Goal: Task Accomplishment & Management: Complete application form

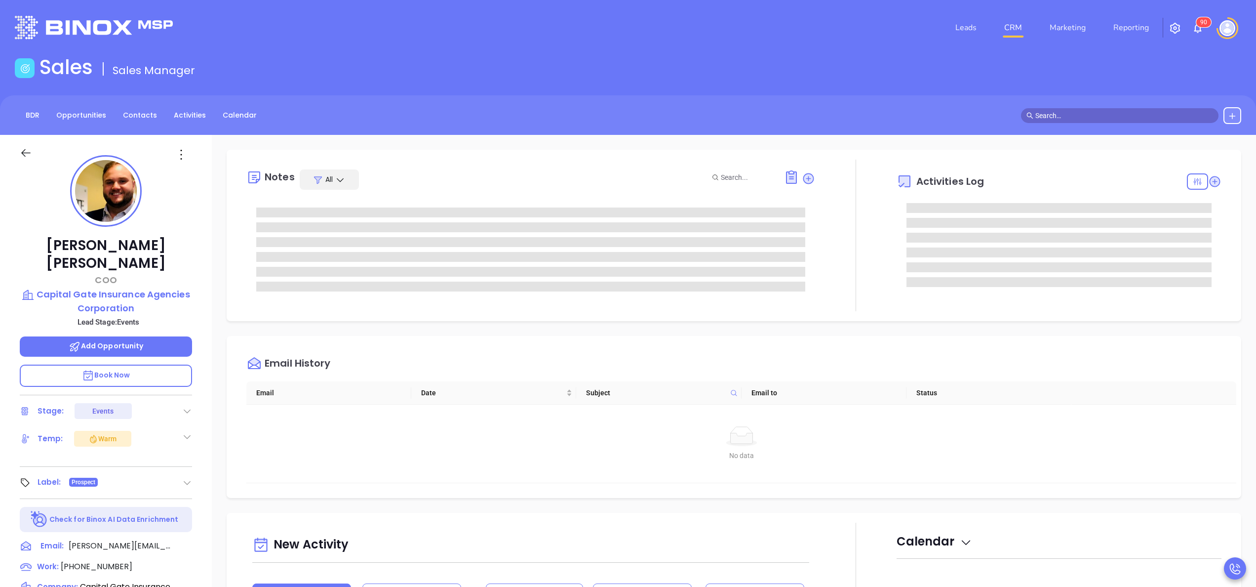
type input "Anabell Dominguez"
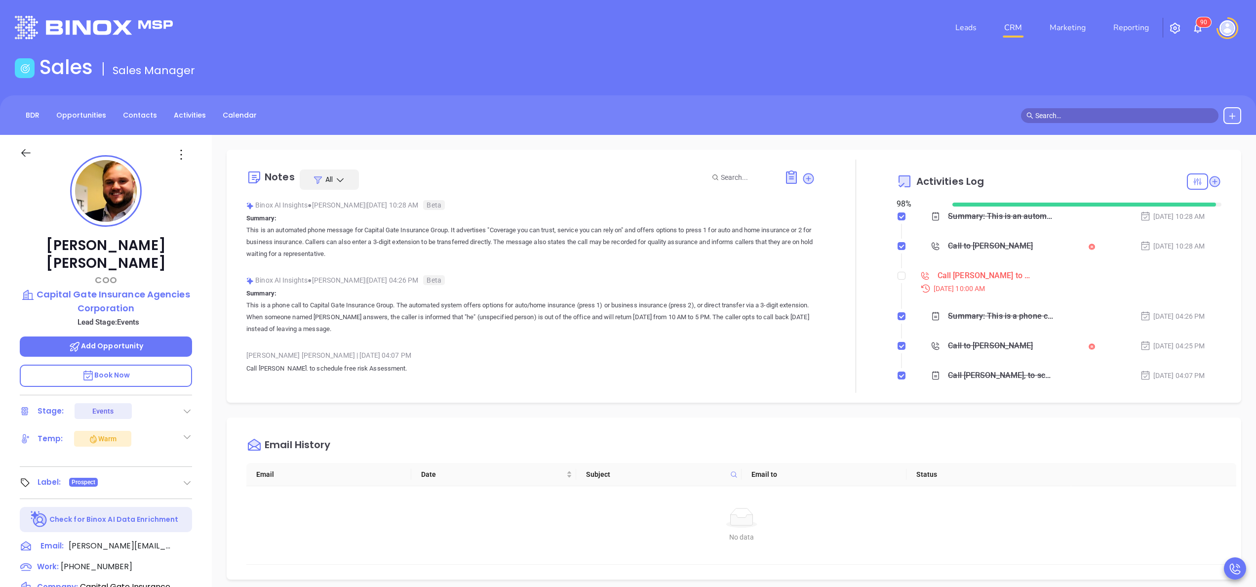
scroll to position [287, 0]
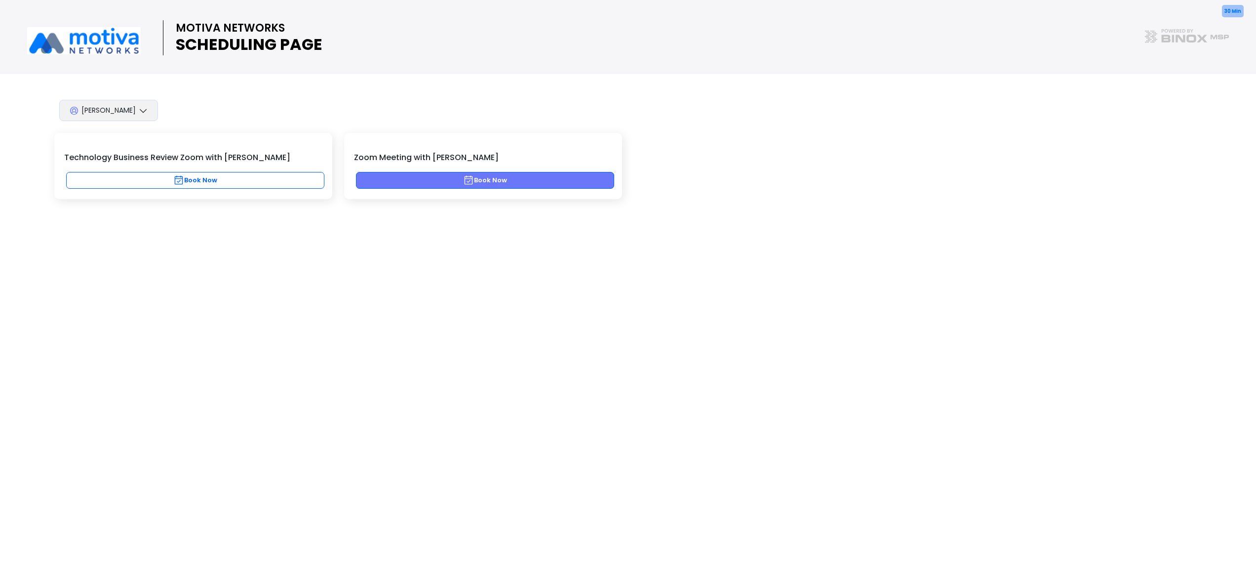
click at [452, 178] on button "Book Now" at bounding box center [485, 180] width 258 height 17
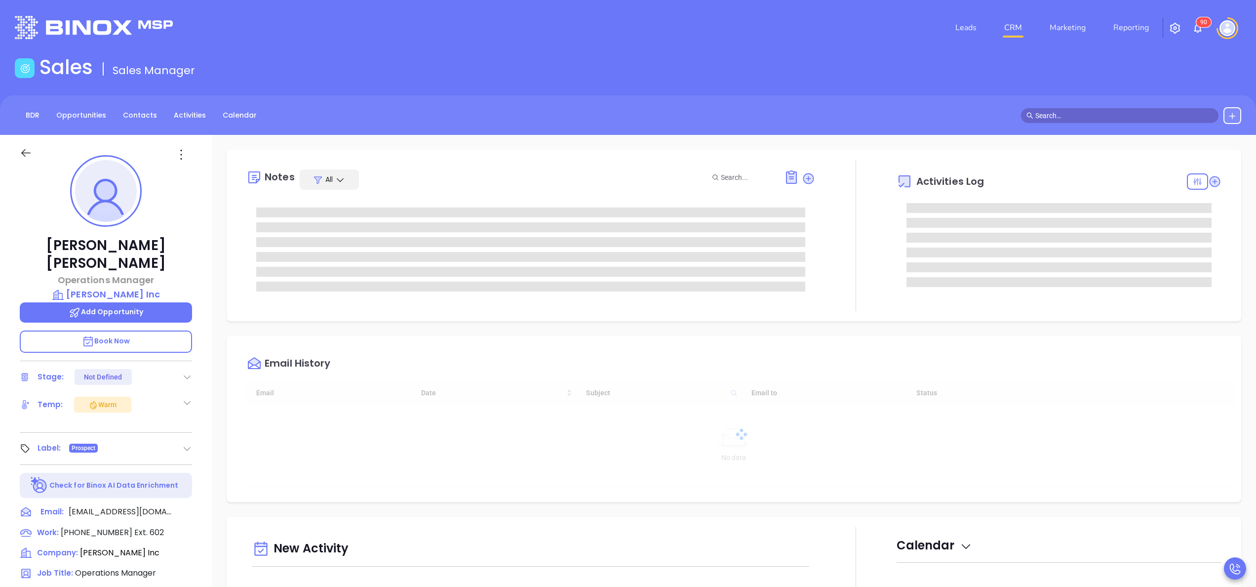
type input "10:00 am"
type input "[DATE]"
type input "Anabell Dominguez"
click at [88, 526] on span "(845) 482-5510" at bounding box center [97, 531] width 72 height 11
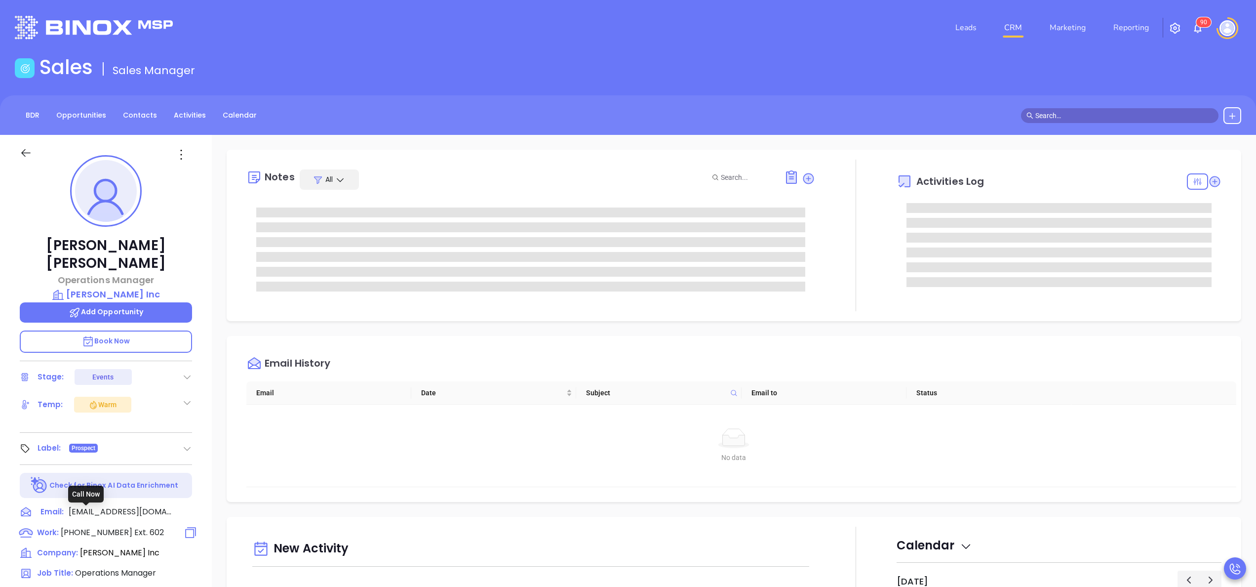
type input "(845) 482-5510"
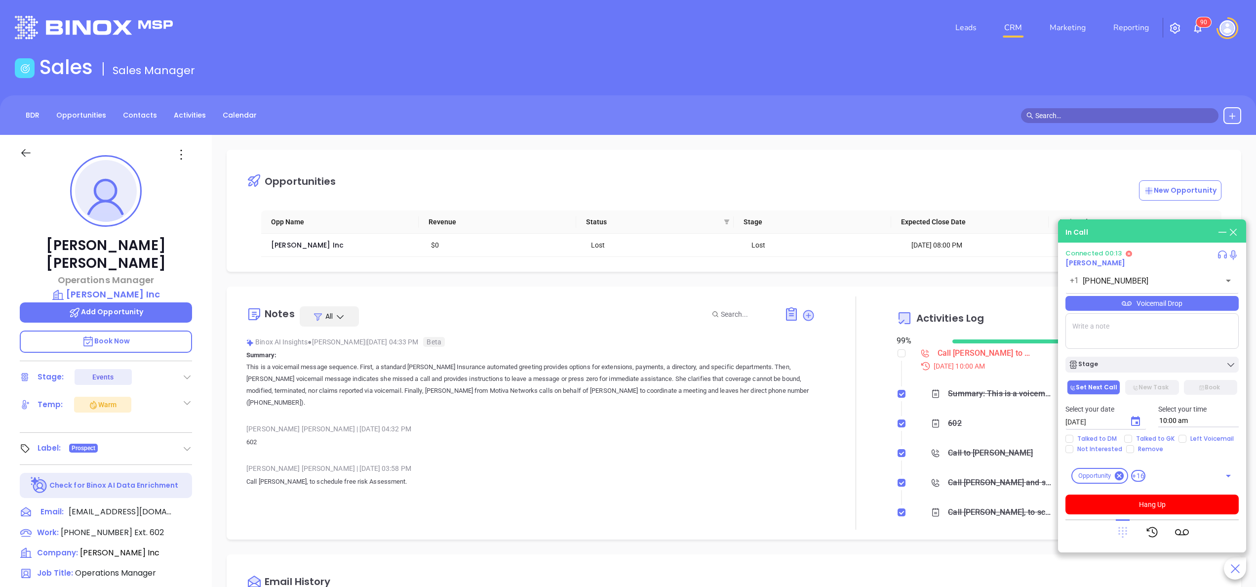
click at [1123, 528] on icon at bounding box center [1122, 532] width 9 height 11
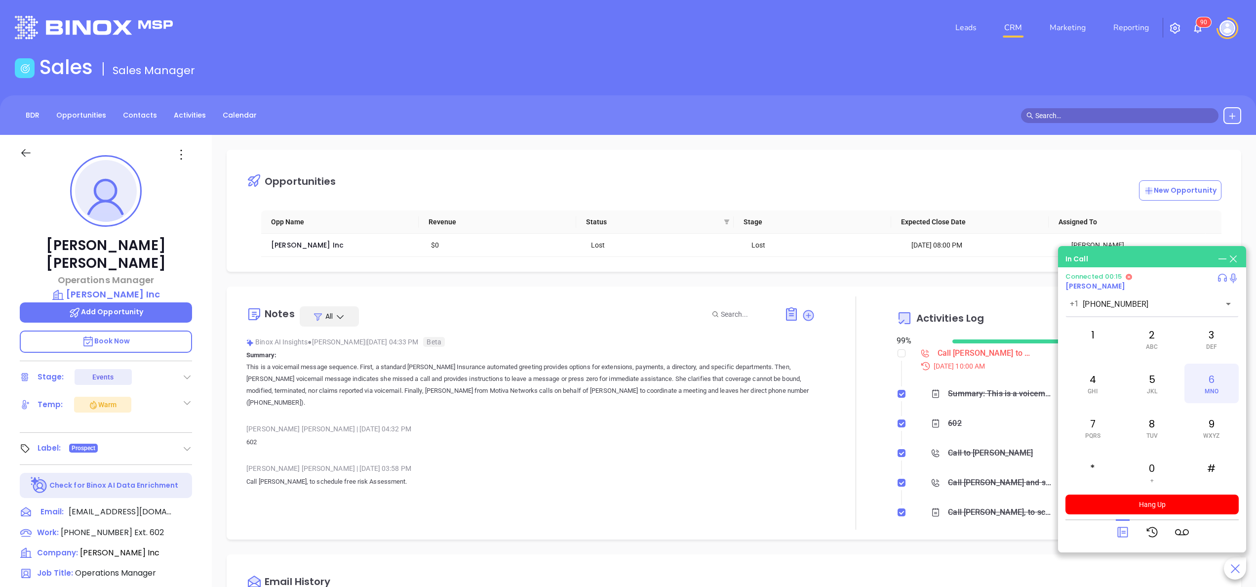
click at [1201, 391] on div "6 MNO" at bounding box center [1211, 382] width 54 height 39
click at [1142, 474] on div "0 +" at bounding box center [1152, 471] width 54 height 39
click at [1138, 340] on div "2 ABC" at bounding box center [1152, 338] width 54 height 39
click at [1164, 499] on button "Hang Up" at bounding box center [1151, 504] width 173 height 20
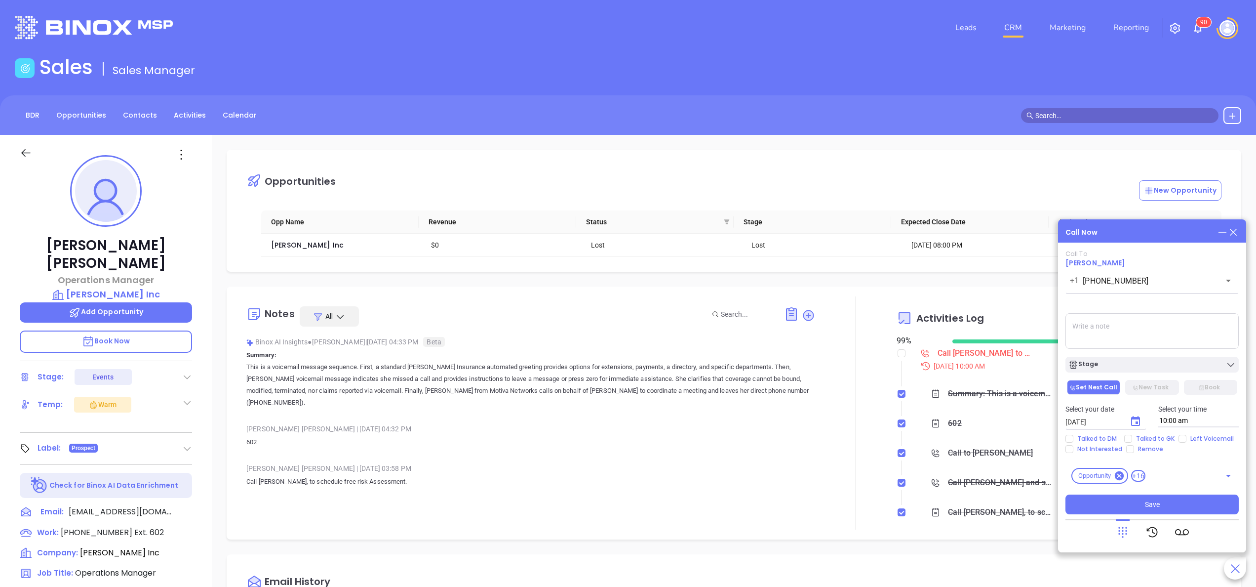
click at [1128, 335] on textarea at bounding box center [1151, 331] width 173 height 36
type textarea "no answer, ill try her back later today"
click at [1155, 499] on span "Save" at bounding box center [1152, 504] width 15 height 11
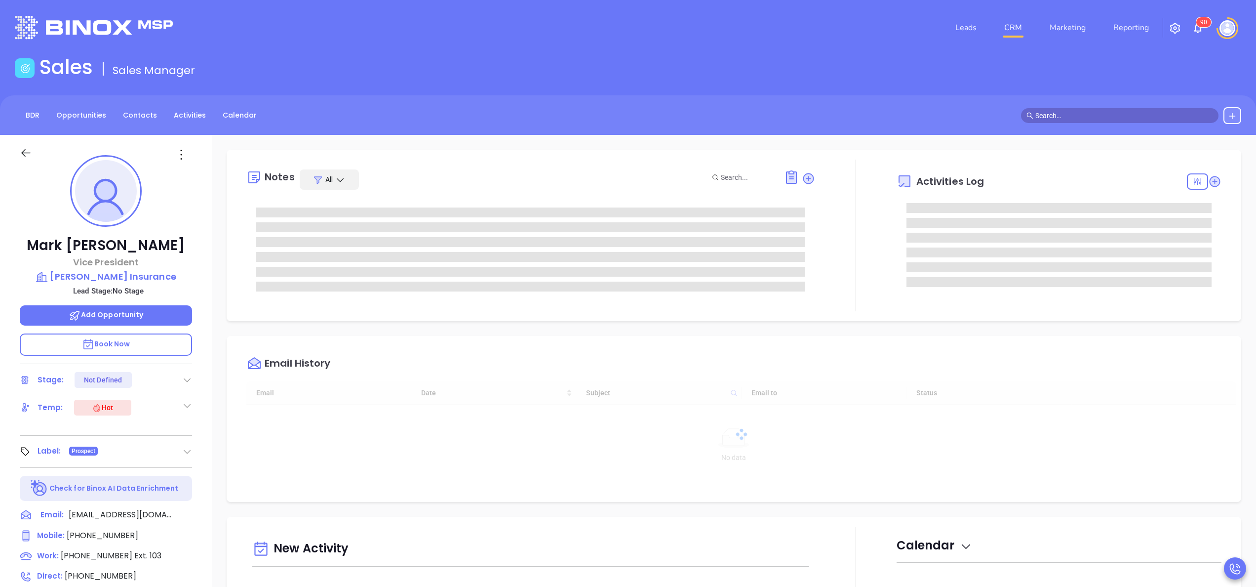
type input "[DATE]"
type input "Anabell Dominguez"
click at [100, 555] on span "(518) 537-6244" at bounding box center [97, 555] width 72 height 11
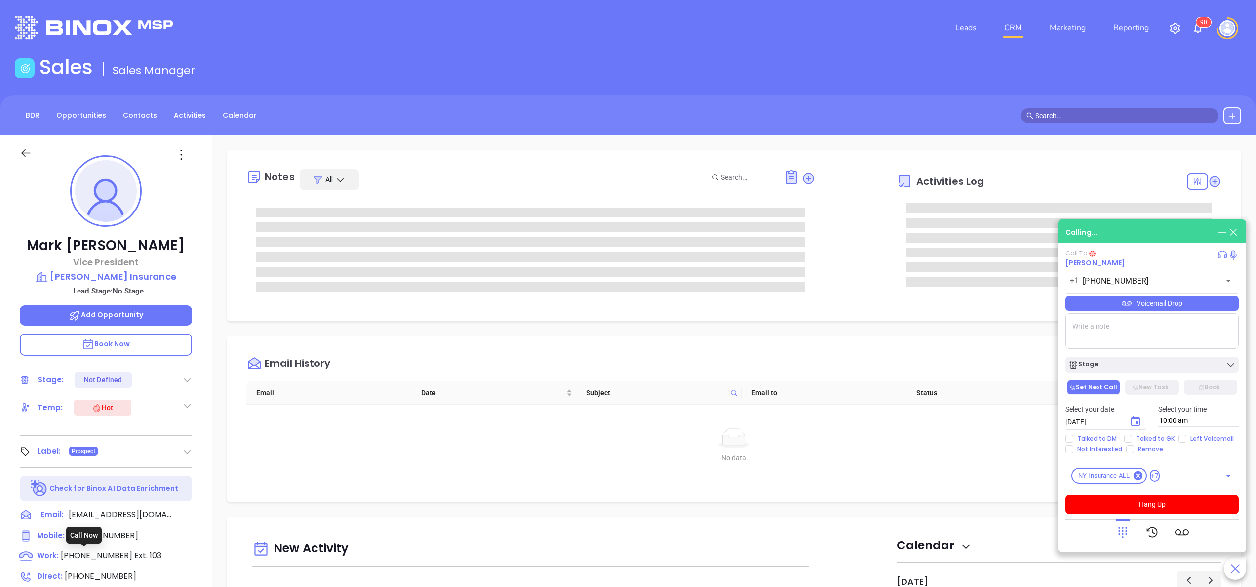
type input "(518) 537-6244"
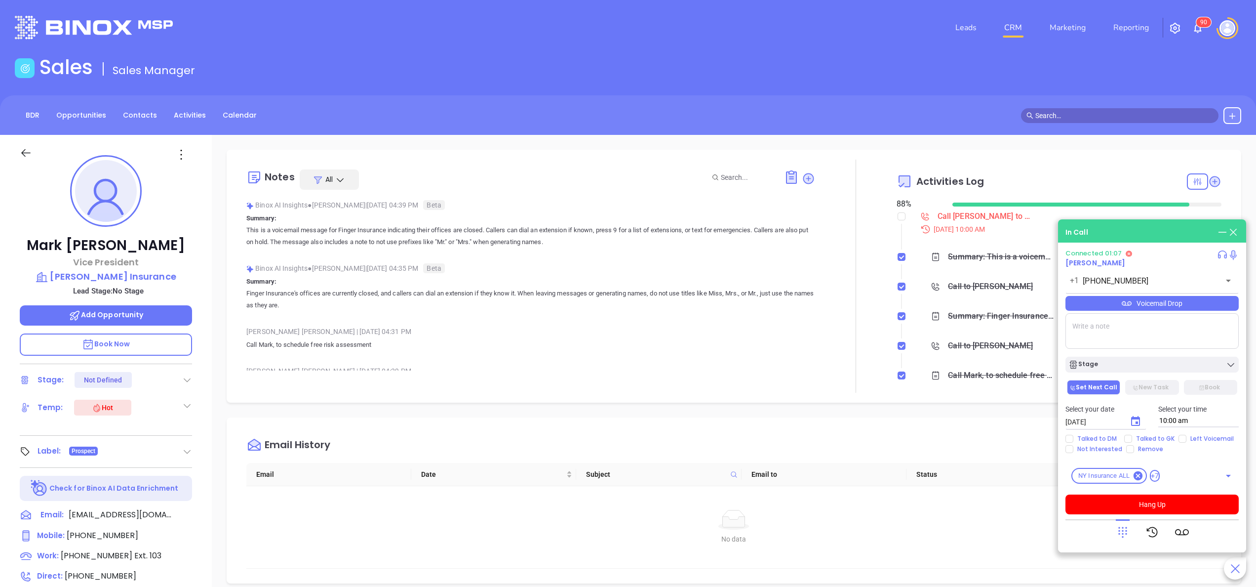
click at [700, 285] on p "Summary: Finger Insurance's offices are currently closed, and callers can dial …" at bounding box center [530, 294] width 569 height 36
click at [158, 343] on p "Book Now" at bounding box center [106, 344] width 172 height 22
click at [119, 276] on p "[PERSON_NAME] Insurance" at bounding box center [106, 277] width 172 height 14
click at [784, 169] on icon at bounding box center [792, 177] width 16 height 16
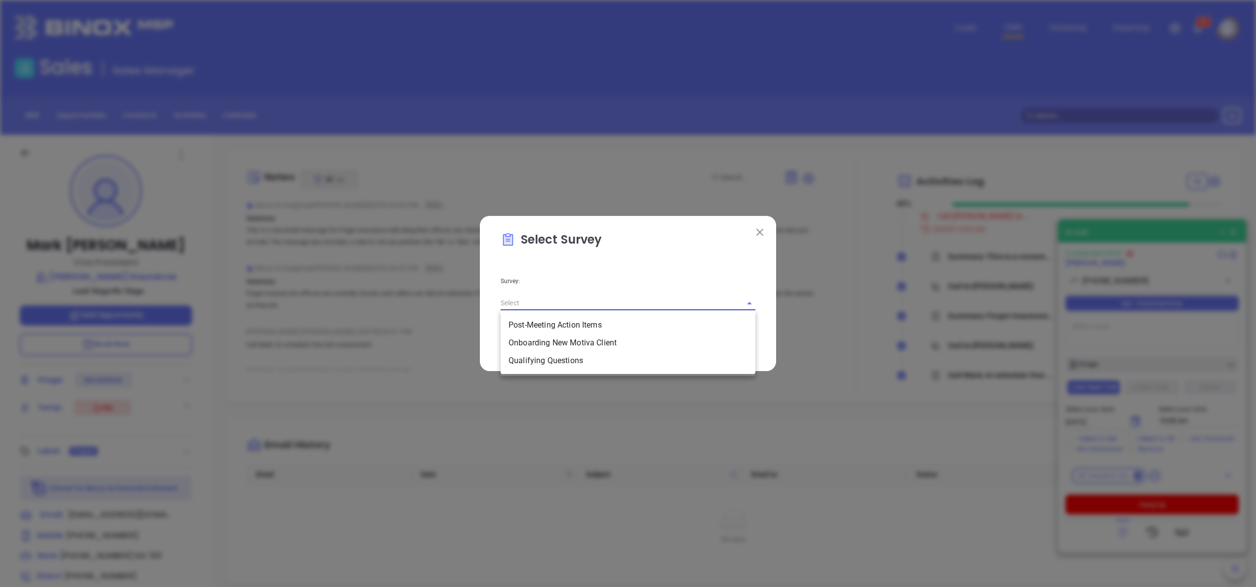
click at [700, 305] on input "text" at bounding box center [614, 303] width 227 height 14
click at [599, 356] on li "Qualifying Questions" at bounding box center [628, 361] width 255 height 18
type input "Qualifying Questions"
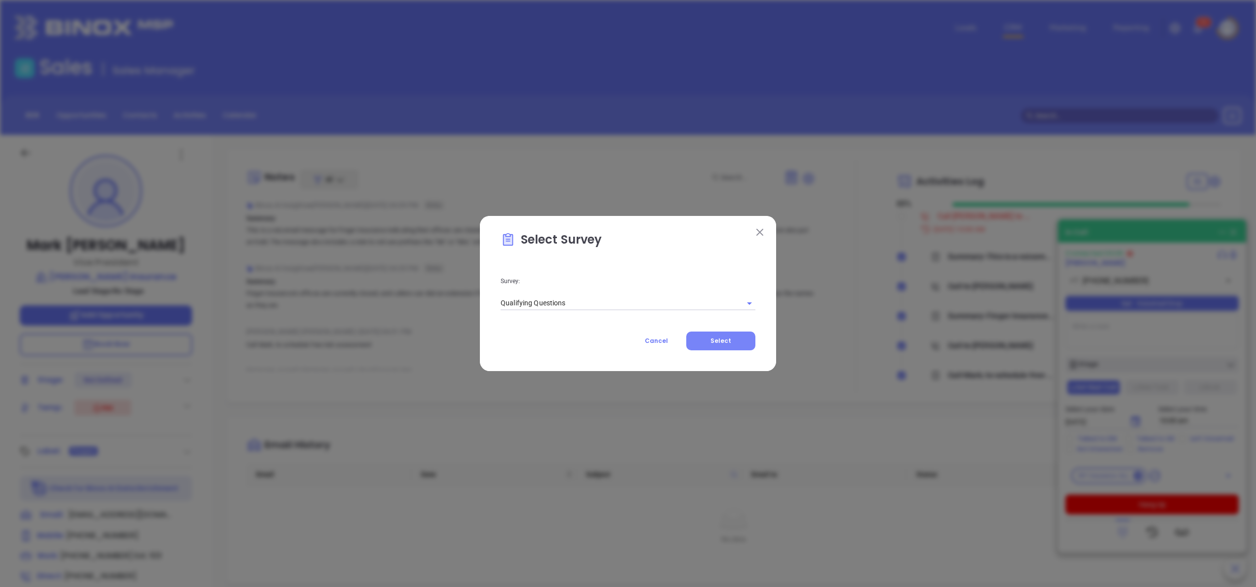
click at [729, 343] on span "Select" at bounding box center [720, 340] width 21 height 8
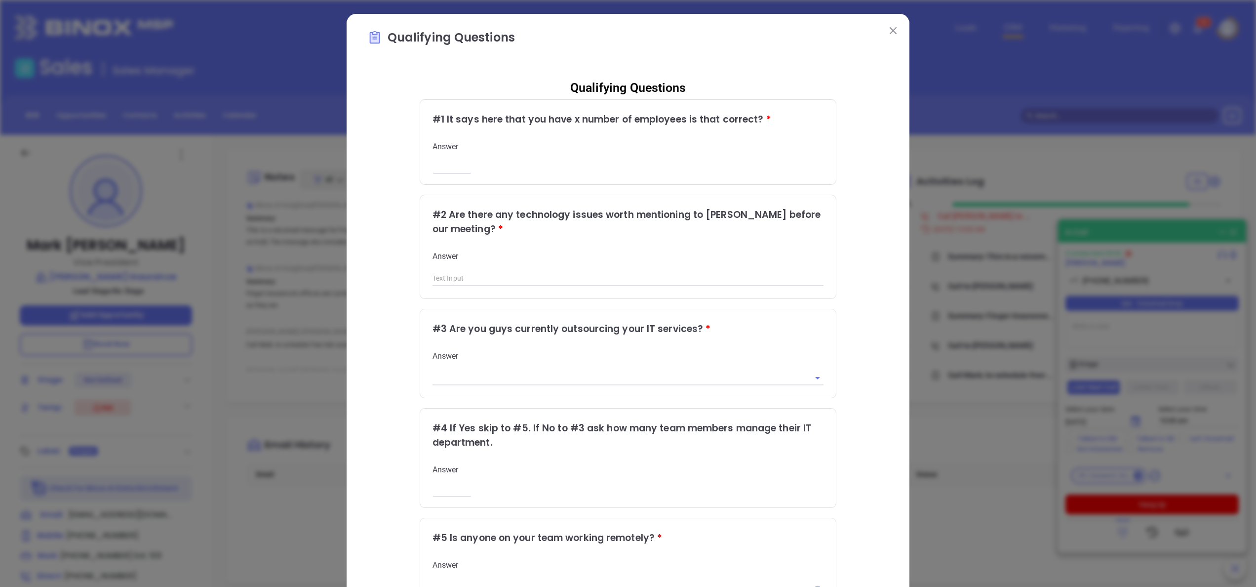
click at [433, 164] on input "number" at bounding box center [452, 166] width 39 height 8
type input "10"
click at [830, 196] on div "Qualifying Questions # 1 It says here that you have x number of employees is th…" at bounding box center [627, 404] width 521 height 667
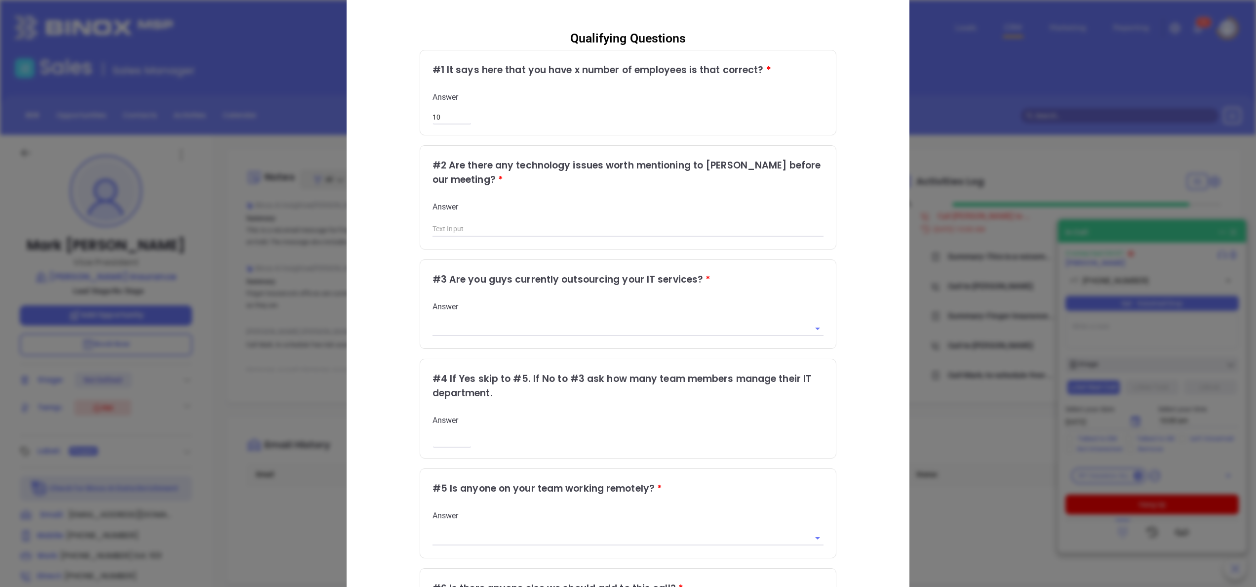
scroll to position [79, 0]
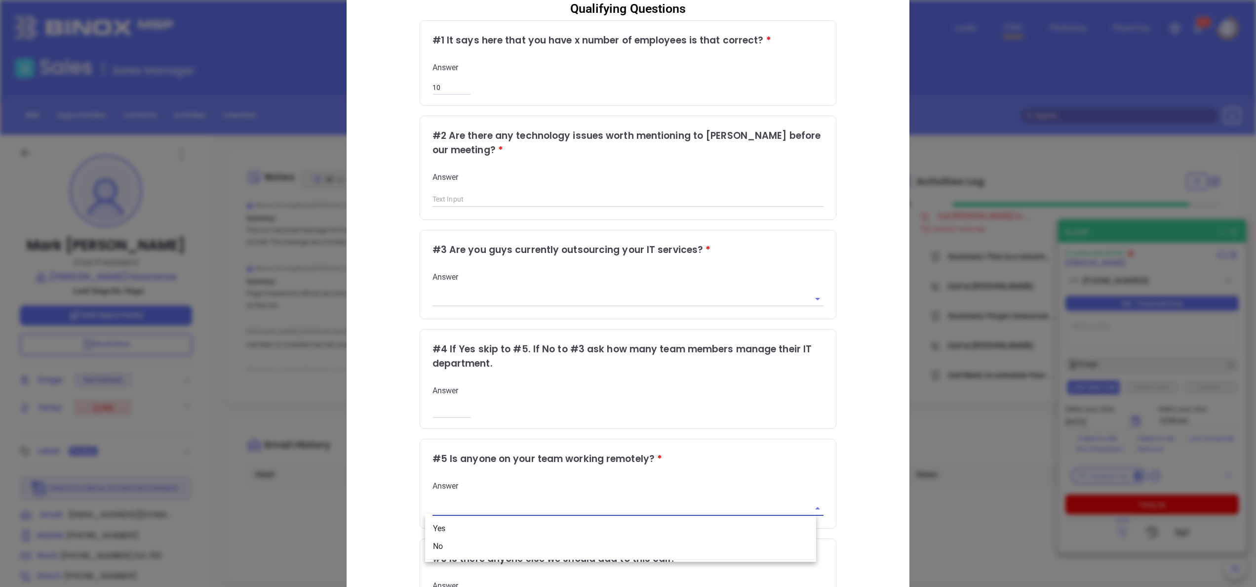
click at [746, 512] on input "text" at bounding box center [615, 508] width 364 height 14
click at [629, 527] on li "Yes" at bounding box center [620, 528] width 391 height 18
type input "Yes"
click at [836, 465] on div "Qualifying Questions # 1 It says here that you have x number of employees is th…" at bounding box center [627, 325] width 521 height 667
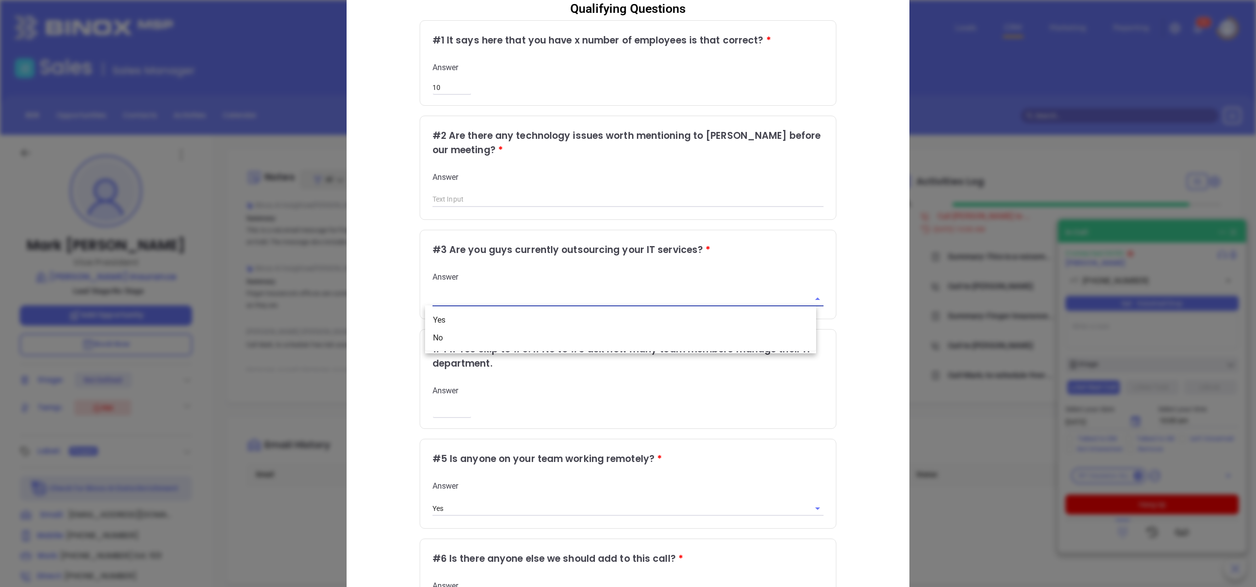
click at [565, 298] on input "text" at bounding box center [615, 299] width 364 height 14
click at [526, 313] on li "Yes" at bounding box center [620, 320] width 391 height 18
type input "Yes"
click at [845, 307] on div "Qualifying Questions # 1 It says here that you have x number of employees is th…" at bounding box center [627, 325] width 521 height 667
click at [834, 457] on div "Qualifying Questions # 1 It says here that you have x number of employees is th…" at bounding box center [627, 325] width 521 height 667
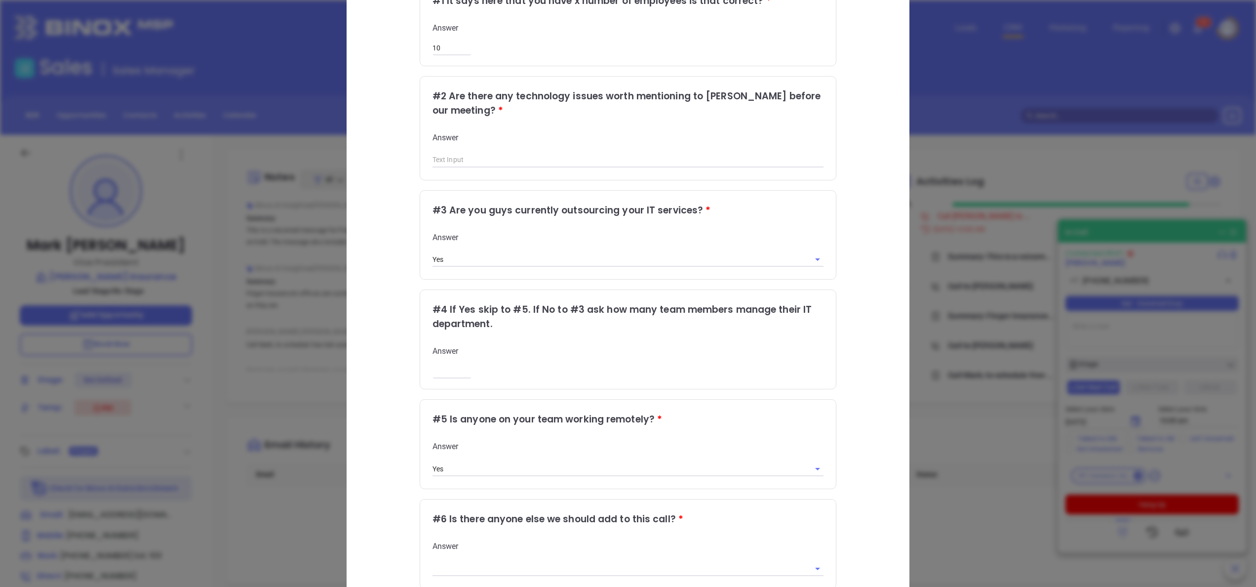
scroll to position [158, 0]
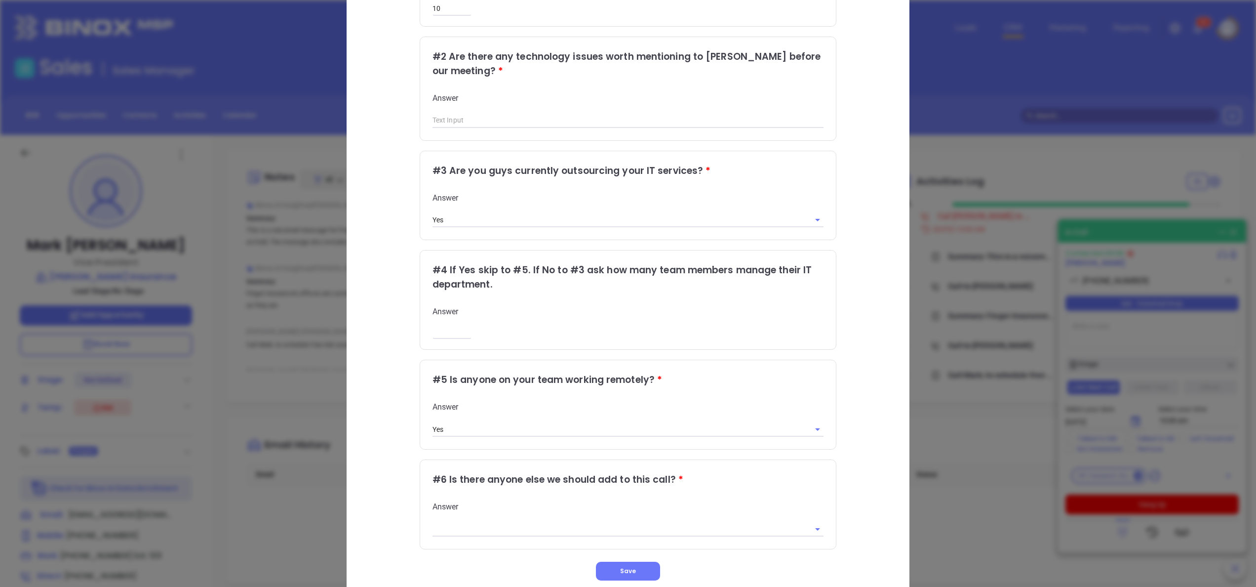
click at [721, 520] on div at bounding box center [629, 528] width 392 height 16
click at [681, 522] on input "text" at bounding box center [615, 528] width 364 height 14
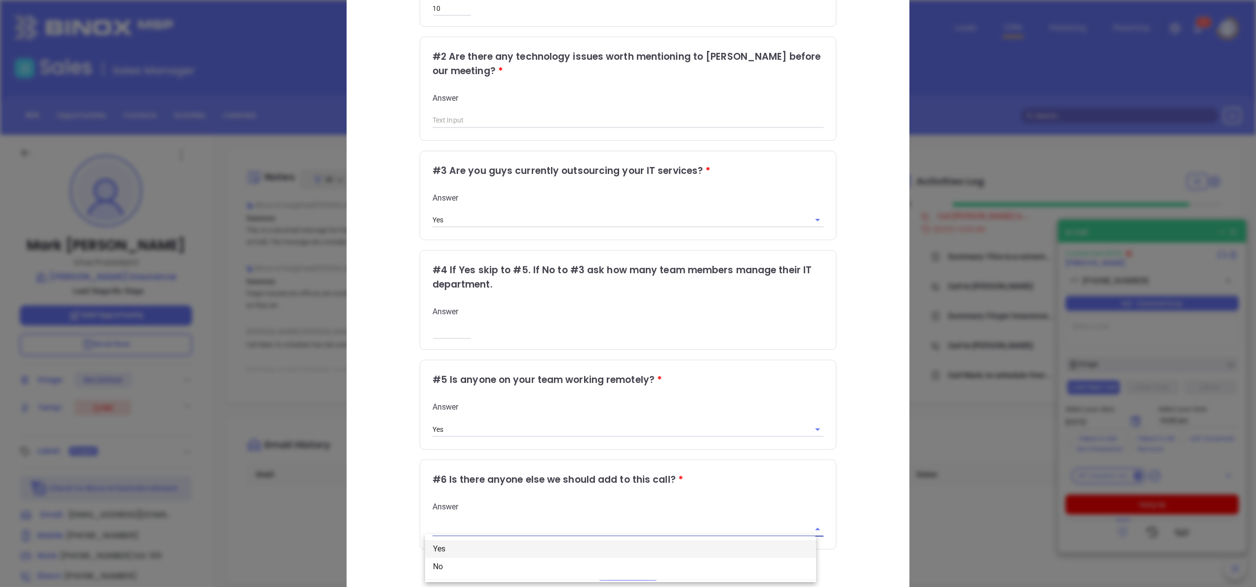
click at [575, 547] on li "Yes" at bounding box center [620, 549] width 391 height 18
type input "Yes"
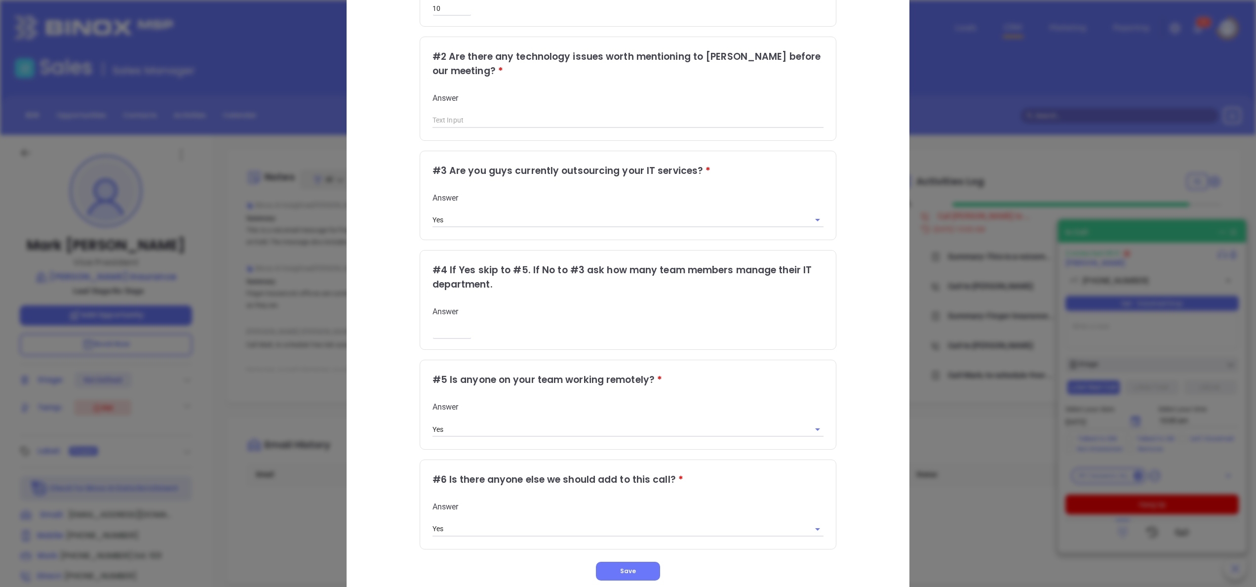
click at [852, 488] on div "Qualifying Questions # 1 It says here that you have x number of employees is th…" at bounding box center [627, 246] width 521 height 667
click at [856, 435] on div "Qualifying Questions # 1 It says here that you have x number of employees is th…" at bounding box center [627, 246] width 521 height 667
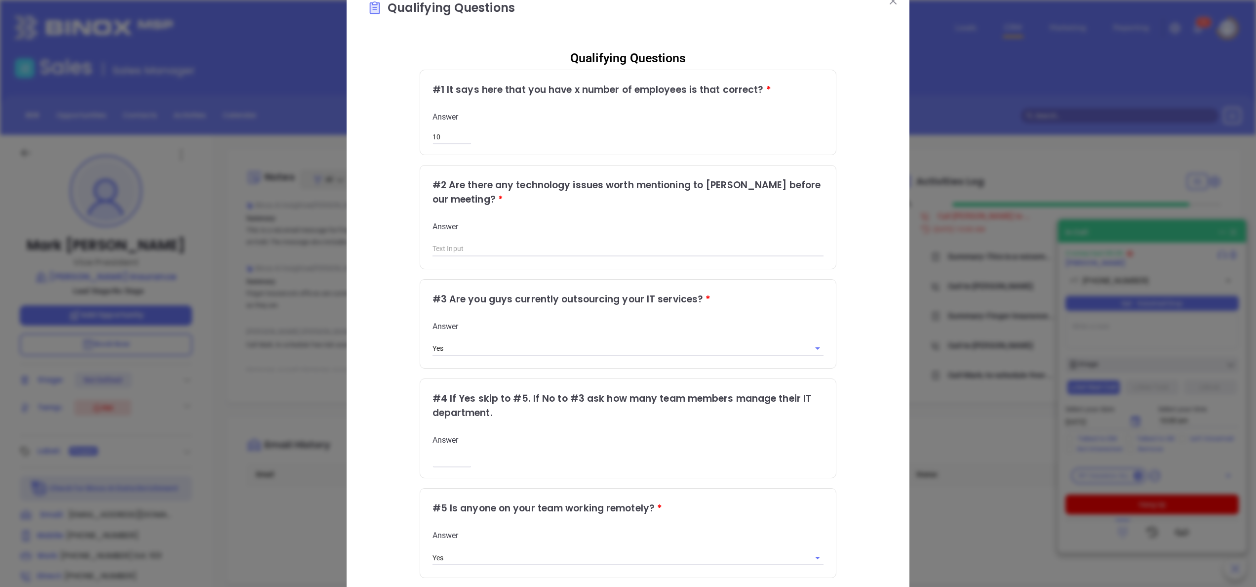
scroll to position [0, 0]
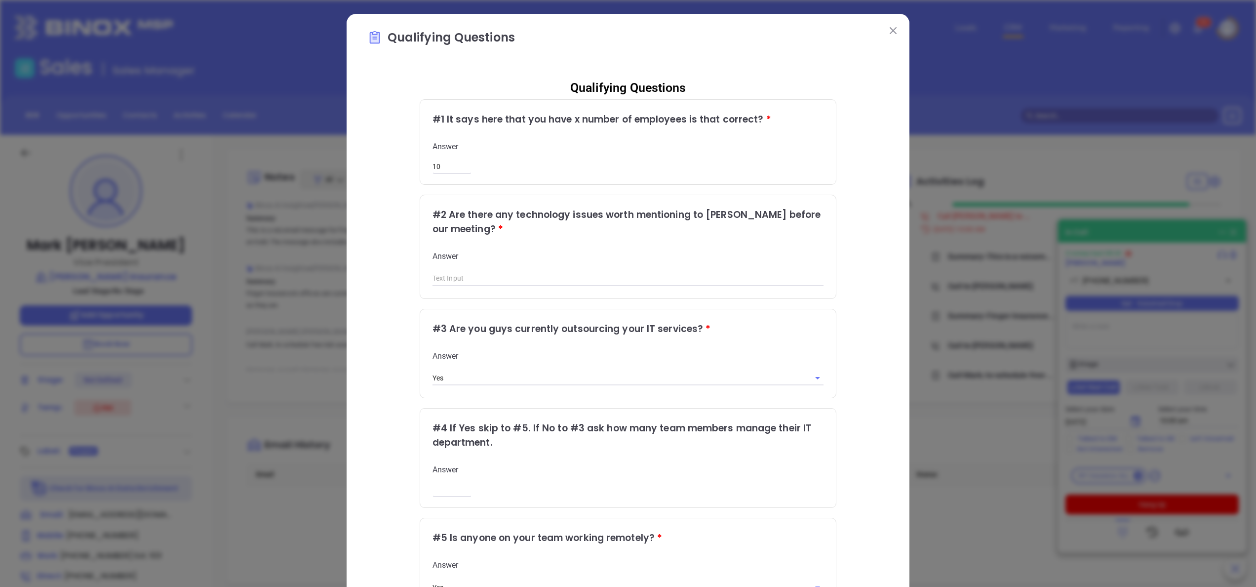
click at [496, 276] on input "text" at bounding box center [629, 278] width 392 height 15
type input "9"
type input "get spam emails"
click at [868, 281] on div "Qualifying Questions # 1 It says here that you have x number of employees is th…" at bounding box center [627, 404] width 521 height 667
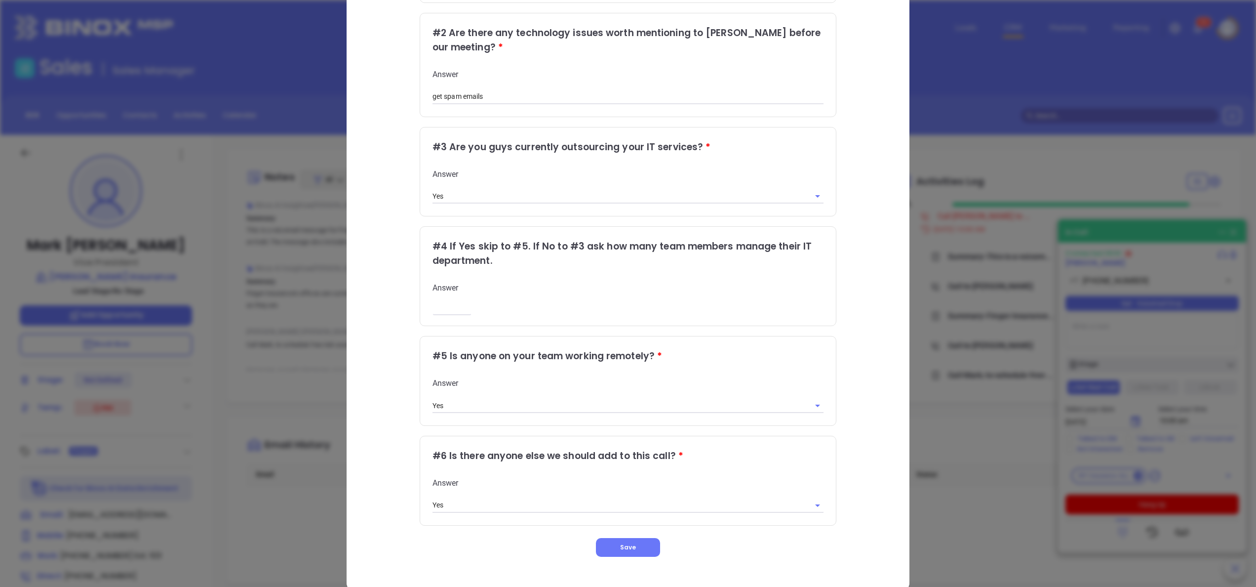
scroll to position [198, 0]
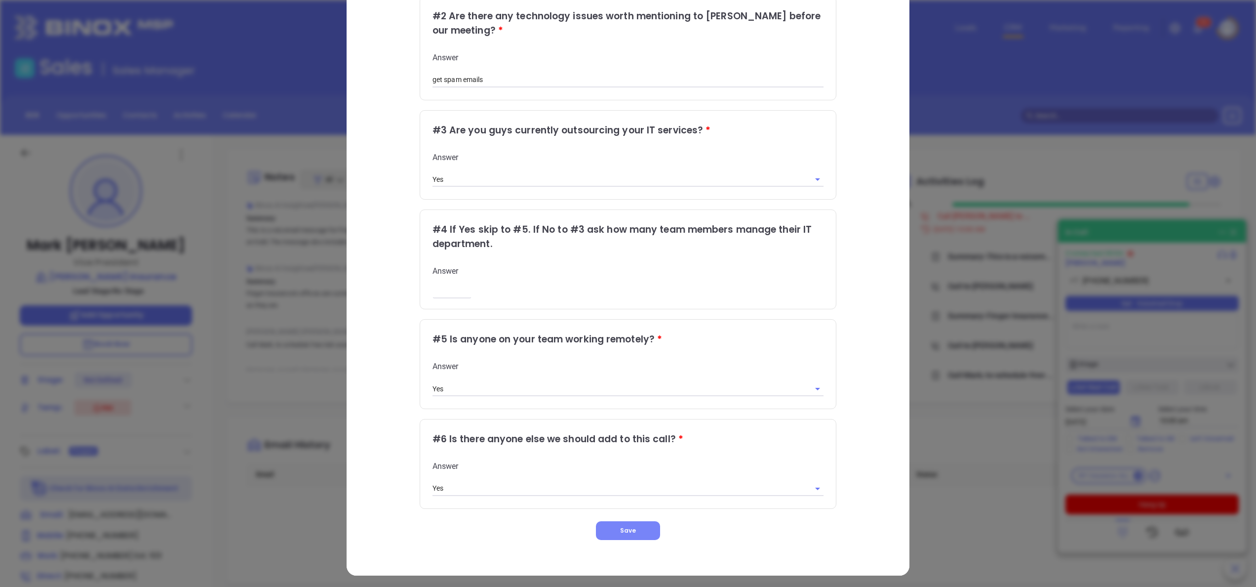
click at [604, 529] on button "Save" at bounding box center [628, 530] width 64 height 19
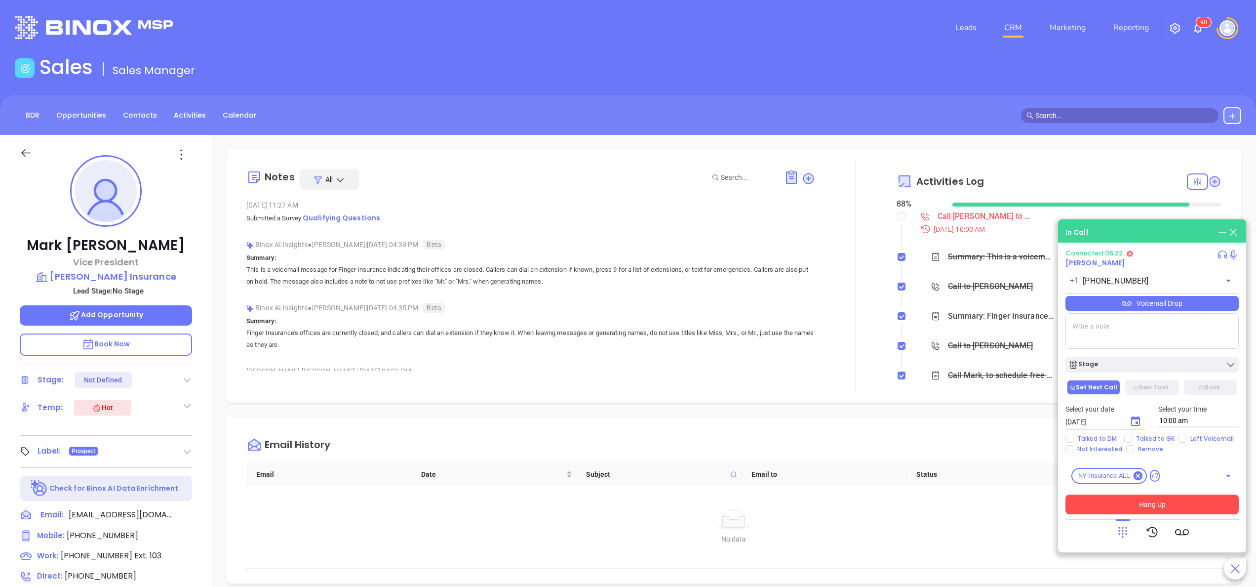
click at [1169, 502] on button "Hang Up" at bounding box center [1151, 504] width 173 height 20
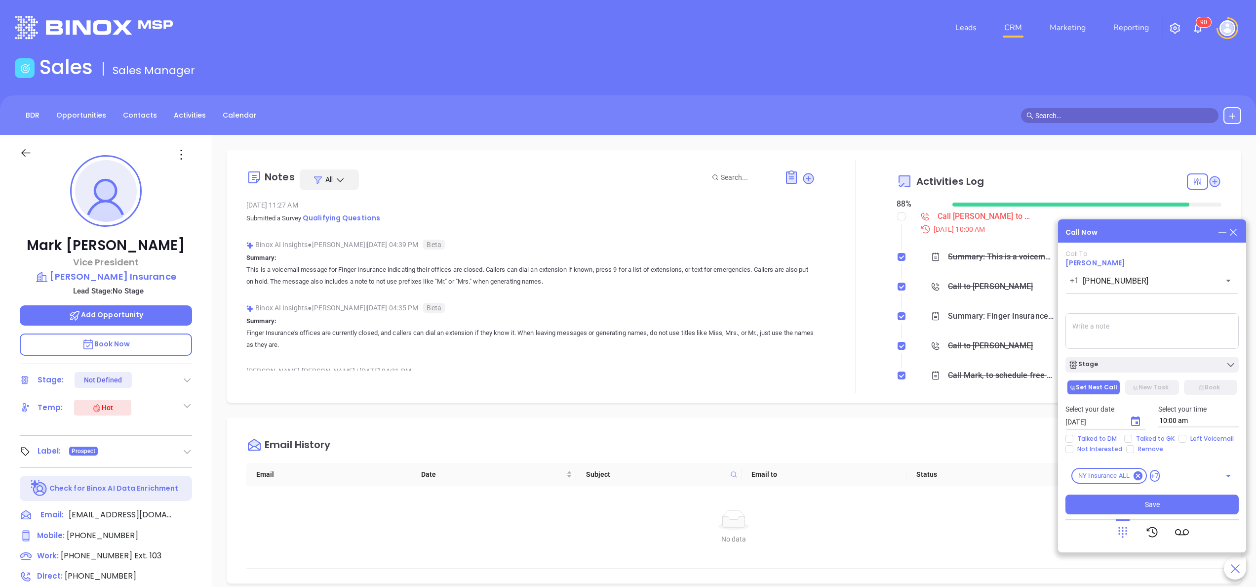
click at [1133, 346] on textarea at bounding box center [1151, 331] width 173 height 36
paste textarea "EZLink"
type textarea "spoke with Mark, he agreed to meet we added Greg aswell. thats Marks Brother. h…"
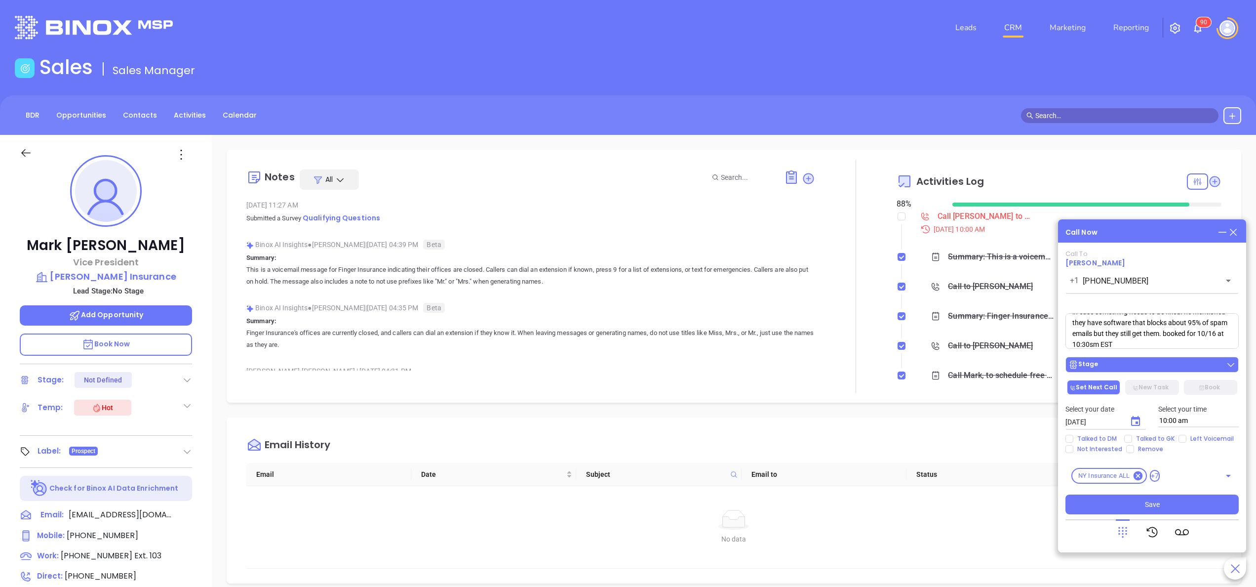
click at [1153, 362] on div "Stage" at bounding box center [1151, 364] width 167 height 10
click at [1106, 435] on span "Talked to DM" at bounding box center [1096, 438] width 47 height 8
click at [1073, 435] on input "Talked to DM" at bounding box center [1069, 438] width 8 height 8
checkbox input "true"
click at [1135, 502] on button "Save" at bounding box center [1151, 504] width 173 height 20
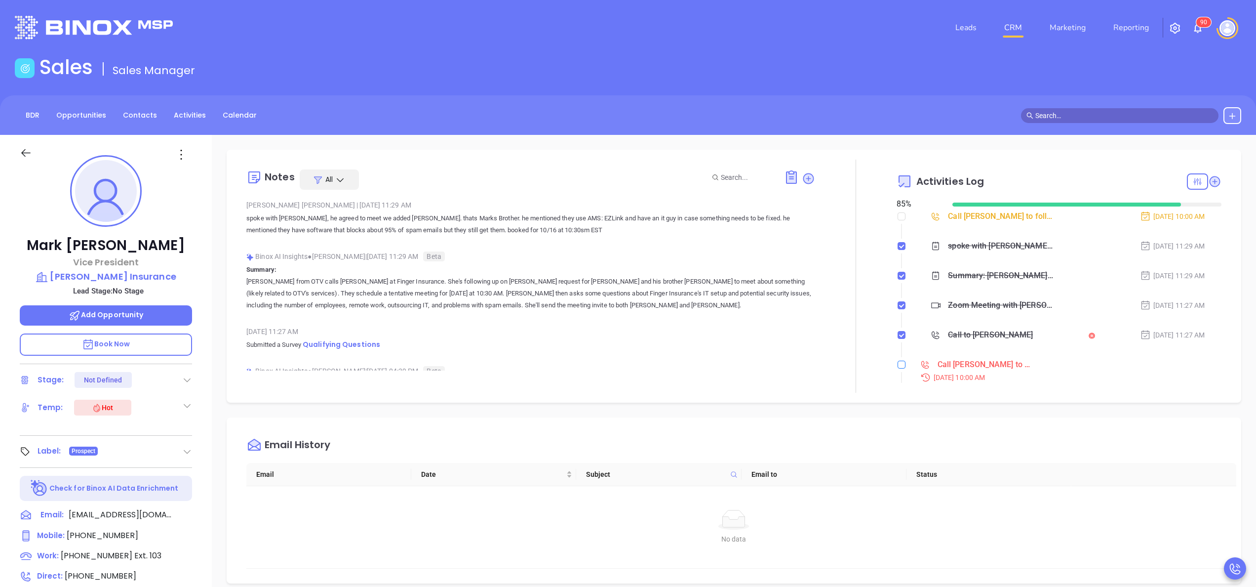
click at [898, 367] on input "checkbox" at bounding box center [902, 364] width 8 height 8
checkbox input "true"
click at [854, 330] on div at bounding box center [855, 275] width 81 height 233
click at [869, 274] on div at bounding box center [855, 275] width 81 height 233
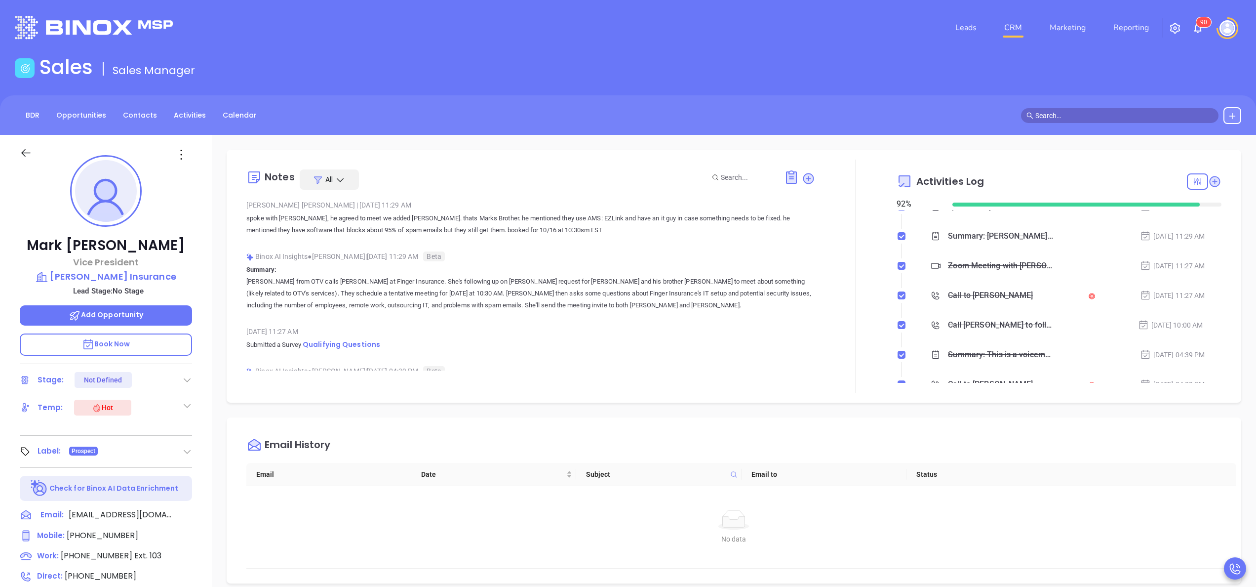
scroll to position [0, 0]
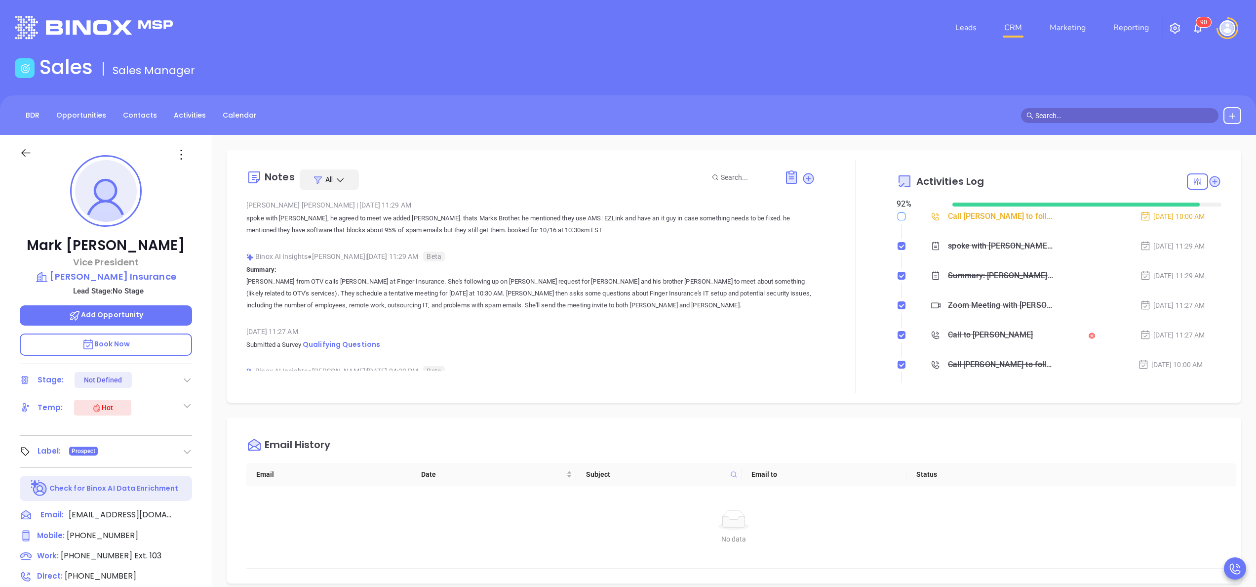
click at [898, 213] on input "checkbox" at bounding box center [902, 216] width 8 height 8
checkbox input "true"
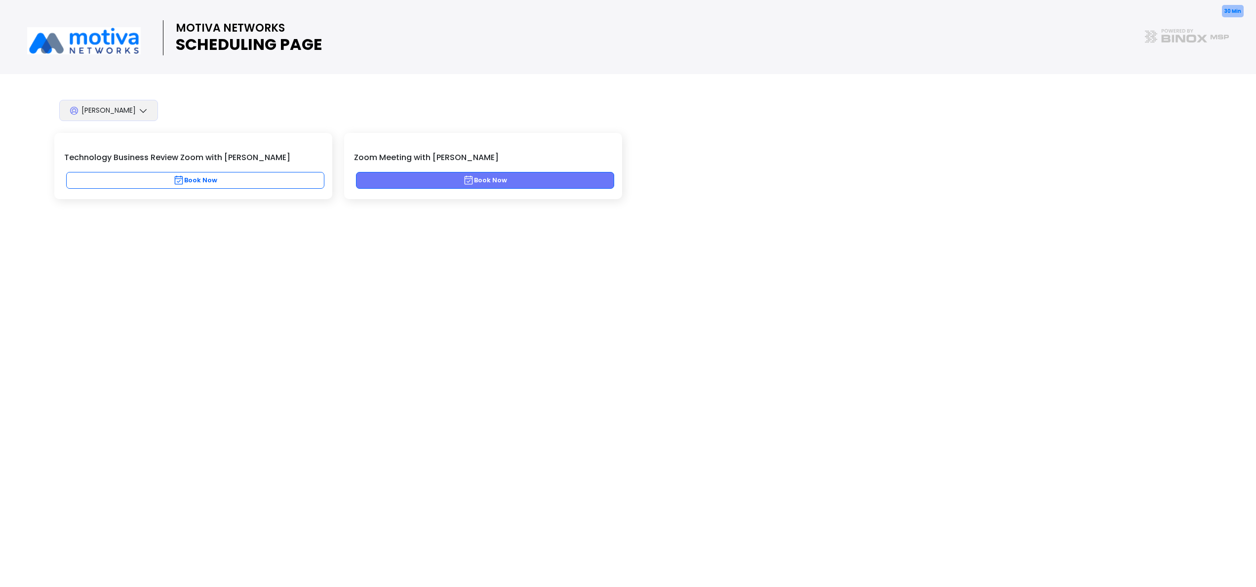
click at [550, 180] on button "Book Now" at bounding box center [485, 180] width 258 height 17
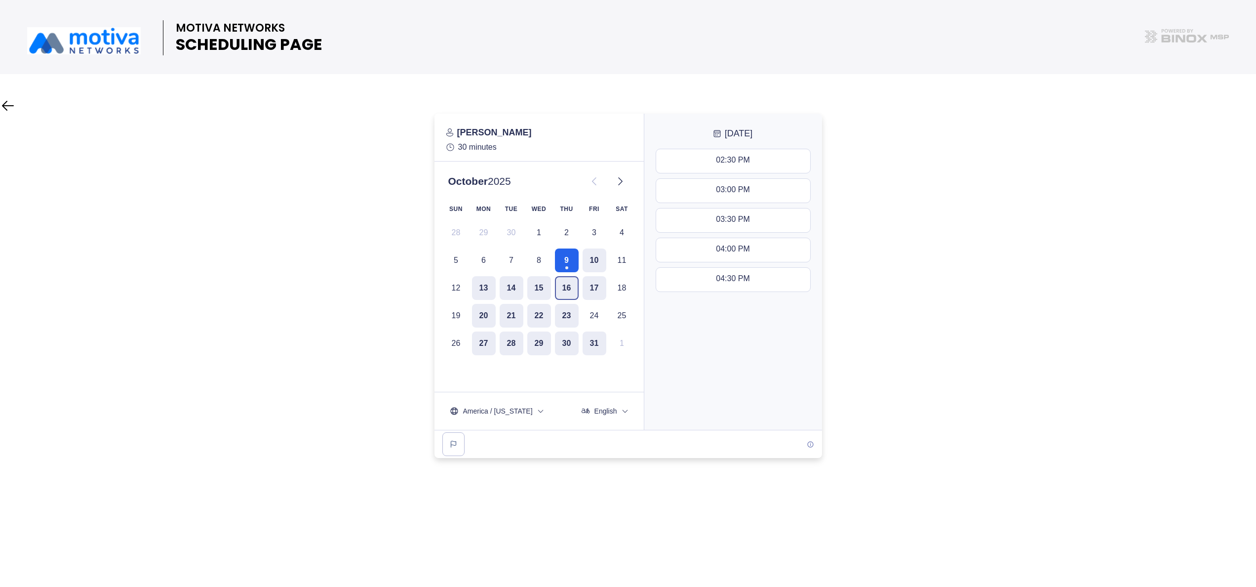
click at [557, 287] on button "16" at bounding box center [567, 288] width 24 height 24
click at [736, 157] on div "10:30 AM - 11:00 AM" at bounding box center [733, 161] width 74 height 11
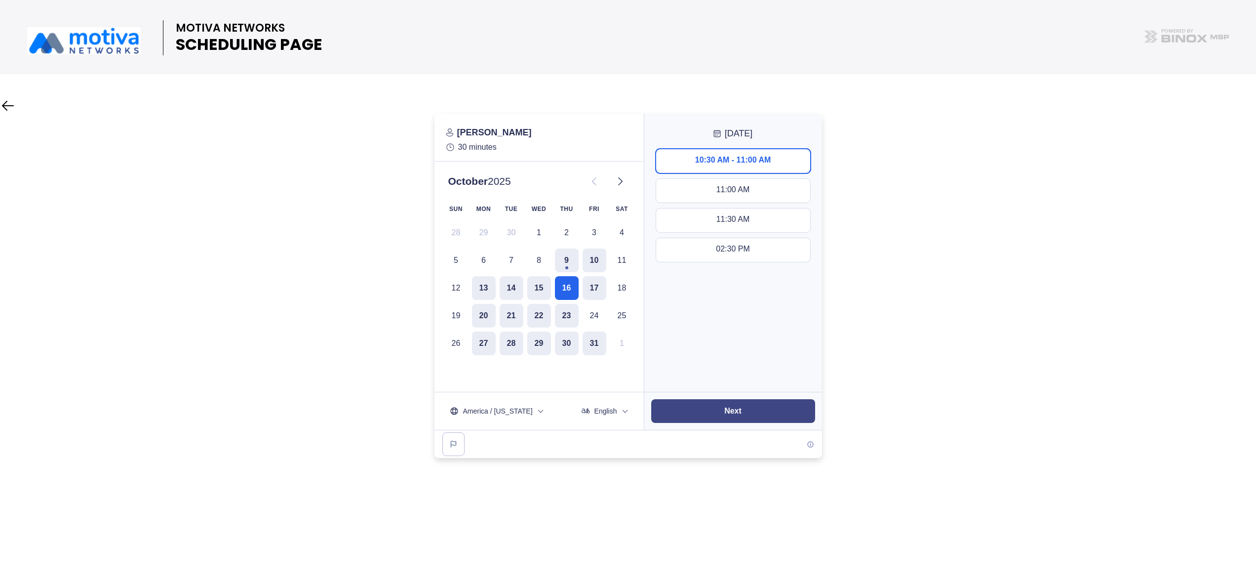
click at [751, 415] on button "Next" at bounding box center [733, 411] width 164 height 24
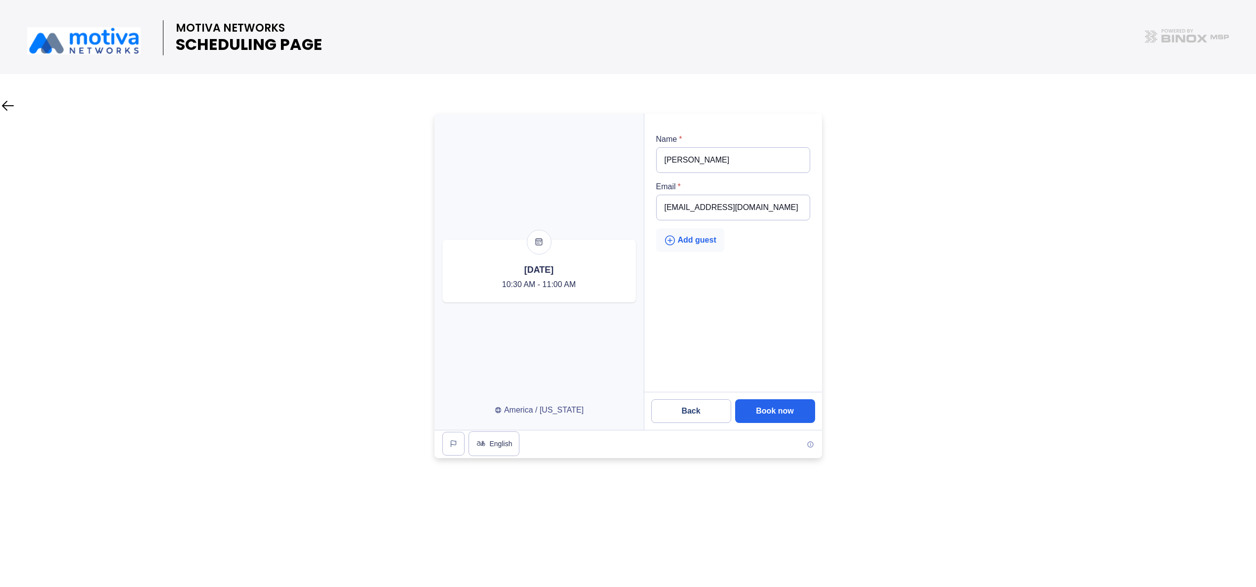
click at [698, 239] on div "Add guest" at bounding box center [690, 240] width 52 height 12
click at [687, 261] on input "email" at bounding box center [733, 255] width 154 height 26
type input "[PERSON_NAME][EMAIL_ADDRESS][DOMAIN_NAME]"
click at [0, 0] on slot "Book now" at bounding box center [0, 0] width 0 height 0
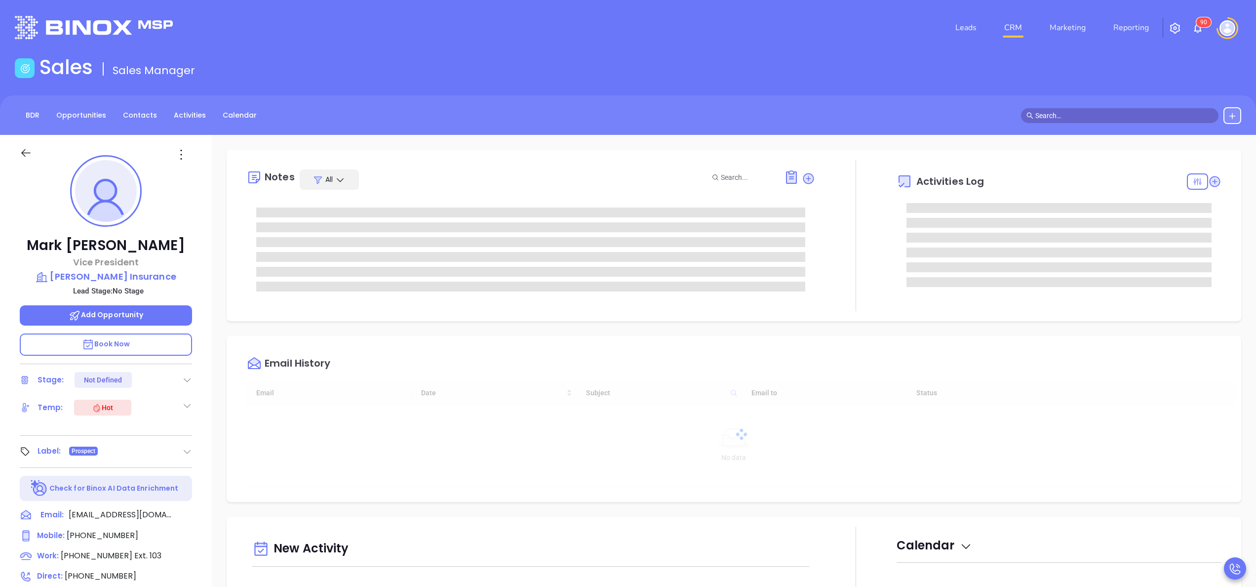
type input "[DATE]"
type input "[PERSON_NAME]"
click at [1210, 181] on icon at bounding box center [1215, 181] width 10 height 10
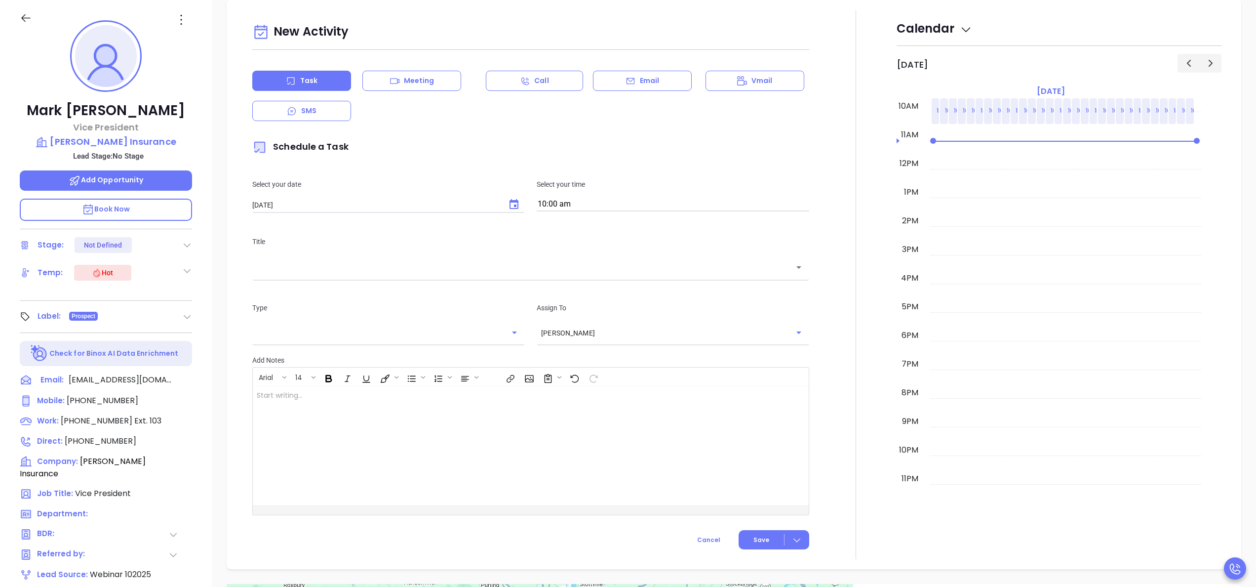
click at [508, 206] on icon "Choose date, selected date is Oct 10, 2025" at bounding box center [514, 204] width 12 height 12
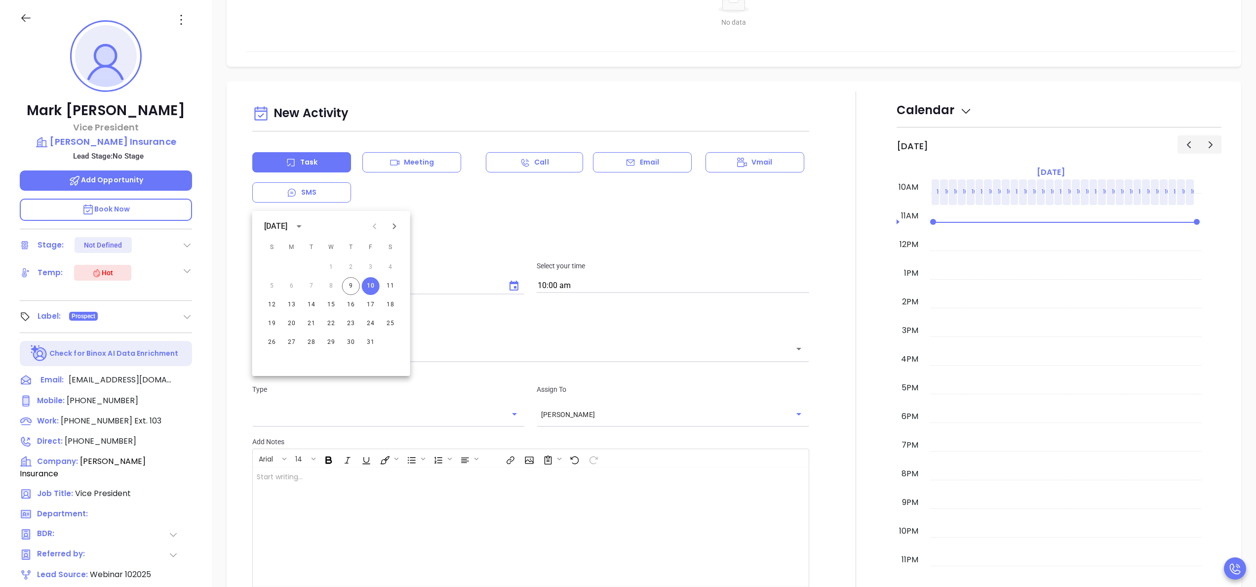
scroll to position [463, 0]
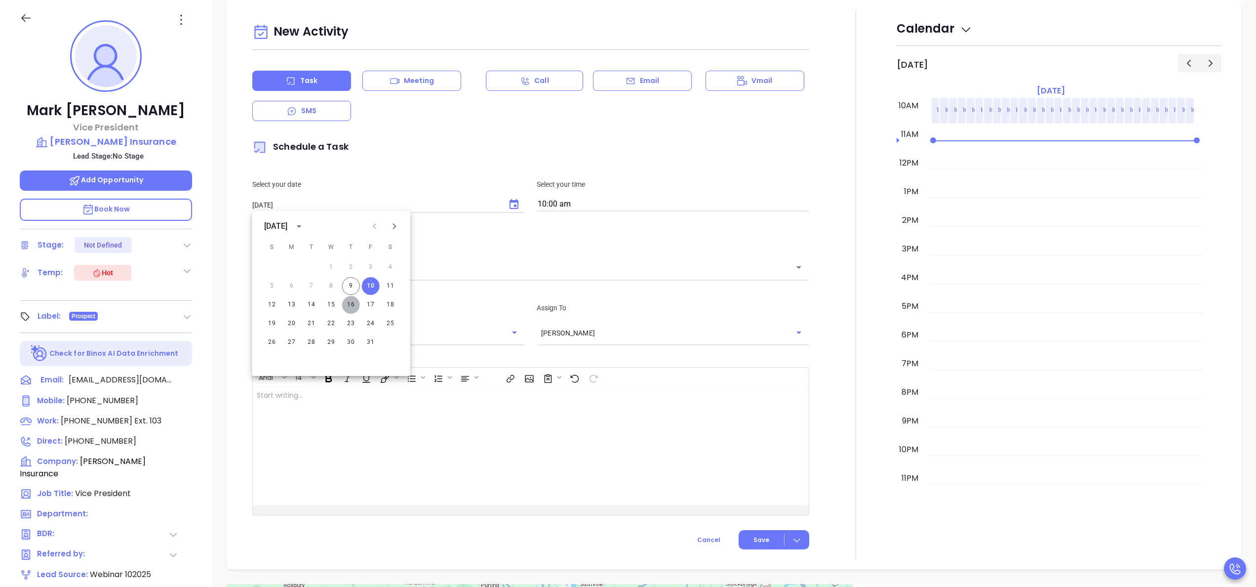
click at [350, 307] on button "16" at bounding box center [351, 305] width 18 height 18
type input "10/16/2025"
click at [613, 200] on input "10:00 am" at bounding box center [673, 204] width 273 height 14
click at [592, 243] on button "10:30 am" at bounding box center [613, 241] width 153 height 21
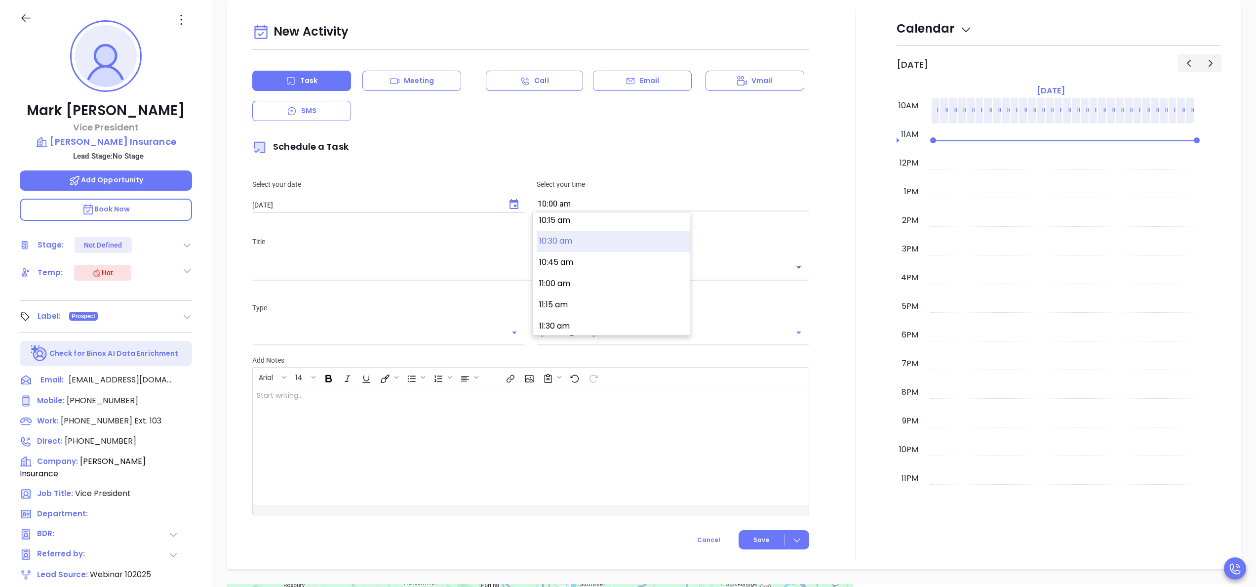
type input "10:30 am"
click at [866, 243] on div at bounding box center [855, 284] width 81 height 549
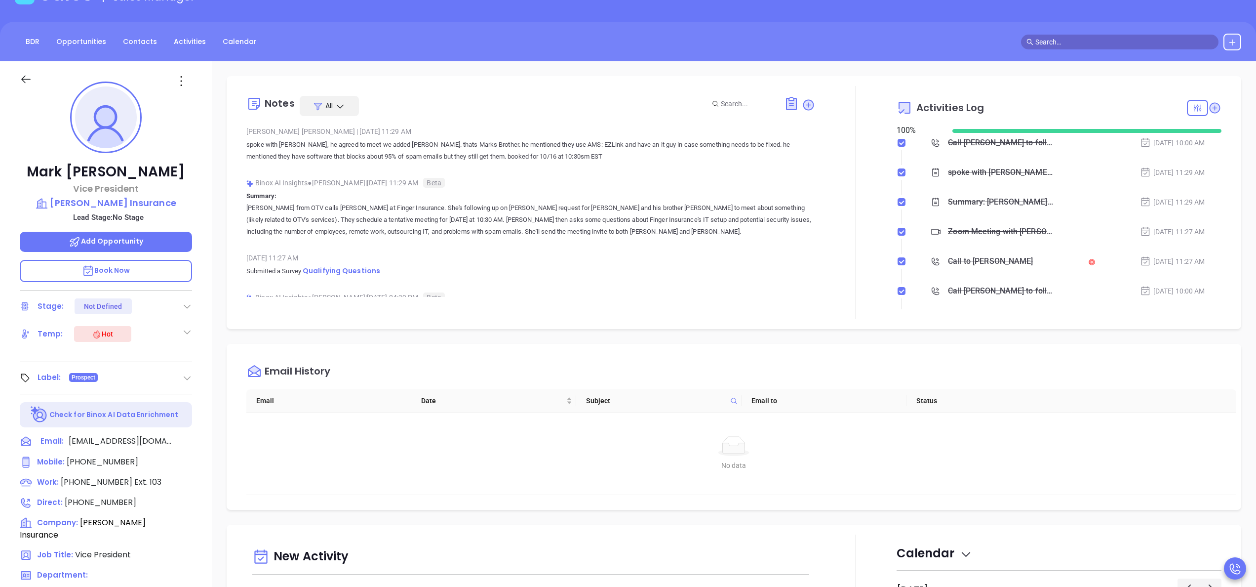
scroll to position [0, 0]
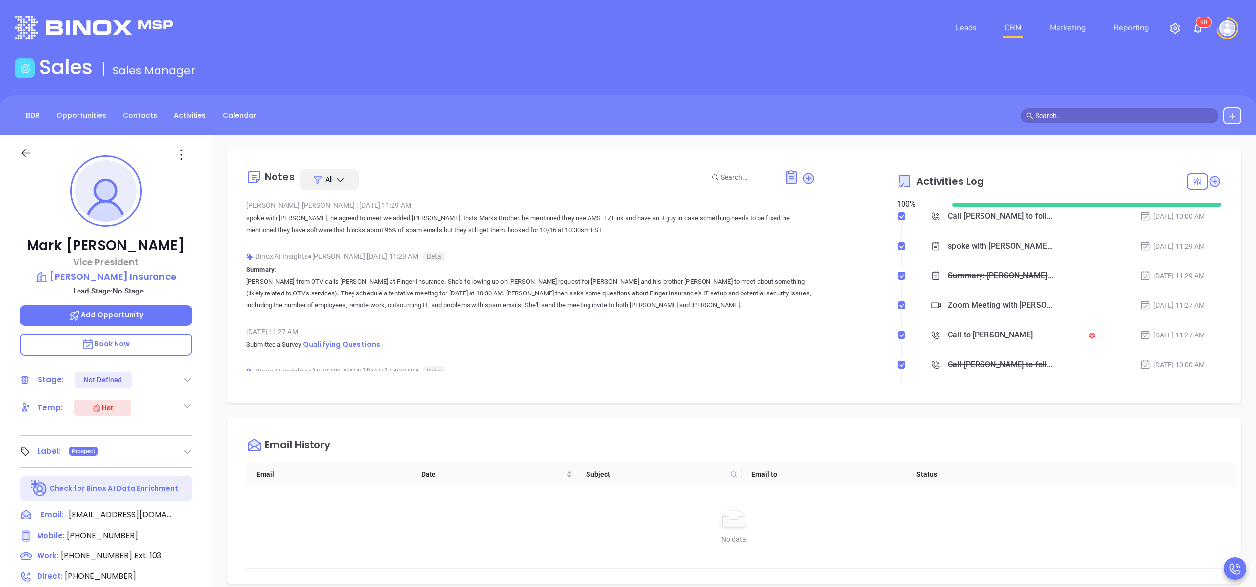
click at [684, 375] on div "Notes All Anabell Dominguez | Oct 9, 2025 11:29 AM spoke with Mark, he agreed t…" at bounding box center [530, 275] width 569 height 233
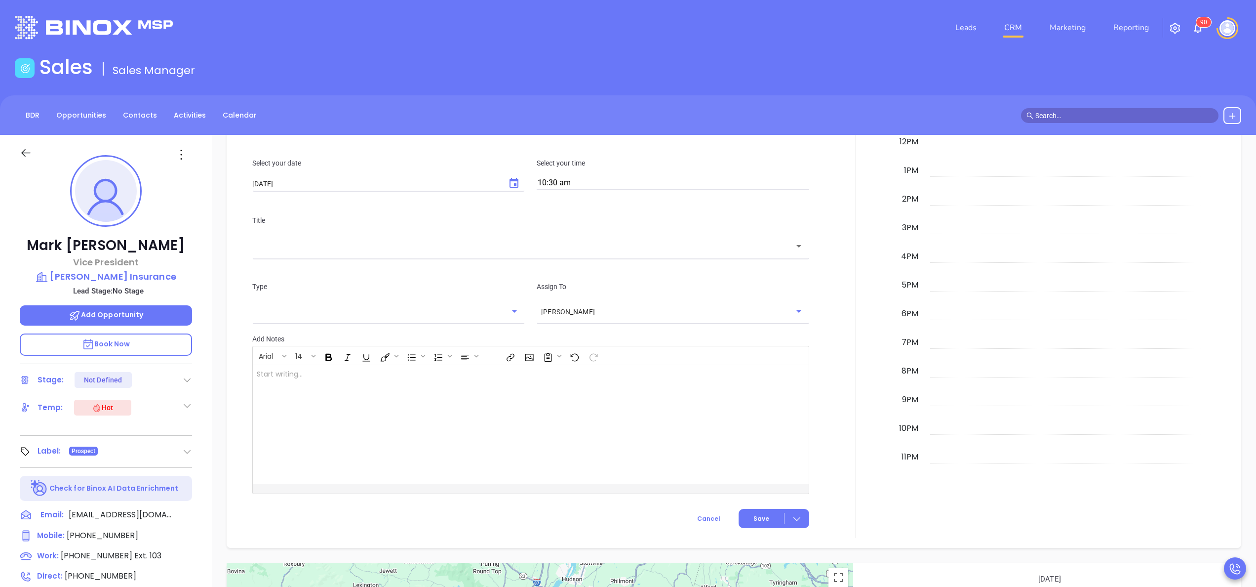
scroll to position [553, 0]
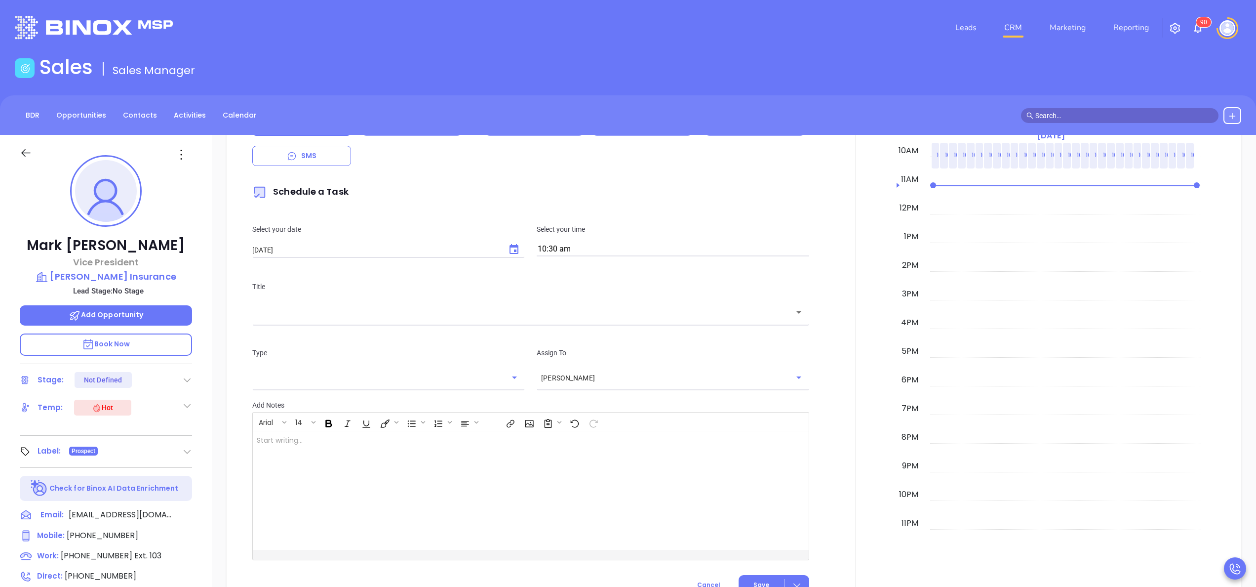
click at [640, 322] on div "​" at bounding box center [530, 311] width 557 height 21
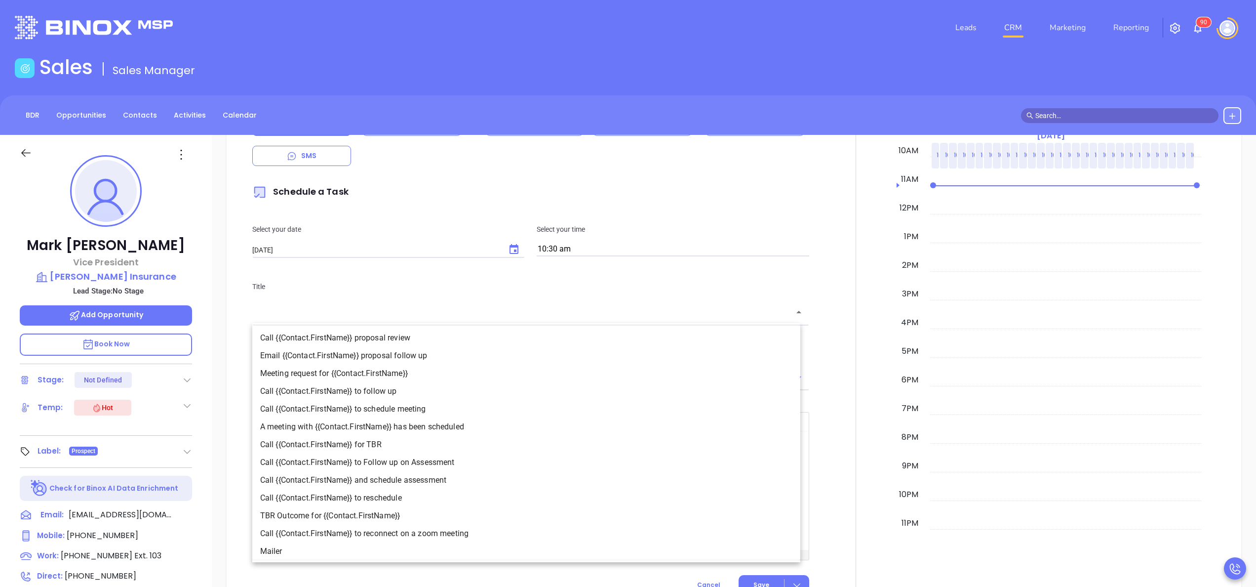
click at [409, 430] on li "A meeting with {{Contact.FirstName}} has been scheduled" at bounding box center [526, 427] width 548 height 18
type input "A meeting with Mark has been scheduled"
type input "Meeting"
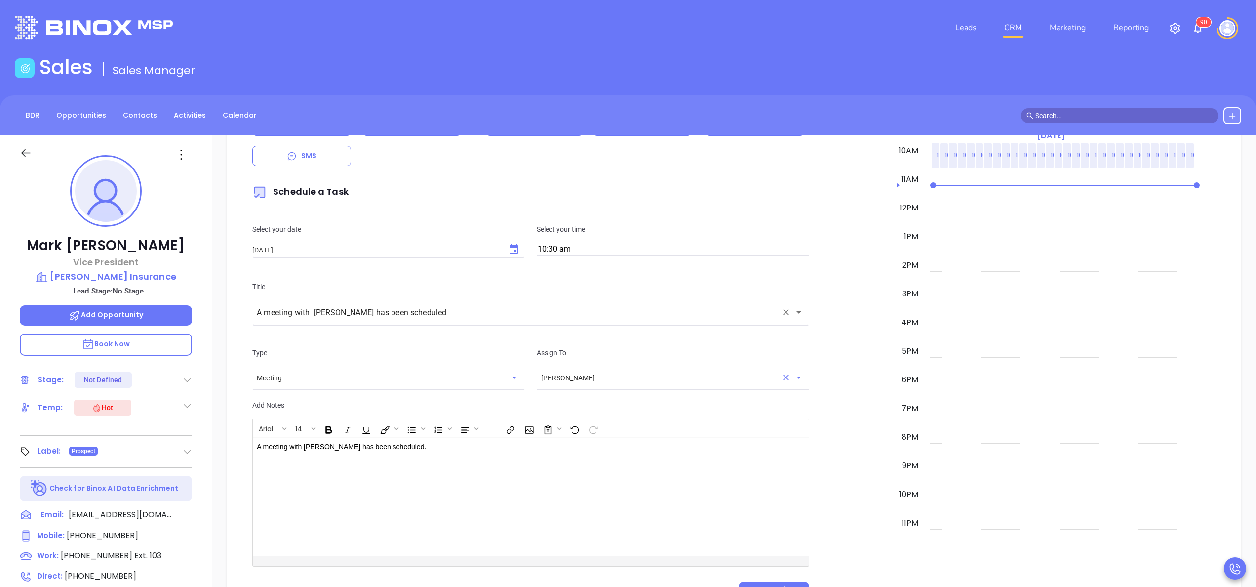
click at [781, 376] on icon "Clear" at bounding box center [786, 377] width 10 height 10
click at [655, 397] on li "[PERSON_NAME]" at bounding box center [667, 403] width 268 height 18
type input "[PERSON_NAME]"
click at [819, 419] on div at bounding box center [855, 332] width 81 height 555
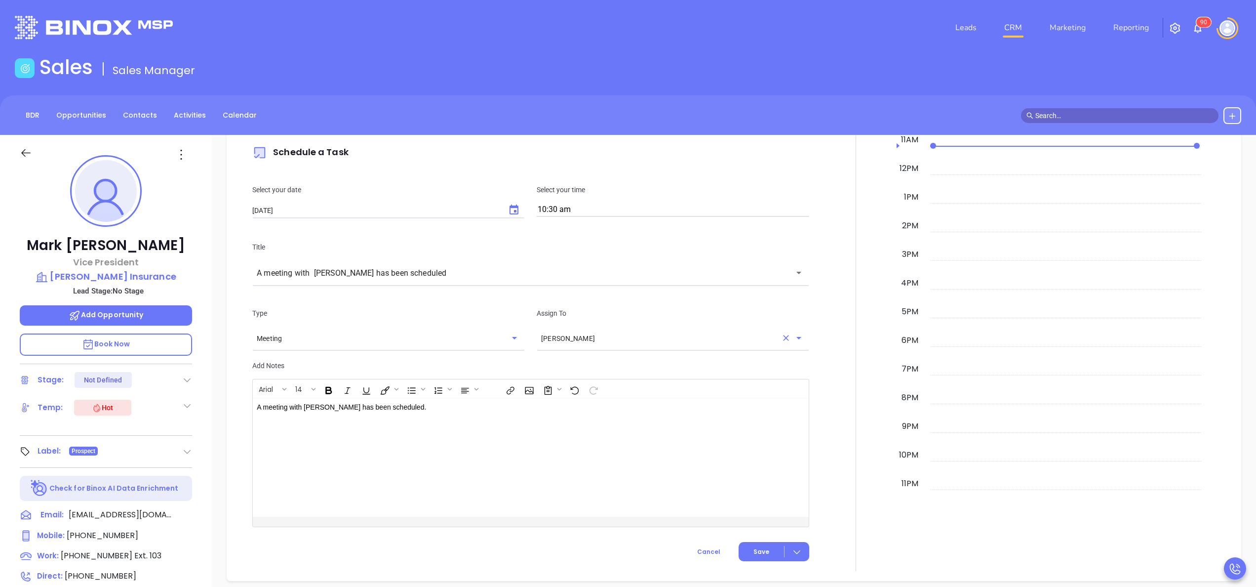
scroll to position [671, 0]
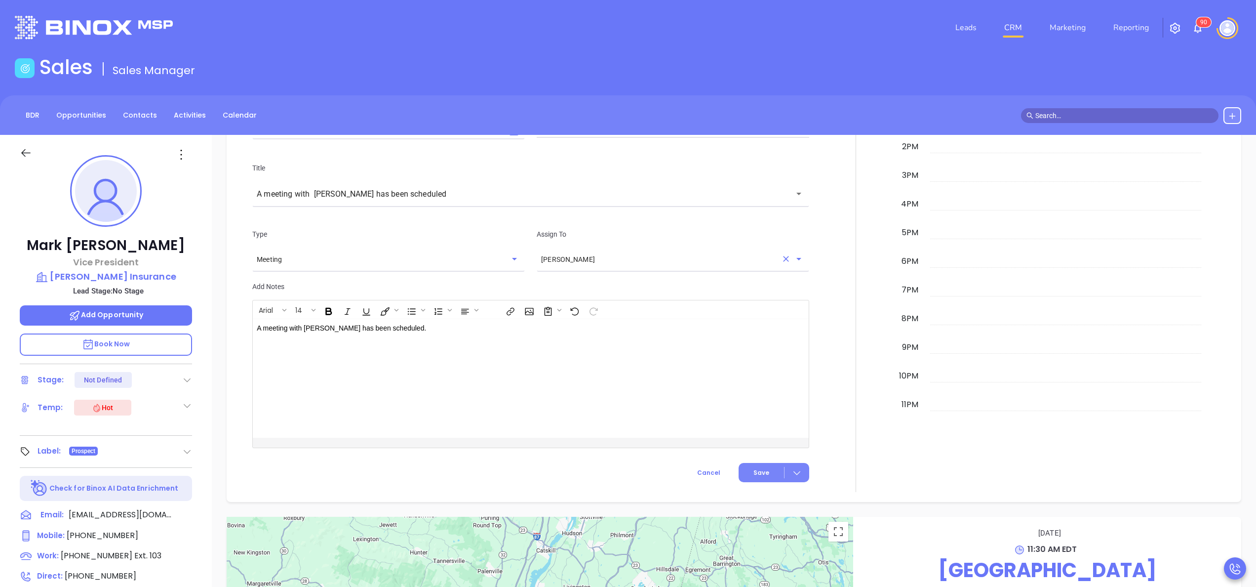
click at [763, 471] on button "Save" at bounding box center [774, 472] width 71 height 19
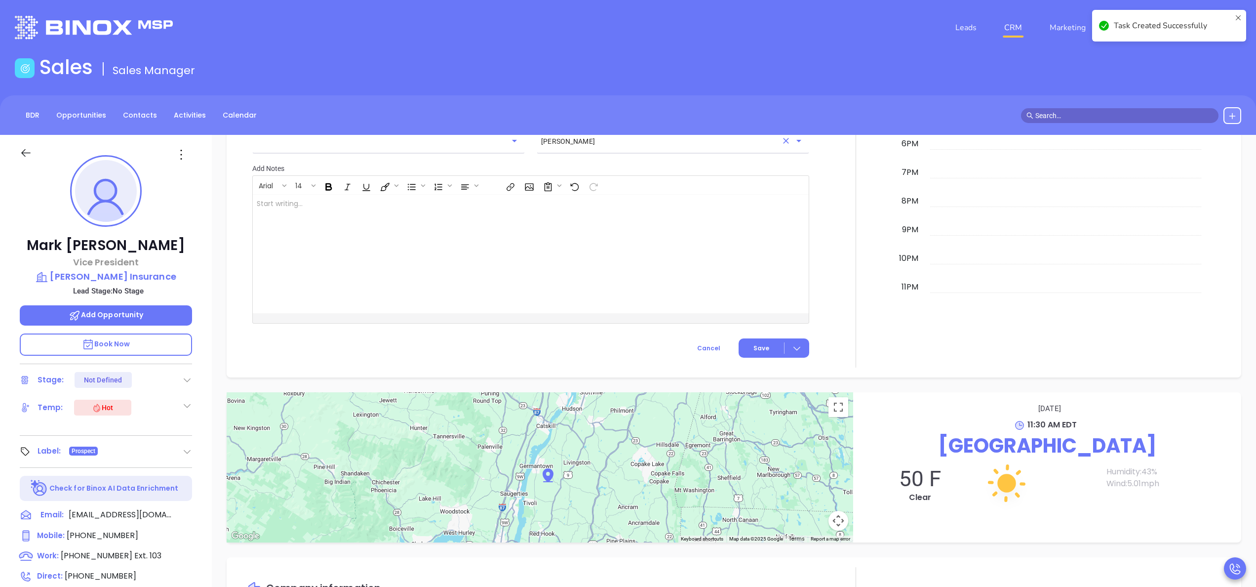
scroll to position [714, 0]
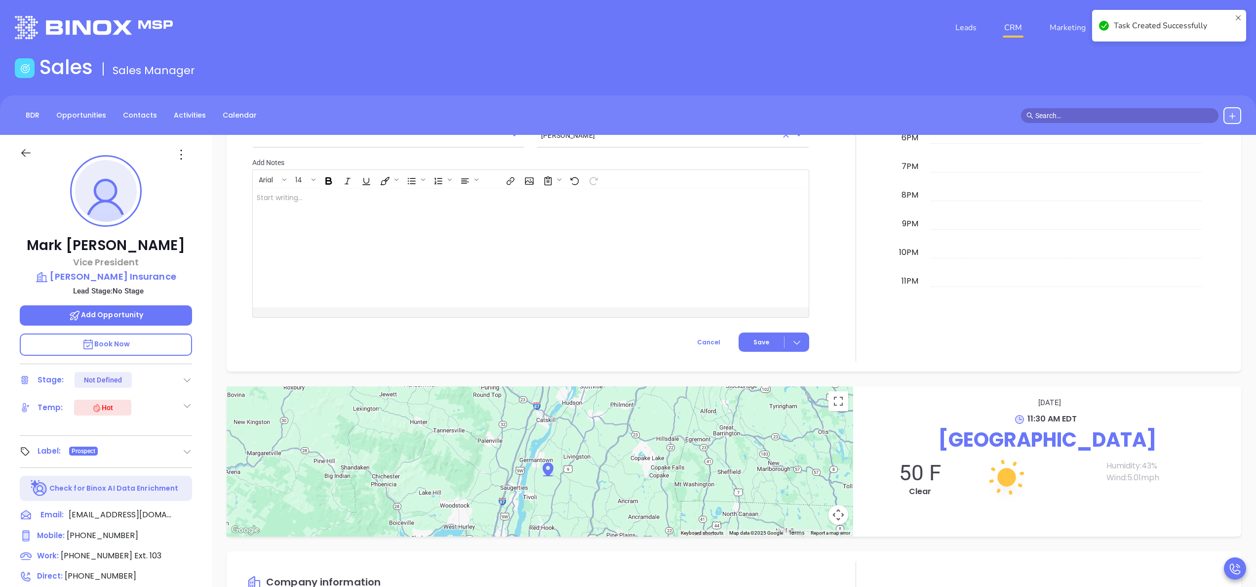
click at [200, 505] on div "Mark Fingar Vice President Fingar Insurance Lead Stage: No Stage Add Opportunit…" at bounding box center [106, 501] width 212 height 733
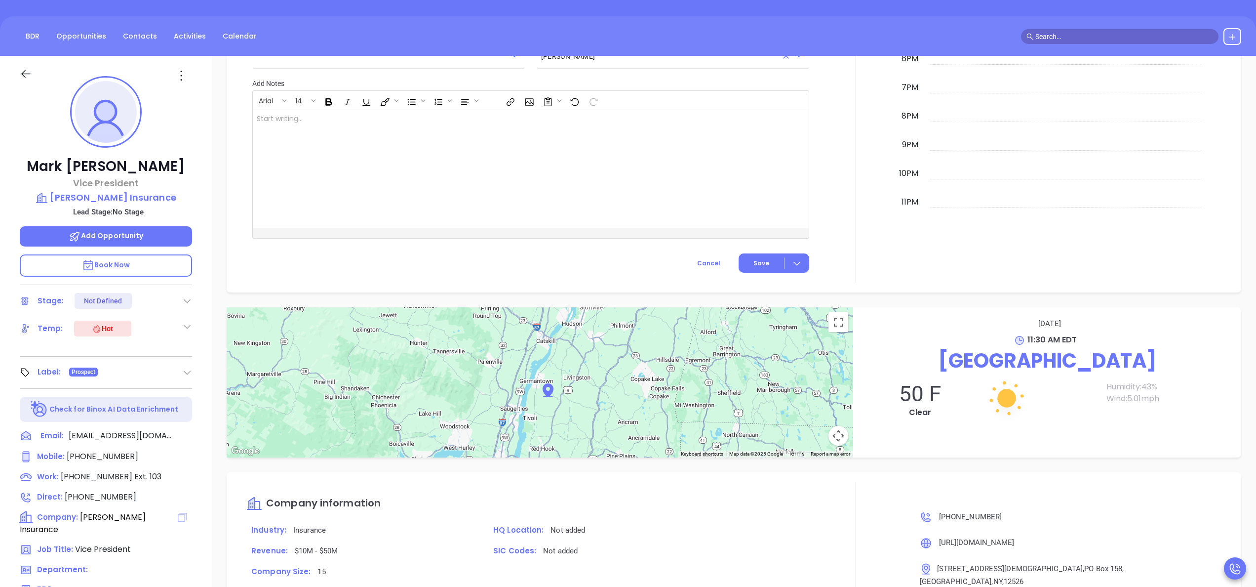
scroll to position [796, 0]
click at [178, 515] on icon at bounding box center [182, 516] width 9 height 9
click at [174, 585] on icon at bounding box center [173, 590] width 10 height 10
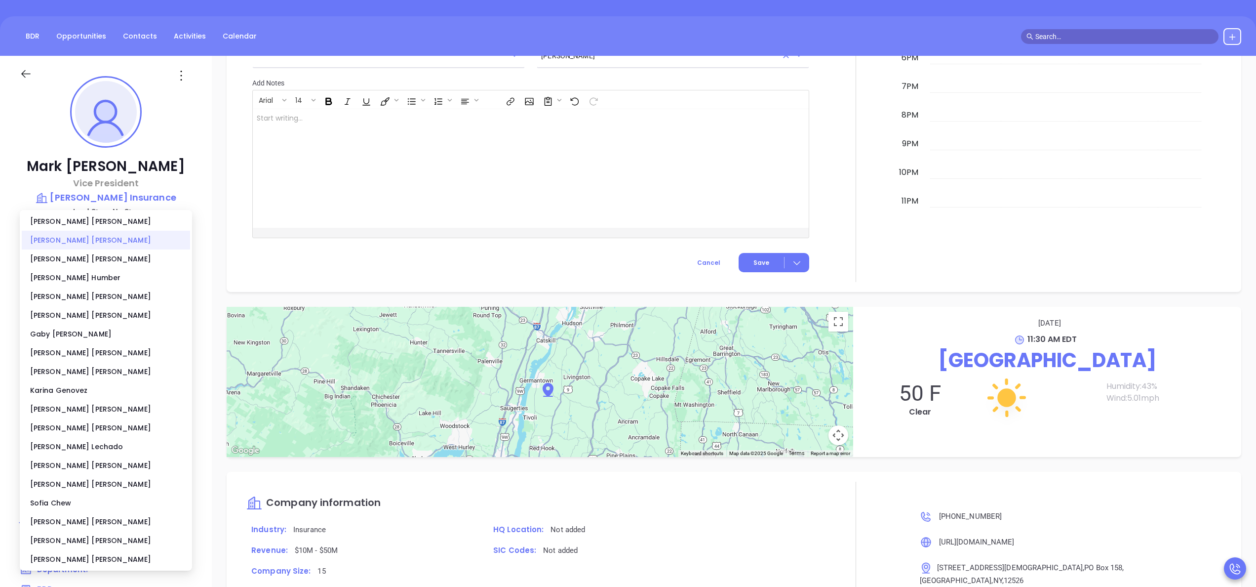
click at [79, 239] on div "Anabell Dominguez" at bounding box center [106, 240] width 168 height 19
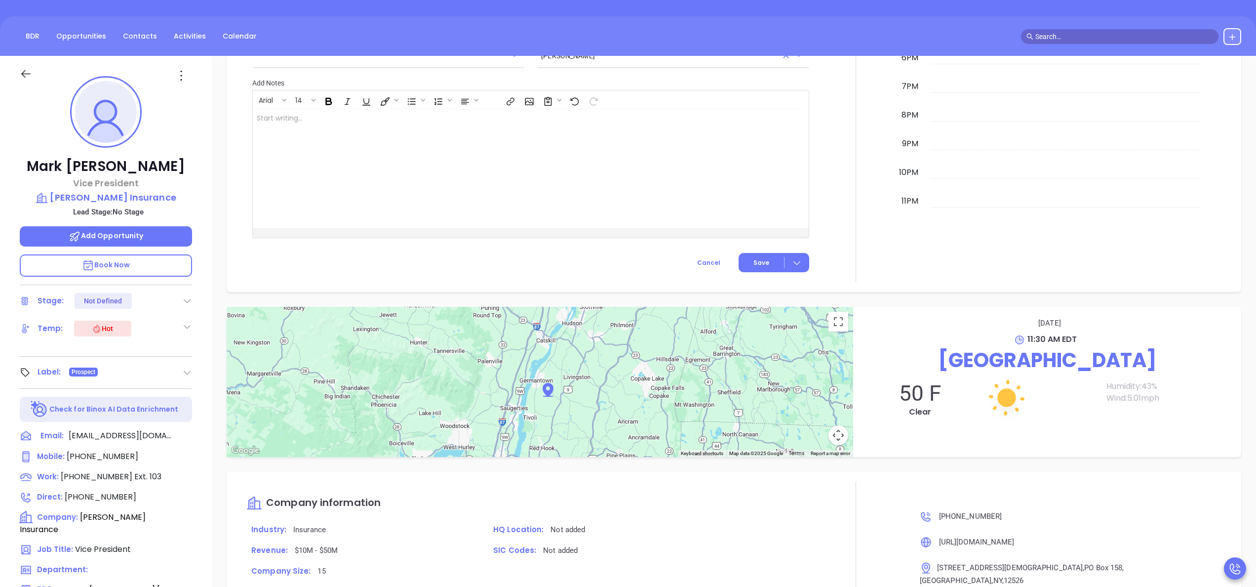
click at [212, 216] on div "New Activity Task Meeting Call Email Vmail SMS Schedule a Task Select your date…" at bounding box center [734, 7] width 1044 height 569
click at [124, 238] on span "Add Opportunity" at bounding box center [106, 236] width 75 height 10
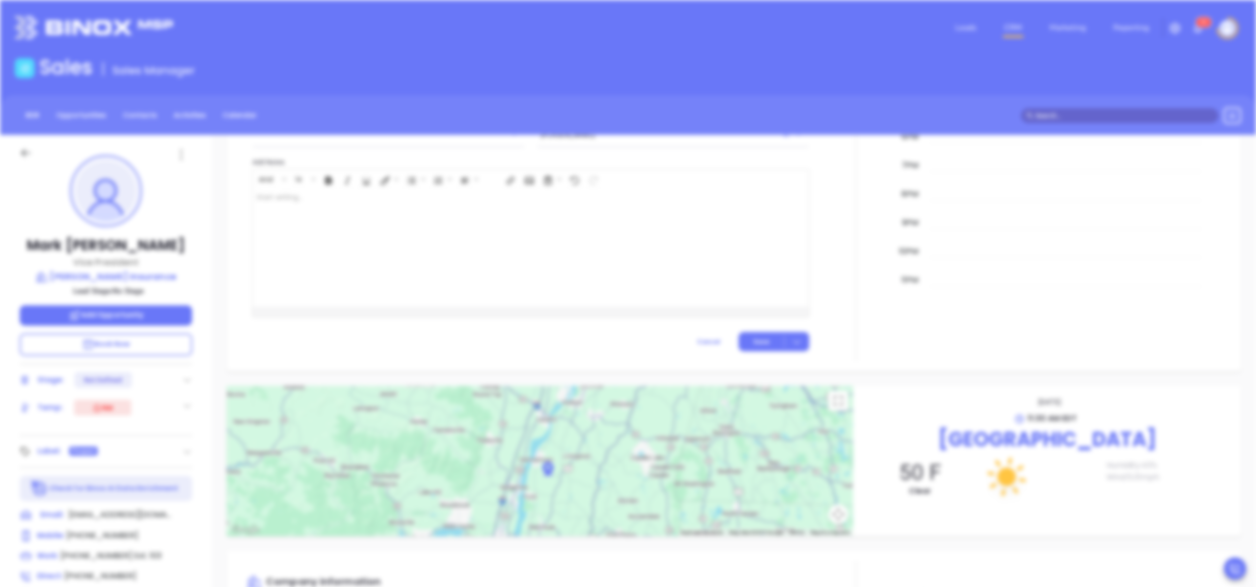
type input "Mark Fingar"
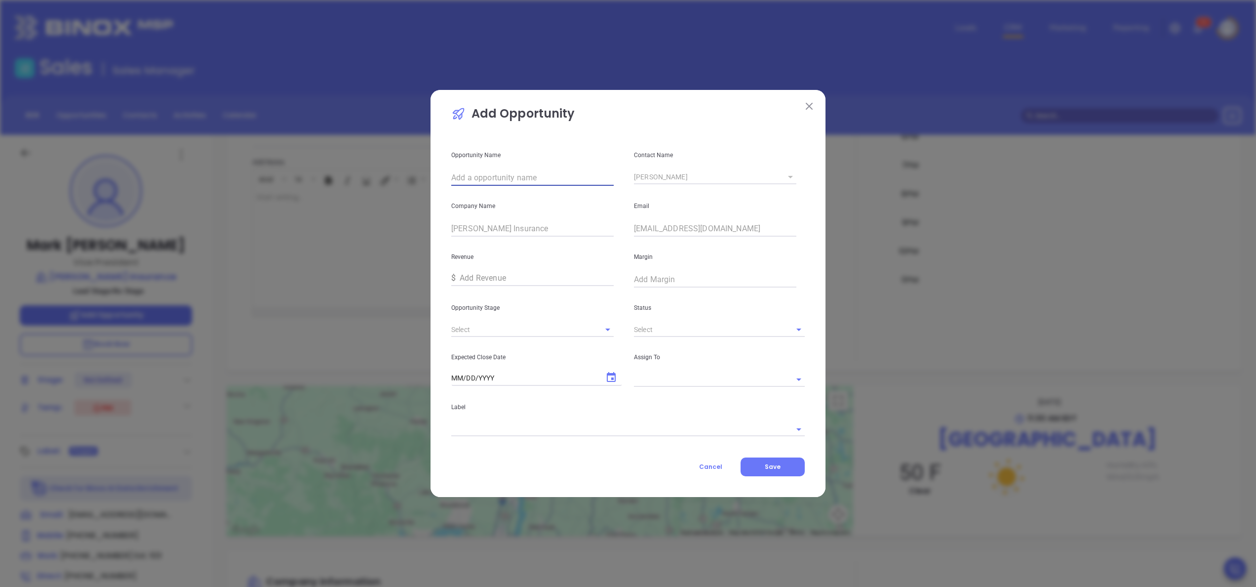
click at [565, 170] on input "text" at bounding box center [532, 178] width 162 height 16
paste input "Fingar Insurance"
type input "Fingar Insurance"
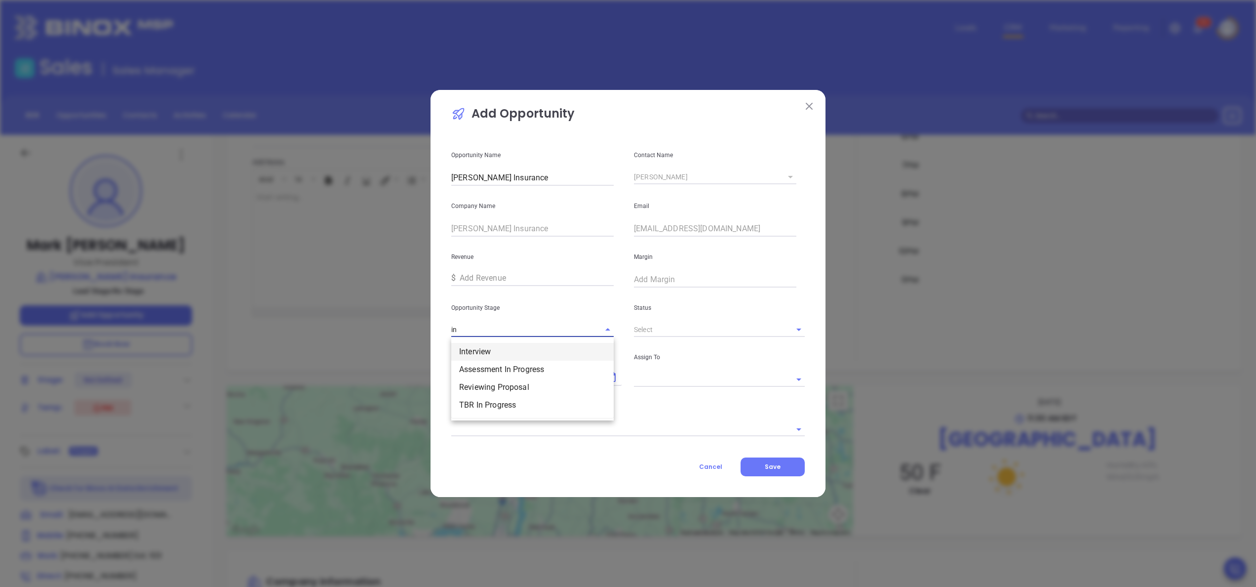
click at [496, 350] on li "Interview" at bounding box center [532, 352] width 162 height 18
type input "Interview"
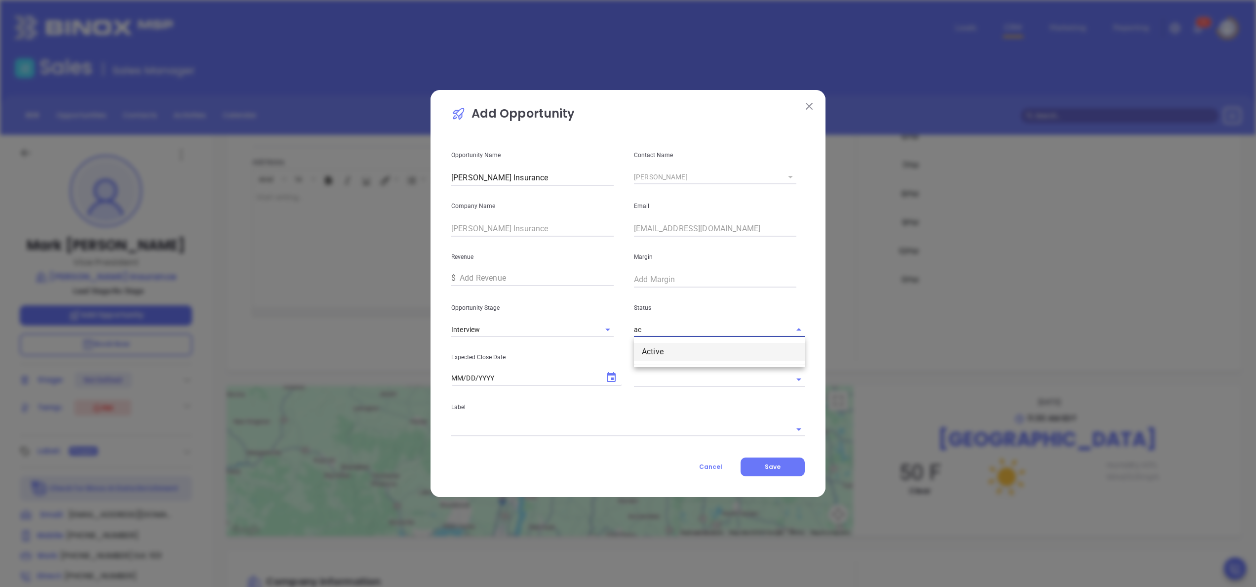
click at [641, 347] on li "Active" at bounding box center [719, 352] width 171 height 18
type input "Active"
click at [616, 378] on icon "Choose date" at bounding box center [611, 377] width 12 height 12
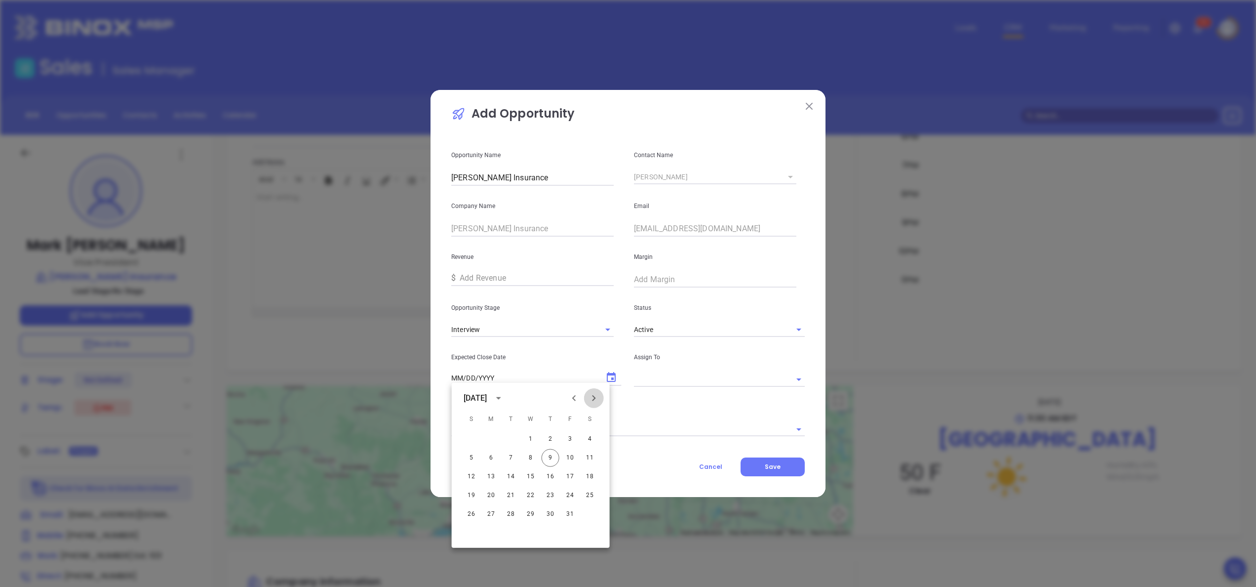
click at [597, 399] on icon "Next month" at bounding box center [594, 398] width 12 height 12
click at [493, 474] on button "10" at bounding box center [491, 477] width 18 height 18
type input "11/10/2025"
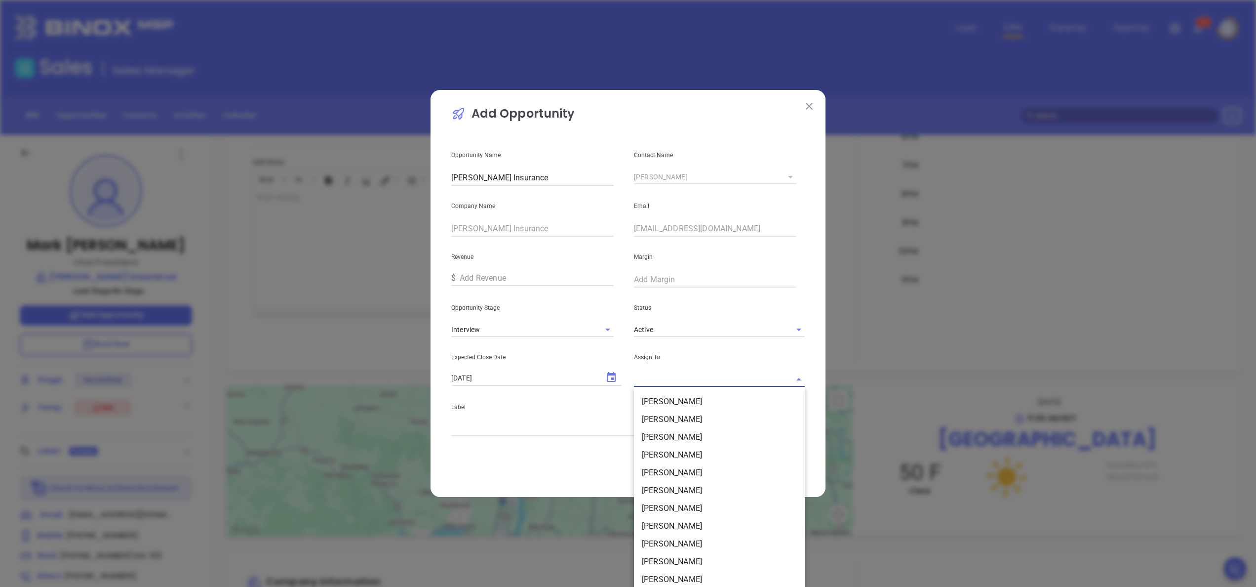
click at [644, 378] on input "text" at bounding box center [705, 379] width 143 height 14
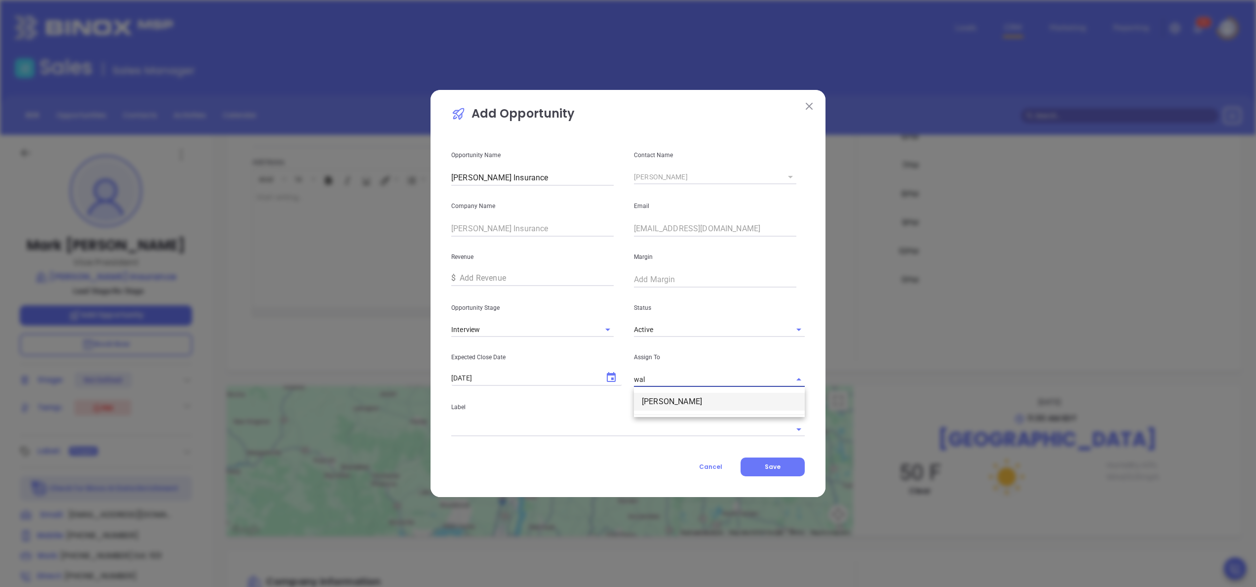
click at [658, 398] on li "[PERSON_NAME]" at bounding box center [719, 402] width 171 height 18
type input "[PERSON_NAME]"
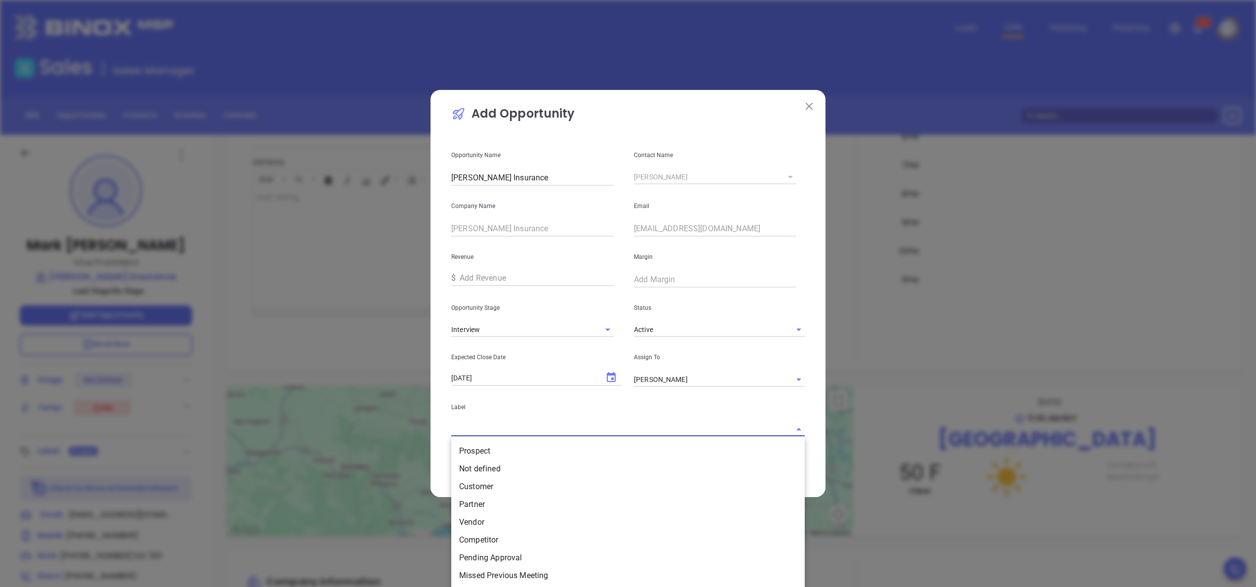
click at [595, 427] on input "text" at bounding box center [614, 429] width 326 height 14
click at [559, 446] on li "Prospect" at bounding box center [628, 451] width 354 height 18
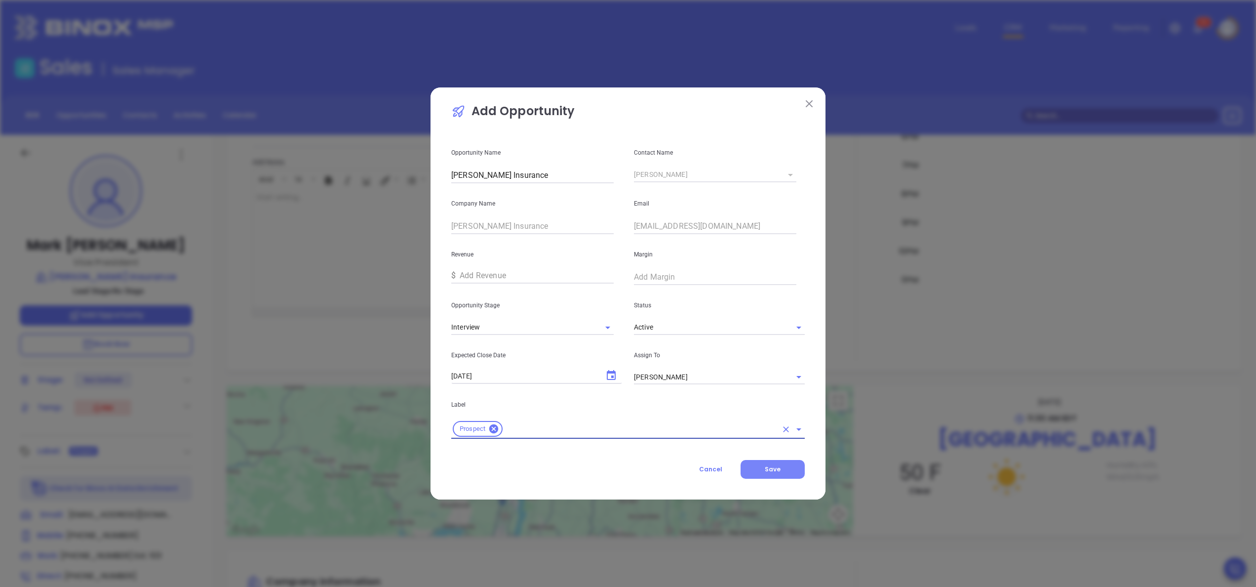
click at [753, 474] on button "Save" at bounding box center [773, 469] width 64 height 19
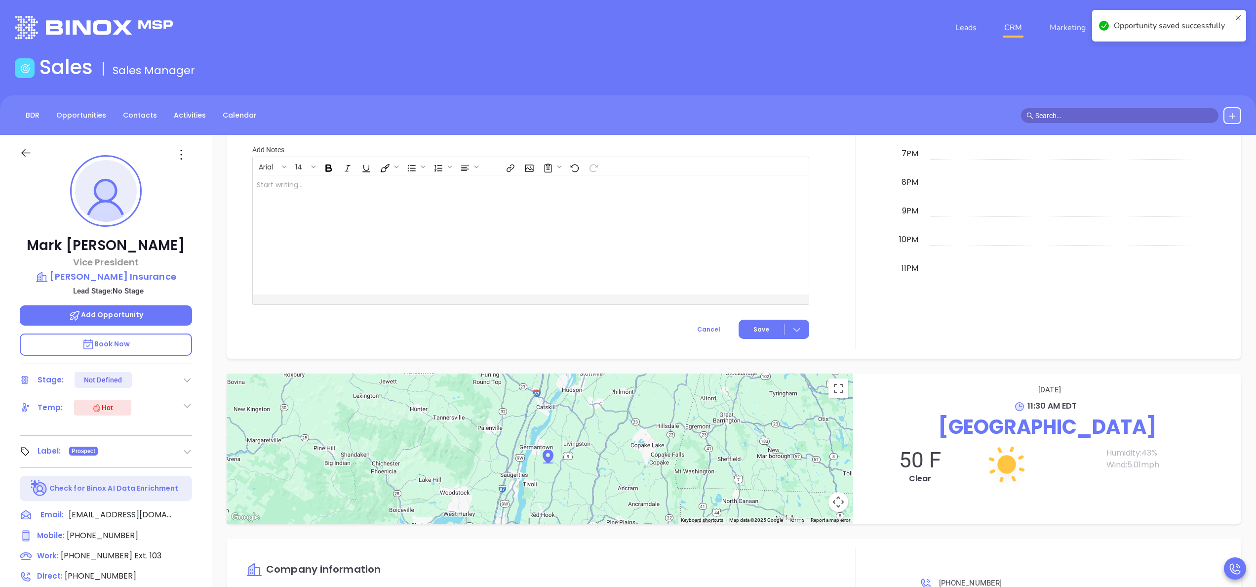
scroll to position [714, 0]
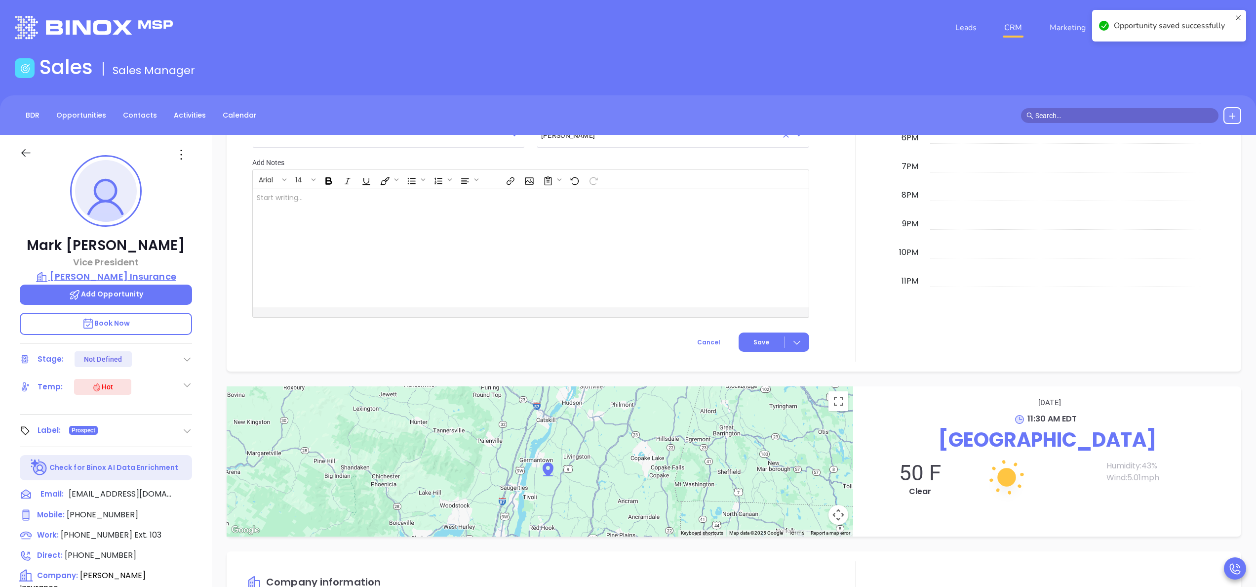
click at [119, 270] on p "Fingar Insurance" at bounding box center [106, 277] width 172 height 14
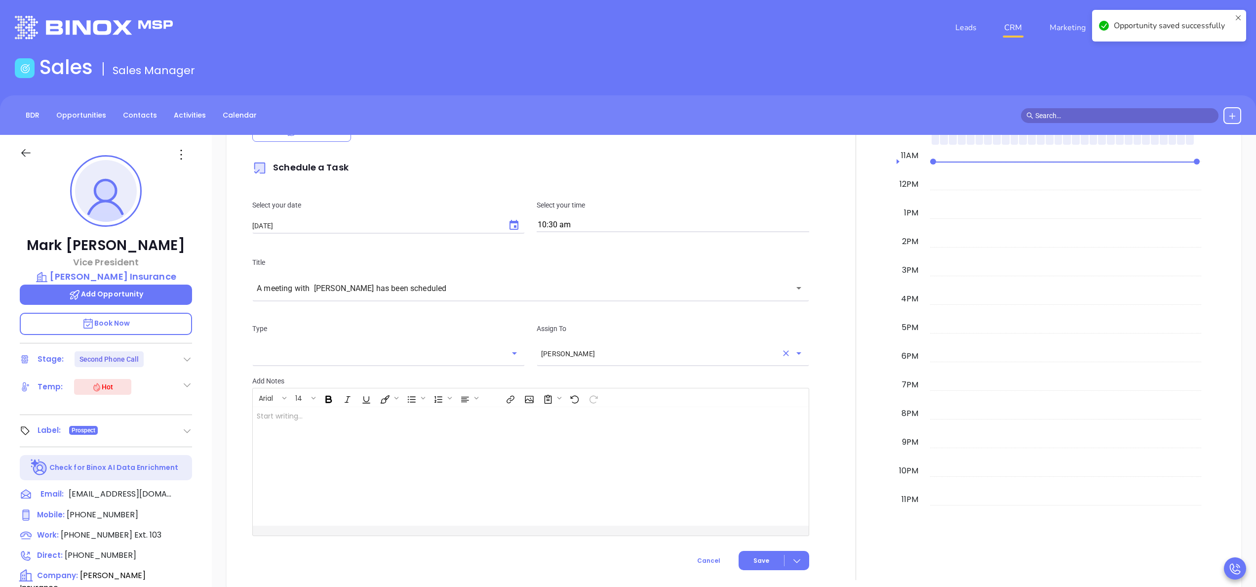
scroll to position [934, 0]
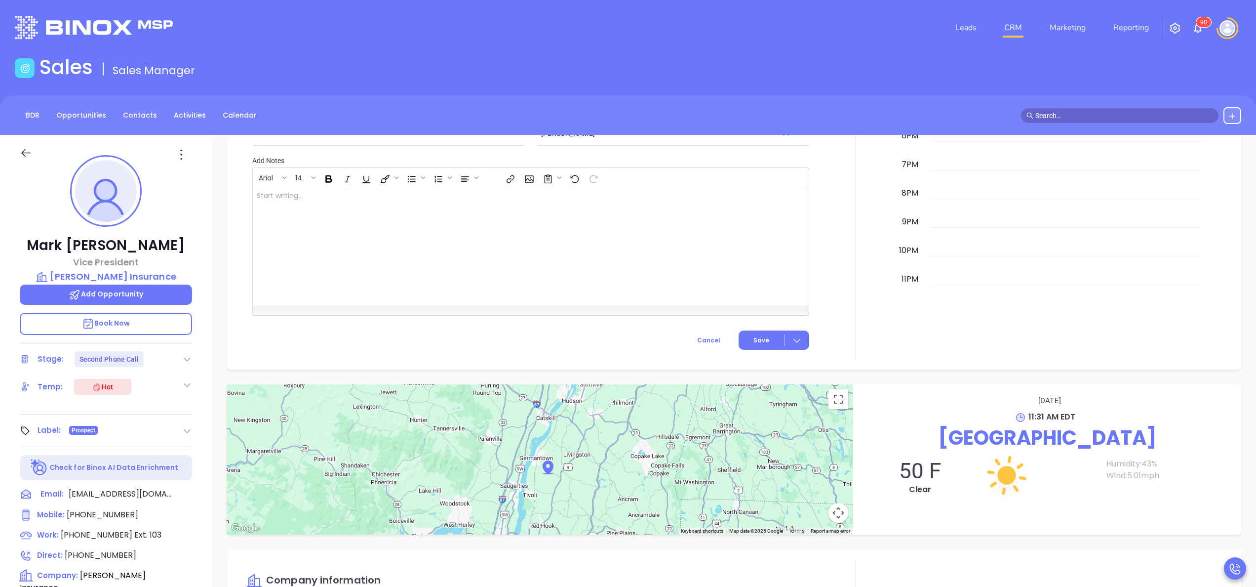
click at [824, 226] on div at bounding box center [855, 84] width 81 height 549
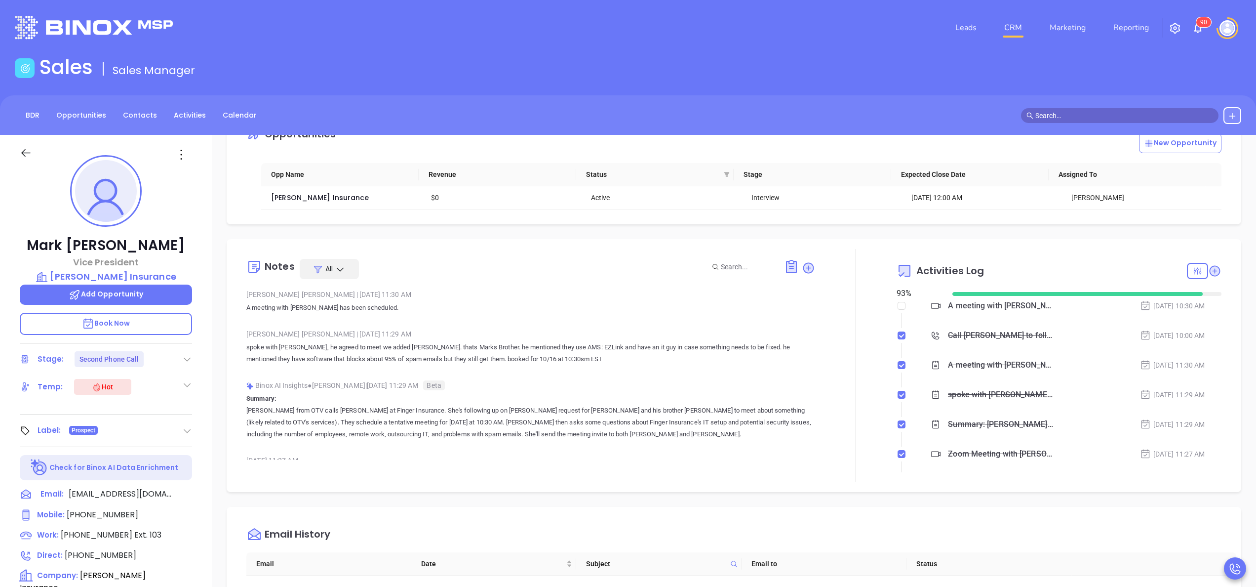
scroll to position [0, 0]
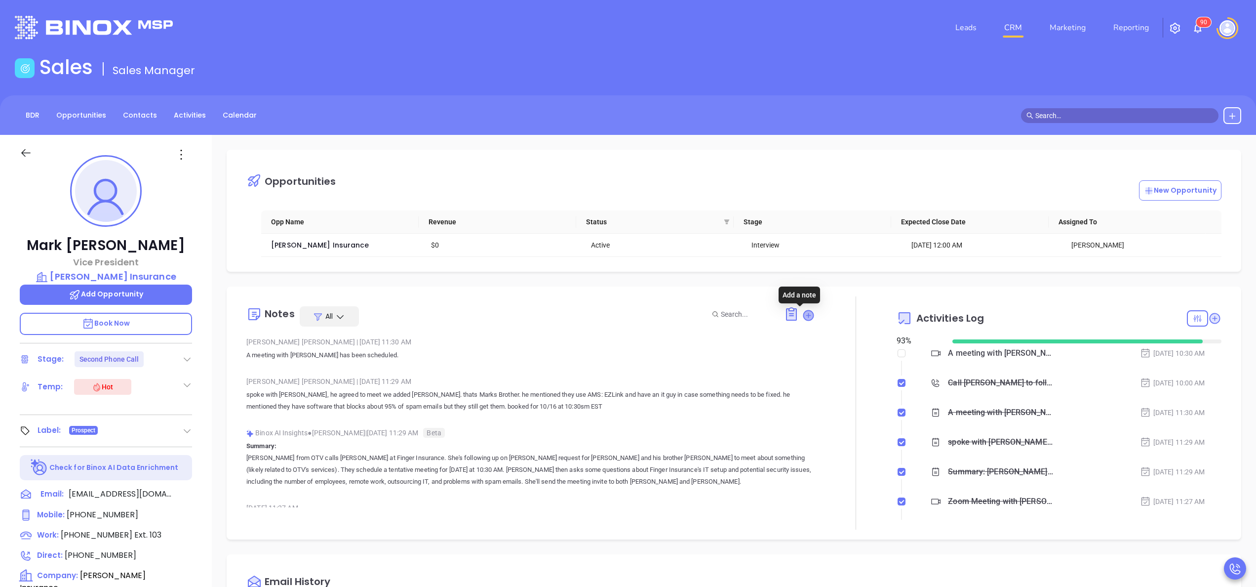
click at [804, 316] on icon at bounding box center [809, 315] width 10 height 10
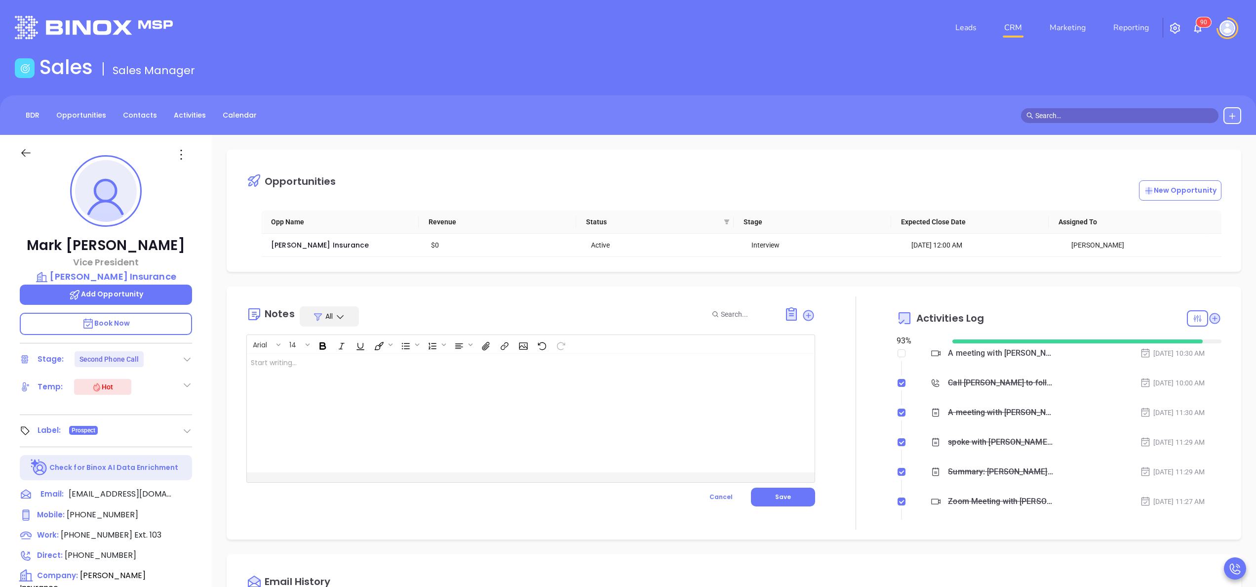
click at [397, 428] on div at bounding box center [511, 413] width 528 height 118
click at [771, 504] on button "Save" at bounding box center [783, 496] width 64 height 19
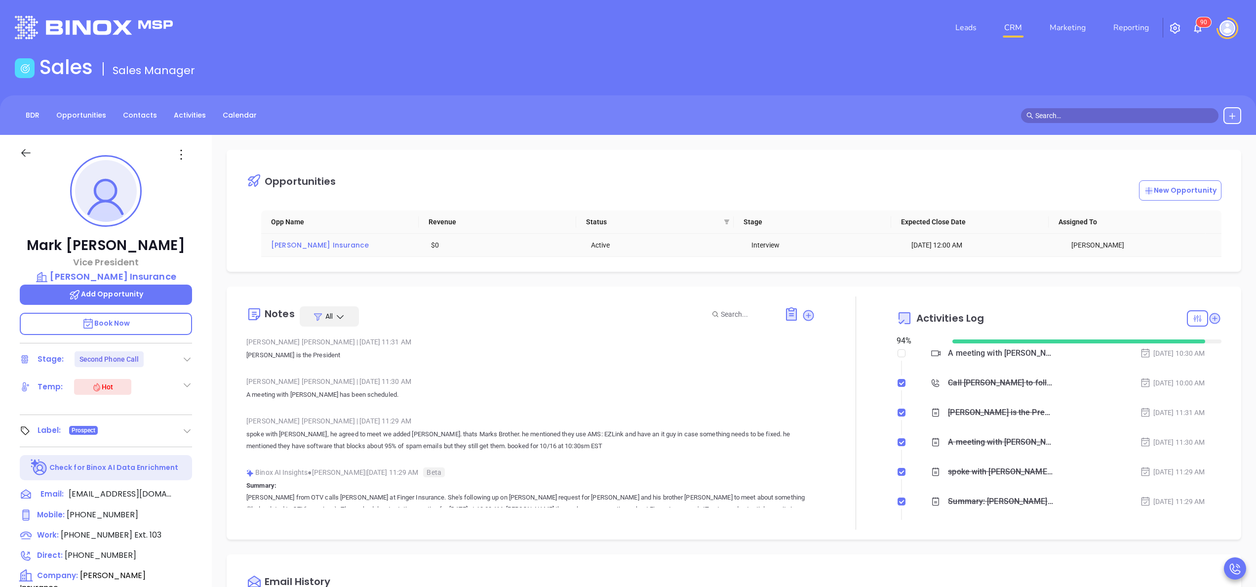
click at [307, 246] on span "Fingar Insurance" at bounding box center [320, 245] width 98 height 10
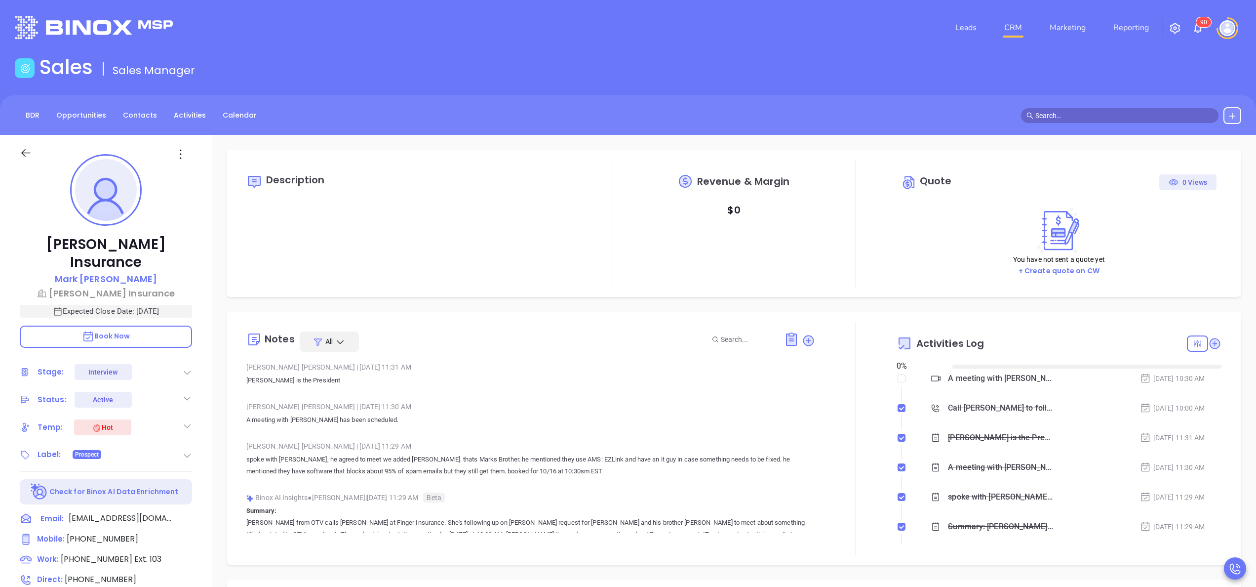
type input "[DATE]"
click at [188, 450] on icon at bounding box center [187, 455] width 10 height 10
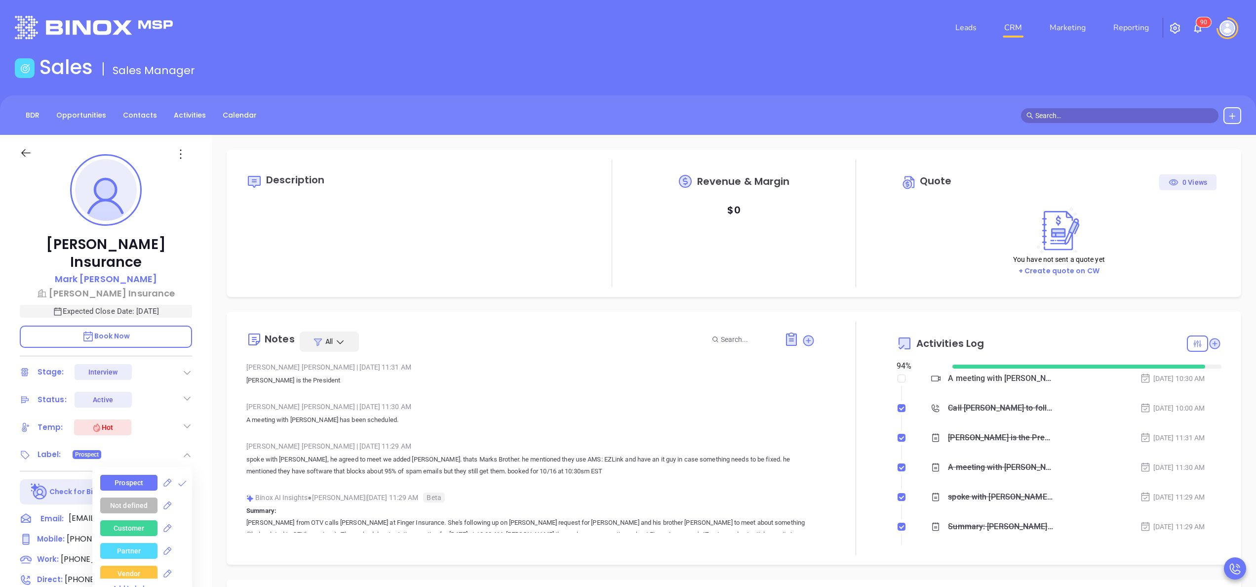
type input "[PERSON_NAME]"
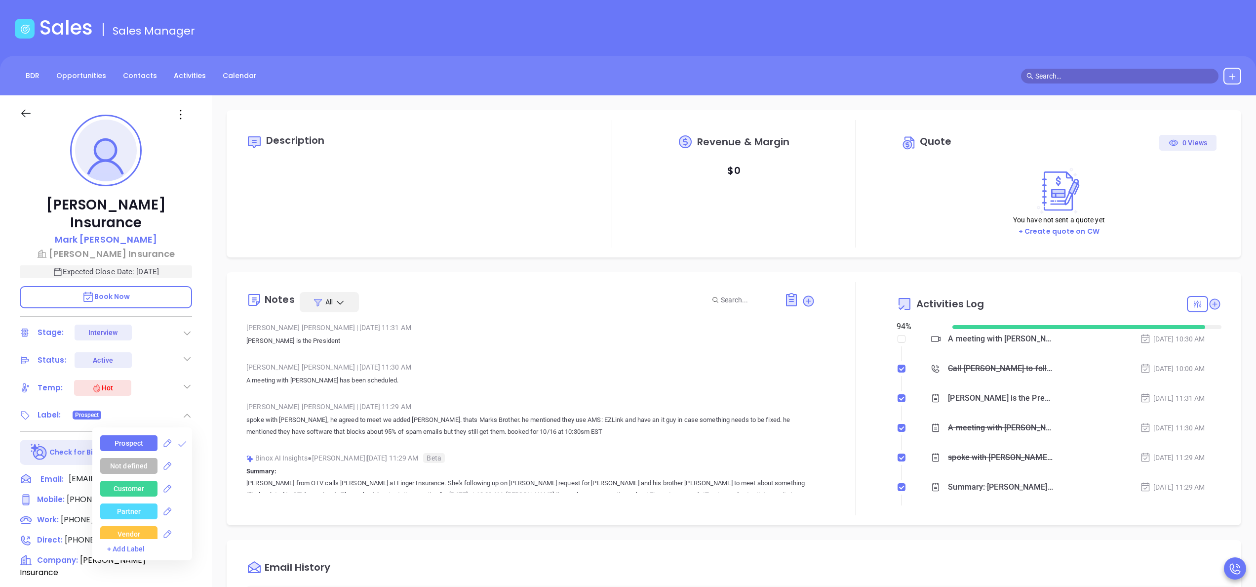
scroll to position [79, 0]
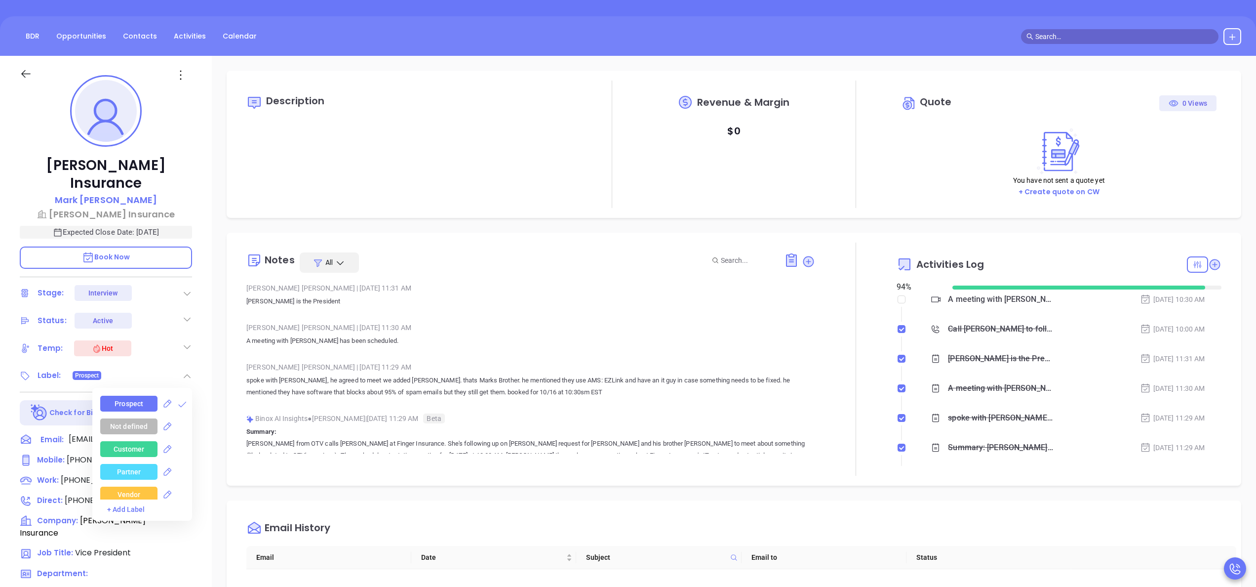
click at [185, 418] on div "Not defined" at bounding box center [146, 426] width 92 height 16
click at [131, 426] on div "EZ lynx" at bounding box center [129, 434] width 23 height 16
click at [138, 440] on div "Decision Maker" at bounding box center [128, 448] width 49 height 16
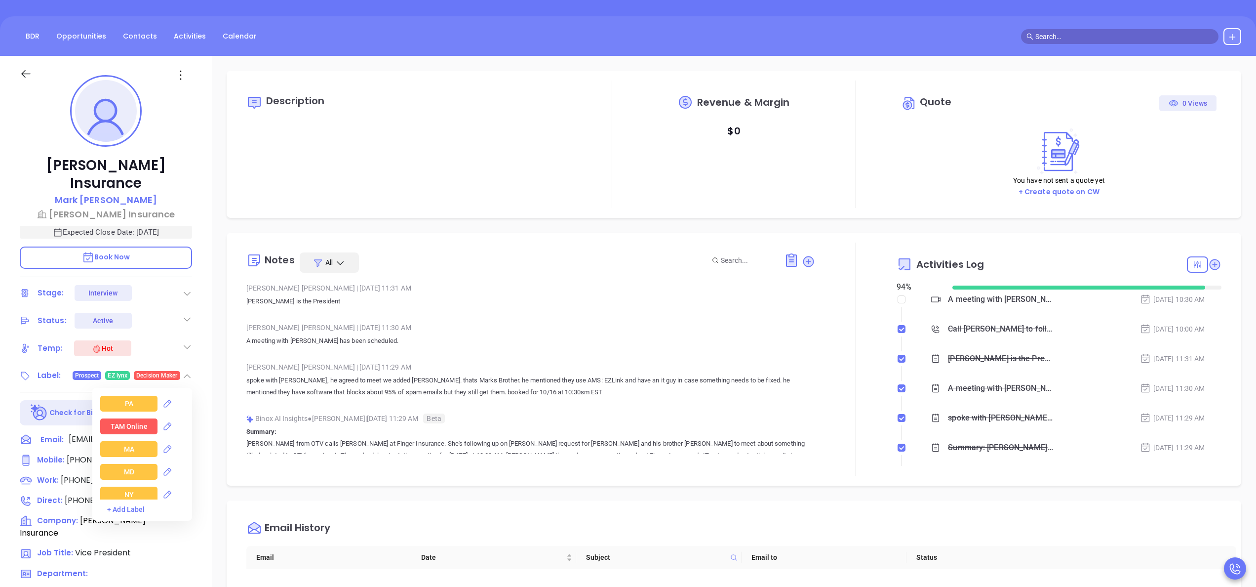
scroll to position [1145, 0]
click at [119, 447] on div "NY" at bounding box center [128, 455] width 57 height 16
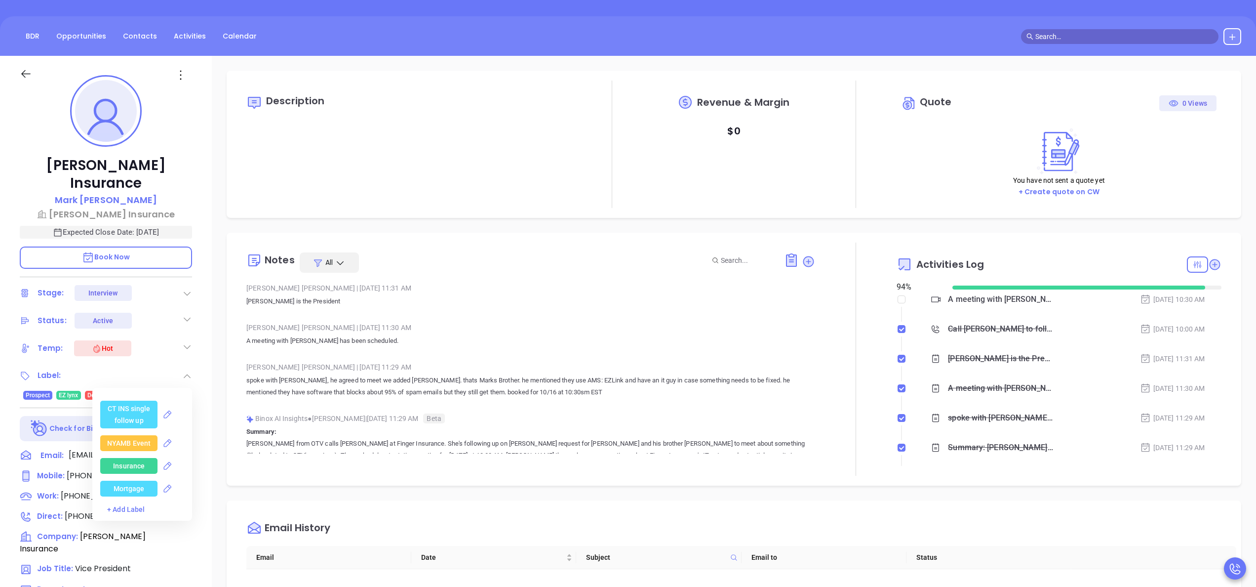
scroll to position [2054, 0]
click at [133, 418] on div "Insurance" at bounding box center [129, 426] width 32 height 16
click at [135, 465] on div "Silver" at bounding box center [129, 473] width 18 height 16
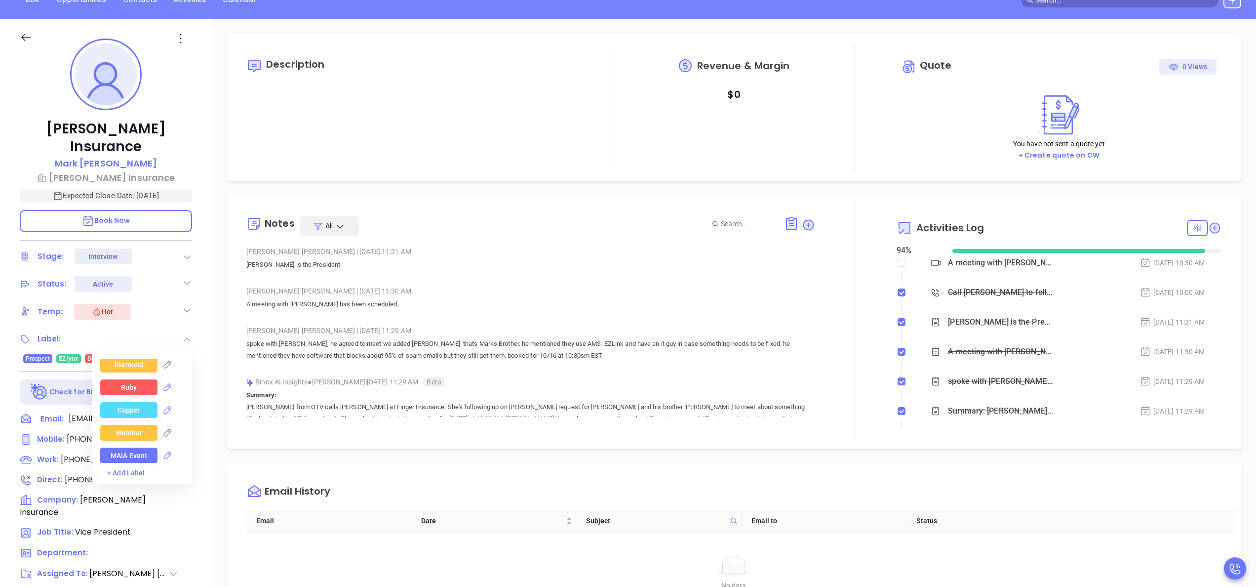
scroll to position [158, 0]
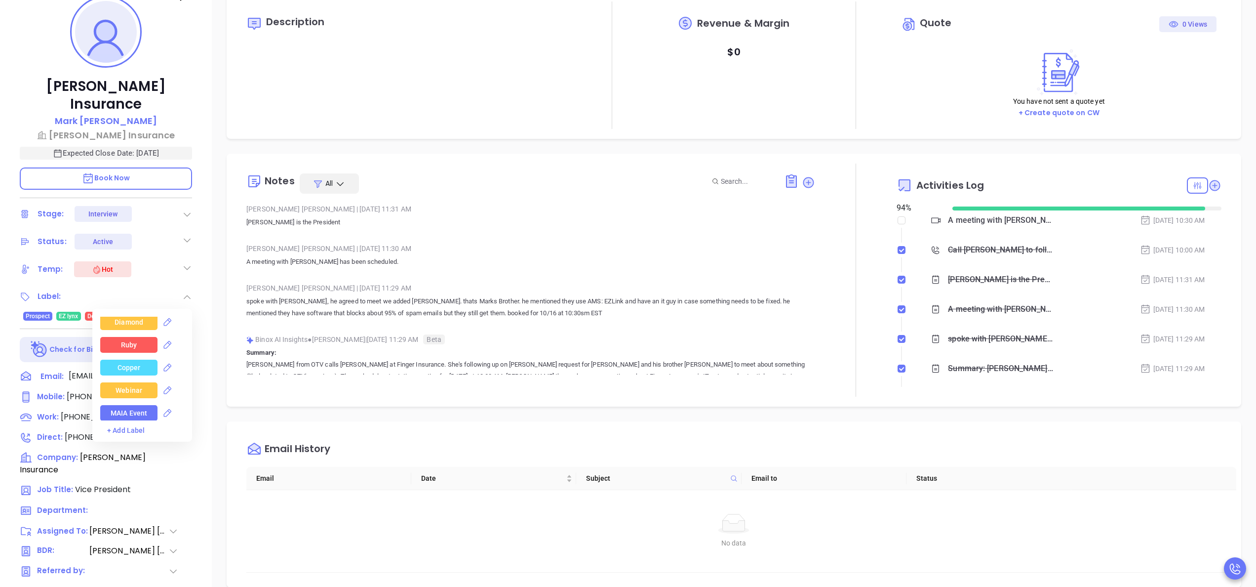
click at [120, 382] on div "Webinar" at bounding box center [129, 390] width 27 height 16
click at [678, 400] on div "Notes All Anabell Dominguez | Oct 9, 2025 11:31 AM Greg is the President Anabel…" at bounding box center [734, 280] width 1015 height 253
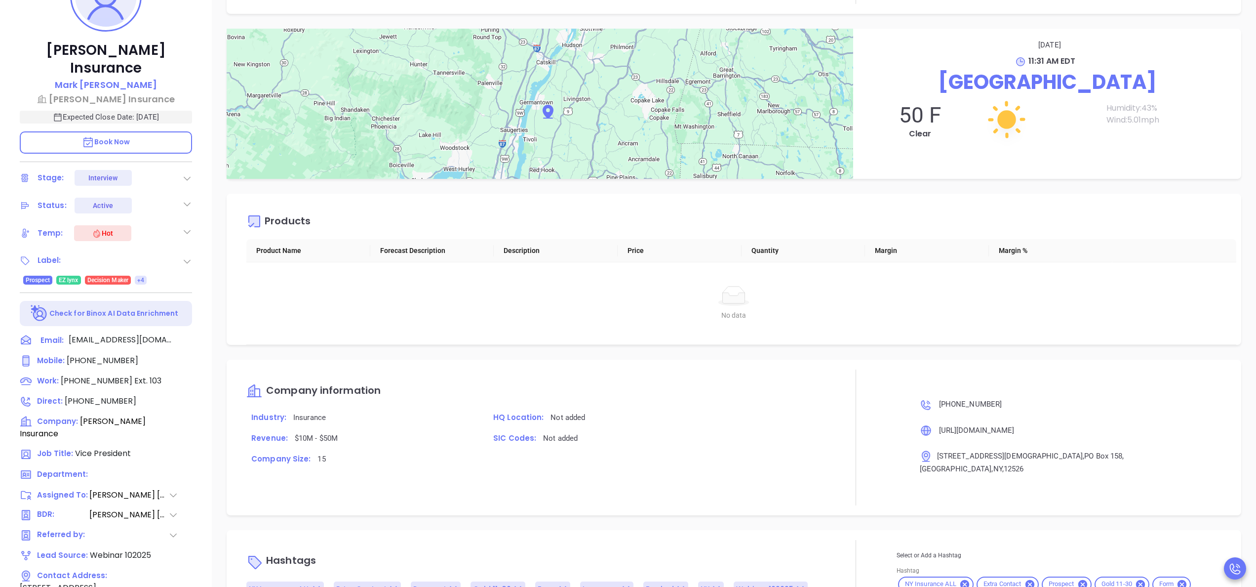
scroll to position [1124, 0]
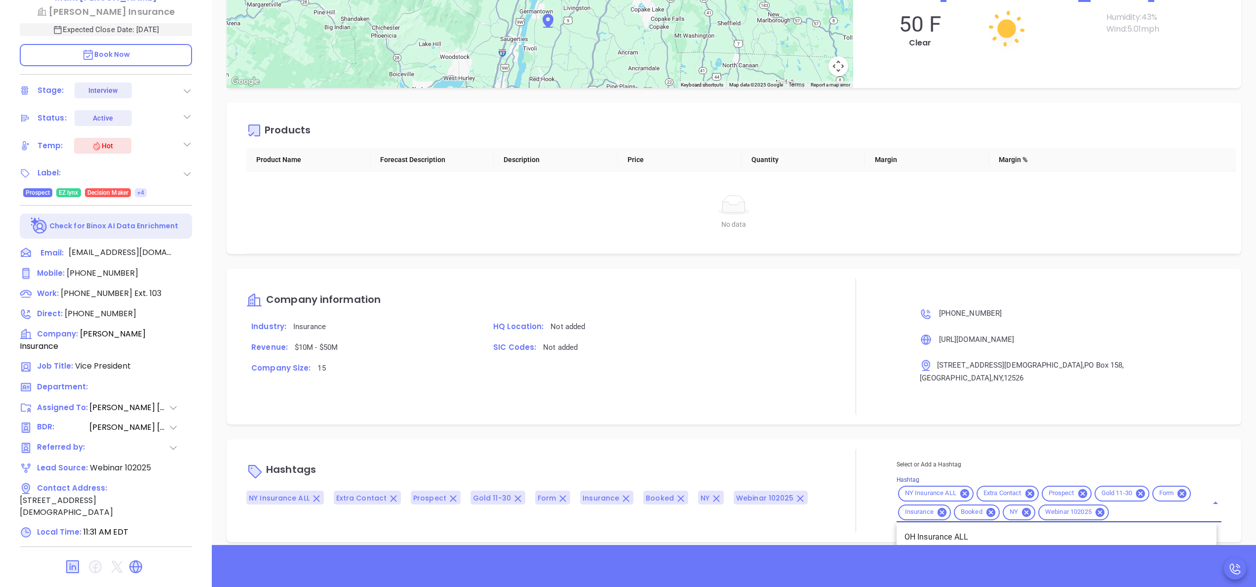
click at [1168, 506] on input "Hashtag" at bounding box center [1151, 512] width 83 height 12
type input "opp"
click at [963, 528] on li "Opportunity" at bounding box center [1057, 537] width 320 height 18
click at [1136, 489] on icon at bounding box center [1140, 493] width 9 height 9
type input "silv"
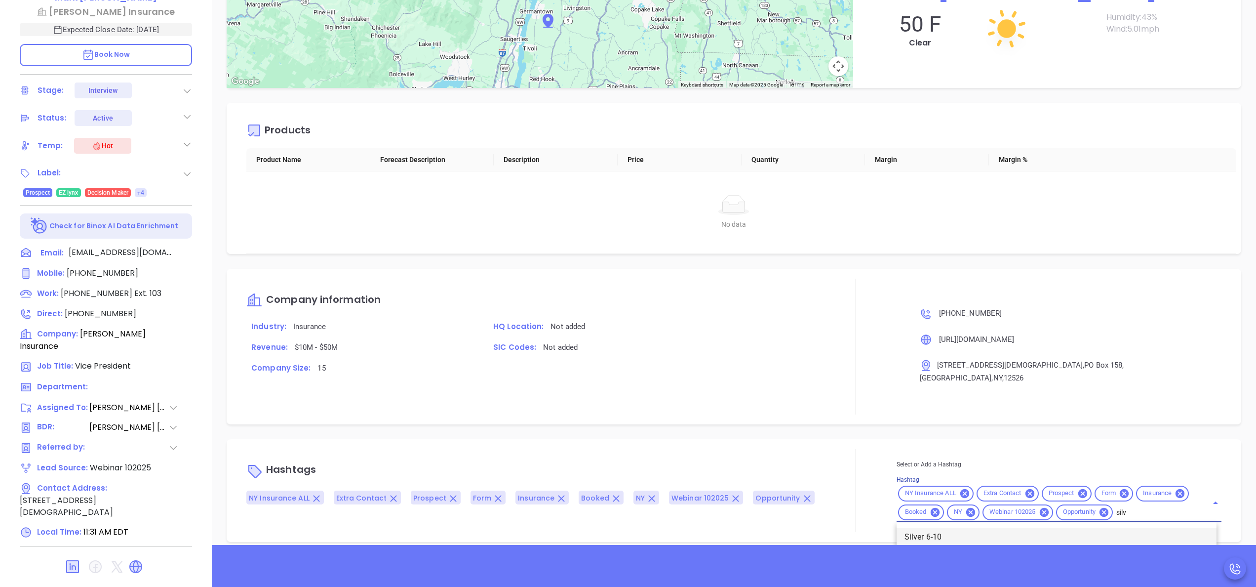
click at [978, 528] on li "Silver 6-10" at bounding box center [1057, 537] width 320 height 18
click at [759, 386] on div "Company information Industry: Insurance HQ Location: Not added Revenue: $10M - …" at bounding box center [530, 345] width 569 height 135
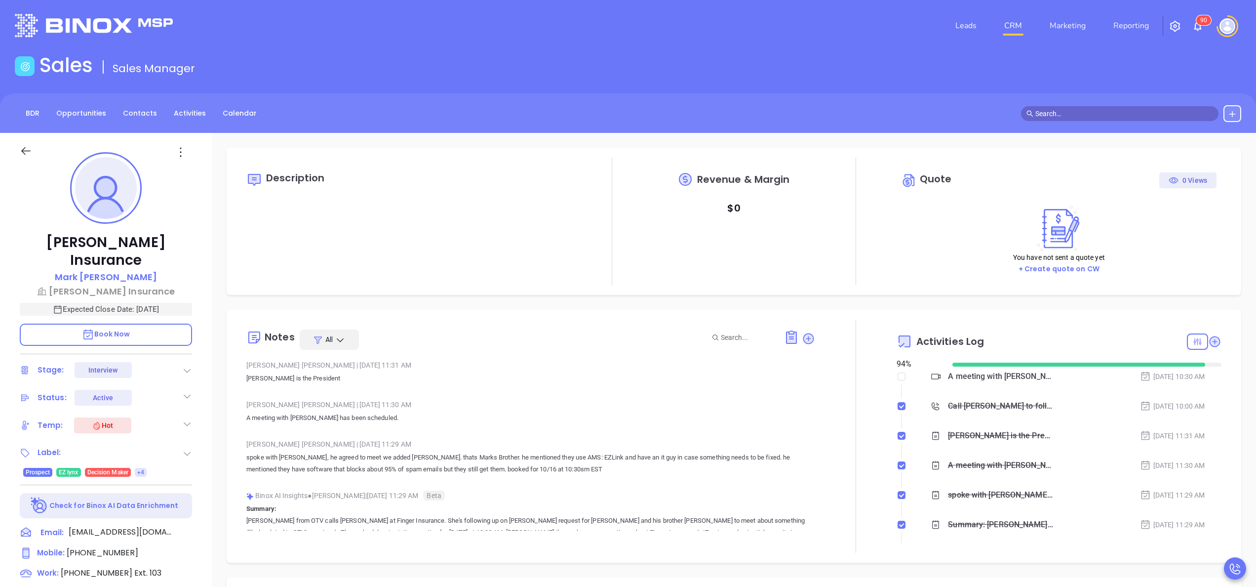
scroll to position [0, 0]
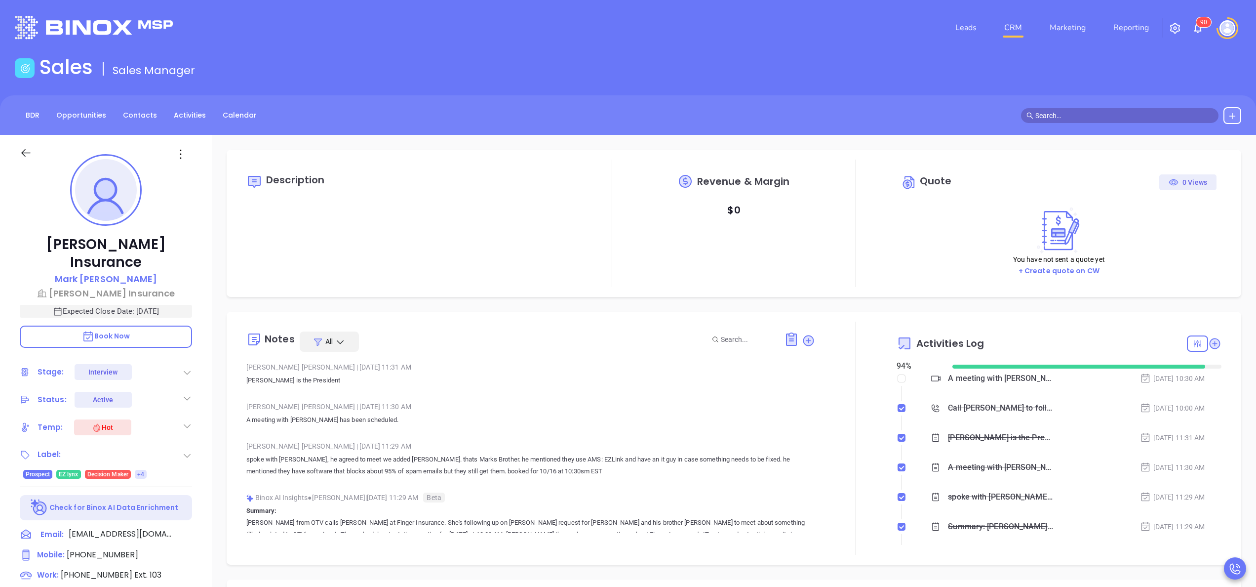
click at [652, 403] on div "Anabell Dominguez | Oct 9, 2025 11:30 AM" at bounding box center [530, 406] width 569 height 15
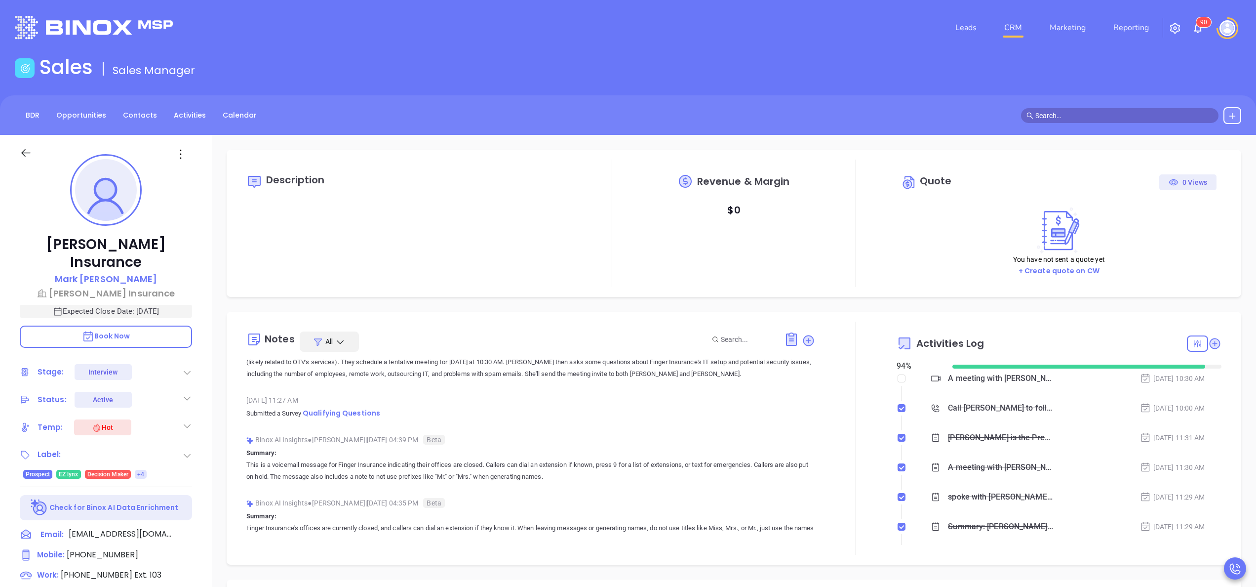
scroll to position [154, 0]
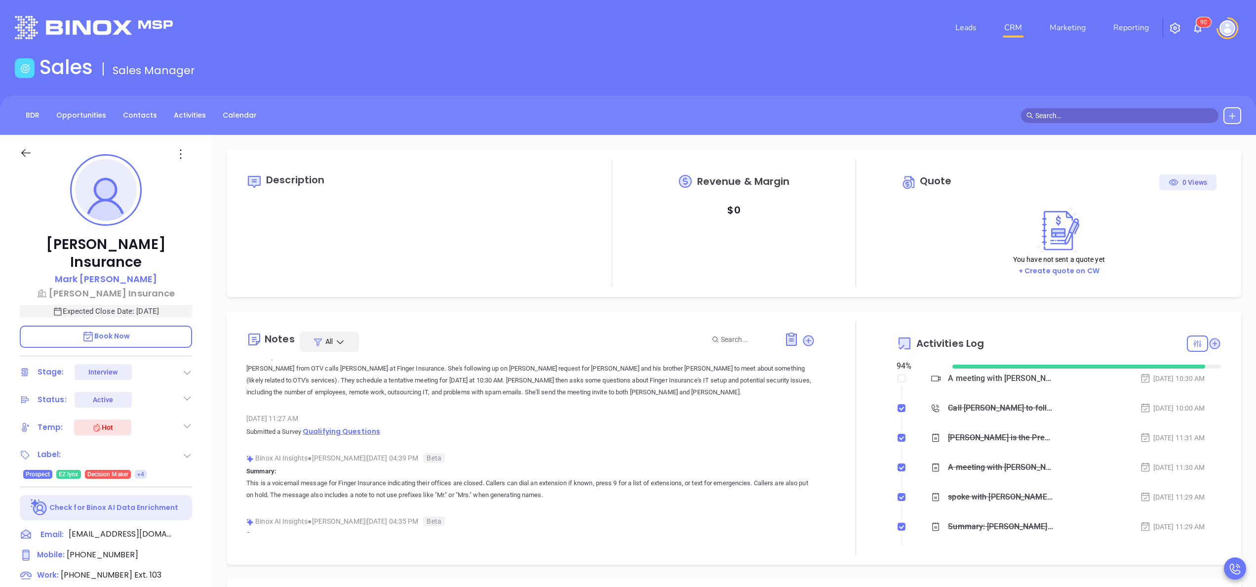
click at [363, 429] on span "Qualifying Questions" at bounding box center [342, 431] width 78 height 10
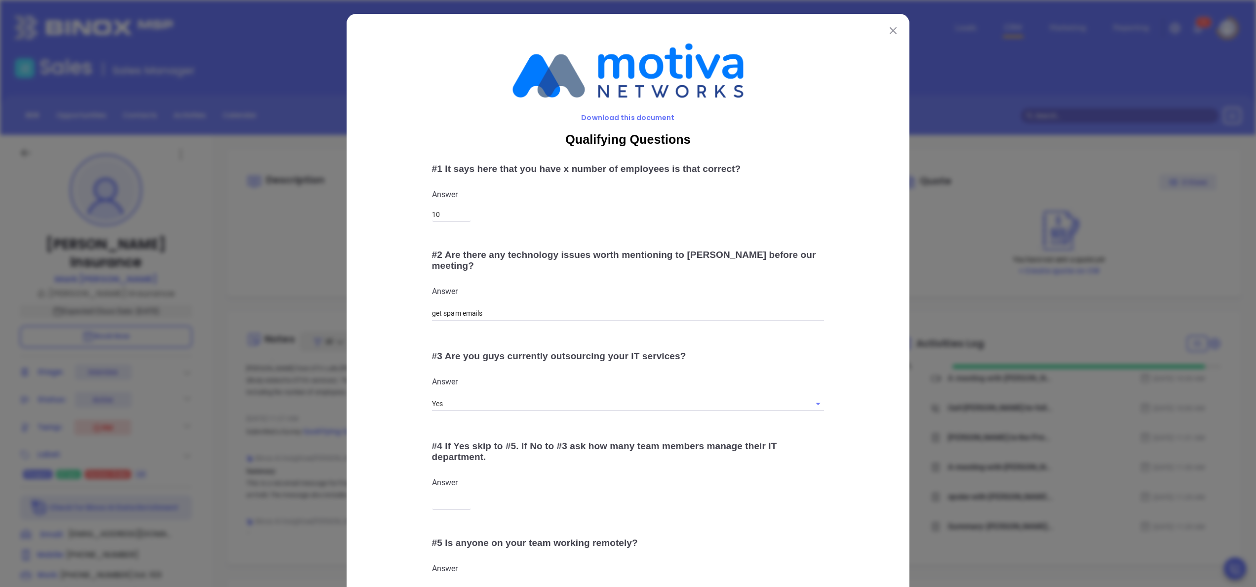
click at [890, 31] on img at bounding box center [893, 30] width 7 height 7
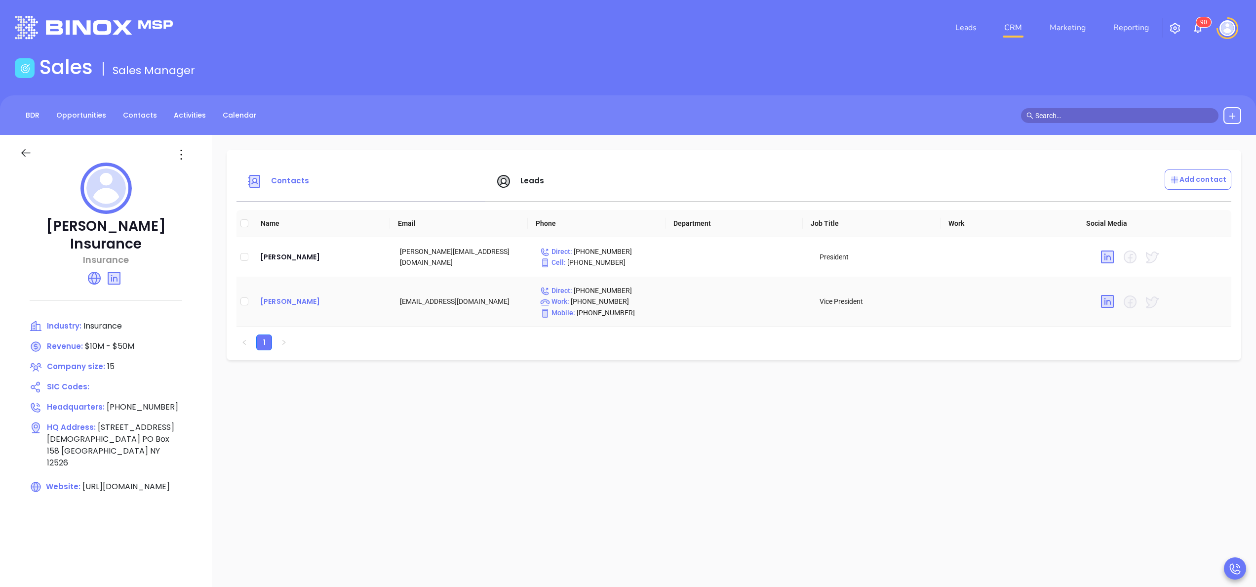
click at [291, 299] on div "[PERSON_NAME]" at bounding box center [322, 301] width 124 height 12
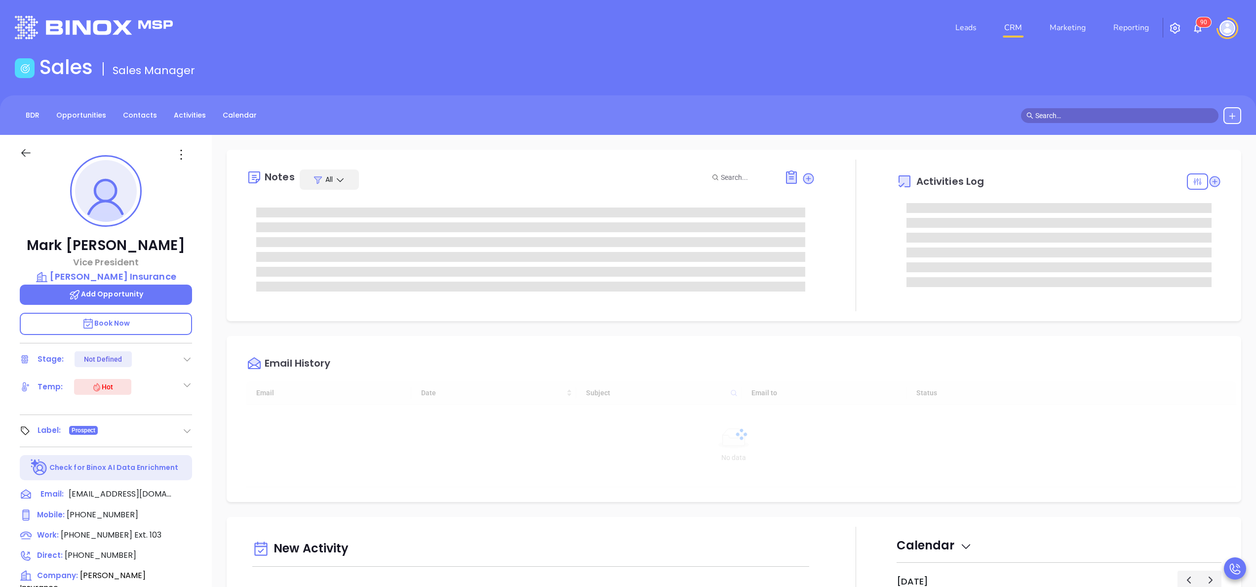
type input "[DATE]"
type input "[PERSON_NAME]"
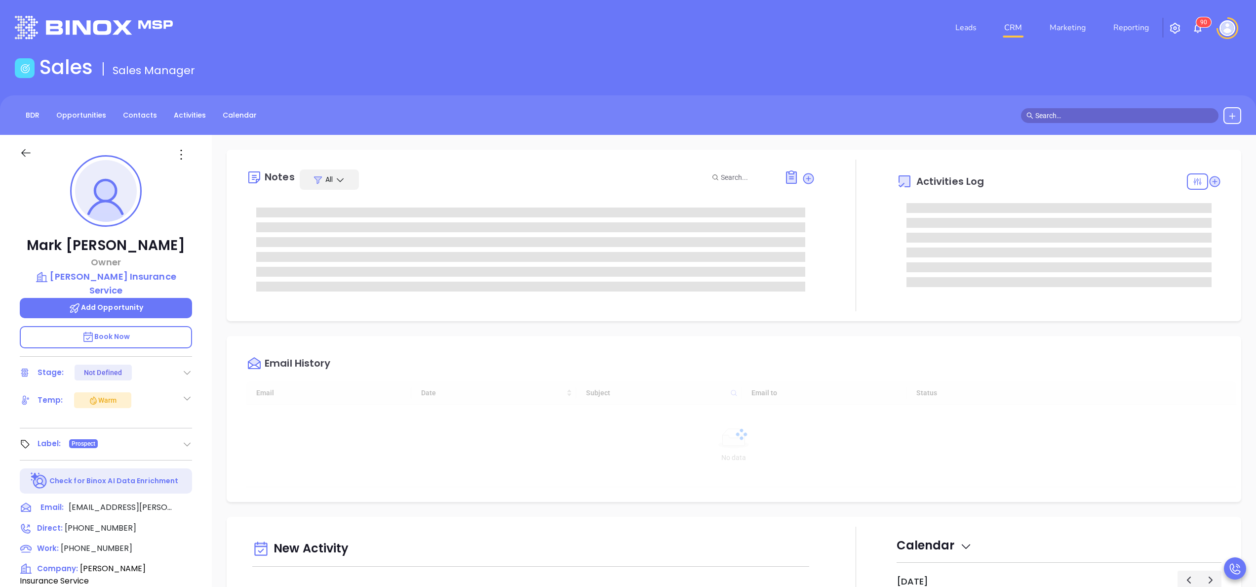
type input "[DATE]"
type input "[PERSON_NAME]"
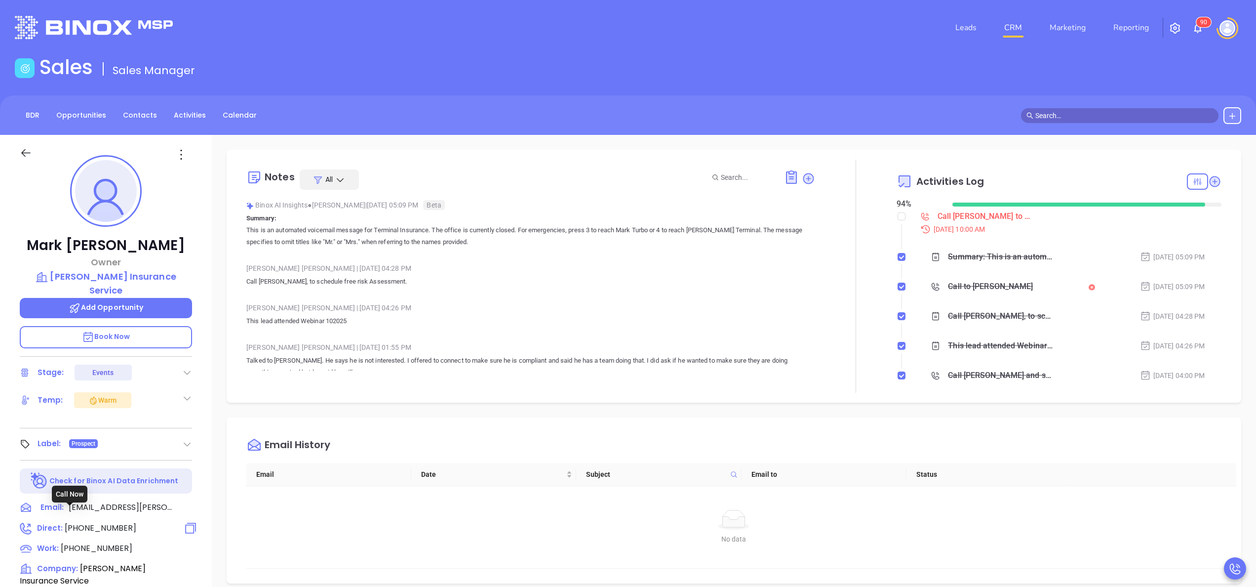
click at [82, 522] on span "(315) 735-9201" at bounding box center [101, 527] width 72 height 11
type input "(315) 735-9201"
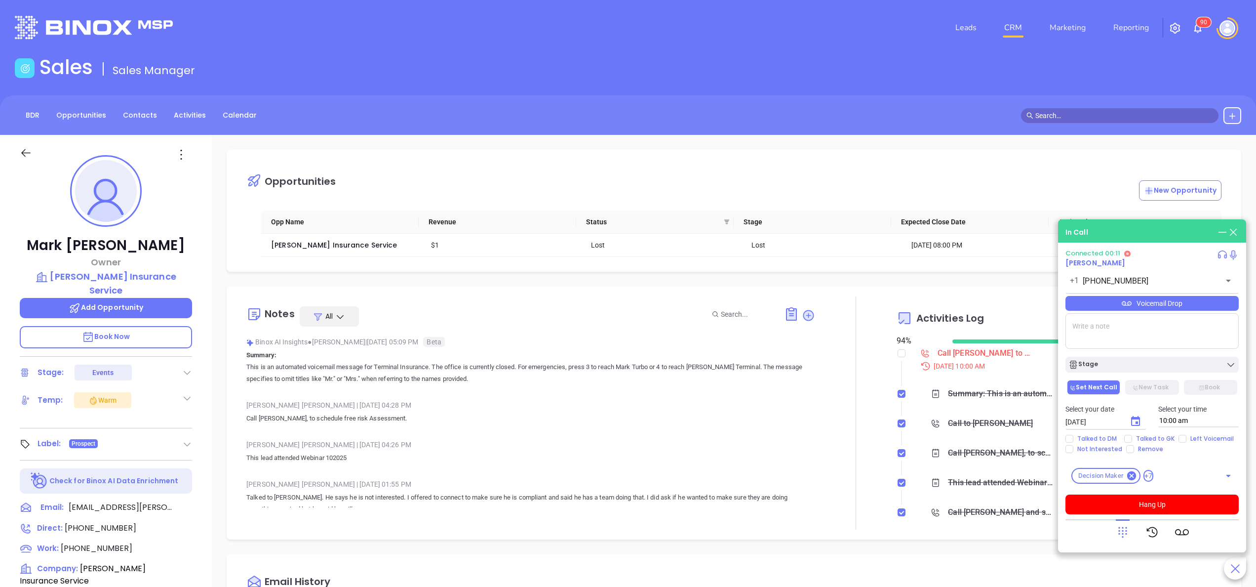
click at [301, 432] on div "Alejandra Lara | Oct 8, 2025 04:28 PM Call Mark, to schedule free risk Assessme…" at bounding box center [530, 414] width 569 height 35
click at [116, 331] on span "Book Now" at bounding box center [106, 336] width 48 height 10
click at [815, 344] on div at bounding box center [855, 412] width 81 height 233
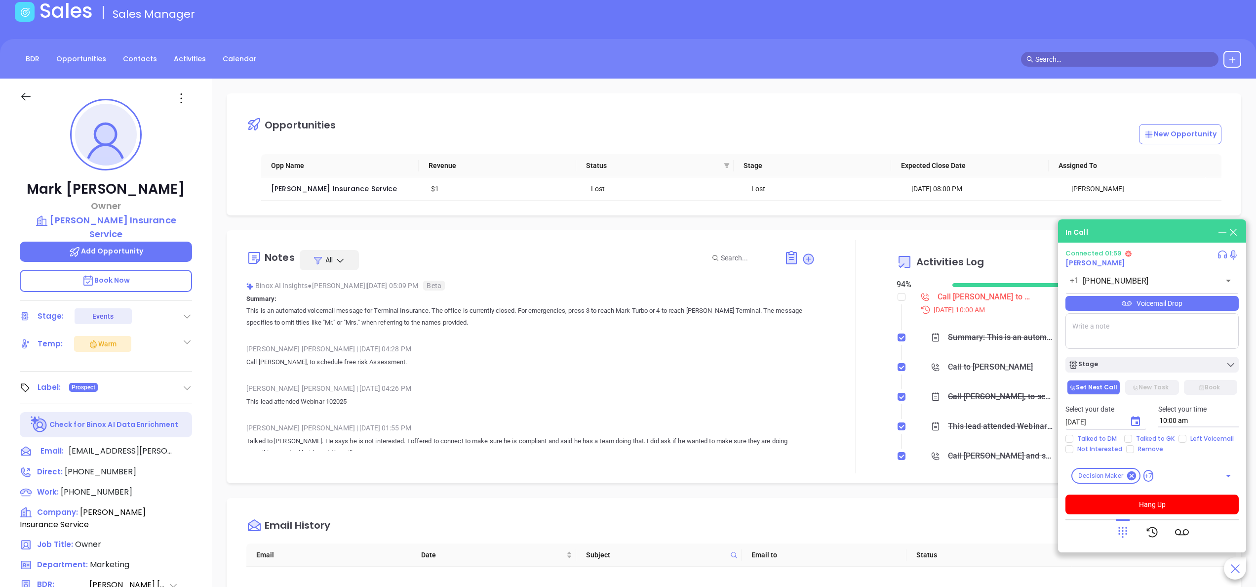
scroll to position [0, 0]
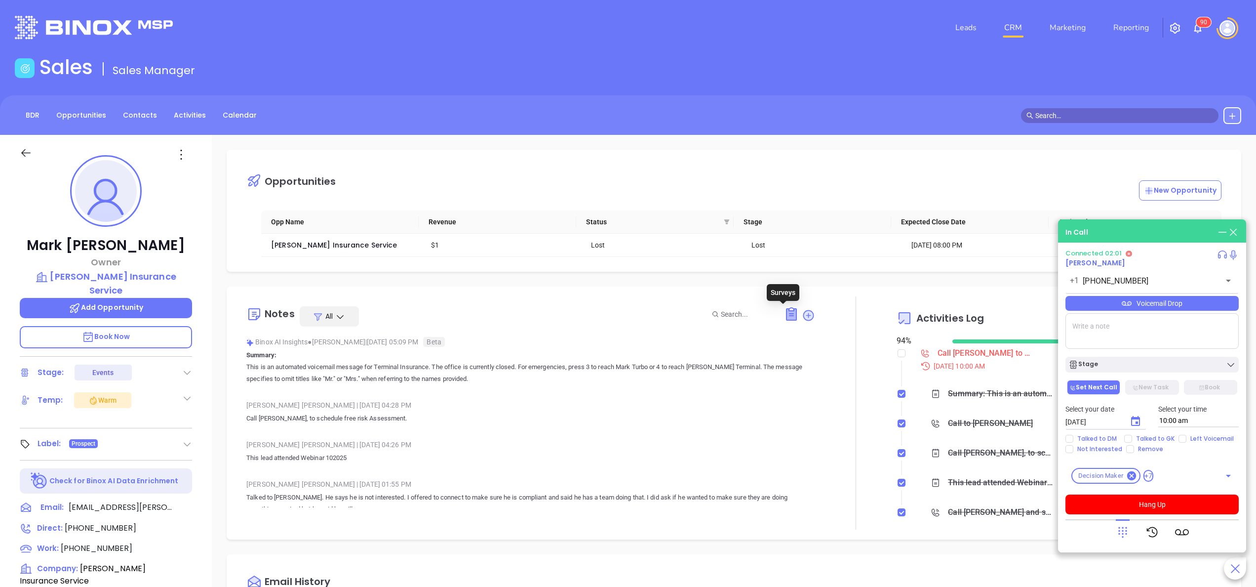
click at [787, 316] on icon at bounding box center [792, 314] width 10 height 11
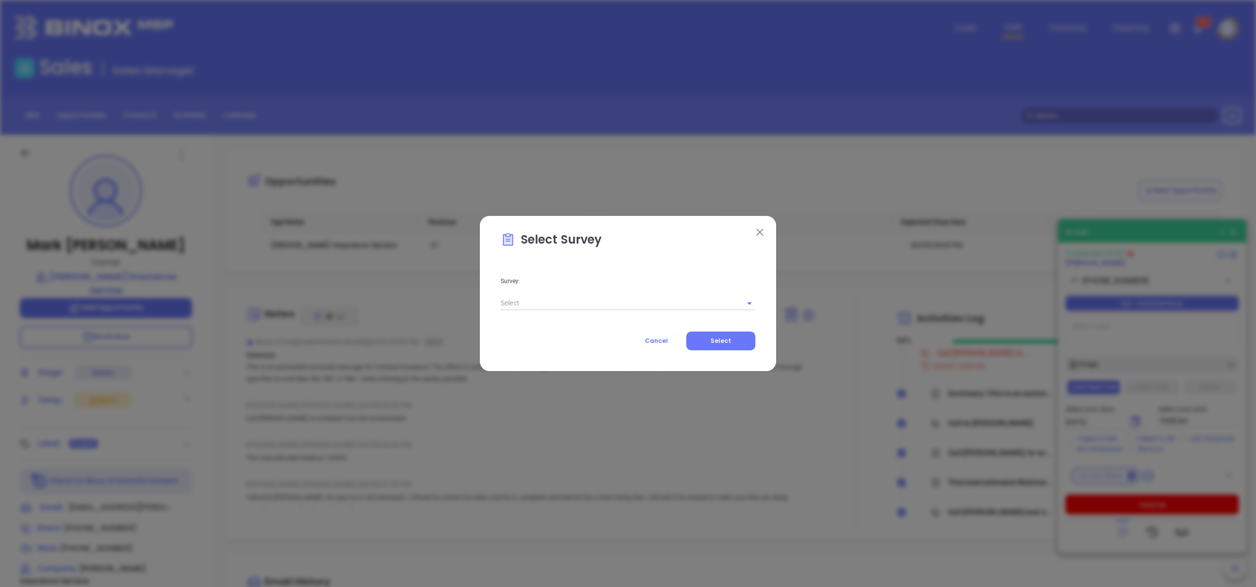
drag, startPoint x: 585, startPoint y: 293, endPoint x: 579, endPoint y: 300, distance: 9.1
click at [579, 300] on div at bounding box center [628, 302] width 255 height 16
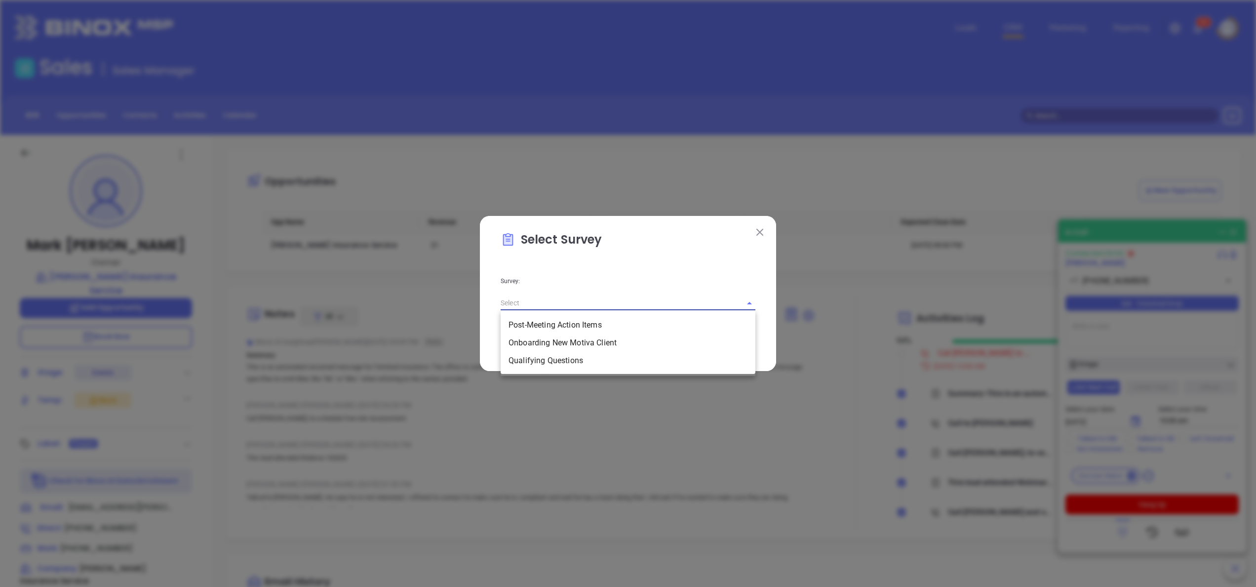
click at [579, 300] on input "text" at bounding box center [614, 303] width 227 height 14
click at [546, 357] on li "Qualifying Questions" at bounding box center [628, 361] width 255 height 18
type input "Qualifying Questions"
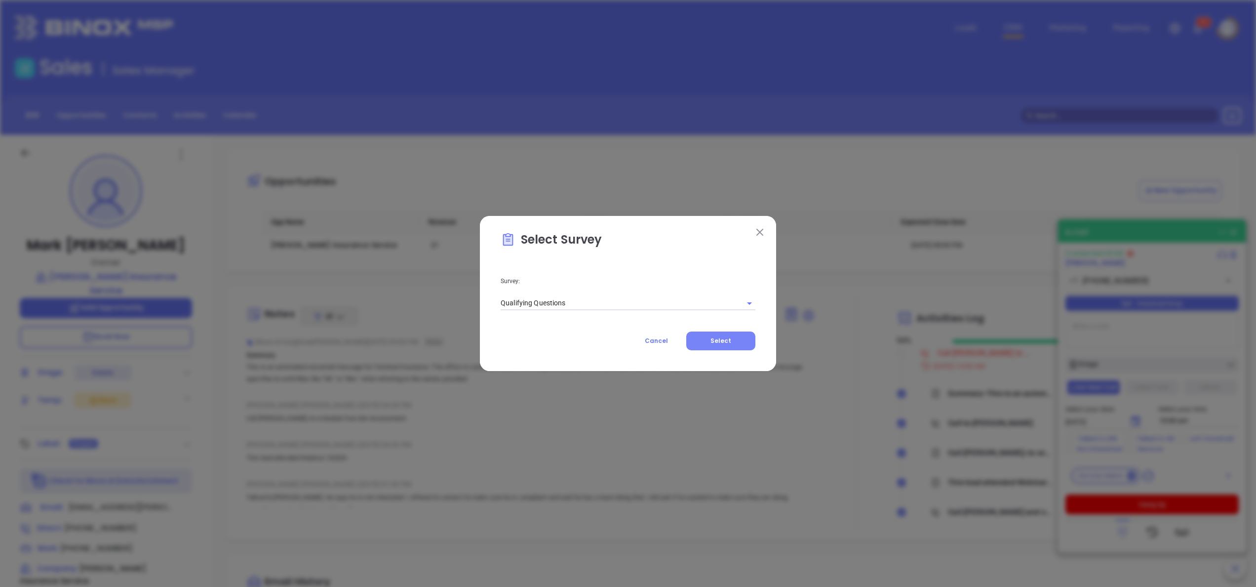
click at [725, 341] on span "Select" at bounding box center [720, 340] width 21 height 8
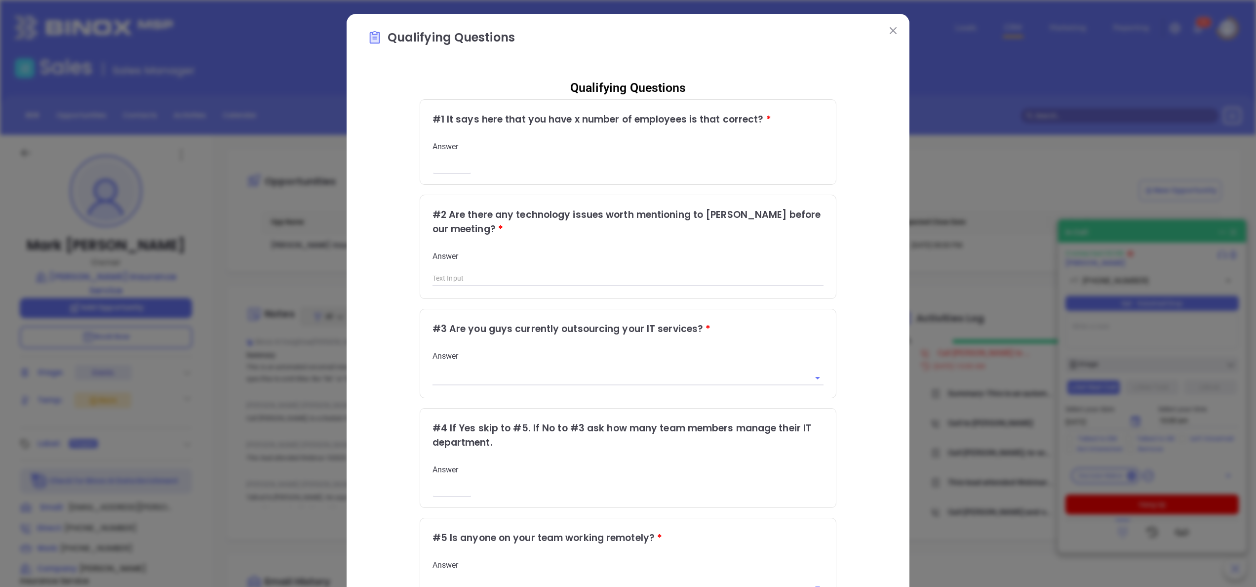
click at [439, 166] on input "number" at bounding box center [452, 166] width 39 height 8
type input "4"
click at [841, 233] on div "Qualifying Questions # 1 It says here that you have x number of employees is th…" at bounding box center [627, 404] width 521 height 667
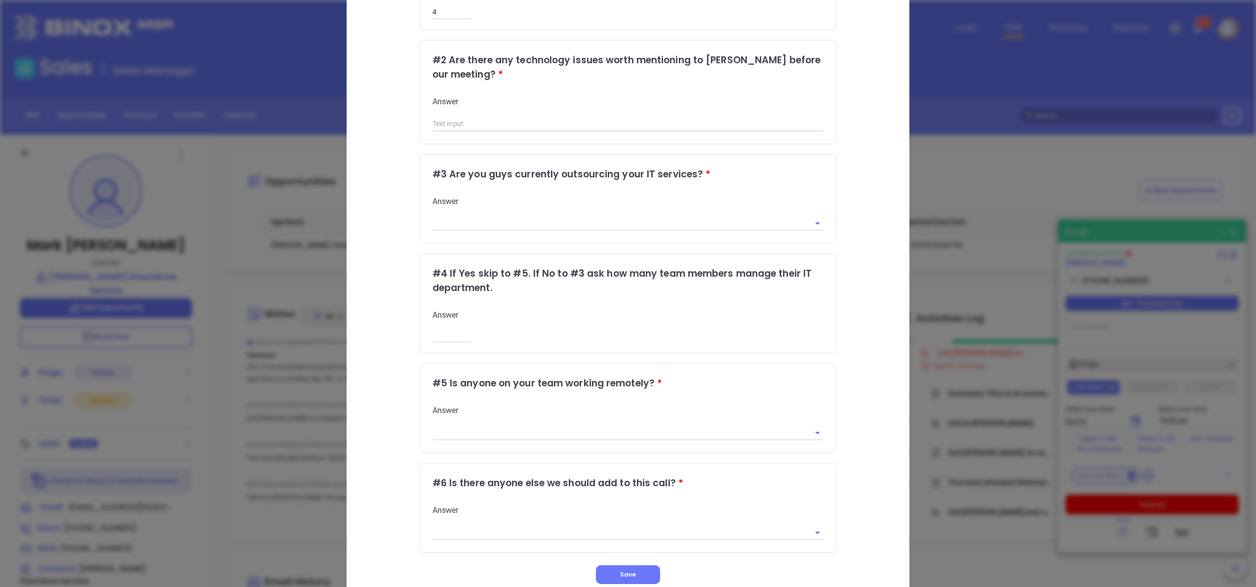
scroll to position [159, 0]
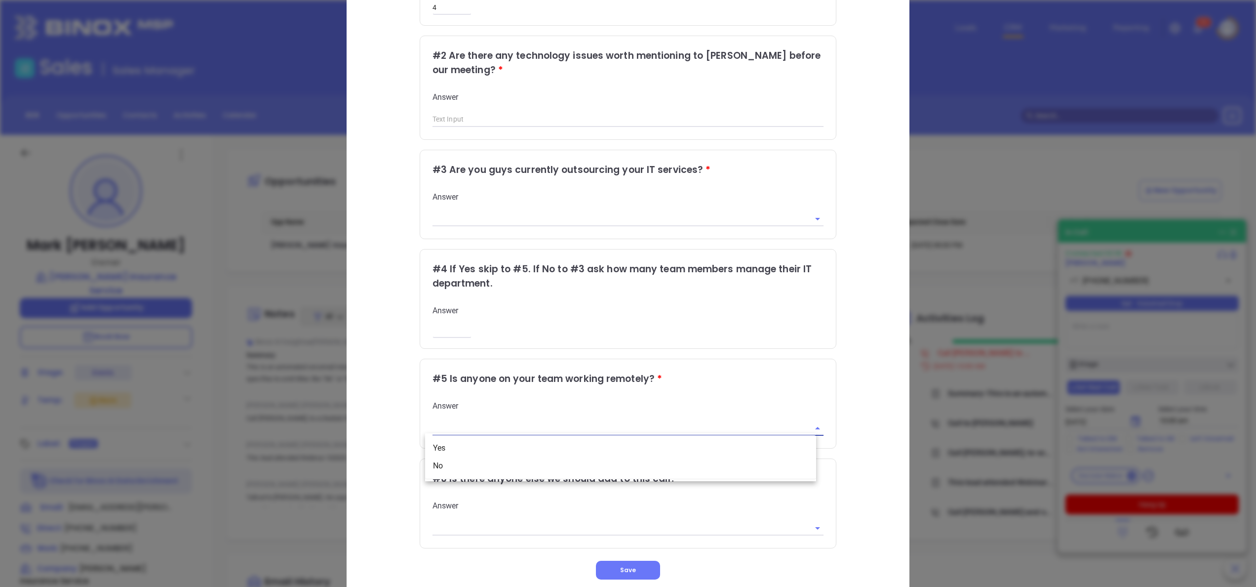
click at [623, 421] on input "text" at bounding box center [615, 428] width 364 height 14
click at [585, 439] on li "Yes" at bounding box center [620, 448] width 391 height 18
type input "Yes"
click at [871, 383] on div "Qualifying Questions # 1 It says here that you have x number of employees is th…" at bounding box center [627, 245] width 521 height 667
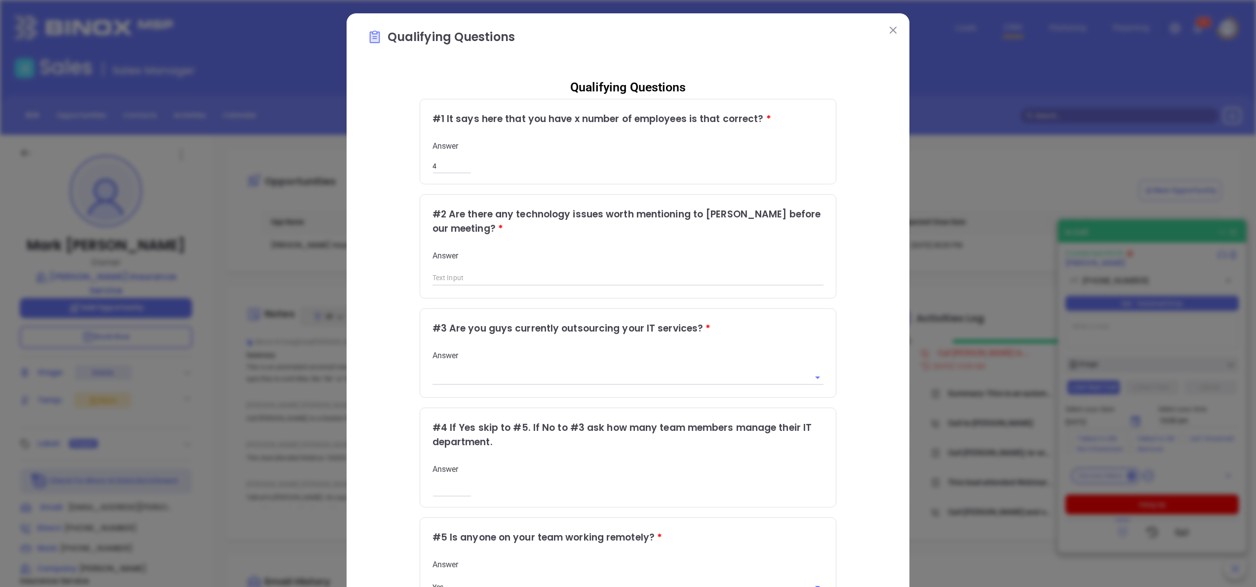
scroll to position [0, 0]
click at [725, 378] on input "text" at bounding box center [615, 378] width 364 height 14
click at [635, 417] on li "No" at bounding box center [620, 417] width 391 height 18
type input "No"
click at [450, 485] on input "number" at bounding box center [452, 489] width 39 height 8
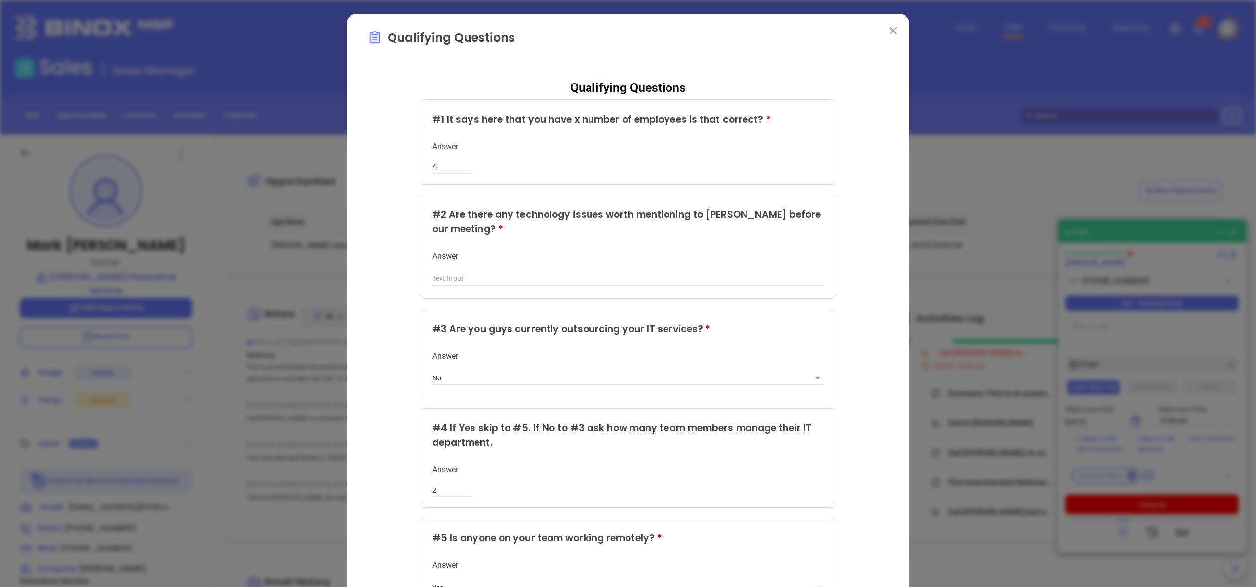
type input "2"
click at [455, 277] on input "text" at bounding box center [629, 278] width 392 height 15
type input "no"
click at [862, 283] on div "Qualifying Questions # 1 It says here that you have x number of employees is th…" at bounding box center [627, 404] width 521 height 667
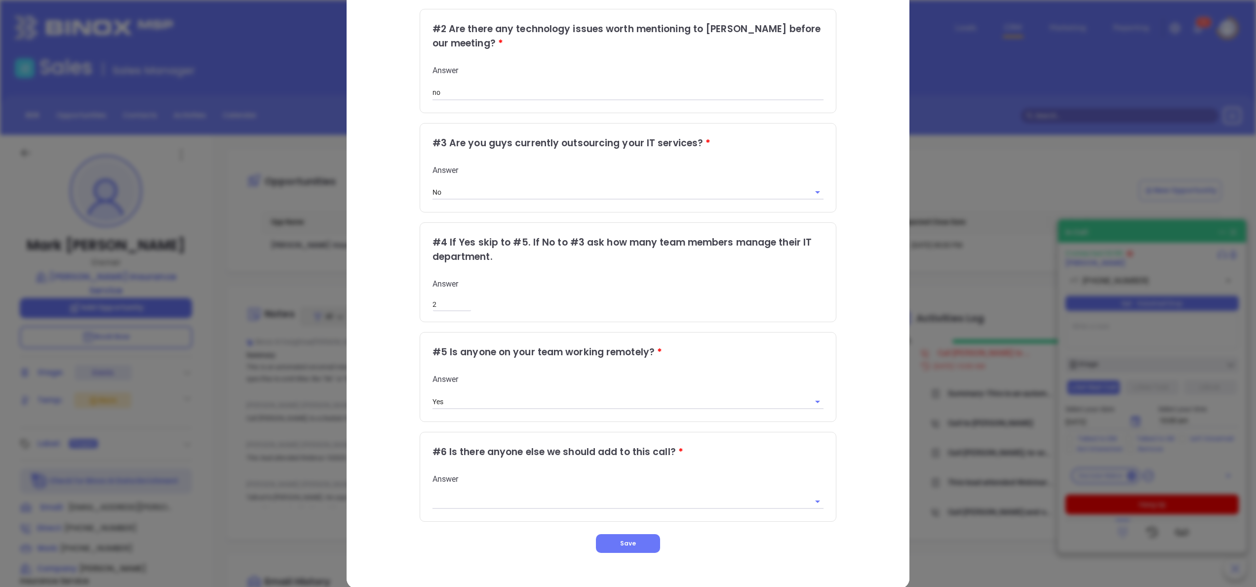
scroll to position [198, 0]
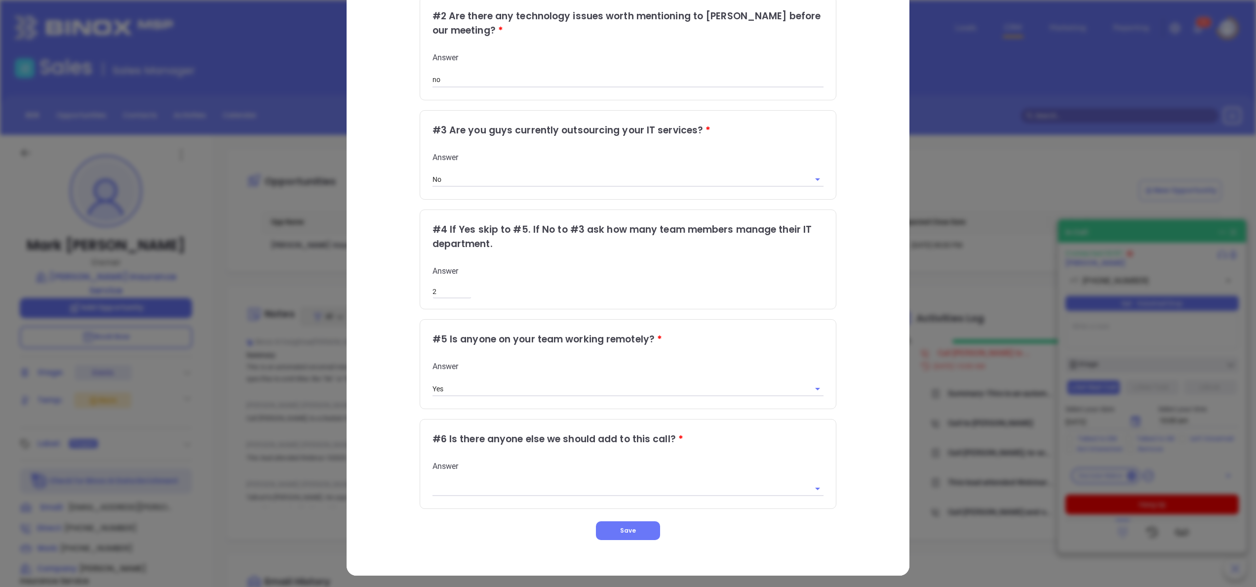
click at [840, 467] on div "Qualifying Questions # 1 It says here that you have x number of employees is th…" at bounding box center [627, 206] width 521 height 667
click at [838, 448] on div "Qualifying Questions # 1 It says here that you have x number of employees is th…" at bounding box center [627, 206] width 521 height 667
click at [705, 479] on div at bounding box center [629, 487] width 392 height 16
click at [699, 482] on input "text" at bounding box center [615, 488] width 364 height 14
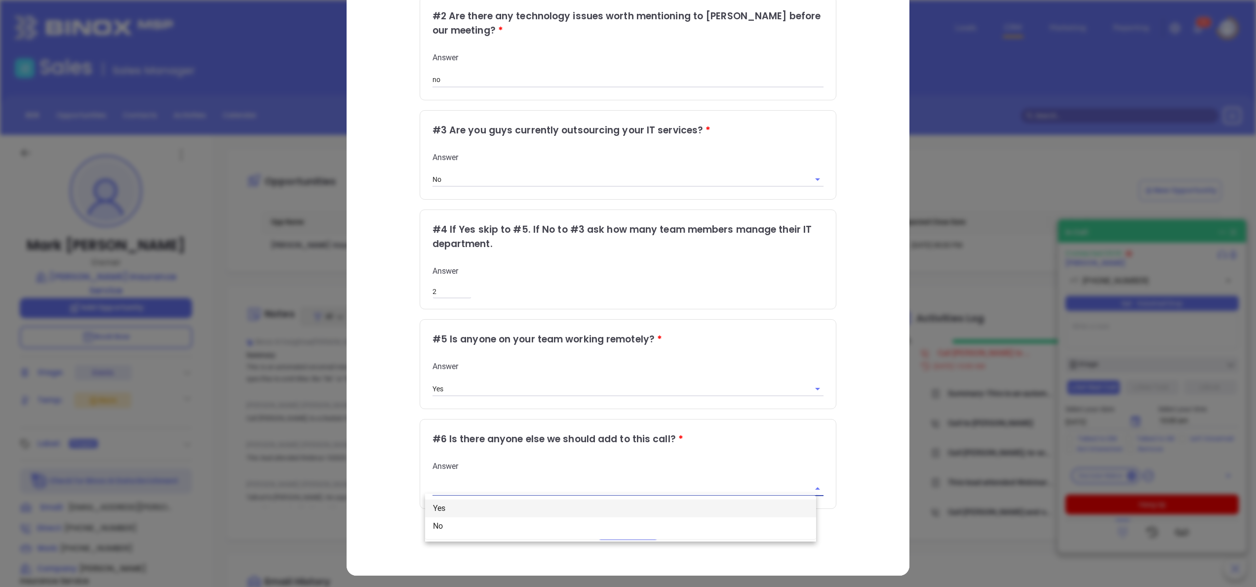
click at [604, 500] on li "Yes" at bounding box center [620, 508] width 391 height 18
type input "Yes"
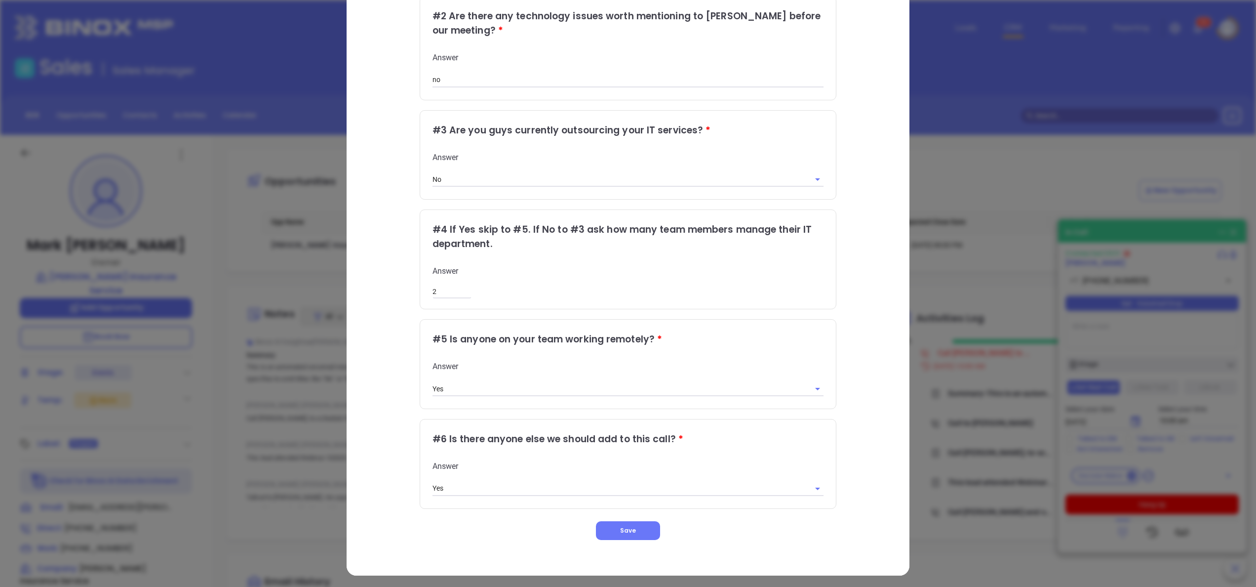
click at [858, 455] on div "Qualifying Questions # 1 It says here that you have x number of employees is th…" at bounding box center [627, 206] width 521 height 667
click at [836, 326] on div "Qualifying Questions # 1 It says here that you have x number of employees is th…" at bounding box center [627, 206] width 521 height 667
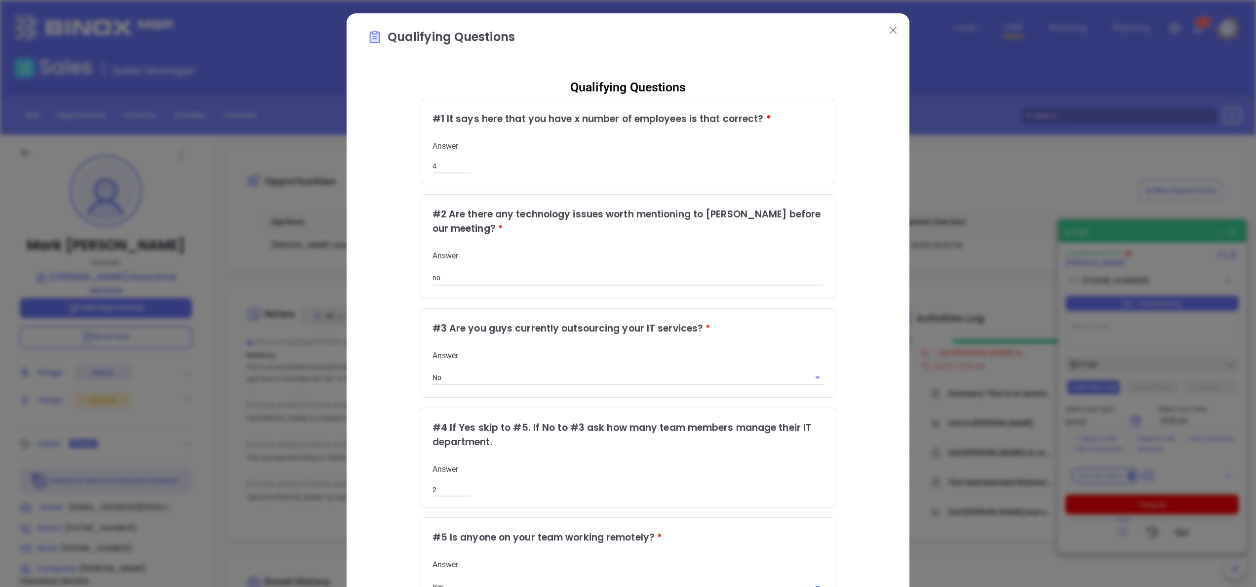
scroll to position [0, 0]
click at [882, 127] on div "Qualifying Questions Qualifying Questions # 1 It says here that you have x numb…" at bounding box center [628, 394] width 563 height 760
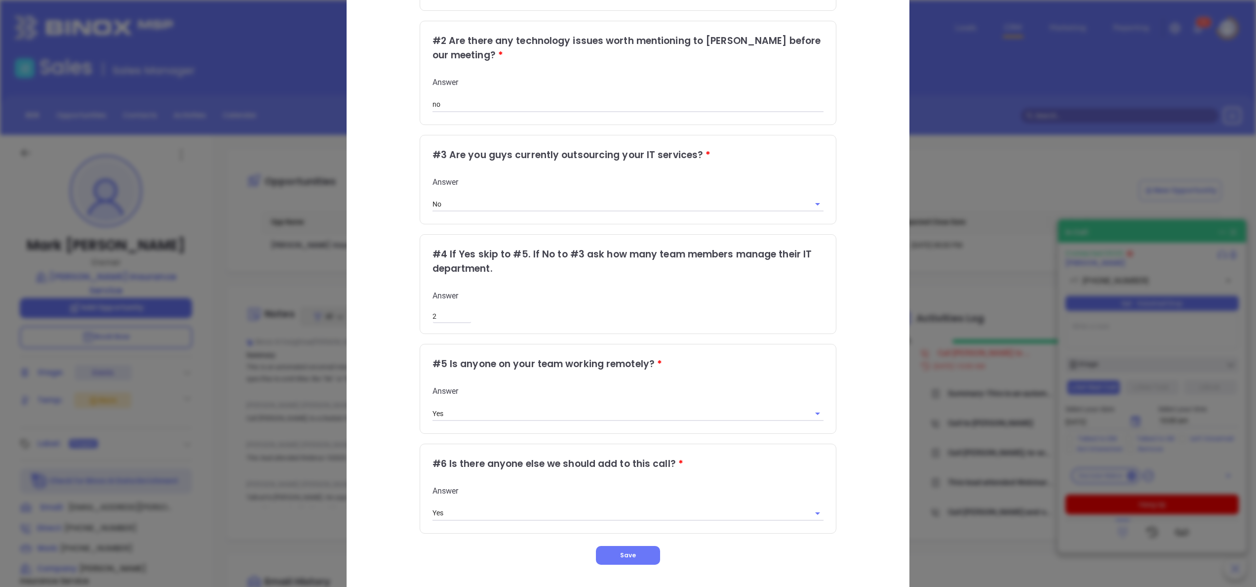
scroll to position [198, 0]
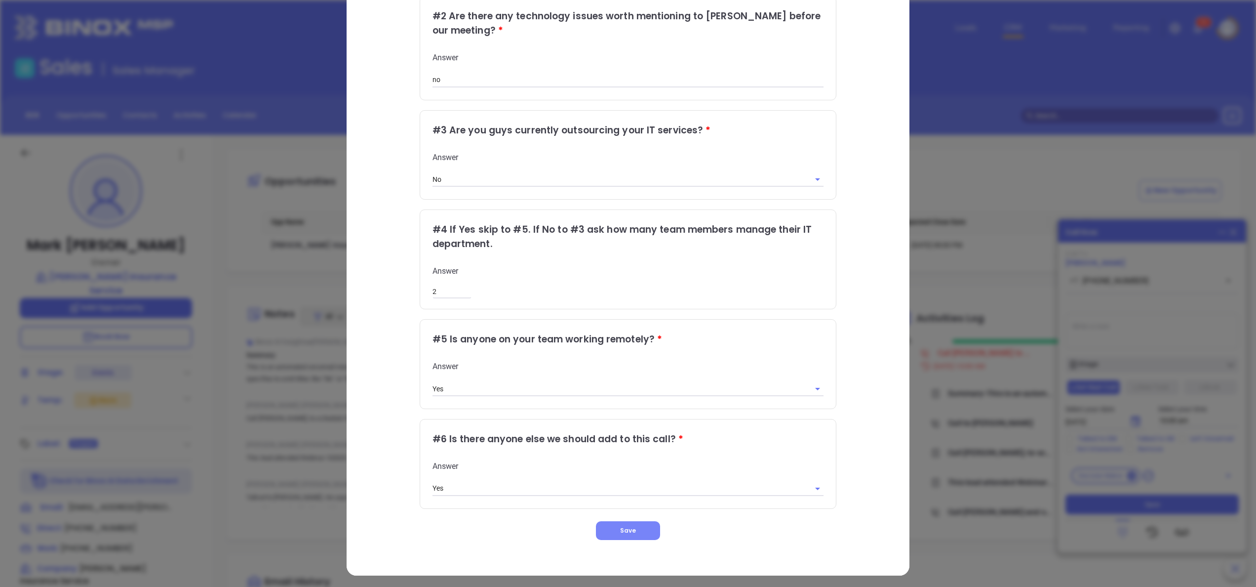
click at [622, 526] on span "Save" at bounding box center [628, 530] width 16 height 8
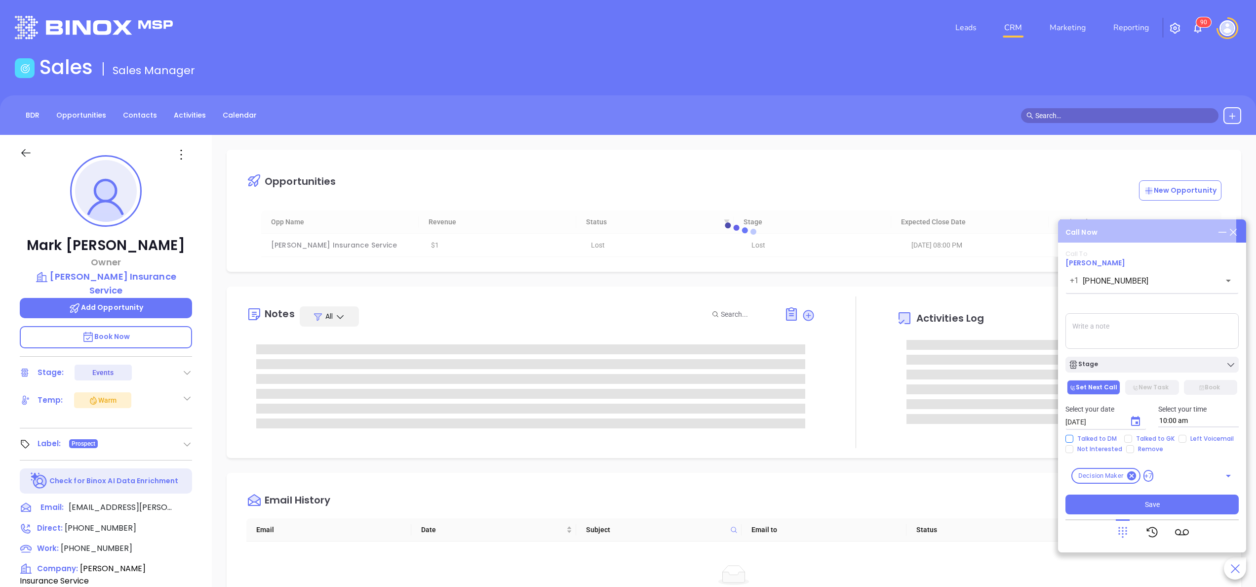
click at [1091, 438] on span "Talked to DM" at bounding box center [1096, 438] width 47 height 8
click at [1073, 438] on input "Talked to DM" at bounding box center [1069, 438] width 8 height 8
checkbox input "true"
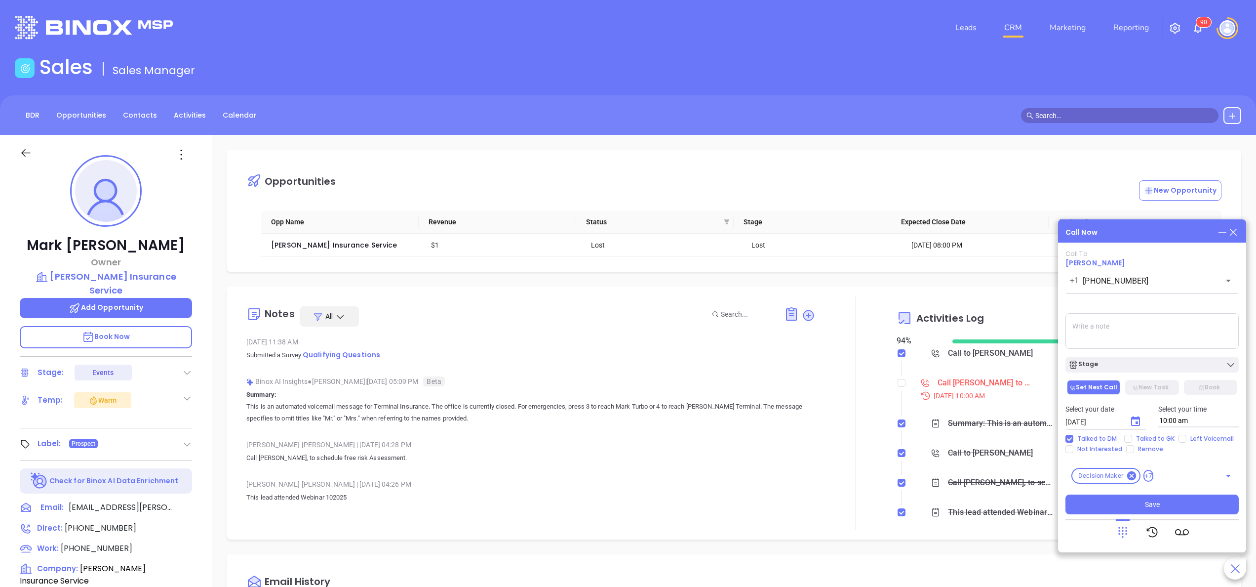
click at [1104, 346] on textarea at bounding box center [1151, 331] width 173 height 36
click at [1160, 332] on textarea "spoke with Mark, he agreed to meet he said he ended the webinar scared after wh…" at bounding box center [1151, 331] width 173 height 36
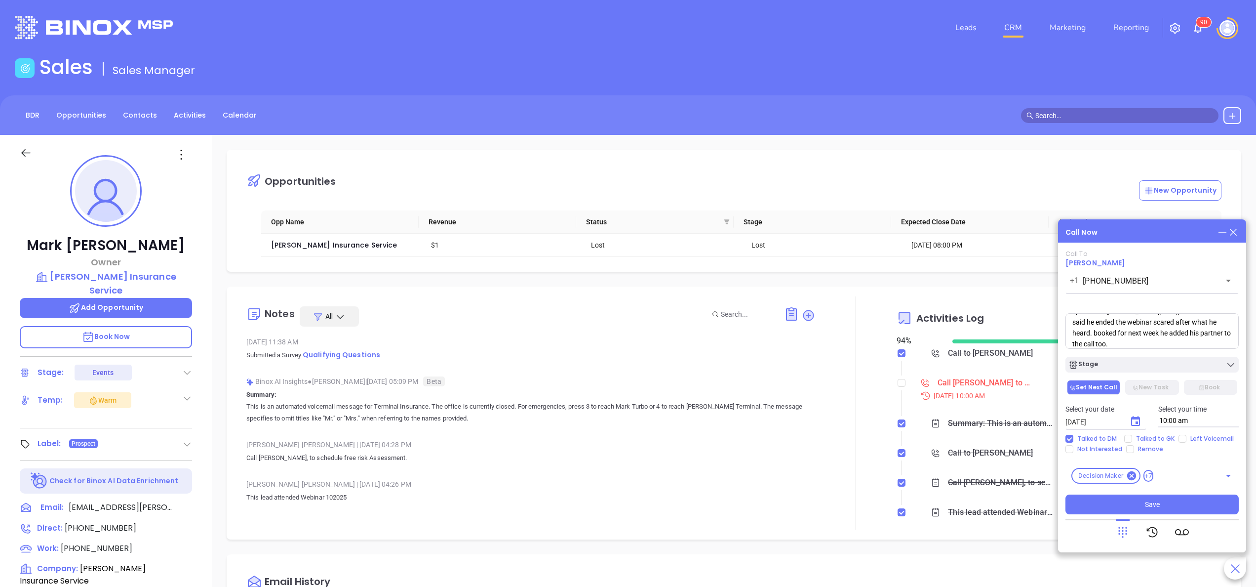
click at [1160, 332] on textarea "spoke with Mark, he agreed to meet he said he ended the webinar scared after wh…" at bounding box center [1151, 331] width 173 height 36
type textarea "spoke with Mark, he agreed to meet he said he ended the webinar scared after wh…"
click at [1140, 500] on button "Save" at bounding box center [1151, 504] width 173 height 20
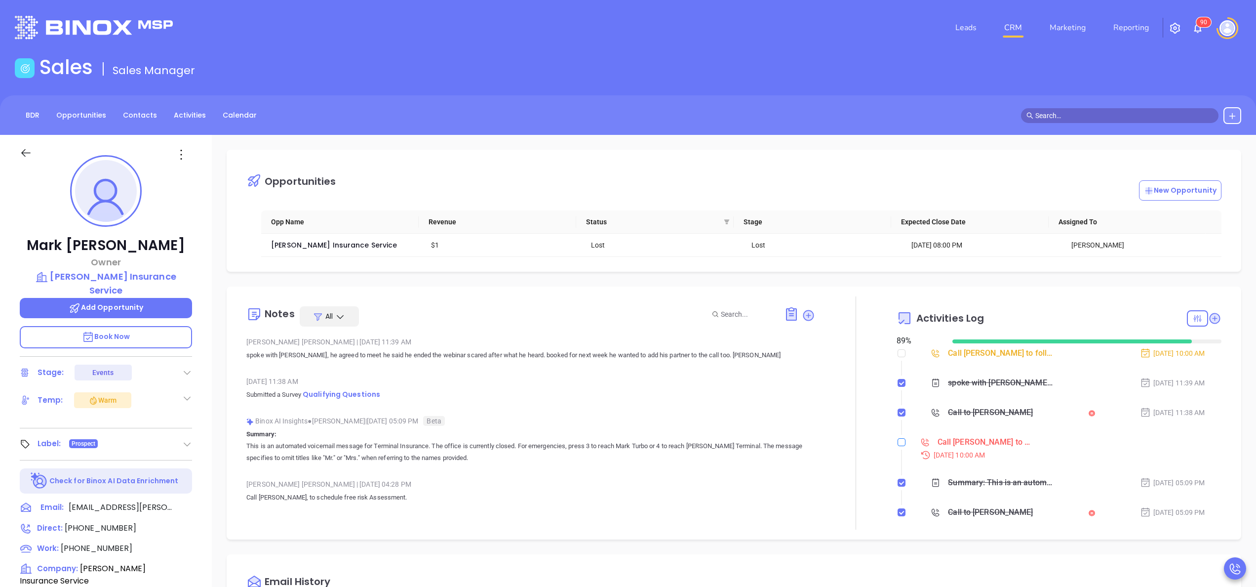
click at [898, 442] on input "checkbox" at bounding box center [902, 442] width 8 height 8
checkbox input "true"
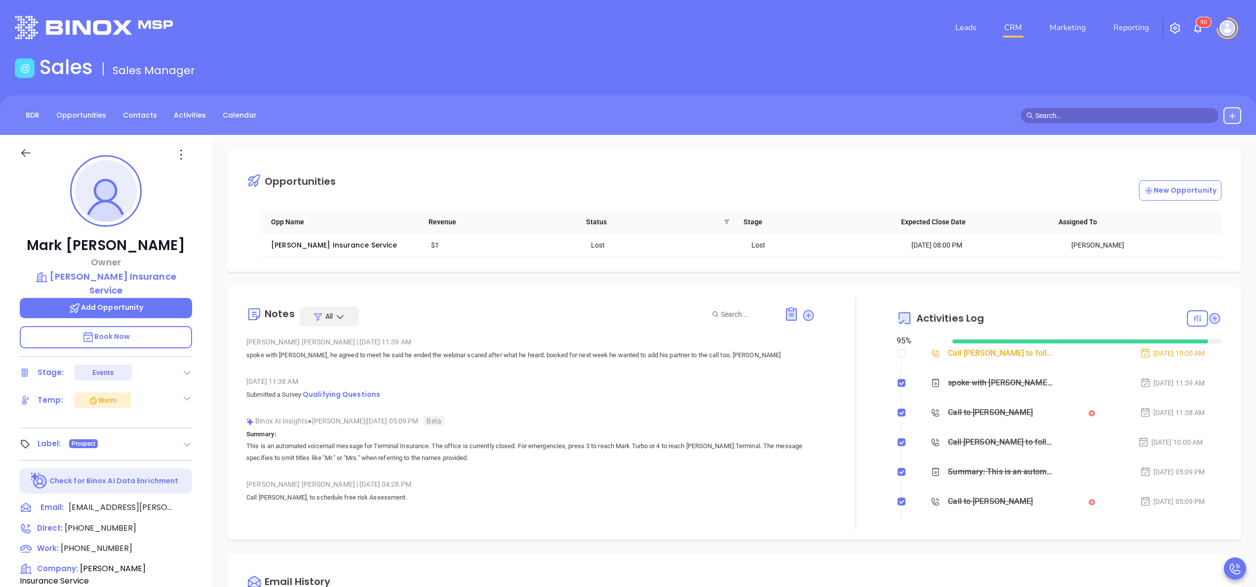
click at [208, 364] on div "Mark Turnbull Owner Turnbull Insurance Service Add Opportunity Book Now Stage: …" at bounding box center [106, 501] width 212 height 733
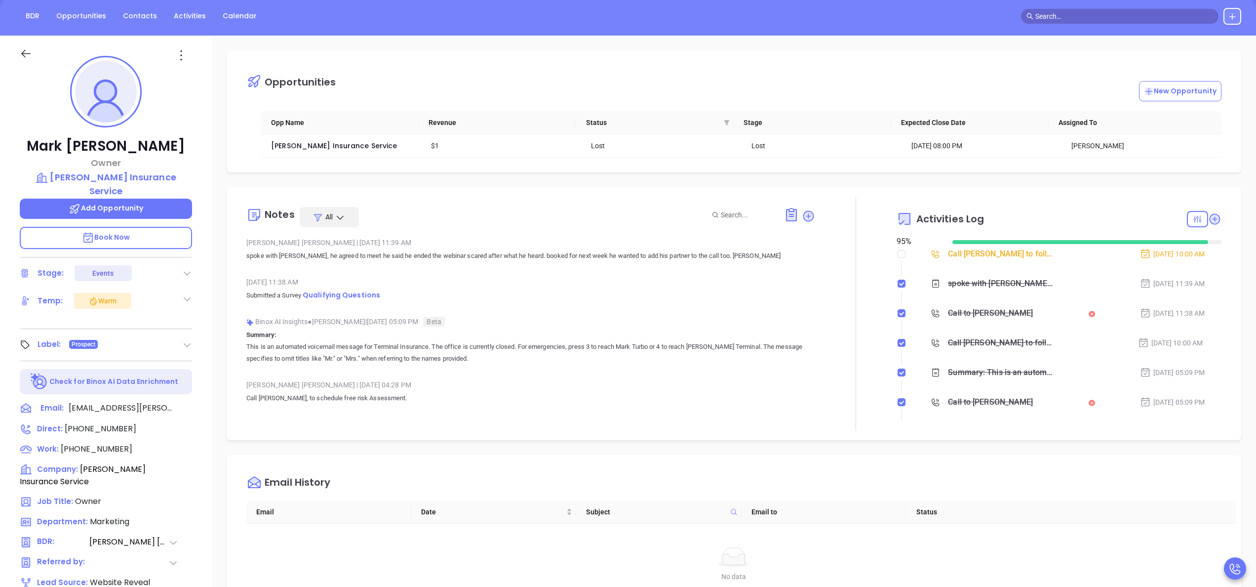
scroll to position [281, 0]
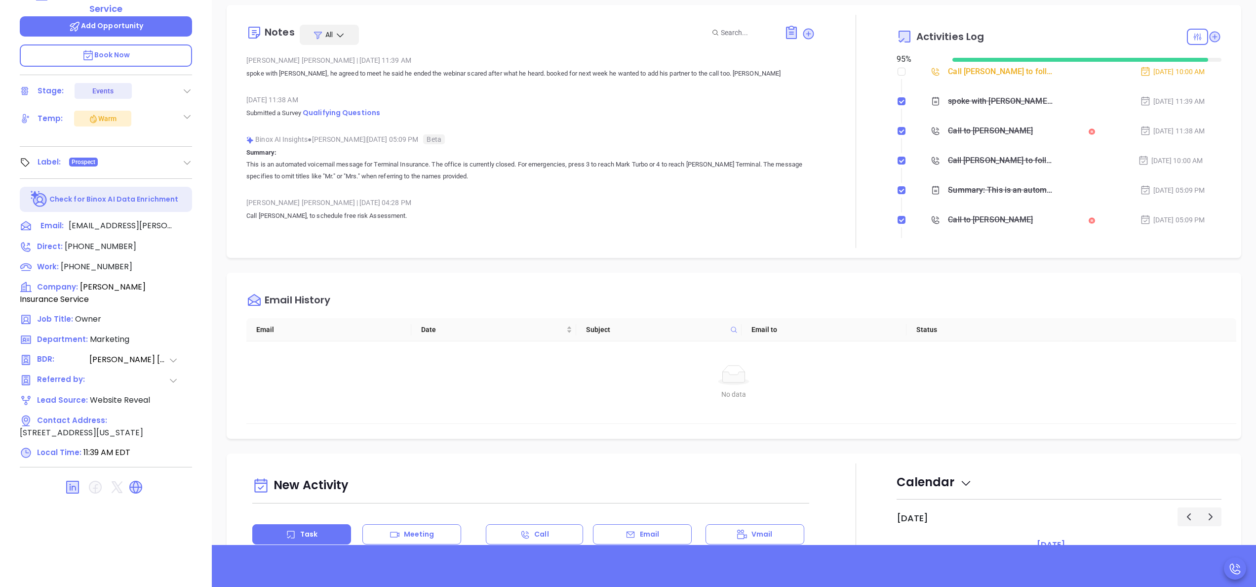
click at [174, 355] on icon at bounding box center [173, 360] width 10 height 10
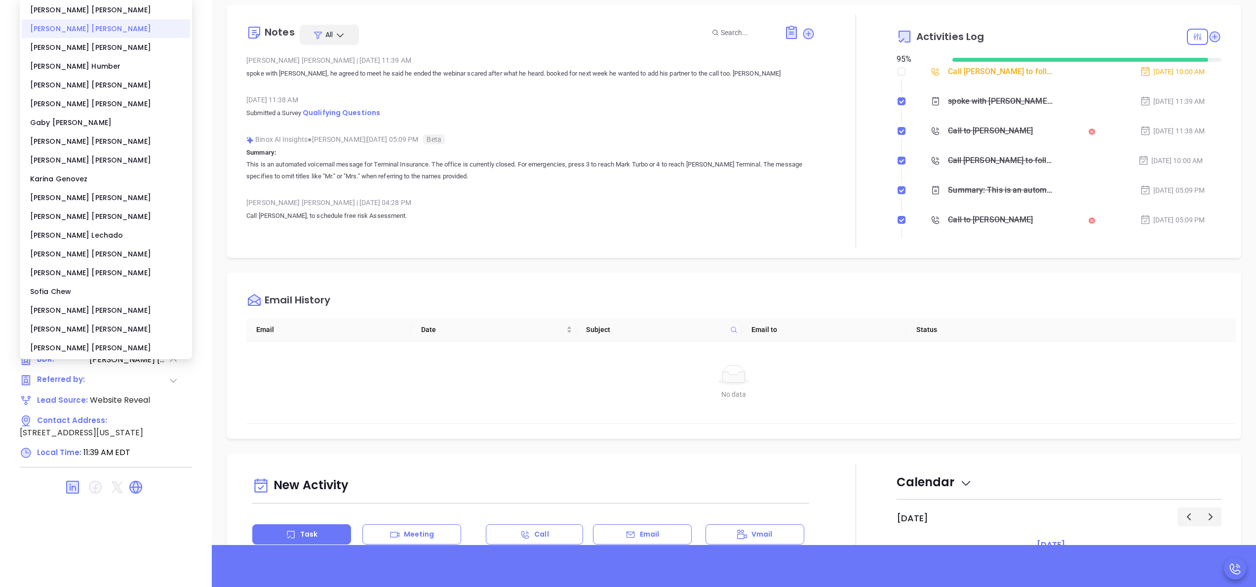
click at [97, 32] on div "Anabell Dominguez" at bounding box center [106, 28] width 168 height 19
click at [202, 205] on div "Mark Turnbull Owner Turnbull Insurance Service Add Opportunity Book Now Stage: …" at bounding box center [106, 219] width 212 height 733
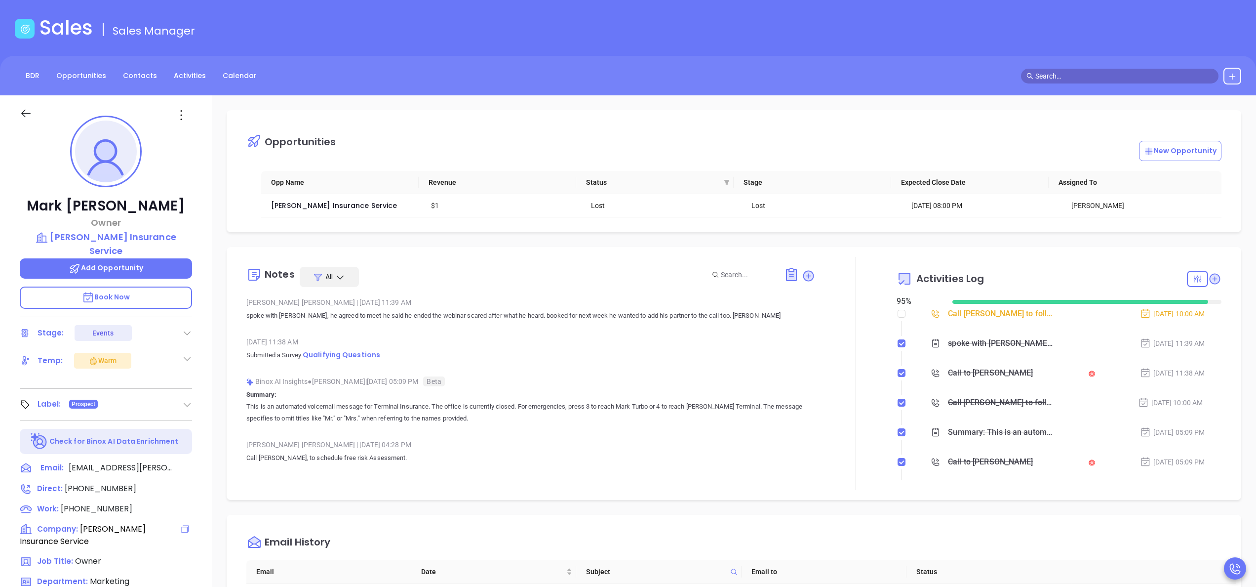
scroll to position [79, 0]
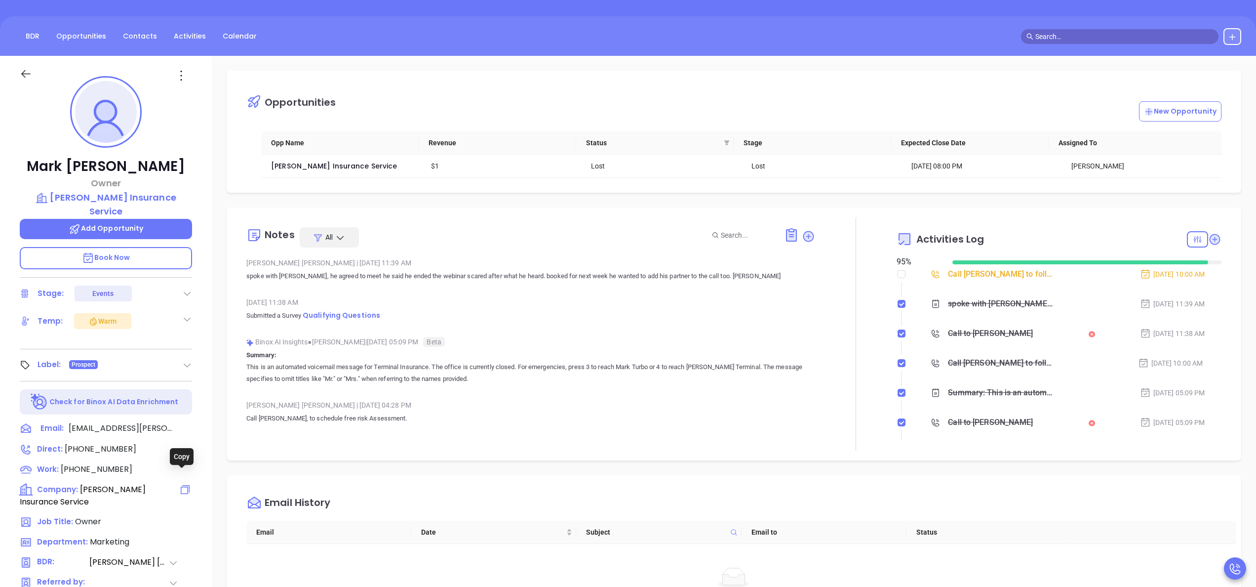
click at [182, 483] on icon at bounding box center [185, 489] width 12 height 12
click at [134, 223] on span "Add Opportunity" at bounding box center [106, 228] width 75 height 10
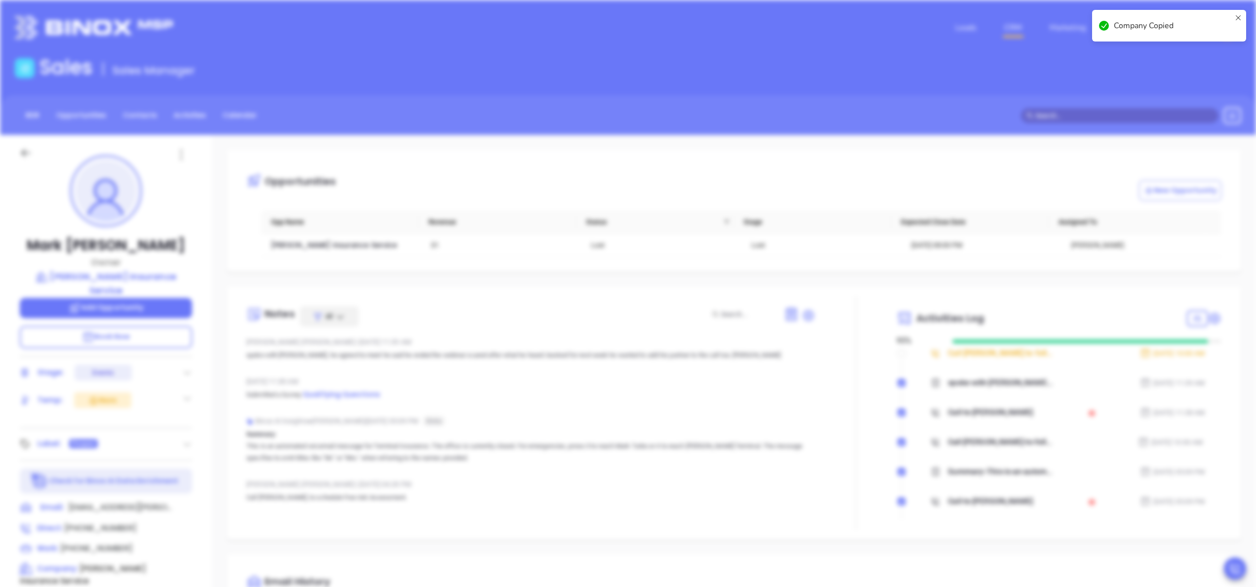
type input "Mark Turnbull"
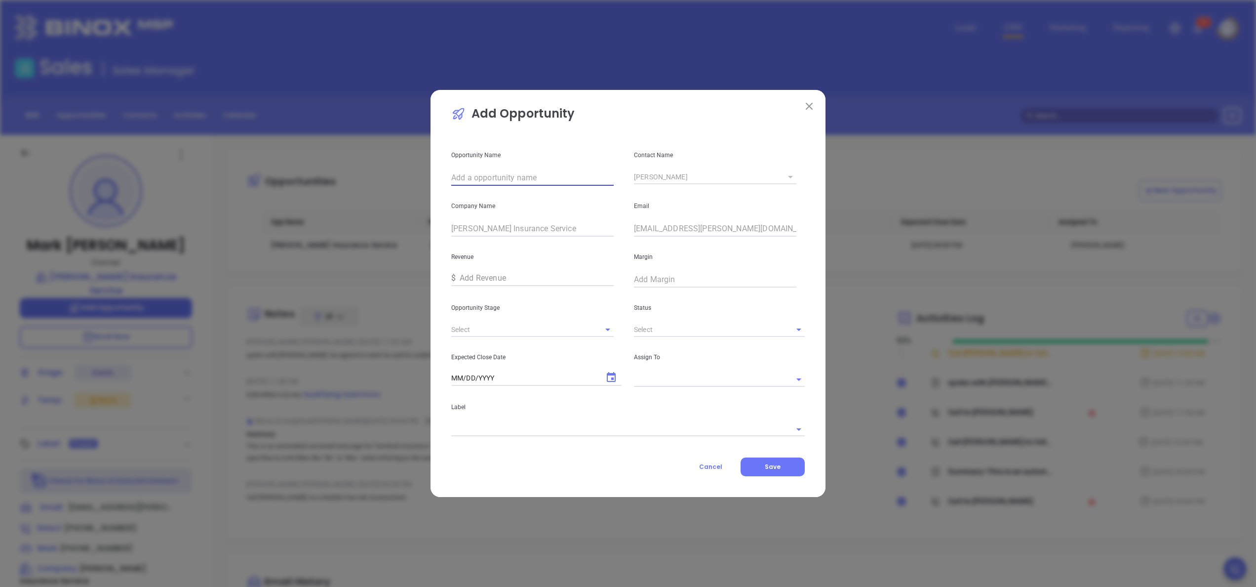
click at [484, 174] on input "text" at bounding box center [532, 178] width 162 height 16
paste input "[PERSON_NAME] Insurance Service"
type input "[PERSON_NAME] Insurance Service"
type input "Interview"
click at [652, 347] on li "Active" at bounding box center [719, 352] width 171 height 18
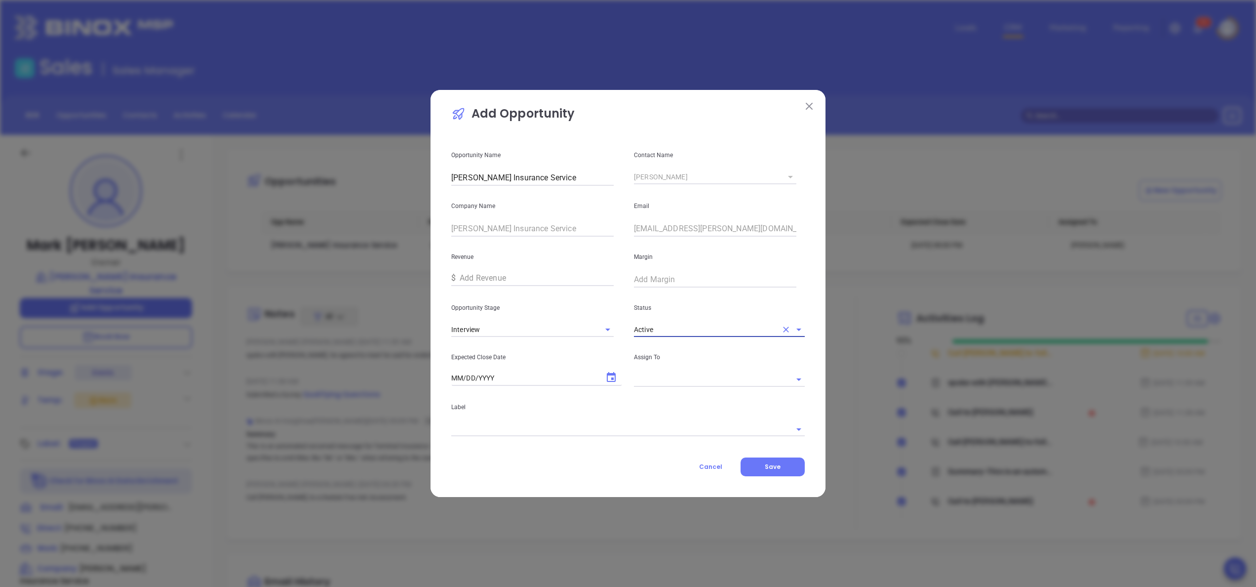
type input "Active"
click at [613, 376] on icon "Choose date" at bounding box center [611, 377] width 12 height 12
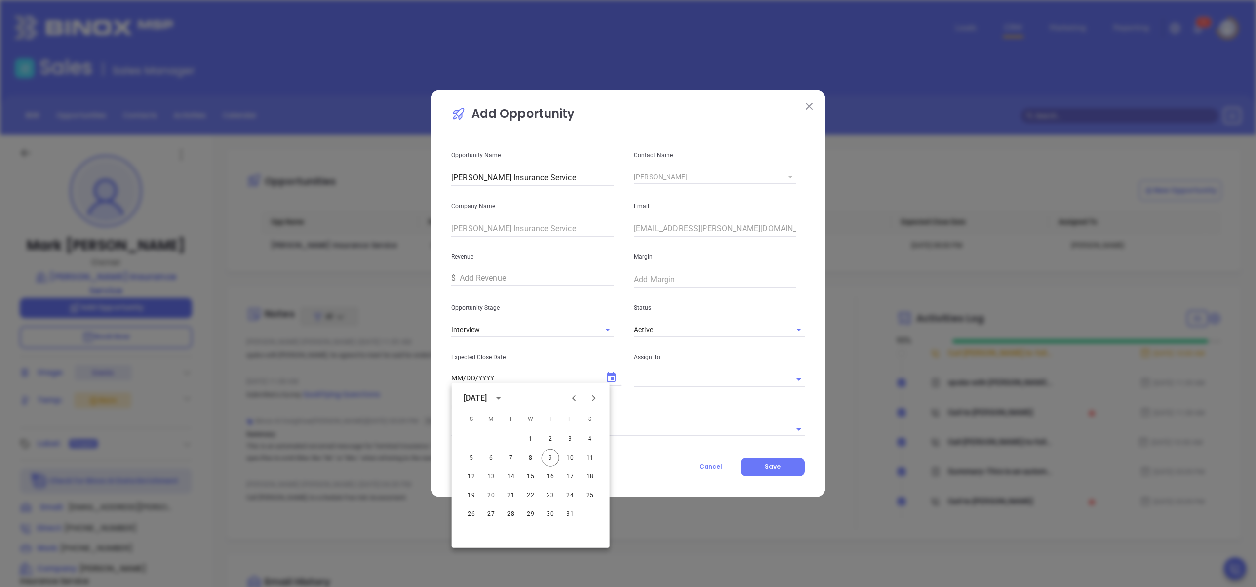
click at [601, 390] on div at bounding box center [583, 398] width 39 height 20
click at [595, 400] on icon "Next month" at bounding box center [594, 398] width 12 height 12
click at [496, 477] on button "10" at bounding box center [491, 477] width 18 height 18
type input "[DATE]"
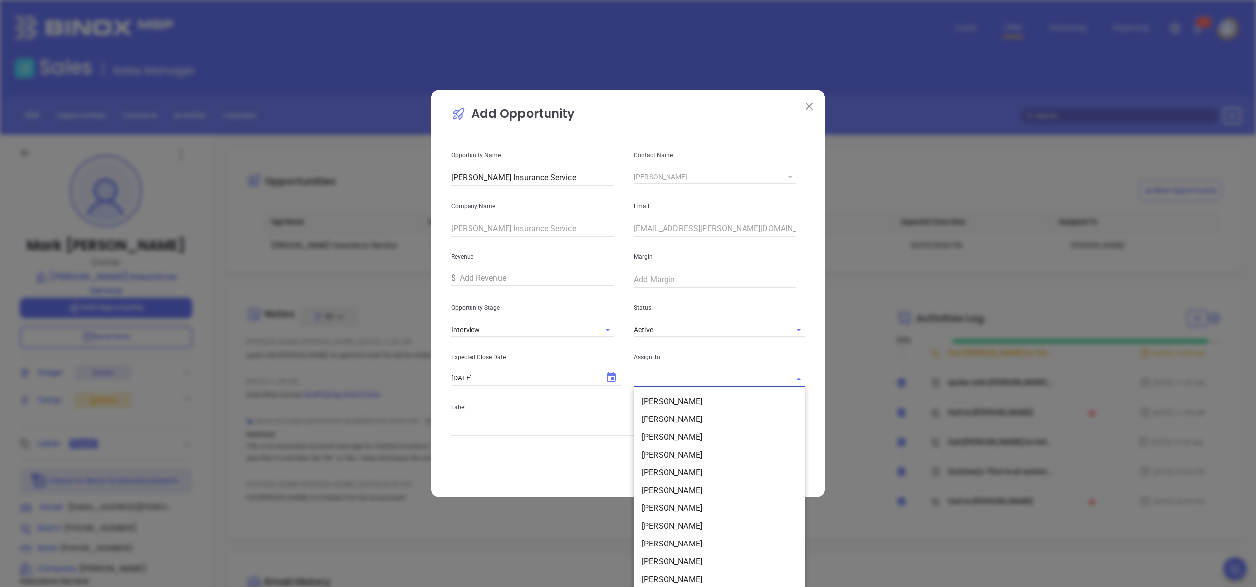
click at [674, 372] on input "text" at bounding box center [705, 379] width 143 height 14
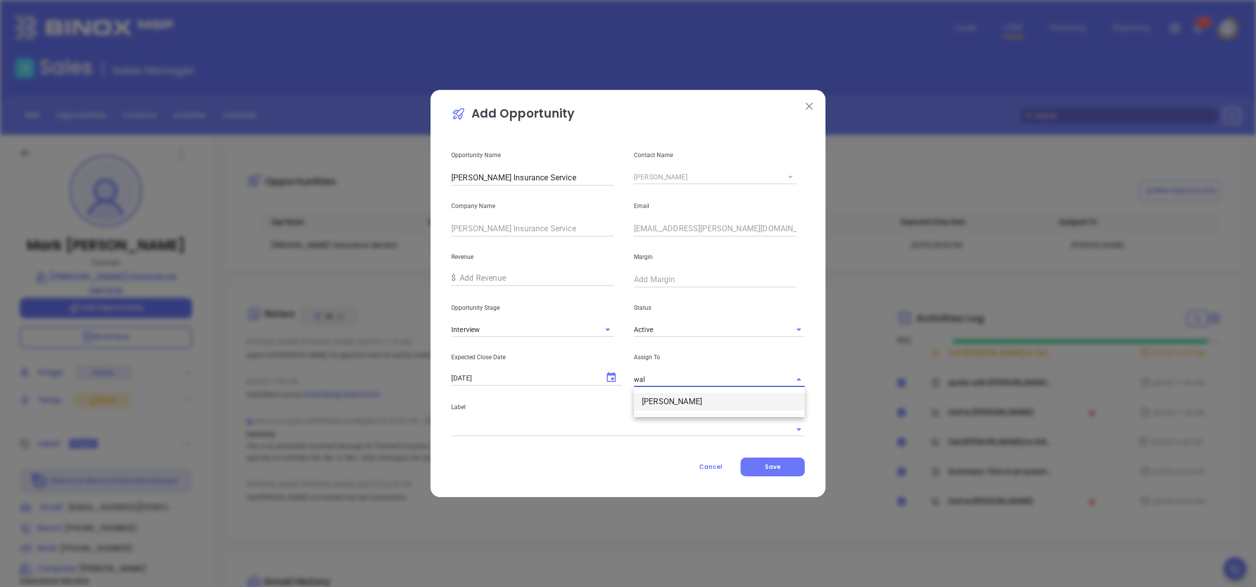
click at [686, 397] on li "[PERSON_NAME]" at bounding box center [719, 402] width 171 height 18
type input "[PERSON_NAME]"
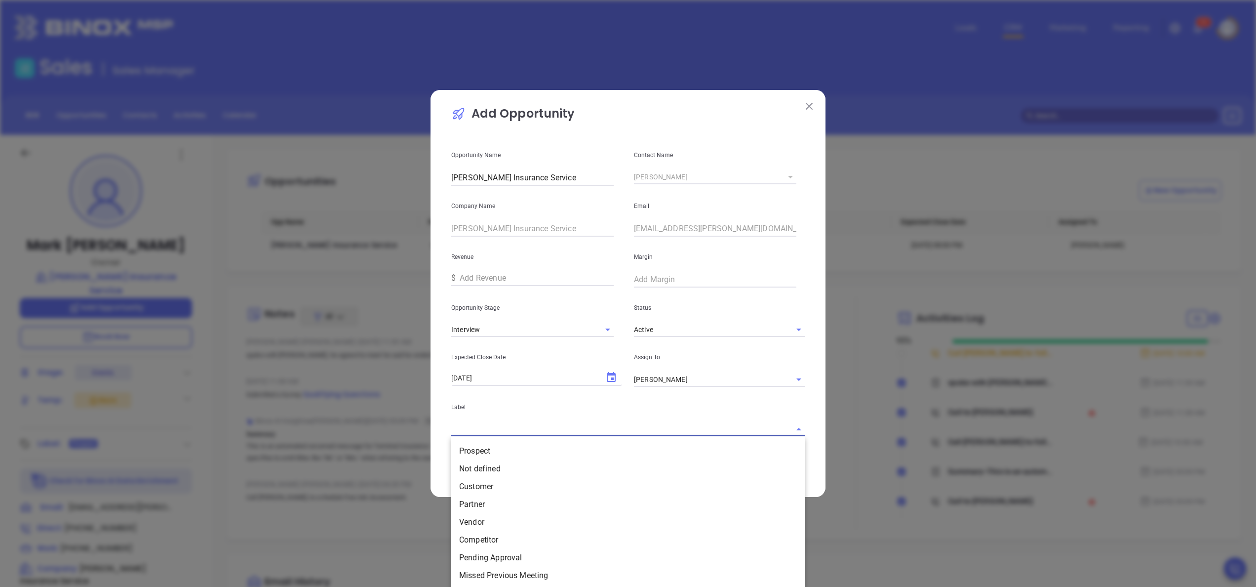
click at [630, 423] on input "text" at bounding box center [614, 429] width 326 height 14
click at [569, 445] on li "Prospect" at bounding box center [628, 451] width 354 height 18
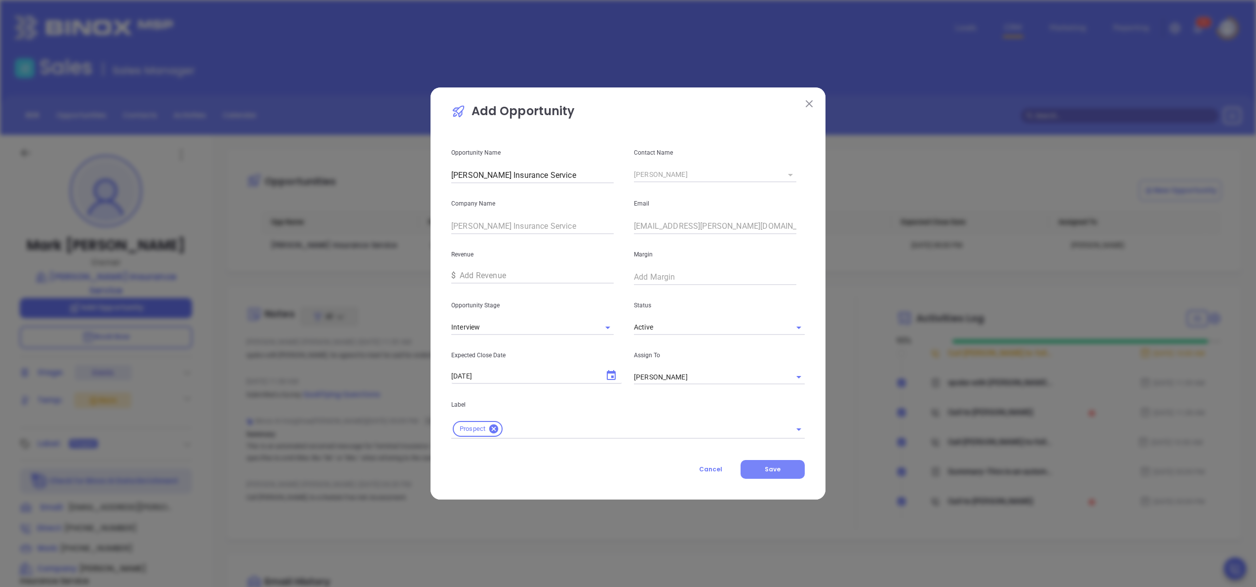
click at [769, 470] on span "Save" at bounding box center [773, 469] width 16 height 8
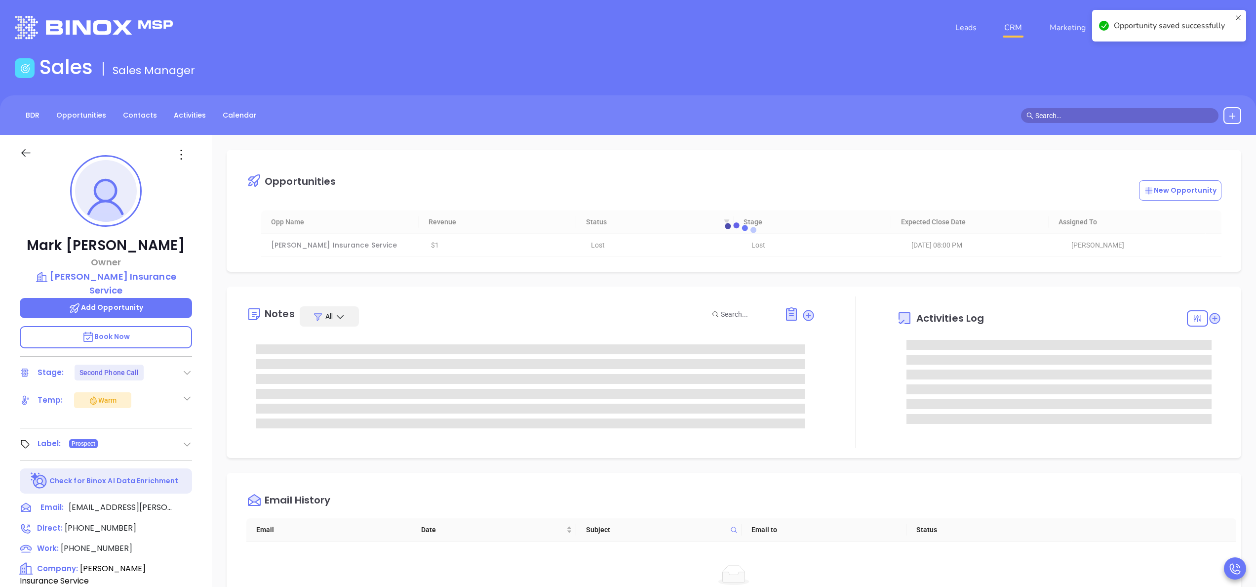
click at [854, 338] on div at bounding box center [855, 372] width 81 height 152
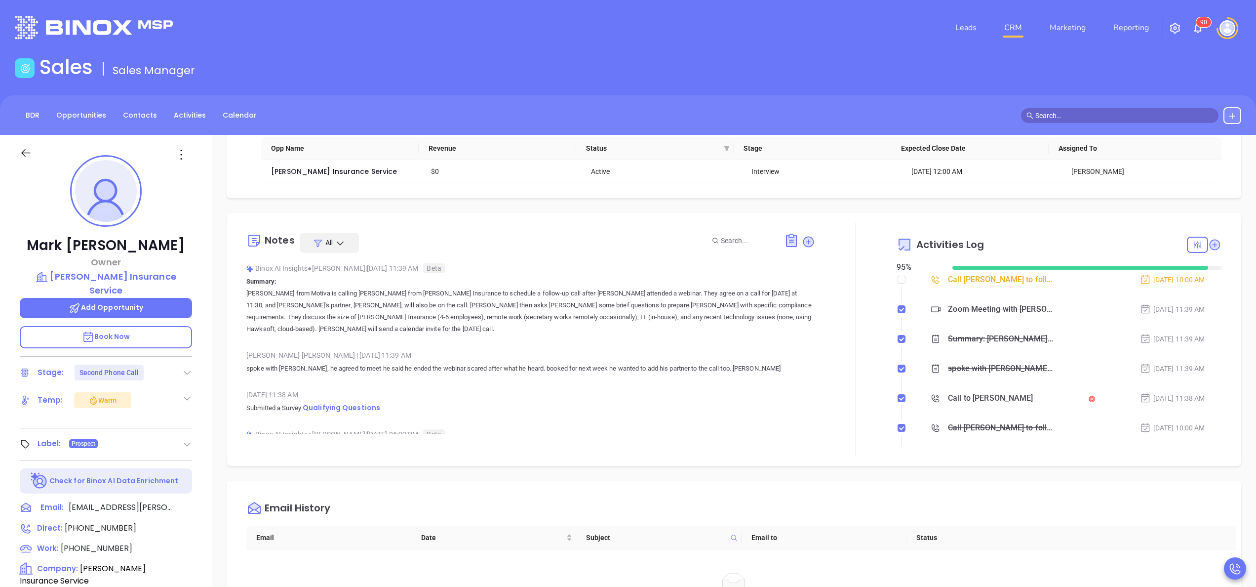
scroll to position [79, 0]
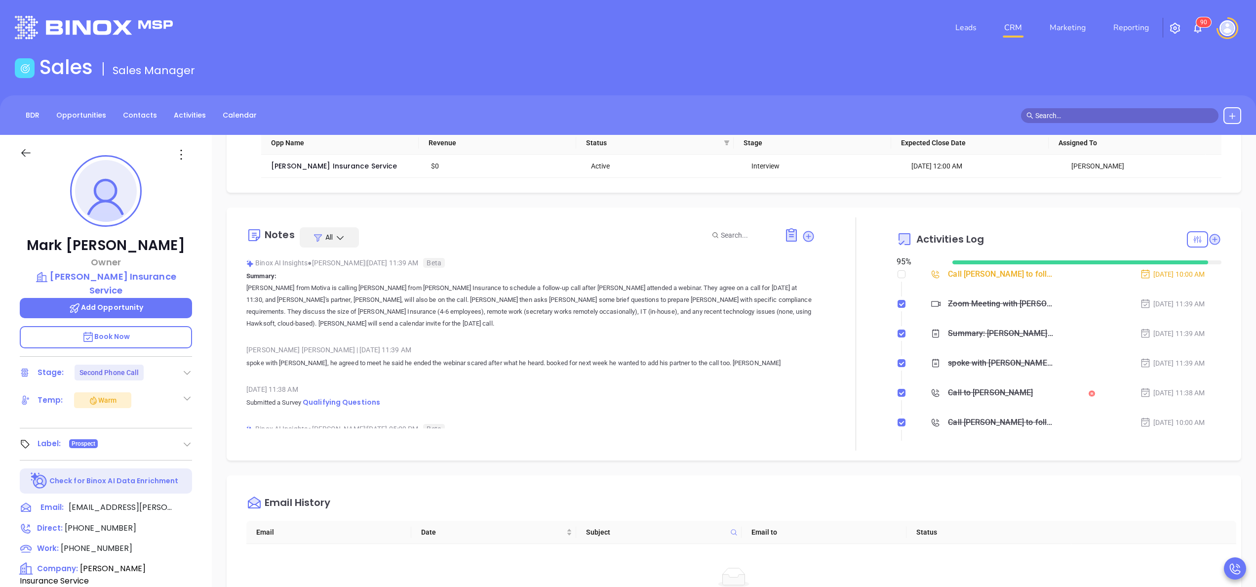
click at [1210, 360] on div "Notes All Binox AI Insights ● Anabell Dominguez | Oct 9, 2025 11:39 AM Beta Sum…" at bounding box center [734, 333] width 995 height 233
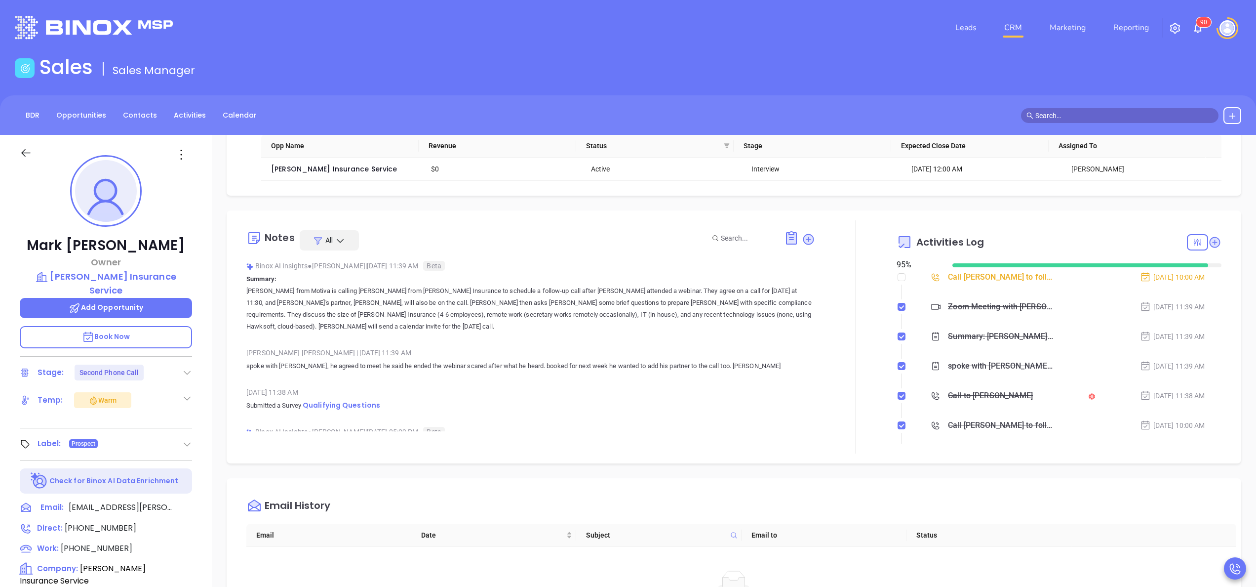
scroll to position [39, 0]
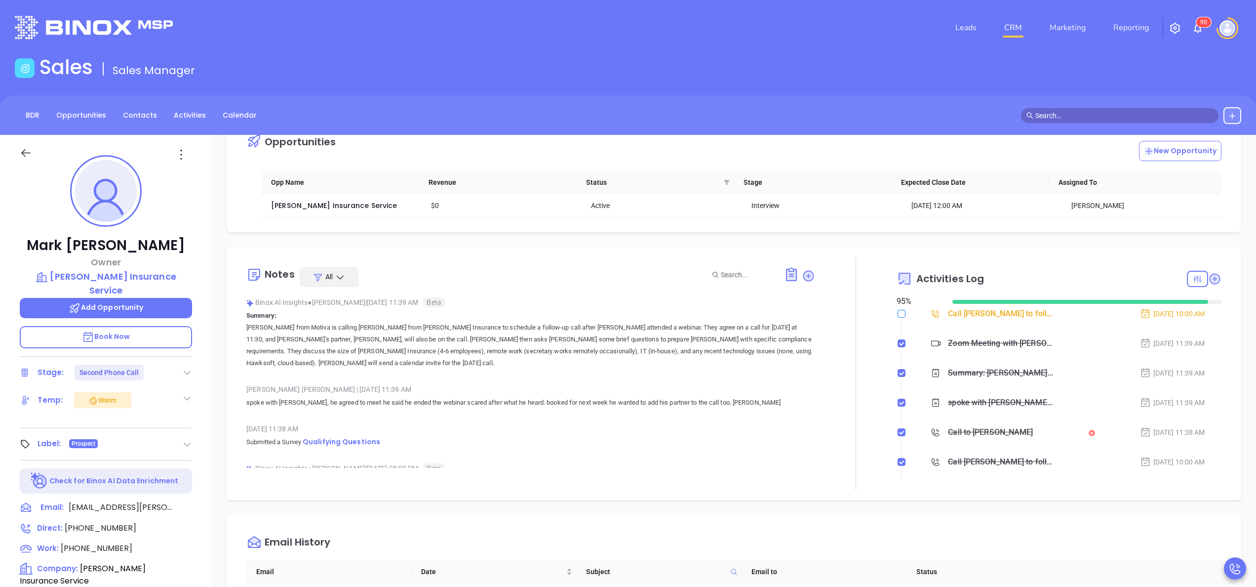
click at [898, 317] on input "checkbox" at bounding box center [902, 314] width 8 height 8
checkbox input "true"
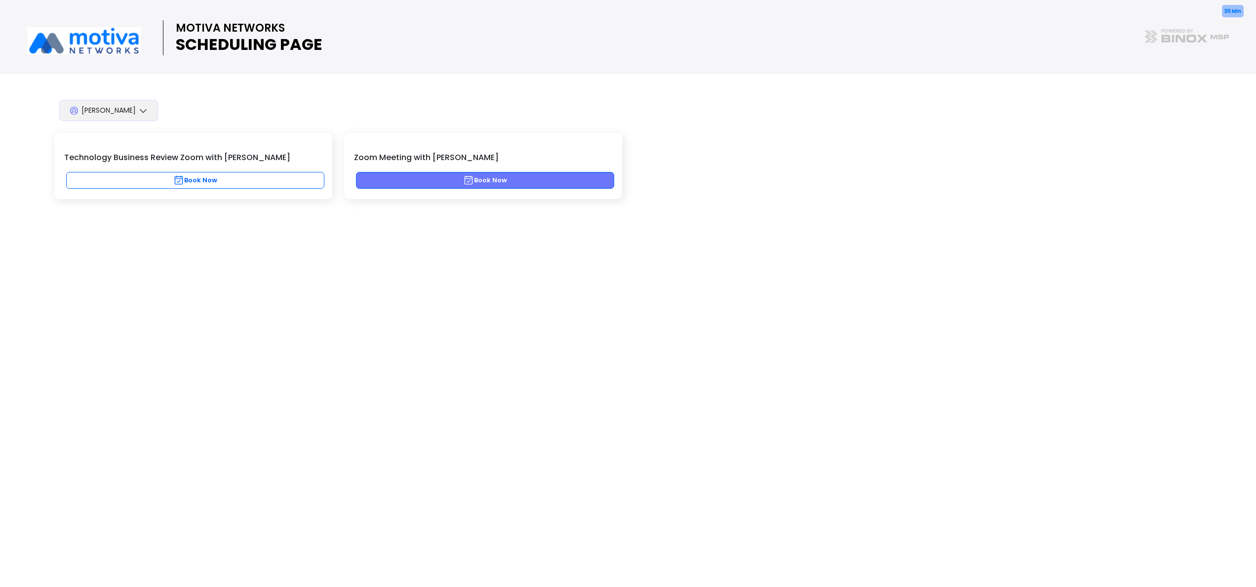
click at [449, 186] on button "Book Now" at bounding box center [485, 180] width 258 height 17
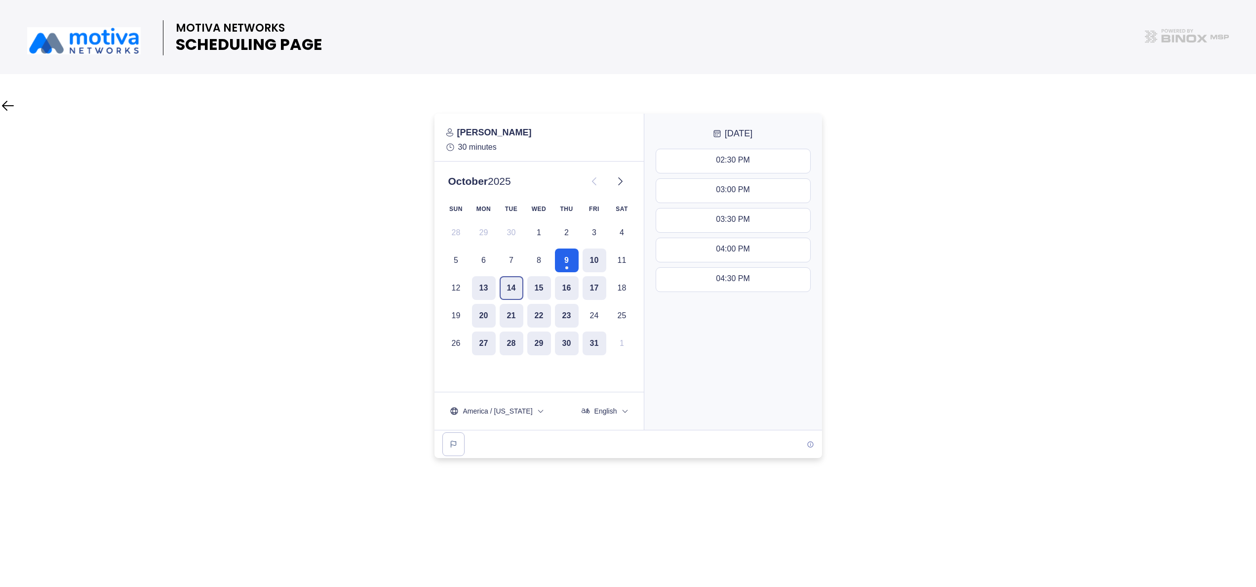
click at [521, 292] on button "14" at bounding box center [512, 288] width 24 height 24
click at [538, 291] on button "15" at bounding box center [539, 288] width 24 height 24
click at [514, 283] on button "14" at bounding box center [512, 288] width 24 height 24
click at [729, 197] on button "11:30 AM - 12:00 PM" at bounding box center [733, 191] width 154 height 24
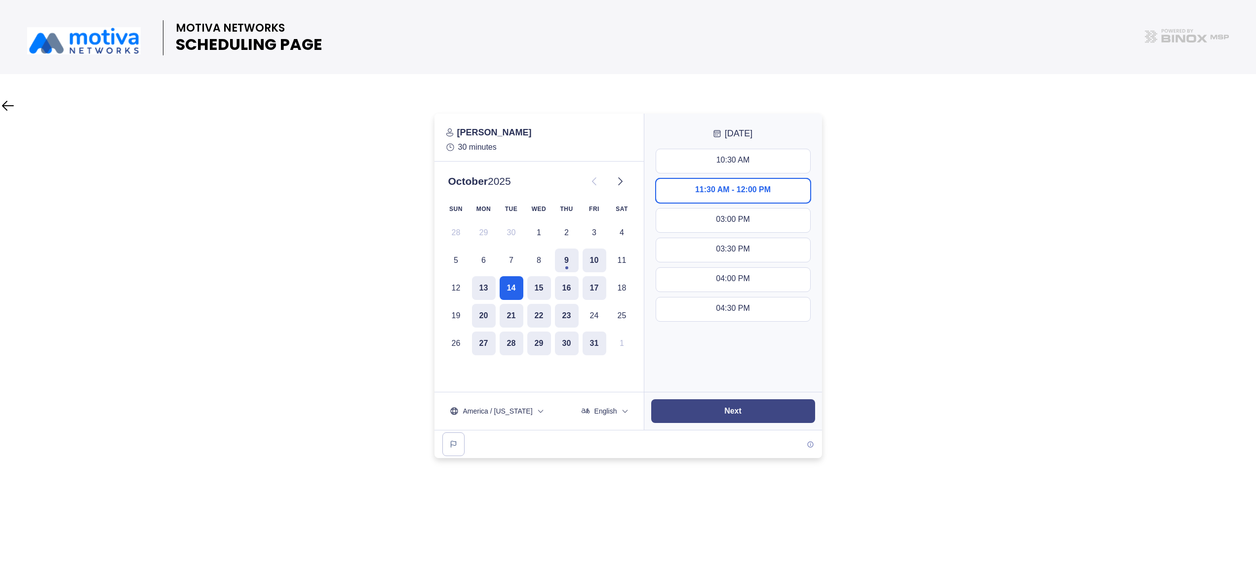
click at [0, 0] on slot "Next" at bounding box center [0, 0] width 0 height 0
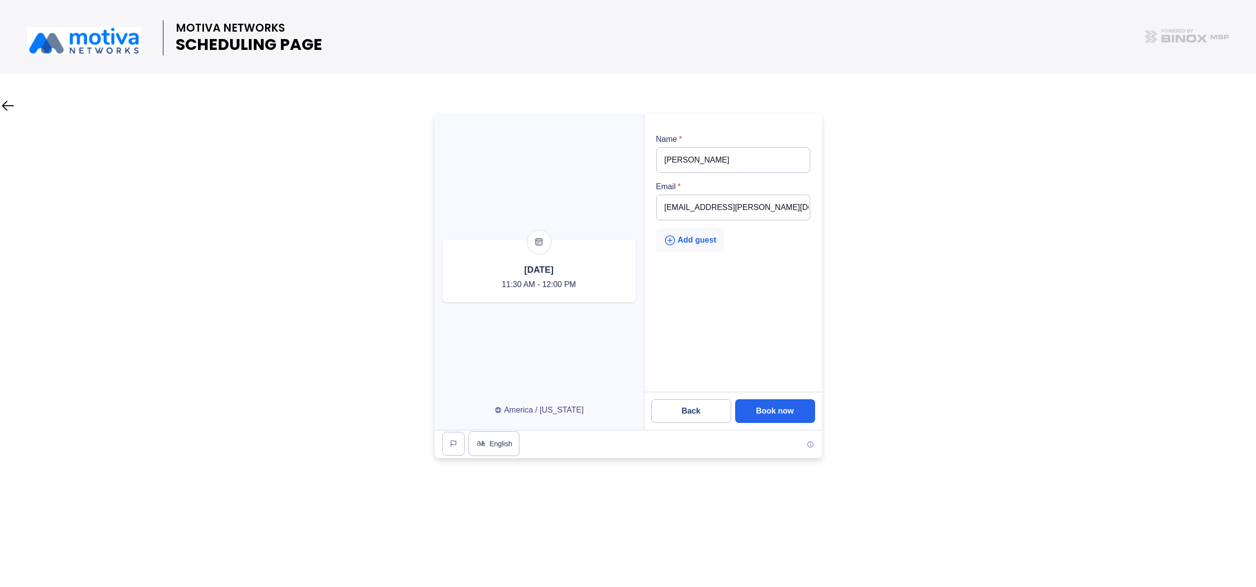
click at [698, 239] on div "Add guest" at bounding box center [690, 240] width 52 height 12
click at [682, 258] on input "email" at bounding box center [733, 255] width 154 height 26
type input "j"
type input "h"
type input "[PERSON_NAME][EMAIL_ADDRESS][PERSON_NAME][DOMAIN_NAME]"
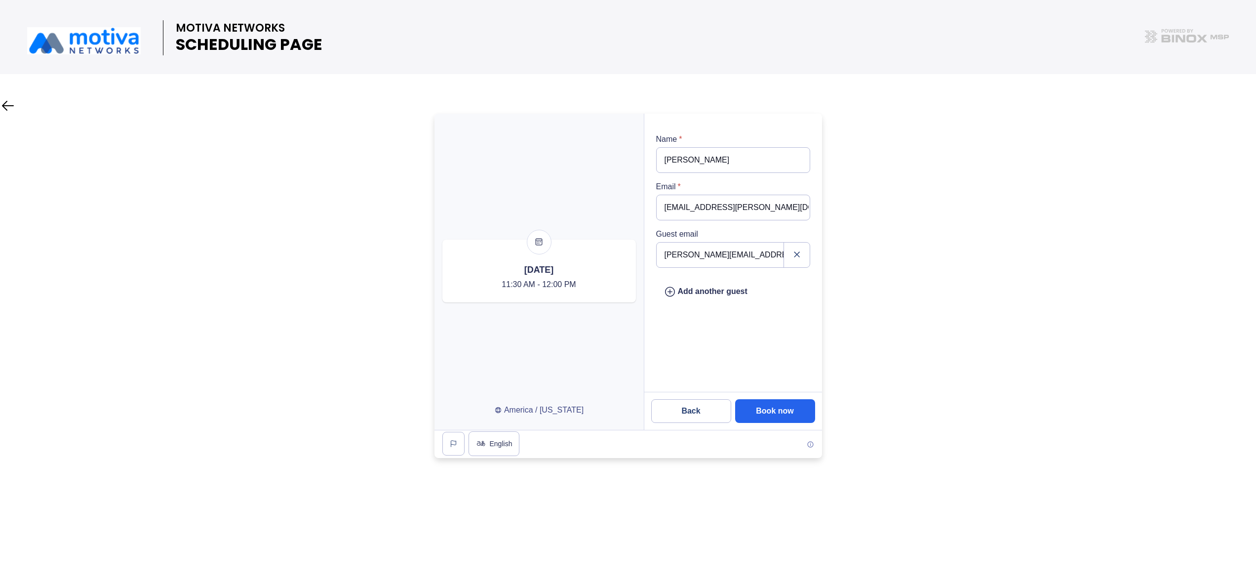
click at [889, 311] on div at bounding box center [628, 286] width 1256 height 344
click at [0, 0] on slot "Book now" at bounding box center [0, 0] width 0 height 0
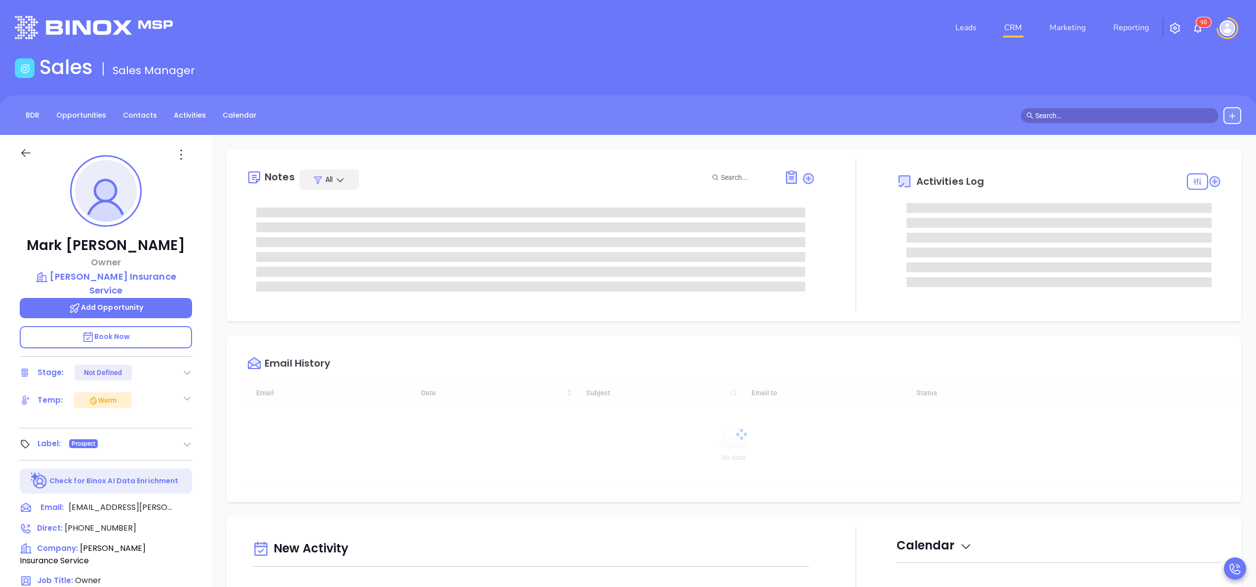
type input "[DATE]"
type input "[PERSON_NAME]"
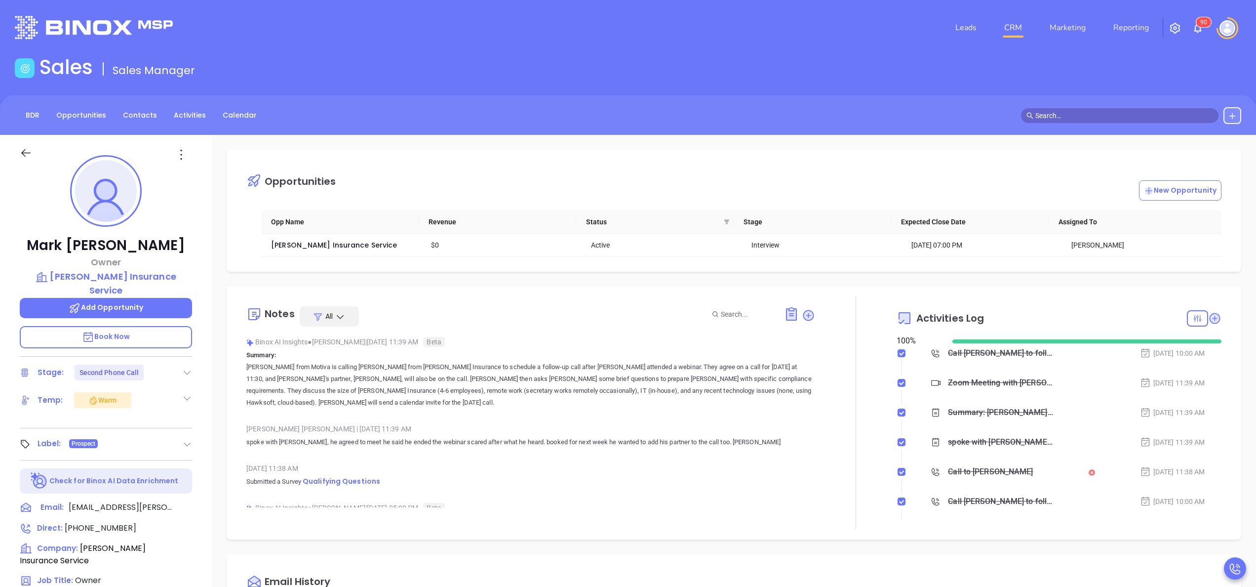
click at [851, 352] on div at bounding box center [855, 412] width 81 height 233
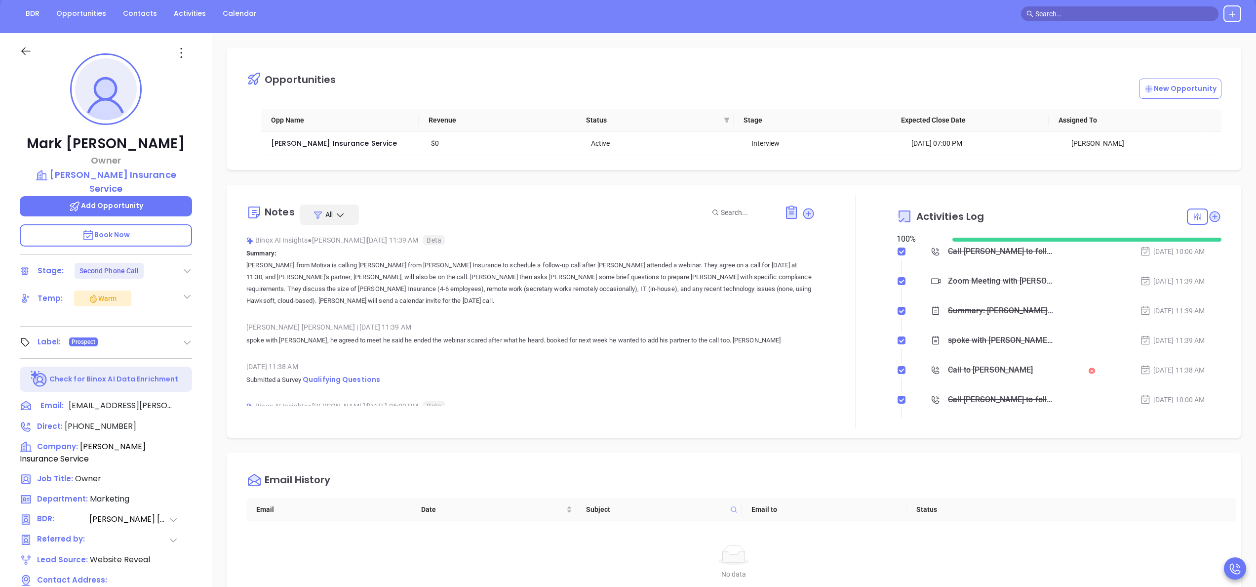
scroll to position [0, 0]
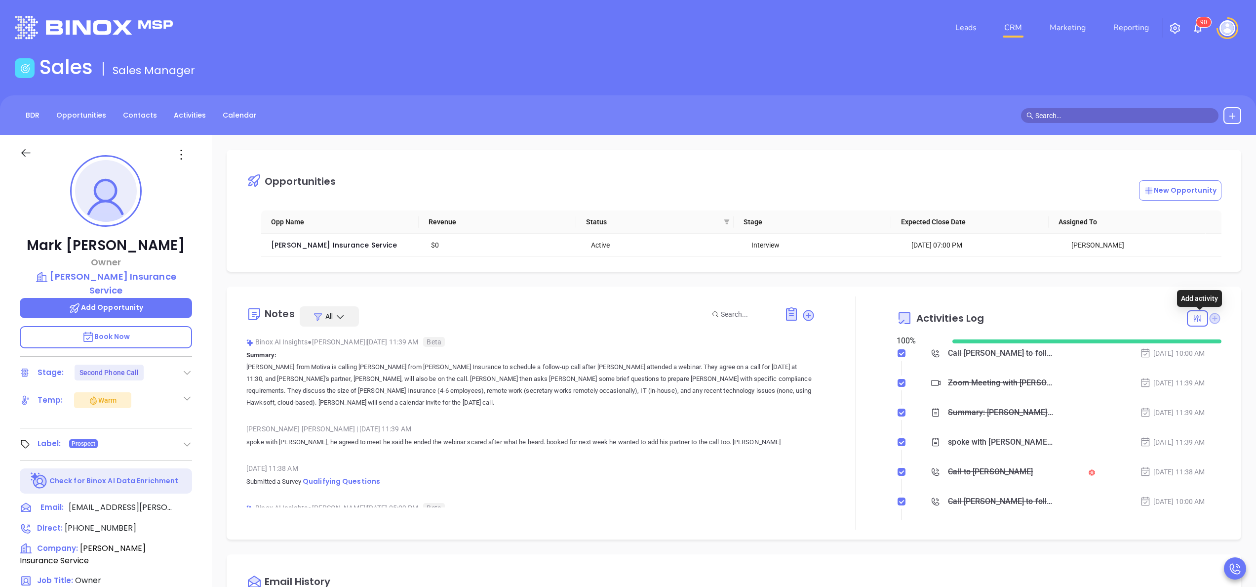
click at [1210, 323] on icon at bounding box center [1215, 318] width 11 height 11
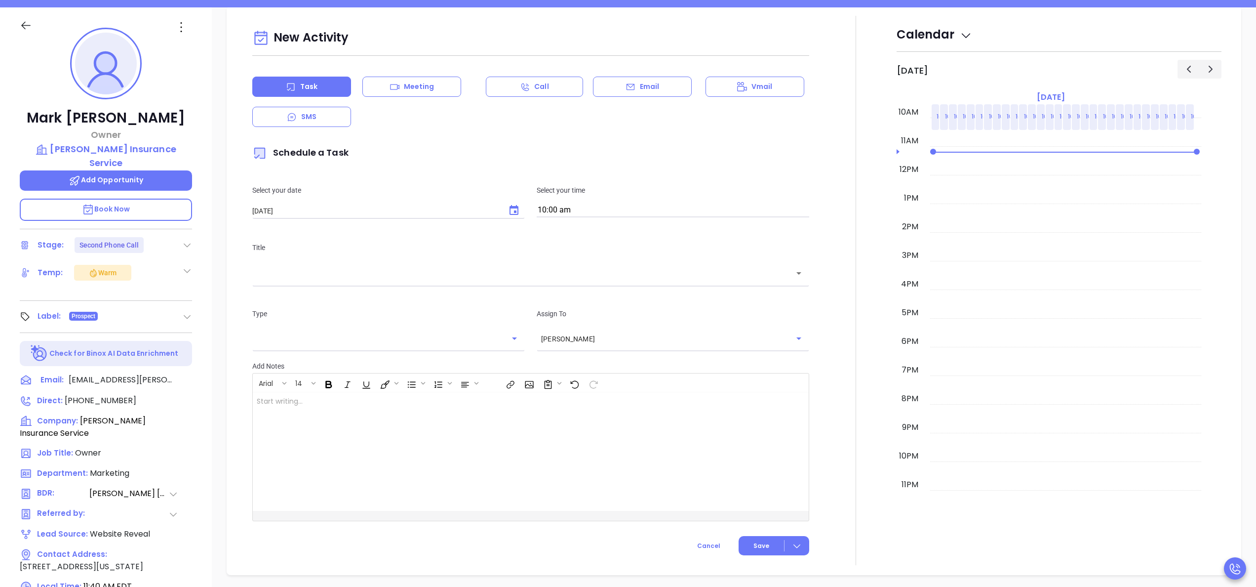
scroll to position [135, 0]
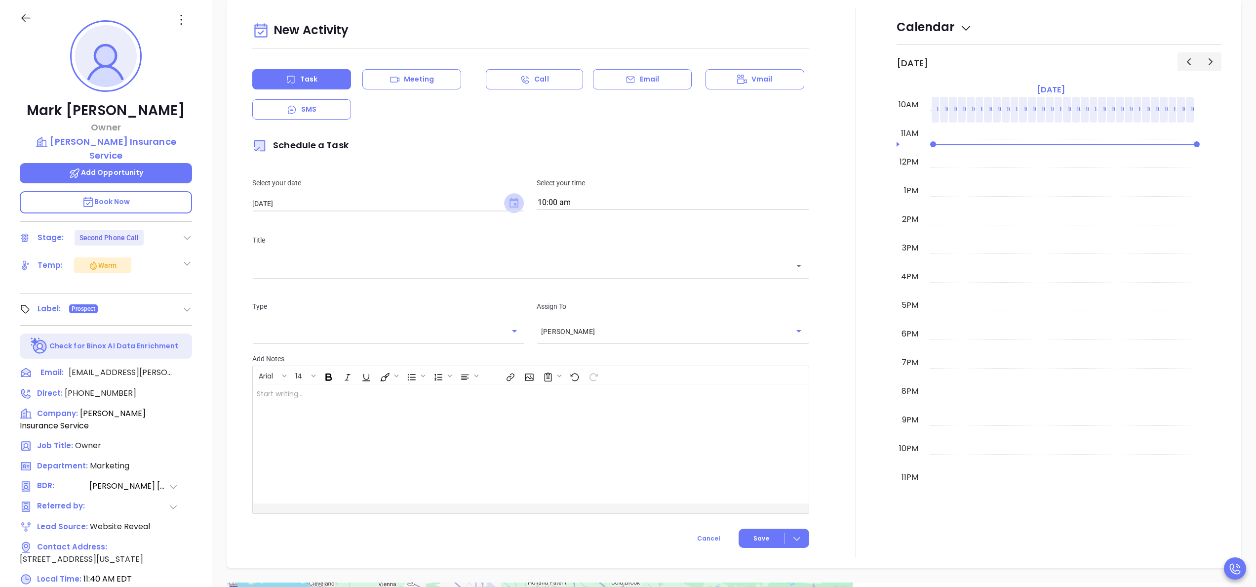
click at [510, 206] on icon "Choose date, selected date is Oct 10, 2025" at bounding box center [514, 202] width 9 height 10
click at [316, 304] on button "14" at bounding box center [312, 305] width 18 height 18
type input "10/14/2025"
click at [578, 205] on input "10:00 am" at bounding box center [673, 203] width 273 height 14
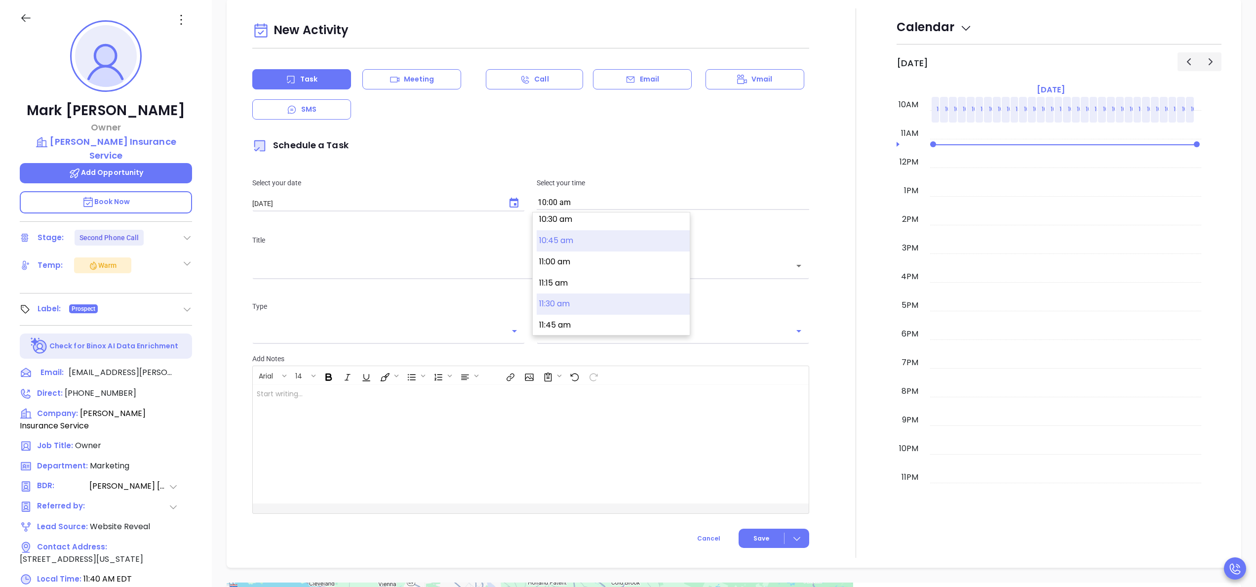
click at [607, 305] on button "11:30 am" at bounding box center [613, 303] width 153 height 21
type input "11:30 am"
click at [850, 286] on div at bounding box center [855, 282] width 81 height 549
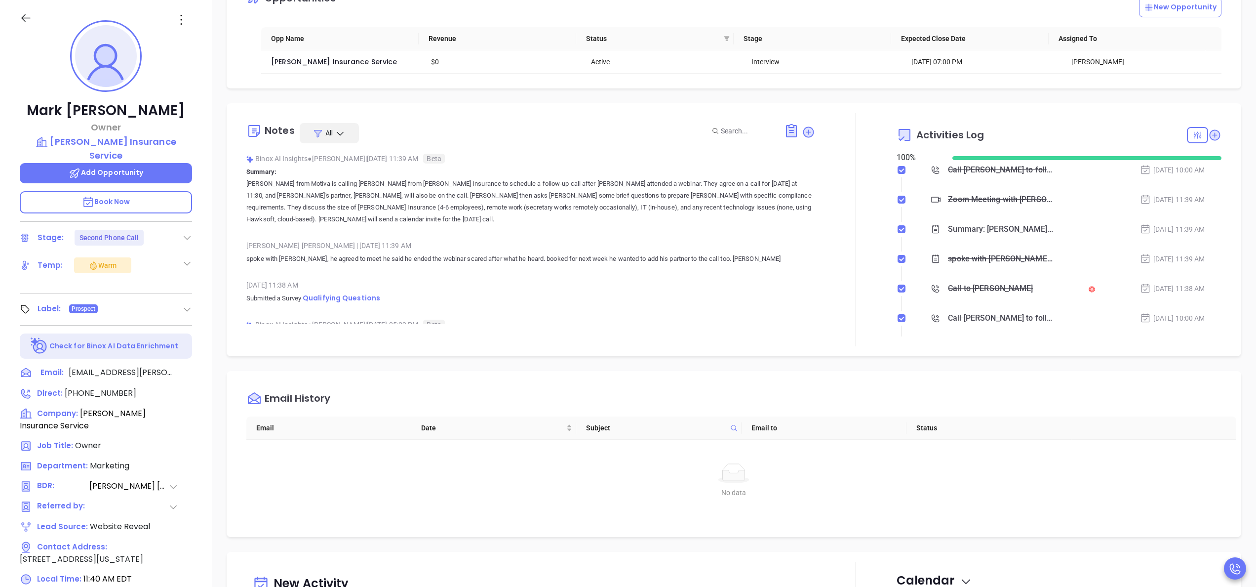
scroll to position [0, 0]
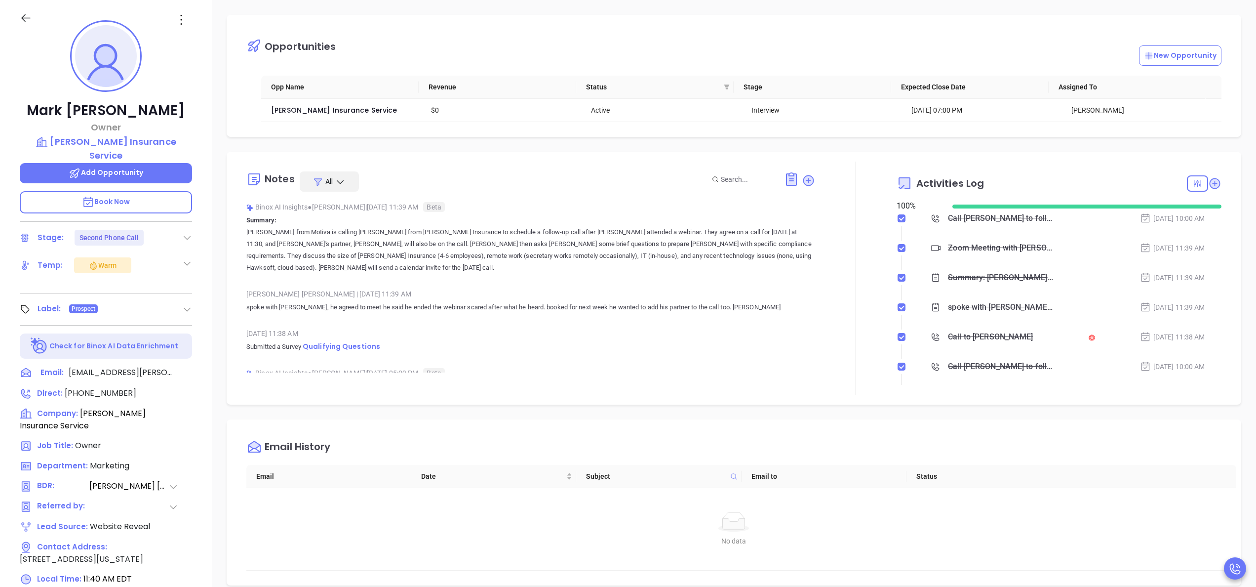
click at [838, 304] on div at bounding box center [855, 277] width 81 height 233
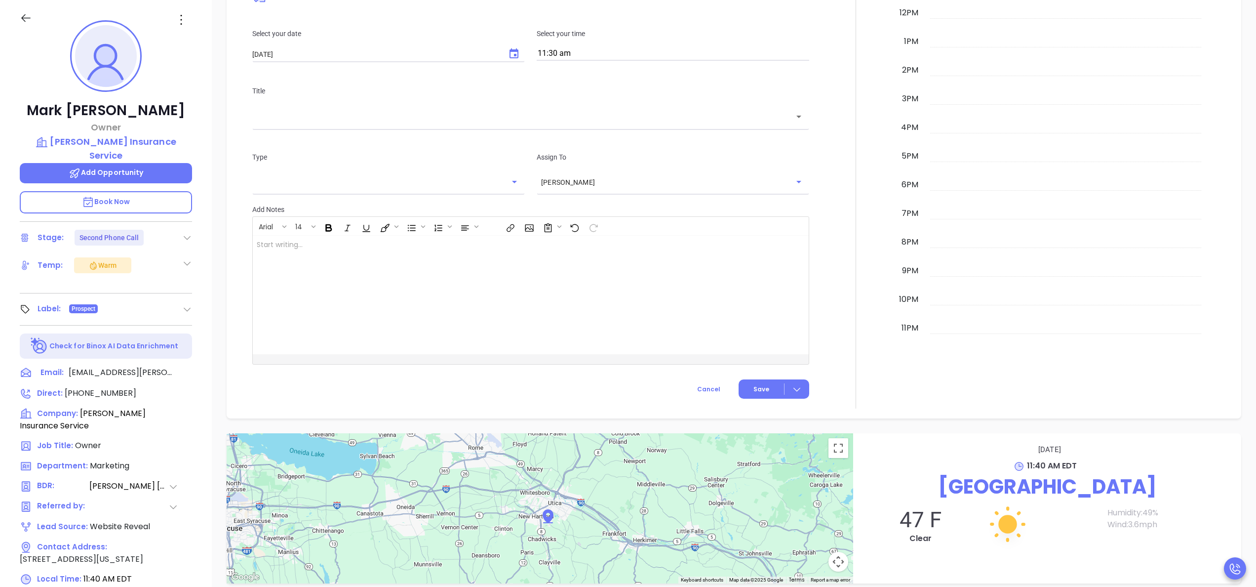
scroll to position [711, 0]
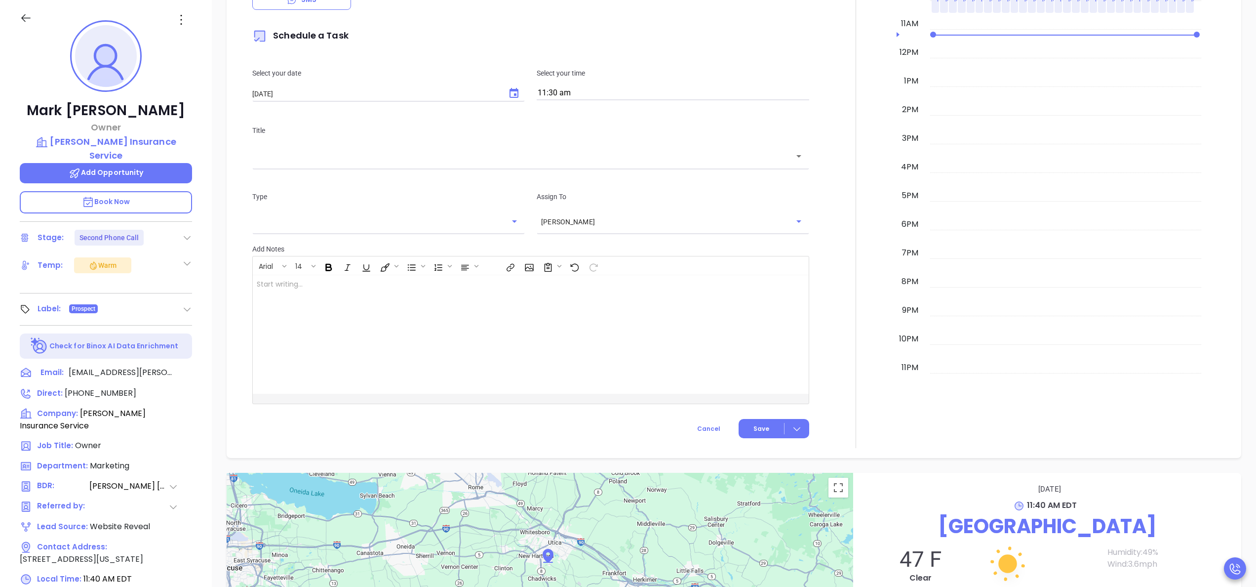
click at [773, 157] on input "text" at bounding box center [523, 156] width 533 height 11
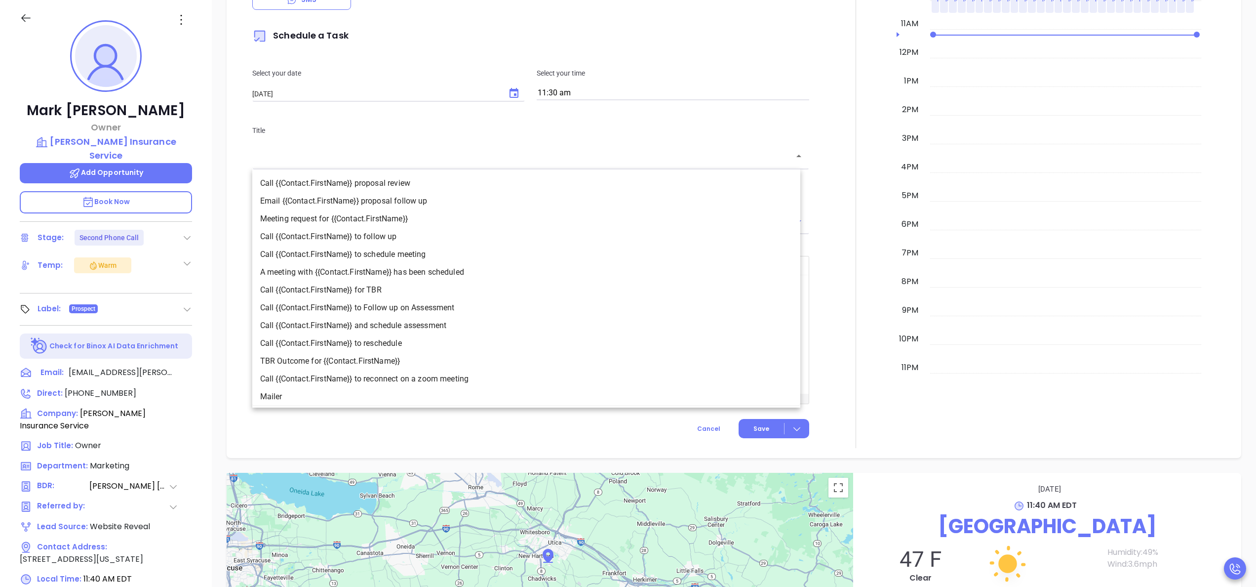
click at [442, 267] on li "A meeting with {{Contact.FirstName}} has been scheduled" at bounding box center [526, 272] width 548 height 18
type input "A meeting with Mark has been scheduled"
type input "Meeting"
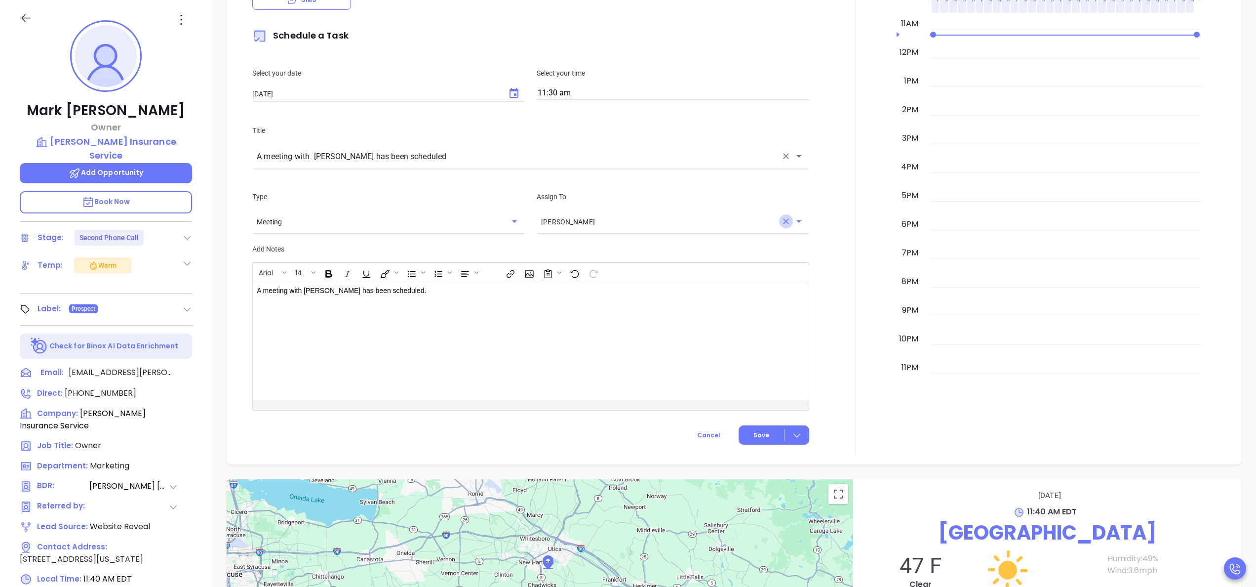
click at [781, 223] on icon "Clear" at bounding box center [786, 221] width 10 height 10
click at [733, 248] on li "[PERSON_NAME]" at bounding box center [667, 248] width 268 height 18
type input "Walter Contreras"
click at [773, 434] on button "Save" at bounding box center [774, 434] width 71 height 19
click at [838, 291] on div at bounding box center [855, 176] width 81 height 555
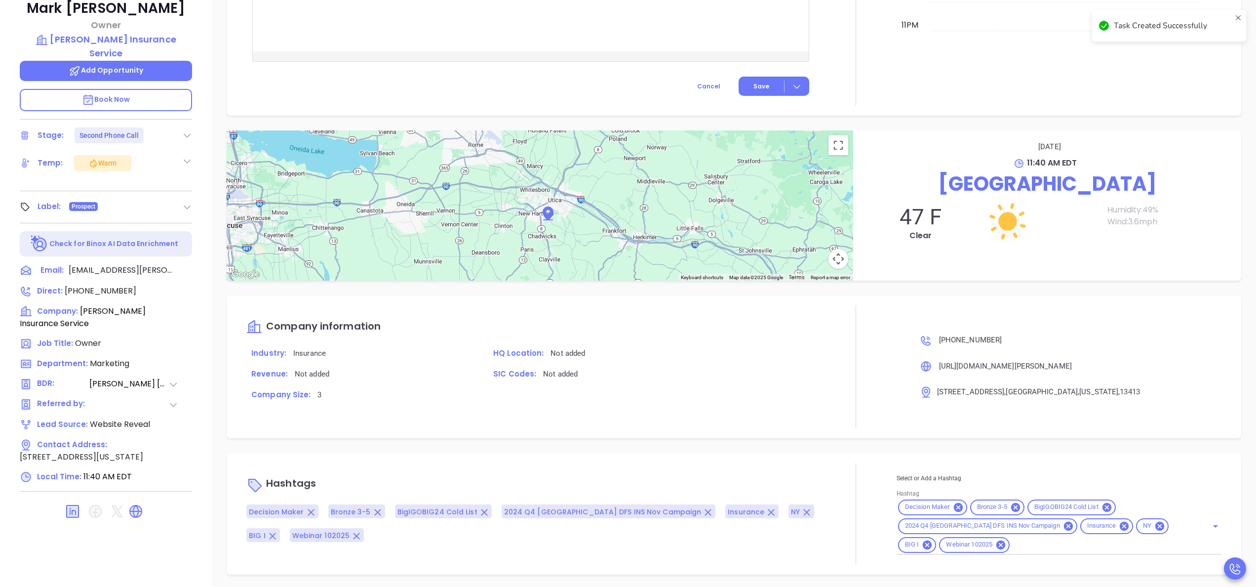
scroll to position [281, 0]
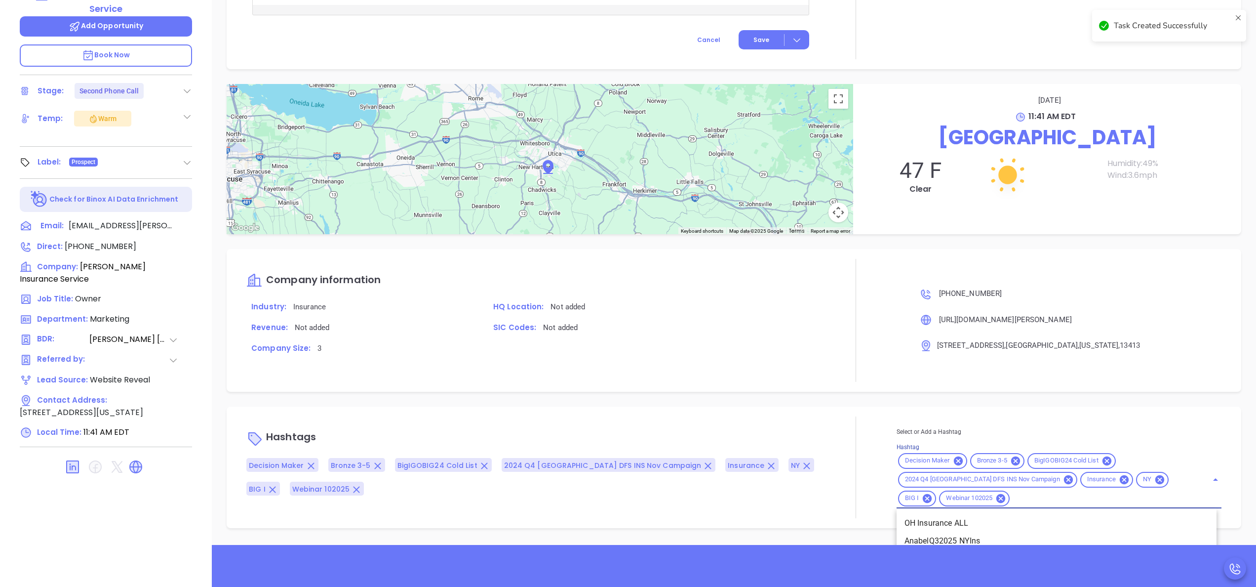
click at [1011, 500] on input "Hashtag" at bounding box center [1102, 498] width 183 height 12
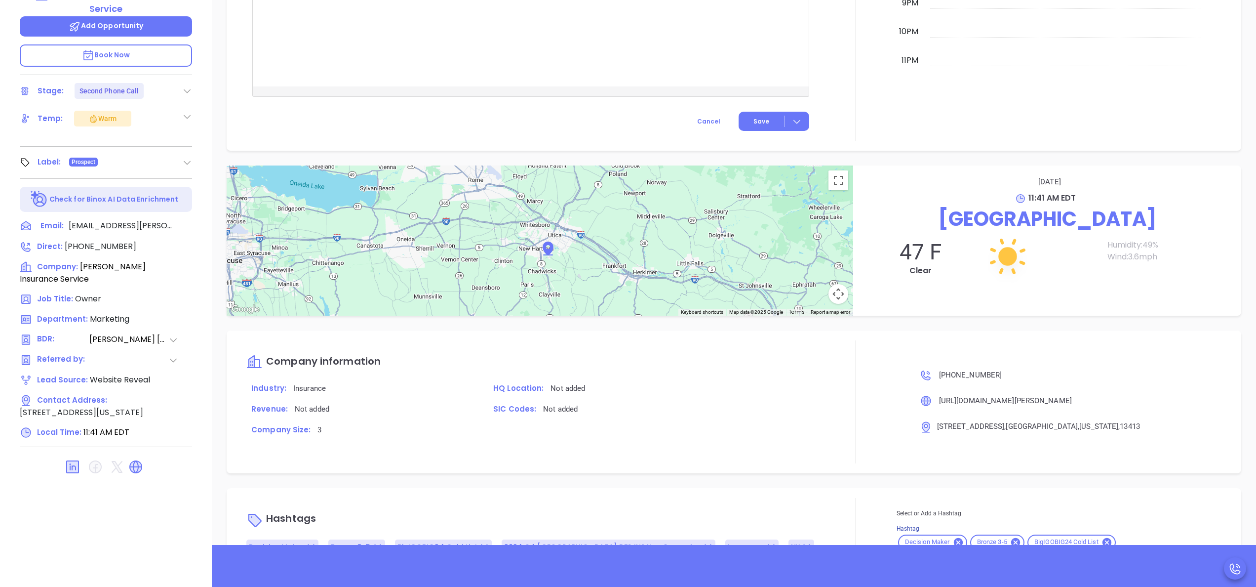
scroll to position [953, 0]
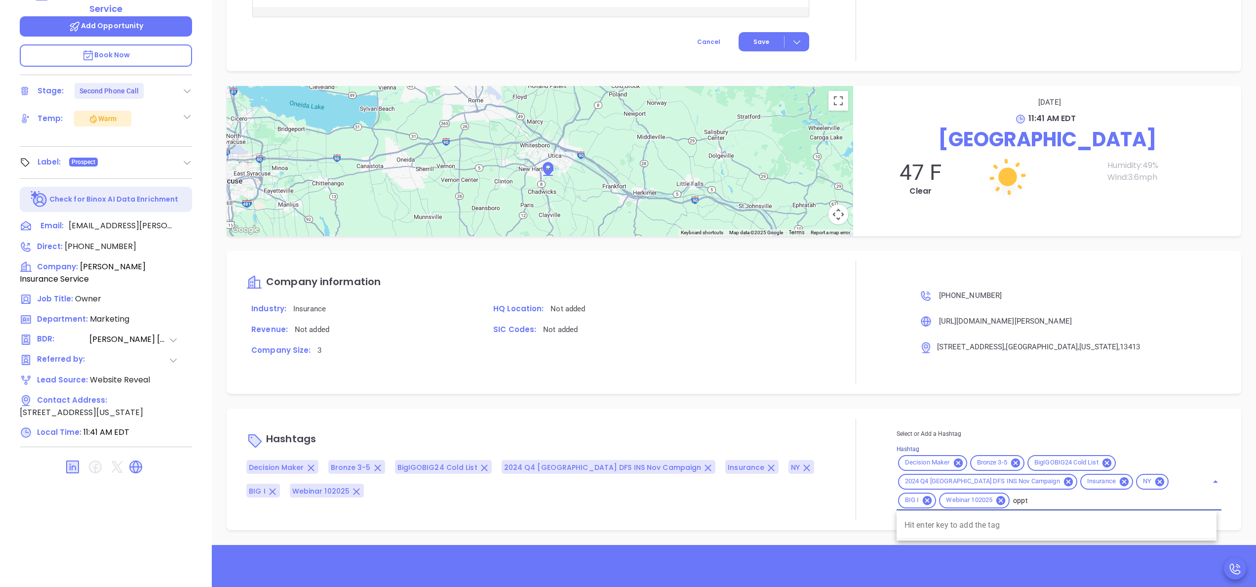
type input "opp"
click at [936, 528] on li "Opportunity" at bounding box center [1057, 523] width 320 height 18
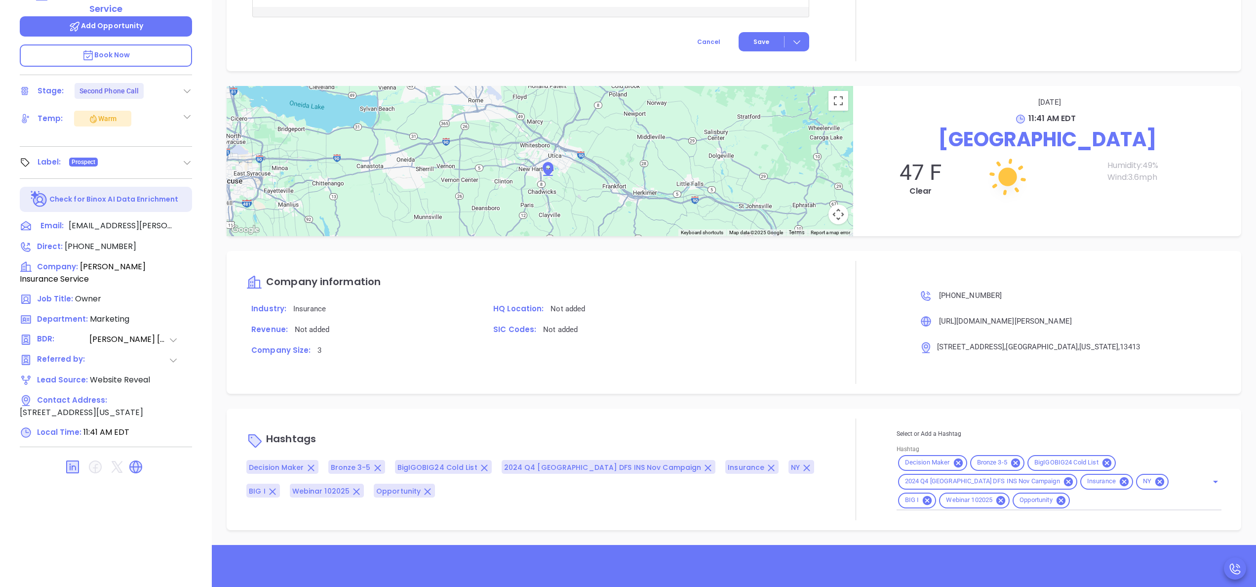
click at [737, 419] on div "Hashtags Decision Maker Bronze 3-5 BigIGOBIG24 Cold List 2024 Q4 NY DFS INS Nov…" at bounding box center [530, 469] width 569 height 102
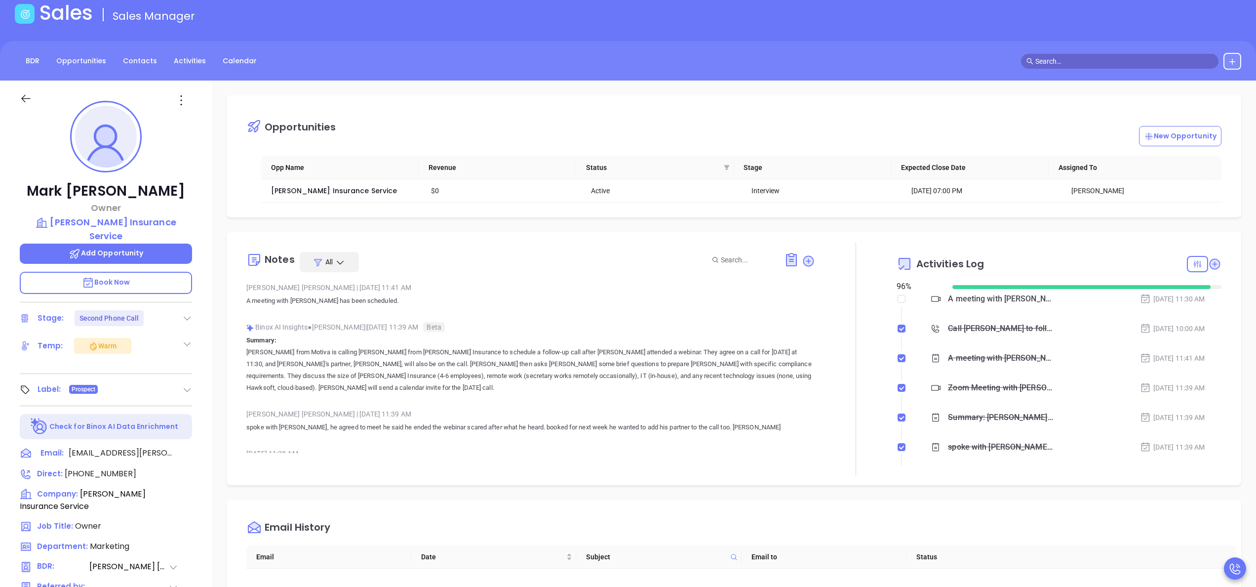
scroll to position [0, 0]
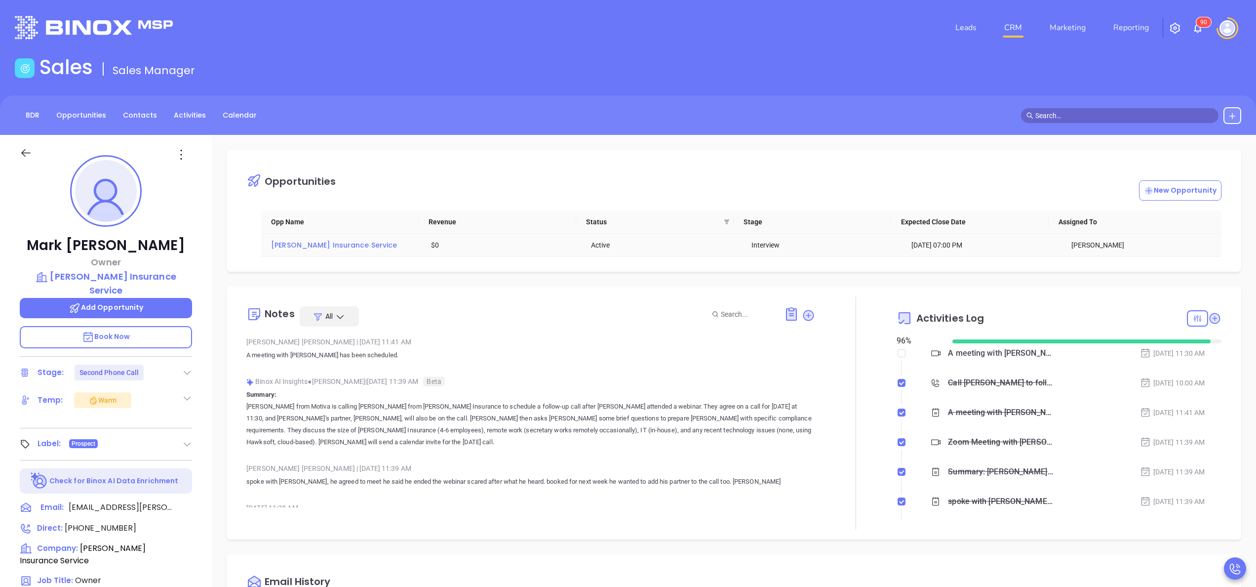
click at [313, 244] on span "Turnbull Insurance Service" at bounding box center [334, 245] width 126 height 10
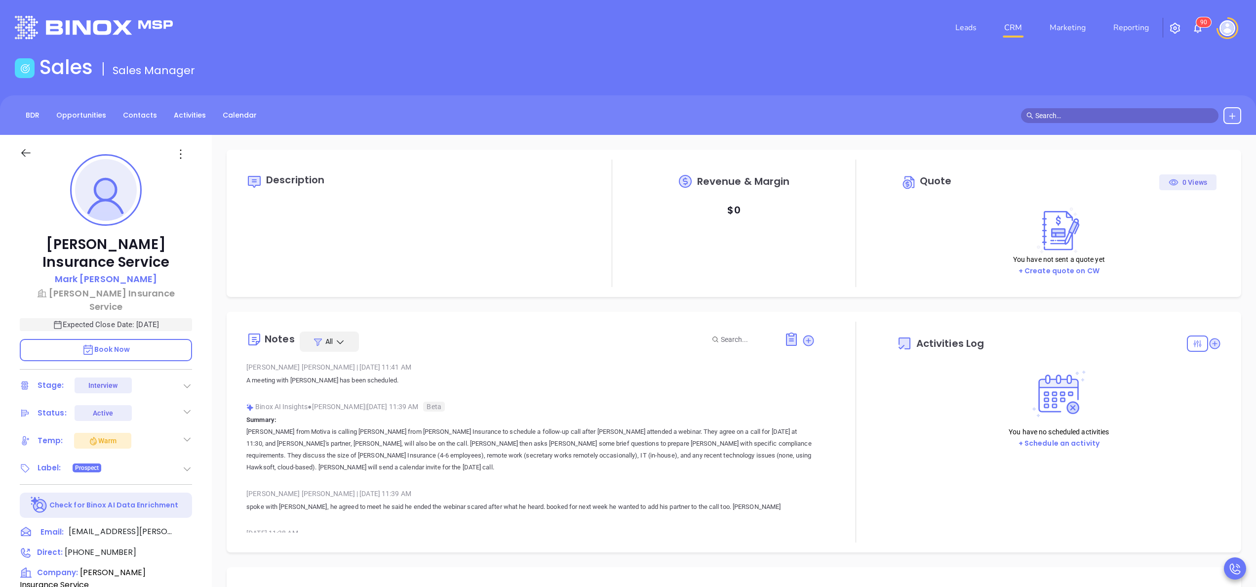
type input "10/10/2025"
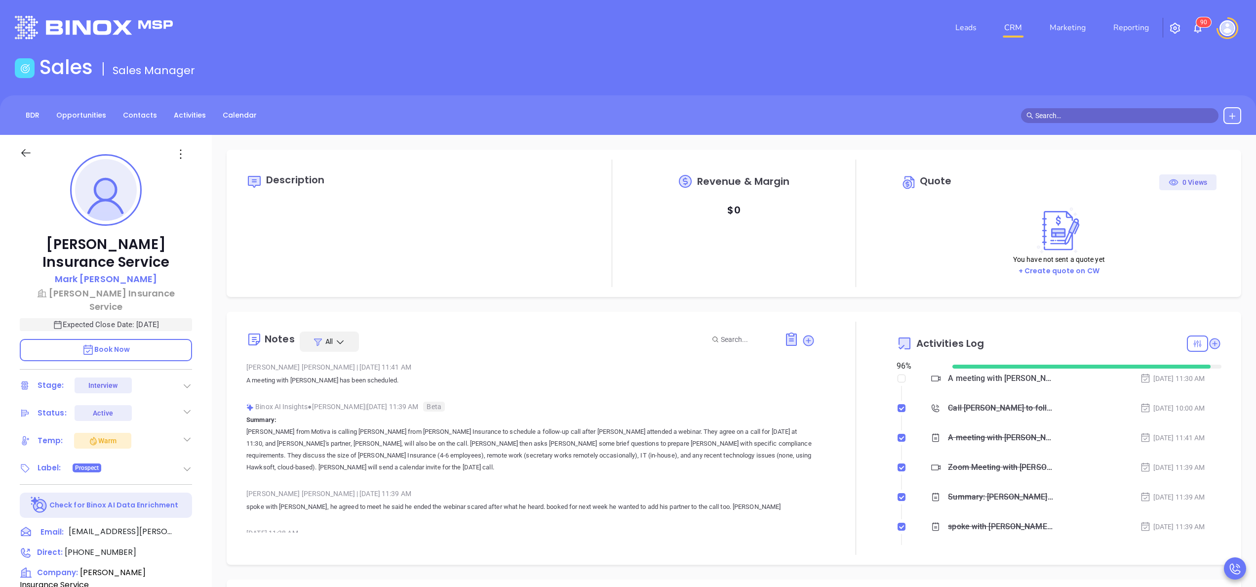
click at [204, 431] on div "Turnbull Insurance Service Mark Turnbull Turnbull Insurance Service Expected Cl…" at bounding box center [106, 501] width 212 height 733
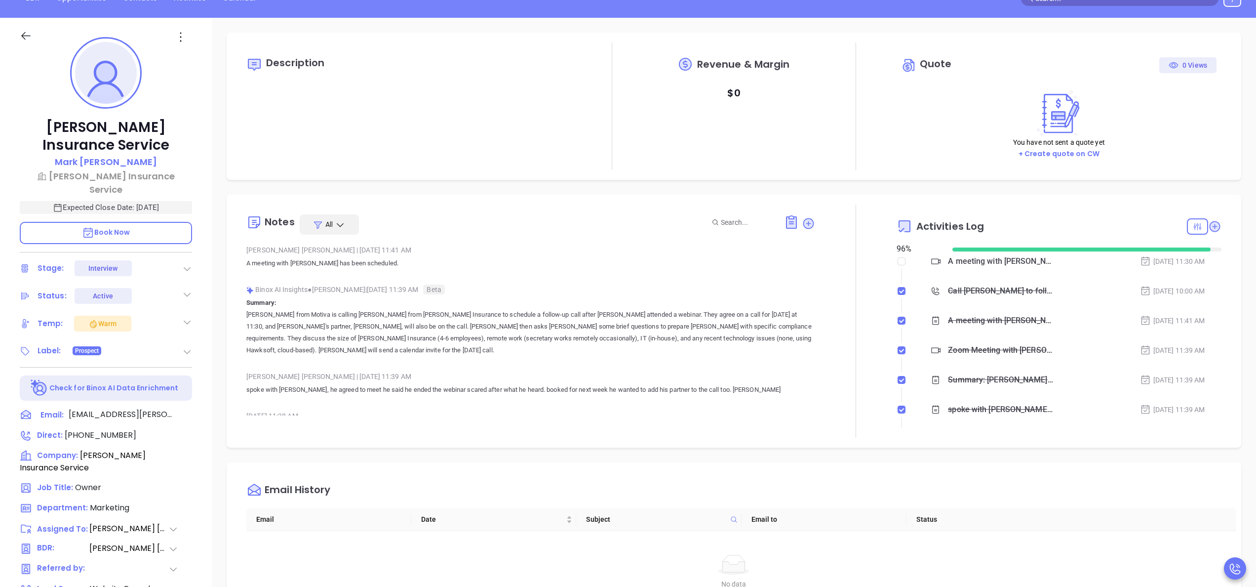
scroll to position [118, 0]
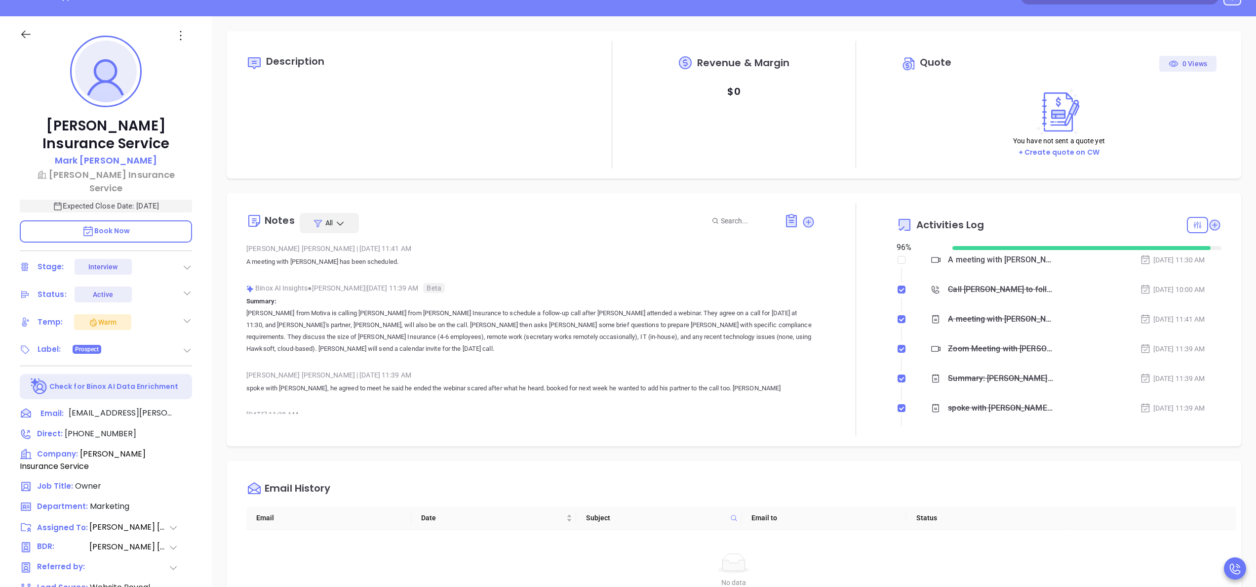
type input "Anabell Dominguez"
click at [184, 345] on icon at bounding box center [187, 350] width 10 height 10
click at [183, 392] on div "Not defined" at bounding box center [146, 400] width 92 height 16
click at [135, 428] on div "Hawsoft" at bounding box center [129, 436] width 27 height 16
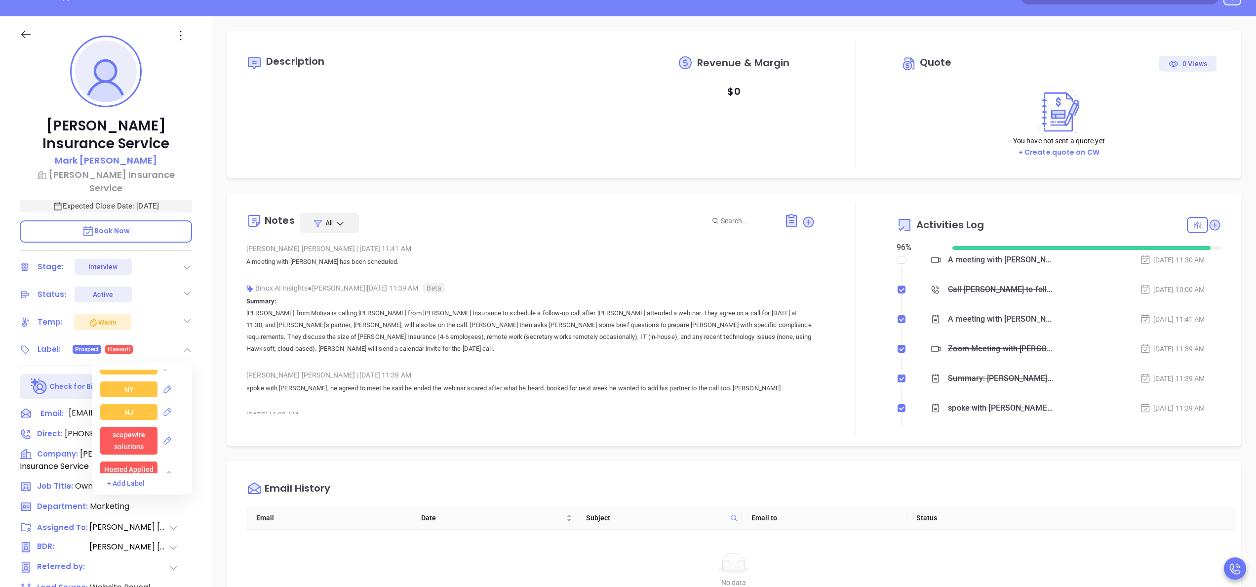
scroll to position [1145, 0]
click at [118, 421] on div "NY" at bounding box center [128, 429] width 57 height 16
click at [126, 392] on div "Insurance" at bounding box center [129, 400] width 32 height 16
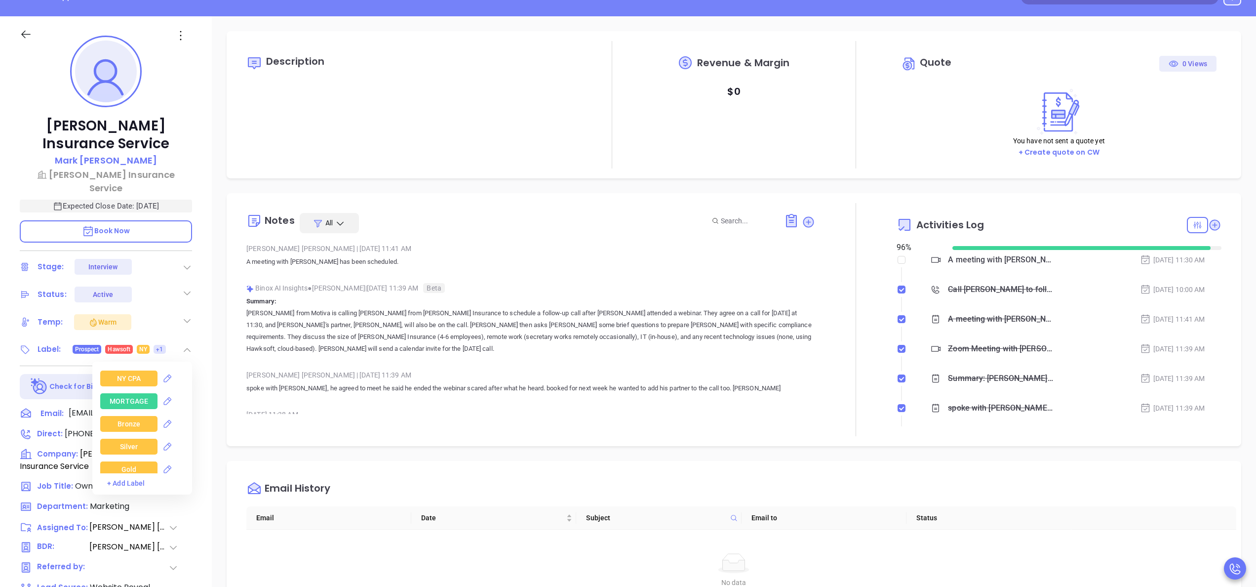
click at [133, 416] on div "Bronze" at bounding box center [129, 424] width 23 height 16
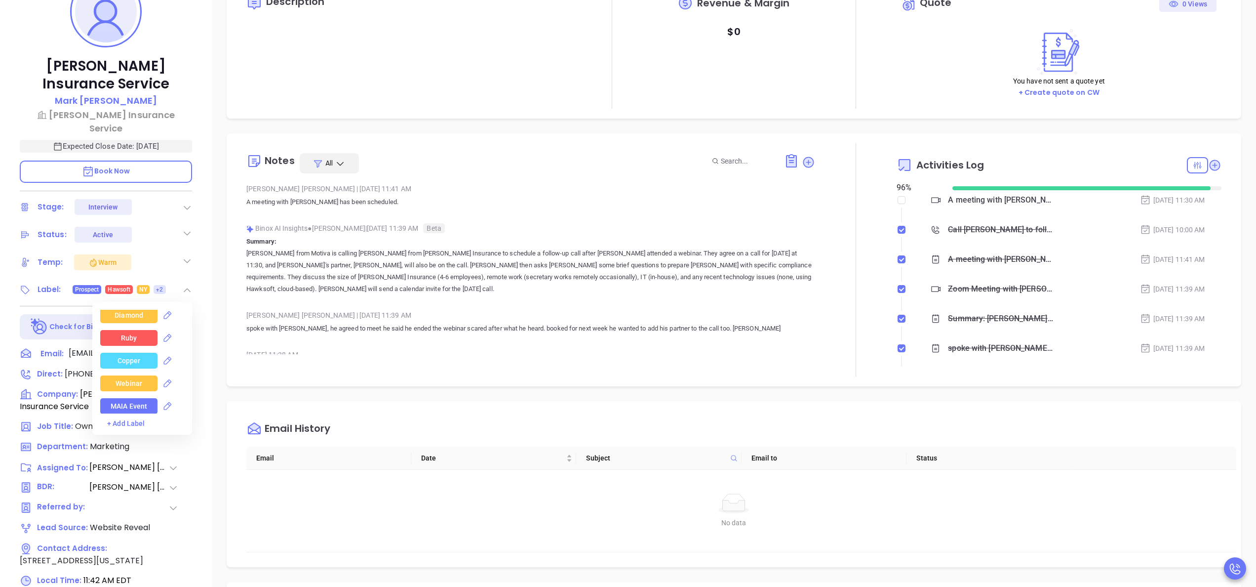
scroll to position [197, 0]
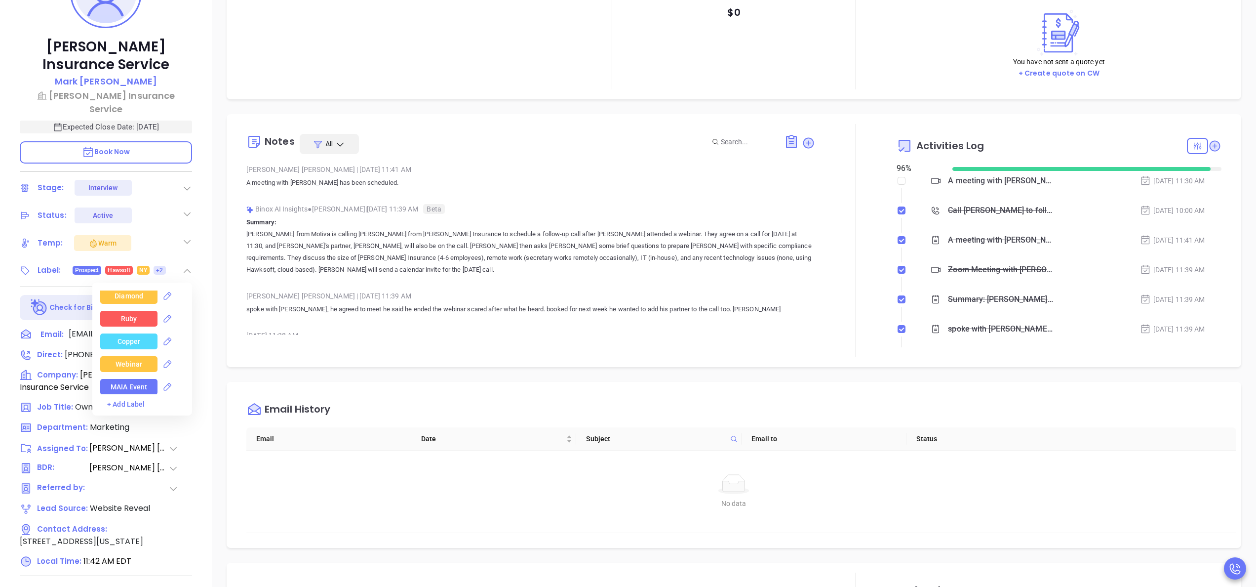
click at [125, 356] on div "Webinar" at bounding box center [129, 364] width 27 height 16
click at [204, 332] on div "Turnbull Insurance Service Mark Turnbull Turnbull Insurance Service Expected Cl…" at bounding box center [106, 303] width 212 height 733
click at [654, 284] on div "Anabell Dominguez | Oct 9, 2025 11:41 AM A meeting with Mark has been scheduled…" at bounding box center [530, 537] width 569 height 751
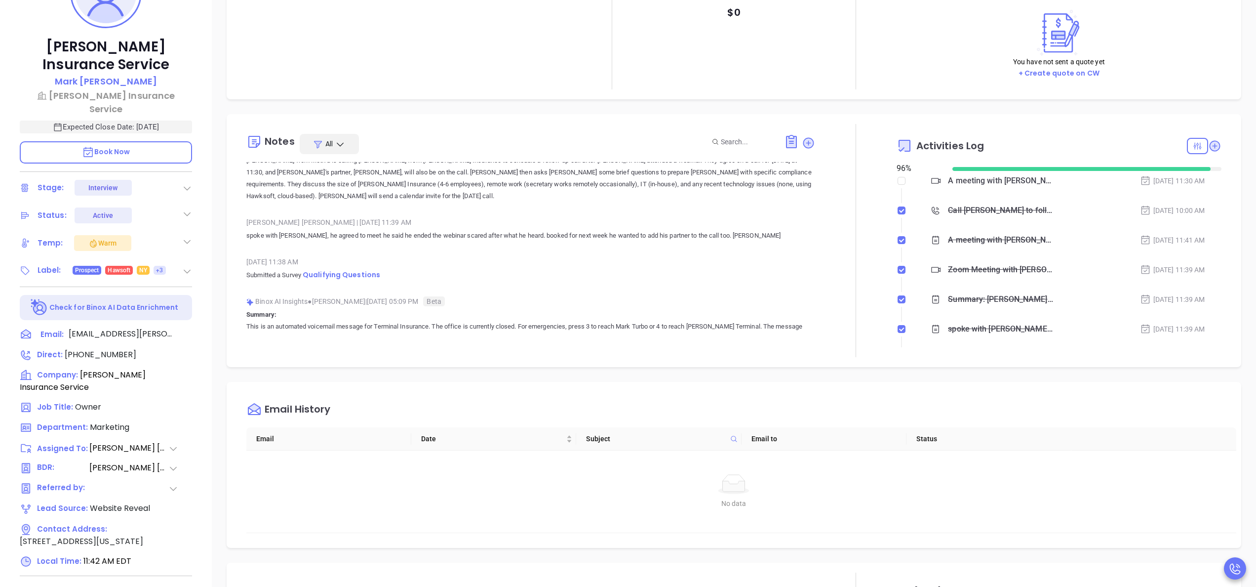
scroll to position [118, 0]
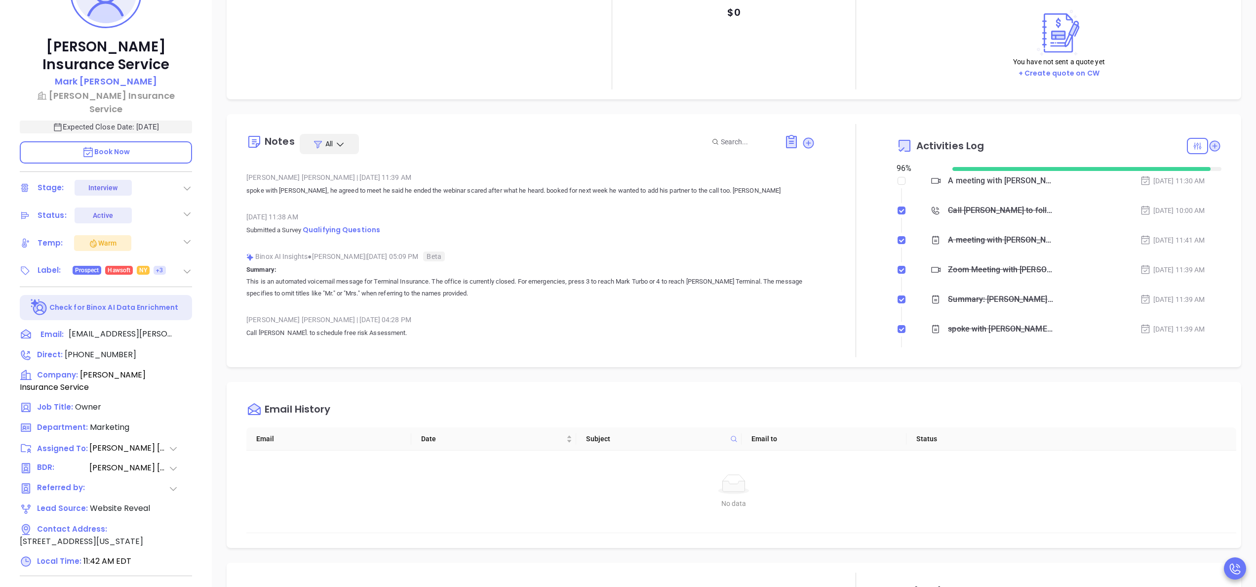
click at [202, 328] on div "Turnbull Insurance Service Mark Turnbull Turnbull Insurance Service Expected Cl…" at bounding box center [106, 303] width 212 height 733
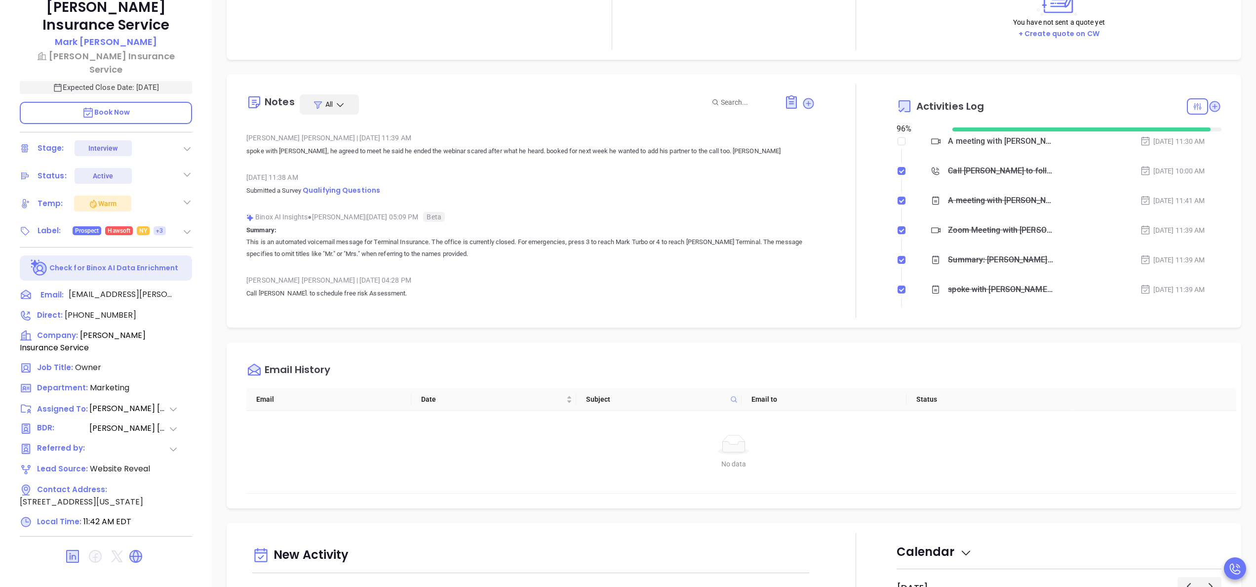
scroll to position [281, 0]
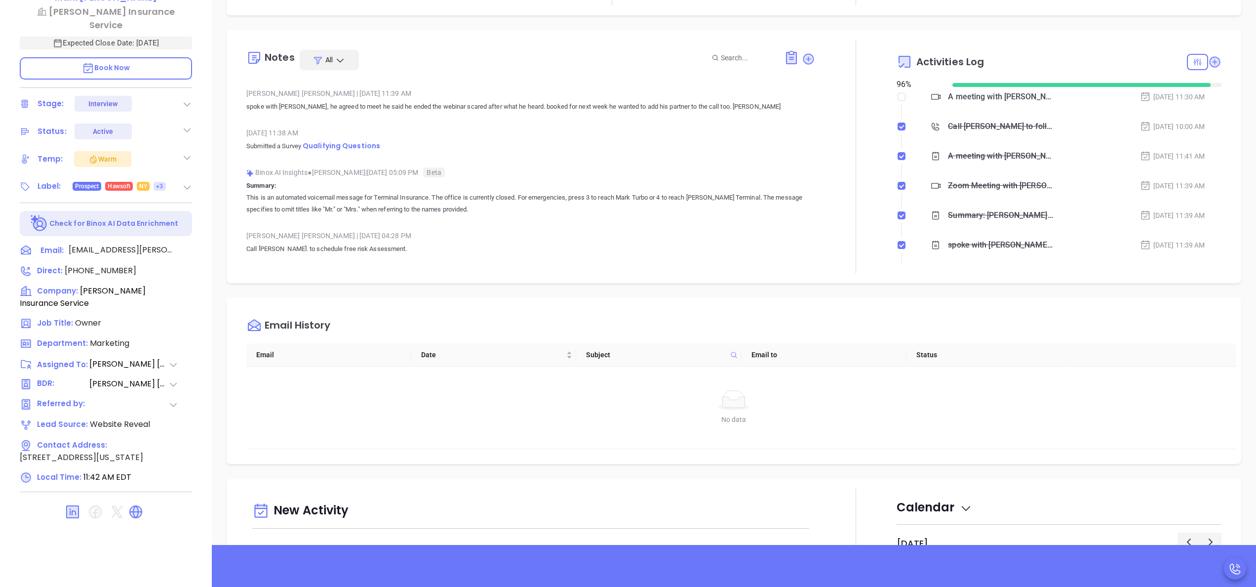
click at [816, 212] on div at bounding box center [855, 156] width 81 height 233
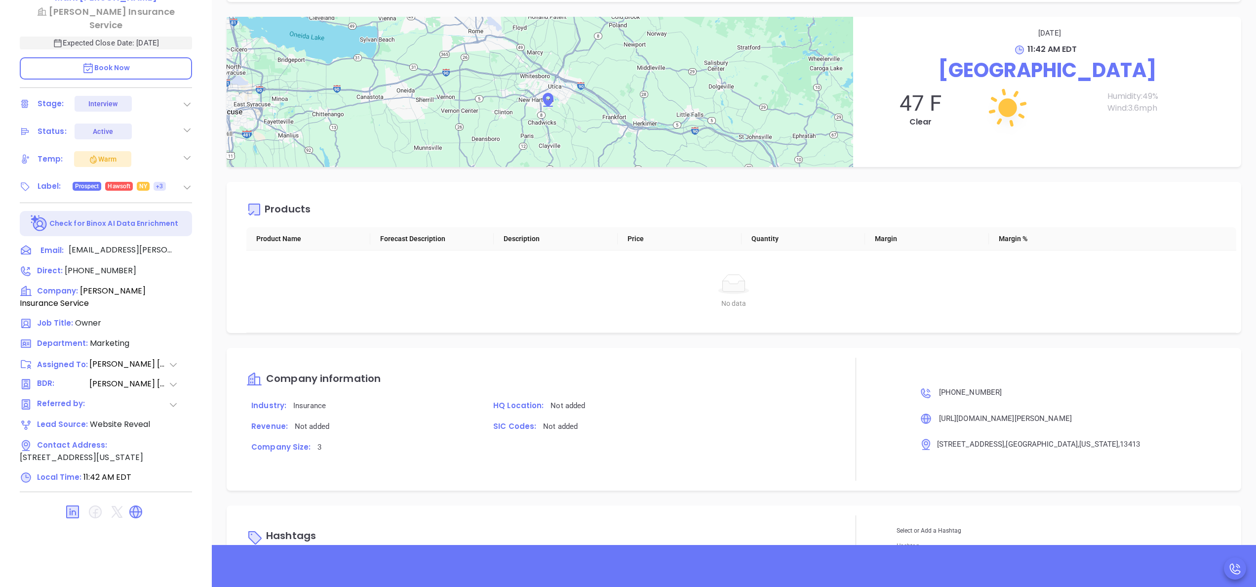
scroll to position [1143, 0]
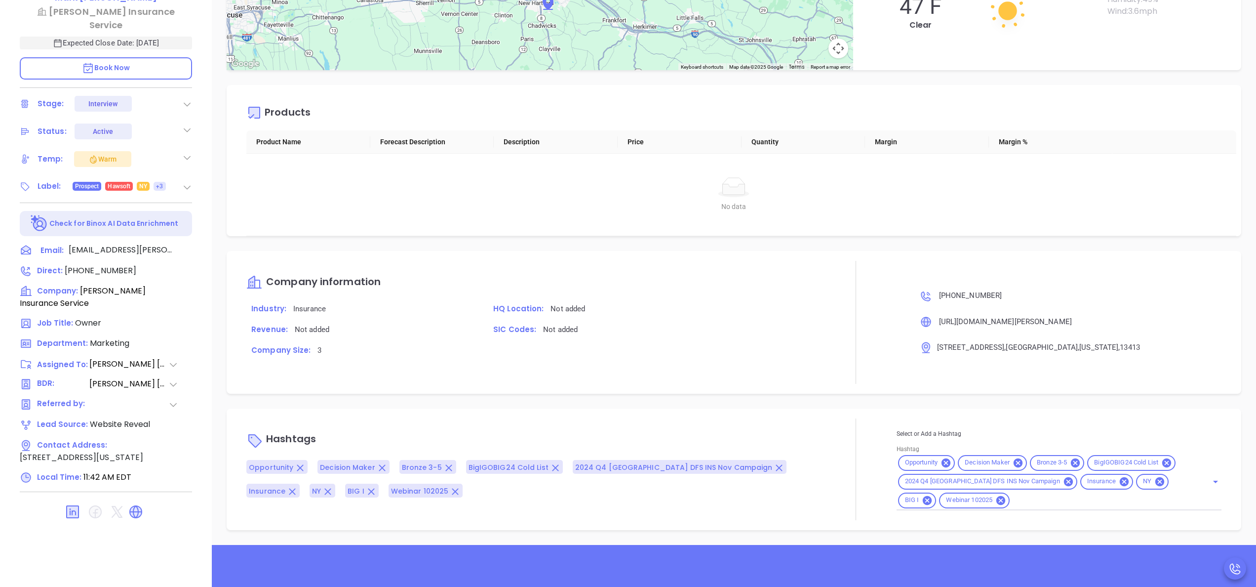
click at [817, 322] on div at bounding box center [855, 322] width 81 height 122
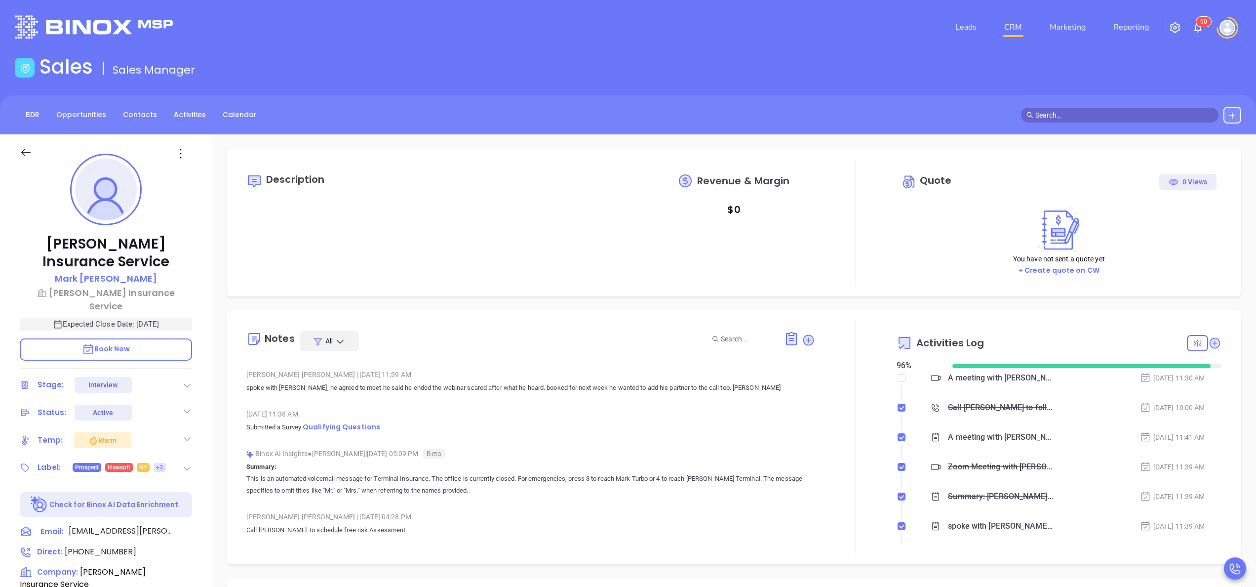
scroll to position [0, 0]
click at [823, 358] on div at bounding box center [855, 437] width 81 height 233
click at [856, 360] on div at bounding box center [856, 437] width 0 height 233
click at [786, 395] on div "Anabell Dominguez | Oct 9, 2025 11:39 AM spoke with Mark, he agreed to meet he …" at bounding box center [530, 384] width 569 height 35
click at [744, 390] on p "spoke with Mark, he agreed to meet he said he ended the webinar scared after wh…" at bounding box center [530, 388] width 569 height 12
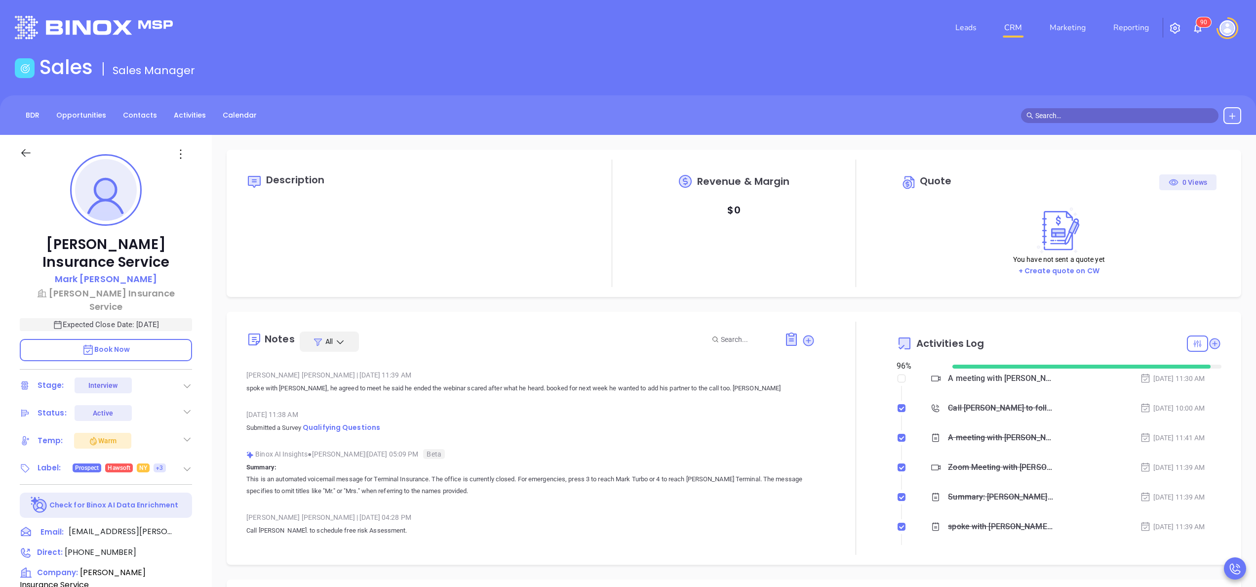
click at [852, 429] on div at bounding box center [855, 437] width 81 height 233
click at [198, 318] on div "Turnbull Insurance Service Mark Turnbull Turnbull Insurance Service Expected Cl…" at bounding box center [106, 501] width 212 height 733
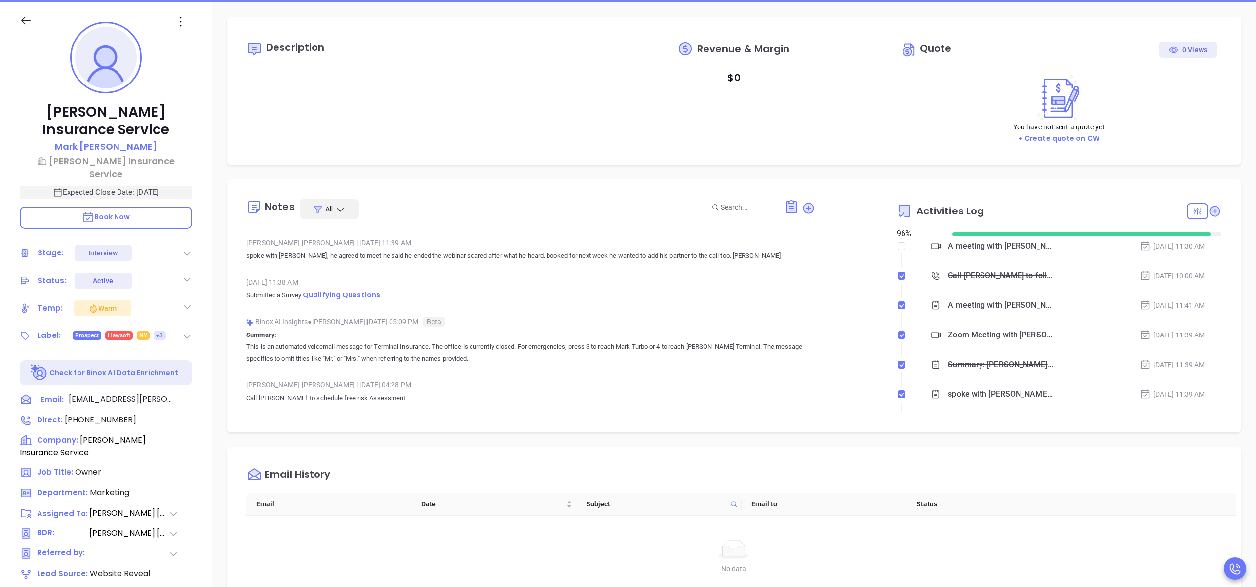
scroll to position [158, 0]
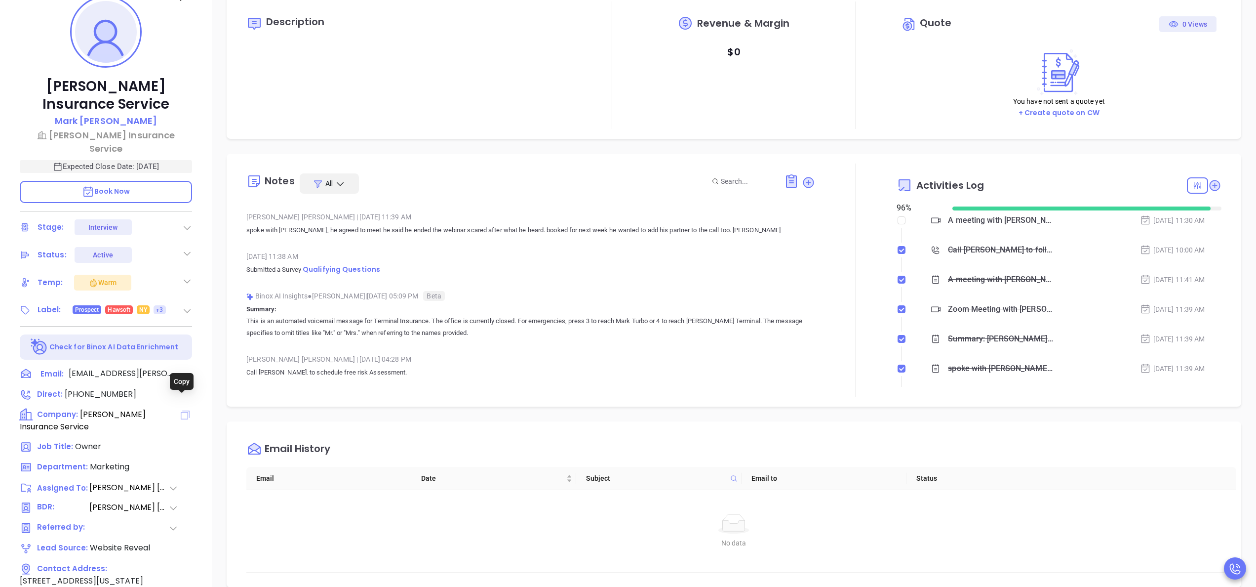
click at [185, 410] on icon at bounding box center [185, 414] width 9 height 9
click at [568, 323] on p "This is an automated voicemail message for Terminal Insurance. The office is cu…" at bounding box center [530, 327] width 569 height 24
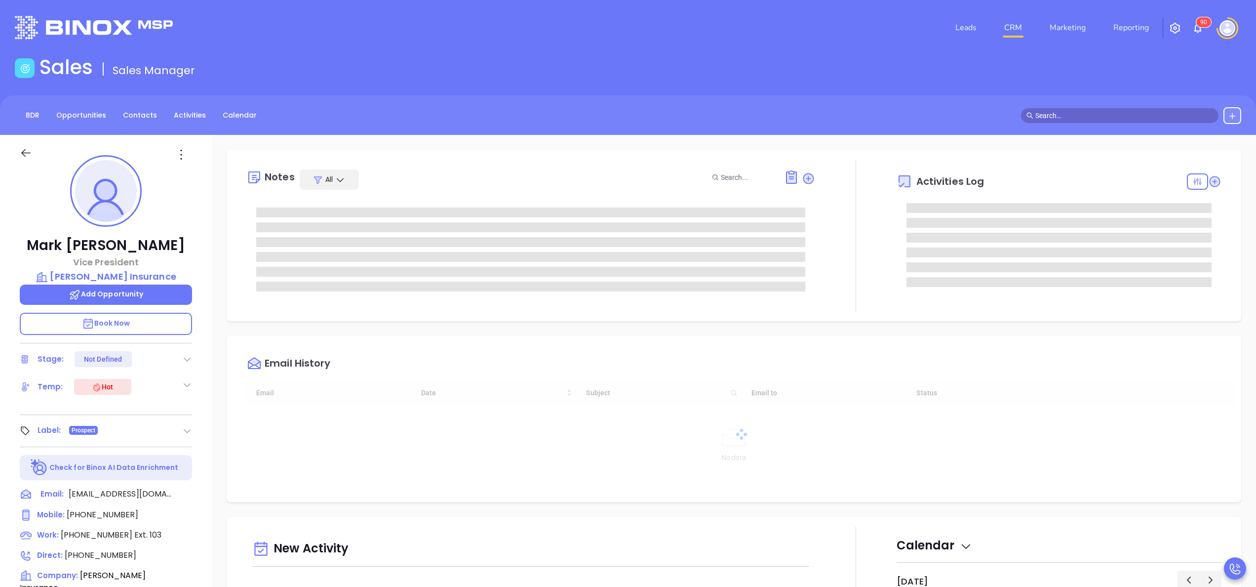
scroll to position [287, 0]
type input "[PERSON_NAME]"
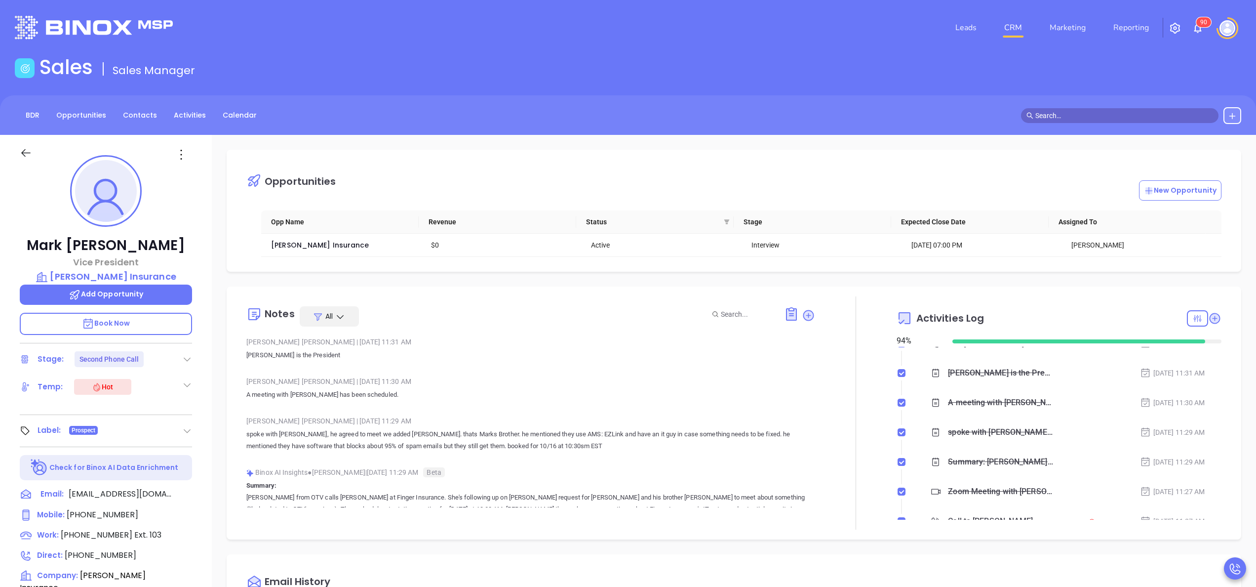
scroll to position [0, 0]
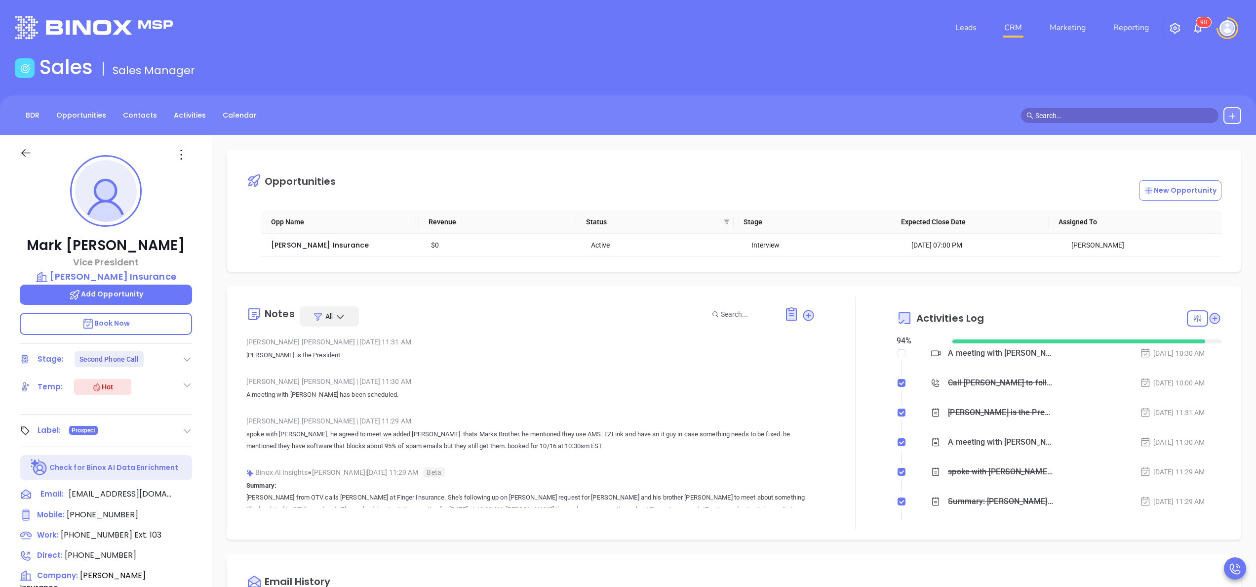
click at [206, 548] on div "[PERSON_NAME] Vice President [PERSON_NAME] Insurance Add Opportunity Book Now S…" at bounding box center [106, 501] width 212 height 733
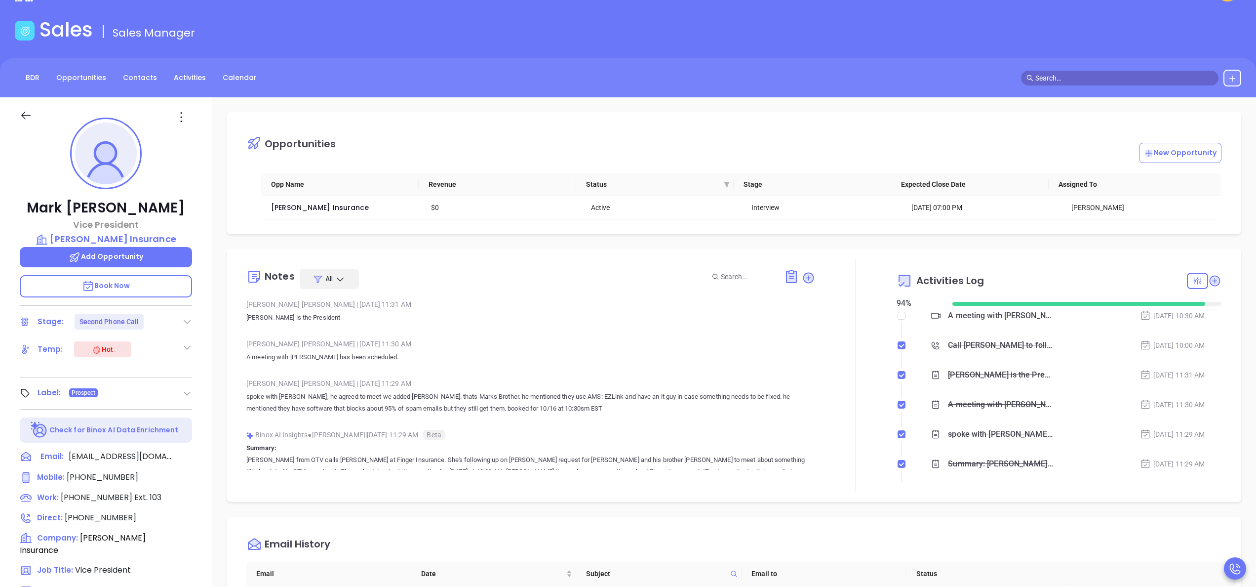
scroll to position [39, 0]
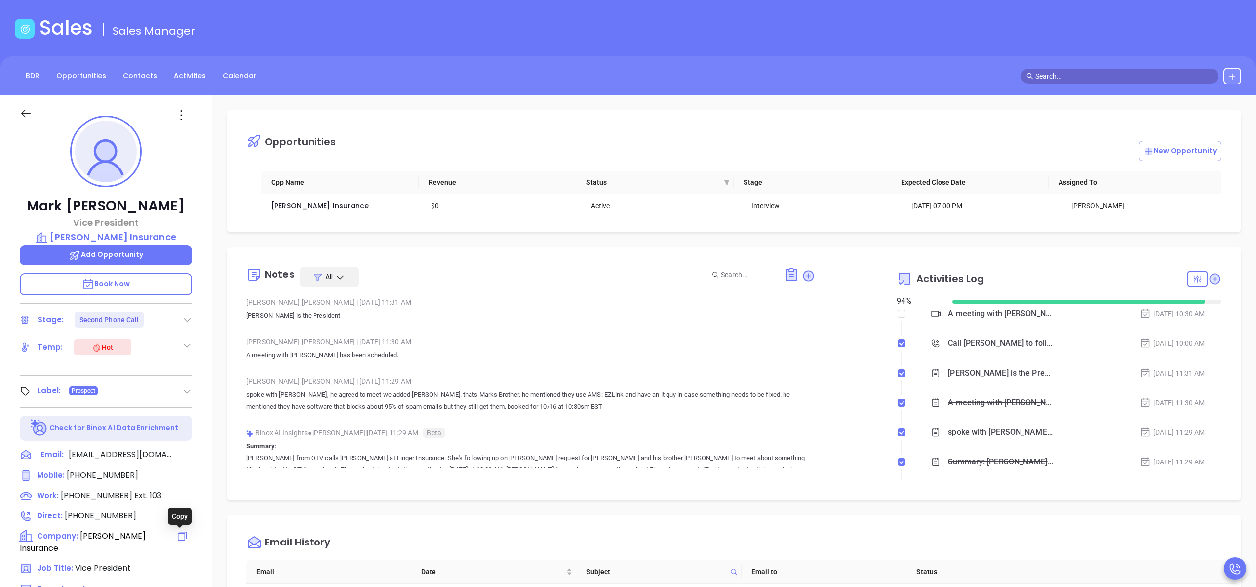
click at [181, 538] on icon at bounding box center [182, 536] width 12 height 12
click at [625, 364] on div "[PERSON_NAME] | [DATE] 11:30 AM A meeting with [PERSON_NAME] has been scheduled." at bounding box center [530, 351] width 569 height 35
click at [135, 279] on p "Book Now" at bounding box center [106, 284] width 172 height 22
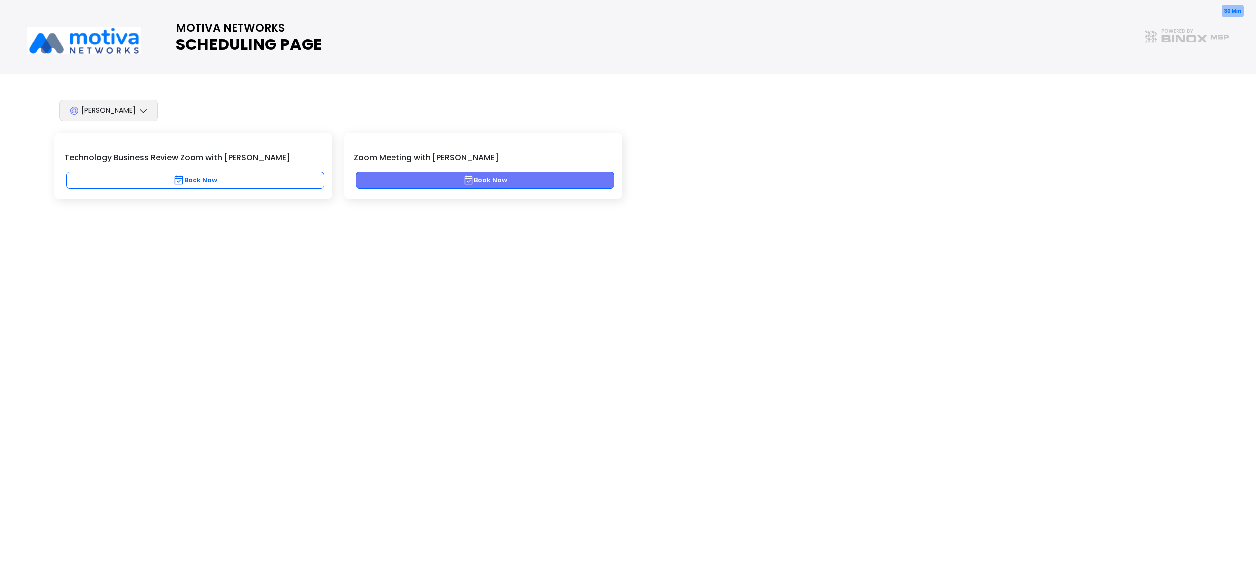
click at [544, 180] on button "Book Now" at bounding box center [485, 180] width 258 height 17
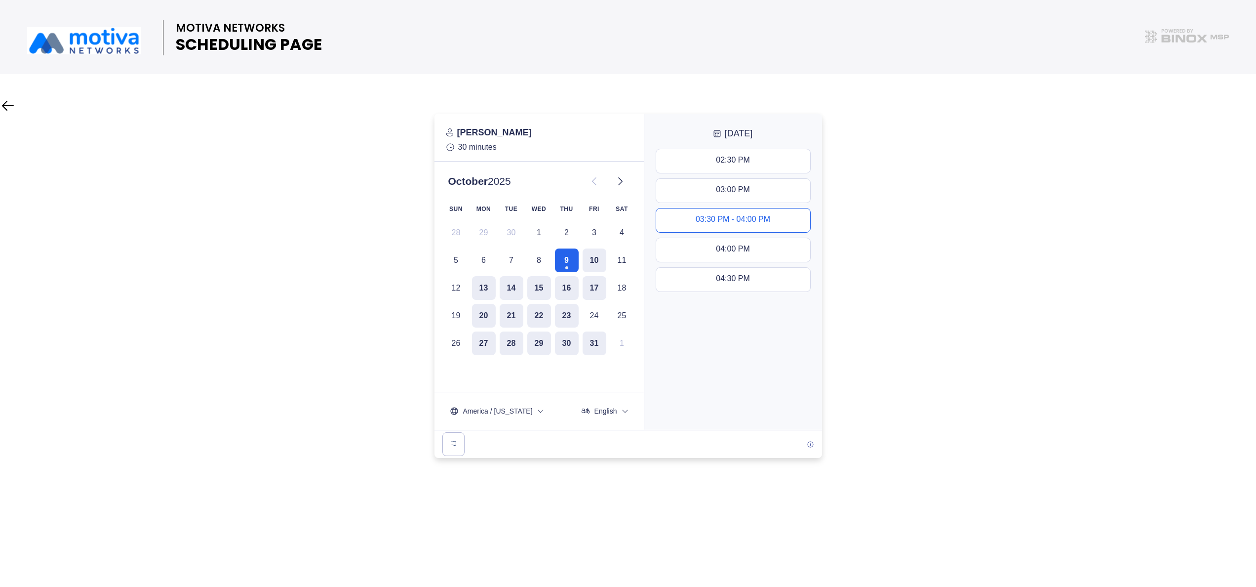
click at [710, 223] on div "03:30 PM - 04:00 PM" at bounding box center [733, 220] width 75 height 11
click at [717, 405] on button "Next" at bounding box center [733, 411] width 164 height 24
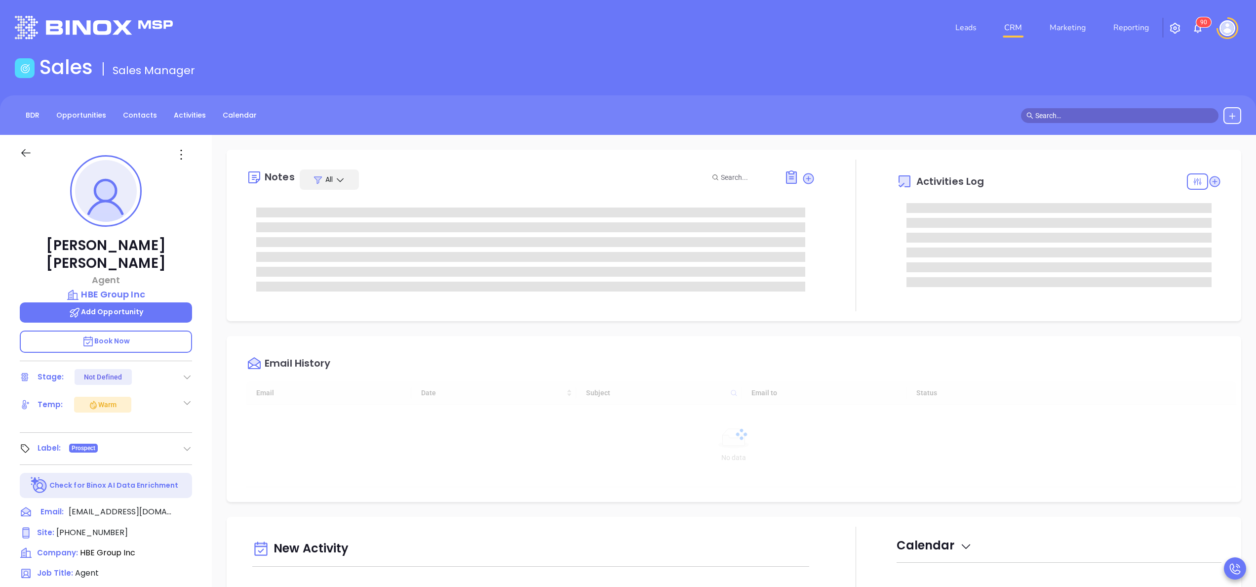
type input "[DATE]"
type input "[PERSON_NAME]"
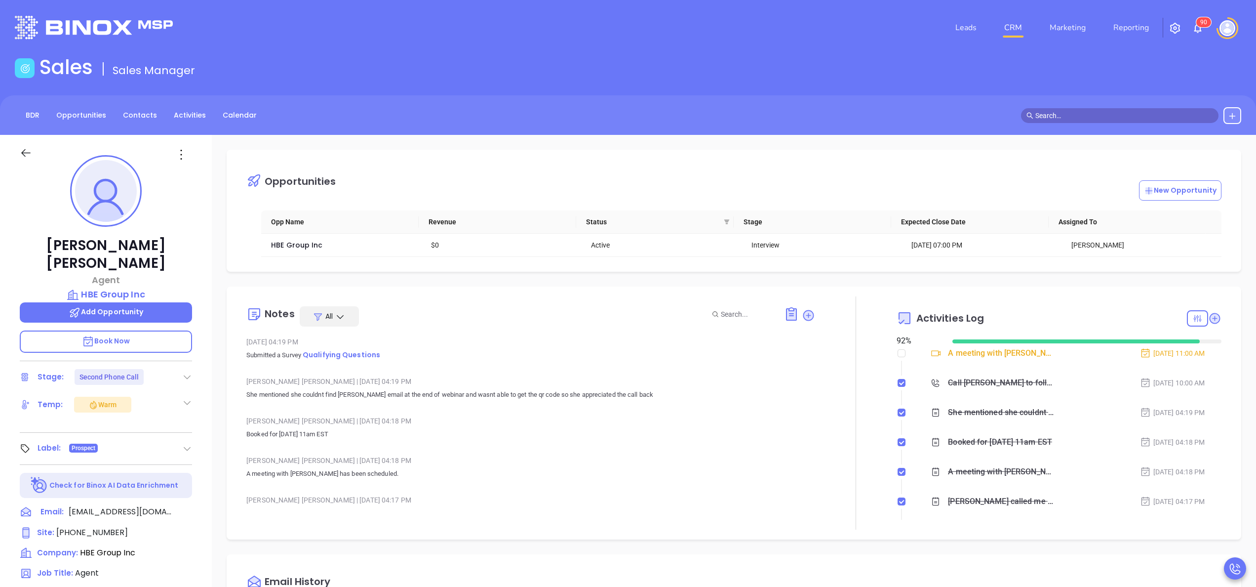
click at [415, 422] on div "[PERSON_NAME] | [DATE] 04:18 PM" at bounding box center [530, 420] width 569 height 15
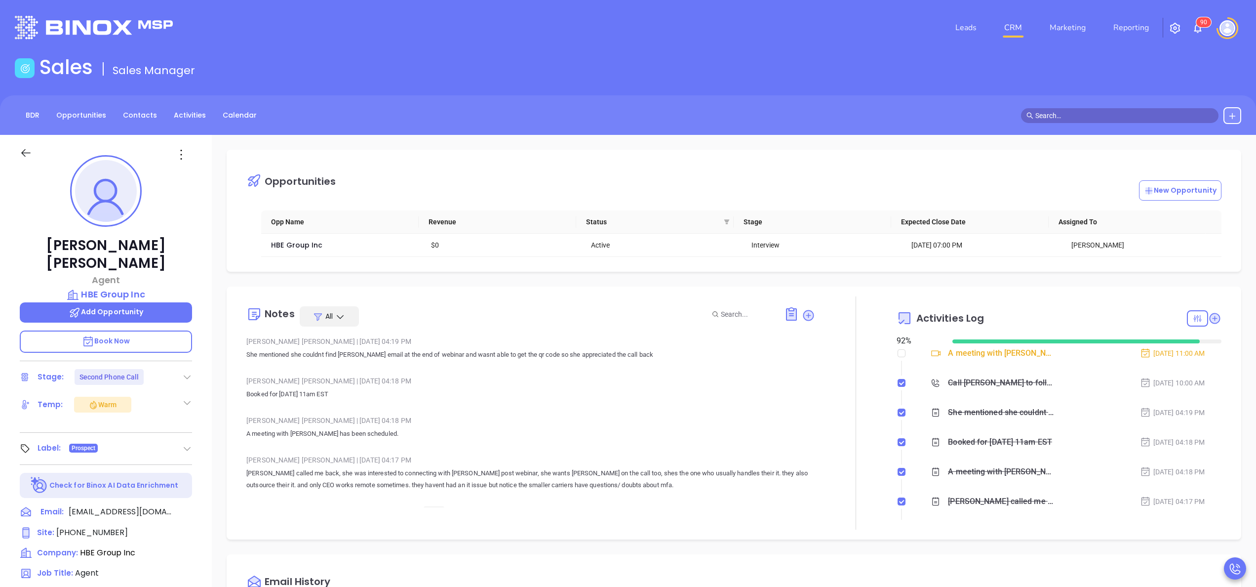
scroll to position [79, 0]
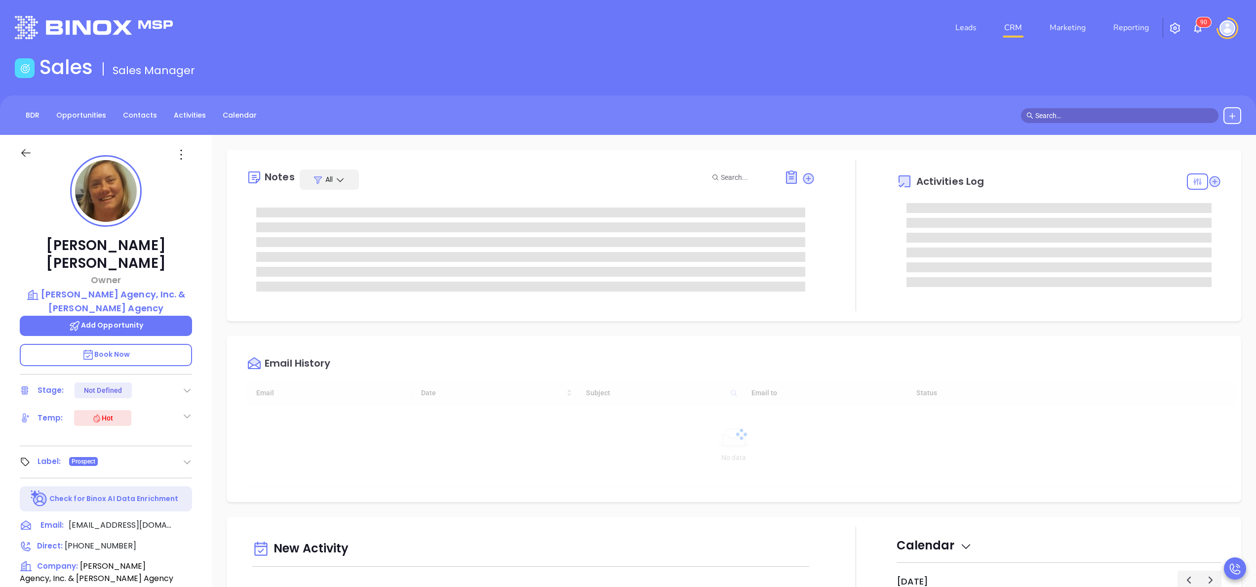
scroll to position [287, 0]
type input "[PERSON_NAME]"
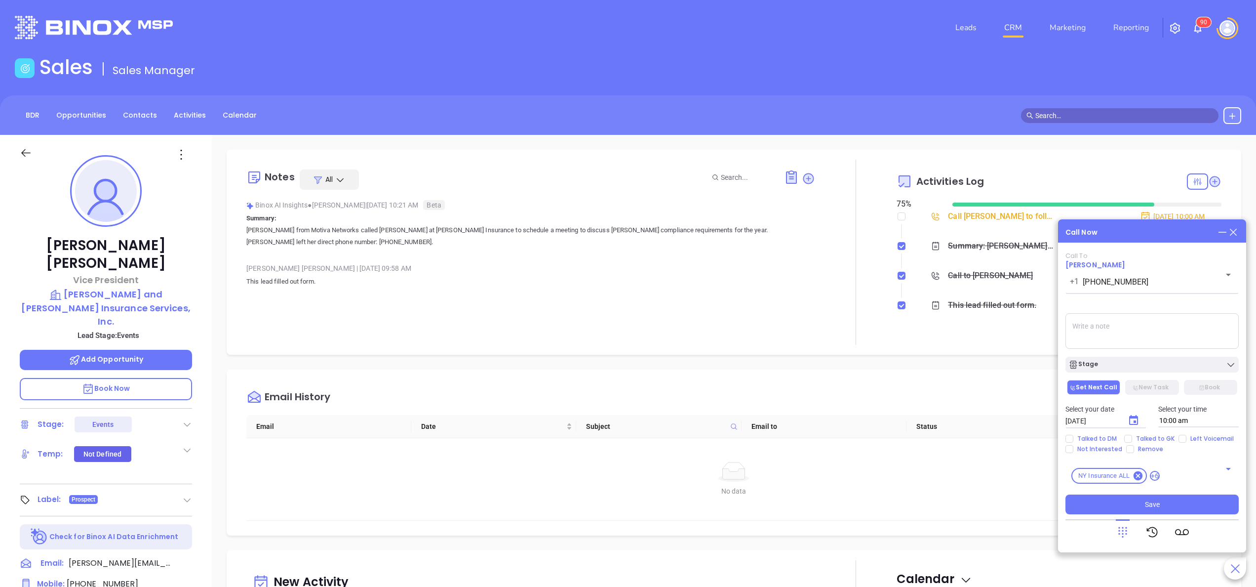
scroll to position [258, 0]
click at [1091, 265] on span "[PERSON_NAME]" at bounding box center [1095, 265] width 60 height 10
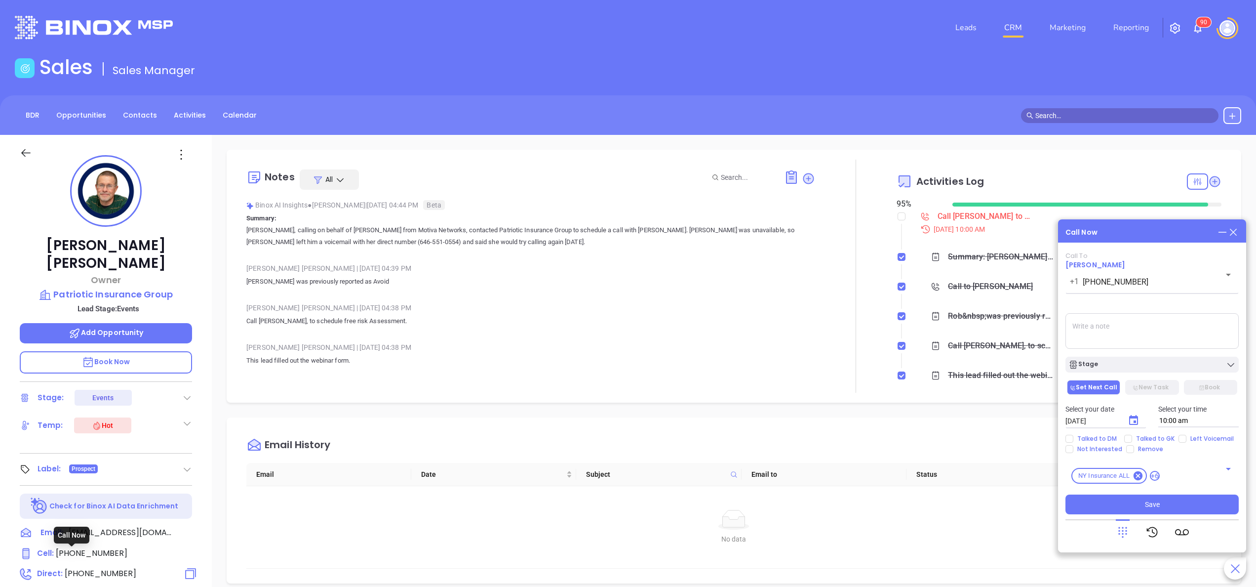
click at [98, 567] on span "[PHONE_NUMBER]" at bounding box center [101, 572] width 72 height 11
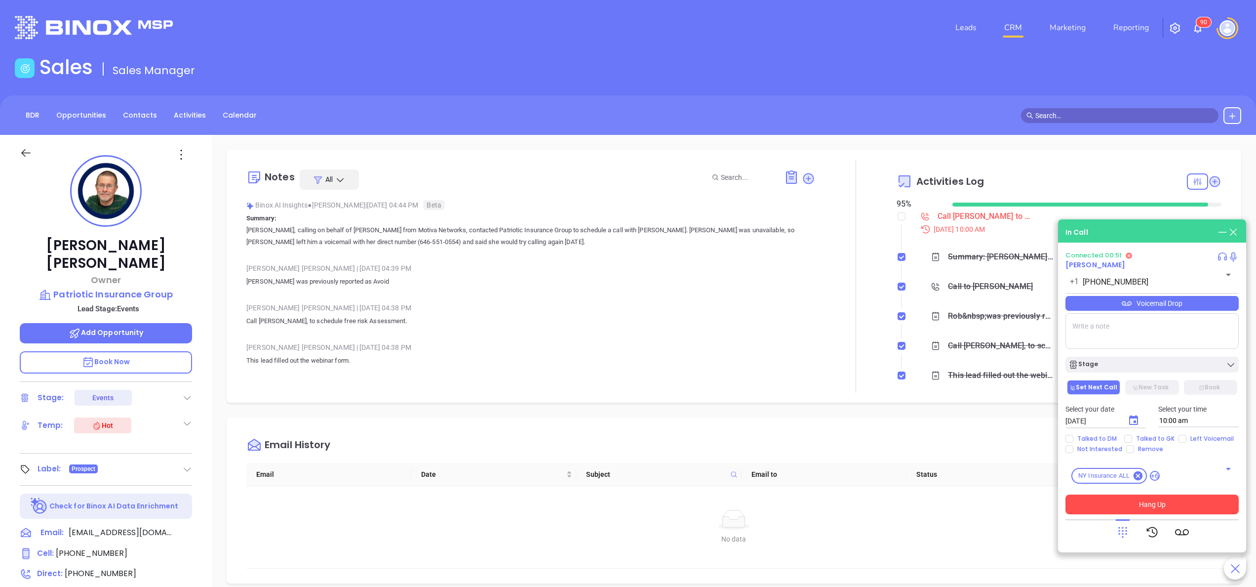
click at [1166, 505] on button "Hang Up" at bounding box center [1151, 504] width 173 height 20
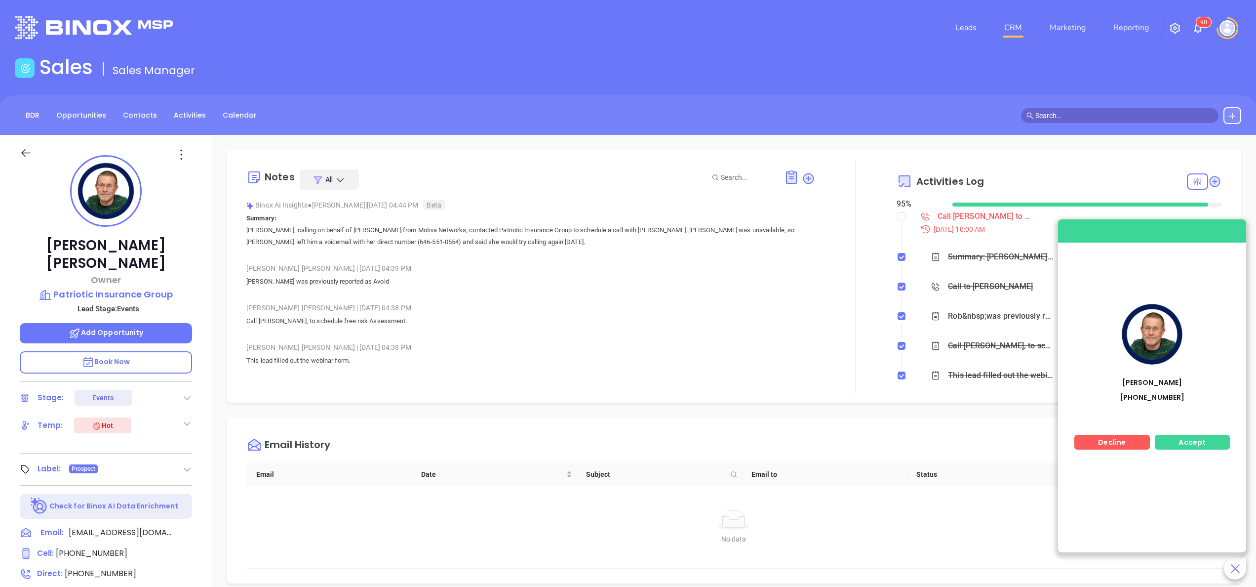
click at [1202, 439] on span "Accept" at bounding box center [1192, 442] width 27 height 10
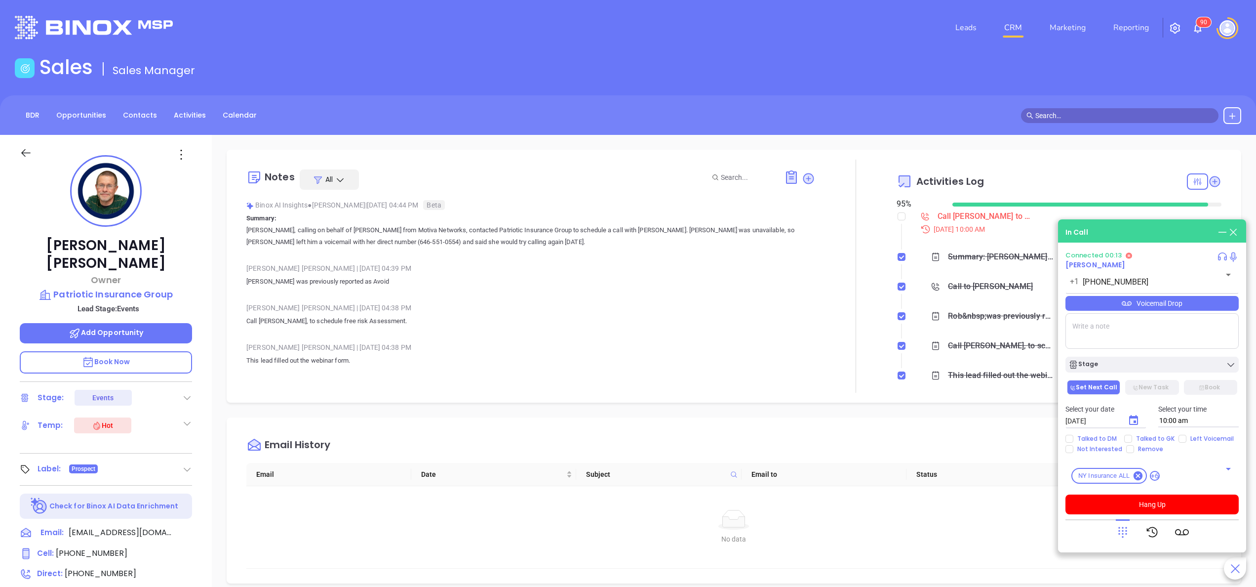
click at [116, 356] on span "Book Now" at bounding box center [106, 361] width 48 height 10
click at [1219, 255] on icon at bounding box center [1222, 256] width 11 height 11
click at [1212, 278] on icon at bounding box center [1211, 280] width 10 height 10
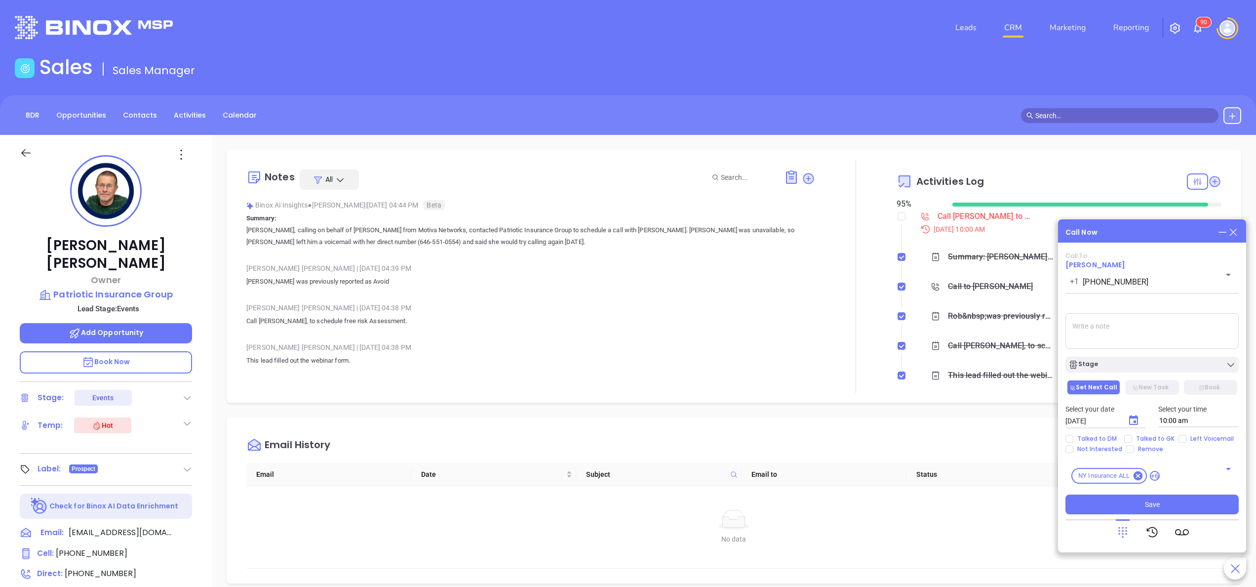
click at [1128, 342] on textarea at bounding box center [1151, 331] width 173 height 36
click at [117, 567] on span "[PHONE_NUMBER]" at bounding box center [101, 572] width 72 height 11
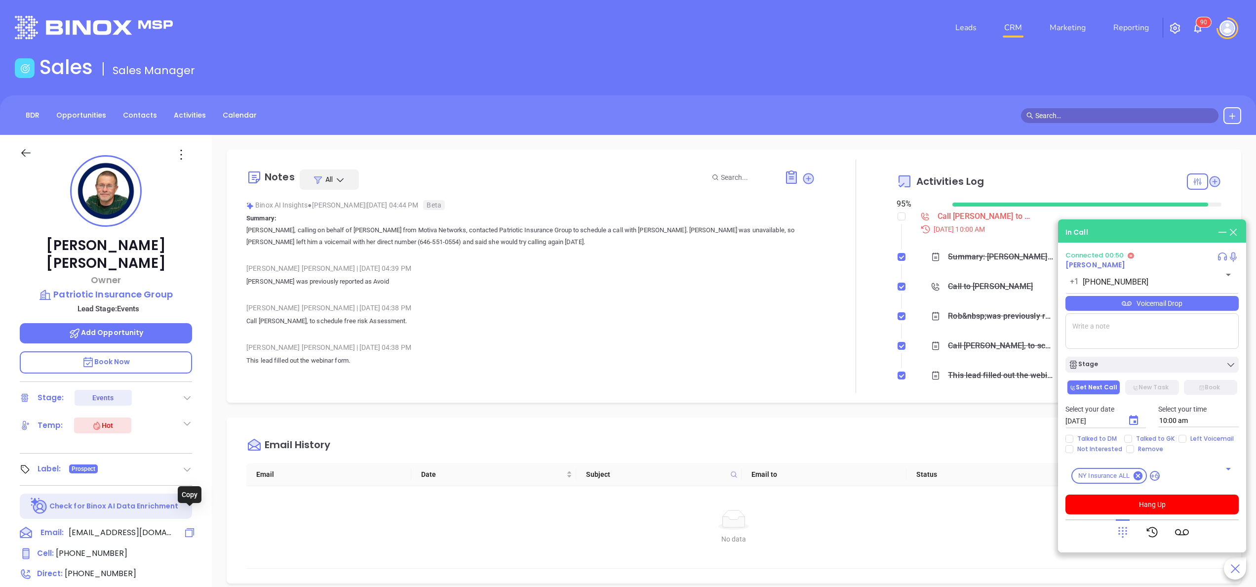
click at [189, 526] on icon at bounding box center [190, 532] width 12 height 12
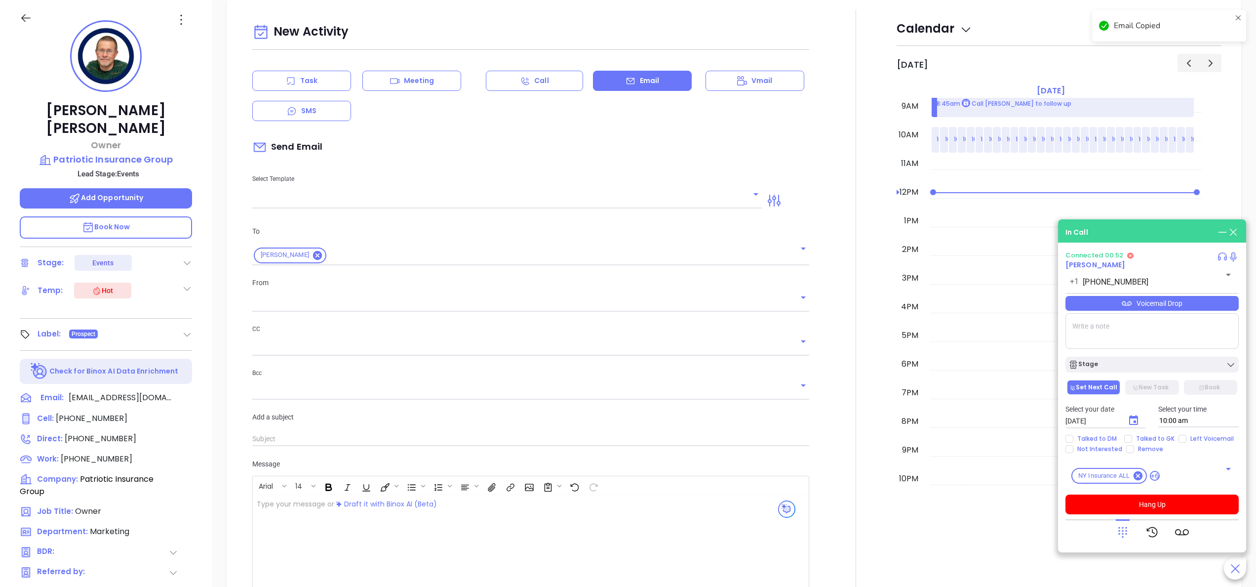
type input "[PERSON_NAME]"
click at [1139, 502] on button "Hang Up" at bounding box center [1151, 504] width 173 height 20
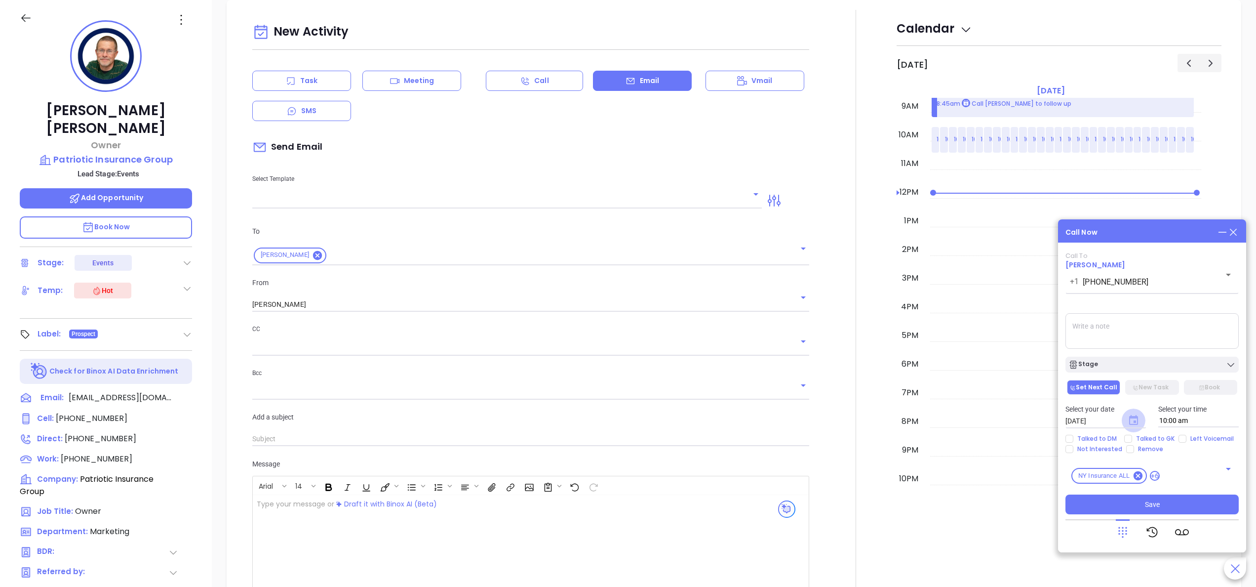
click at [1136, 425] on icon "Choose date, selected date is Oct 10, 2025" at bounding box center [1133, 420] width 9 height 10
click at [1188, 330] on button "10" at bounding box center [1181, 326] width 18 height 18
click at [1159, 437] on span "Talked to GK" at bounding box center [1155, 438] width 46 height 8
click at [1132, 437] on input "Talked to GK" at bounding box center [1128, 438] width 8 height 8
checkbox input "true"
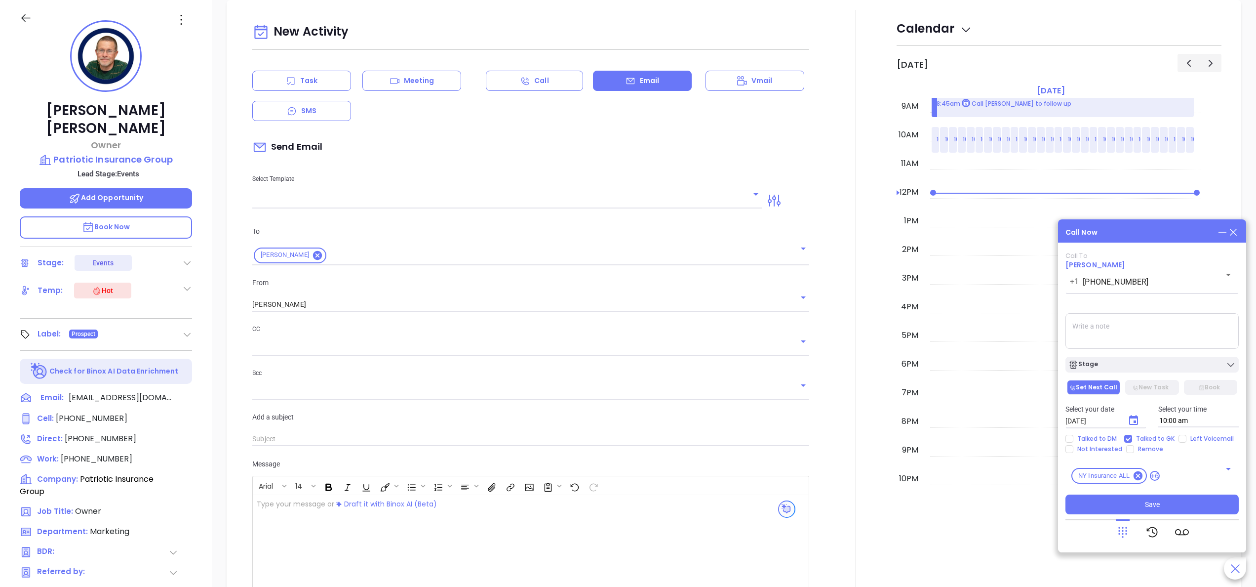
click at [1112, 341] on textarea at bounding box center [1151, 331] width 173 height 36
type textarea "i spoke to victoria gk she sent me to Robs line. but i didnt get him, i receive…"
click at [1138, 502] on button "Save" at bounding box center [1151, 504] width 173 height 20
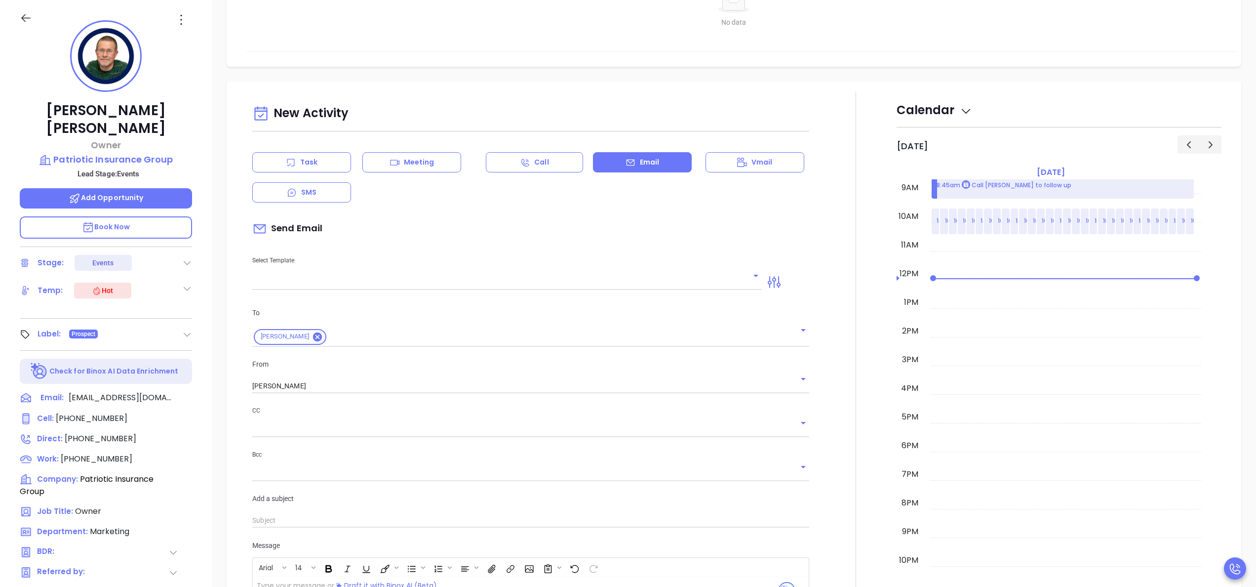
scroll to position [463, 0]
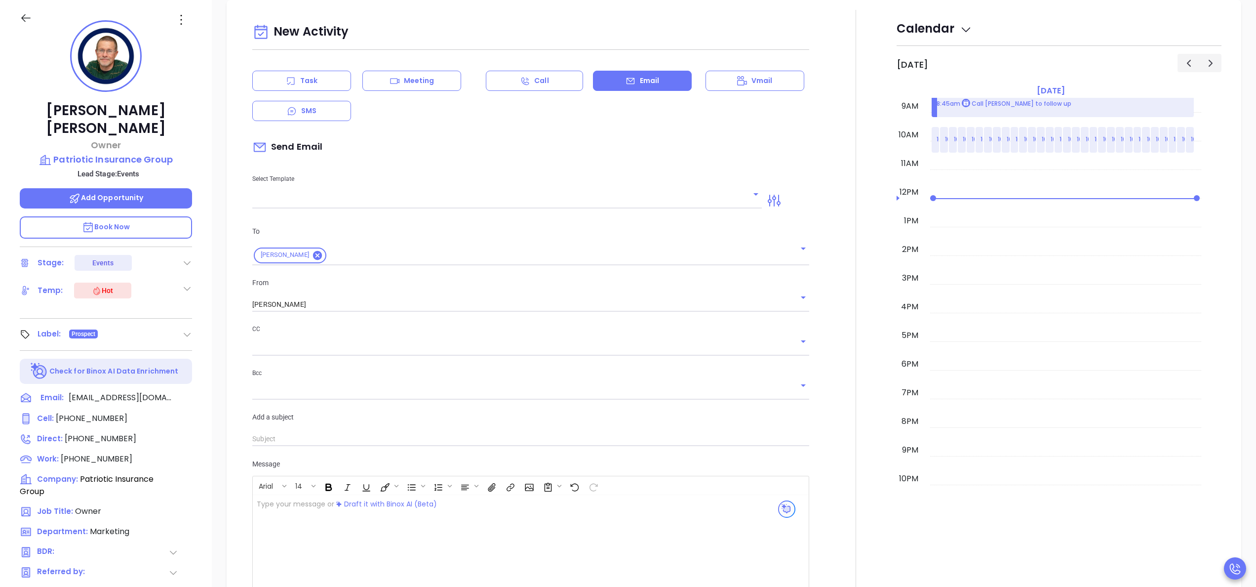
click at [138, 216] on p "Book Now" at bounding box center [106, 227] width 172 height 22
click at [180, 392] on div at bounding box center [184, 398] width 15 height 13
click at [185, 392] on icon at bounding box center [190, 398] width 12 height 12
click at [875, 164] on div at bounding box center [855, 339] width 81 height 658
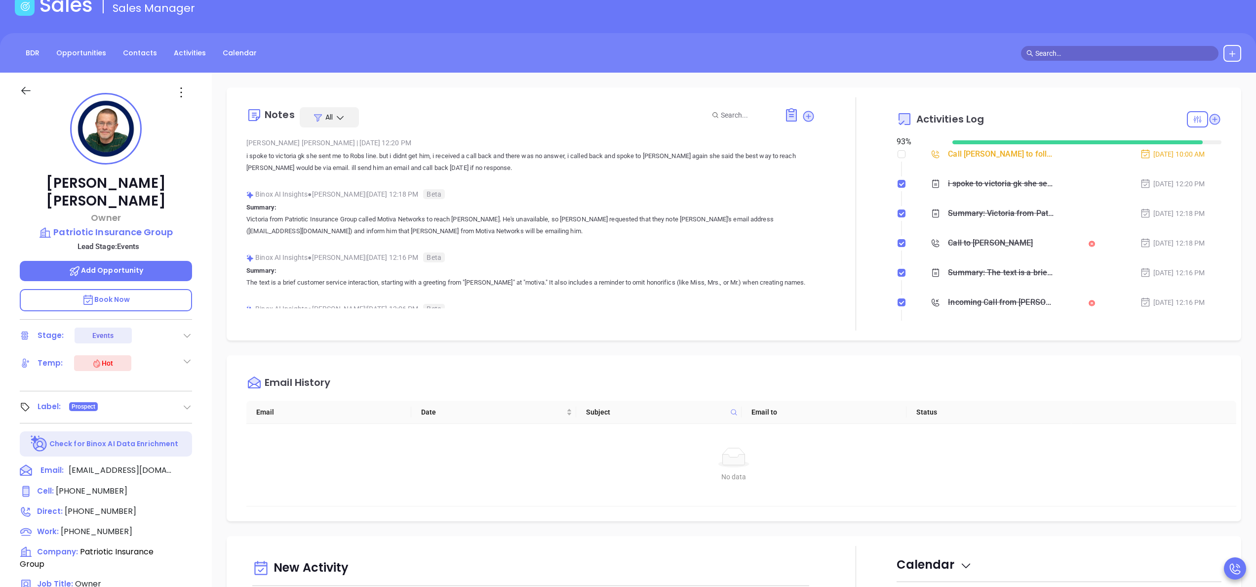
scroll to position [0, 0]
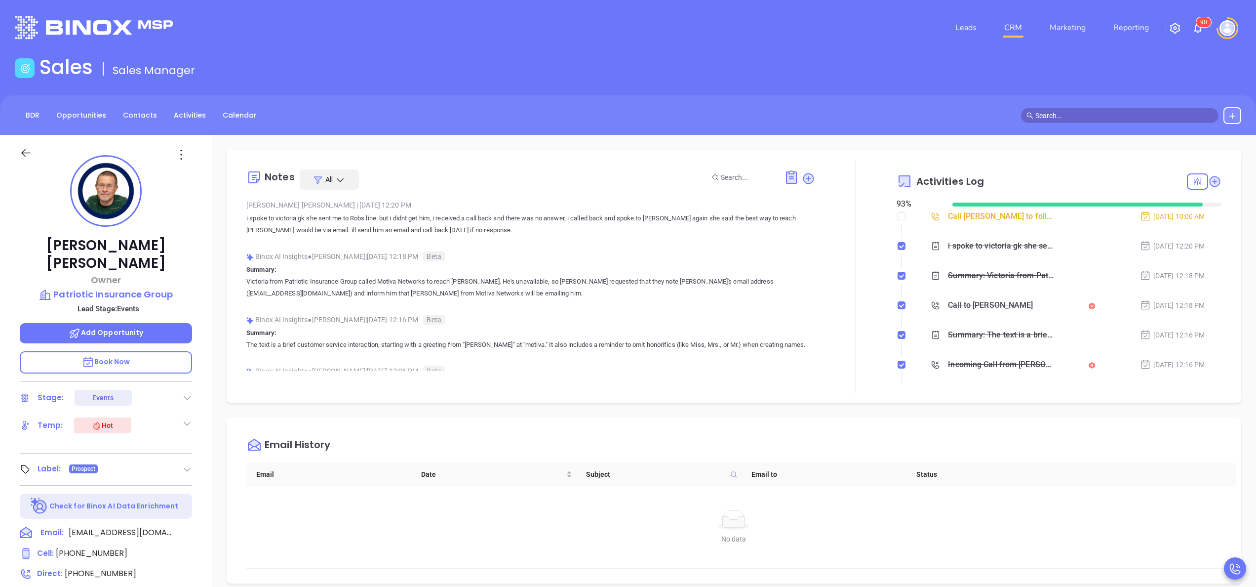
click at [208, 381] on div "[PERSON_NAME] Owner Patriotic Insurance Group Lead Stage: Events Add Opportunit…" at bounding box center [106, 501] width 212 height 733
click at [162, 351] on p "Book Now" at bounding box center [106, 362] width 172 height 22
click at [201, 379] on div "[PERSON_NAME] Owner Patriotic Insurance Group Lead Stage: Events Add Opportunit…" at bounding box center [106, 501] width 212 height 733
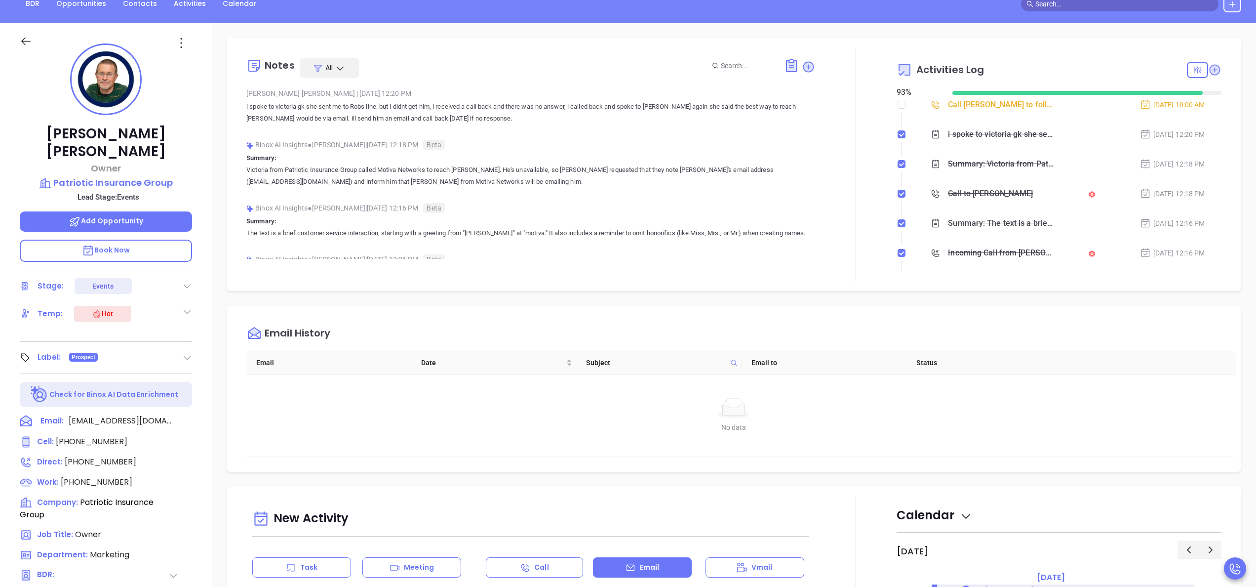
scroll to position [281, 0]
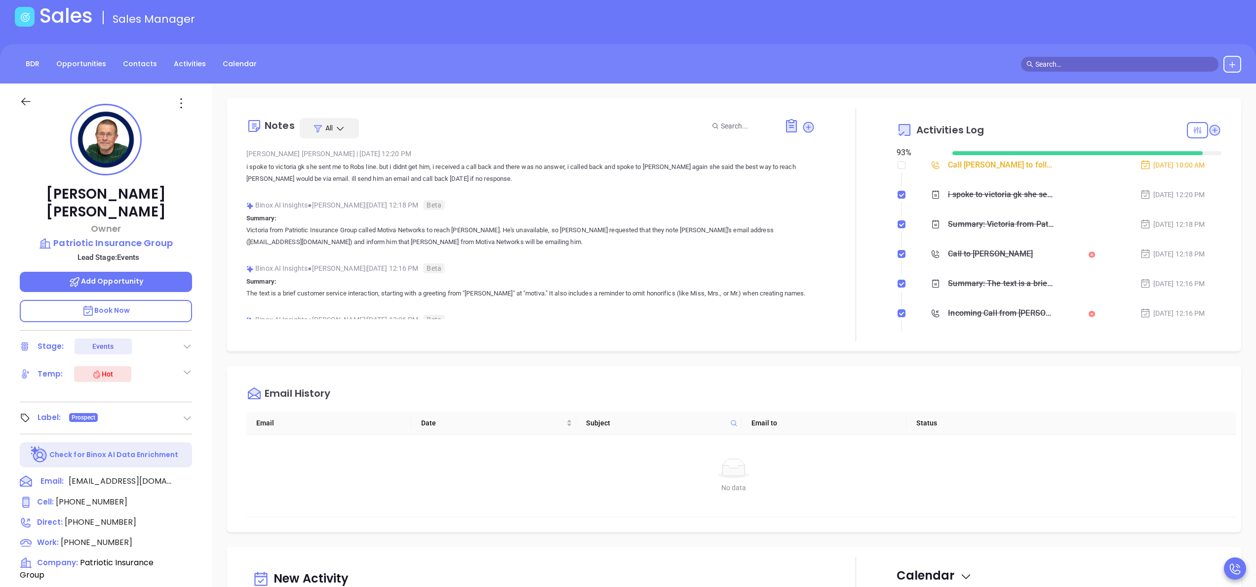
scroll to position [0, 0]
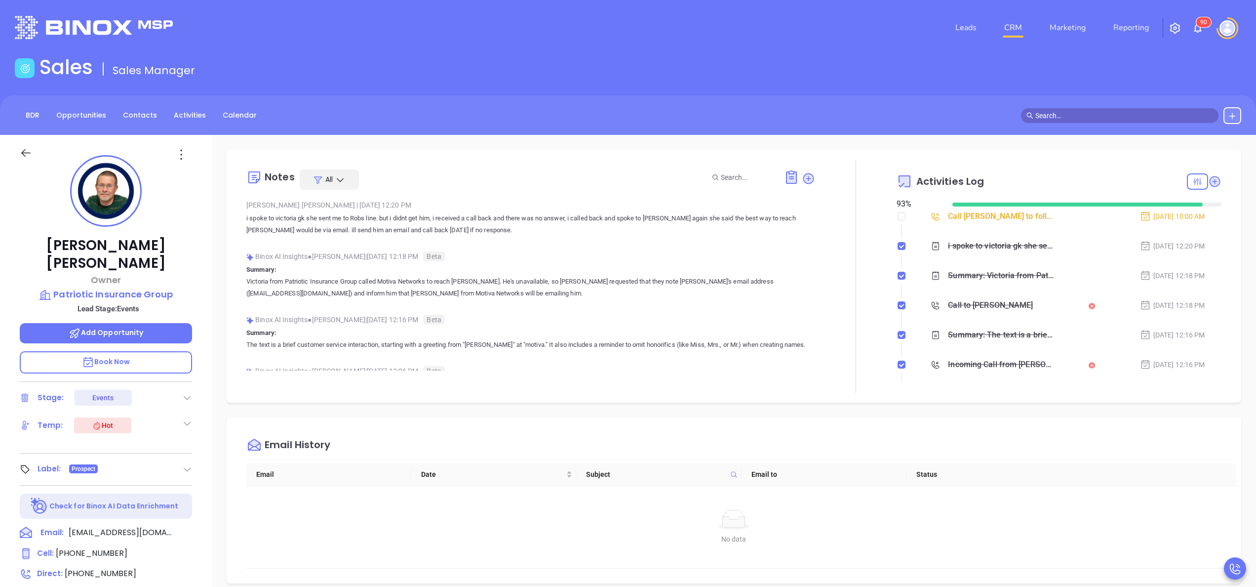
click at [857, 246] on div at bounding box center [855, 275] width 81 height 233
click at [775, 241] on div "[PERSON_NAME] | [DATE] 12:20 PM i spoke to victoria gk she sent me to Robs line…" at bounding box center [530, 220] width 569 height 46
click at [206, 342] on div "[PERSON_NAME] Owner Patriotic Insurance Group Lead Stage: Events Add Opportunit…" at bounding box center [106, 501] width 212 height 733
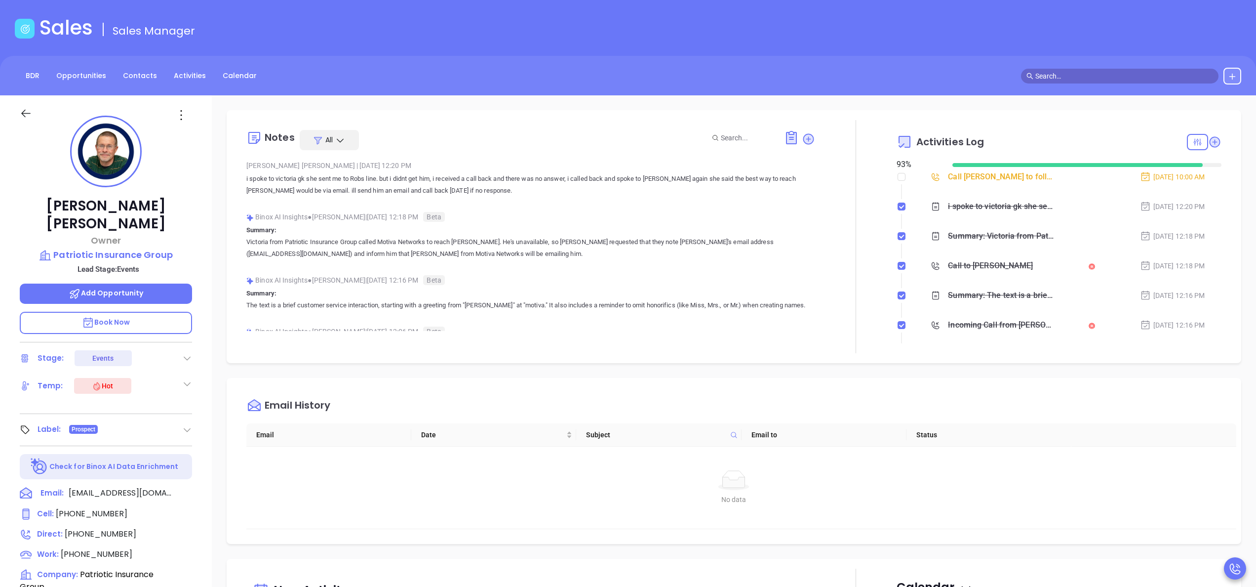
click at [119, 288] on span "Add Opportunity" at bounding box center [106, 293] width 75 height 10
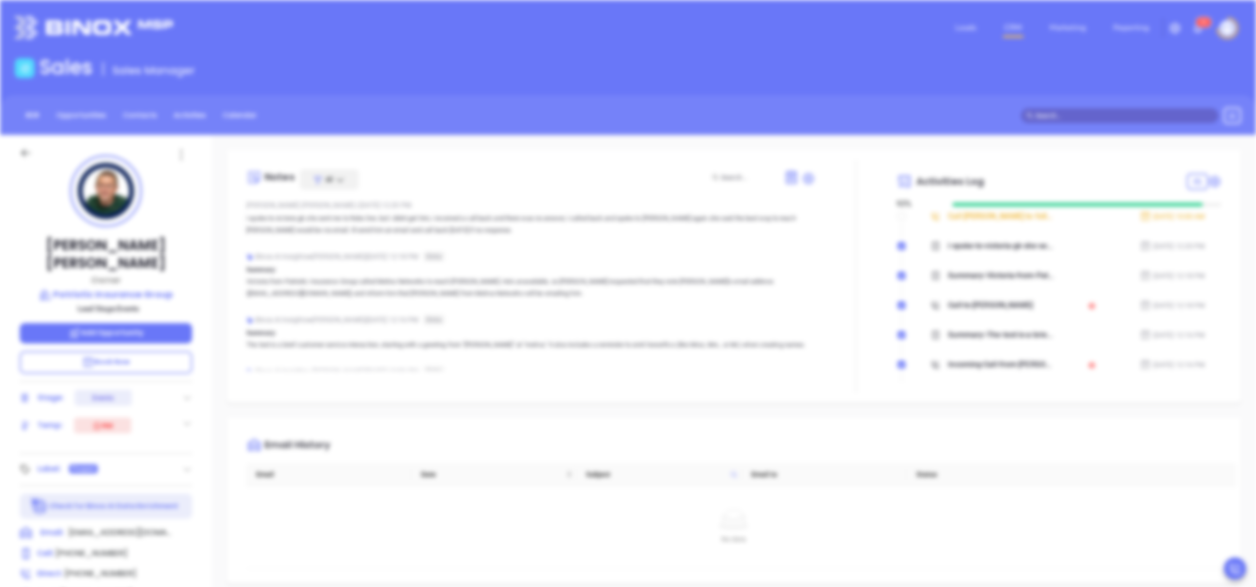
type input "[PERSON_NAME]"
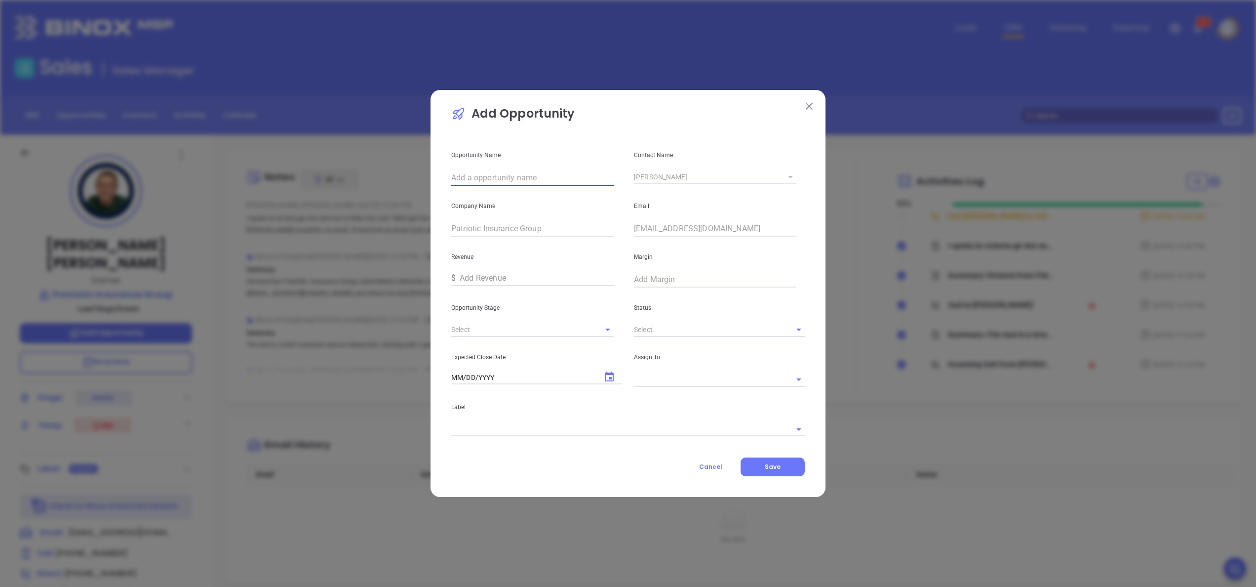
click at [512, 171] on input "text" at bounding box center [532, 178] width 162 height 16
paste input "https://binoxmsp.web.app/sot/detail/9043"
type input "https://binoxmsp.web.app/sot/detail/9043"
click at [512, 171] on input "https://binoxmsp.web.app/sot/detail/9043" at bounding box center [532, 178] width 162 height 16
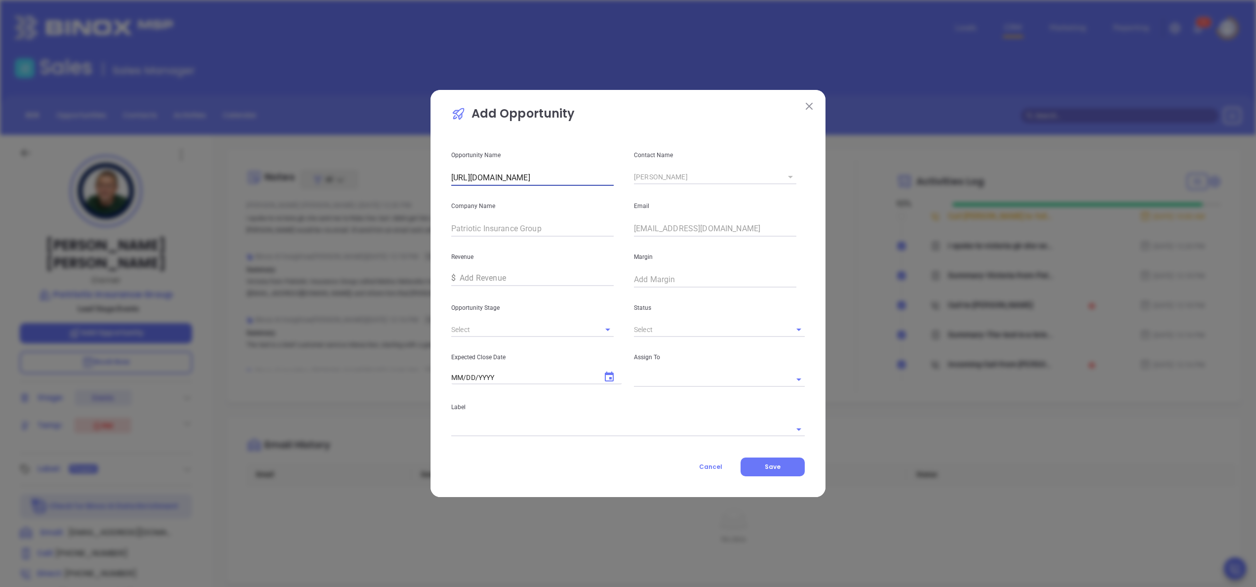
click at [512, 171] on input "https://binoxmsp.web.app/sot/detail/9043" at bounding box center [532, 178] width 162 height 16
click at [719, 460] on button "Cancel" at bounding box center [711, 466] width 60 height 19
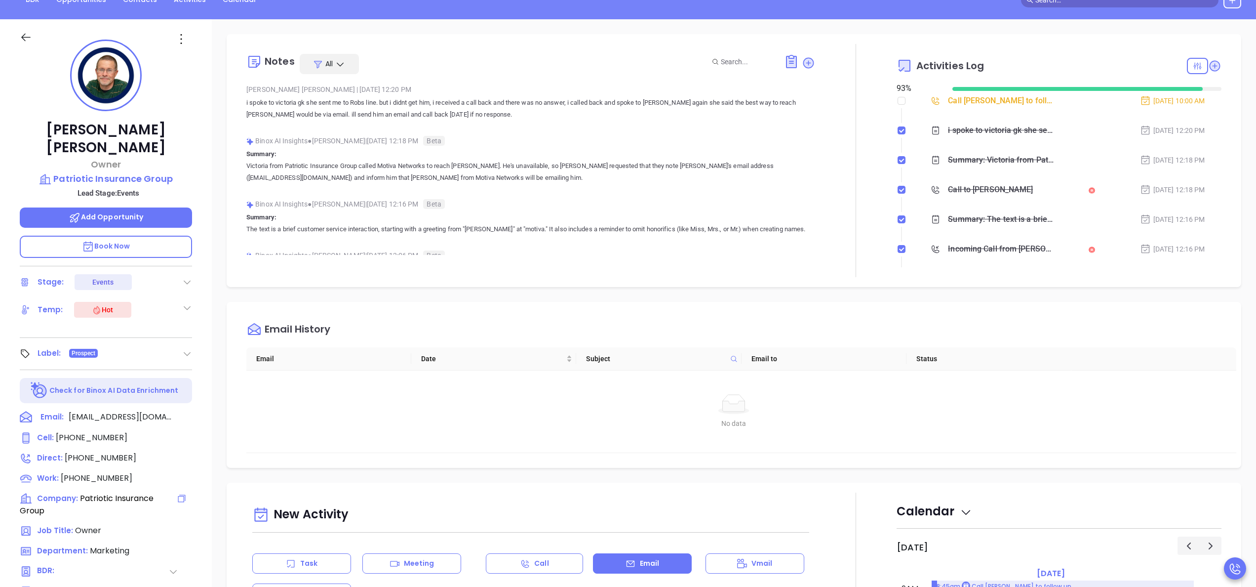
scroll to position [118, 0]
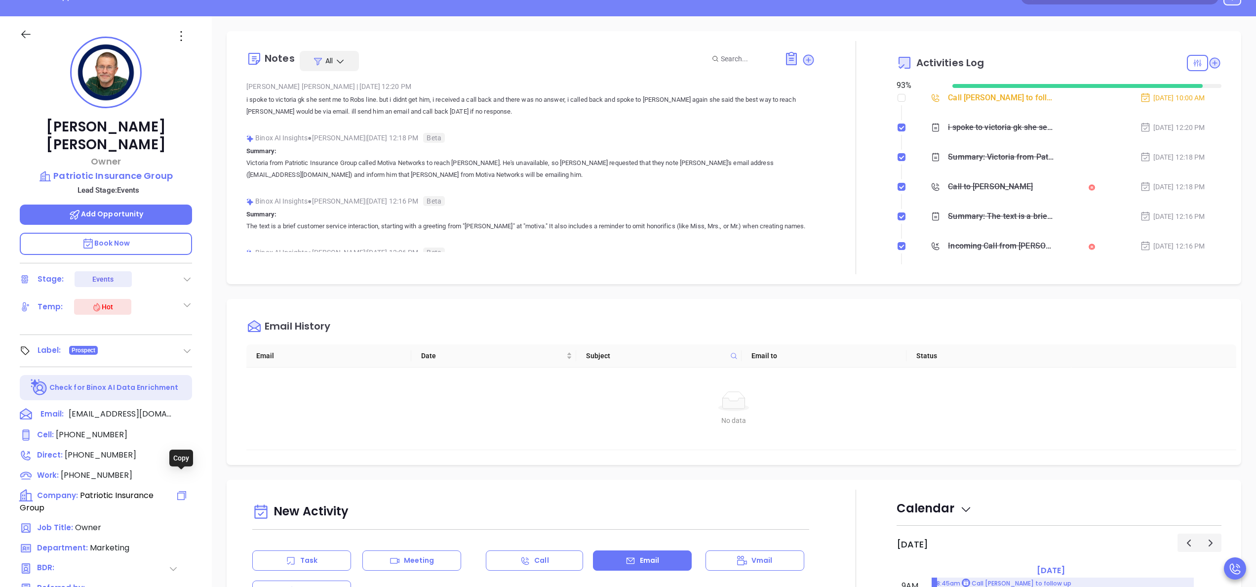
click at [180, 489] on icon at bounding box center [182, 495] width 12 height 12
click at [120, 209] on span "Add Opportunity" at bounding box center [106, 214] width 75 height 10
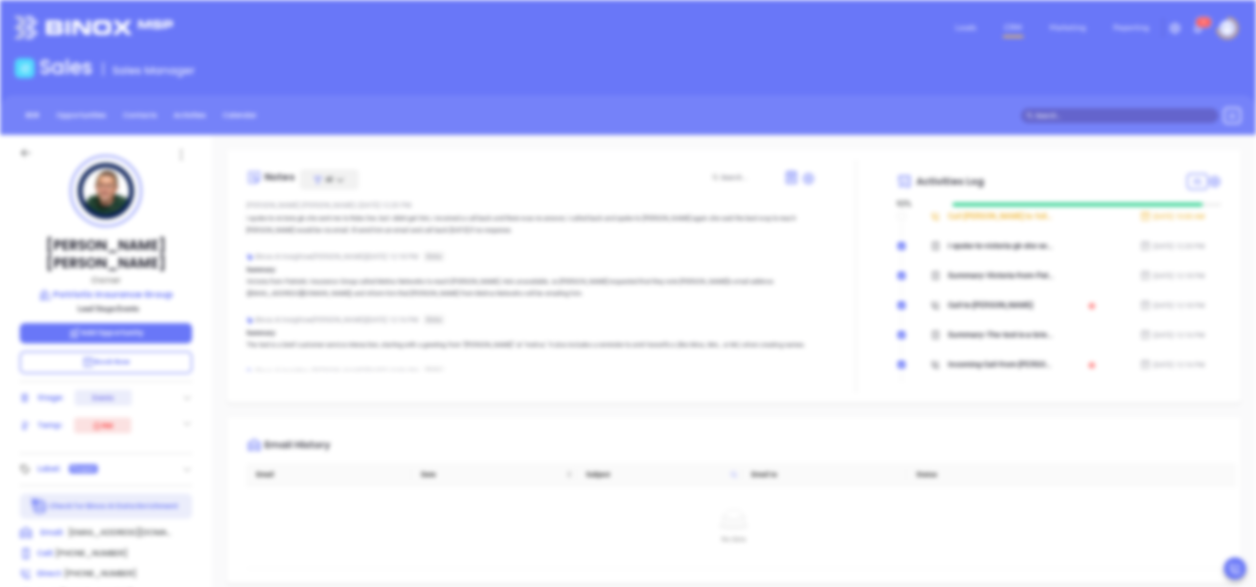
type input "Rob Bowen"
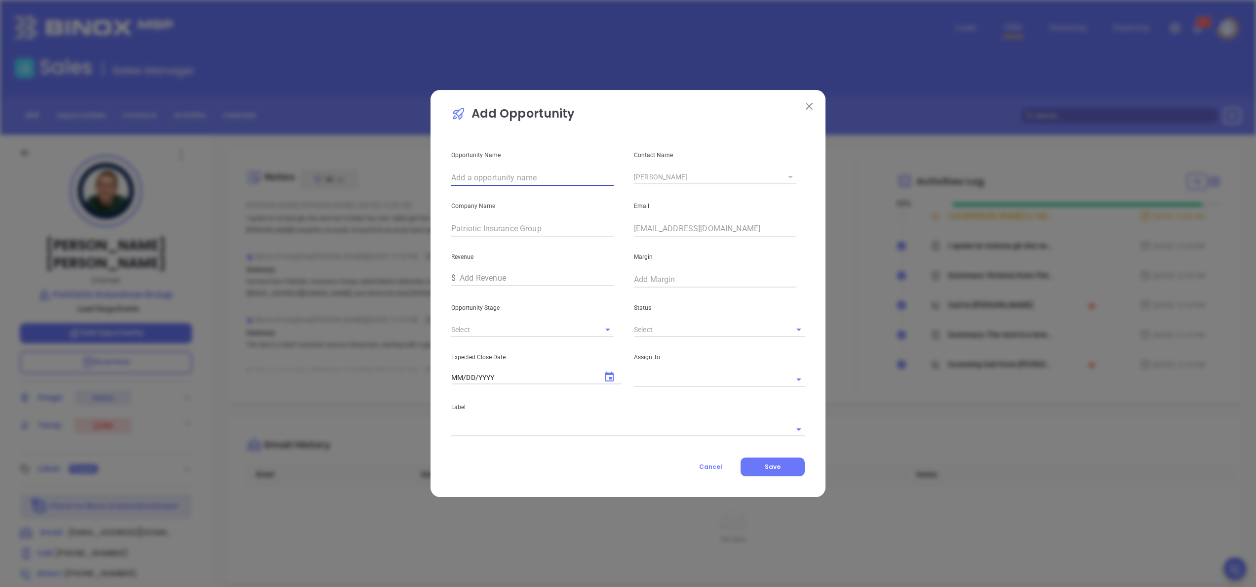
click at [512, 177] on input "text" at bounding box center [532, 178] width 162 height 16
paste input "Patriotic Insurance Group"
type input "Patriotic Insurance Group"
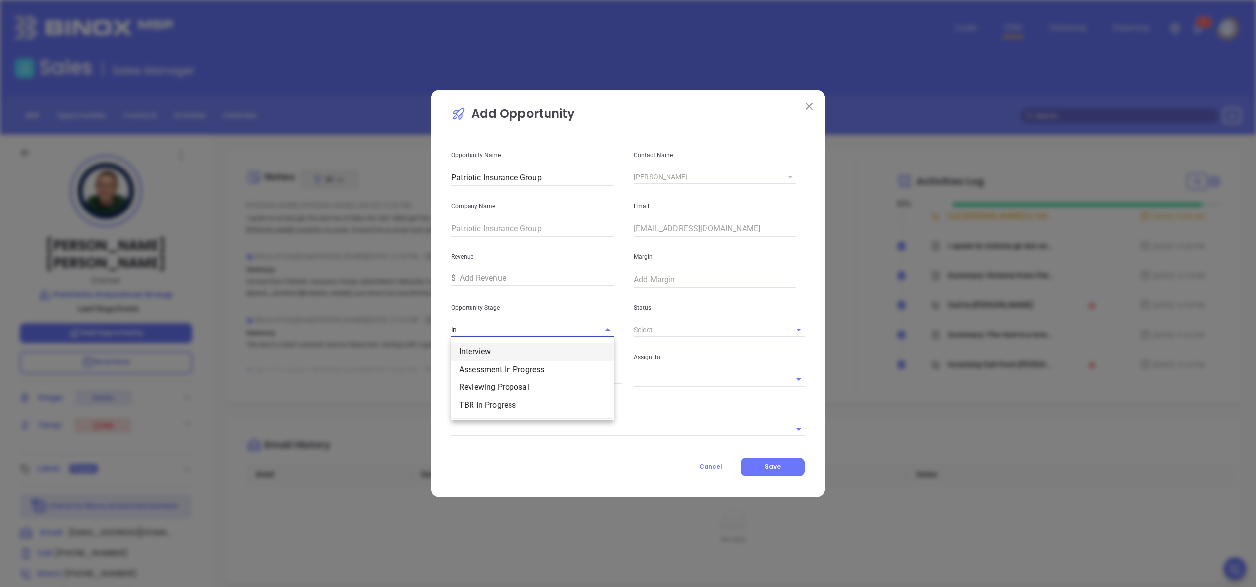
click at [506, 348] on li "Interview" at bounding box center [532, 352] width 162 height 18
type input "Interview"
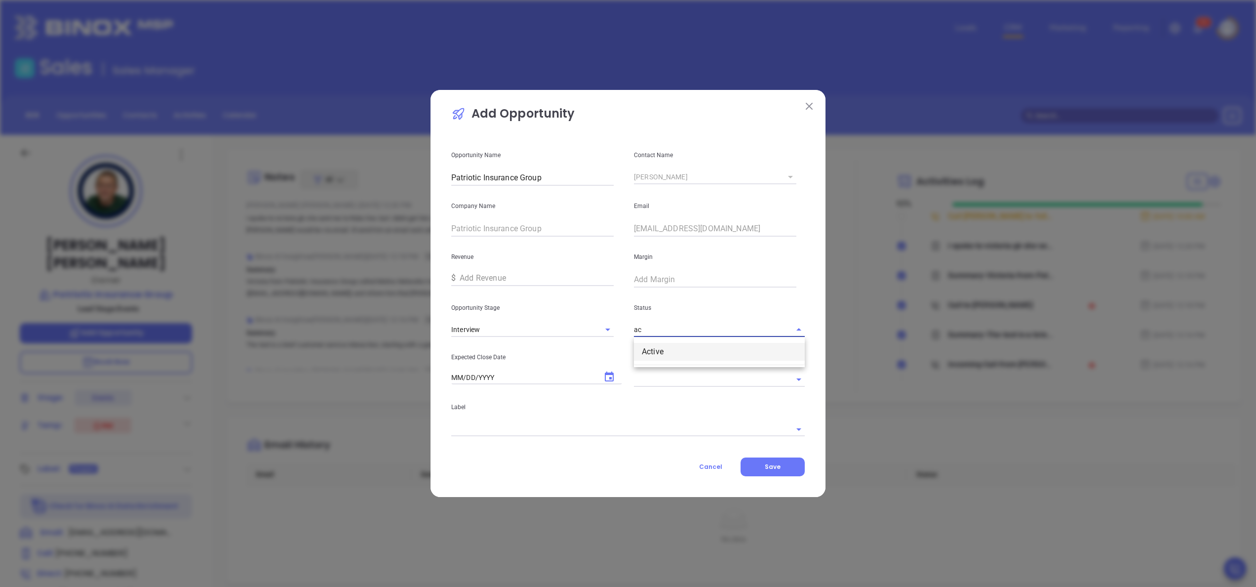
click at [668, 348] on li "Active" at bounding box center [719, 352] width 171 height 18
type input "Active"
click at [618, 372] on button "Choose date" at bounding box center [609, 377] width 24 height 24
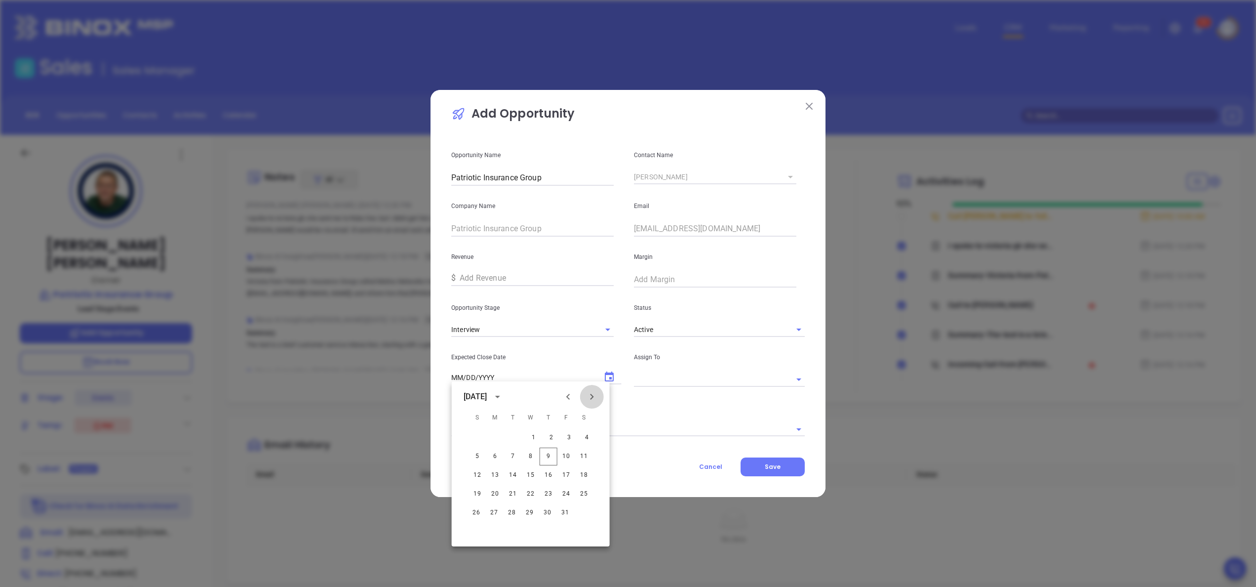
click at [600, 399] on button "Next month" at bounding box center [592, 397] width 24 height 24
click at [493, 474] on button "10" at bounding box center [495, 475] width 18 height 18
type input "11/10/2025"
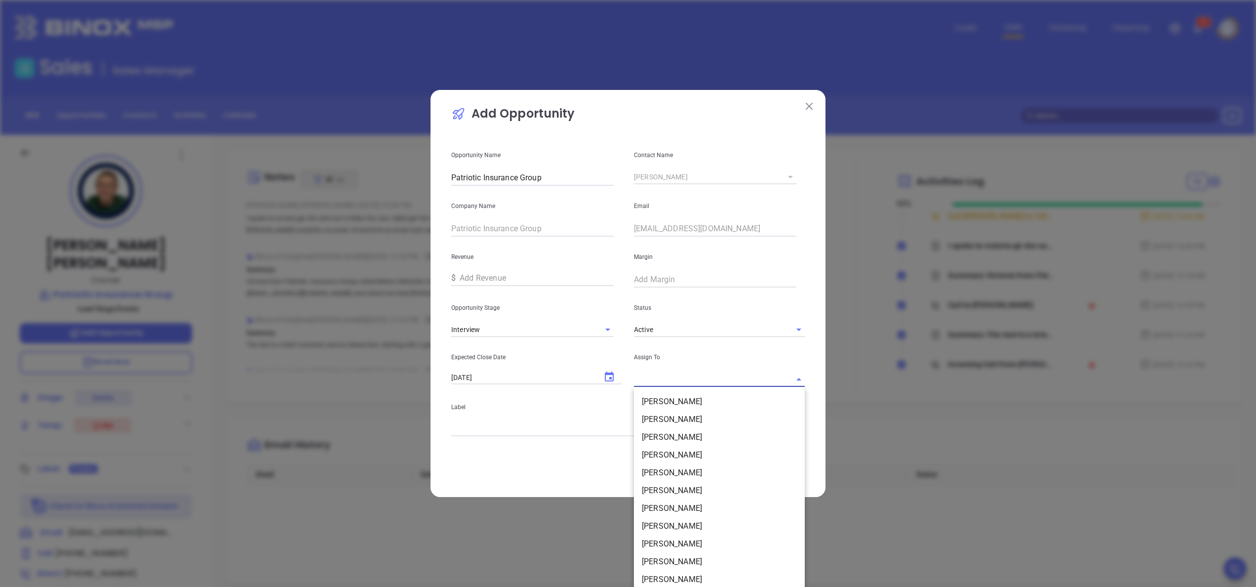
click at [646, 378] on input "text" at bounding box center [705, 379] width 143 height 14
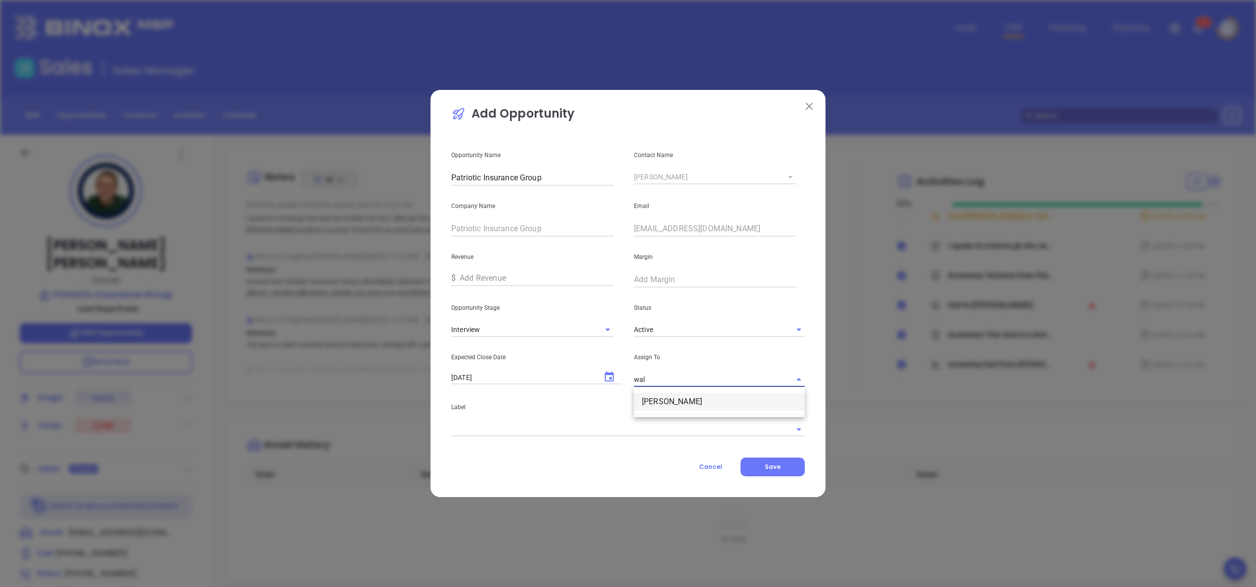
click at [660, 401] on li "Walter Contreras" at bounding box center [719, 402] width 171 height 18
type input "Walter Contreras"
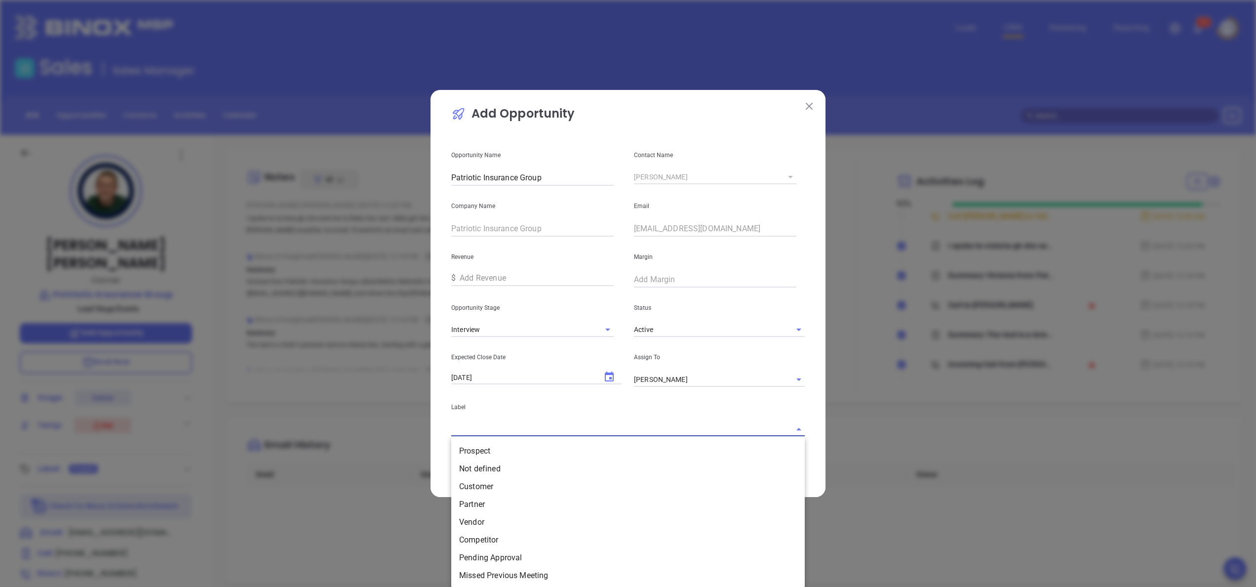
click at [596, 435] on input "text" at bounding box center [614, 429] width 326 height 14
click at [556, 452] on li "Prospect" at bounding box center [628, 451] width 354 height 18
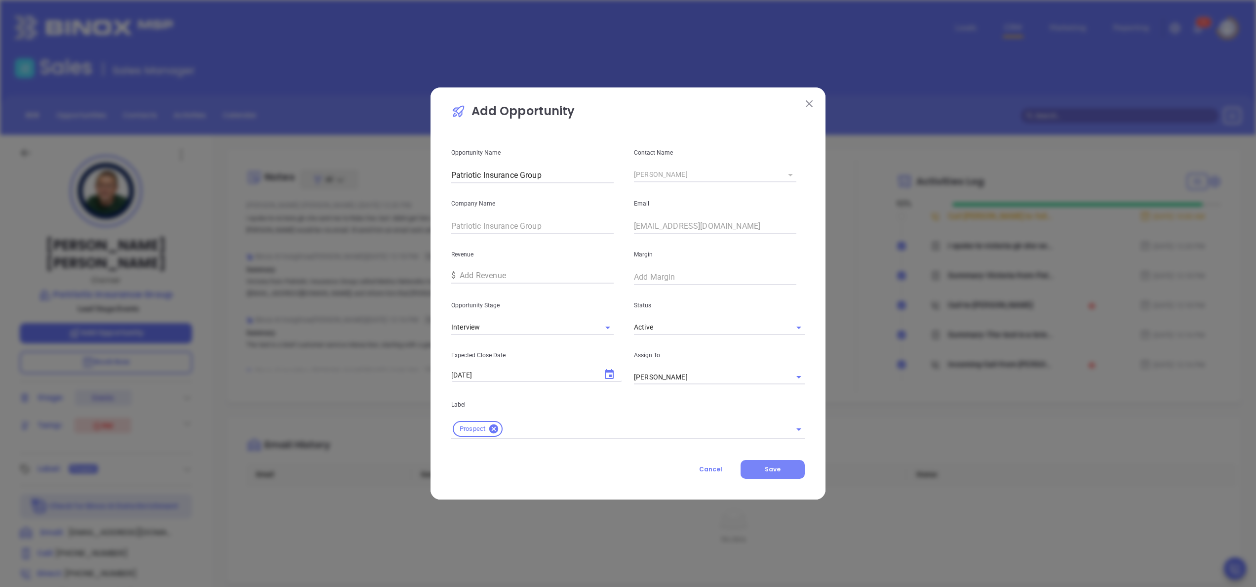
click at [777, 469] on span "Save" at bounding box center [773, 469] width 16 height 8
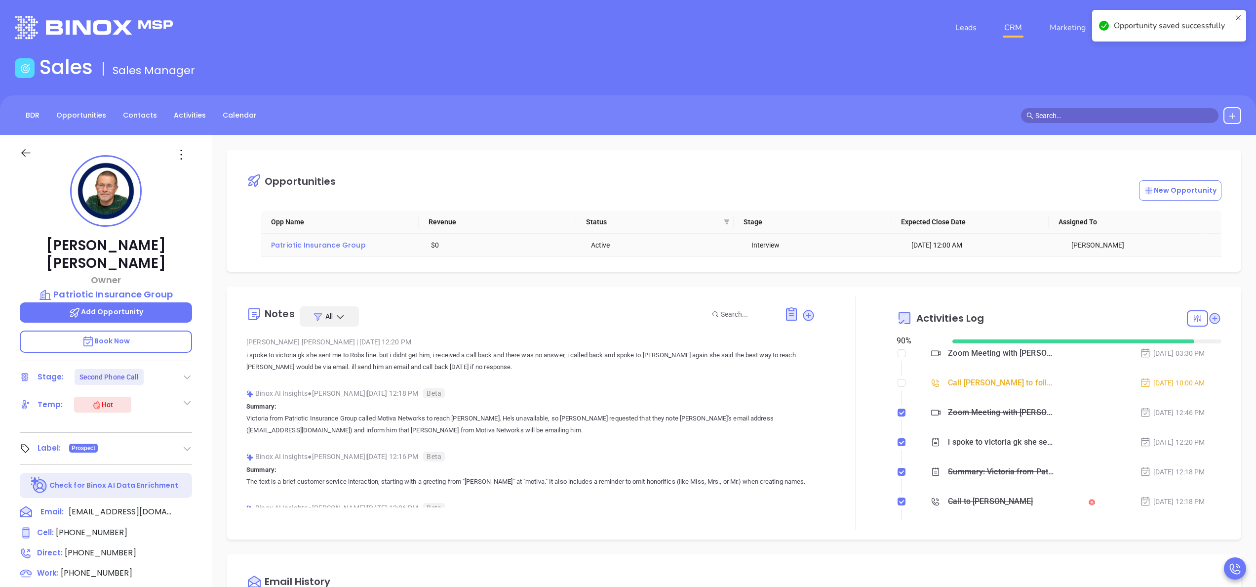
click at [315, 242] on span "Patriotic Insurance Group" at bounding box center [318, 245] width 95 height 10
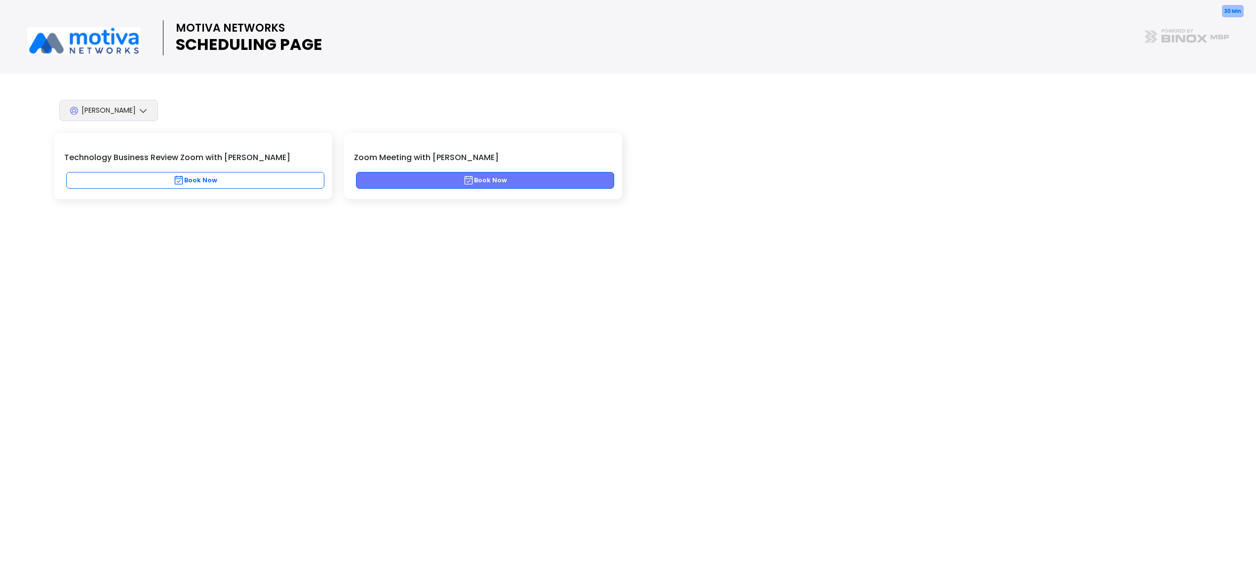
click at [509, 186] on button "Book Now" at bounding box center [485, 180] width 258 height 17
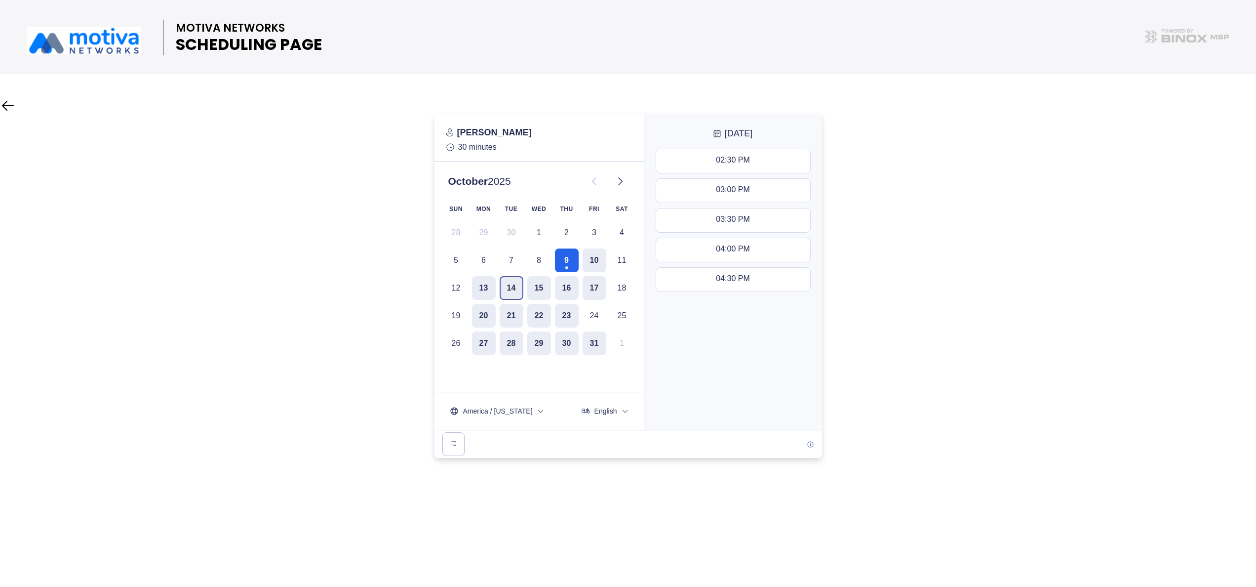
click at [509, 288] on button "14" at bounding box center [512, 288] width 24 height 24
click at [548, 287] on button "15" at bounding box center [539, 288] width 24 height 24
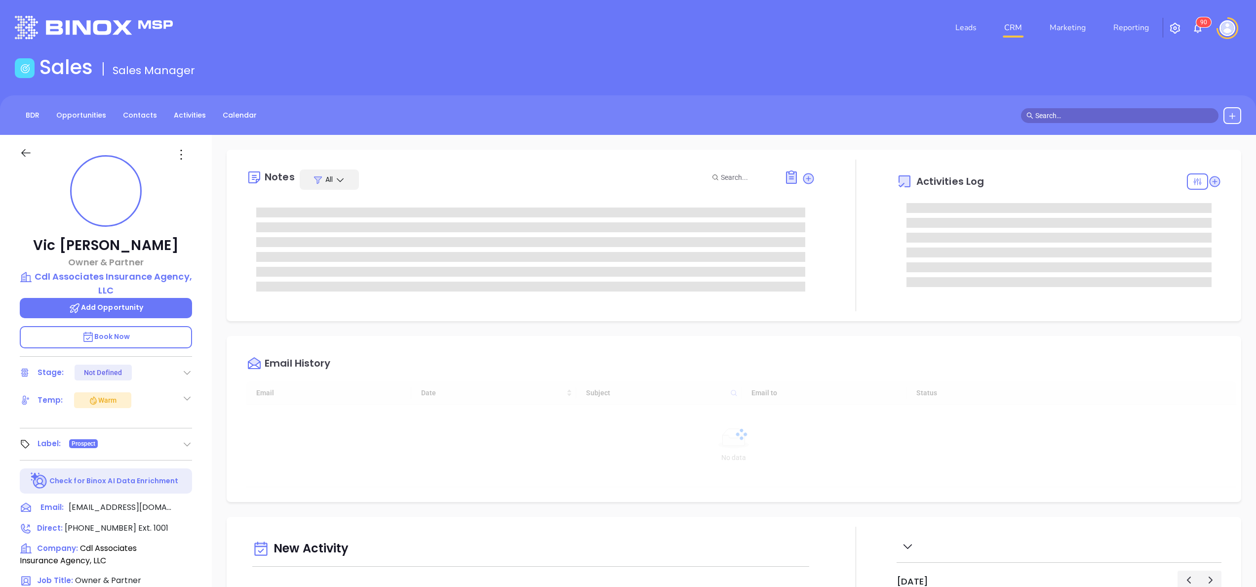
type input "[DATE]"
click at [206, 457] on div "[PERSON_NAME] Owner & Partner Cdl Associates Insurance Agency, LLC Add Opportun…" at bounding box center [106, 501] width 212 height 733
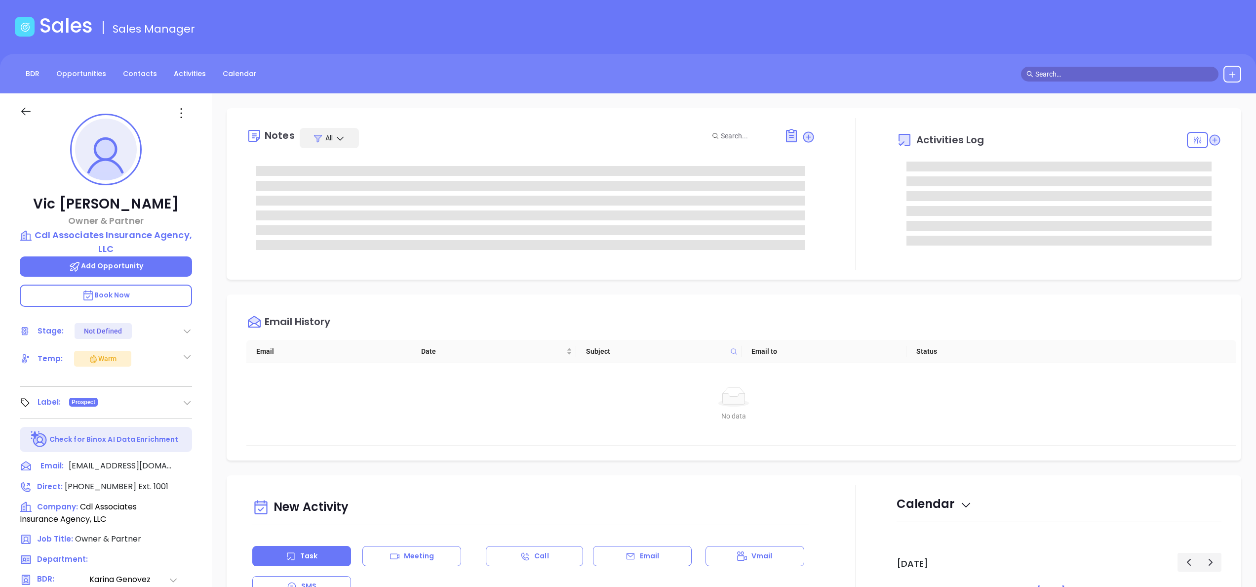
scroll to position [79, 0]
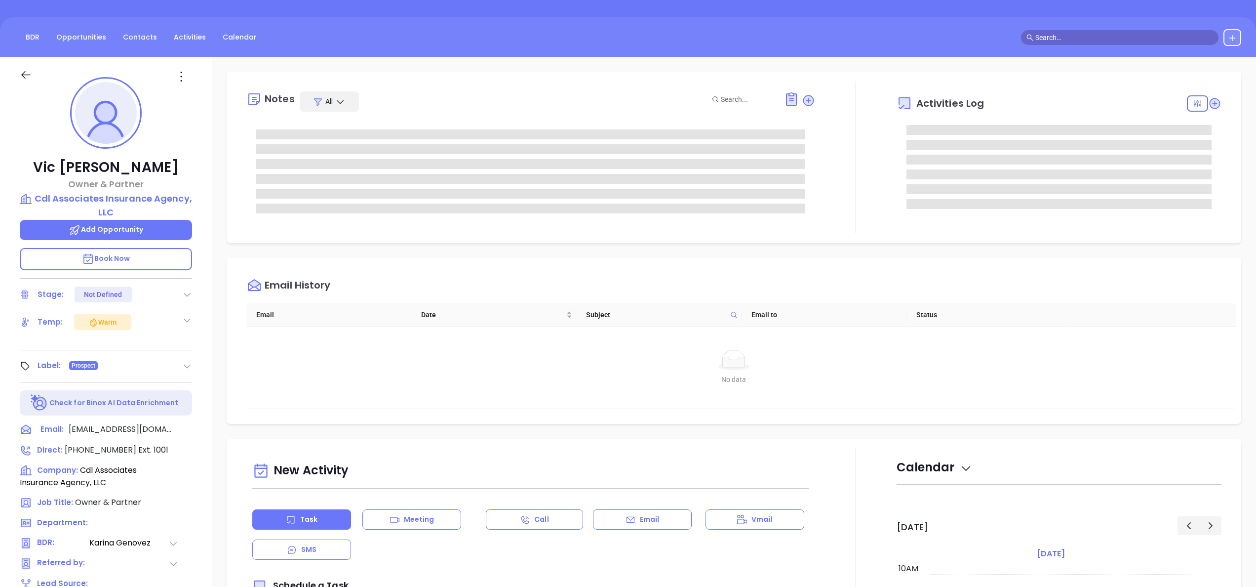
type input "[PERSON_NAME]"
click at [112, 447] on span "[PHONE_NUMBER]" at bounding box center [101, 448] width 72 height 11
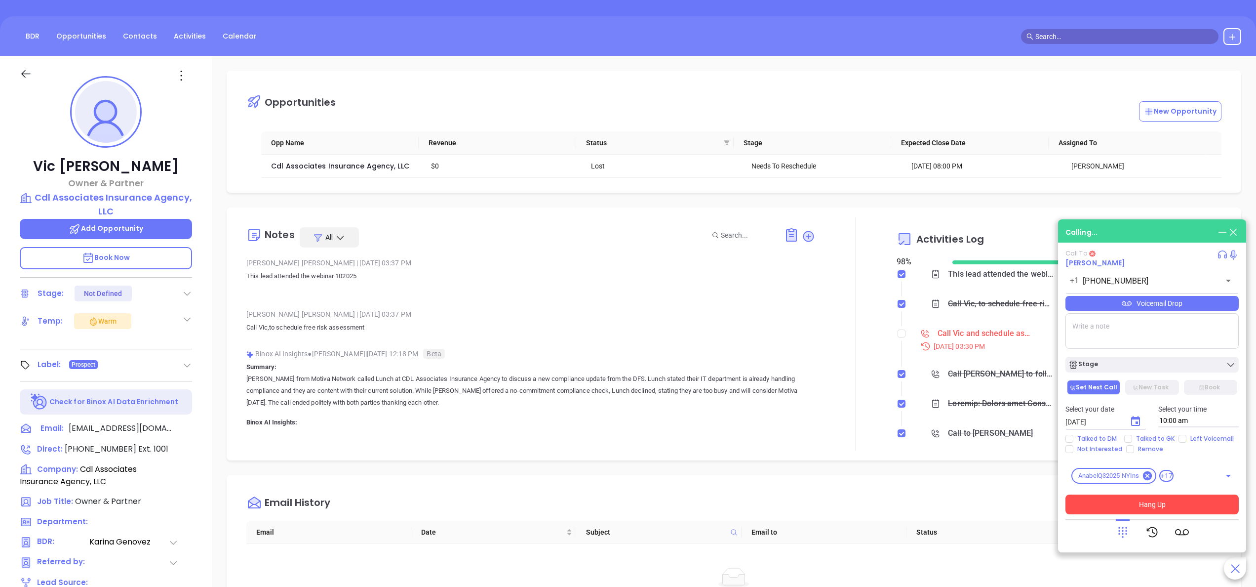
click at [1171, 501] on button "Hang Up" at bounding box center [1151, 504] width 173 height 20
click at [1166, 510] on button "Hang Up" at bounding box center [1151, 504] width 173 height 20
click at [1142, 506] on button "Hang Up" at bounding box center [1151, 504] width 173 height 20
click at [1138, 504] on button "Hang Up" at bounding box center [1151, 504] width 173 height 20
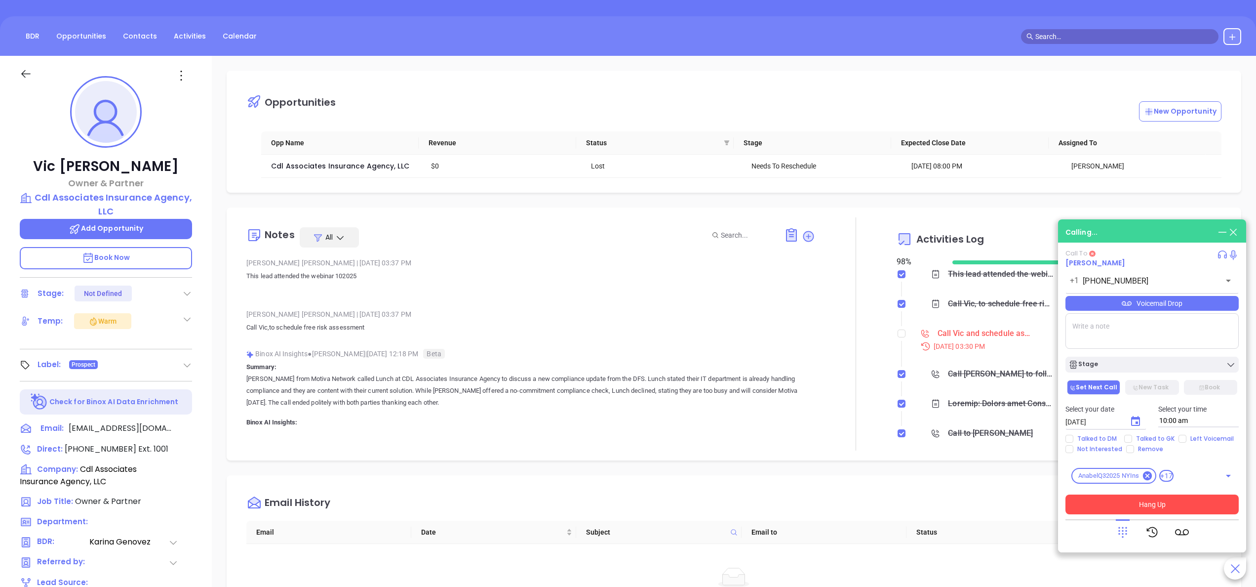
click at [1135, 505] on button "Hang Up" at bounding box center [1151, 504] width 173 height 20
click at [1134, 507] on button "Hang Up" at bounding box center [1151, 504] width 173 height 20
click at [1142, 504] on button "Hang Up" at bounding box center [1151, 504] width 173 height 20
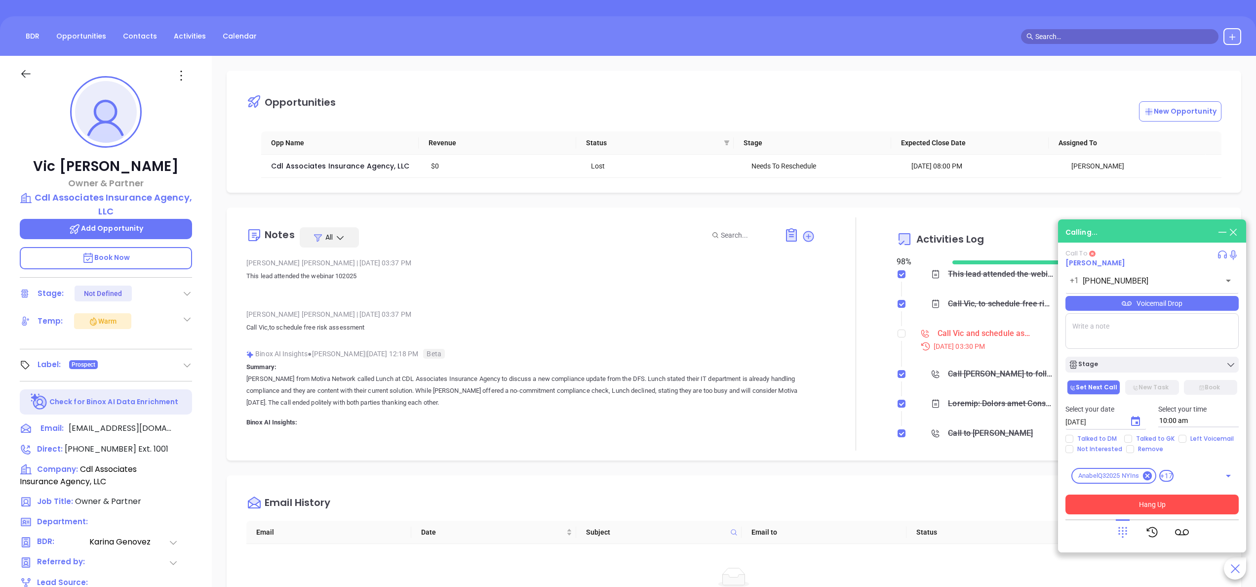
click at [1142, 504] on button "Hang Up" at bounding box center [1151, 504] width 173 height 20
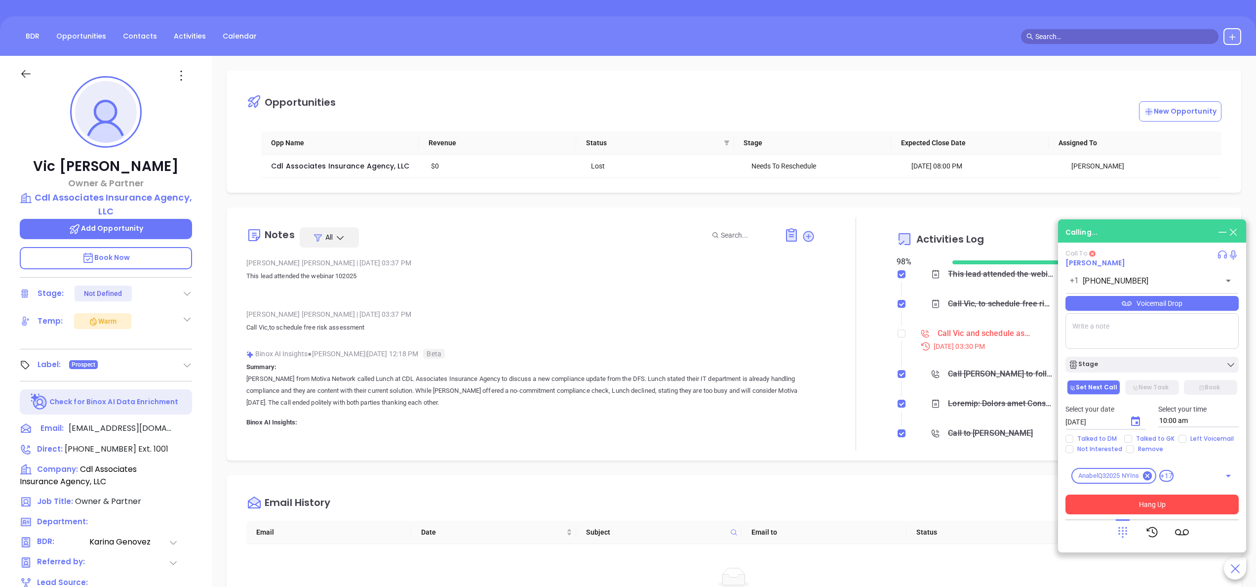
click at [1142, 504] on button "Hang Up" at bounding box center [1151, 504] width 173 height 20
click at [1136, 503] on button "Hang Up" at bounding box center [1151, 504] width 173 height 20
click at [1114, 520] on div at bounding box center [1151, 532] width 173 height 26
click at [1169, 509] on button "Hang Up" at bounding box center [1151, 504] width 173 height 20
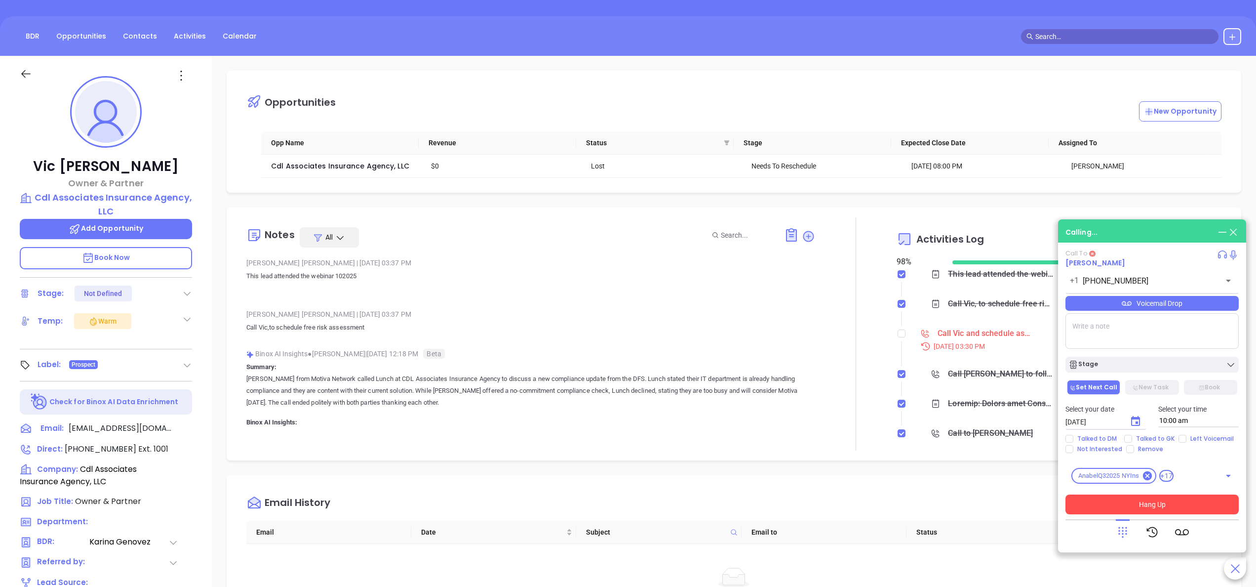
click at [1169, 509] on button "Hang Up" at bounding box center [1151, 504] width 173 height 20
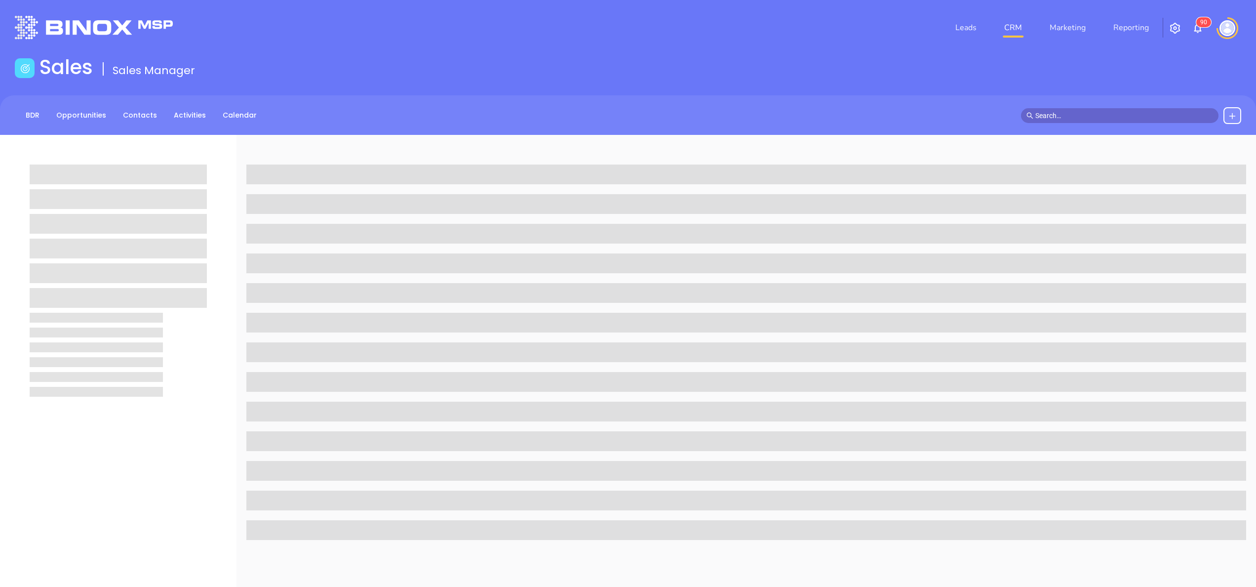
scroll to position [81, 0]
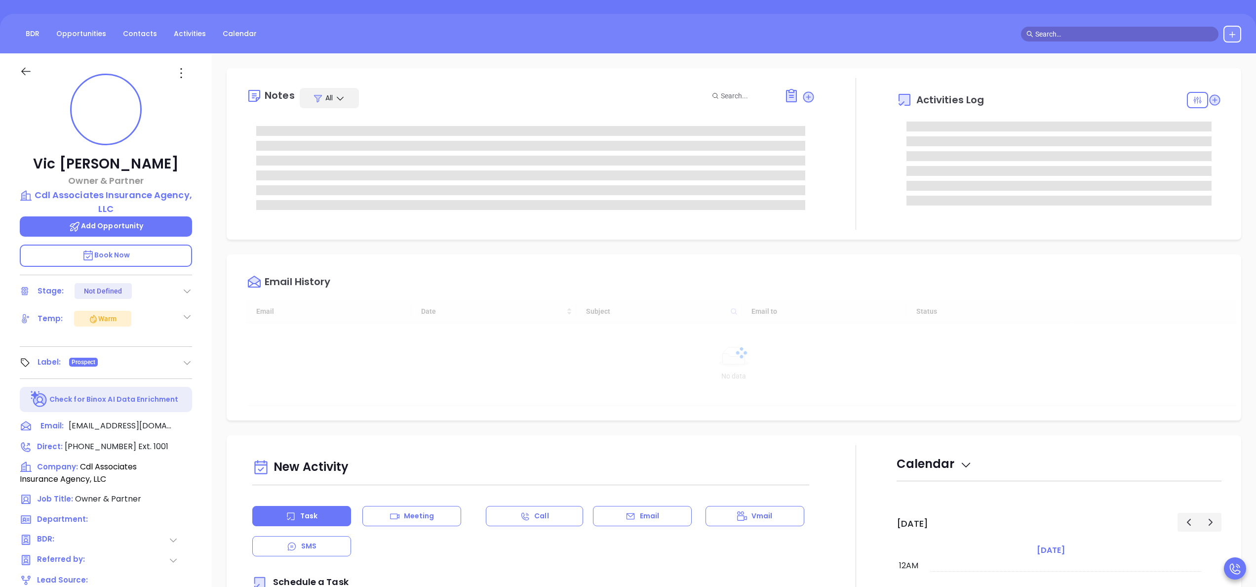
type input "[DATE]"
type input "[PERSON_NAME]"
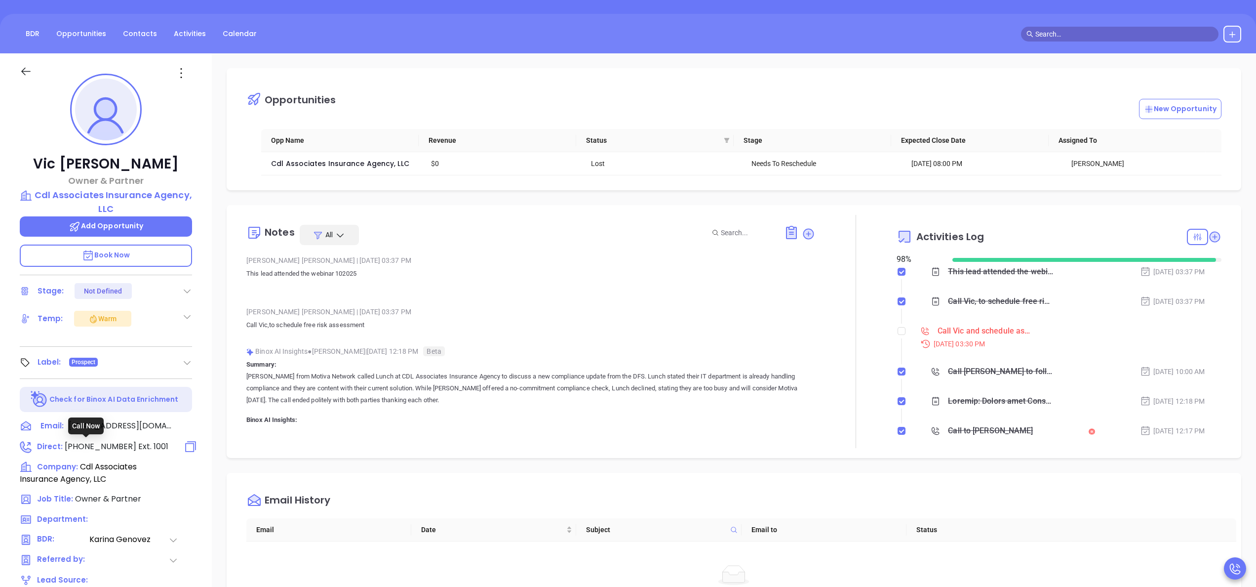
click at [96, 445] on span "[PHONE_NUMBER]" at bounding box center [101, 445] width 72 height 11
type input "[PHONE_NUMBER]"
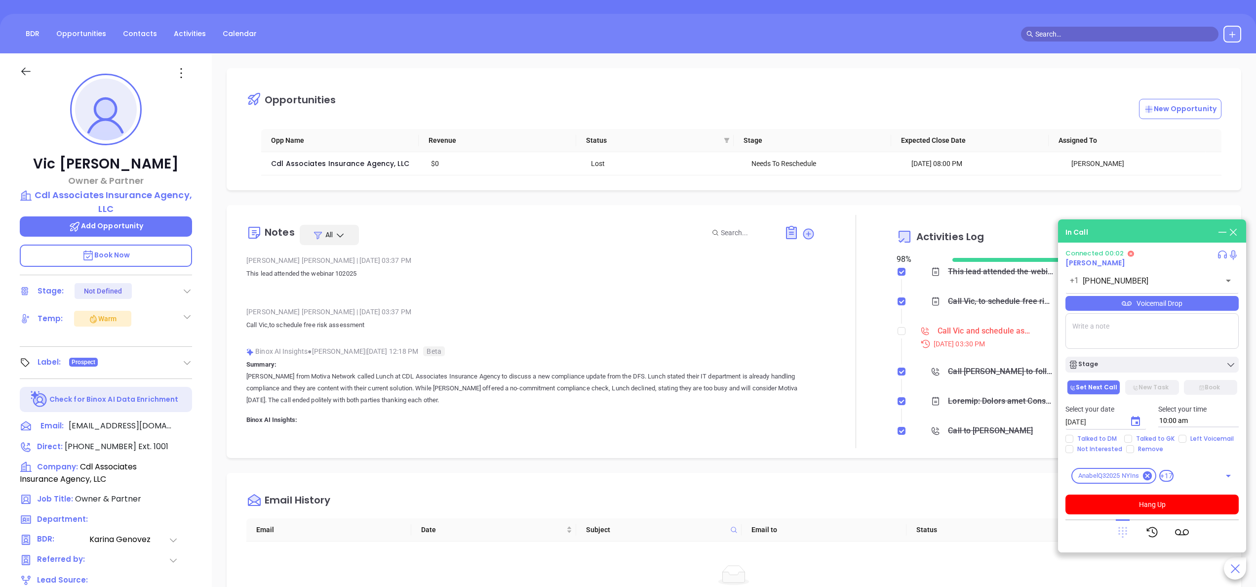
click at [1122, 534] on icon at bounding box center [1122, 532] width 9 height 11
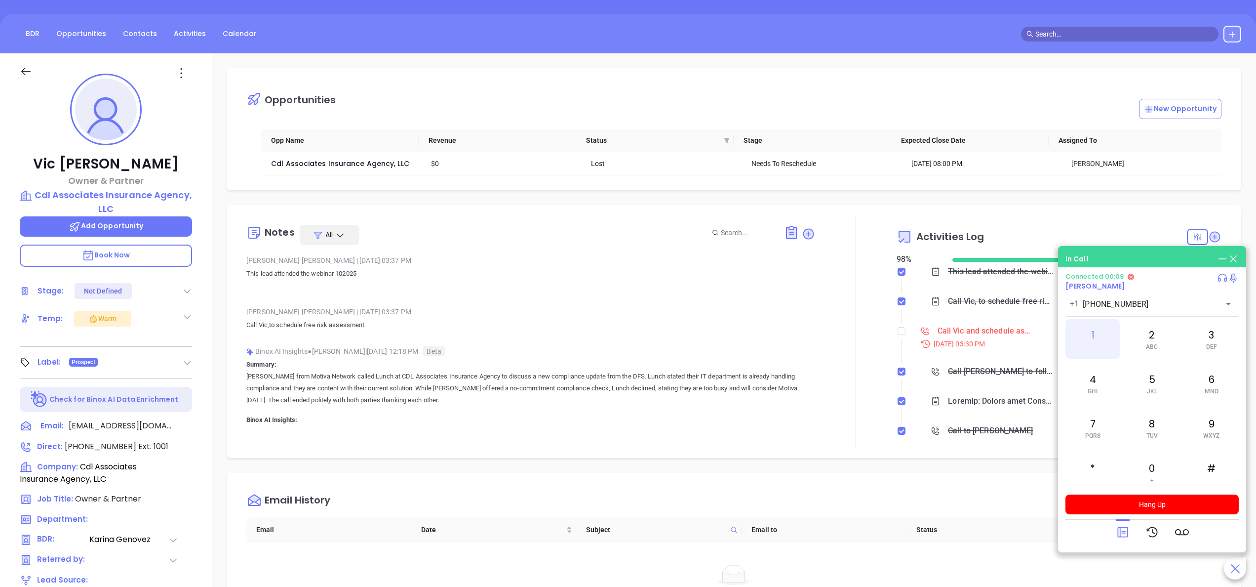
click at [1092, 334] on div "1" at bounding box center [1092, 338] width 54 height 39
click at [1165, 472] on div "0 +" at bounding box center [1152, 471] width 54 height 39
click at [1089, 327] on div "1" at bounding box center [1092, 338] width 54 height 39
click at [688, 317] on div "Liz Cruz | Oct 8, 2025 03:37 PM" at bounding box center [530, 311] width 569 height 15
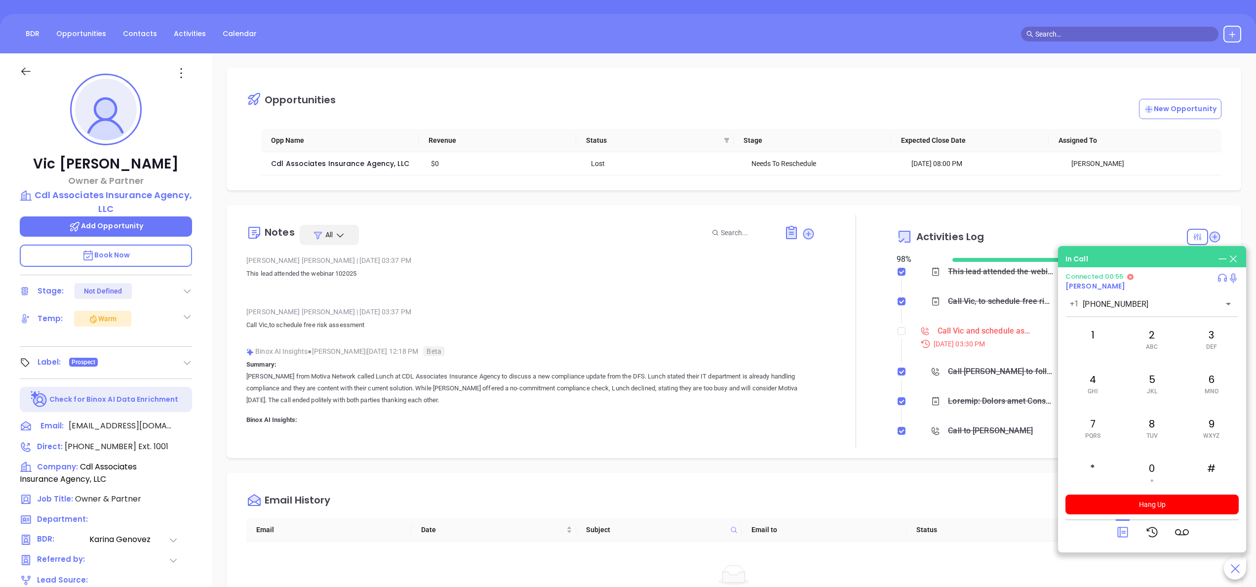
click at [123, 253] on span "Book Now" at bounding box center [106, 255] width 48 height 10
click at [390, 299] on div "Liz Cruz | Oct 8, 2025 03:37 PM This lead attended the webinar 102025" at bounding box center [530, 276] width 569 height 46
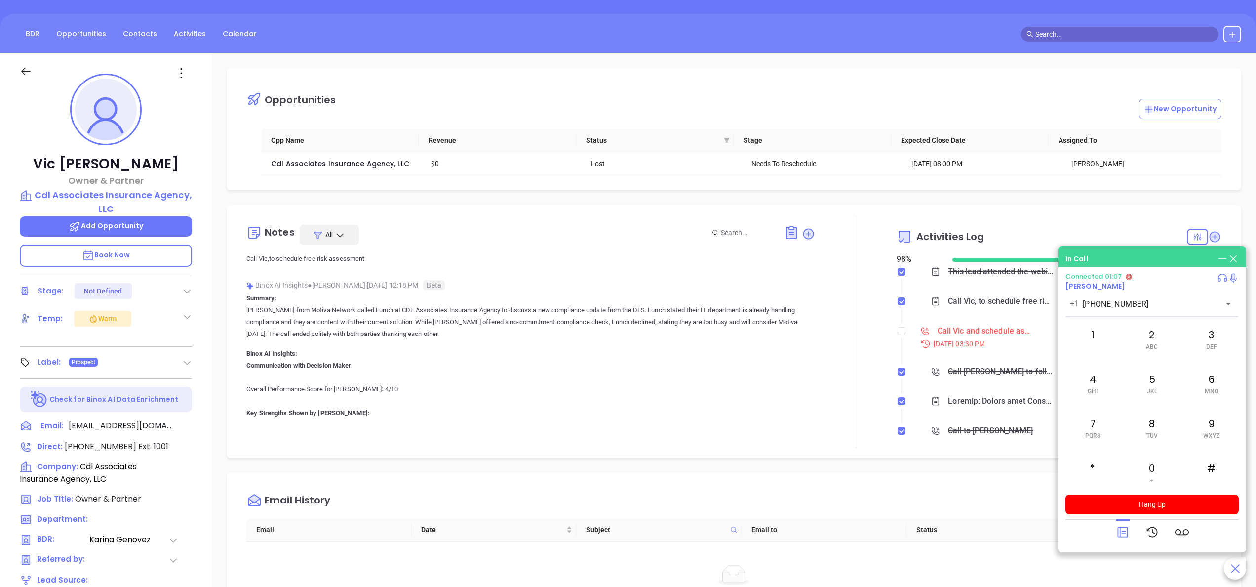
scroll to position [79, 0]
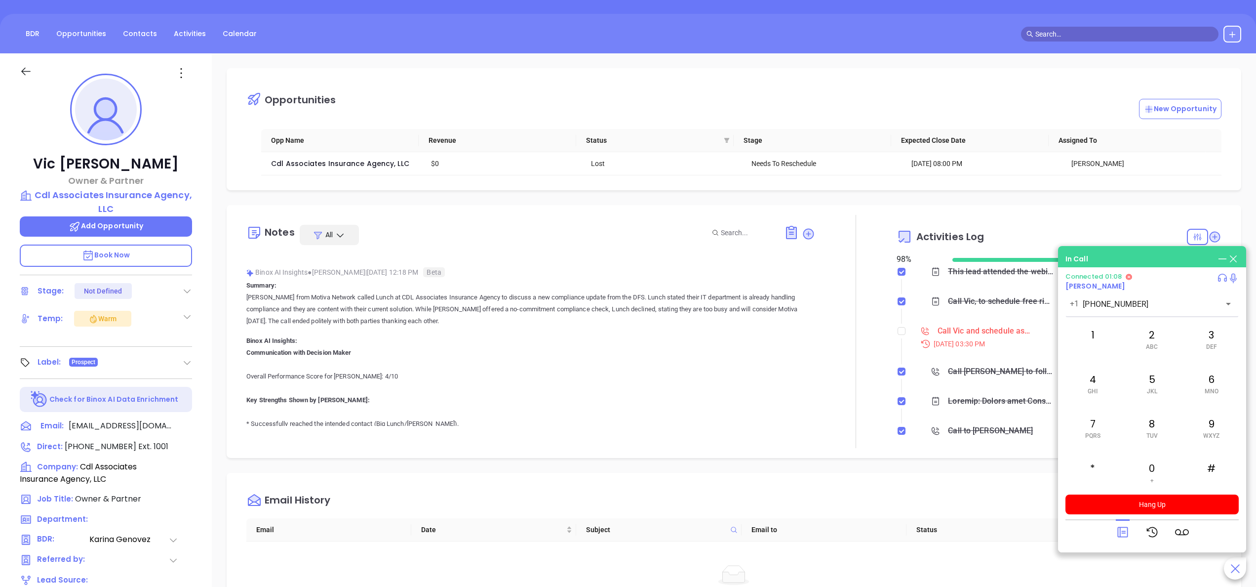
click at [498, 305] on p "[PERSON_NAME] from Motiva Network called Lunch at CDL Associates Insurance Agen…" at bounding box center [530, 309] width 569 height 36
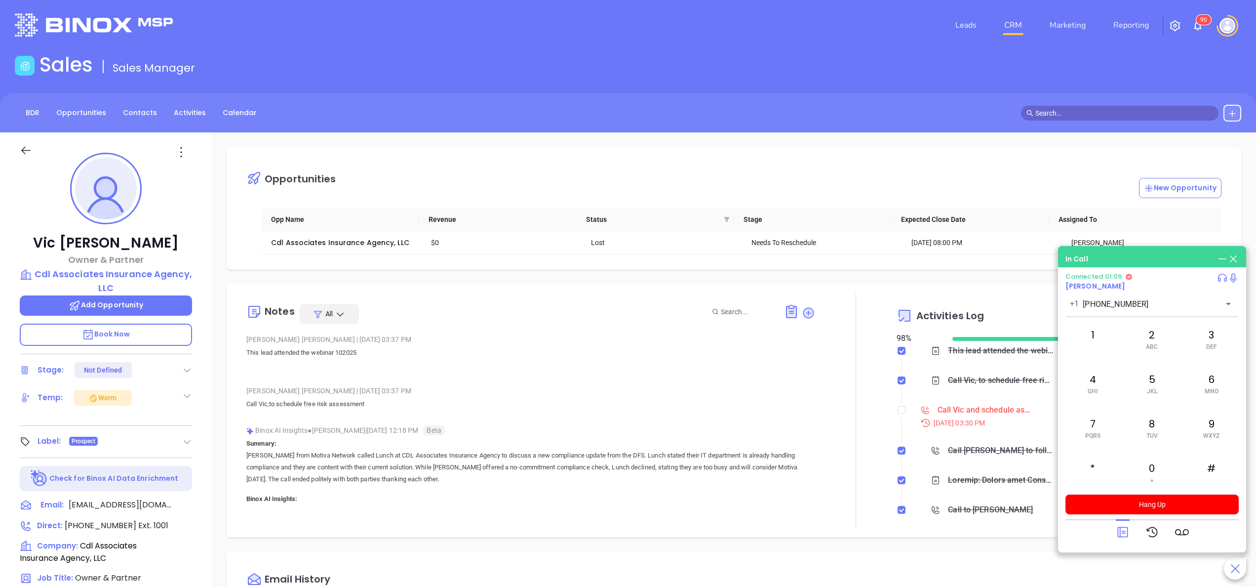
scroll to position [0, 0]
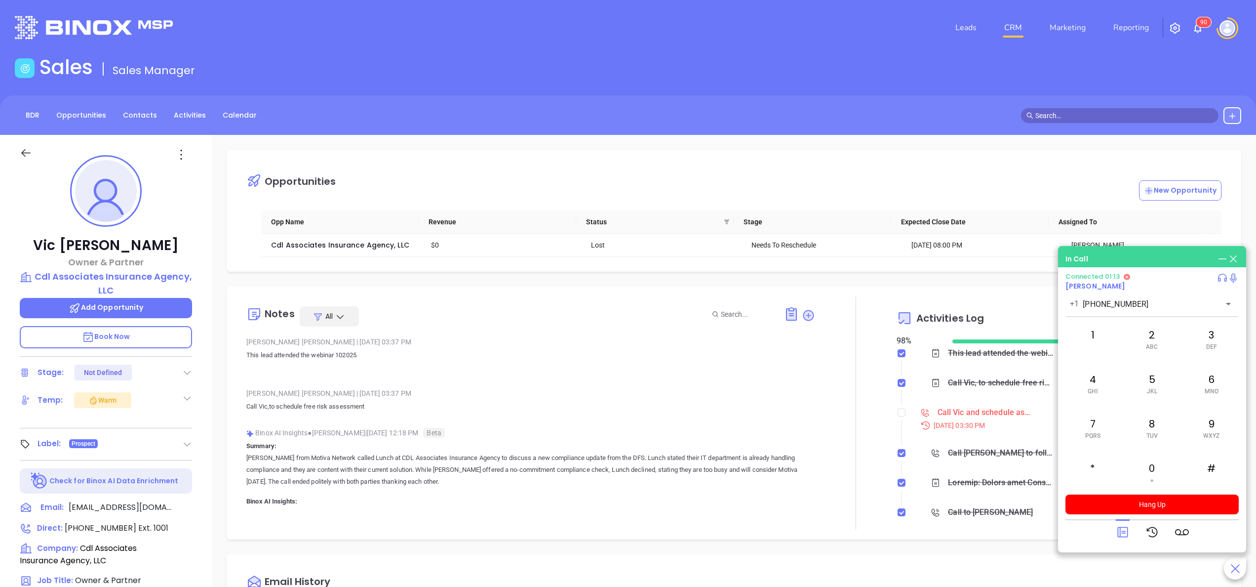
click at [739, 412] on p "Call Vic, to schedule free risk assessment" at bounding box center [530, 406] width 569 height 12
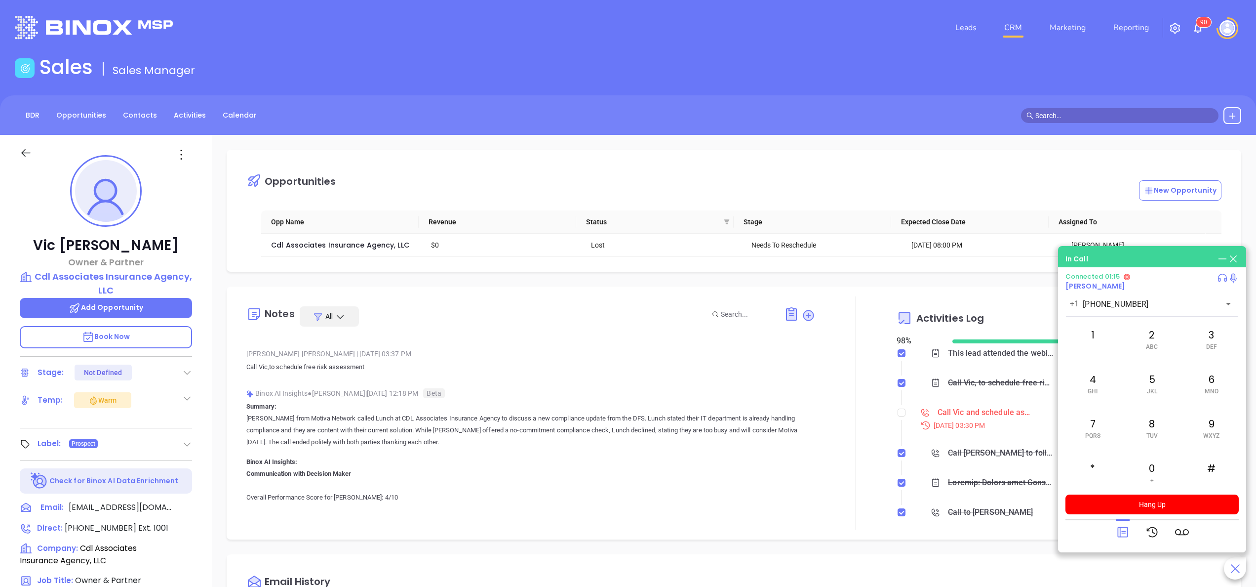
click at [754, 429] on p "[PERSON_NAME] from Motiva Network called Lunch at CDL Associates Insurance Agen…" at bounding box center [530, 430] width 569 height 36
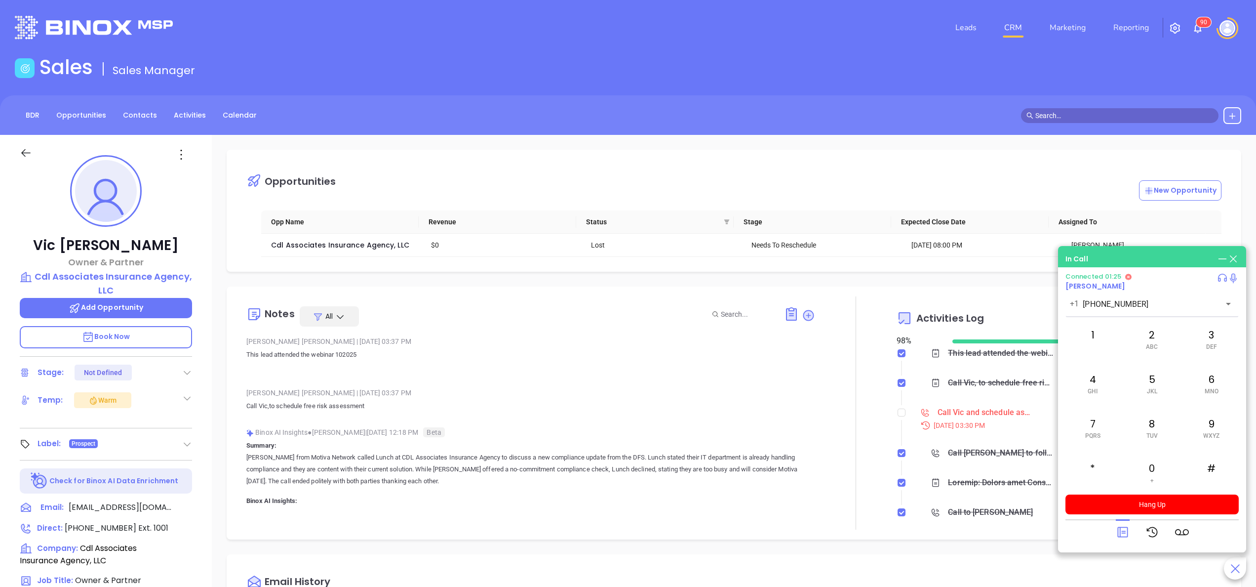
scroll to position [0, 0]
click at [196, 405] on div "Vic Lange Owner & Partner Cdl Associates Insurance Agency, LLC Add Opportunity …" at bounding box center [106, 501] width 212 height 733
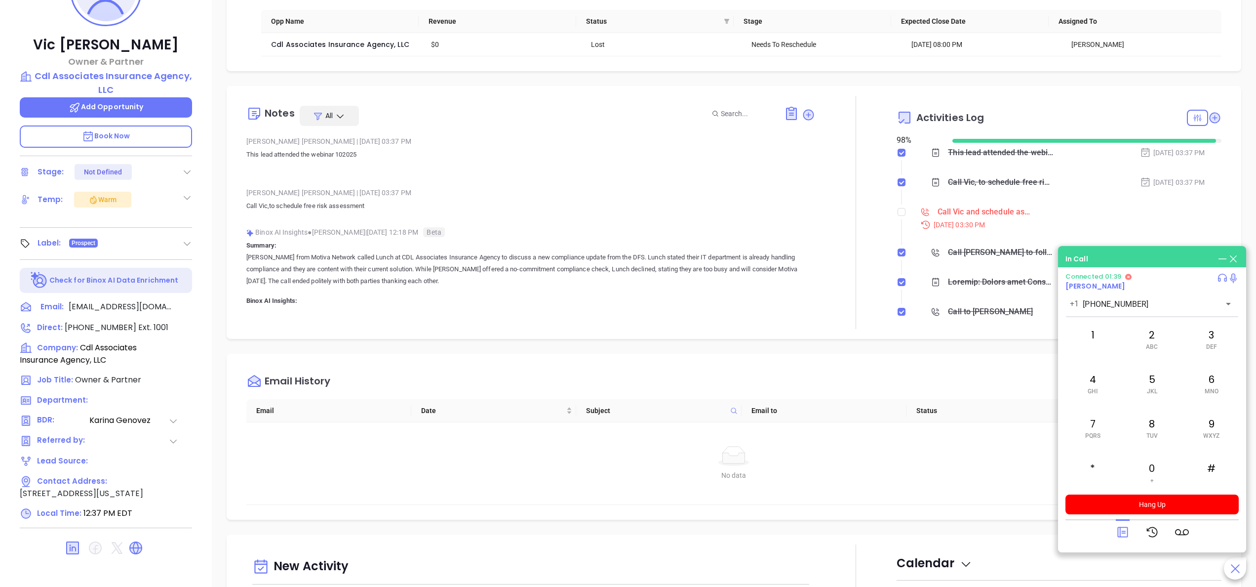
scroll to position [163, 0]
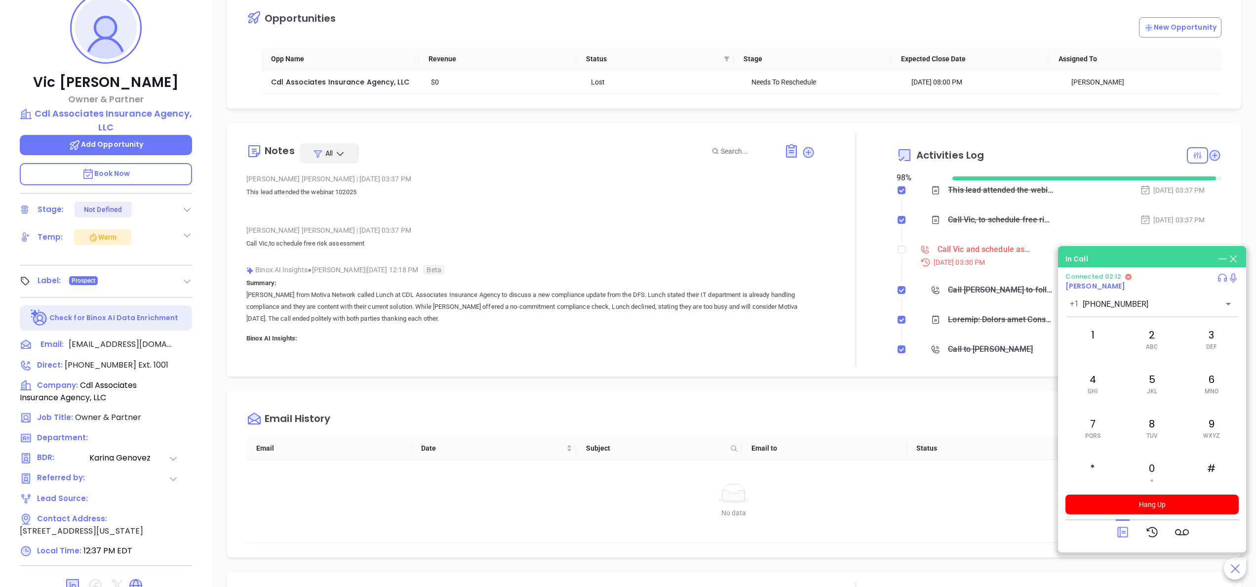
click at [465, 318] on p "[PERSON_NAME] from Motiva Network called Lunch at CDL Associates Insurance Agen…" at bounding box center [530, 307] width 569 height 36
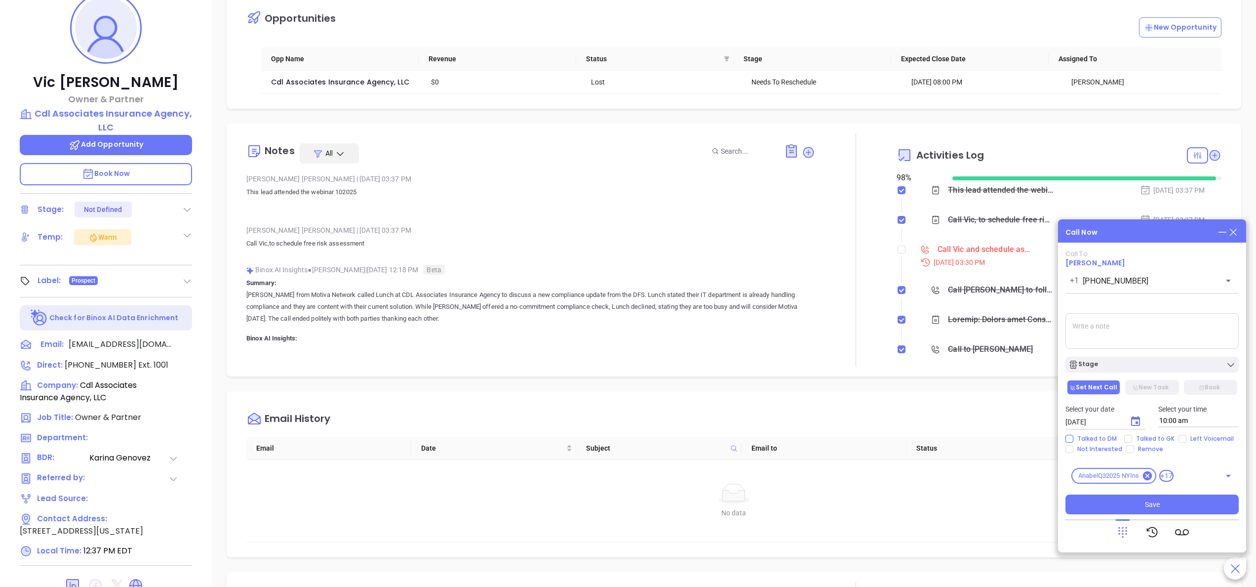
click at [1103, 434] on span "Talked to DM" at bounding box center [1096, 438] width 47 height 8
click at [1073, 434] on input "Talked to DM" at bounding box center [1069, 438] width 8 height 8
checkbox input "true"
click at [1115, 364] on div "Stage" at bounding box center [1151, 364] width 167 height 10
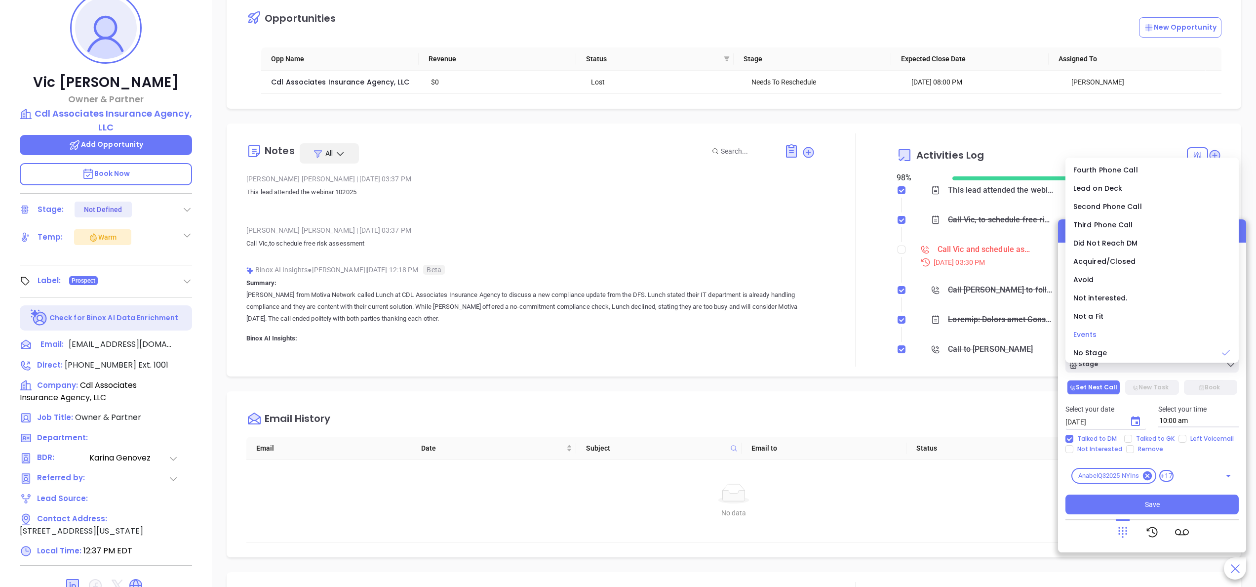
click at [1096, 331] on span "Events" at bounding box center [1085, 334] width 24 height 10
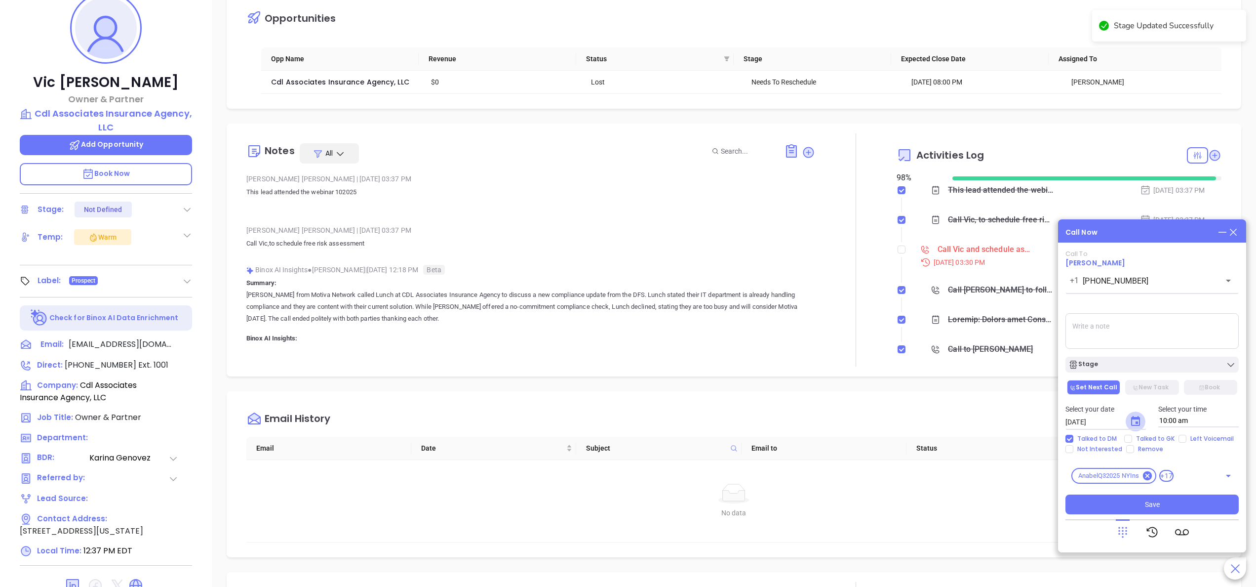
click at [1133, 422] on icon "Choose date, selected date is Oct 10, 2025" at bounding box center [1136, 421] width 12 height 12
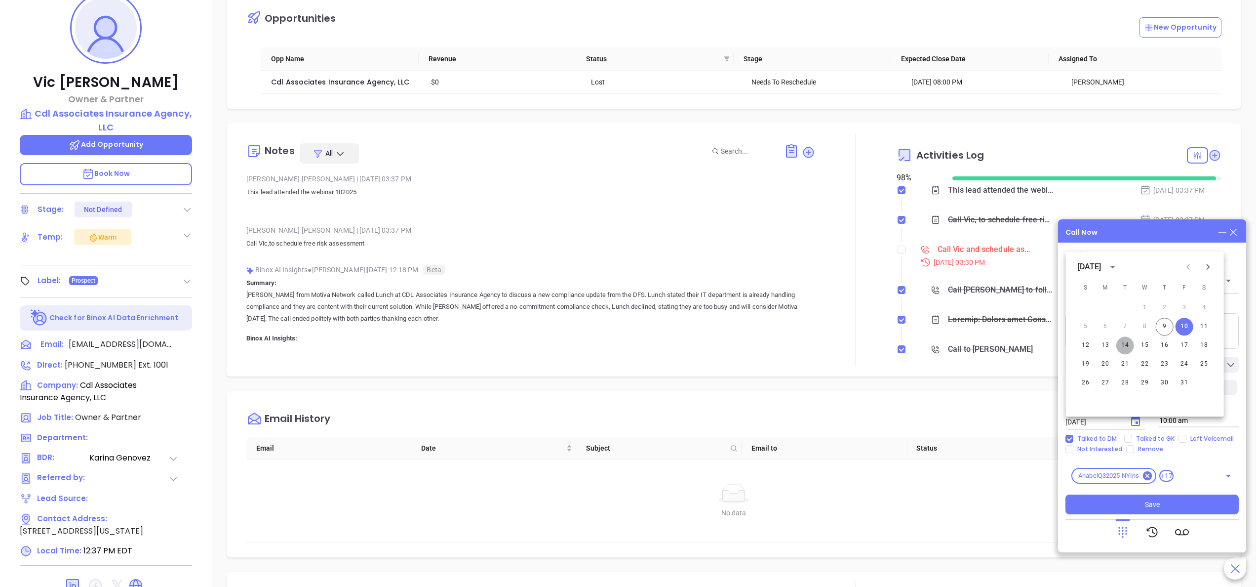
click at [1128, 344] on button "14" at bounding box center [1125, 345] width 18 height 18
type input "10/14/2025"
click at [1116, 326] on textarea at bounding box center [1151, 331] width 173 height 36
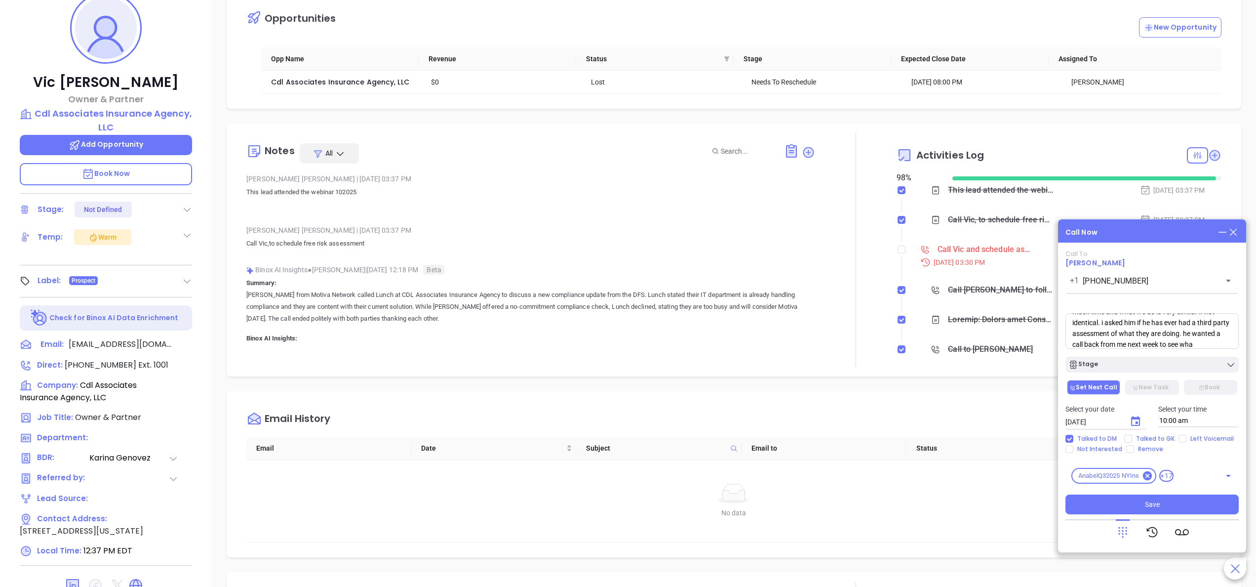
scroll to position [58, 0]
type textarea "spoke with vic he said he was comfortable with his current team, and he wasnt a…"
click at [1139, 428] on button "Choose date, selected date is Oct 14, 2025" at bounding box center [1136, 421] width 20 height 20
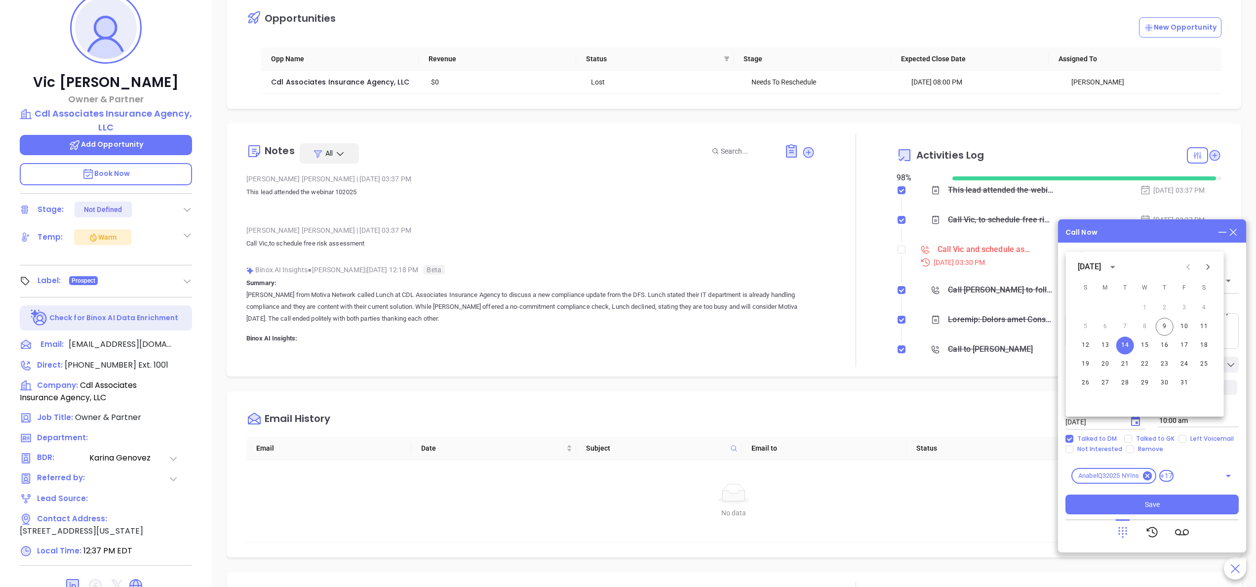
click at [1139, 428] on button "Choose date, selected date is Oct 14, 2025" at bounding box center [1136, 421] width 20 height 20
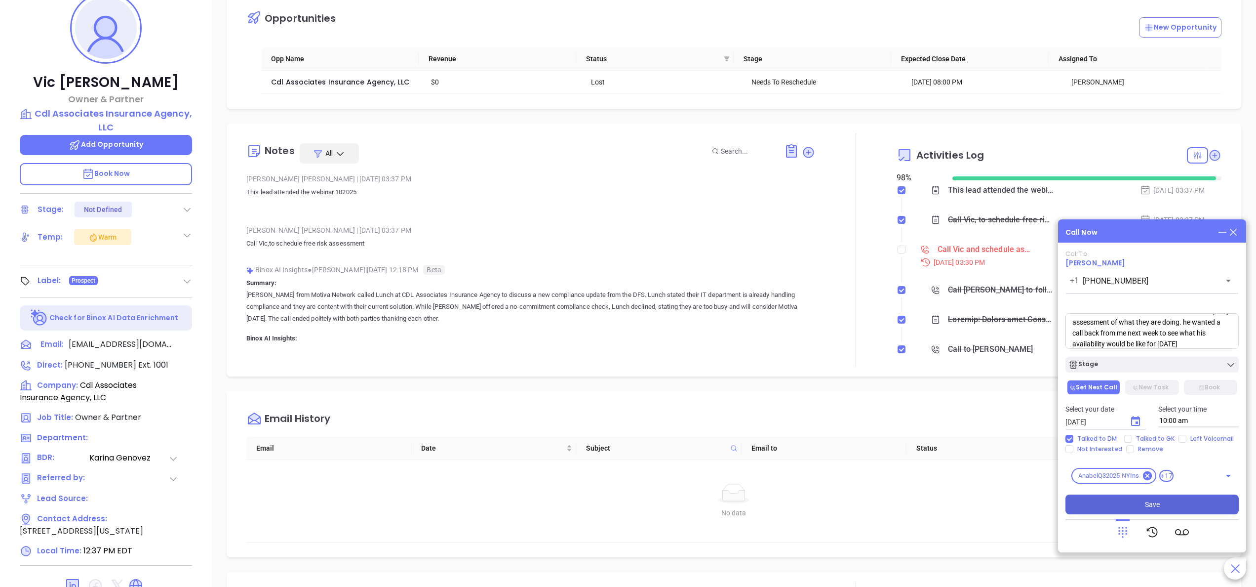
click at [1157, 506] on span "Save" at bounding box center [1152, 504] width 15 height 11
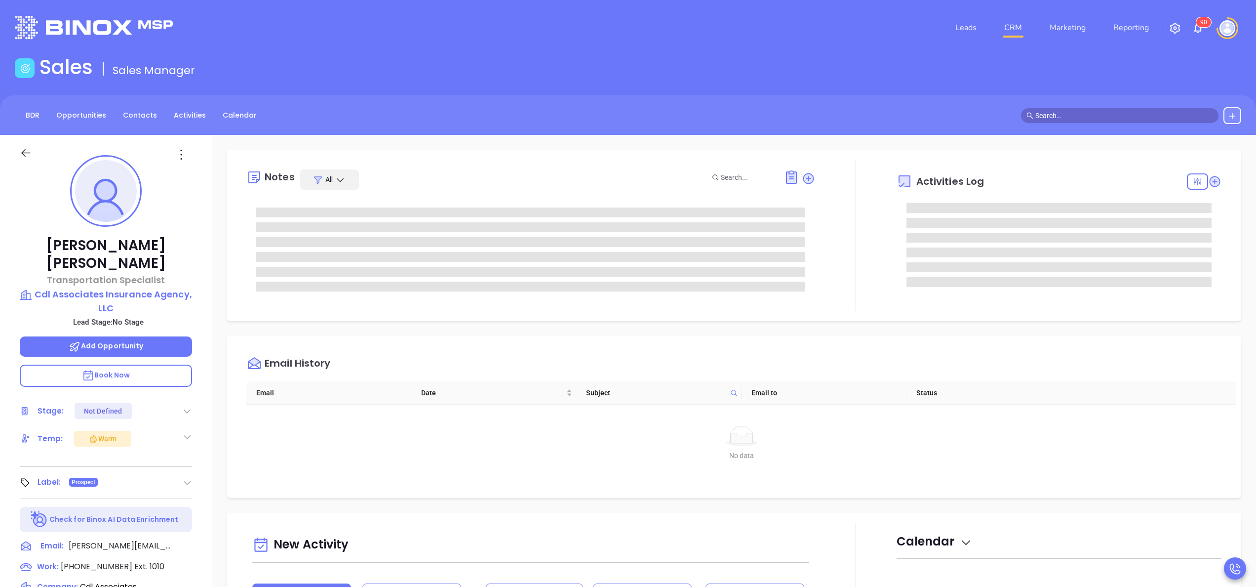
type input "[PERSON_NAME]"
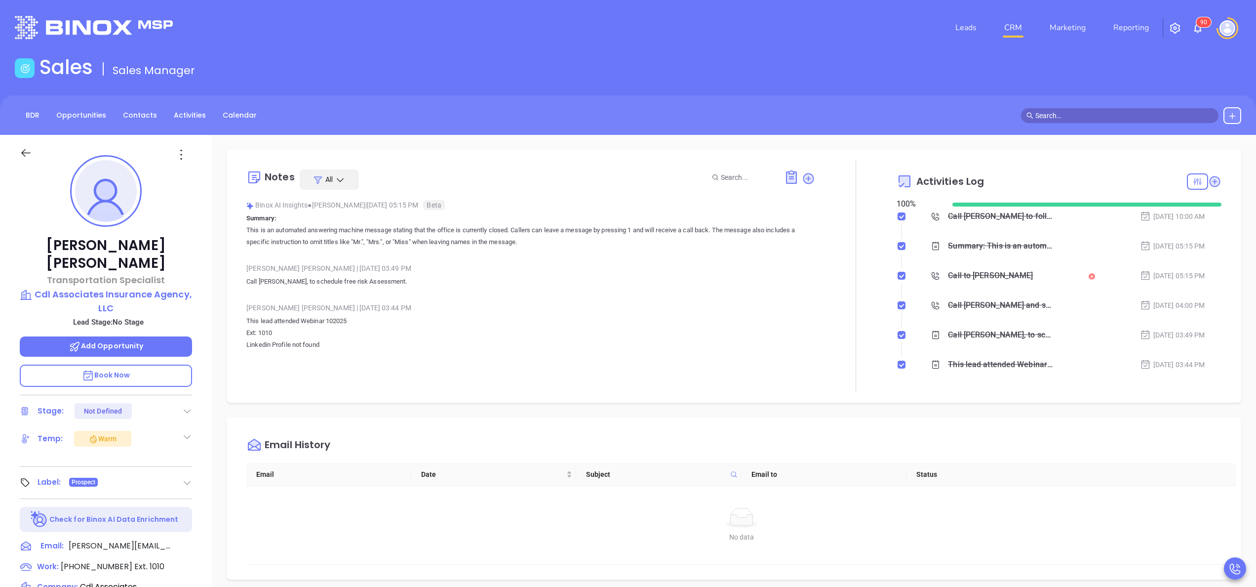
scroll to position [287, 0]
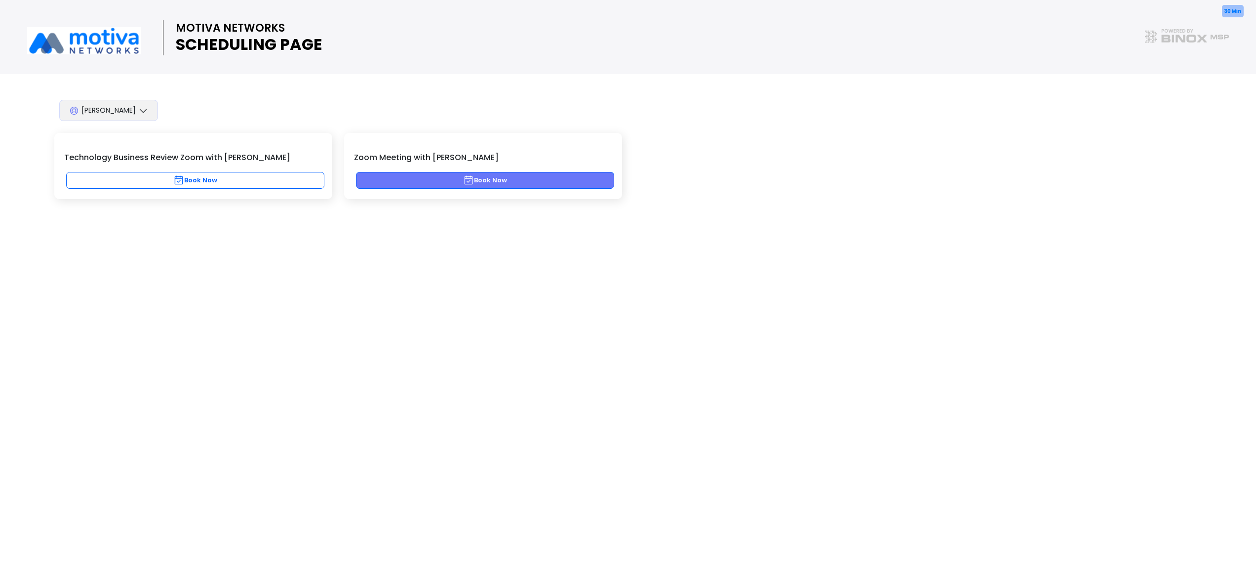
click at [535, 177] on button "Book Now" at bounding box center [485, 180] width 258 height 17
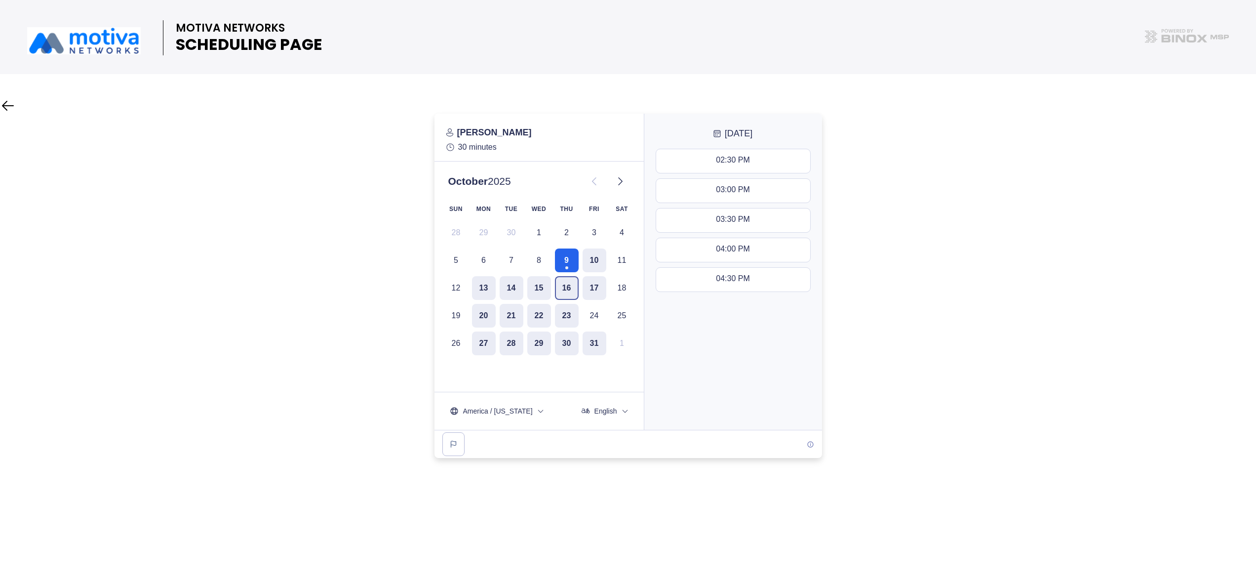
click at [568, 282] on button "16" at bounding box center [567, 288] width 24 height 24
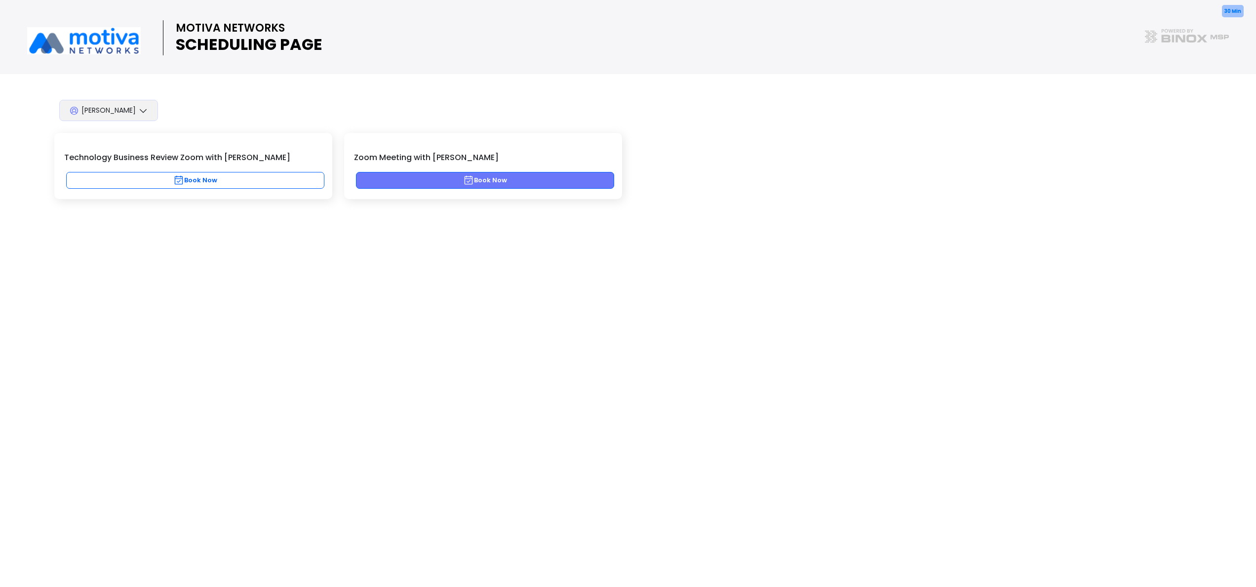
click at [455, 180] on button "Book Now" at bounding box center [485, 180] width 258 height 17
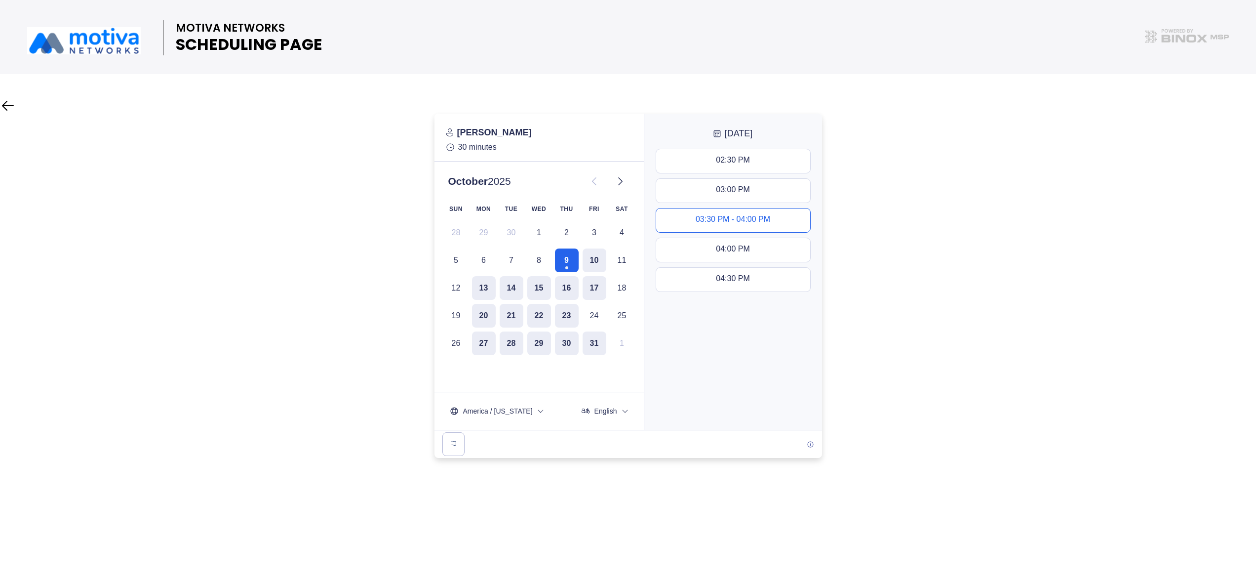
click at [692, 210] on button "03:30 PM - 04:00 PM" at bounding box center [733, 220] width 154 height 24
click at [749, 408] on button "Next" at bounding box center [733, 411] width 164 height 24
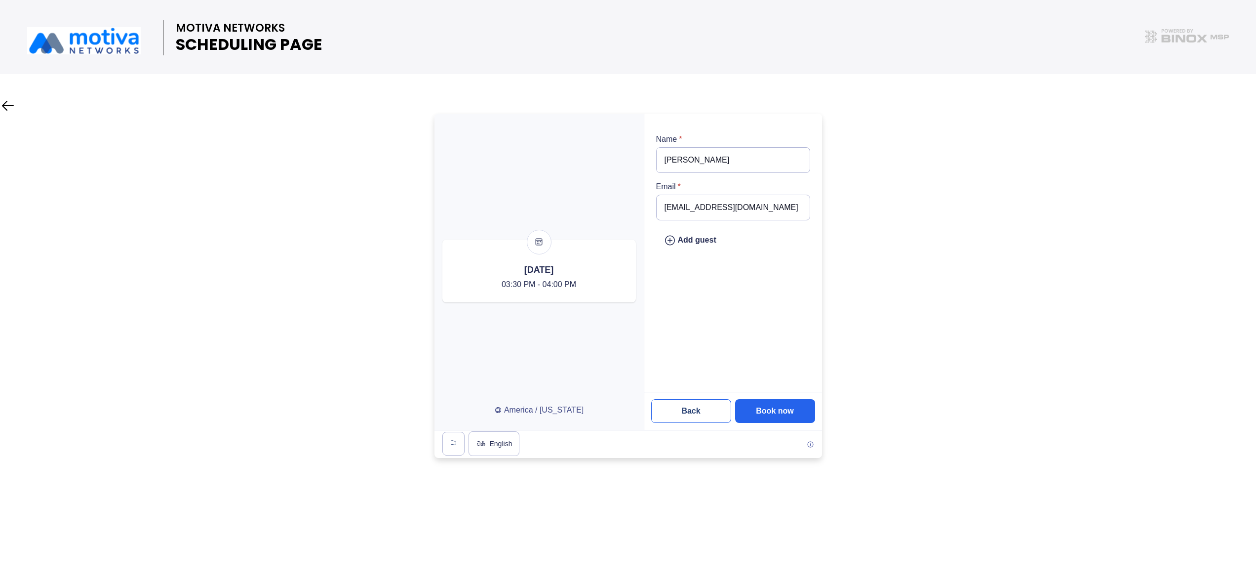
click at [0, 0] on slot "Back" at bounding box center [0, 0] width 0 height 0
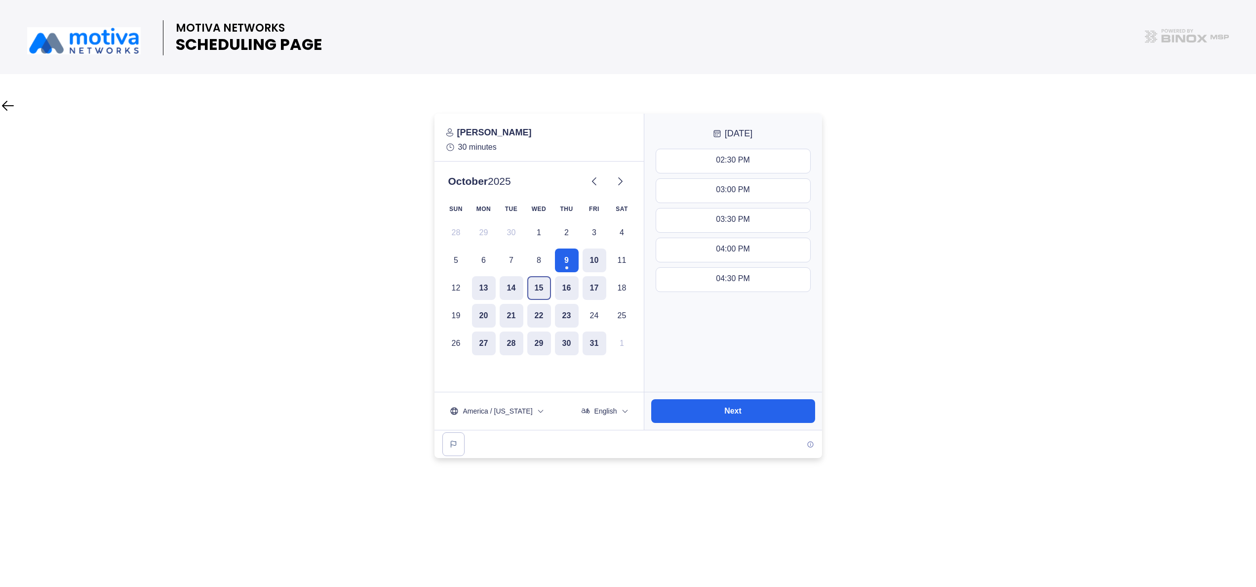
click at [537, 285] on button "15" at bounding box center [539, 288] width 24 height 24
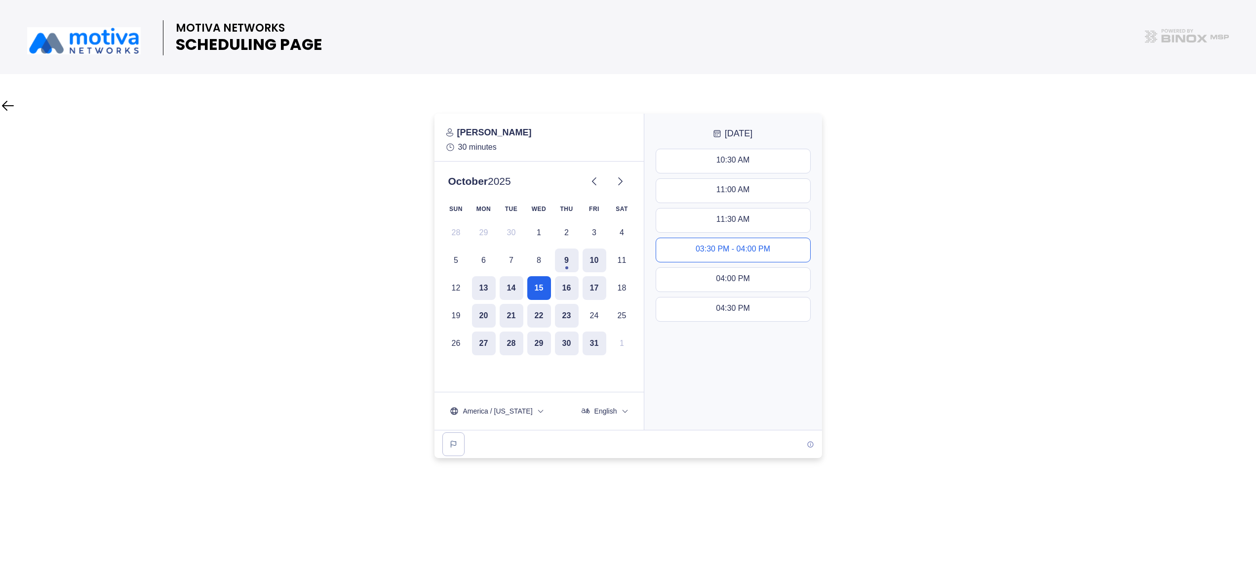
click at [728, 249] on div "03:30 PM - 04:00 PM" at bounding box center [733, 249] width 75 height 11
click at [736, 404] on button "Next" at bounding box center [733, 411] width 164 height 24
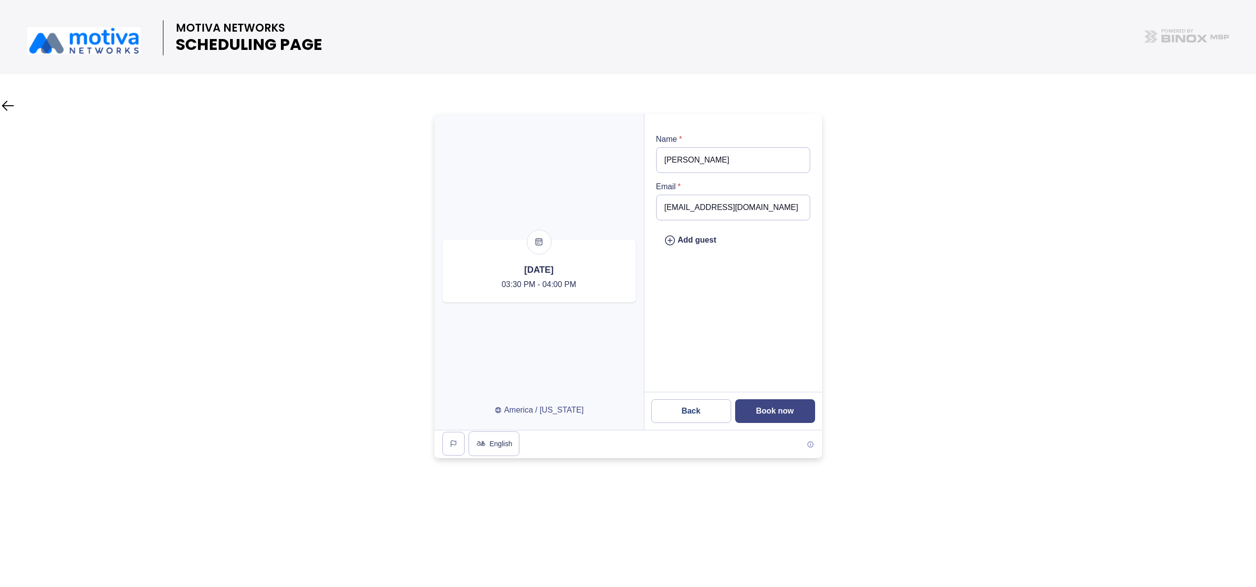
click at [0, 0] on slot "Book now" at bounding box center [0, 0] width 0 height 0
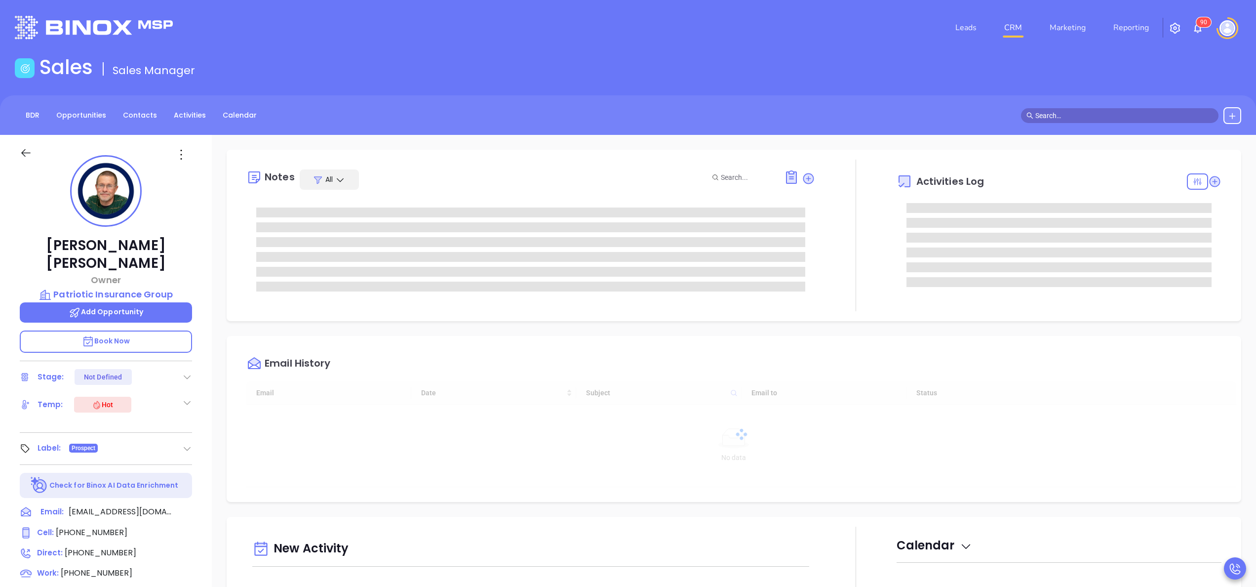
type input "[DATE]"
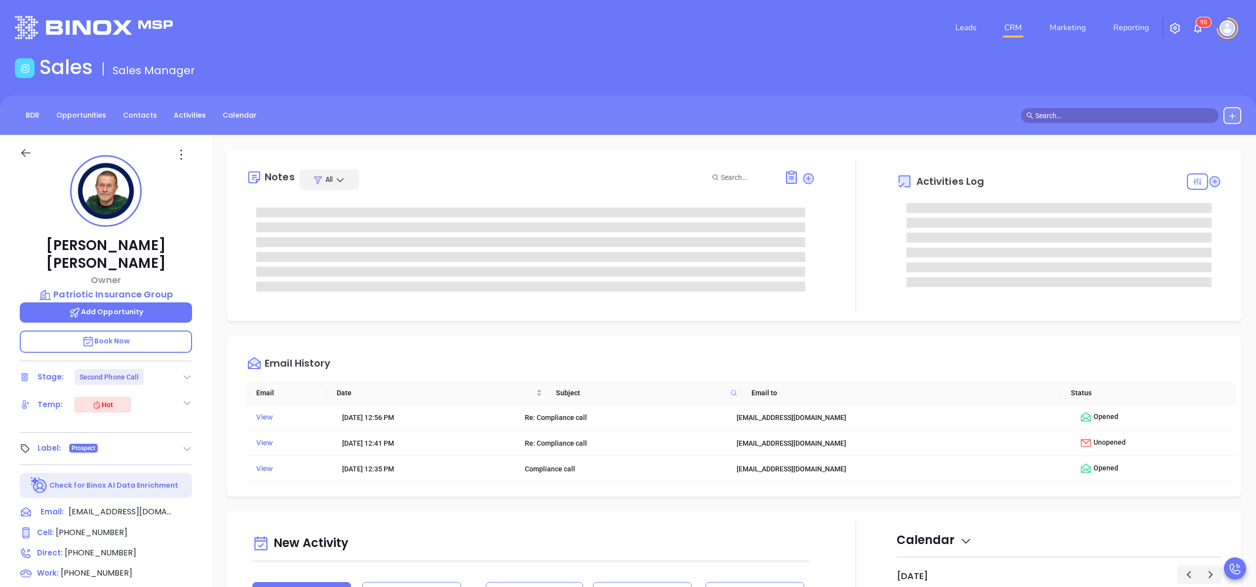
type input "[PERSON_NAME]"
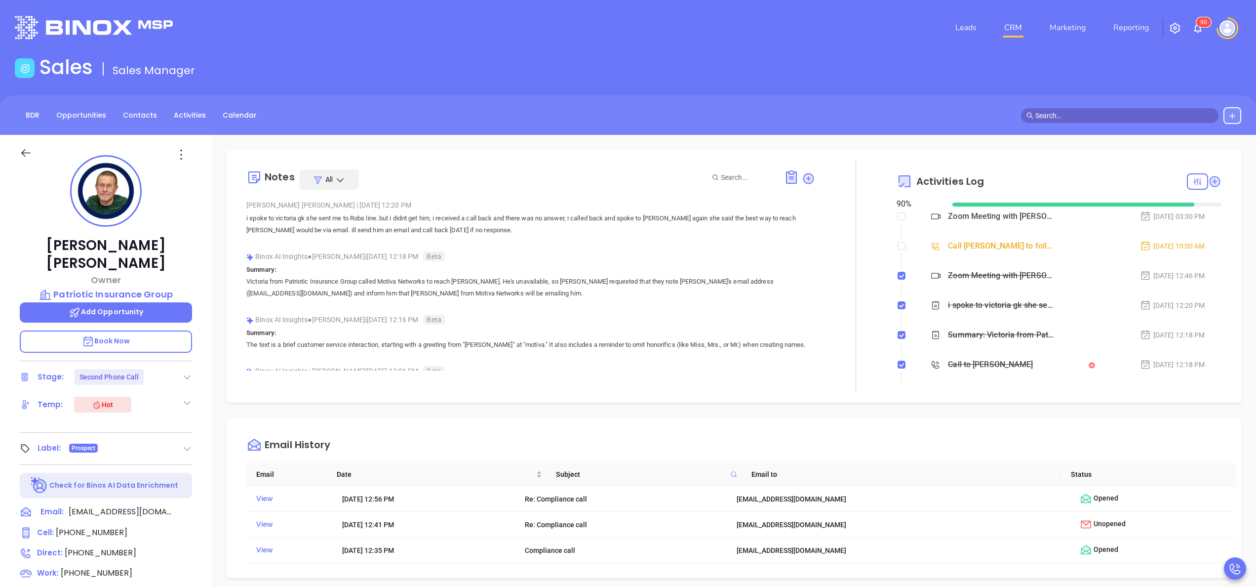
click at [278, 313] on div "Binox AI Insights ● [PERSON_NAME] | [DATE] 12:16 PM Beta" at bounding box center [530, 319] width 569 height 15
click at [885, 248] on div at bounding box center [855, 275] width 81 height 233
click at [898, 243] on input "checkbox" at bounding box center [902, 246] width 8 height 8
checkbox input "true"
click at [761, 267] on p "Summary: Victoria from Patriotic Insurance Group called Motiva Networks to reac…" at bounding box center [530, 282] width 569 height 36
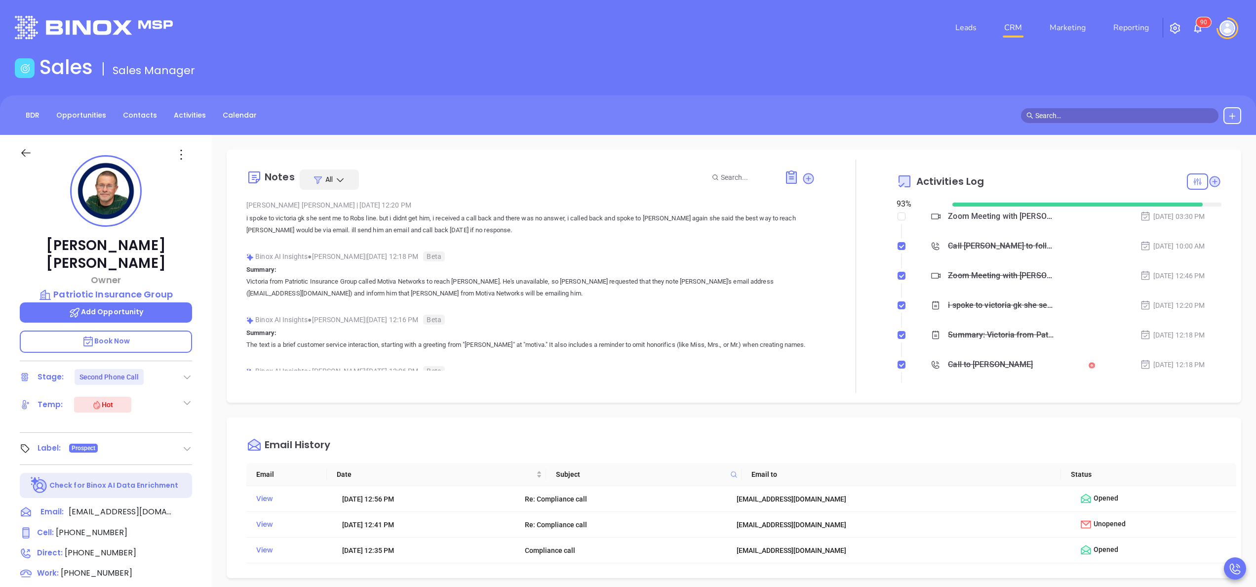
click at [208, 511] on div "Rob Bowen Owner Patriotic Insurance Group Add Opportunity Book Now Stage: Secon…" at bounding box center [106, 501] width 212 height 733
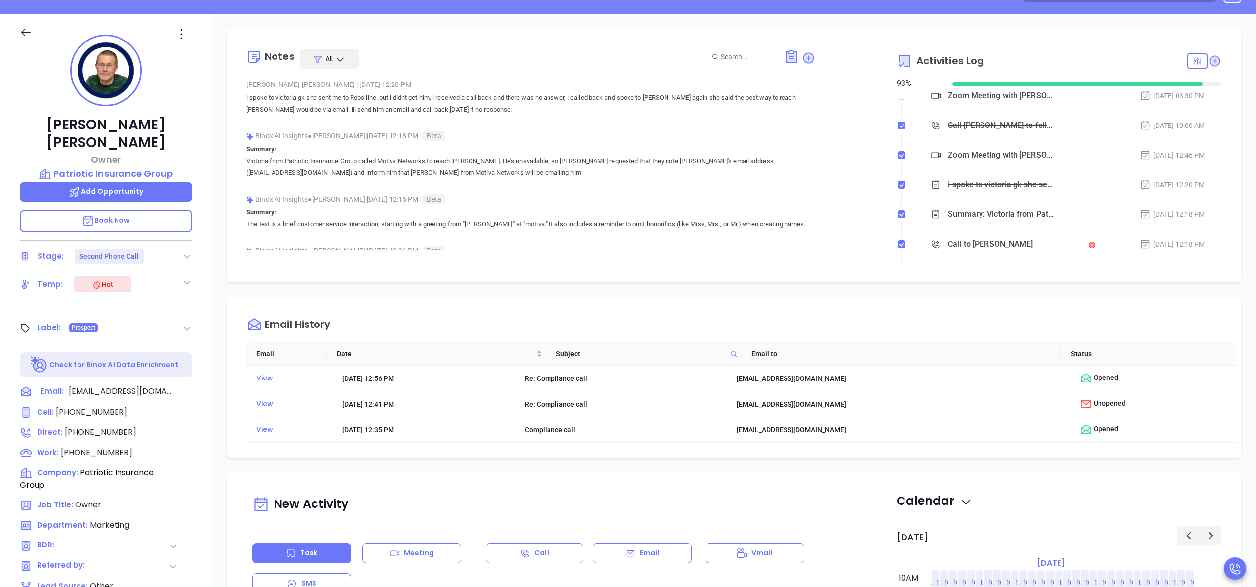
scroll to position [118, 0]
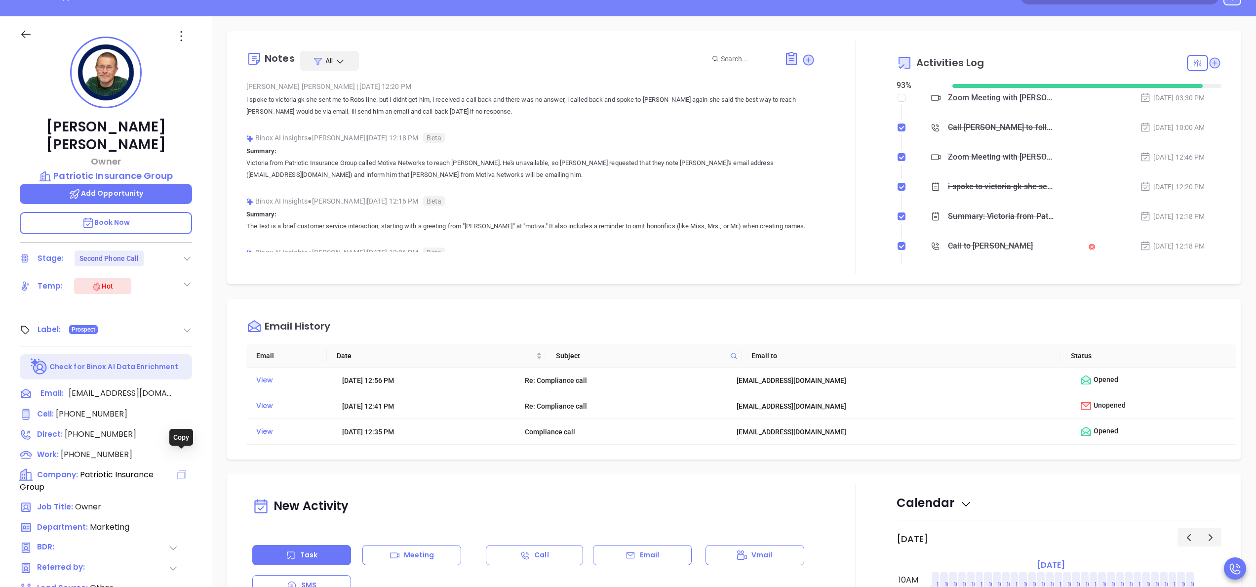
click at [184, 470] on icon at bounding box center [181, 474] width 9 height 9
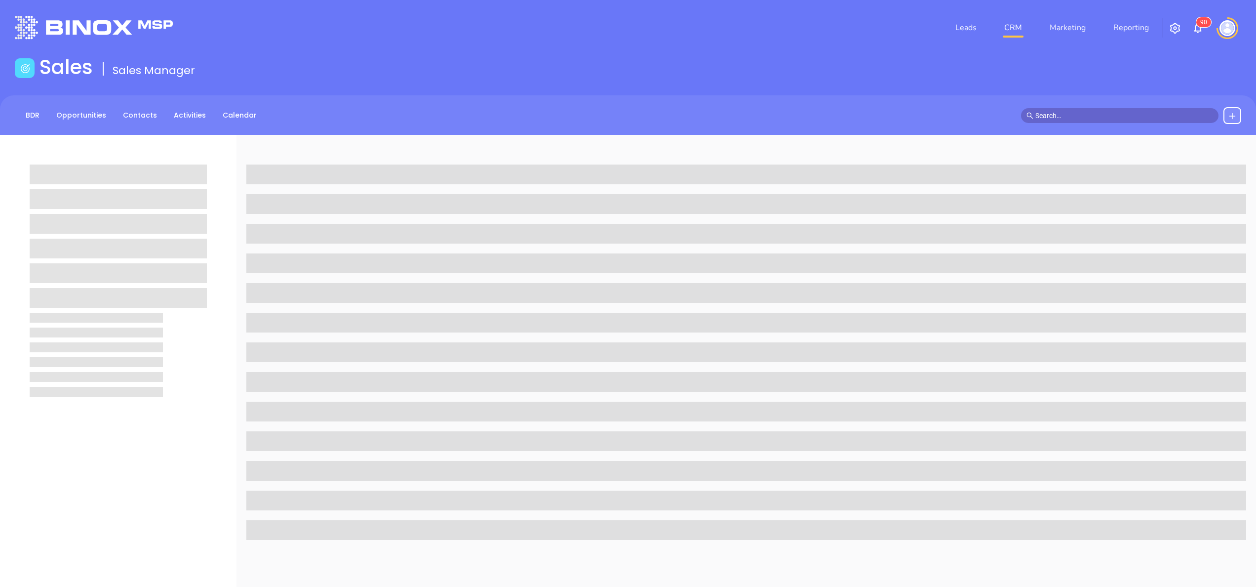
scroll to position [116, 0]
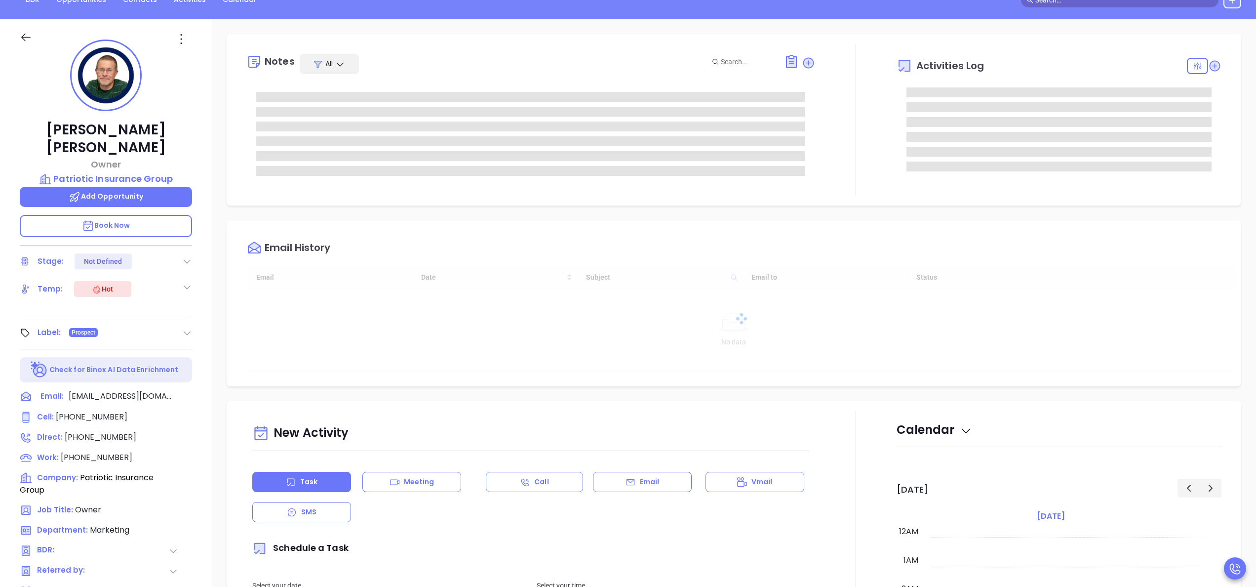
type input "[DATE]"
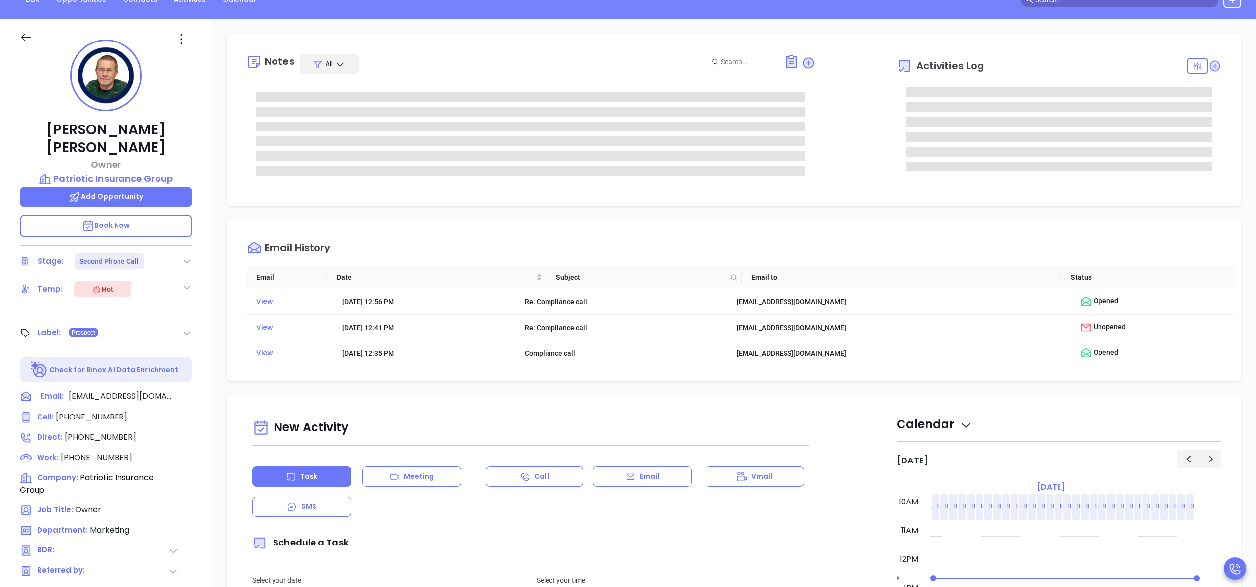
type input "[PERSON_NAME]"
click at [865, 166] on div at bounding box center [855, 120] width 81 height 152
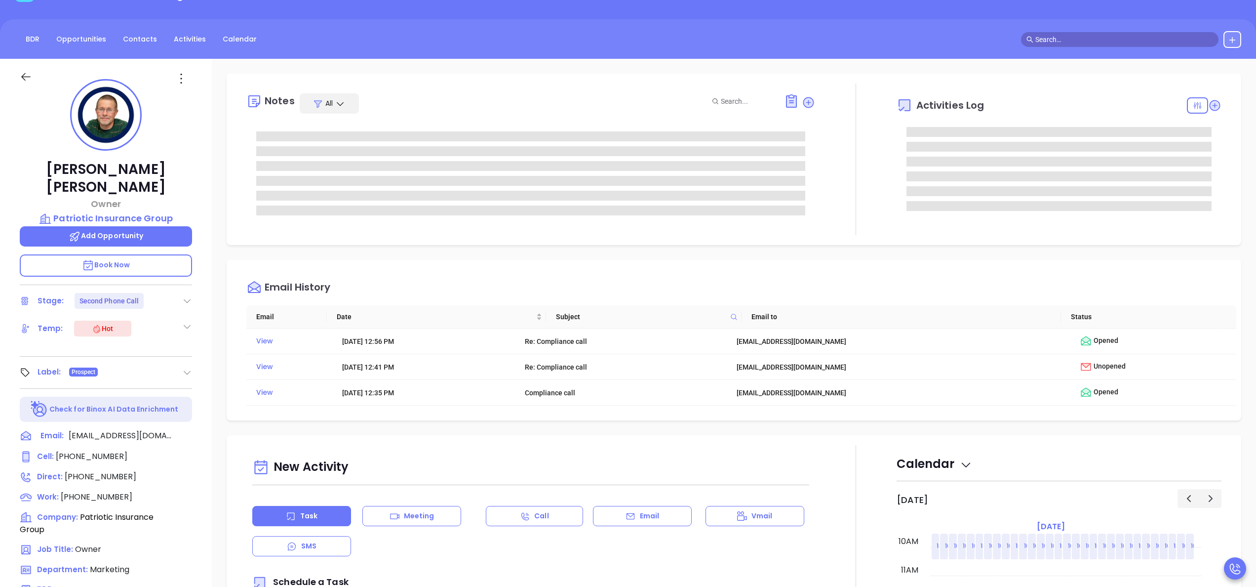
scroll to position [0, 0]
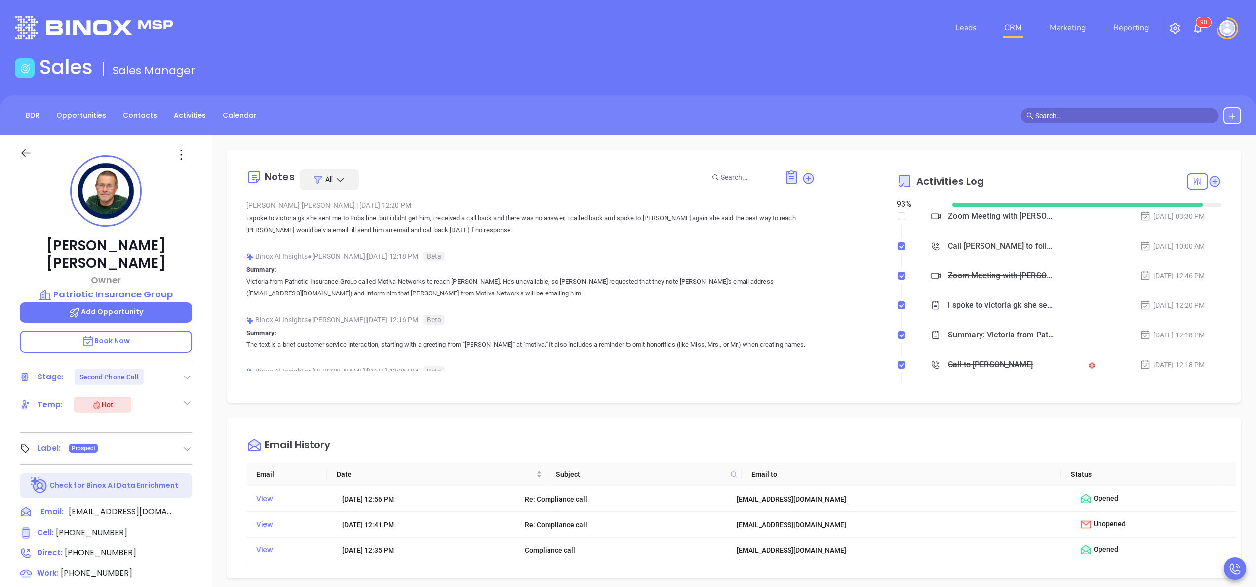
click at [127, 307] on span "Add Opportunity" at bounding box center [106, 312] width 75 height 10
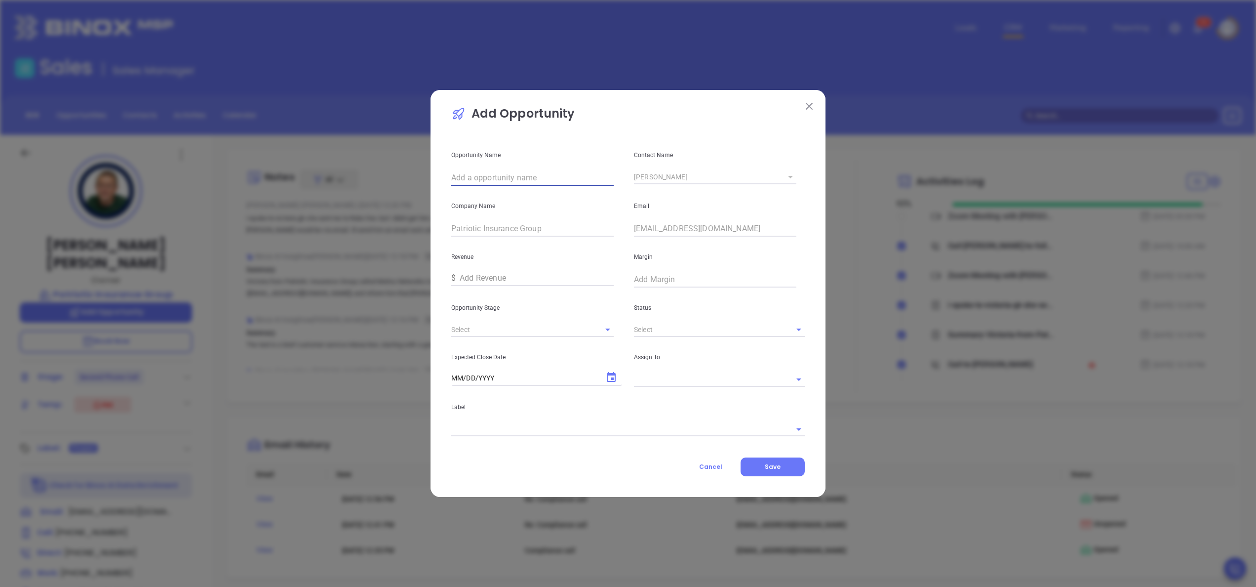
click at [512, 174] on input "text" at bounding box center [532, 178] width 162 height 16
paste input "Patriotic Insurance Group"
type input "Patriotic Insurance Group"
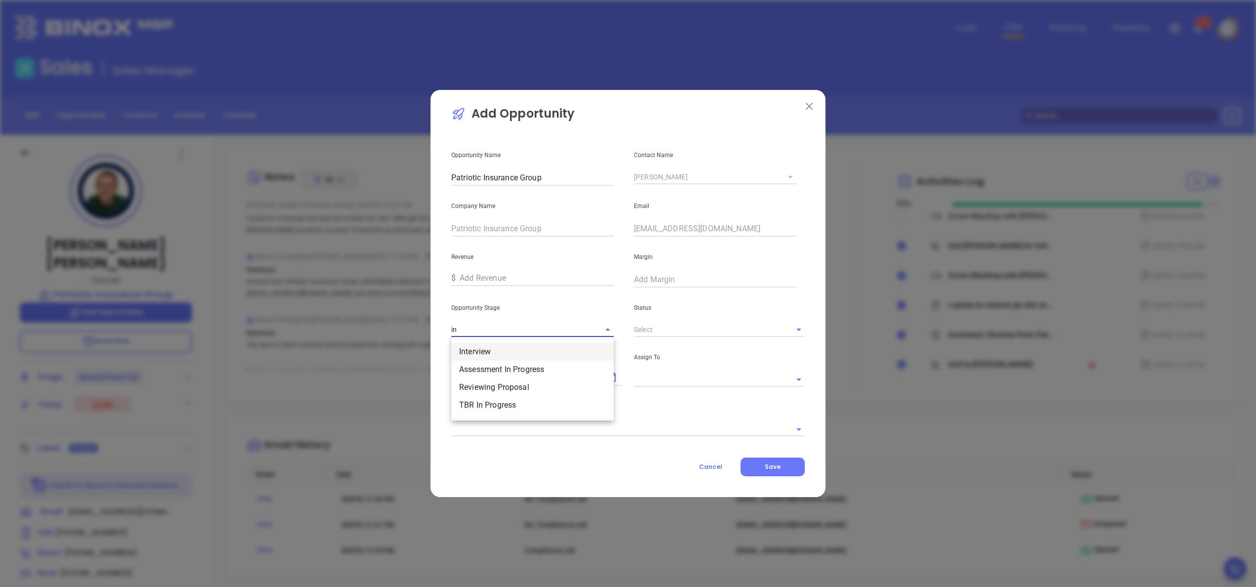
click at [492, 346] on li "Interview" at bounding box center [532, 352] width 162 height 18
type input "Interview"
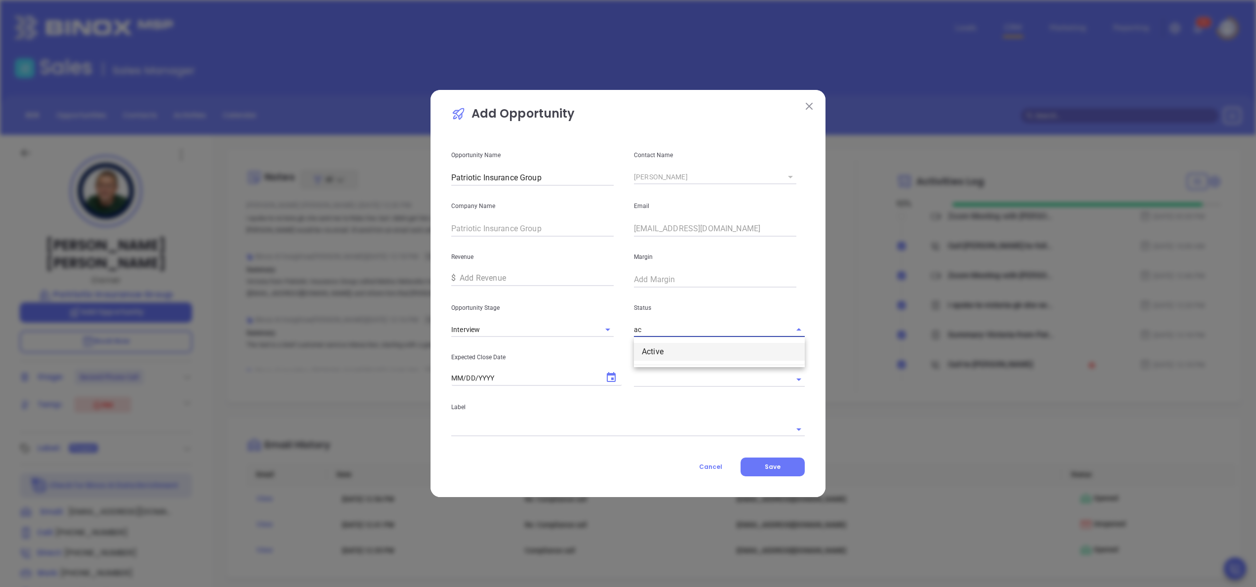
click at [687, 341] on ul "Active" at bounding box center [719, 352] width 171 height 26
click at [677, 349] on li "Active" at bounding box center [719, 352] width 171 height 18
type input "Active"
click at [611, 378] on icon "Choose date" at bounding box center [611, 377] width 12 height 12
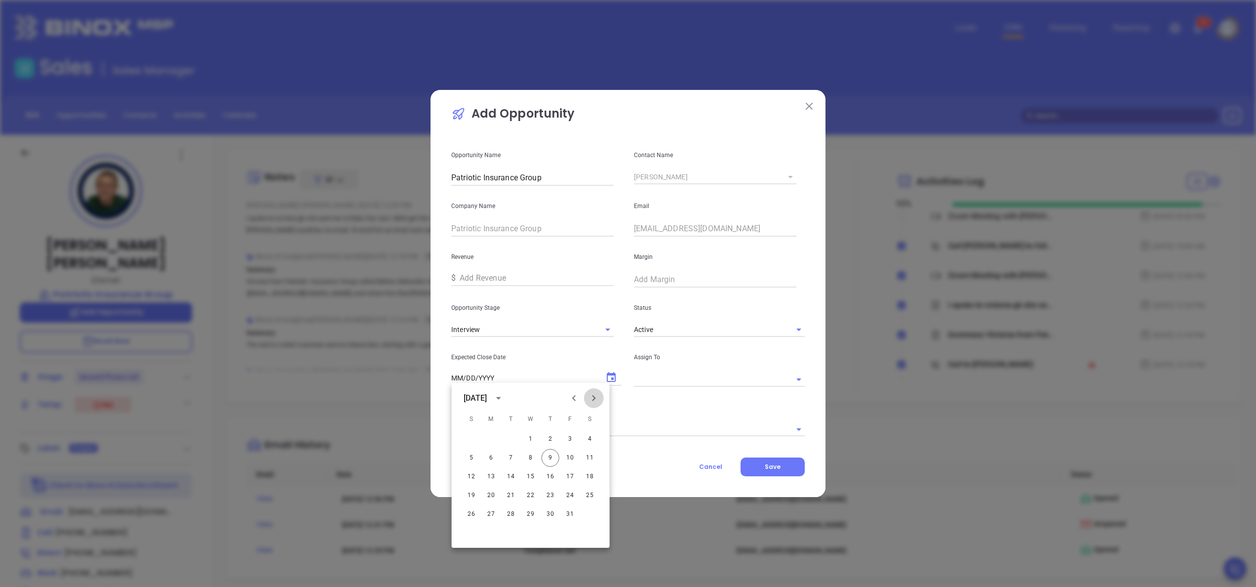
click at [592, 403] on icon "Next month" at bounding box center [594, 398] width 12 height 12
click at [494, 476] on button "10" at bounding box center [491, 477] width 18 height 18
type input "11/10/2025"
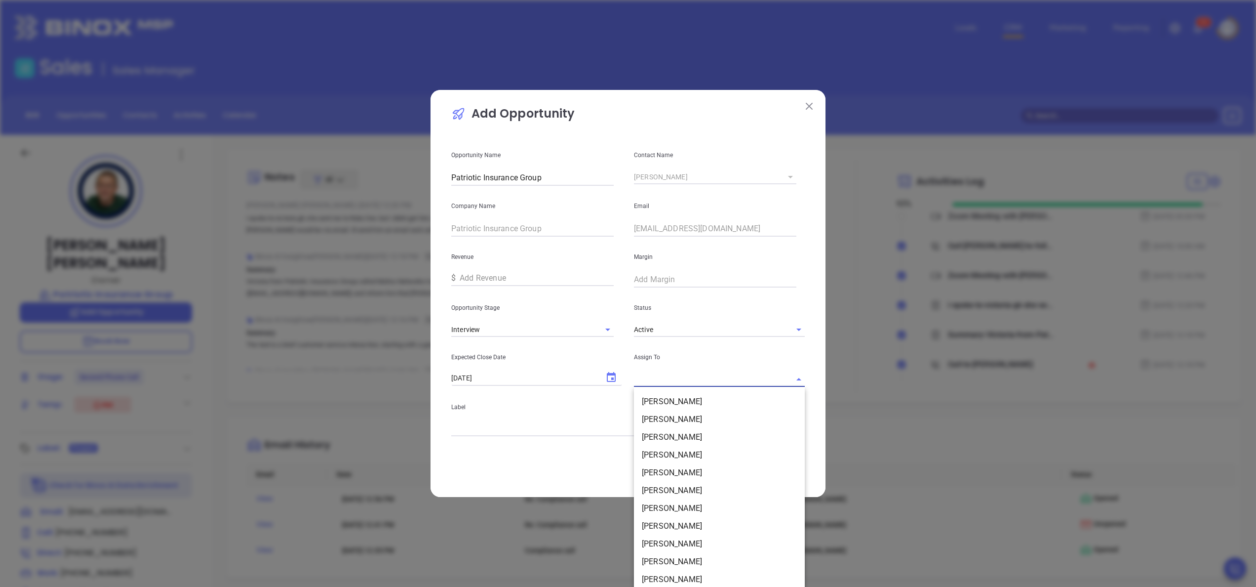
click at [704, 379] on input "text" at bounding box center [705, 379] width 143 height 14
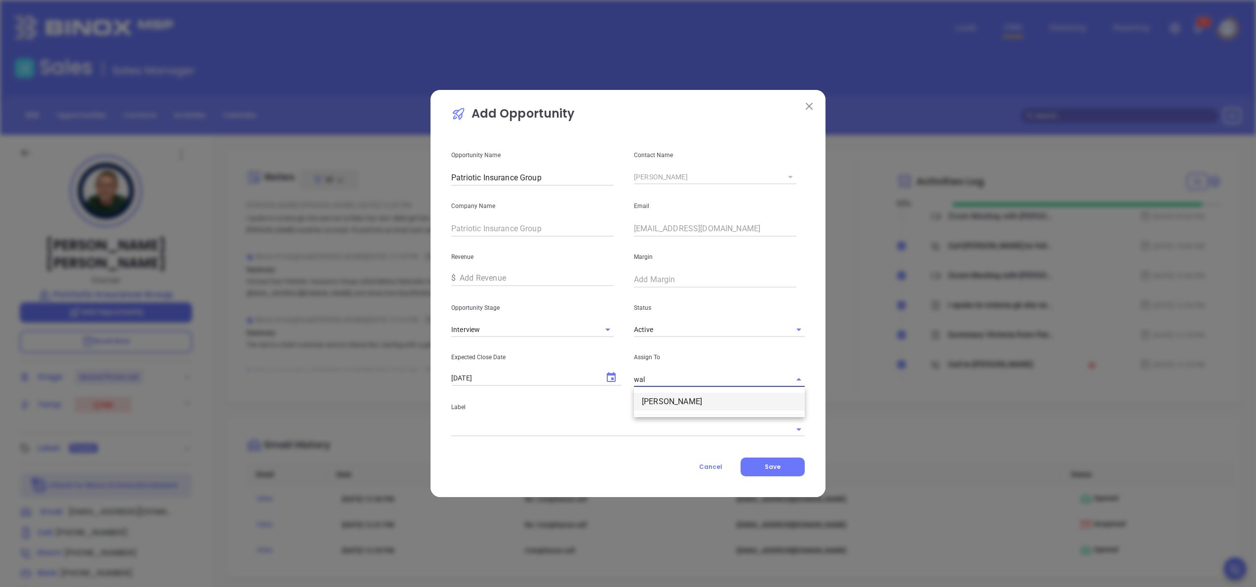
click at [694, 397] on li "Walter Contreras" at bounding box center [719, 402] width 171 height 18
type input "Walter Contreras"
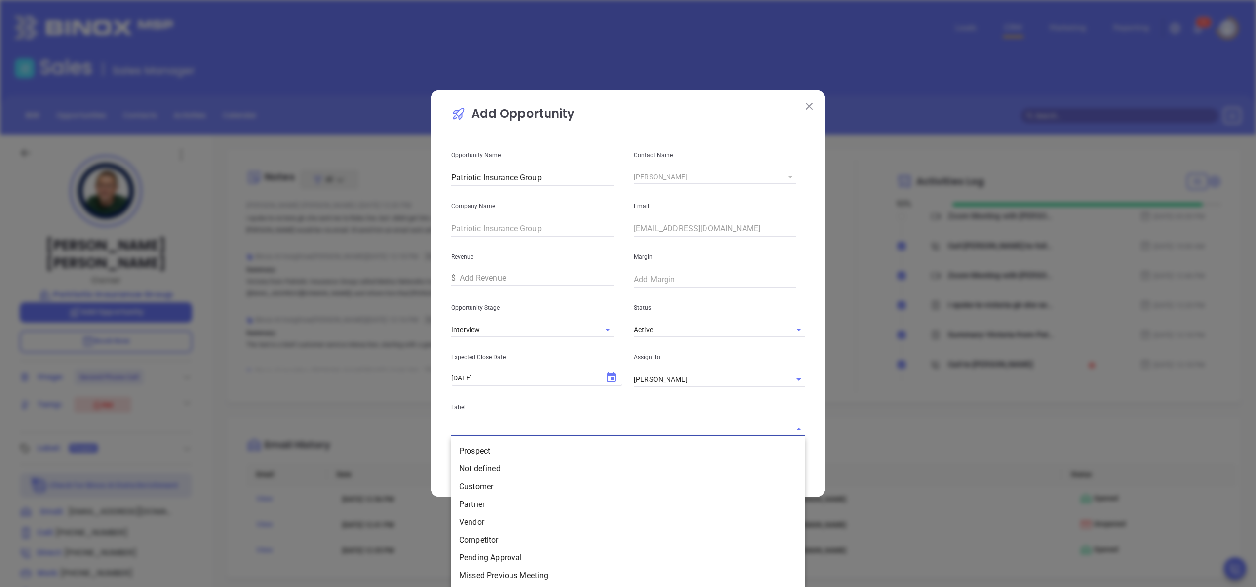
click at [635, 433] on input "text" at bounding box center [614, 429] width 326 height 14
click at [558, 459] on li "Prospect" at bounding box center [628, 451] width 354 height 18
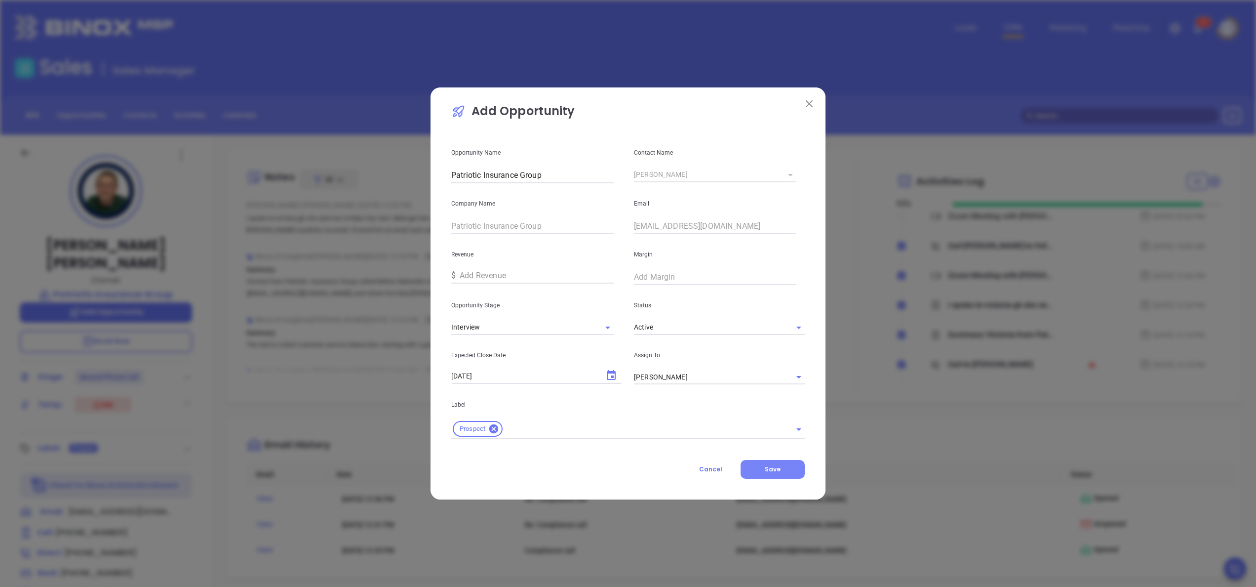
click at [792, 474] on button "Save" at bounding box center [773, 469] width 64 height 19
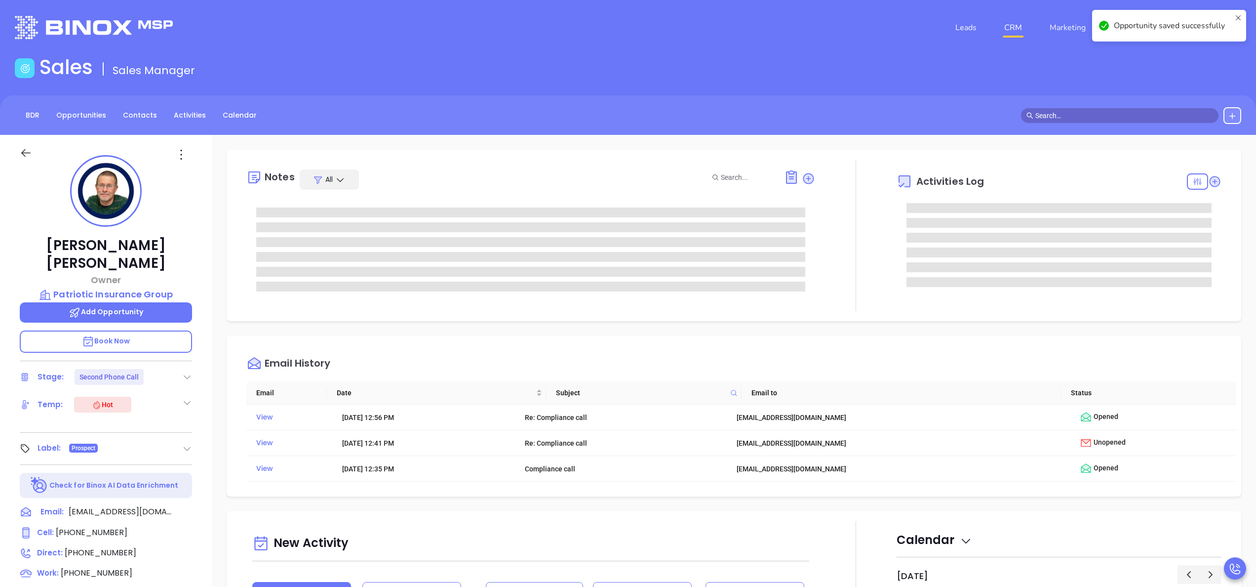
click at [204, 341] on div "Rob Bowen Owner Patriotic Insurance Group Add Opportunity Book Now Stage: Secon…" at bounding box center [106, 501] width 212 height 733
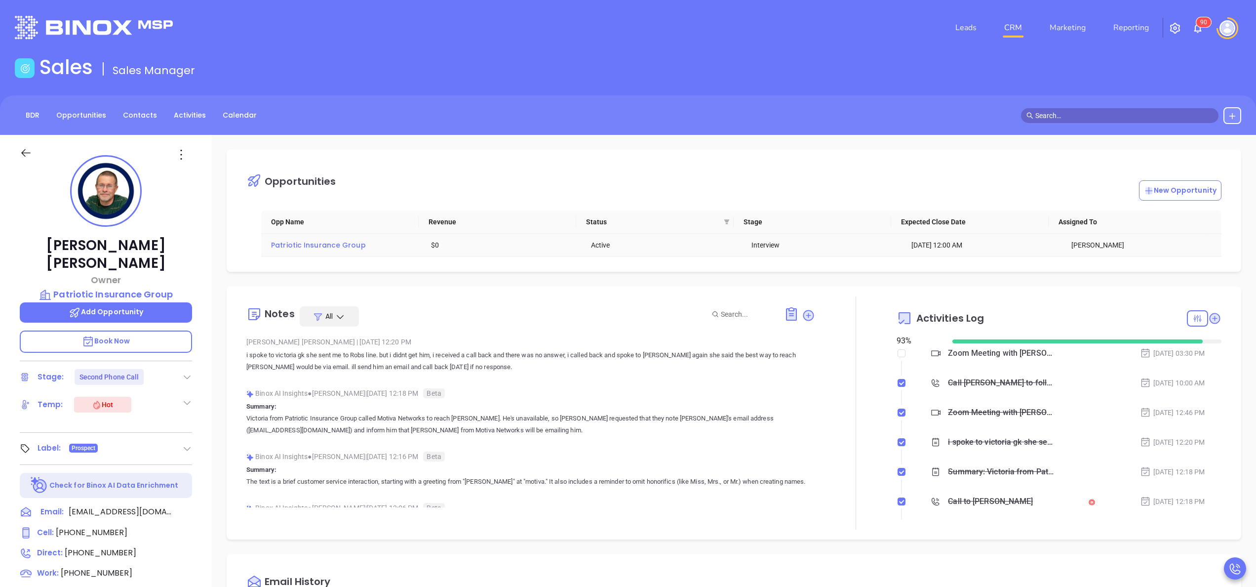
click at [299, 243] on span "Patriotic Insurance Group" at bounding box center [318, 245] width 95 height 10
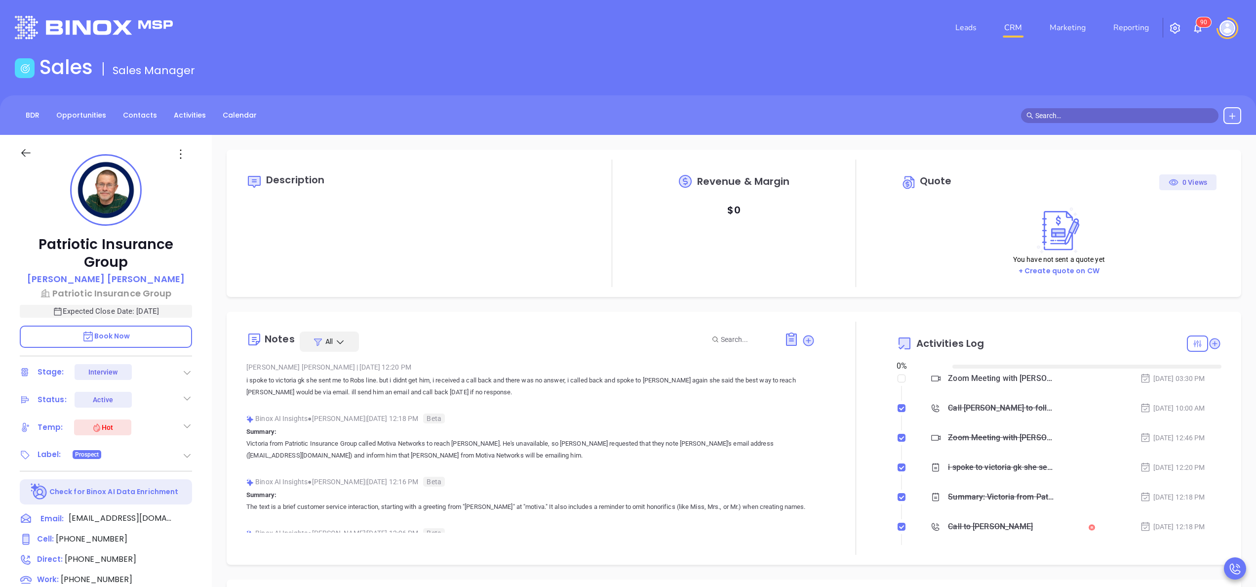
type input "[DATE]"
click at [768, 461] on div "Binox AI Insights ● Anabell Dominguez | Oct 9, 2025 12:18 PM Beta Summary: Vict…" at bounding box center [530, 440] width 569 height 58
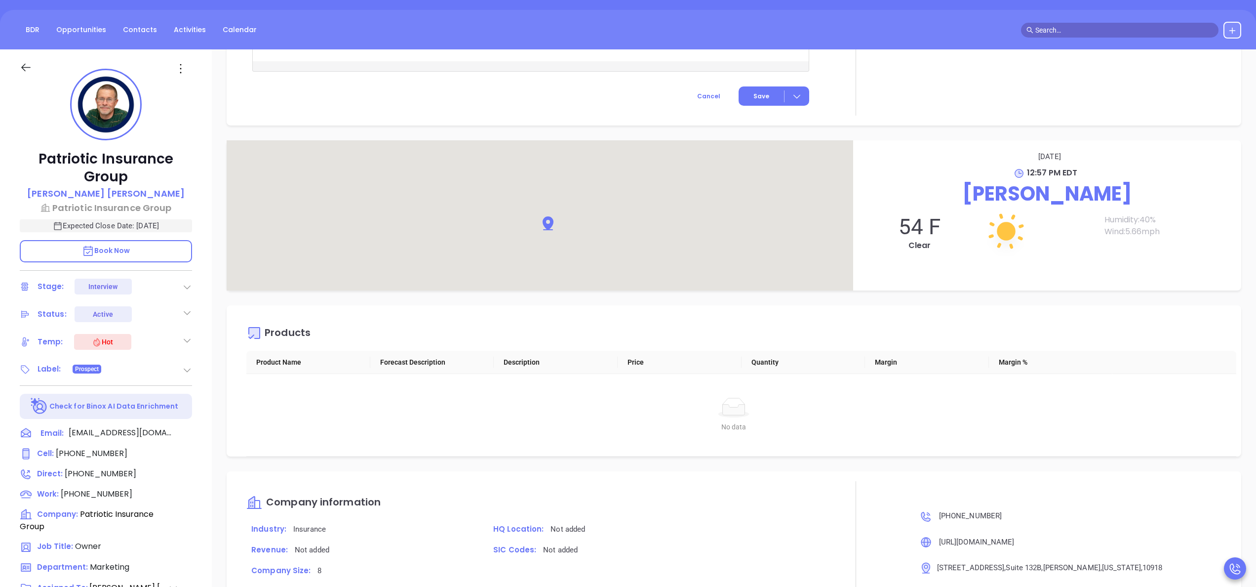
scroll to position [1119, 0]
type input "[PERSON_NAME]"
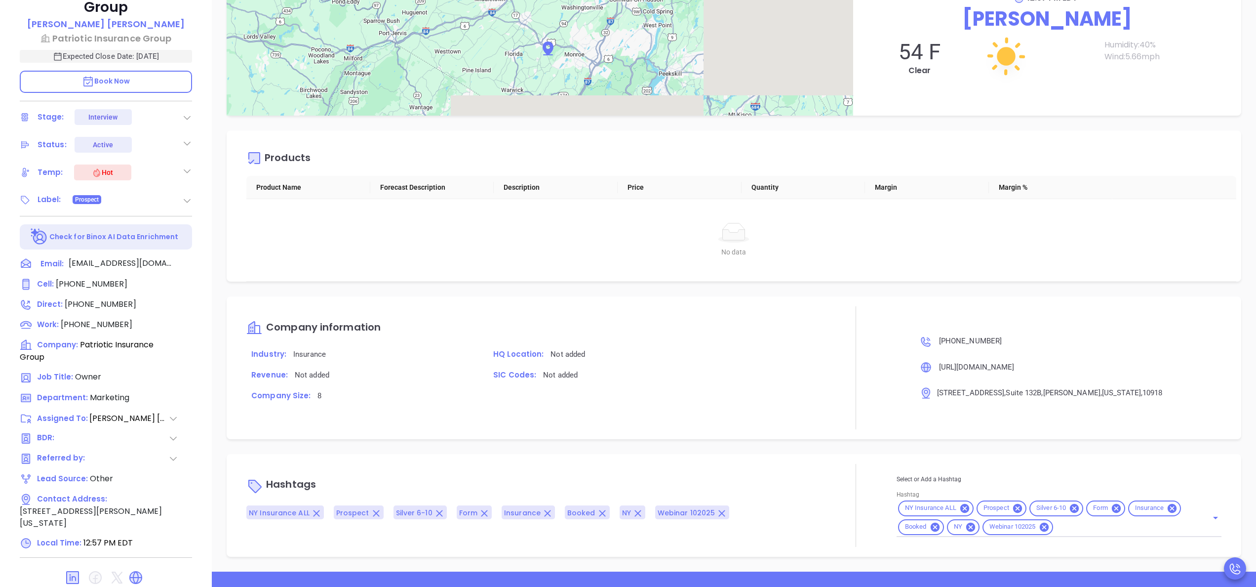
scroll to position [281, 0]
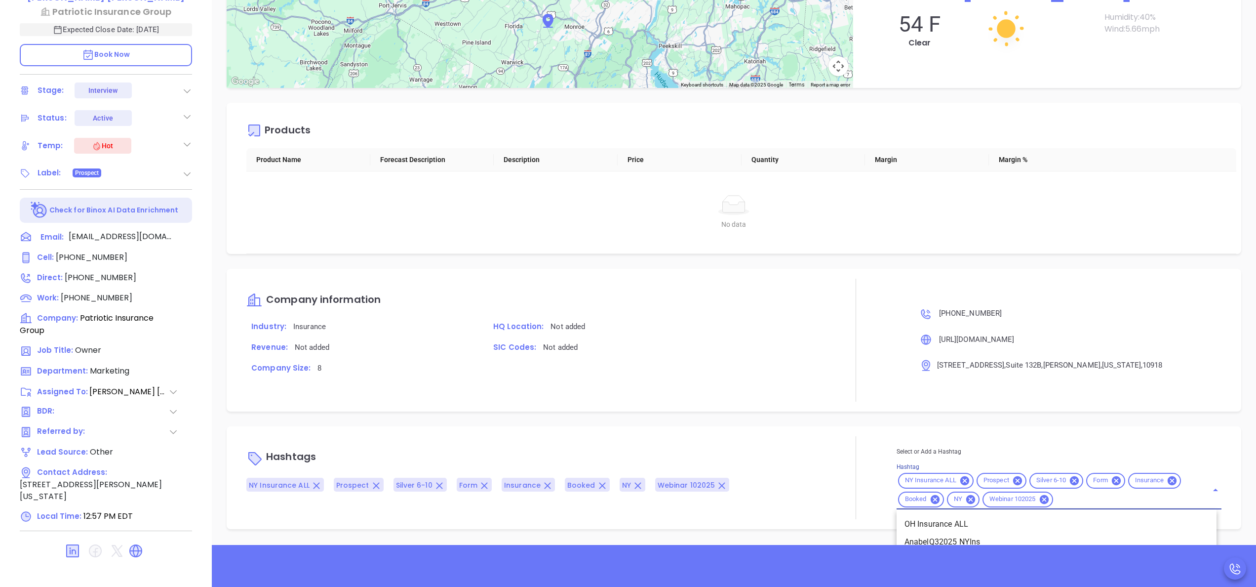
click at [1080, 498] on input "Hashtag" at bounding box center [1124, 499] width 139 height 12
type input "opp"
click at [1048, 517] on li "Opportunity" at bounding box center [1057, 524] width 320 height 18
click at [789, 382] on div "Company Size: 8" at bounding box center [530, 372] width 581 height 21
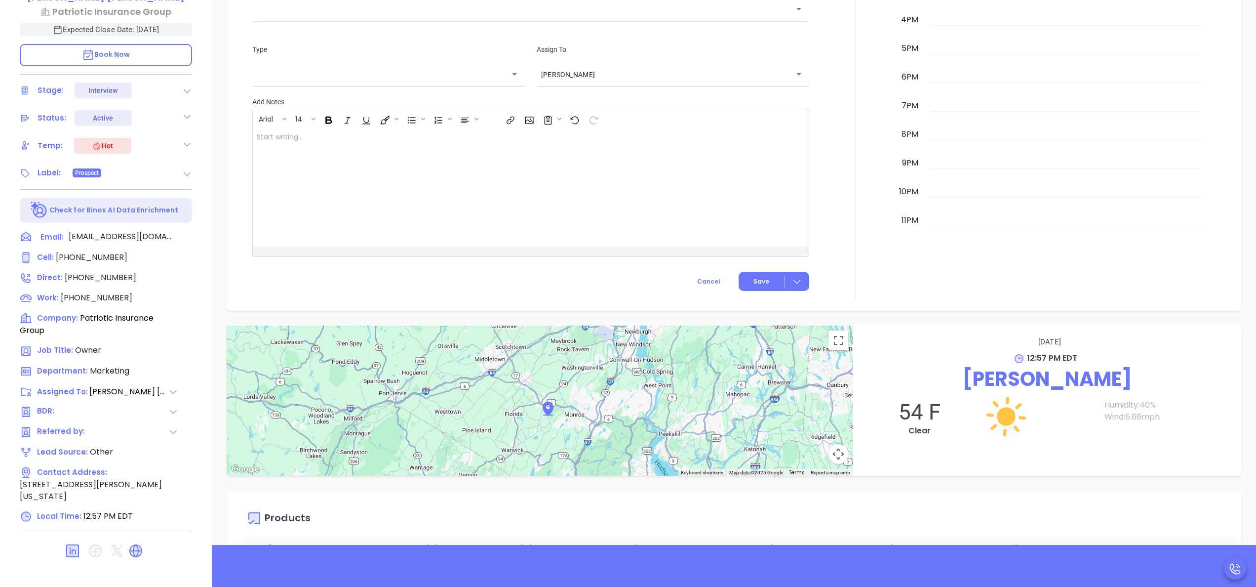
scroll to position [724, 0]
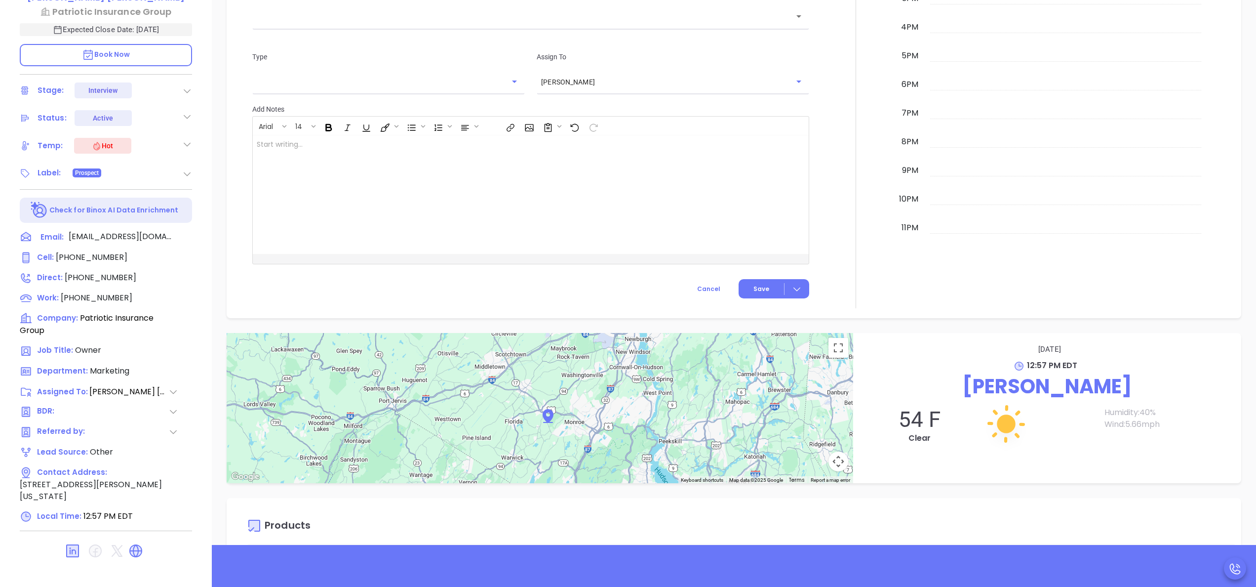
drag, startPoint x: 180, startPoint y: 160, endPoint x: 182, endPoint y: 166, distance: 5.6
click at [182, 166] on div "Patriotic Insurance Group Rob Bowen Patriotic Insurance Group Expected Close Da…" at bounding box center [106, 219] width 212 height 733
click at [182, 166] on div "Label: Prospect" at bounding box center [106, 173] width 172 height 16
click at [188, 173] on icon at bounding box center [187, 174] width 10 height 10
click at [189, 205] on div "Prospect" at bounding box center [146, 201] width 92 height 16
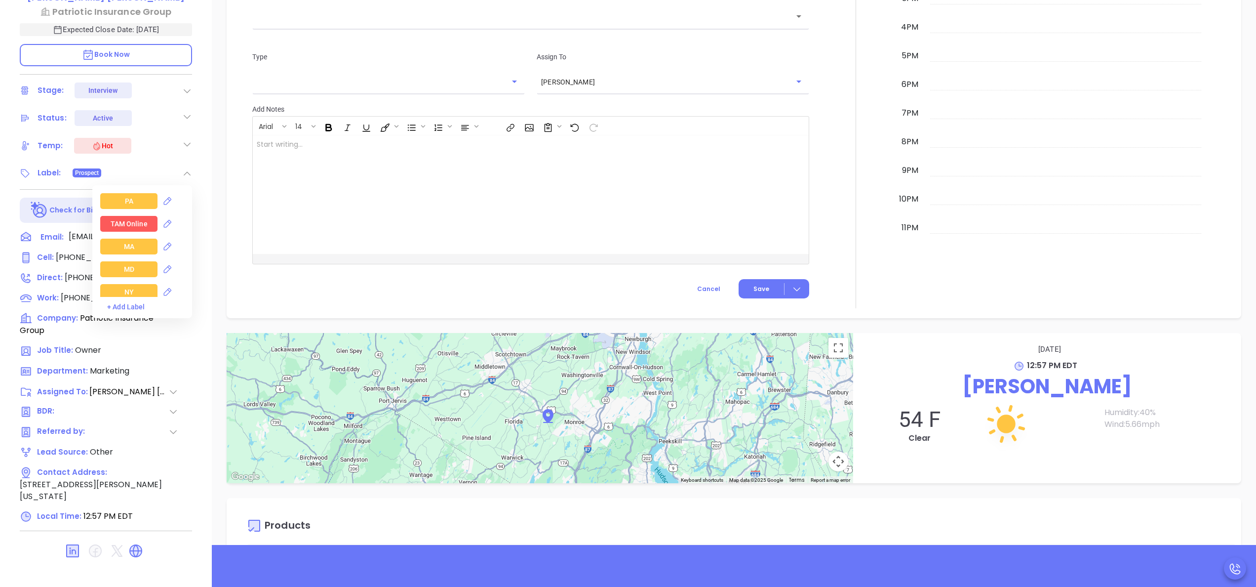
scroll to position [1145, 0]
click at [117, 247] on div "NY" at bounding box center [128, 252] width 57 height 16
click at [125, 222] on div "Insurance" at bounding box center [129, 224] width 32 height 16
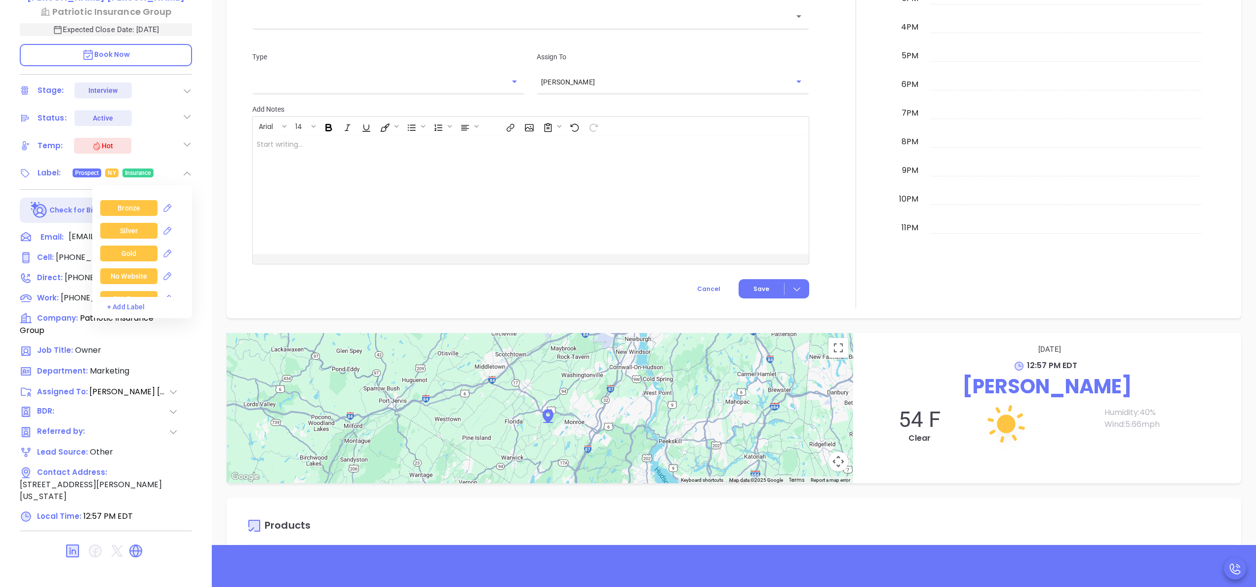
click at [135, 231] on div "Silver" at bounding box center [128, 231] width 57 height 16
click at [132, 269] on div "Webinar" at bounding box center [129, 267] width 27 height 16
click at [241, 232] on div "New Activity Task Meeting Call Email Vmail SMS Schedule a Task Select your date…" at bounding box center [734, 33] width 995 height 549
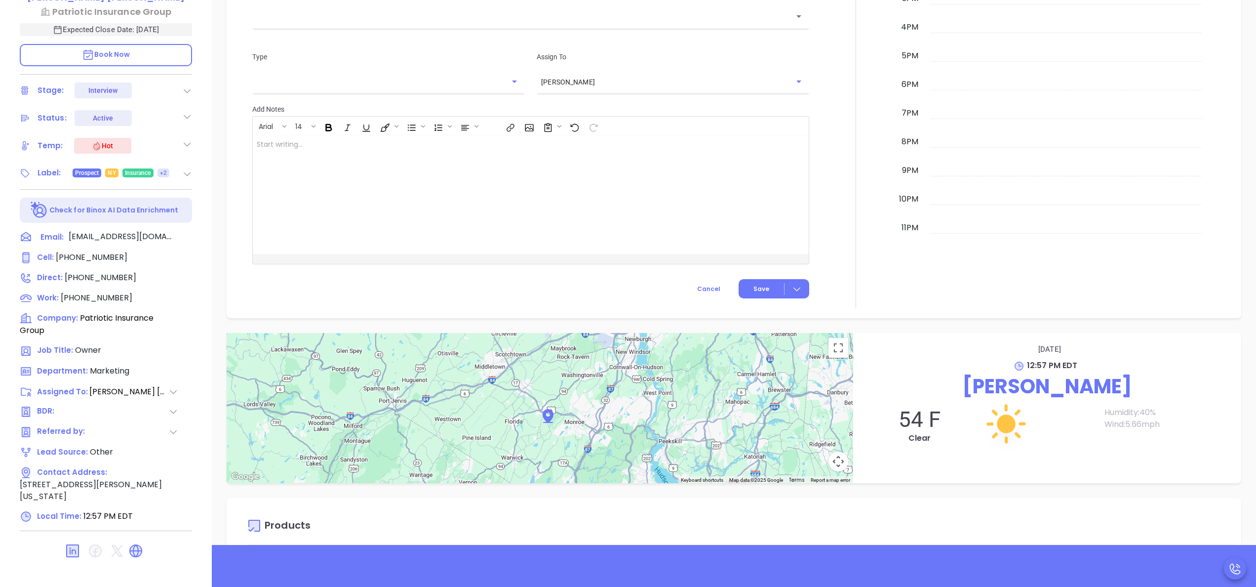
click at [175, 414] on icon at bounding box center [173, 411] width 10 height 10
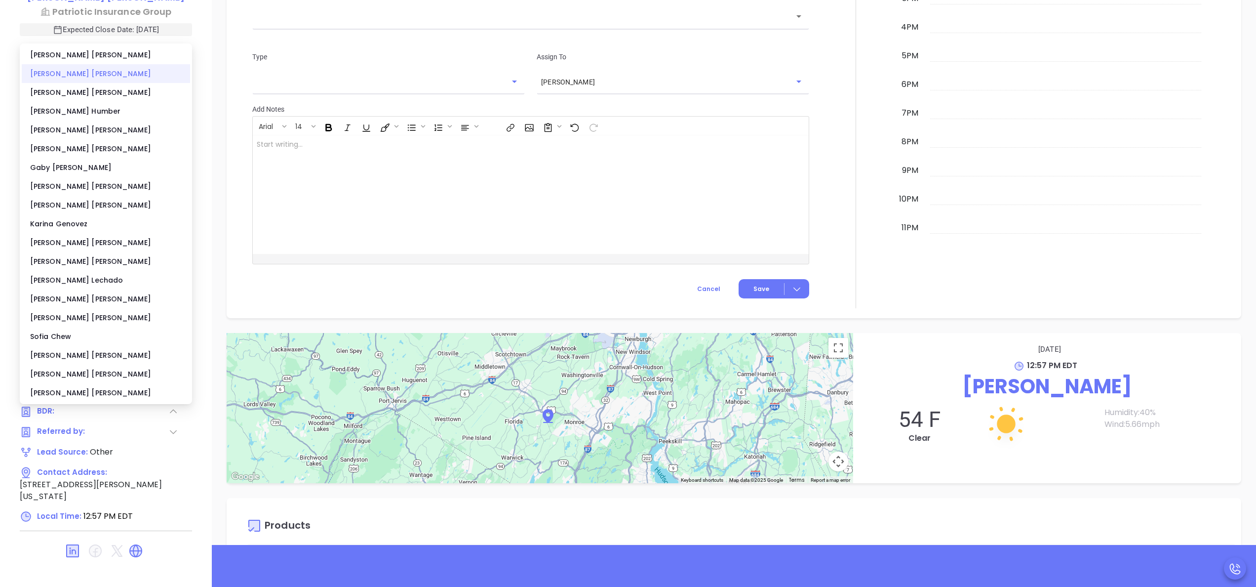
click at [81, 73] on div "Anabell Dominguez" at bounding box center [106, 73] width 168 height 19
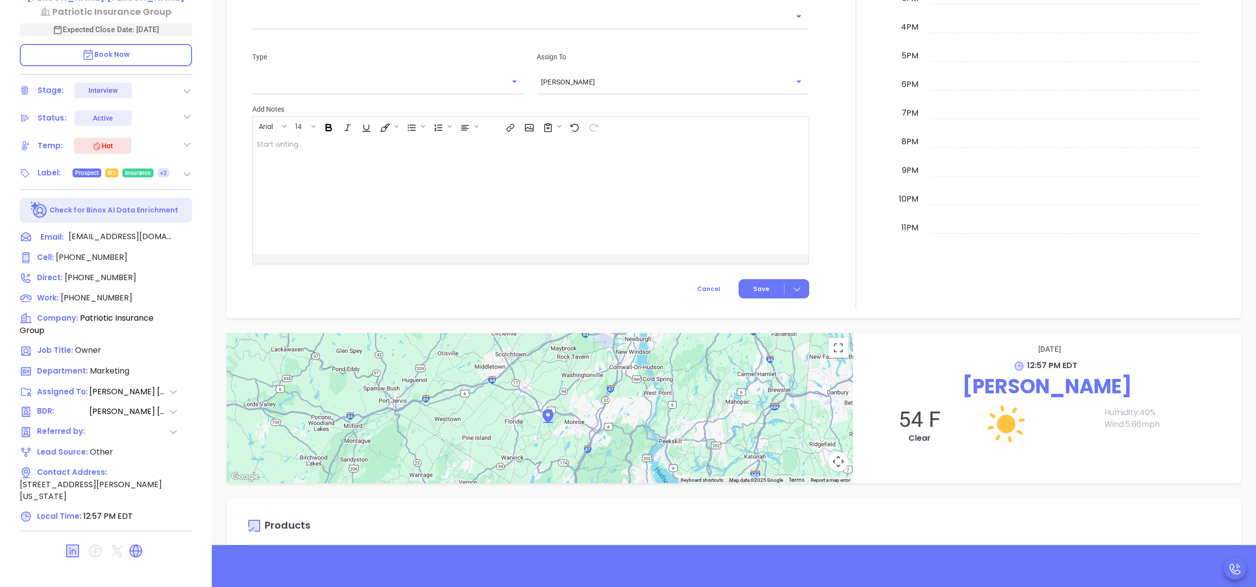
click at [834, 195] on div at bounding box center [855, 33] width 81 height 549
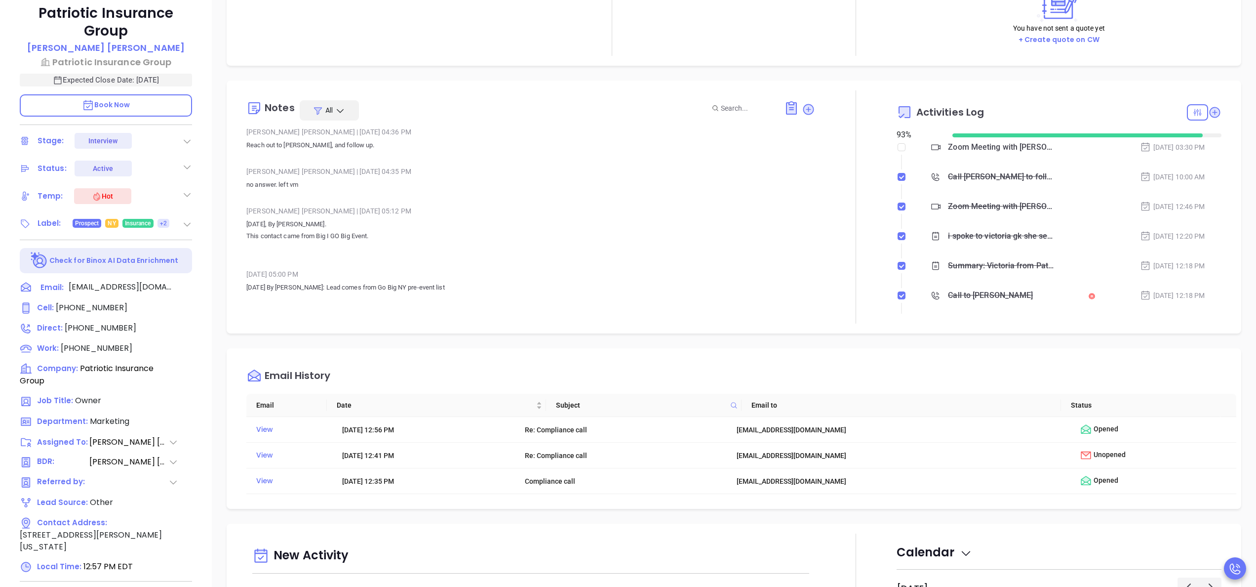
scroll to position [0, 0]
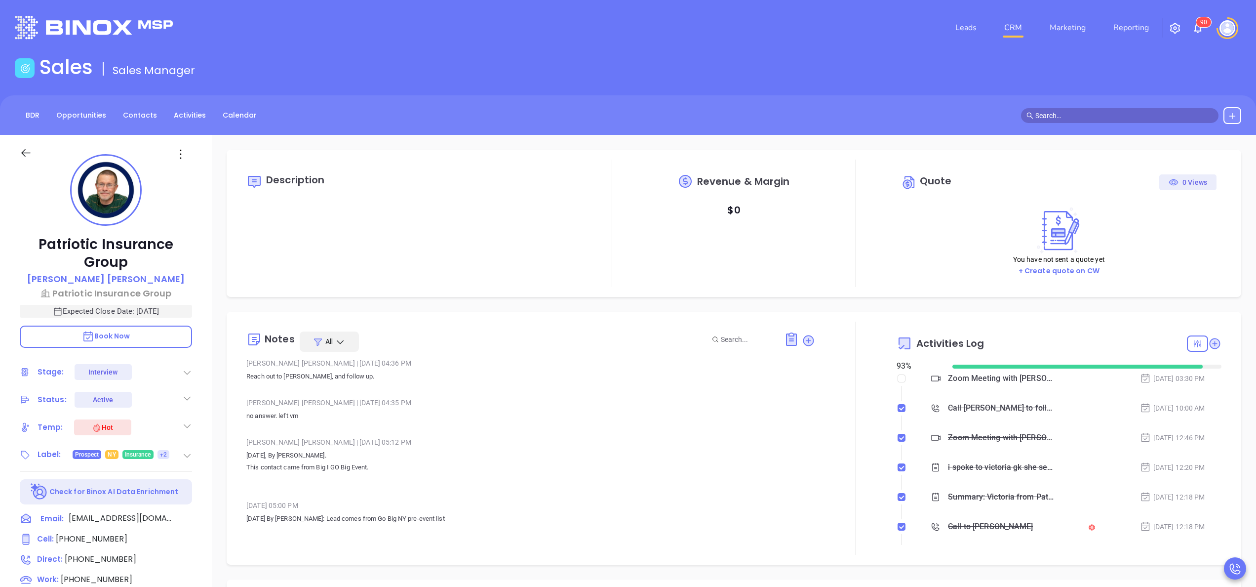
click at [338, 432] on div "Anabell Dominguez | Oct 9, 2025 12:20 PM i spoke to victoria gk she sent me to …" at bounding box center [530, 193] width 569 height 678
click at [804, 341] on icon at bounding box center [809, 340] width 10 height 10
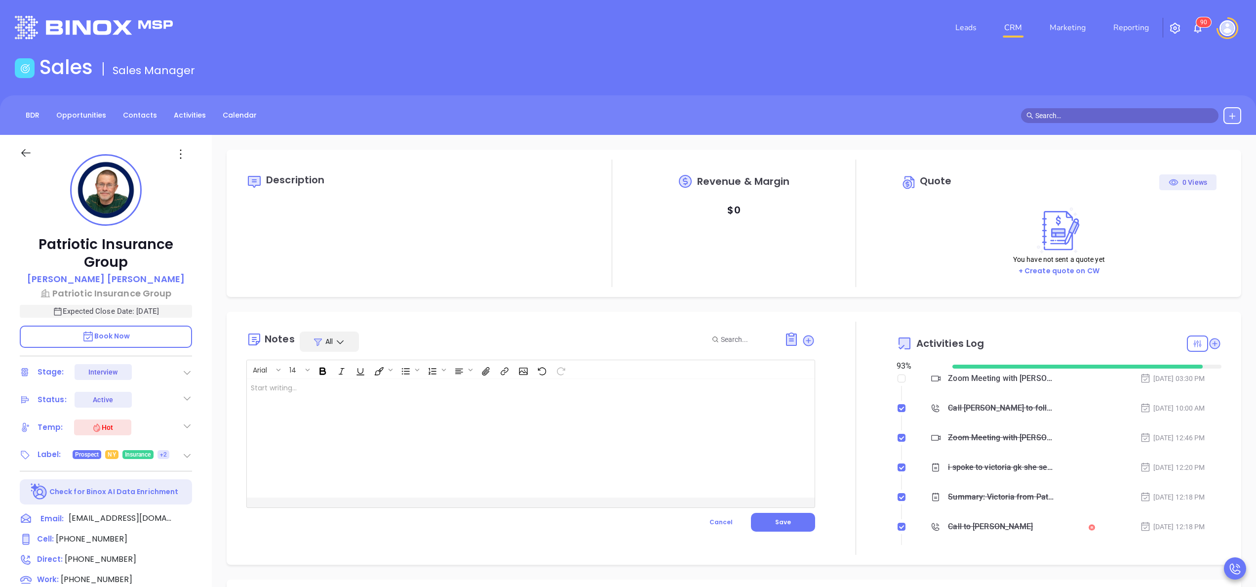
click at [423, 409] on div at bounding box center [511, 438] width 528 height 118
click at [791, 518] on button "Save" at bounding box center [783, 521] width 64 height 19
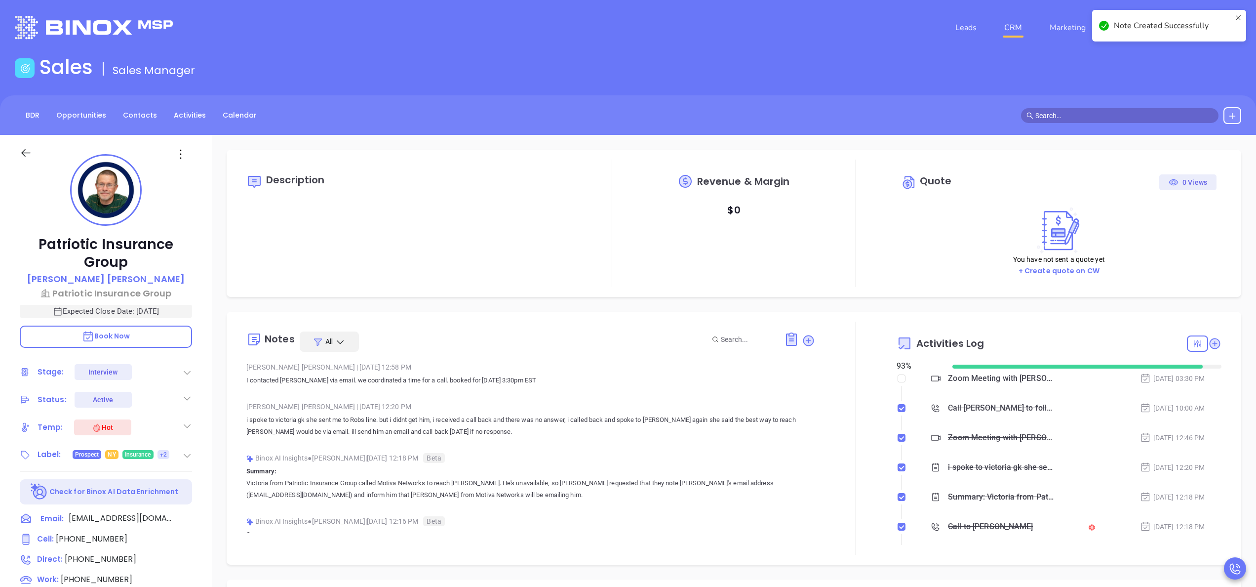
checkbox input "true"
checkbox input "false"
click at [207, 364] on div "Patriotic Insurance Group Rob Bowen Patriotic Insurance Group Expected Close Da…" at bounding box center [106, 501] width 212 height 733
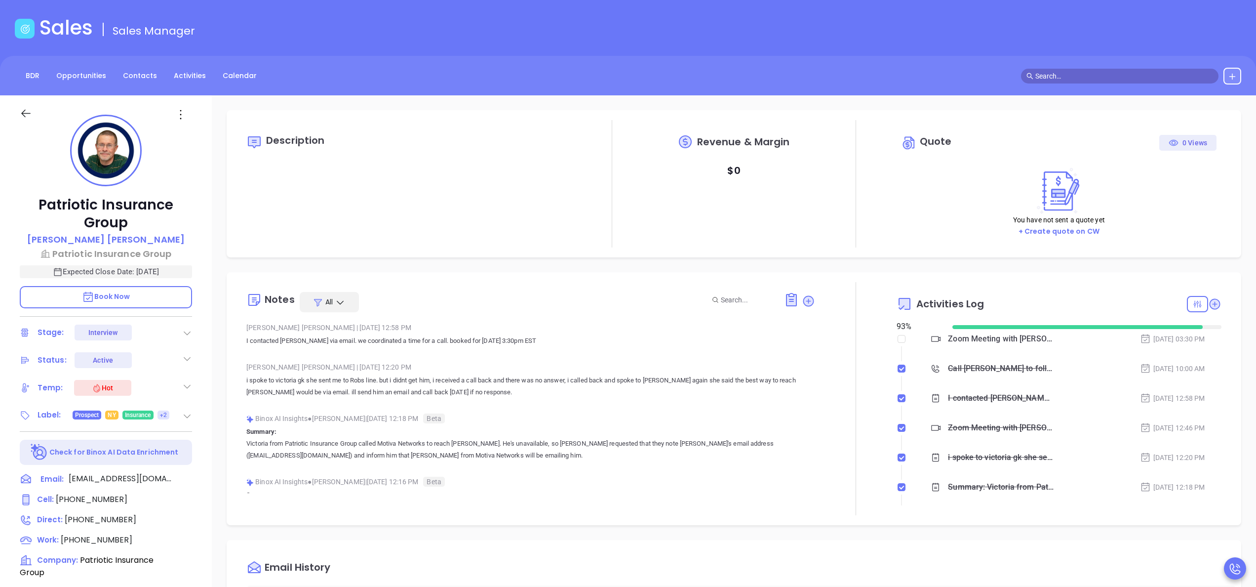
scroll to position [79, 0]
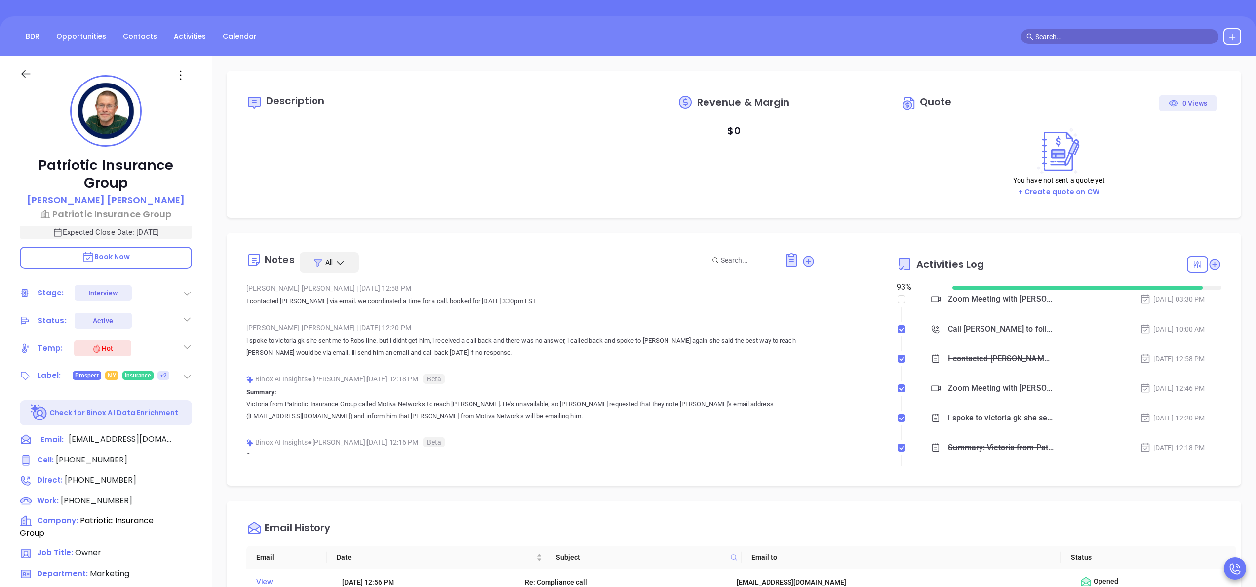
click at [124, 259] on span "Book Now" at bounding box center [106, 257] width 48 height 10
click at [146, 251] on p "Book Now" at bounding box center [106, 257] width 172 height 22
click at [145, 251] on p "Book Now" at bounding box center [106, 257] width 172 height 22
click at [898, 299] on input "checkbox" at bounding box center [902, 299] width 8 height 8
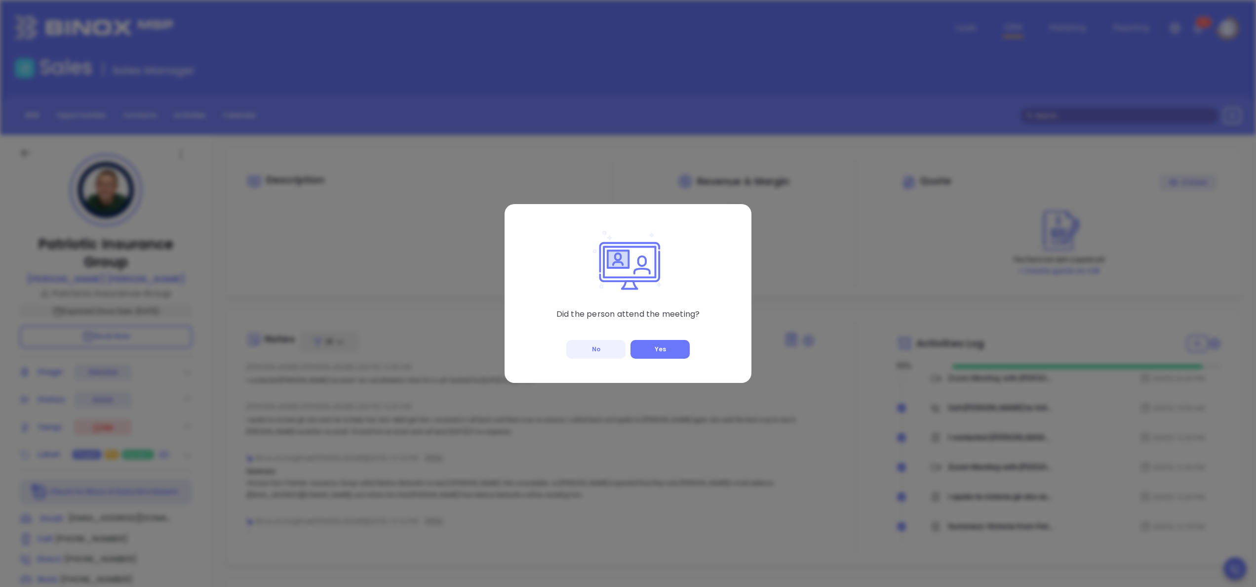
click at [593, 347] on button "No" at bounding box center [595, 349] width 59 height 19
checkbox input "true"
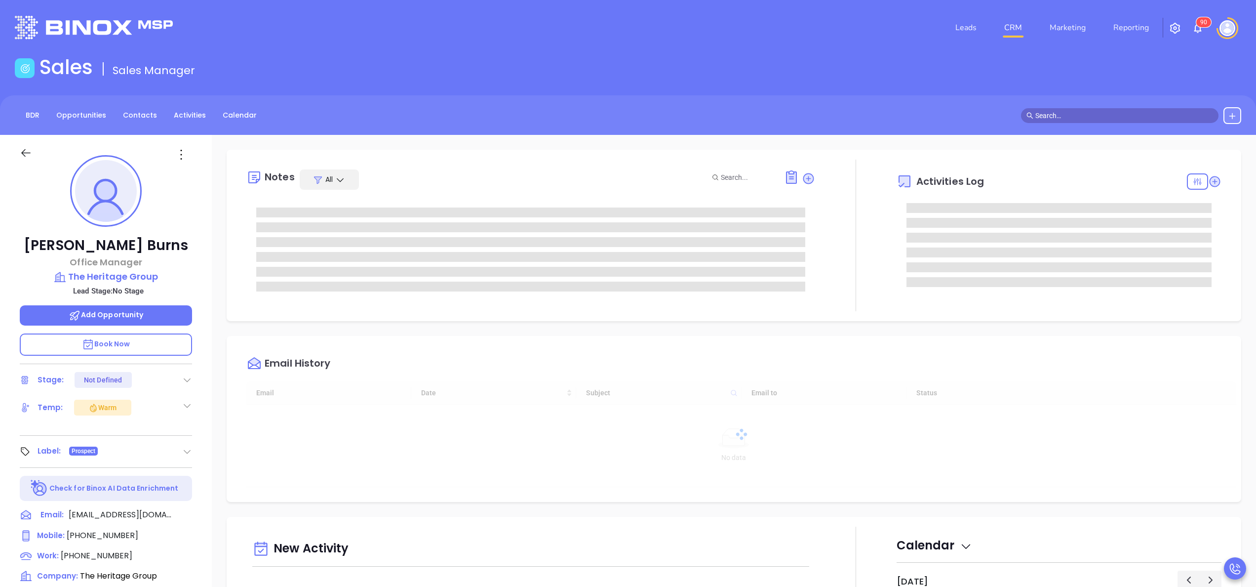
type input "[DATE]"
type input "[PERSON_NAME]"
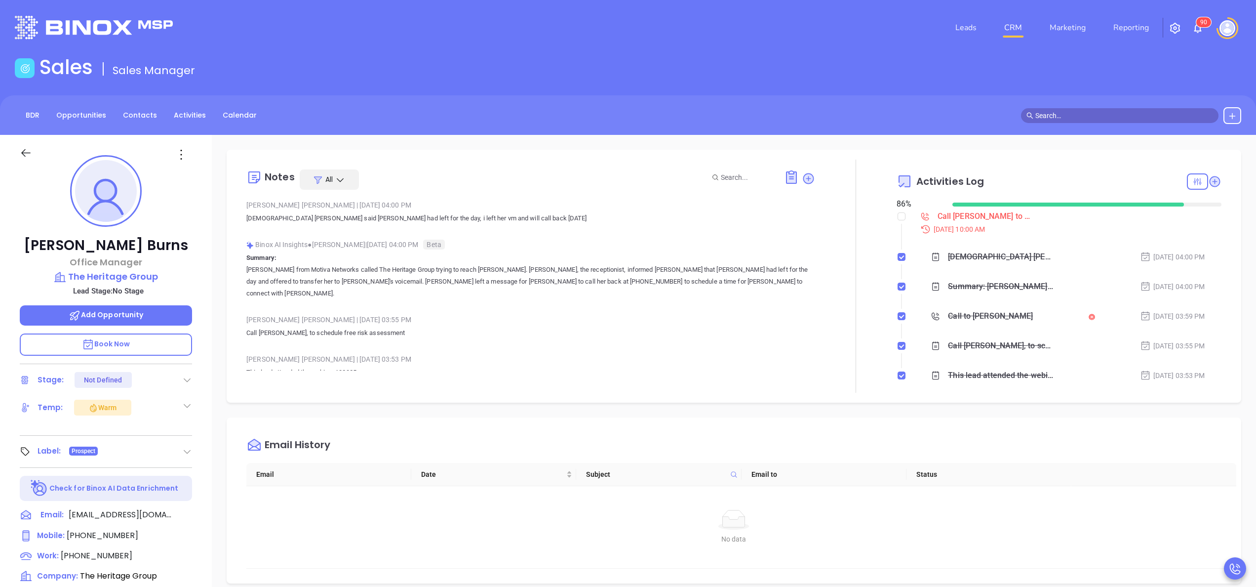
click at [201, 382] on div "[PERSON_NAME] Office Manager The Heritage Group Lead Stage: No Stage Add Opport…" at bounding box center [106, 501] width 212 height 733
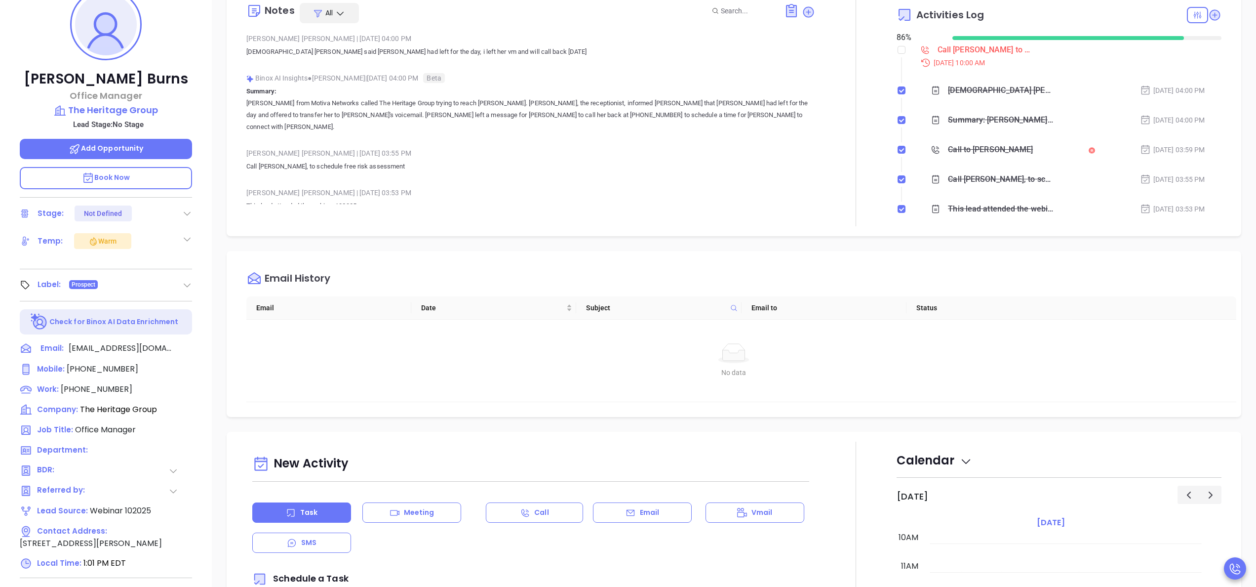
scroll to position [0, 0]
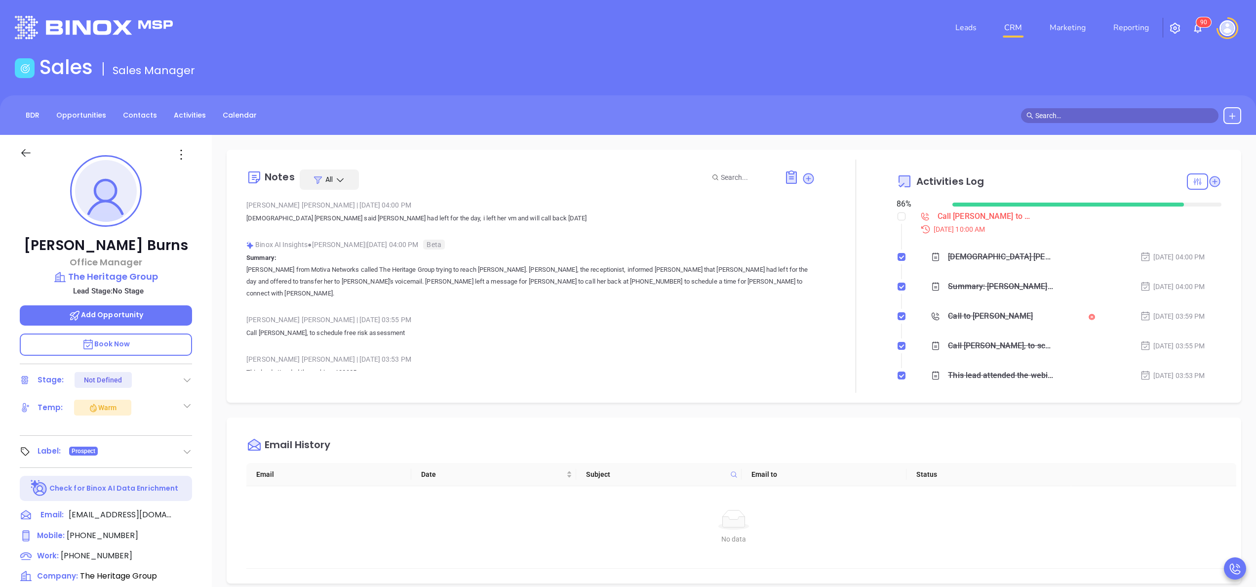
click at [203, 344] on div "[PERSON_NAME] Office Manager The Heritage Group Lead Stage: No Stage Add Opport…" at bounding box center [106, 501] width 212 height 733
click at [204, 352] on div "Tina Burns Office Manager The Heritage Group Lead Stage: No Stage Add Opportuni…" at bounding box center [106, 501] width 212 height 733
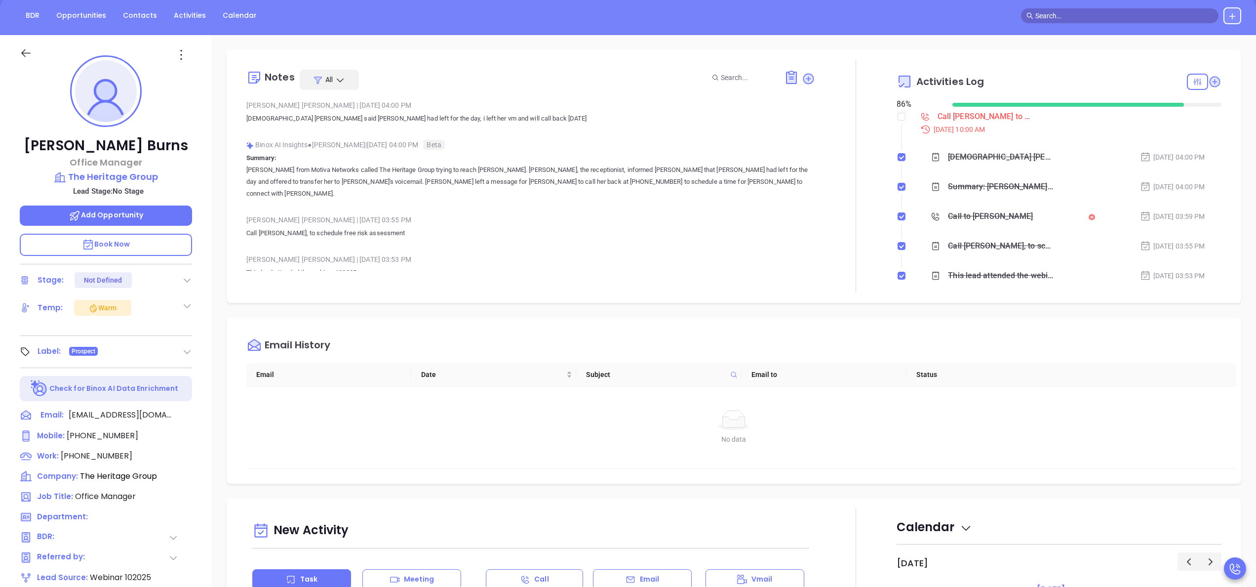
scroll to position [158, 0]
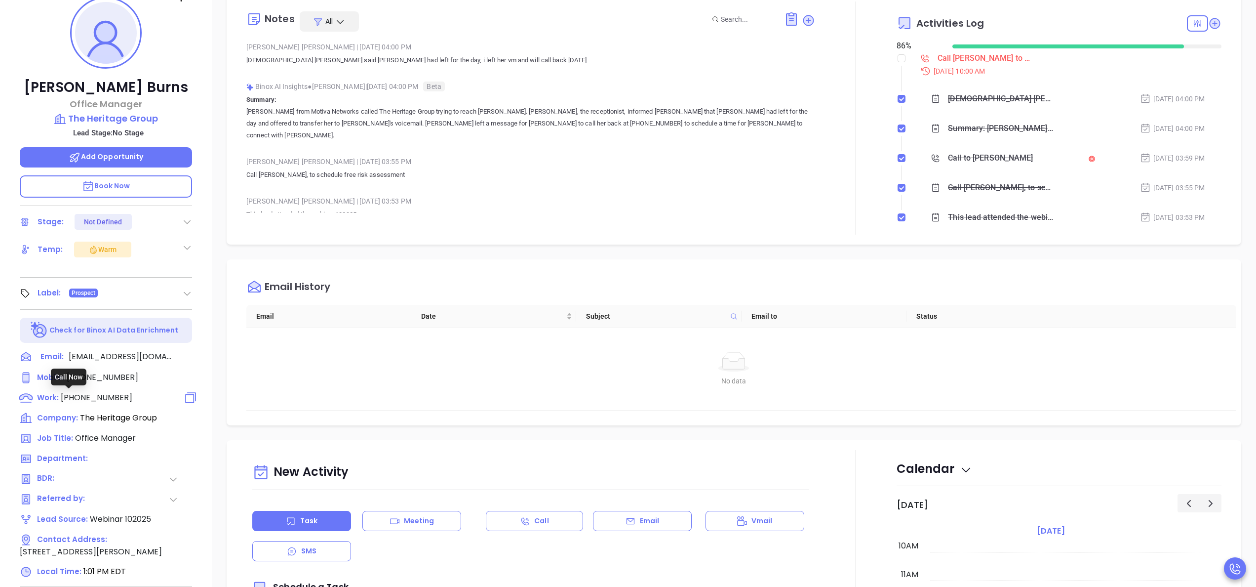
click at [84, 399] on span "(518) 782-0001" at bounding box center [97, 397] width 72 height 11
type input "(518) 782-0001"
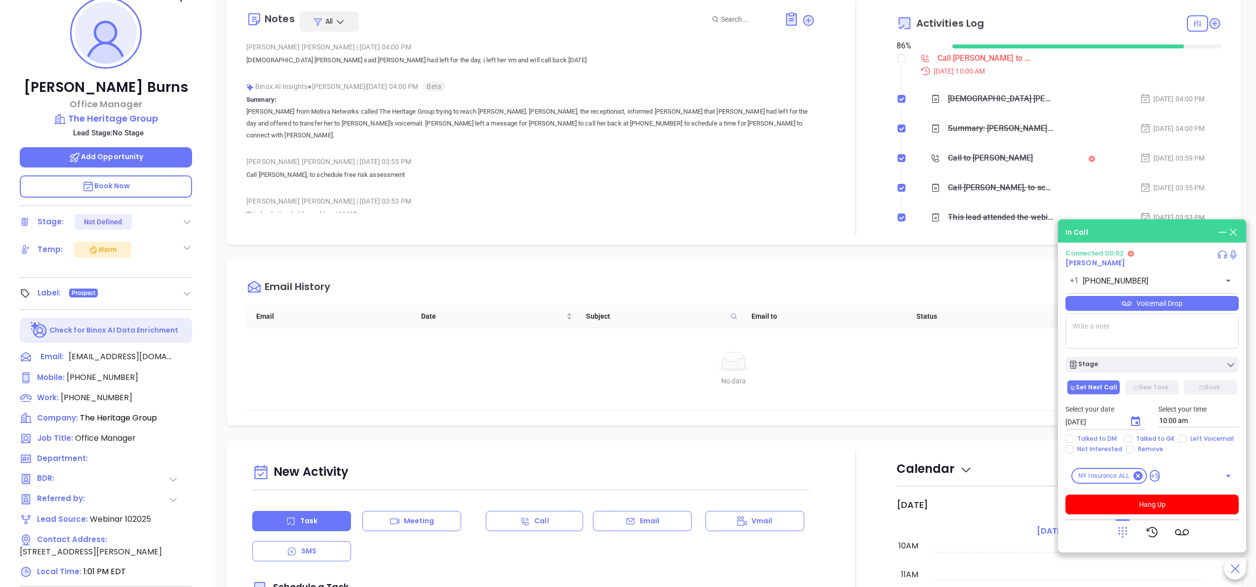
click at [350, 208] on p "This lead attended the webinar 102025 NOTE: John Terpening (President) was prev…" at bounding box center [530, 220] width 569 height 24
click at [1118, 528] on icon at bounding box center [1123, 532] width 14 height 14
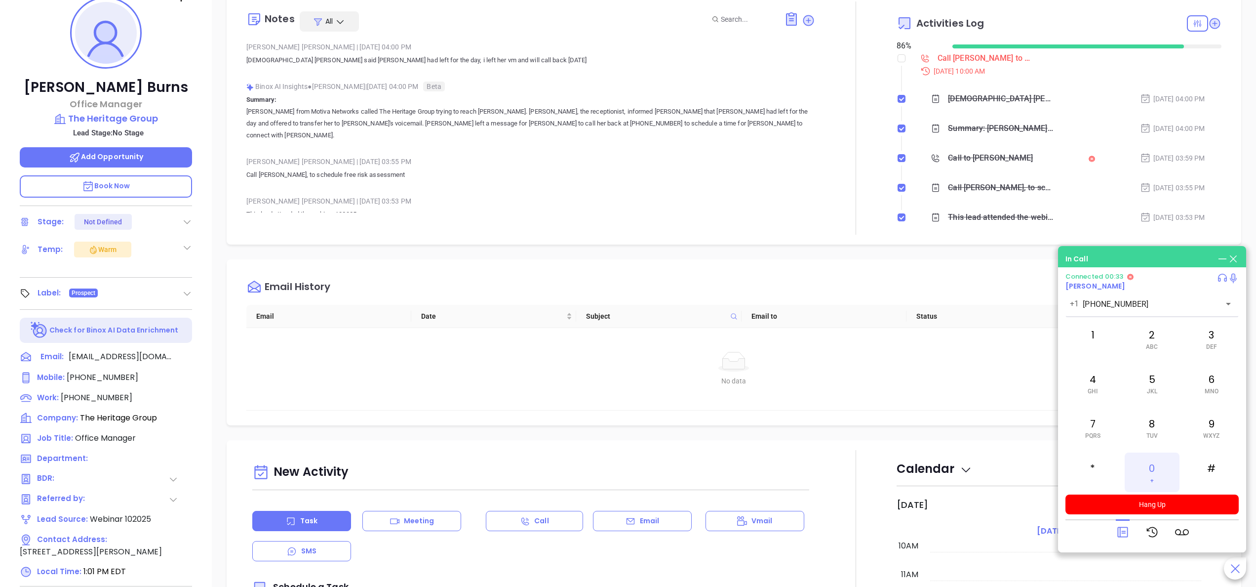
click at [1151, 457] on div "0 +" at bounding box center [1152, 471] width 54 height 39
click at [118, 189] on span "Book Now" at bounding box center [106, 186] width 48 height 10
click at [624, 169] on p "Call Tina, to schedule free risk assessment" at bounding box center [530, 175] width 569 height 12
click at [1172, 503] on button "Hang Up" at bounding box center [1151, 504] width 173 height 20
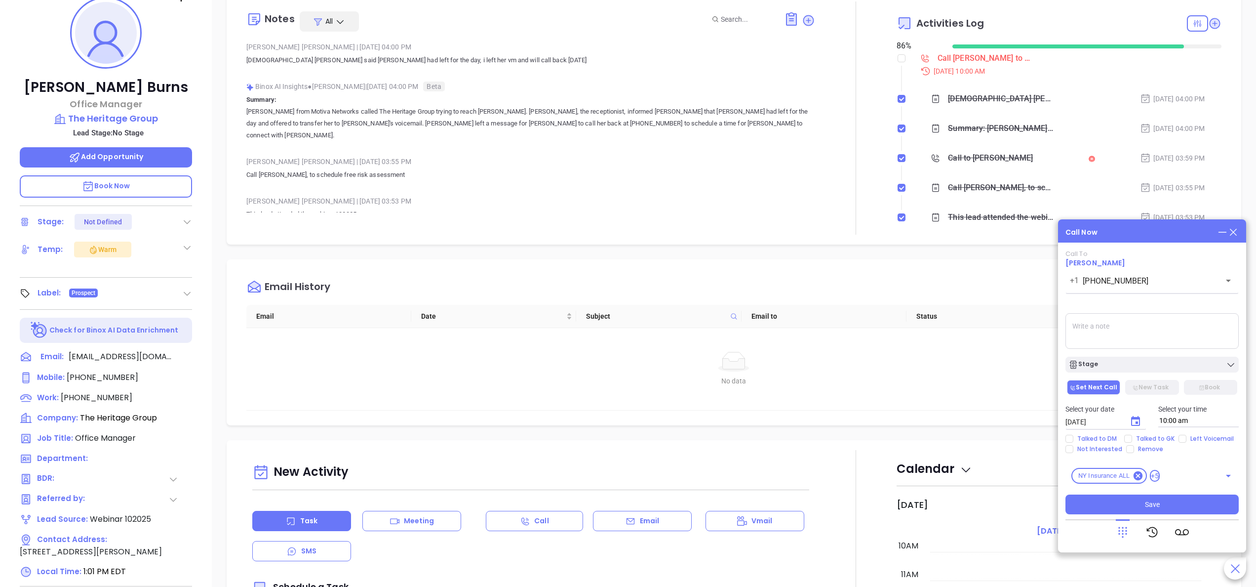
click at [749, 154] on div "Liz Cruz | Oct 8, 2025 03:55 PM" at bounding box center [530, 161] width 569 height 15
click at [550, 225] on div "Notes All Anabell Dominguez | Oct 8, 2025 04:00 PM female gk said Tina had left…" at bounding box center [530, 117] width 569 height 233
click at [176, 476] on icon at bounding box center [173, 479] width 10 height 10
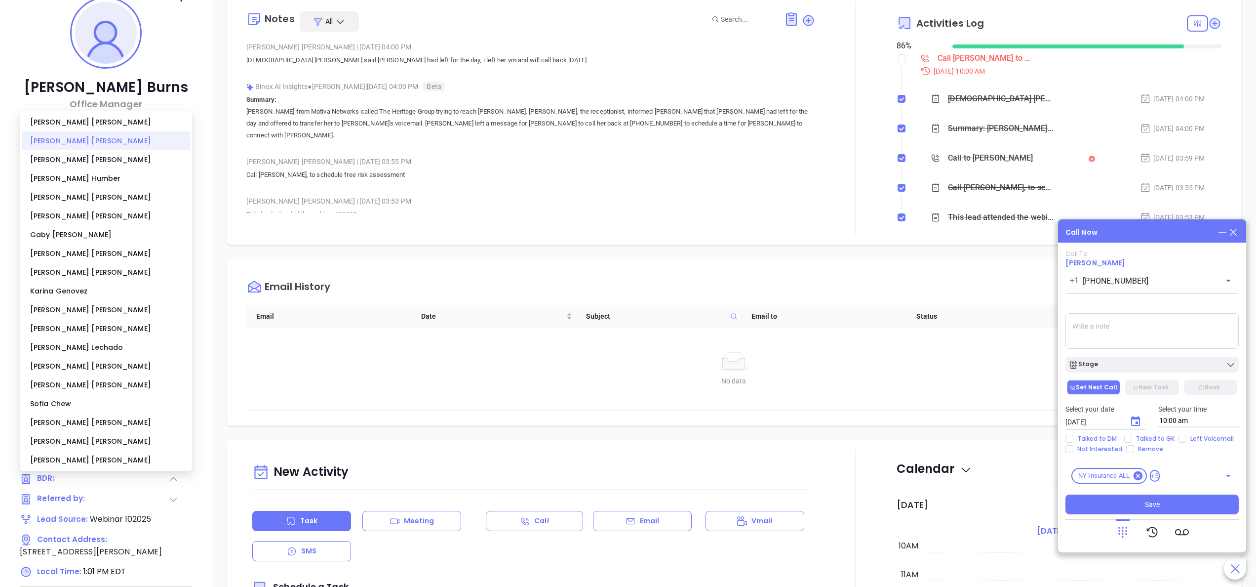
click at [74, 146] on div "Anabell Dominguez" at bounding box center [106, 140] width 168 height 19
click at [198, 72] on div "Tina Burns Office Manager The Heritage Group Lead Stage: No Stage Add Opportuni…" at bounding box center [106, 343] width 212 height 733
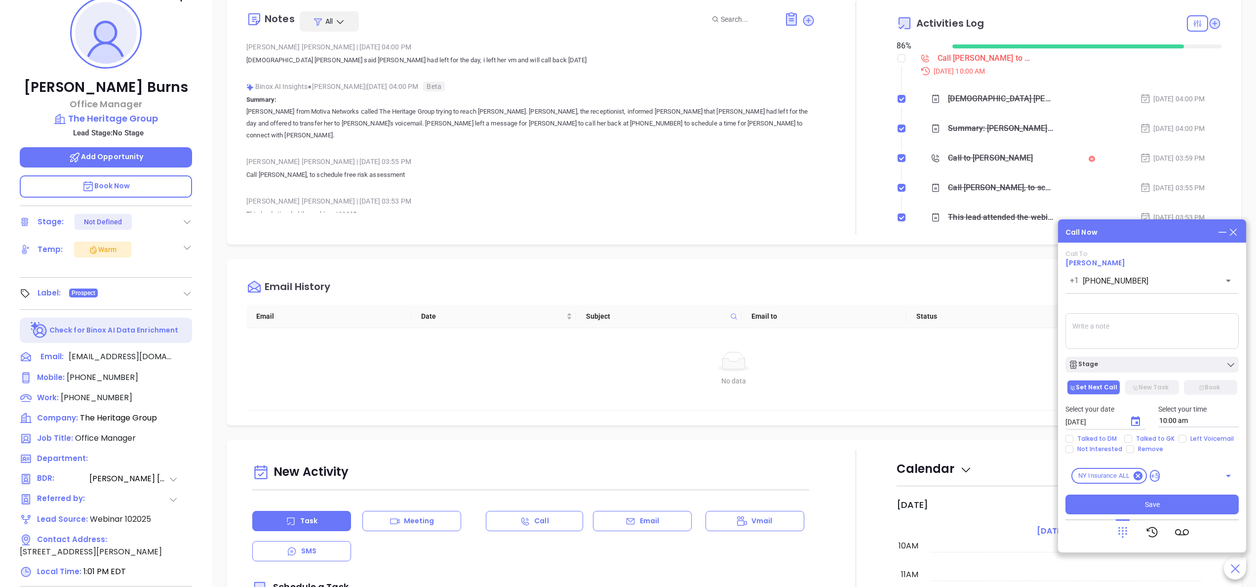
scroll to position [197, 0]
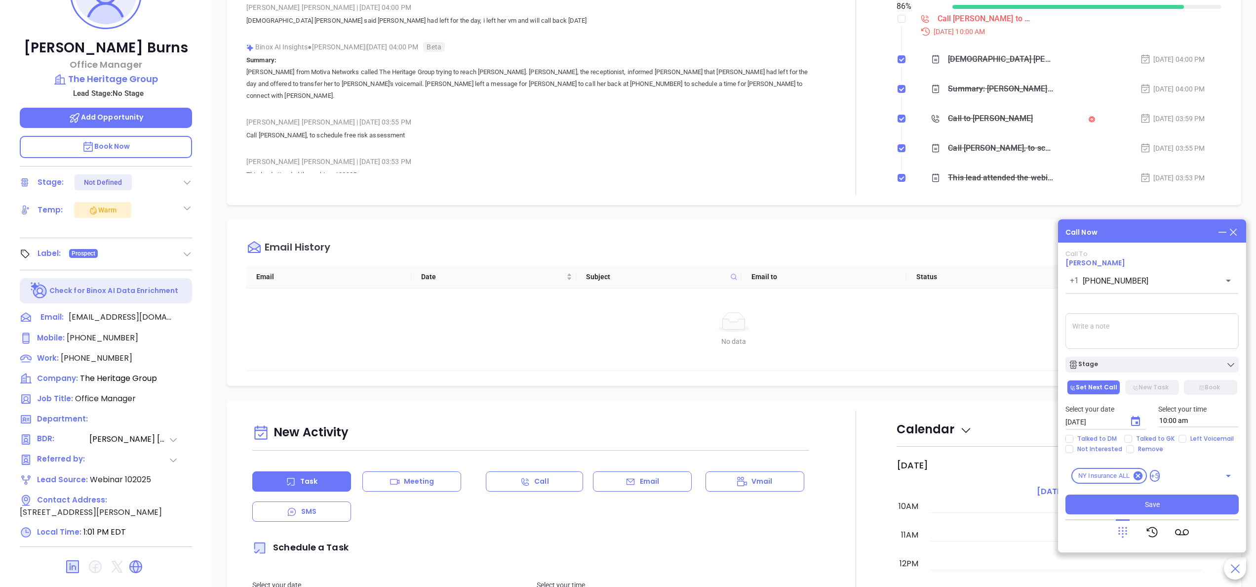
click at [131, 146] on p "Book Now" at bounding box center [106, 147] width 172 height 22
click at [113, 140] on p "Book Now" at bounding box center [106, 147] width 172 height 22
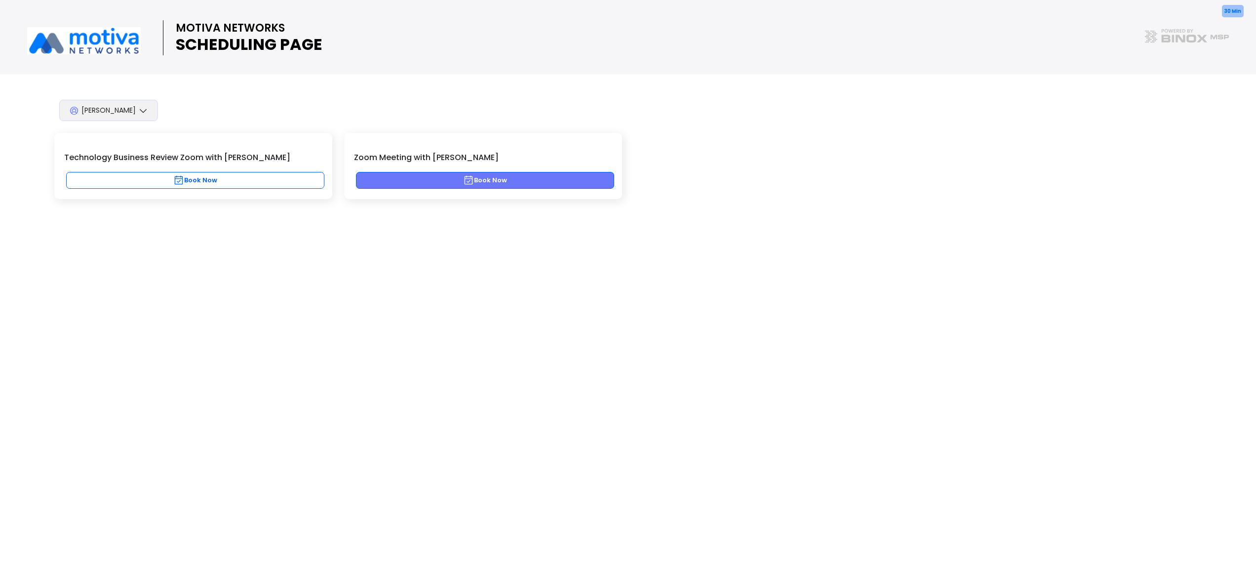
click at [473, 186] on button "Book Now" at bounding box center [485, 180] width 258 height 17
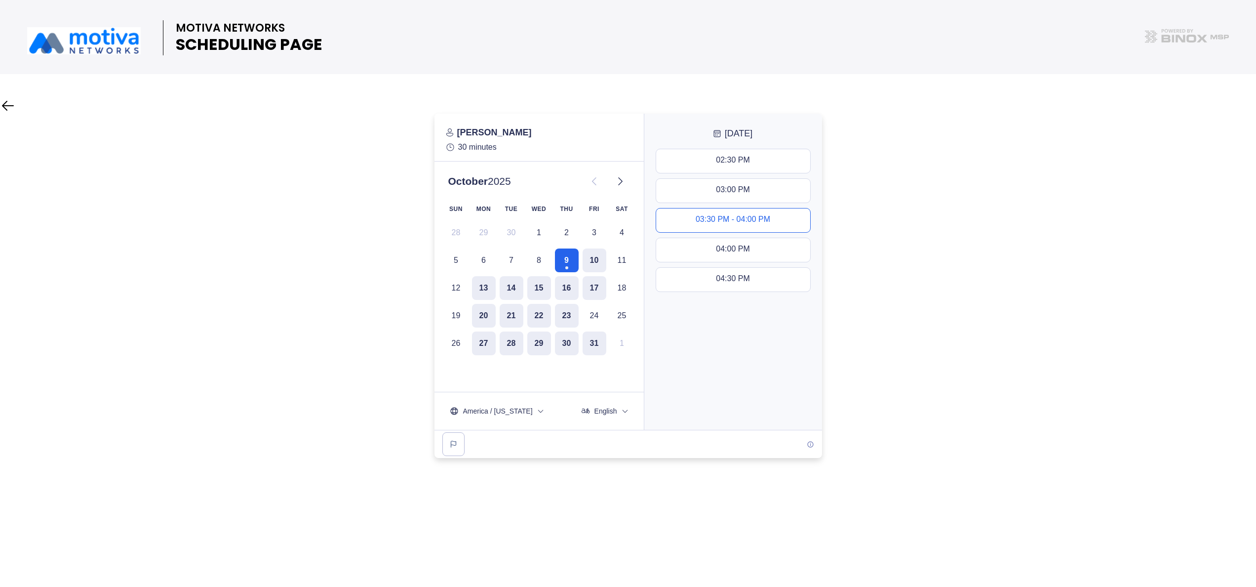
click at [725, 219] on div "03:30 PM - 04:00 PM" at bounding box center [733, 220] width 75 height 11
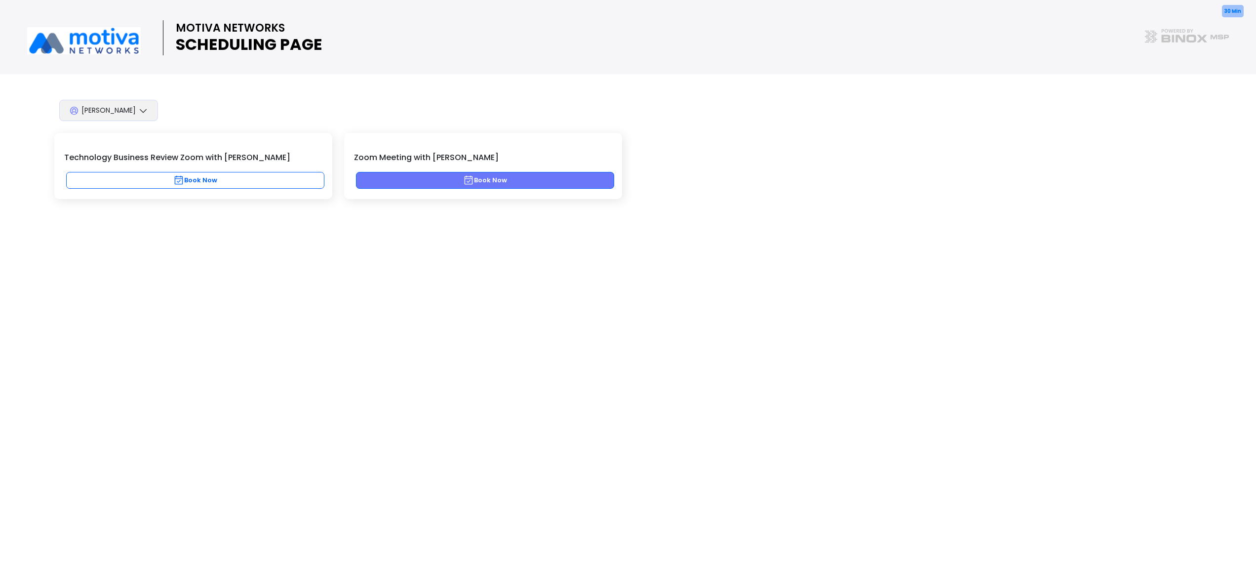
click at [482, 184] on button "Book Now" at bounding box center [485, 180] width 258 height 17
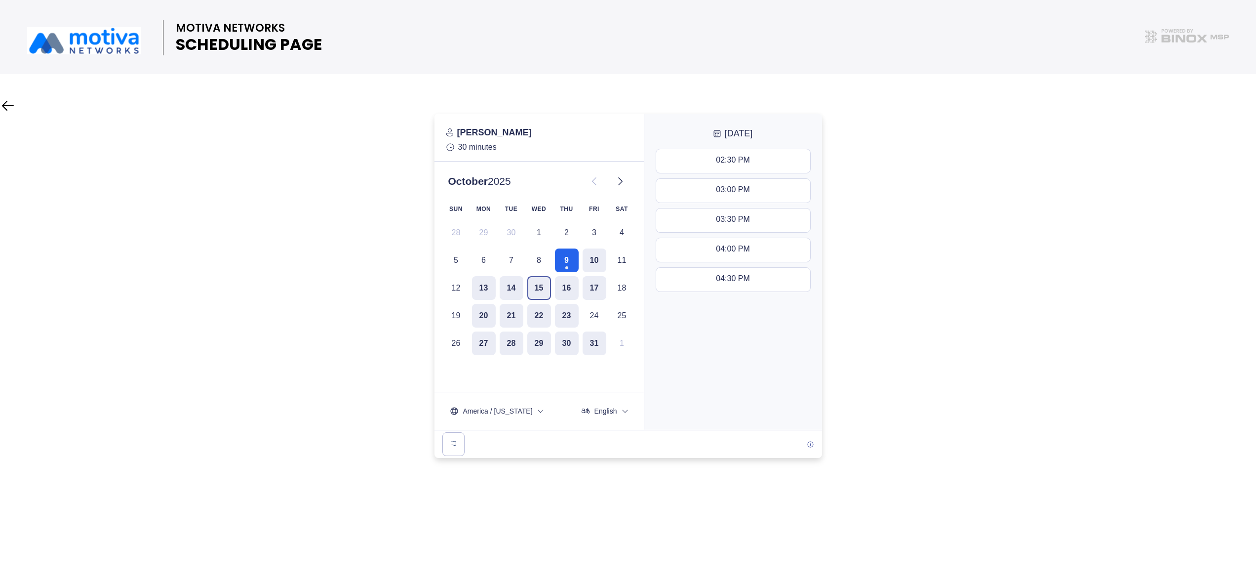
click at [538, 286] on button "15" at bounding box center [539, 288] width 24 height 24
click at [737, 220] on div "11:30 AM - 12:00 PM" at bounding box center [733, 220] width 74 height 11
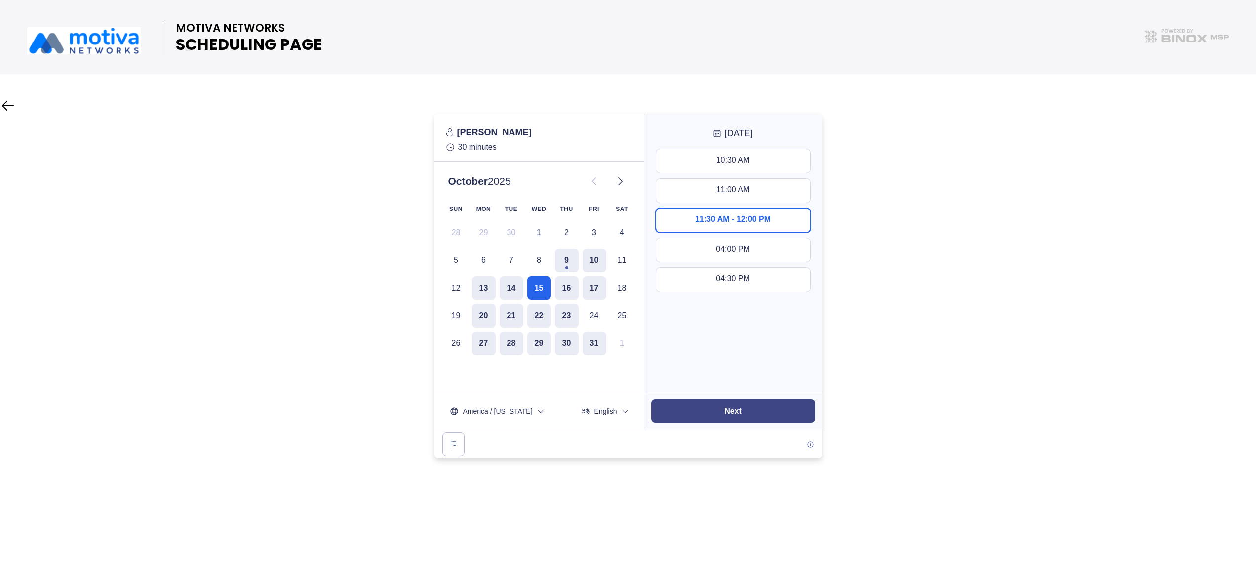
click at [748, 403] on button "Next" at bounding box center [733, 411] width 164 height 24
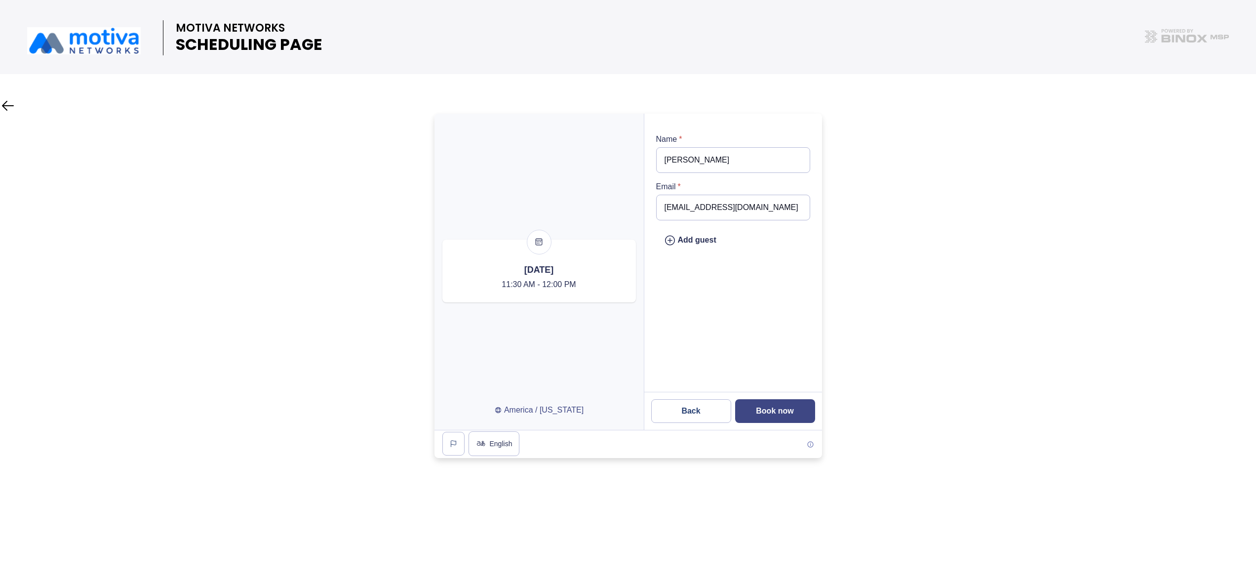
click at [0, 0] on slot "Book now" at bounding box center [0, 0] width 0 height 0
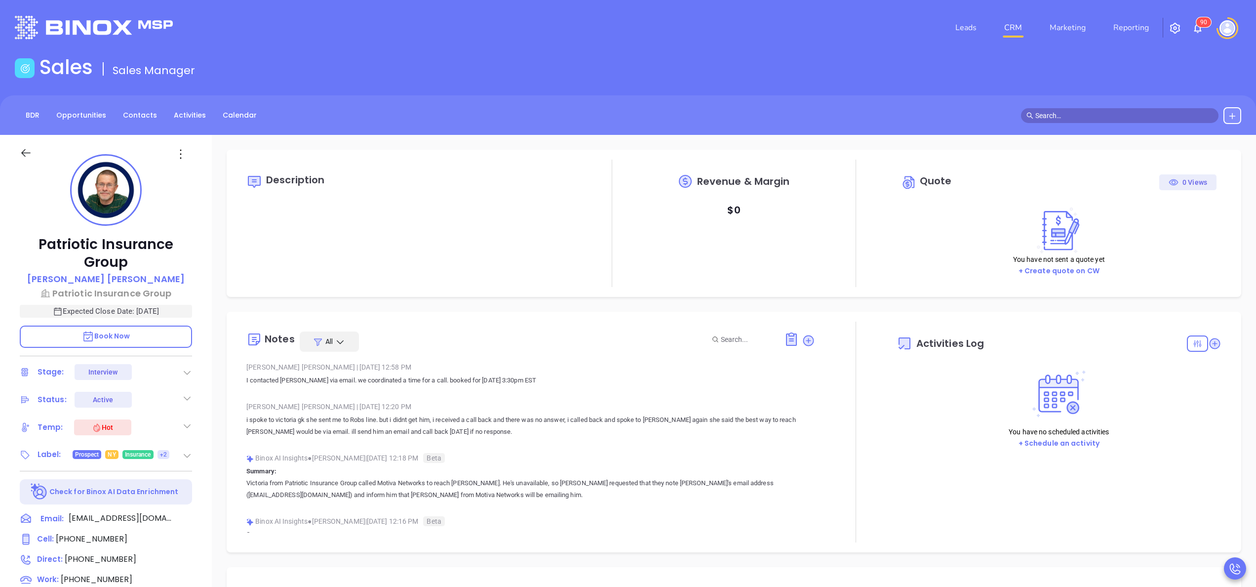
type input "[DATE]"
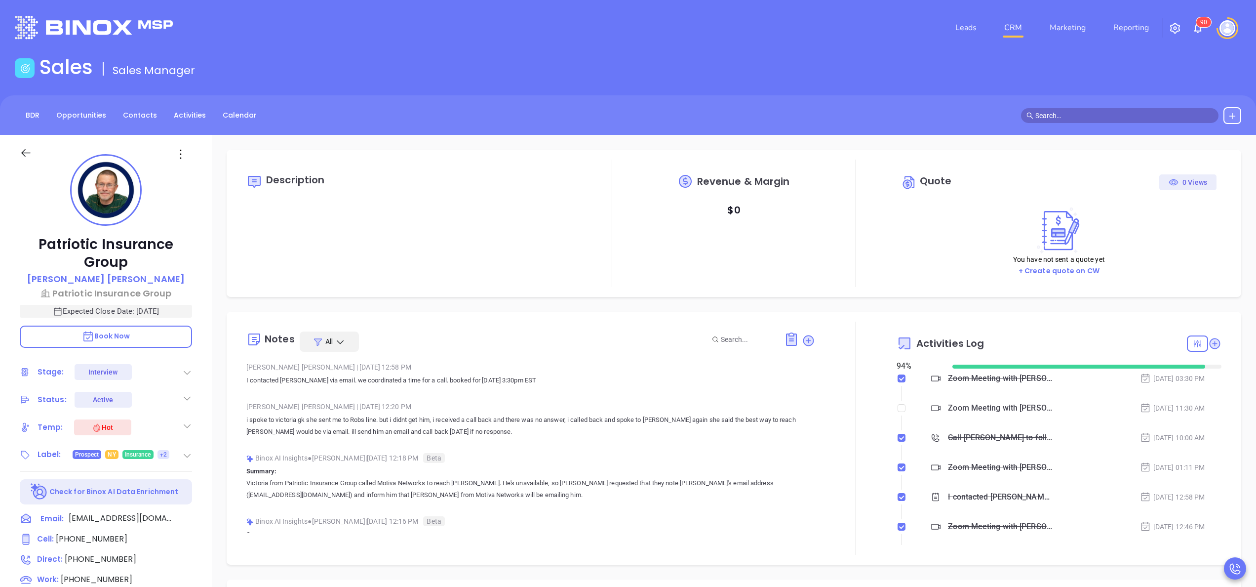
scroll to position [287, 0]
type input "[PERSON_NAME]"
click at [835, 405] on div at bounding box center [855, 437] width 81 height 233
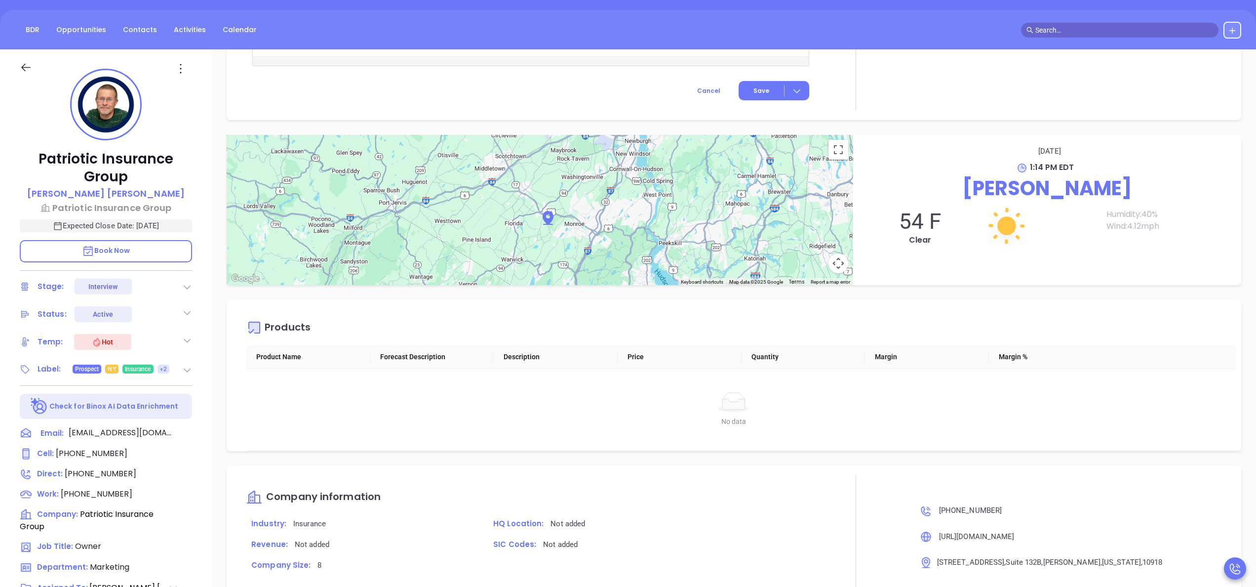
scroll to position [281, 0]
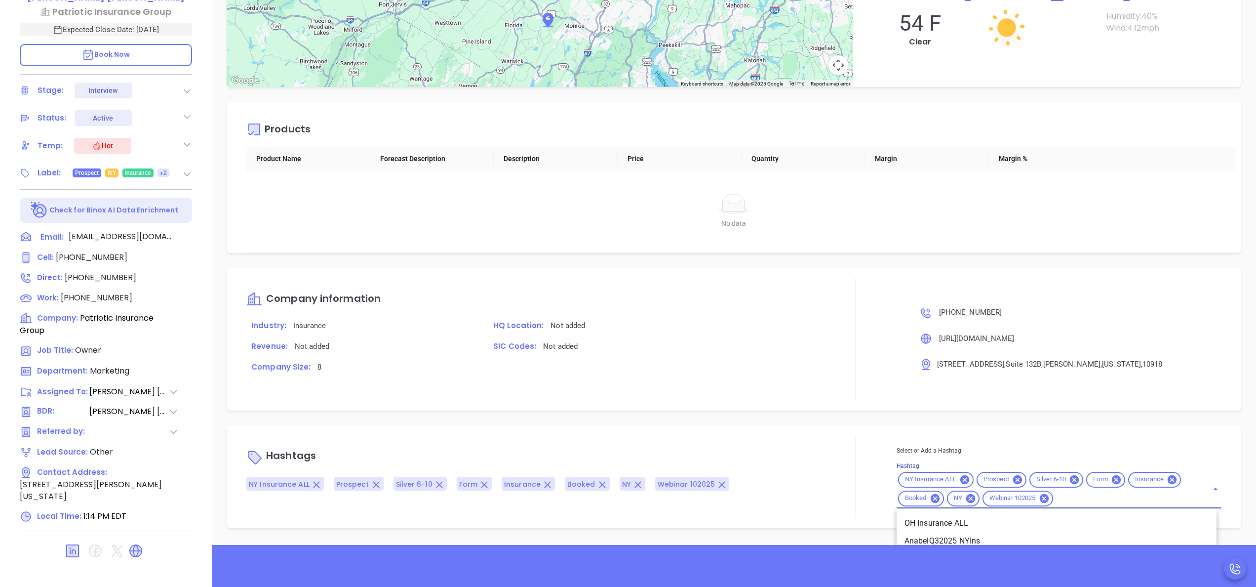
click at [1075, 498] on input "Hashtag" at bounding box center [1124, 498] width 139 height 12
type input "oppo"
click at [964, 530] on li "Opportunity" at bounding box center [1057, 525] width 320 height 18
click at [748, 409] on div "Company information Industry: Insurance HQ Location: Not added Revenue: Not add…" at bounding box center [734, 341] width 1015 height 142
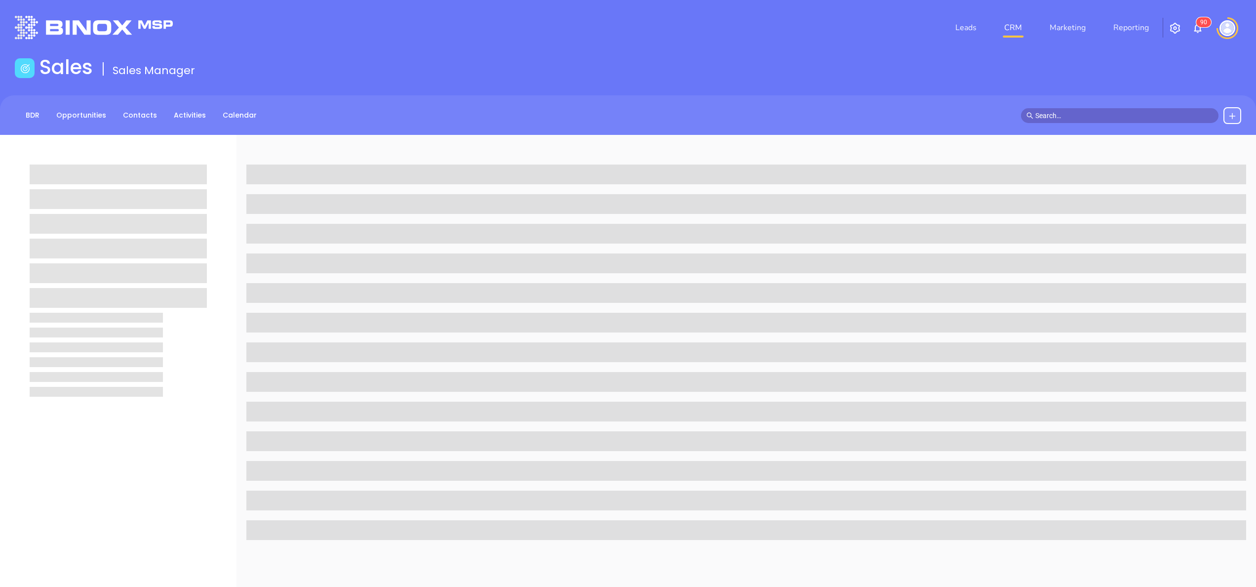
scroll to position [281, 0]
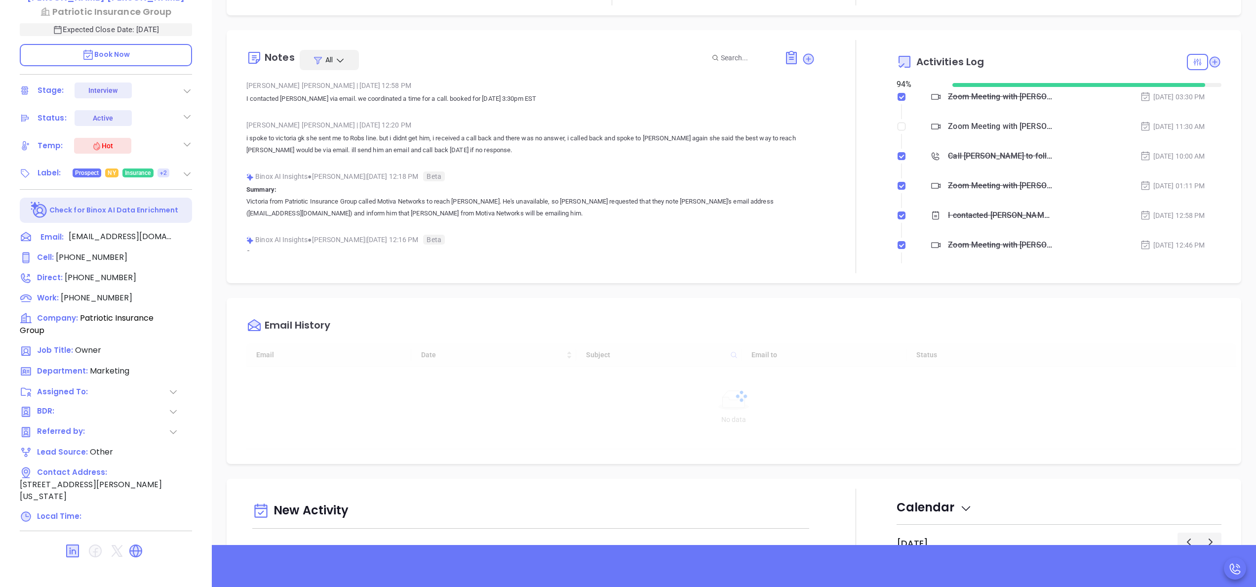
type input "[DATE]"
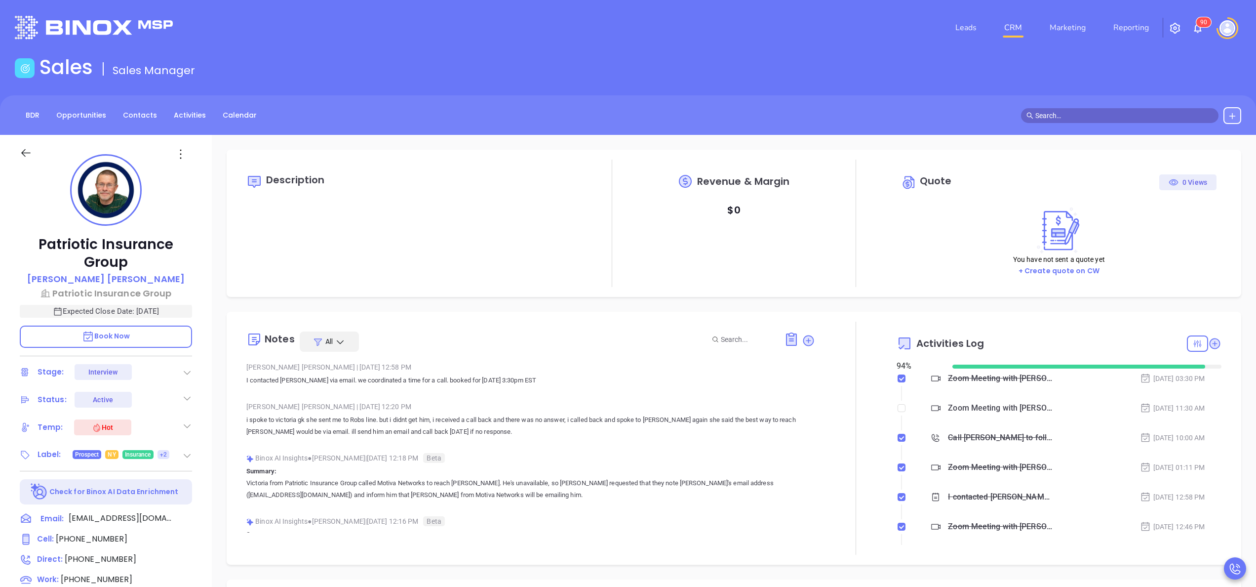
scroll to position [287, 0]
type input "[PERSON_NAME]"
type input "[DATE]"
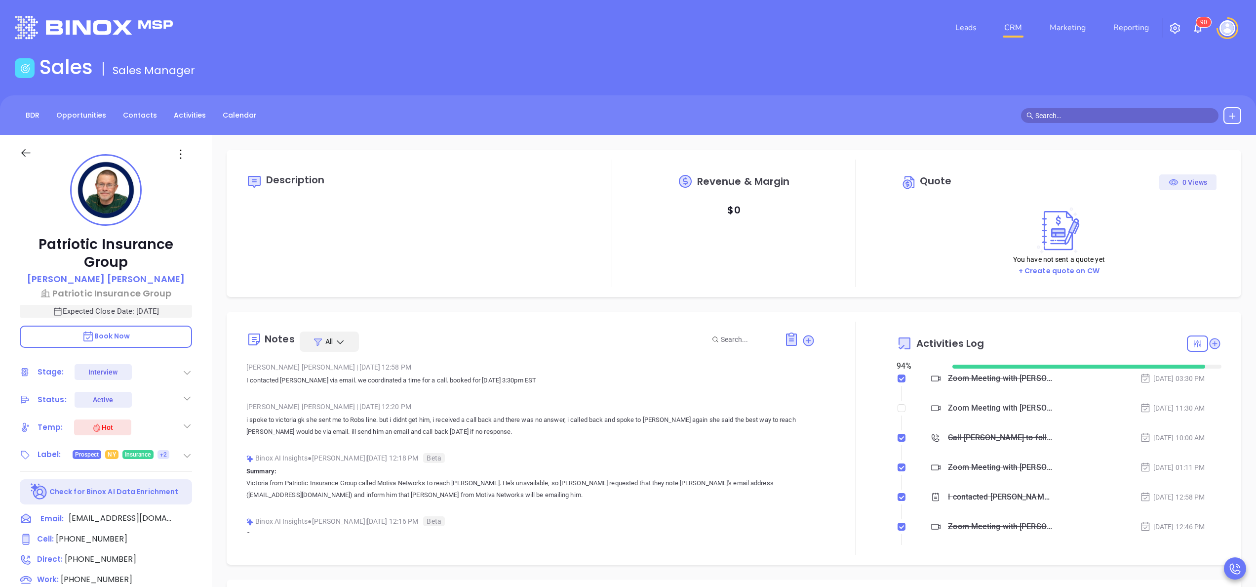
click at [866, 430] on div at bounding box center [855, 437] width 81 height 233
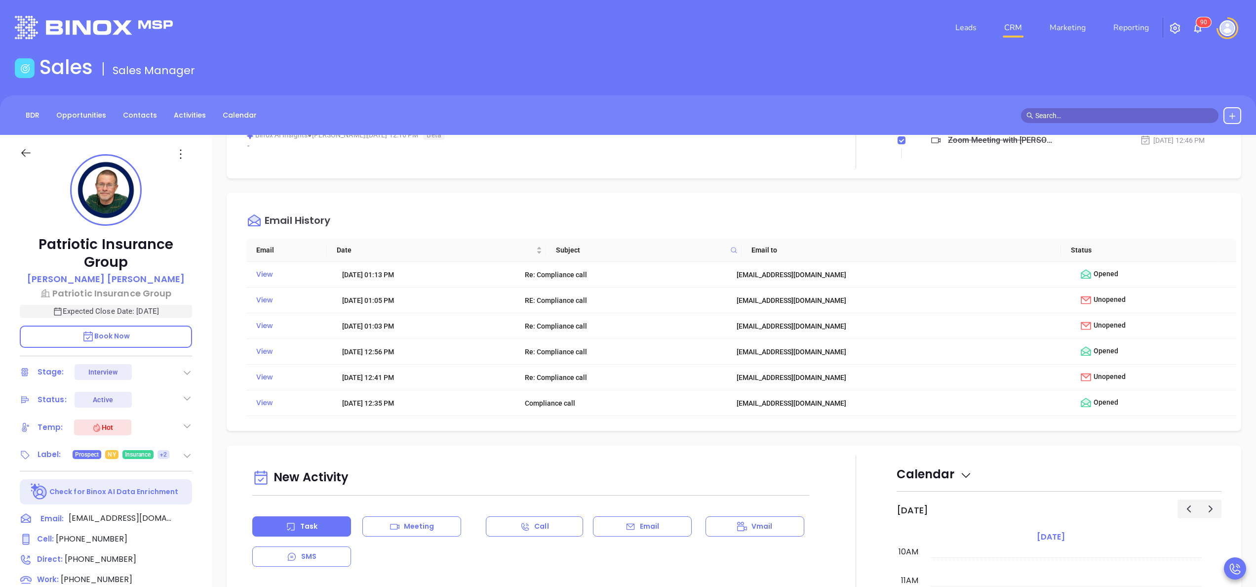
type input "[PERSON_NAME]"
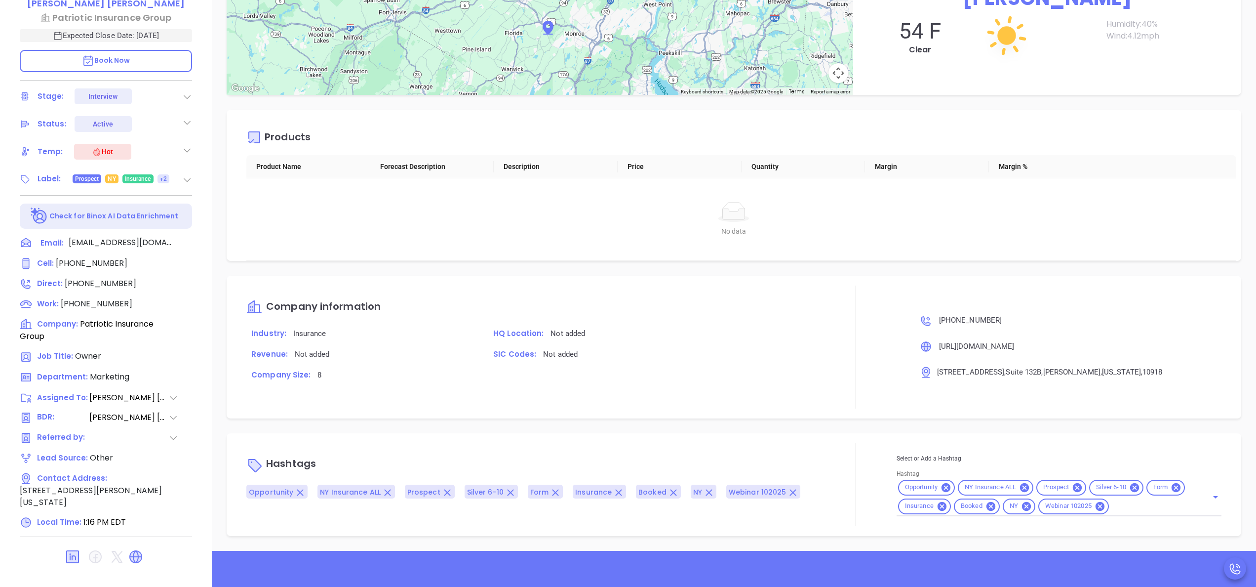
scroll to position [281, 0]
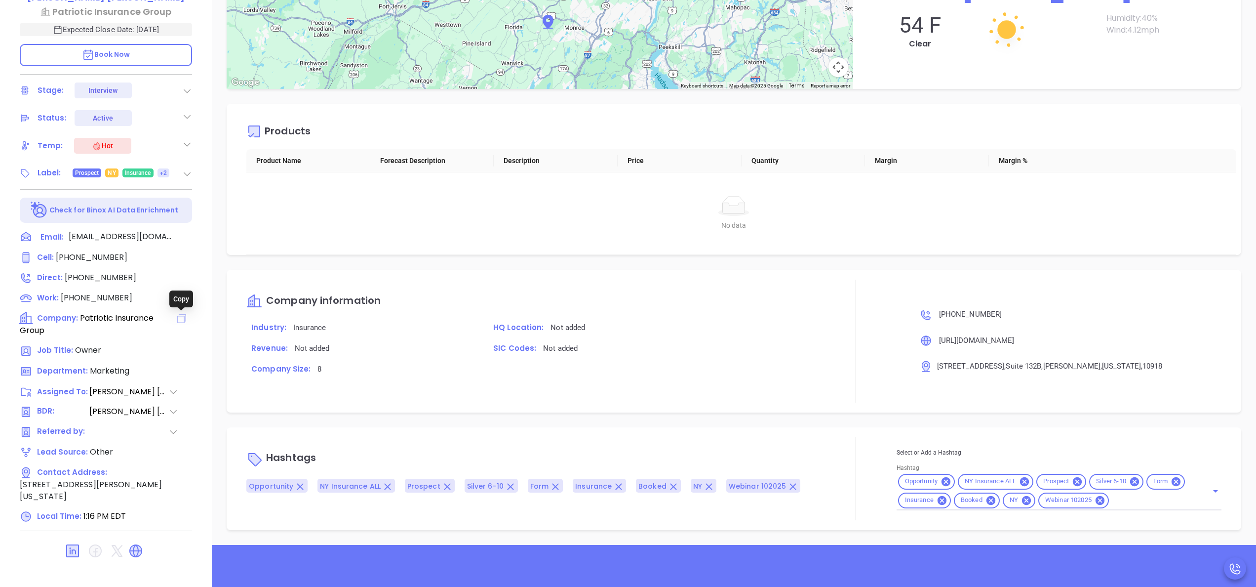
click at [186, 318] on icon at bounding box center [181, 318] width 9 height 9
click at [792, 326] on p "HQ Location: Not added" at bounding box center [651, 327] width 327 height 13
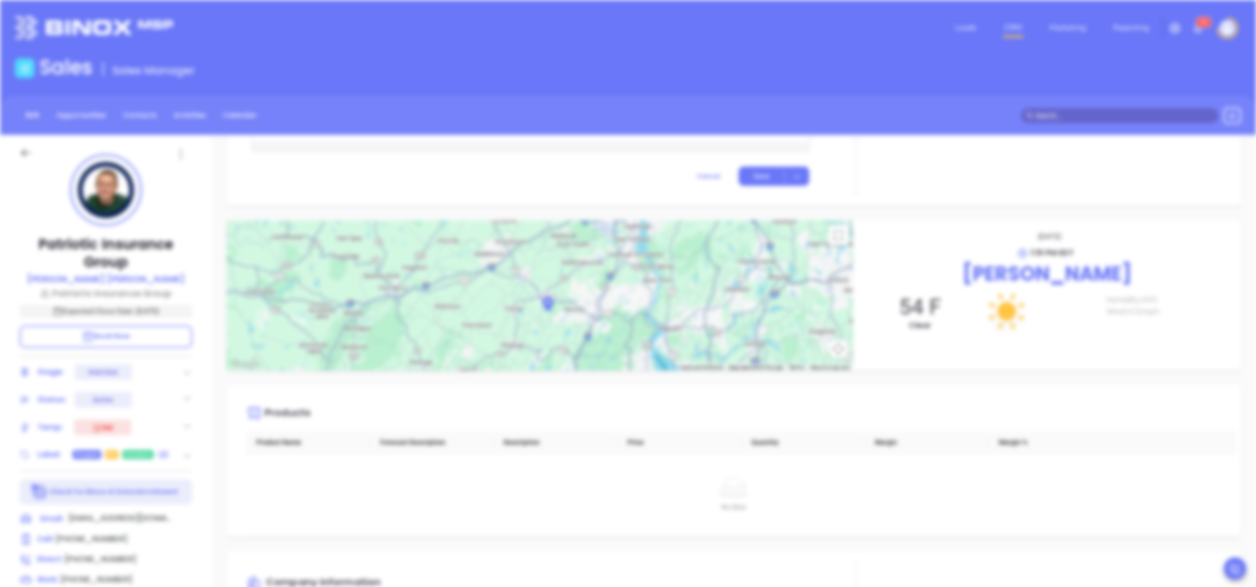
scroll to position [0, 0]
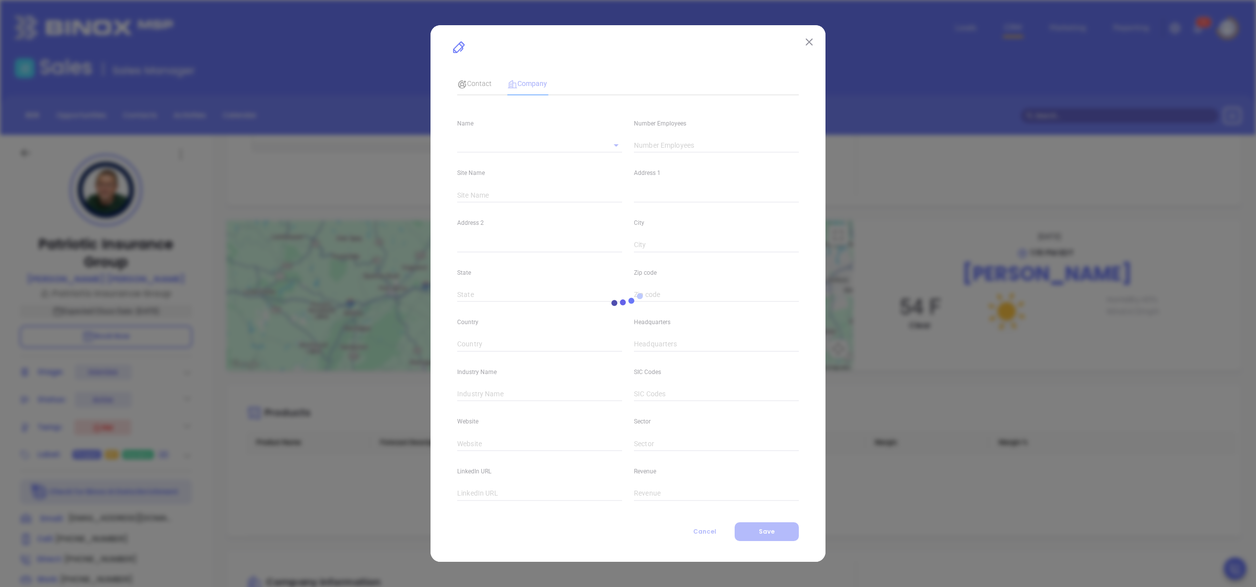
type input "8"
type input "Main"
type input "[STREET_ADDRESS]"
type input "Suite 132B"
type input "[PERSON_NAME]"
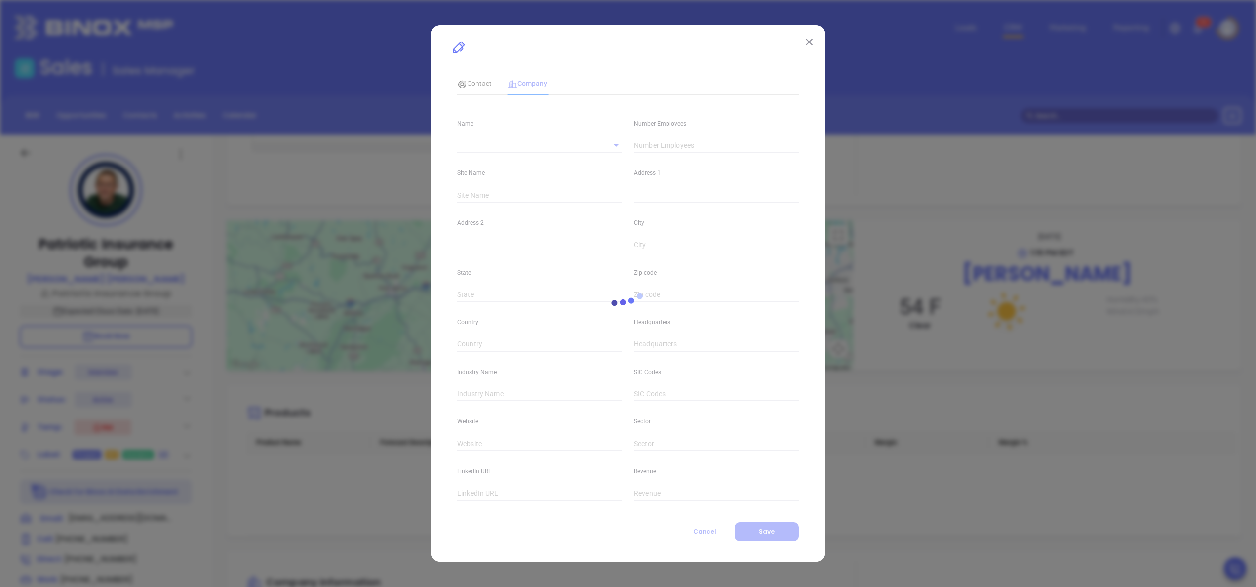
type input "[US_STATE]"
type input "10918"
type input "[GEOGRAPHIC_DATA]"
type input "[PHONE_NUMBER]"
type input "Insurance"
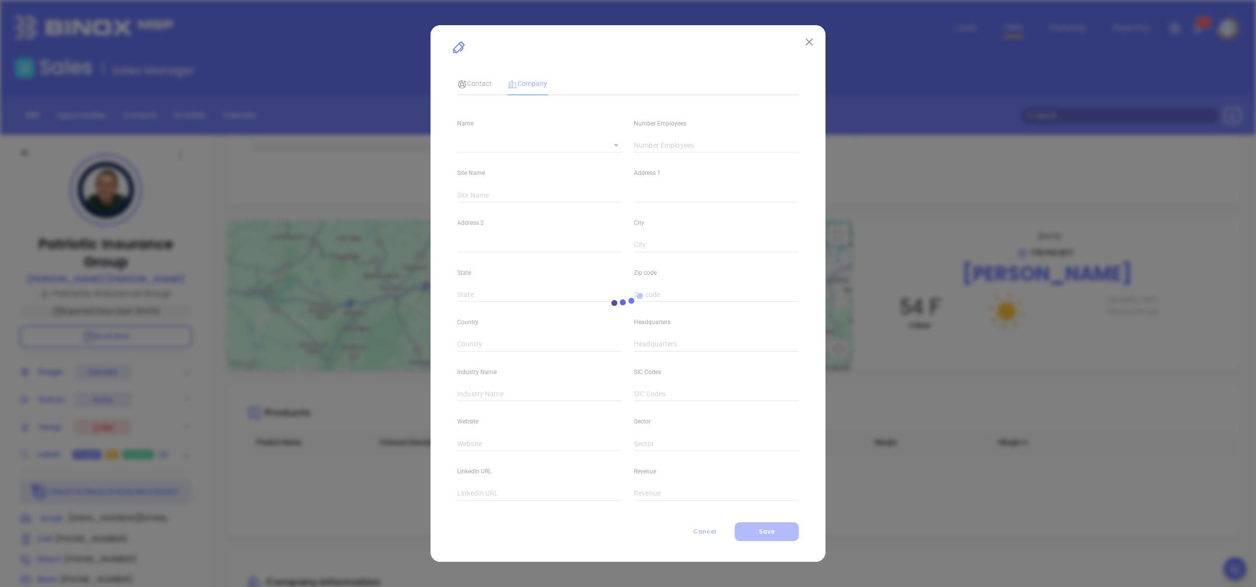
type input "[URL][DOMAIN_NAME]"
type input "[DOMAIN_NAME][URL][PERSON_NAME]"
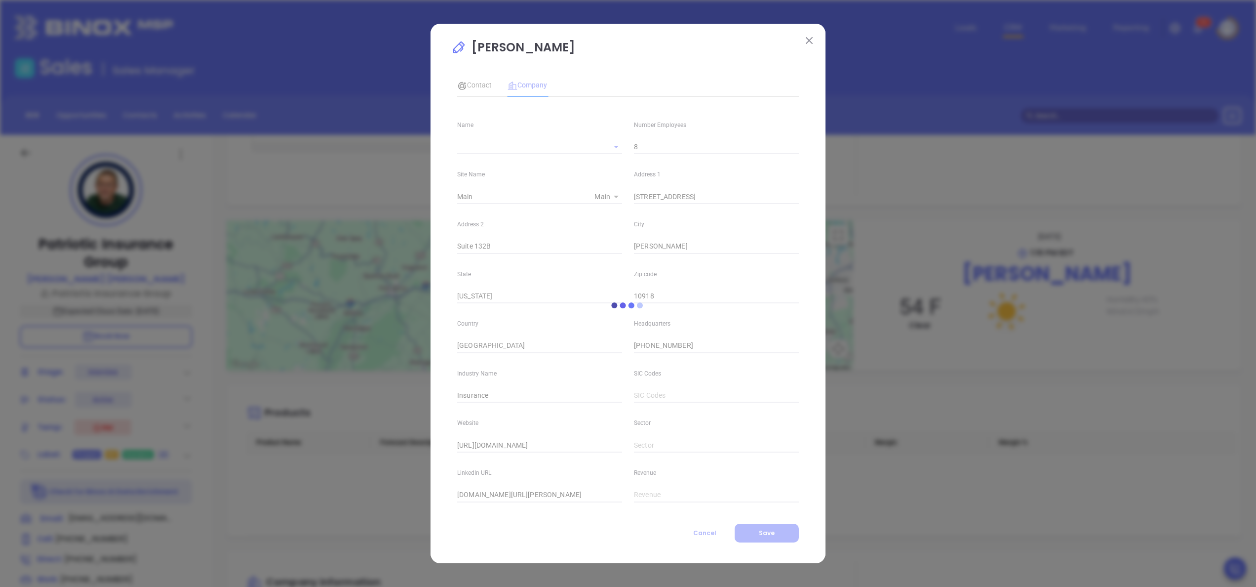
click at [811, 37] on img at bounding box center [809, 40] width 7 height 7
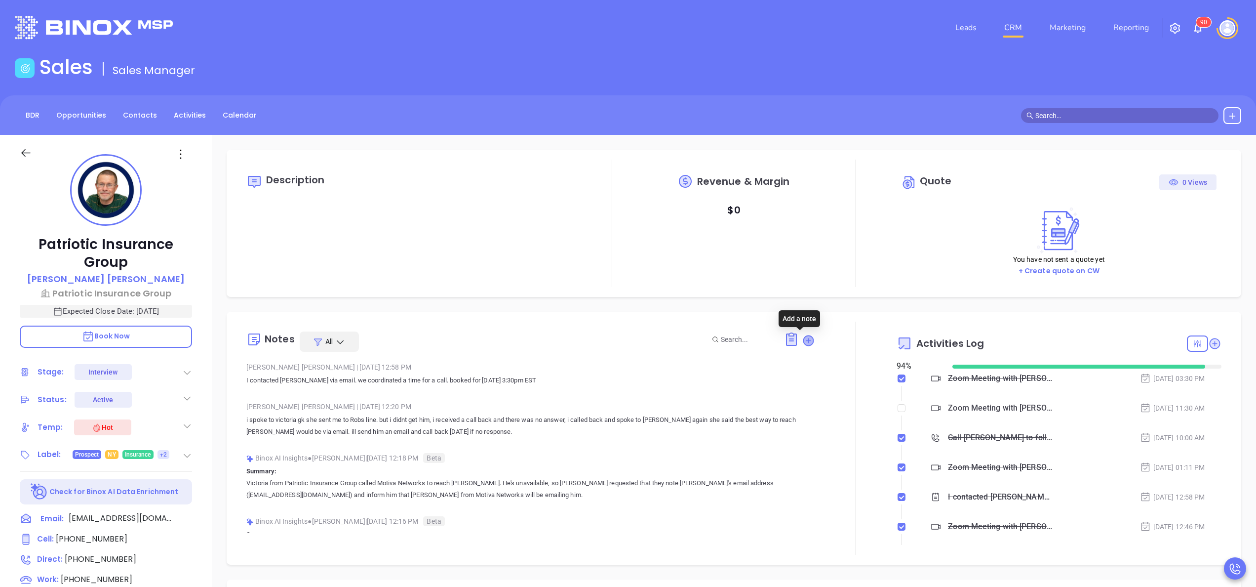
click at [804, 338] on icon at bounding box center [809, 340] width 10 height 10
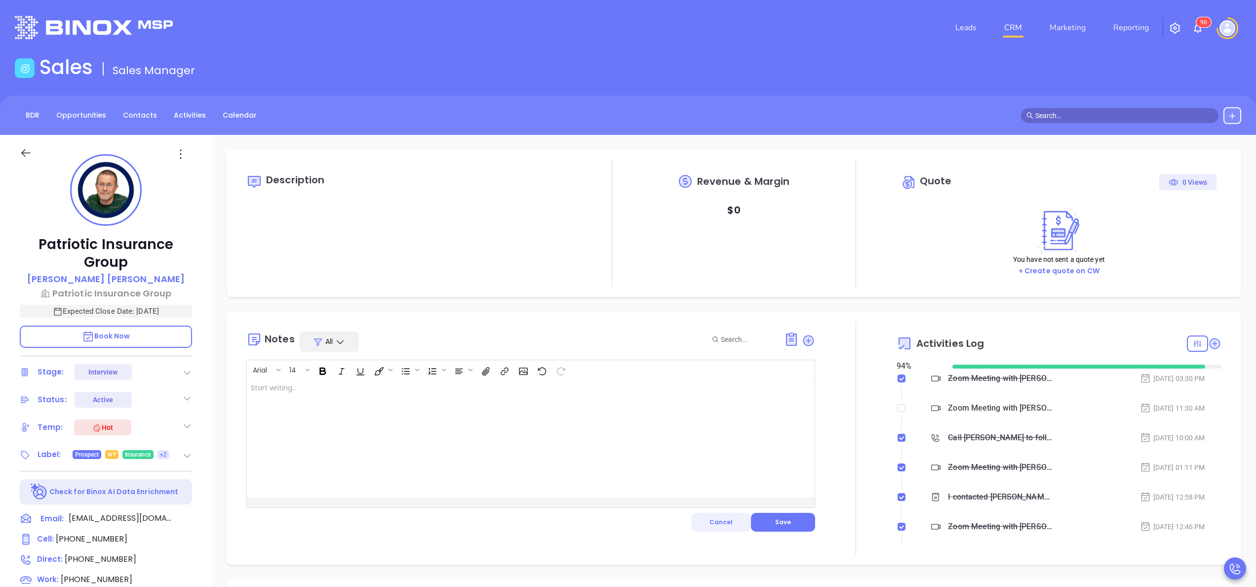
click at [698, 518] on button "Cancel" at bounding box center [721, 521] width 60 height 19
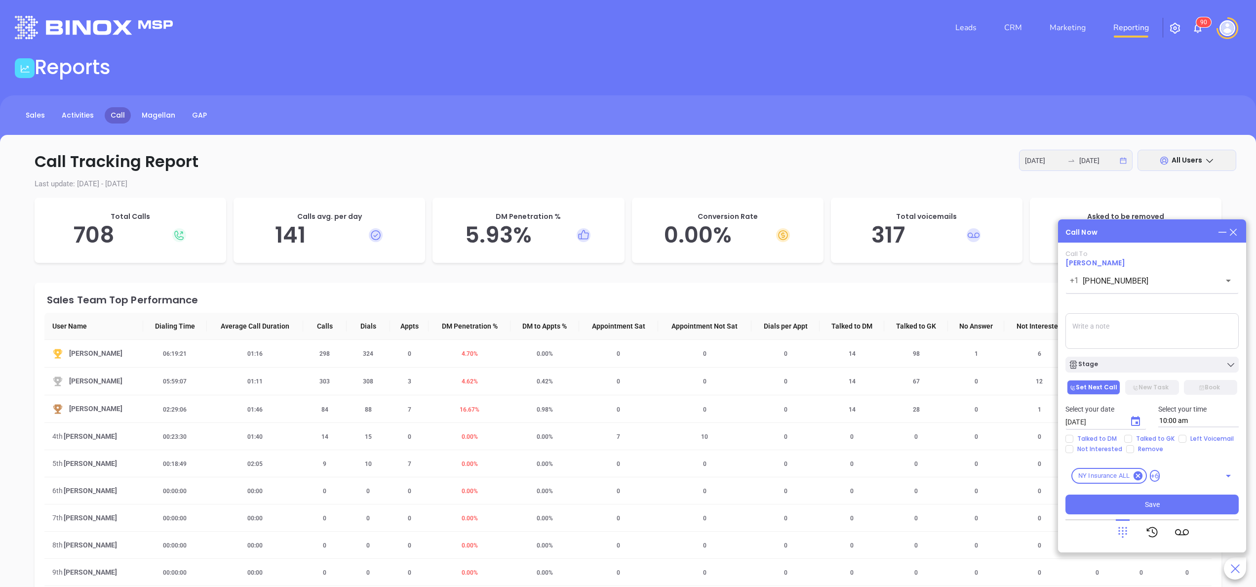
click at [1236, 232] on icon at bounding box center [1233, 232] width 11 height 11
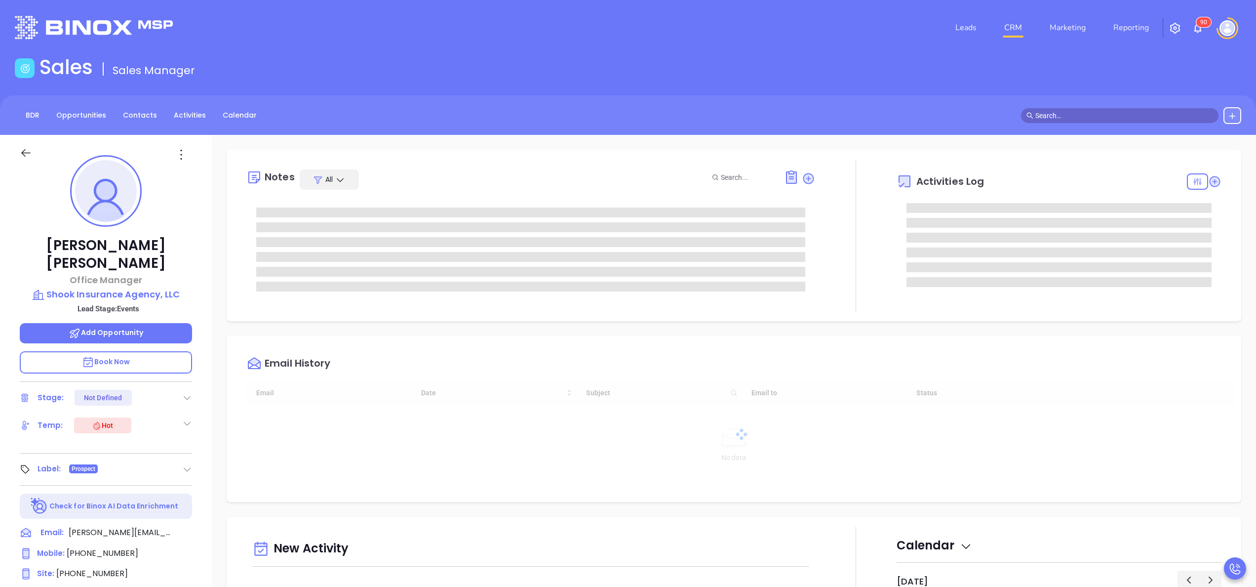
type input "[DATE]"
type input "[PERSON_NAME]"
click at [88, 567] on span "[PHONE_NUMBER]" at bounding box center [92, 572] width 72 height 11
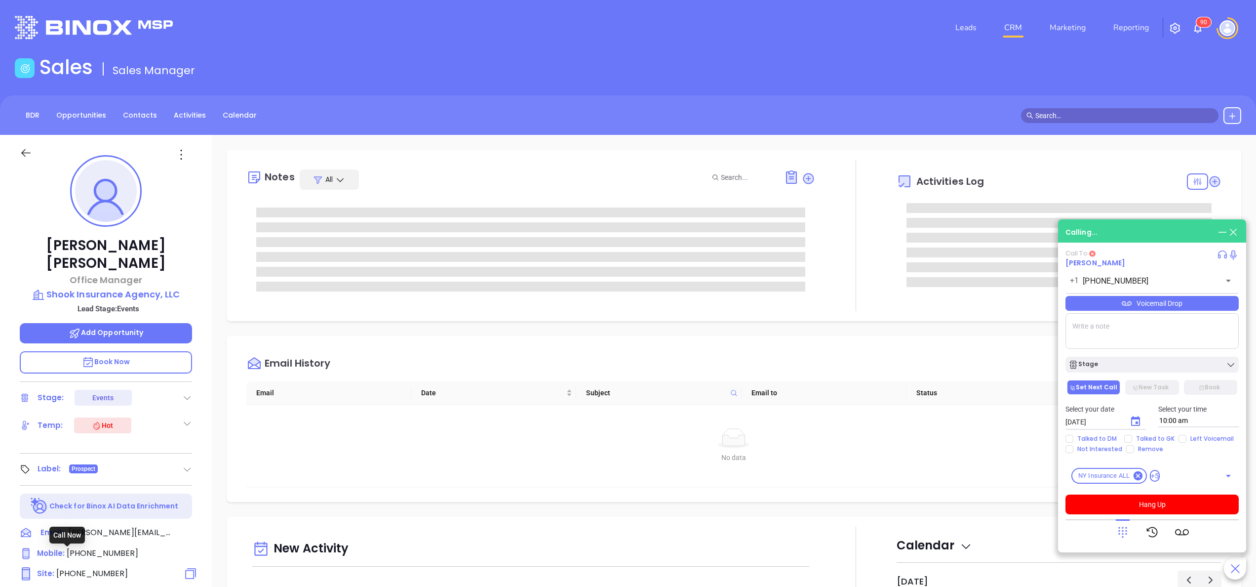
type input "[PHONE_NUMBER]"
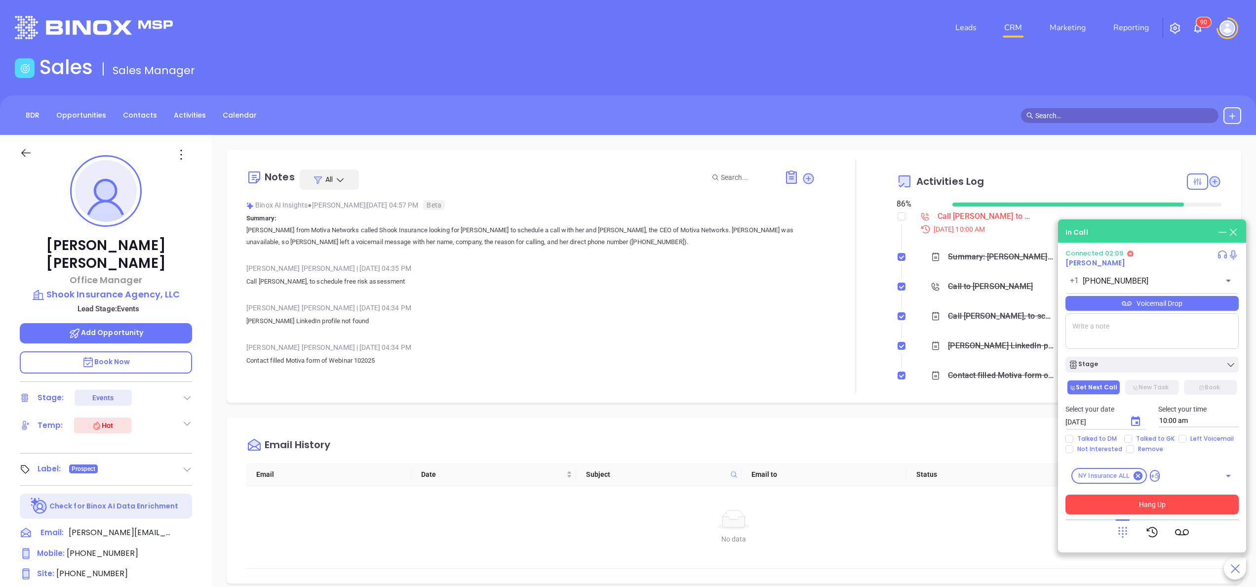
click at [1185, 500] on button "Hang Up" at bounding box center [1151, 504] width 173 height 20
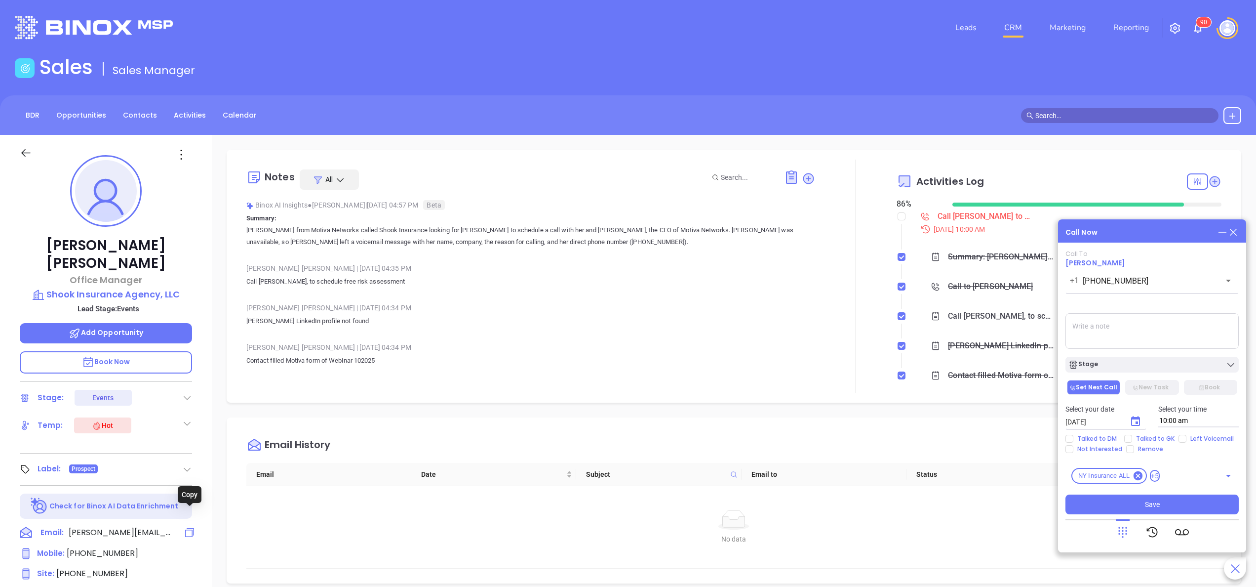
click at [185, 526] on icon at bounding box center [190, 532] width 12 height 12
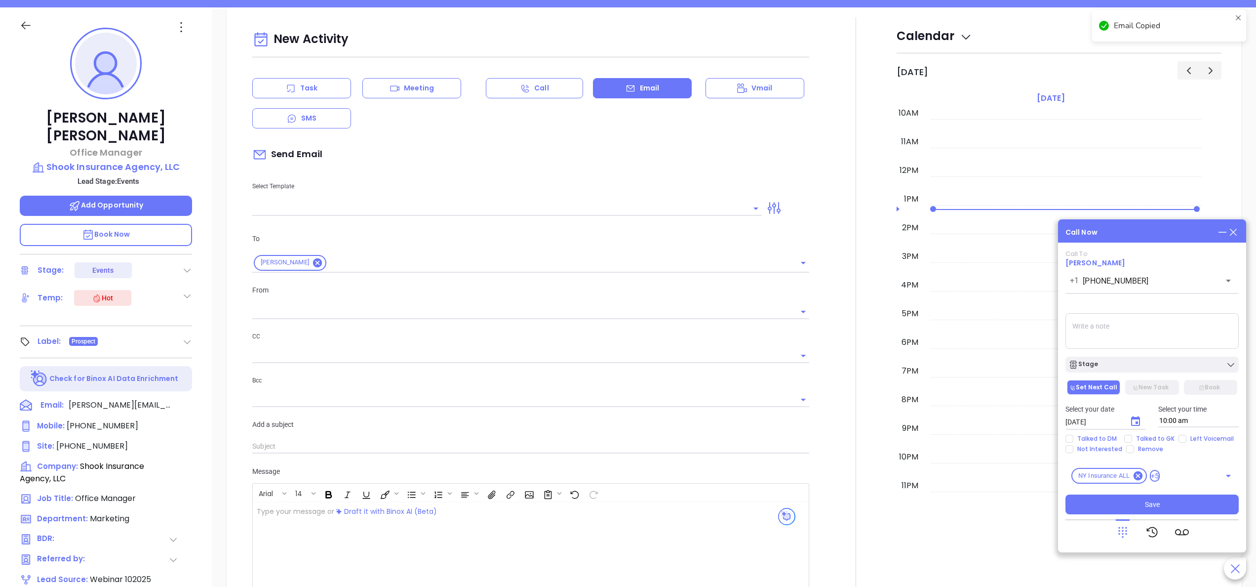
scroll to position [135, 0]
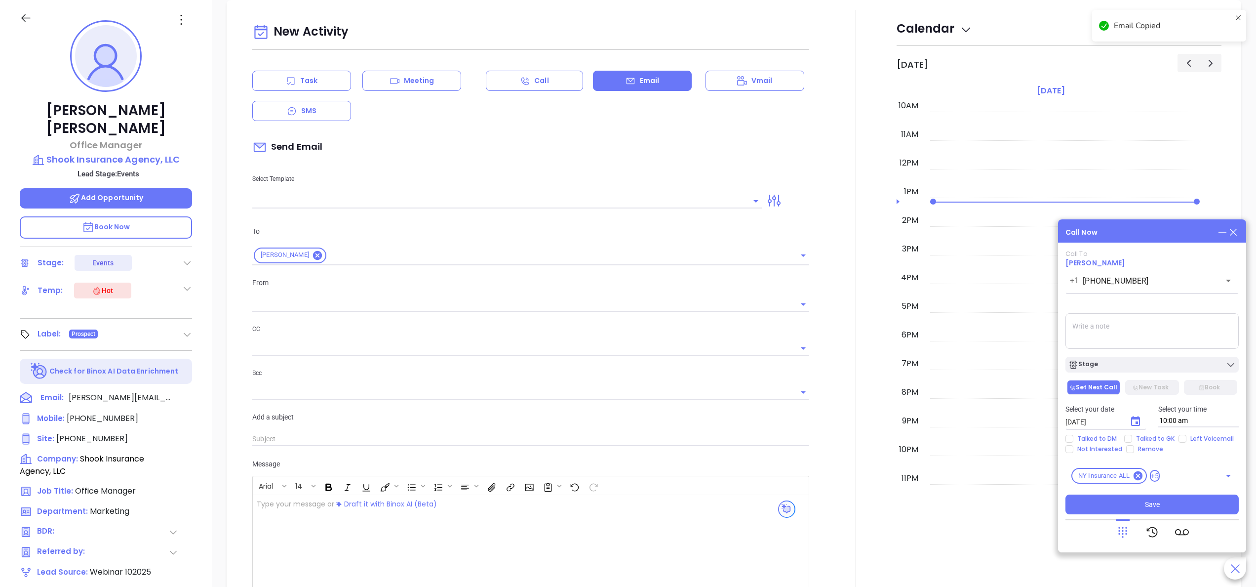
type input "[PERSON_NAME]"
click at [833, 252] on div at bounding box center [855, 339] width 81 height 658
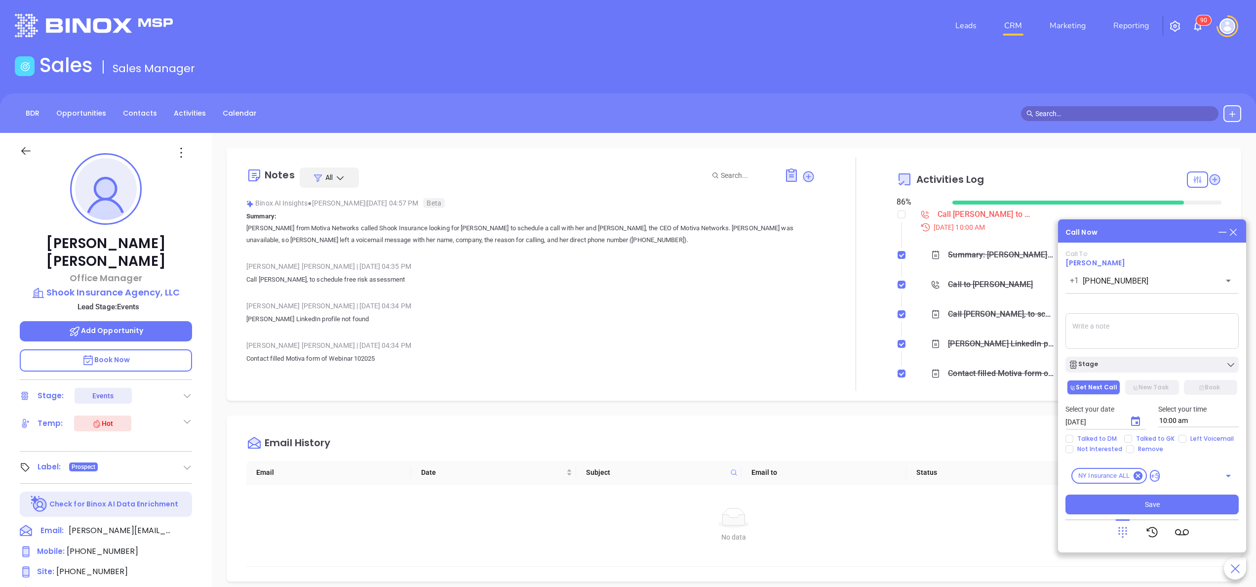
scroll to position [0, 0]
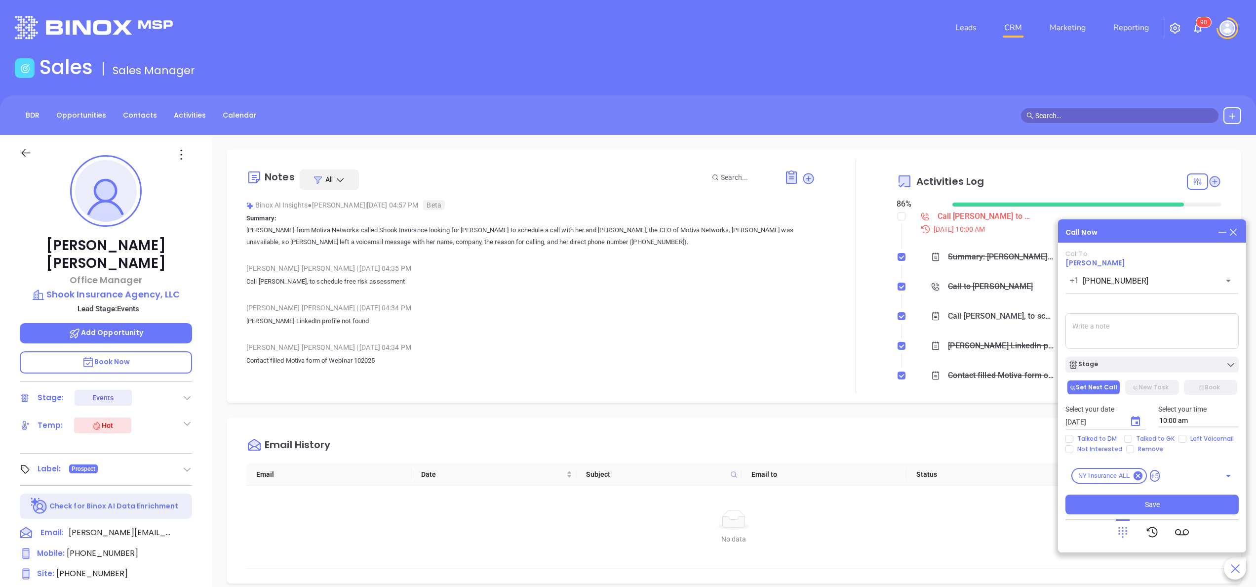
click at [1091, 327] on textarea at bounding box center [1151, 331] width 173 height 36
click at [185, 526] on icon at bounding box center [190, 532] width 12 height 12
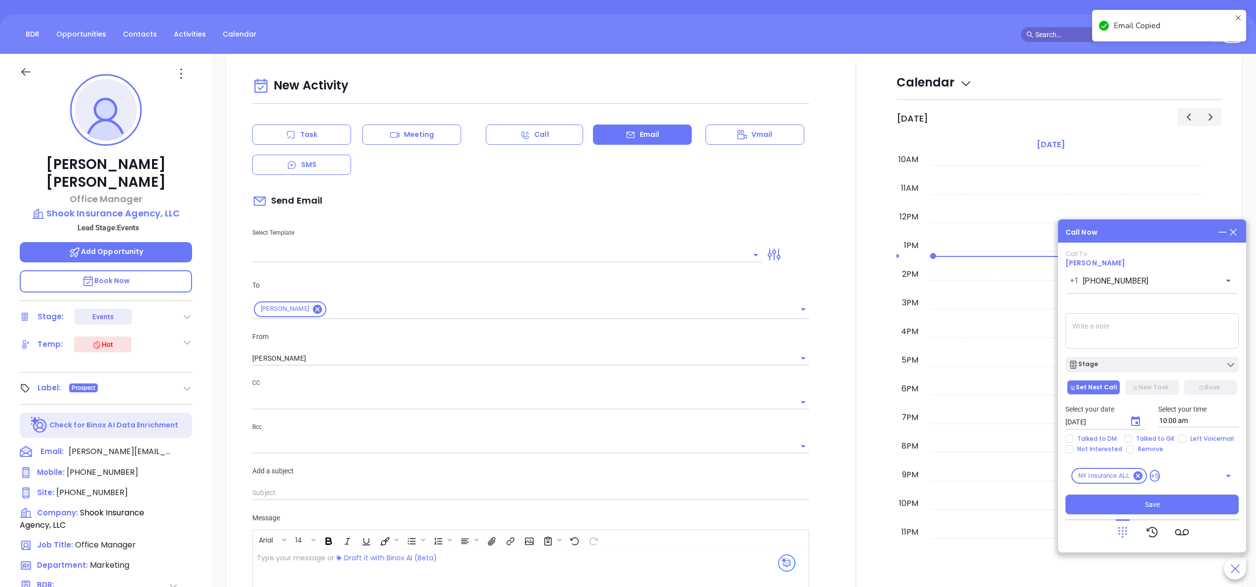
scroll to position [135, 0]
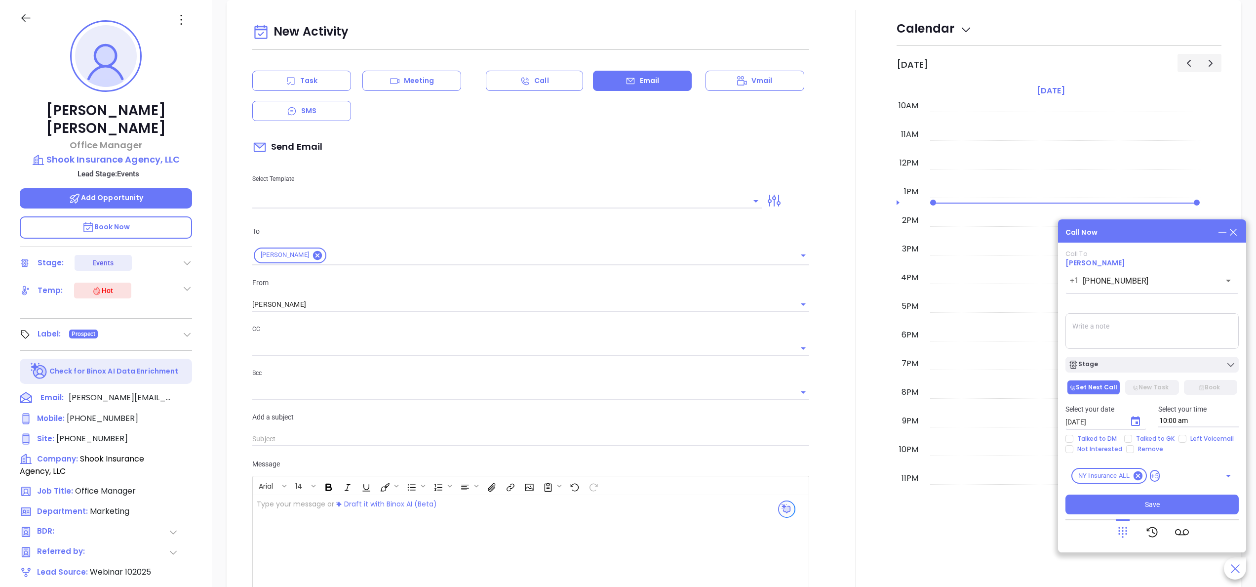
click at [1237, 230] on icon at bounding box center [1233, 232] width 11 height 11
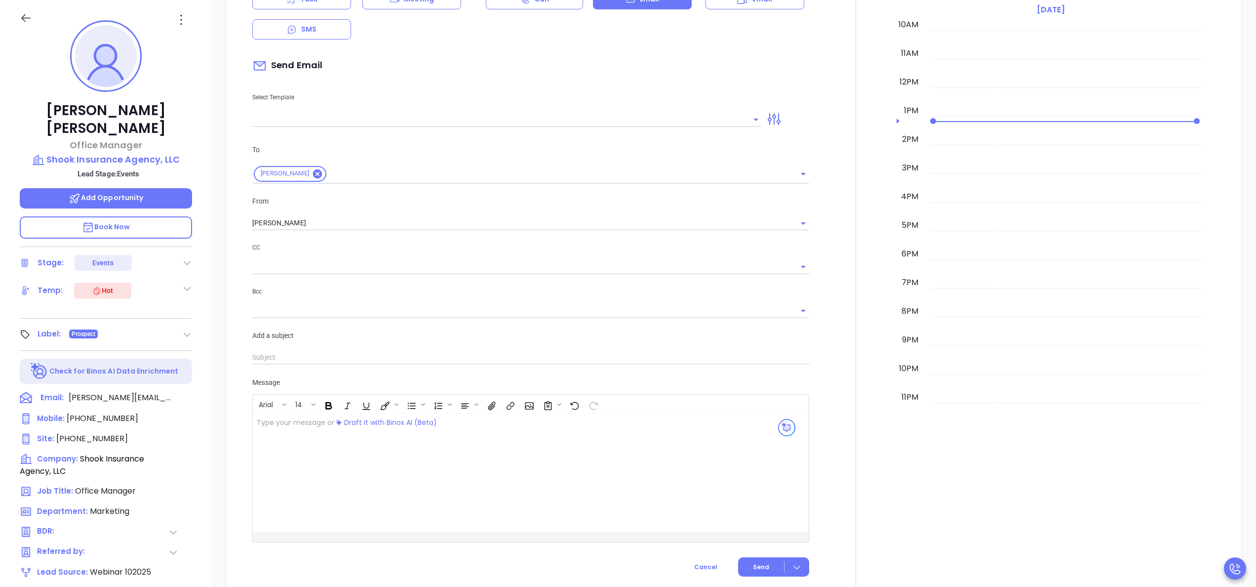
scroll to position [382, 0]
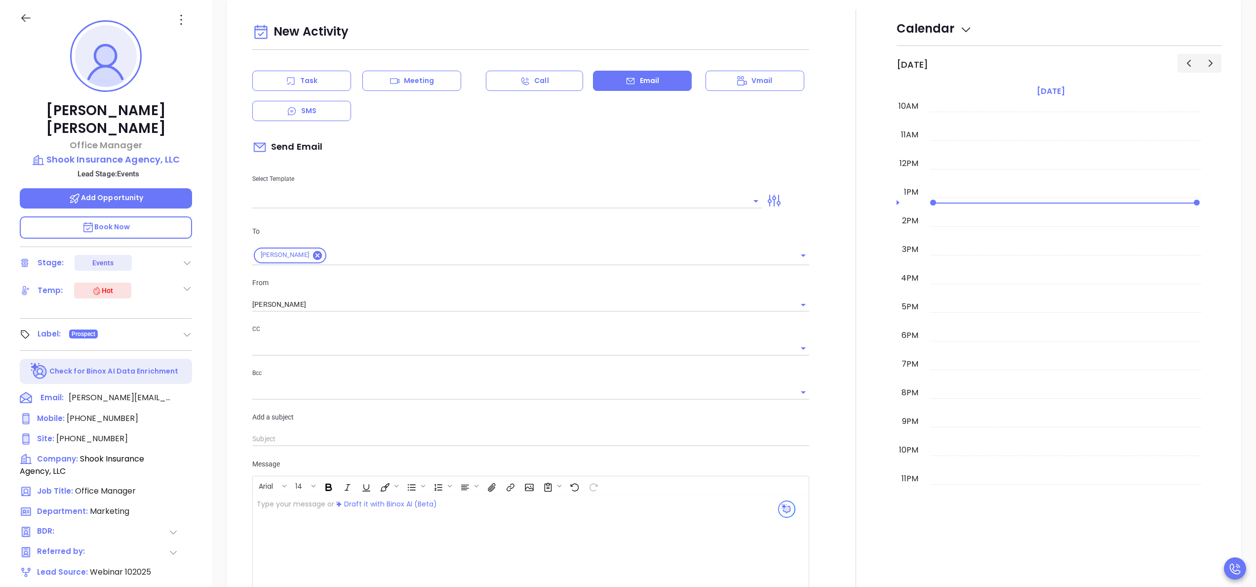
click at [850, 184] on div at bounding box center [855, 339] width 81 height 658
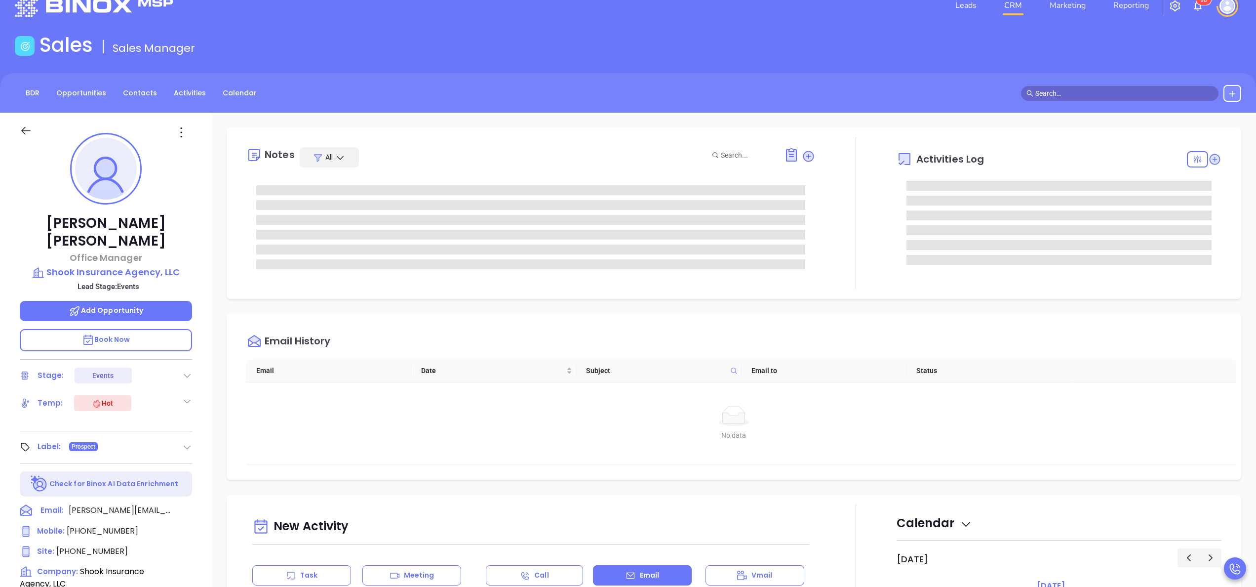
scroll to position [0, 0]
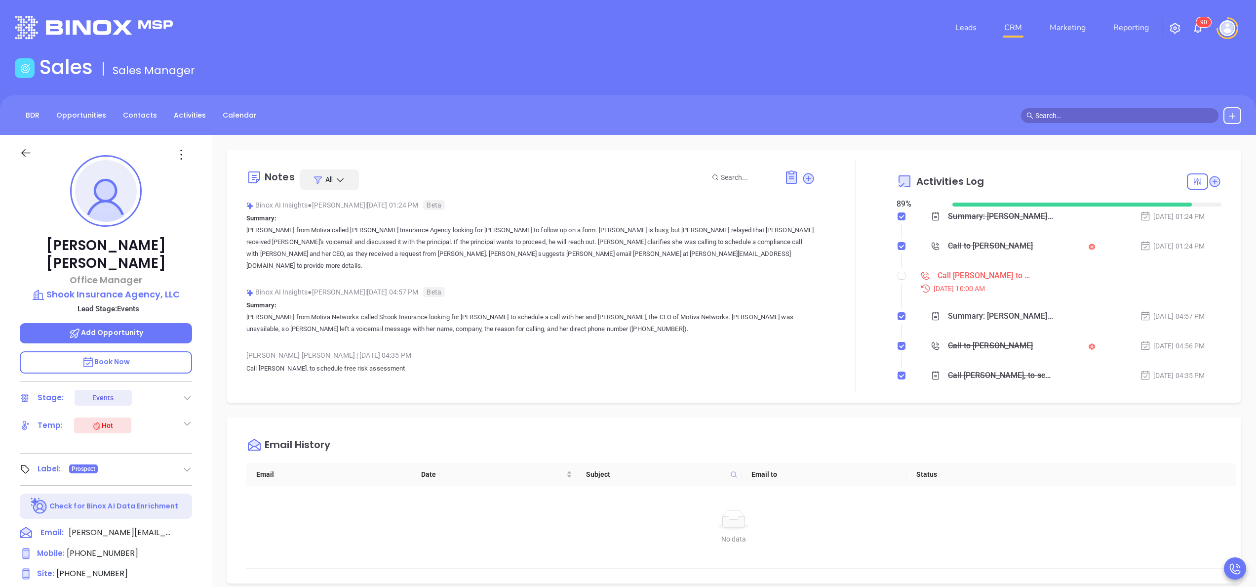
click at [978, 238] on div "Call to [PERSON_NAME]" at bounding box center [990, 245] width 85 height 15
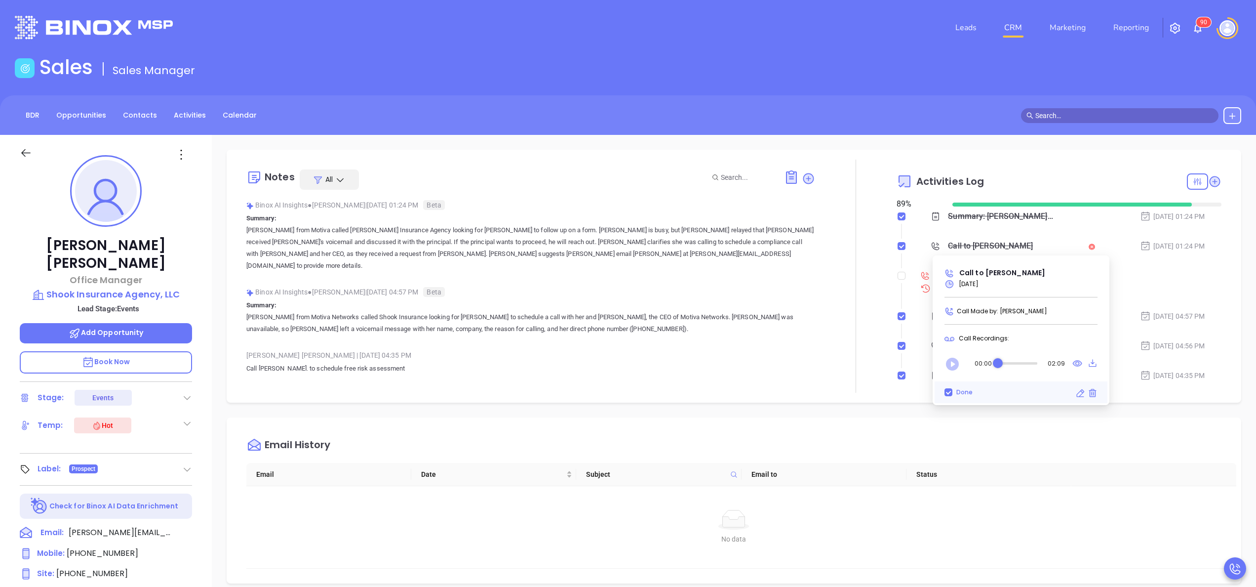
click at [953, 366] on icon "Play" at bounding box center [952, 363] width 13 height 13
click at [953, 366] on icon "Pause" at bounding box center [952, 363] width 13 height 13
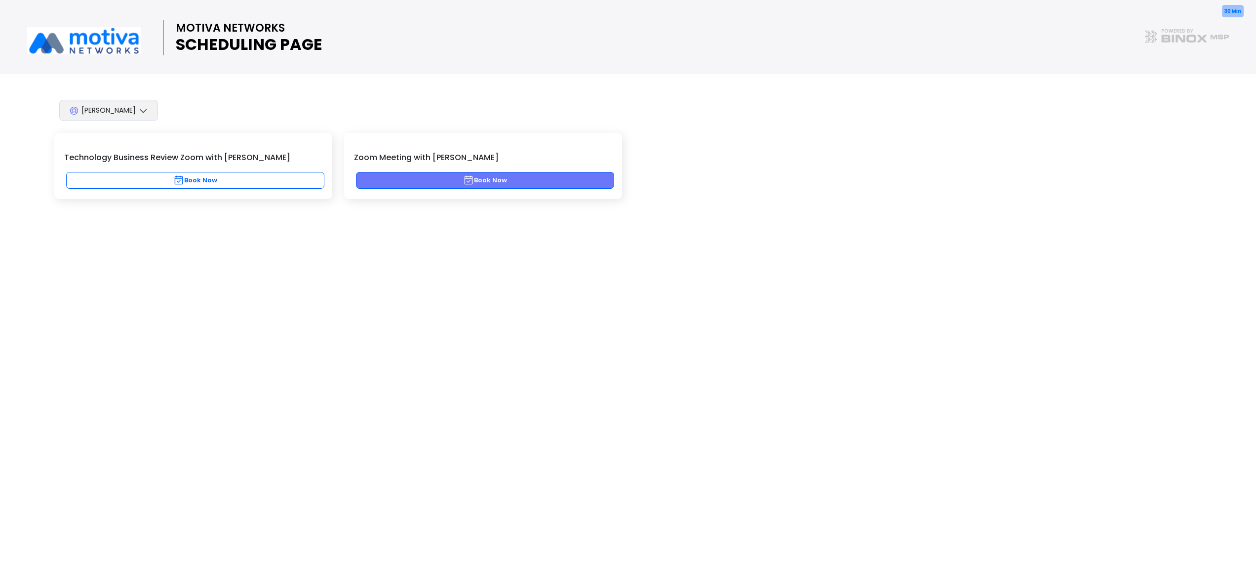
click at [514, 172] on button "Book Now" at bounding box center [485, 180] width 258 height 17
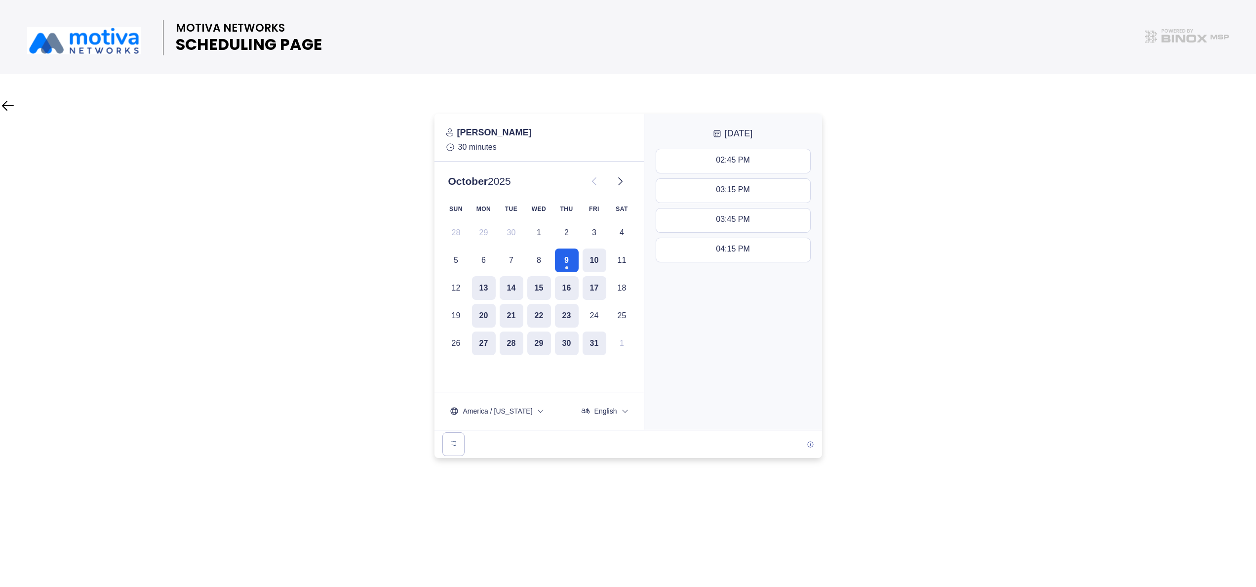
click at [567, 300] on div "SUN MON TUE WED THU FRI SAT 28 29 30 1 2 3 4 5 6 7 8 9 10 11 12 13 14 15 16 17 …" at bounding box center [539, 278] width 190 height 154
click at [567, 299] on button "16" at bounding box center [567, 288] width 24 height 24
click at [532, 287] on button "15" at bounding box center [539, 288] width 24 height 24
click at [500, 291] on button "14" at bounding box center [512, 288] width 24 height 24
click at [546, 285] on button "15" at bounding box center [539, 288] width 24 height 24
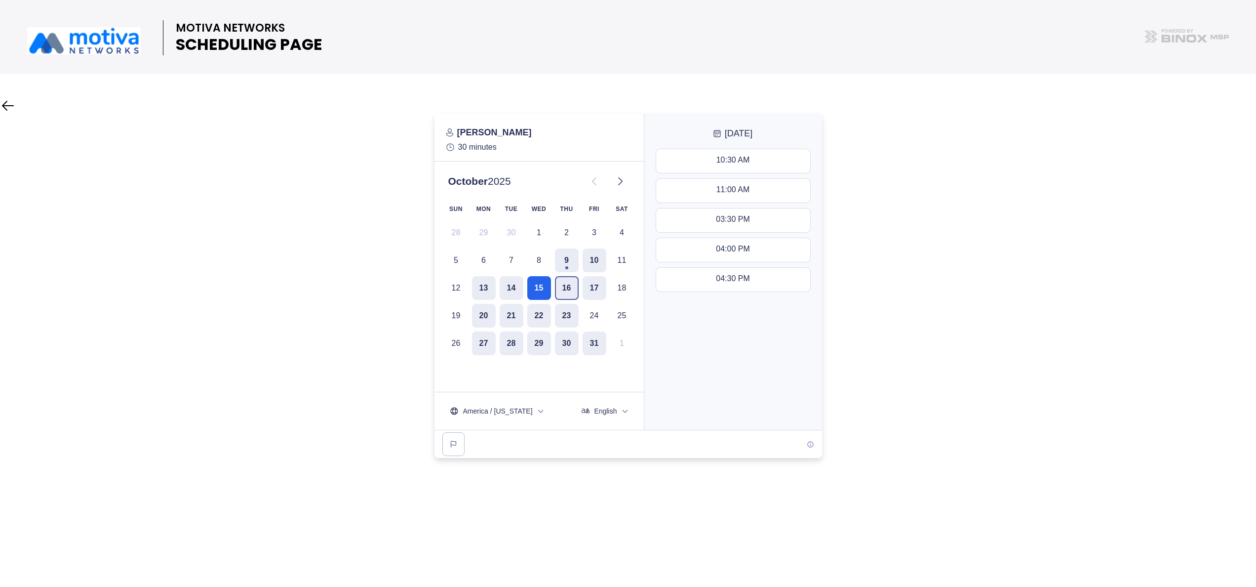
click at [565, 284] on button "16" at bounding box center [567, 288] width 24 height 24
click at [520, 287] on button "14" at bounding box center [512, 288] width 24 height 24
click at [541, 288] on button "15" at bounding box center [539, 288] width 24 height 24
click at [512, 293] on button "14" at bounding box center [512, 288] width 24 height 24
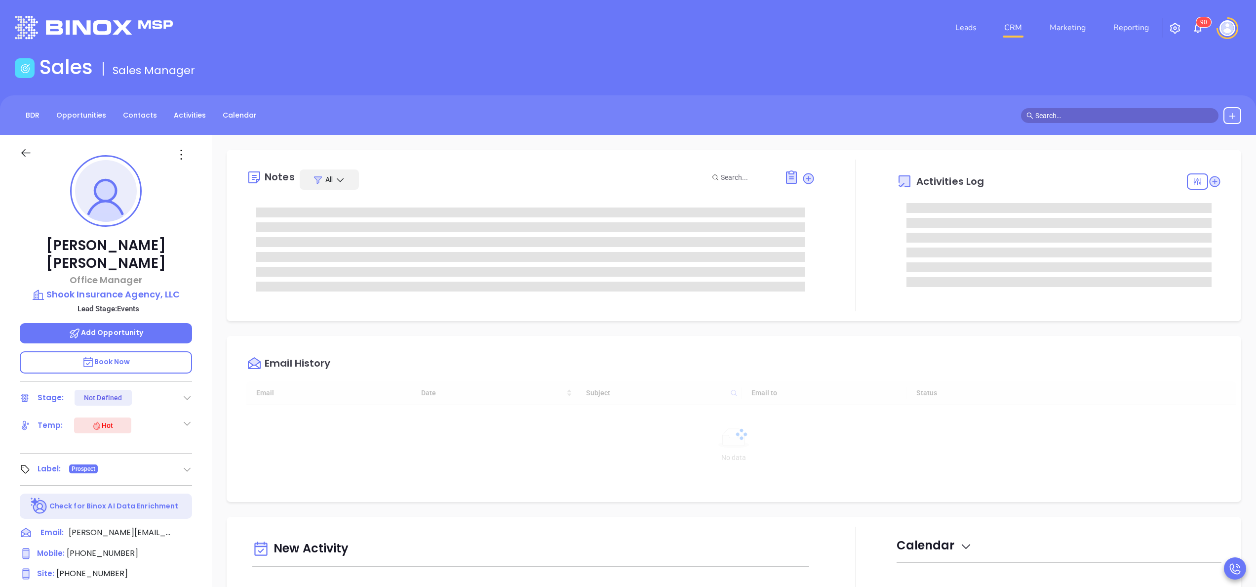
type input "[DATE]"
type input "[PERSON_NAME]"
click at [186, 526] on icon at bounding box center [190, 532] width 12 height 12
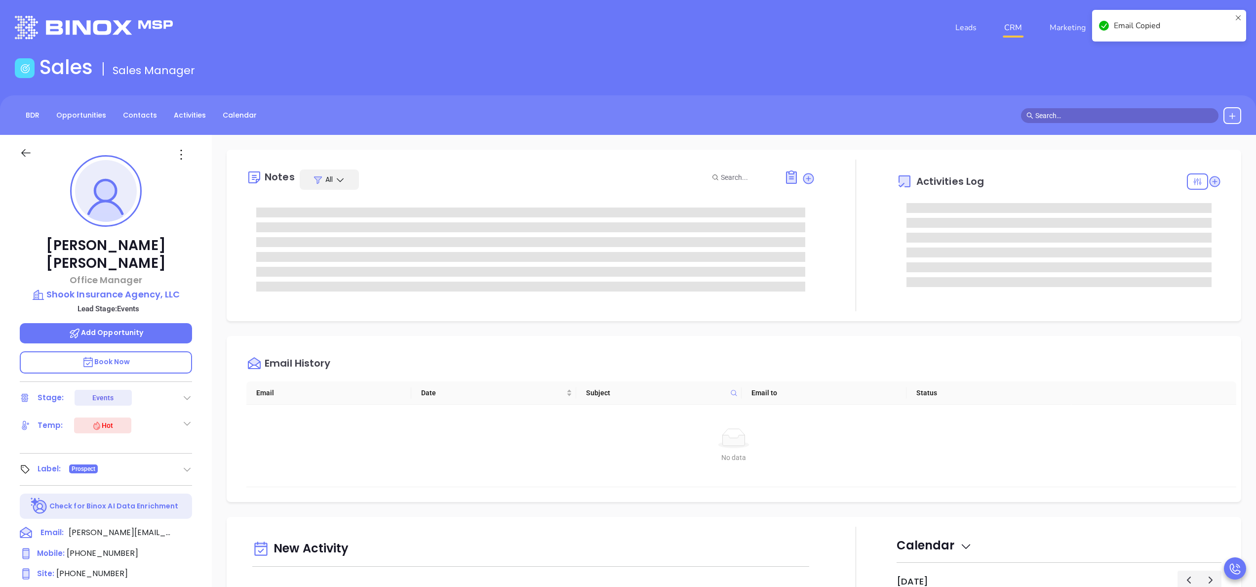
scroll to position [382, 0]
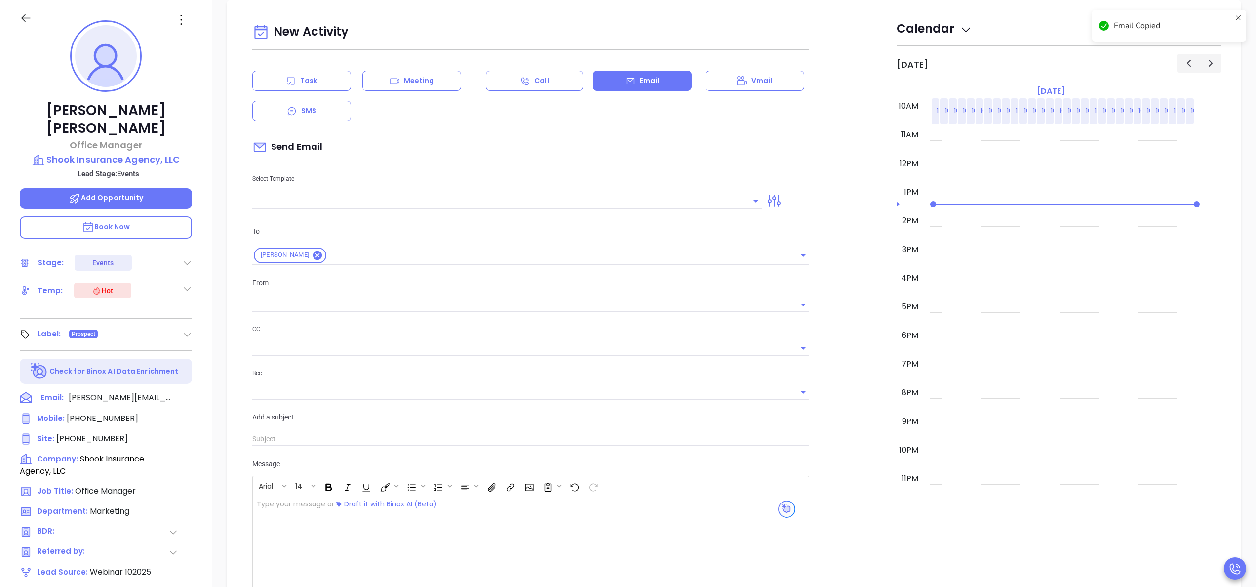
type input "[PERSON_NAME]"
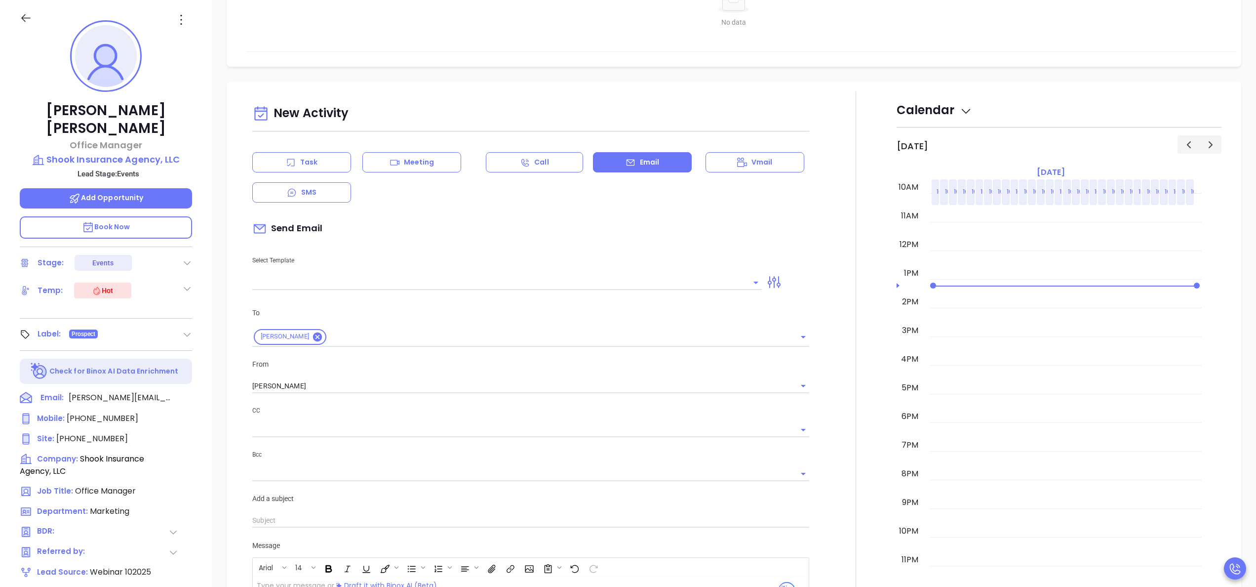
scroll to position [463, 0]
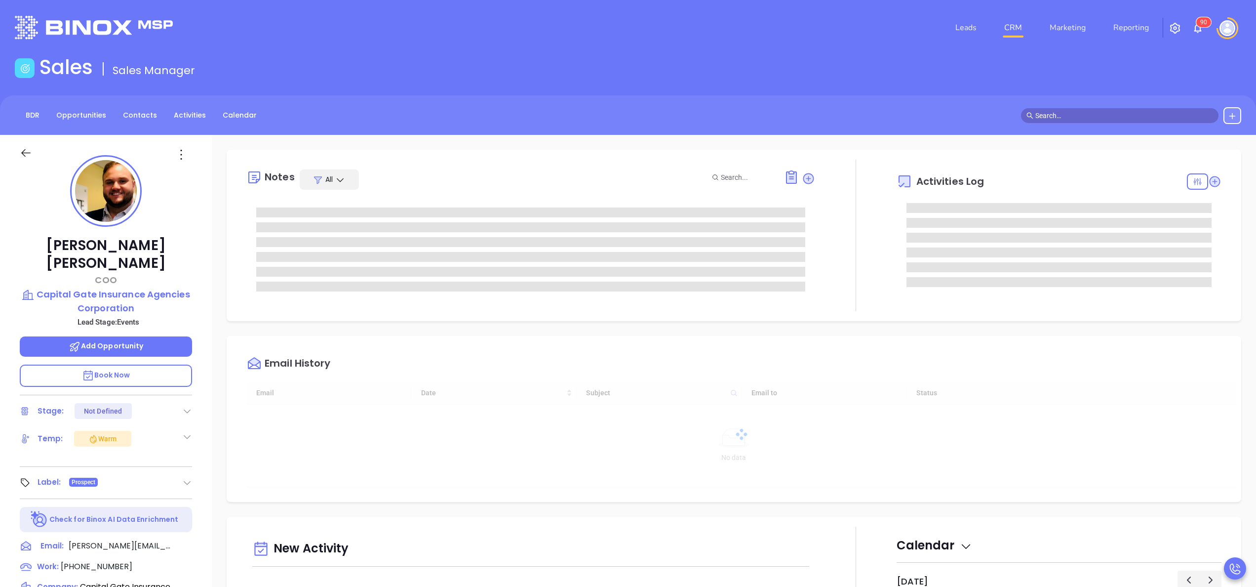
type input "[DATE]"
click at [207, 479] on div "[PERSON_NAME] COO Capital Gate Insurance Agencies Corporation Lead Stage: Event…" at bounding box center [106, 501] width 212 height 733
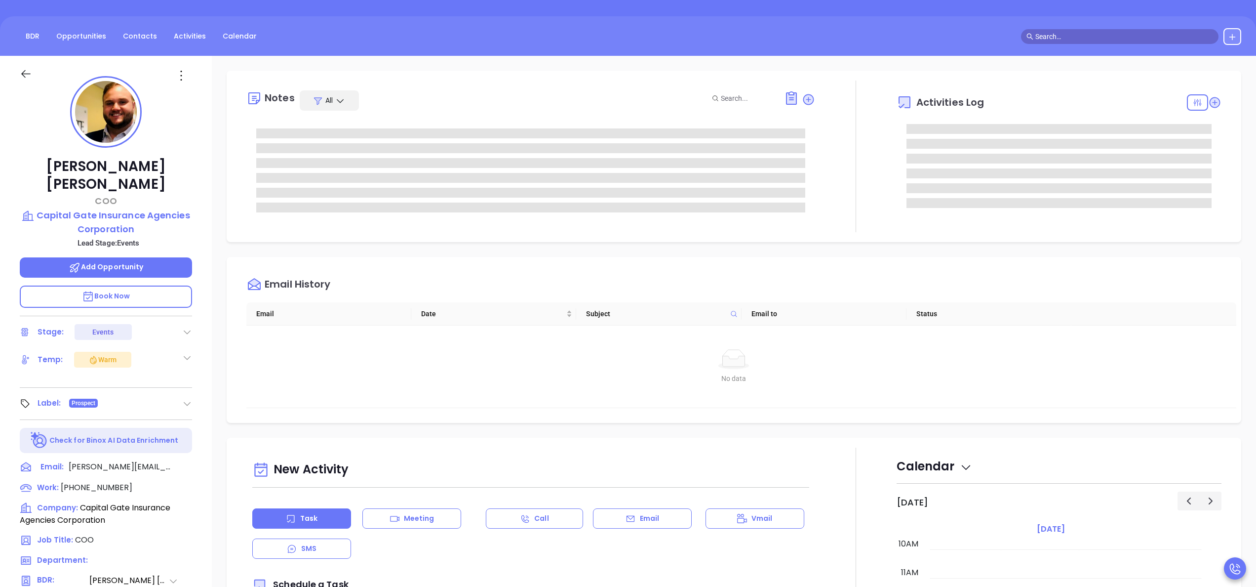
scroll to position [118, 0]
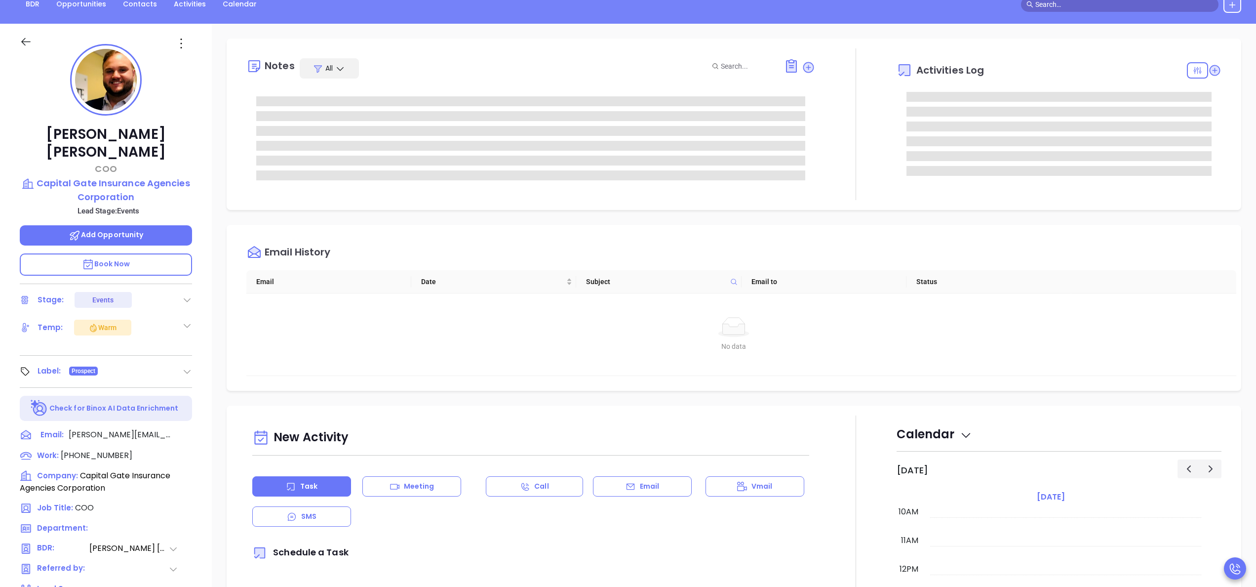
type input "[PERSON_NAME]"
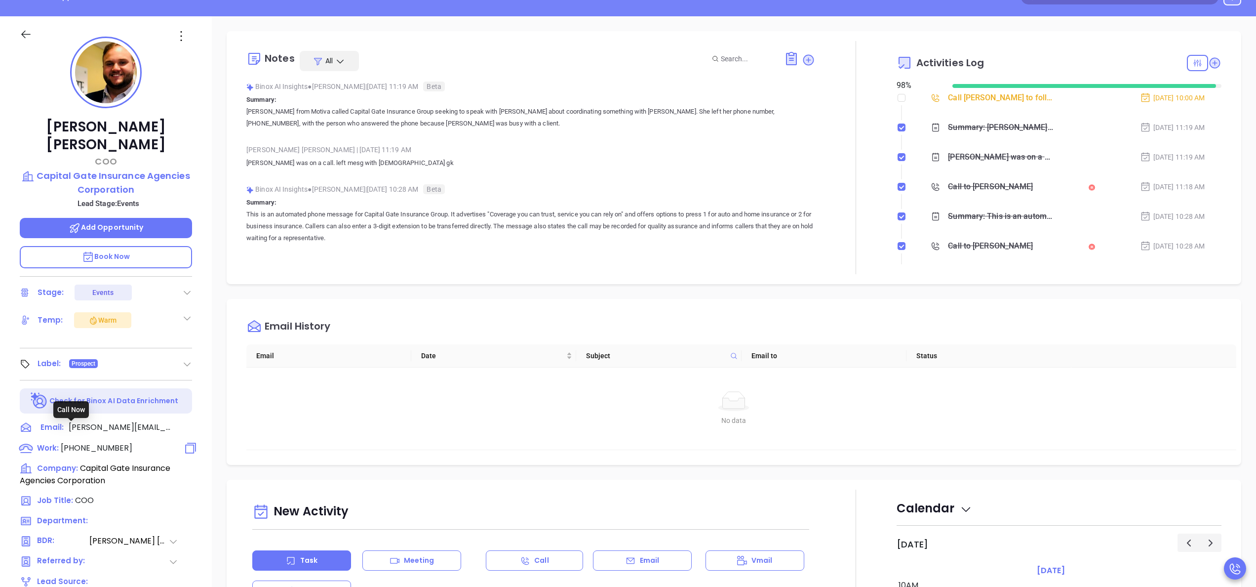
click at [93, 442] on span "[PHONE_NUMBER]" at bounding box center [97, 447] width 72 height 11
type input "[PHONE_NUMBER]"
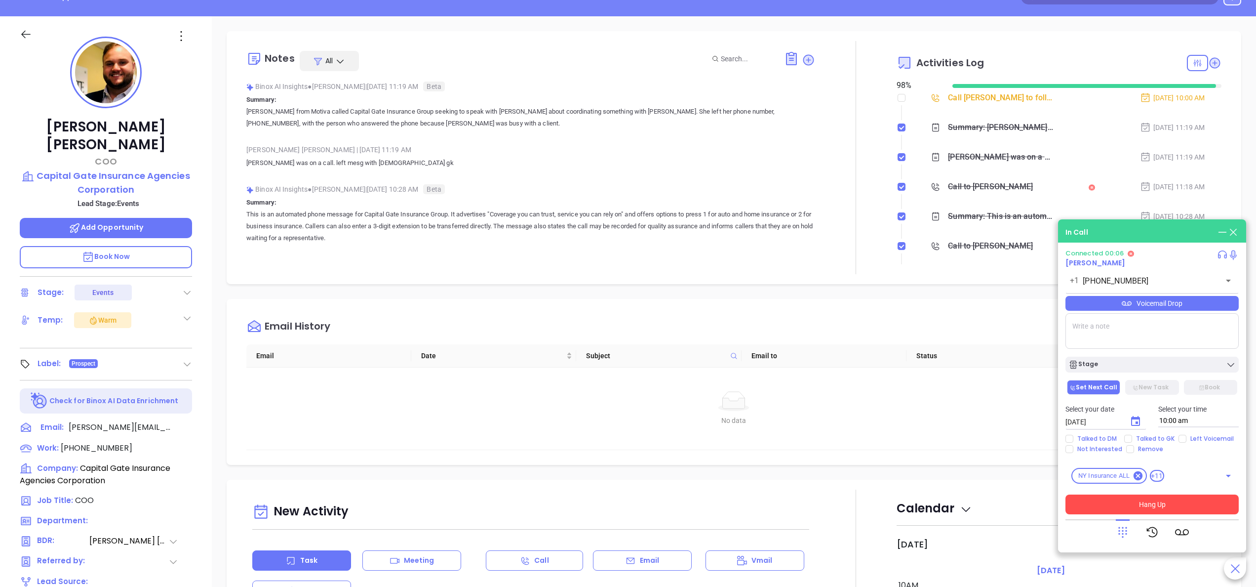
click at [1152, 506] on button "Hang Up" at bounding box center [1151, 504] width 173 height 20
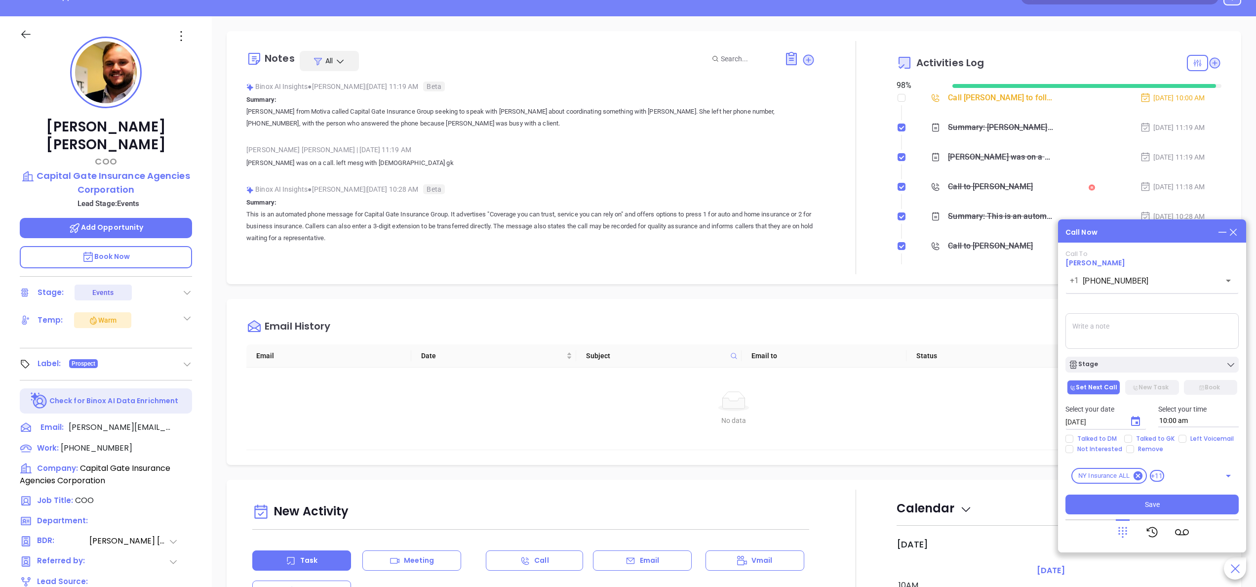
click at [1236, 239] on div "Call Now Call To [PERSON_NAME] [PHONE_NUMBER] ​ Voicemail Drop Stage Set Next C…" at bounding box center [1152, 385] width 188 height 333
click at [1233, 234] on icon at bounding box center [1233, 232] width 11 height 11
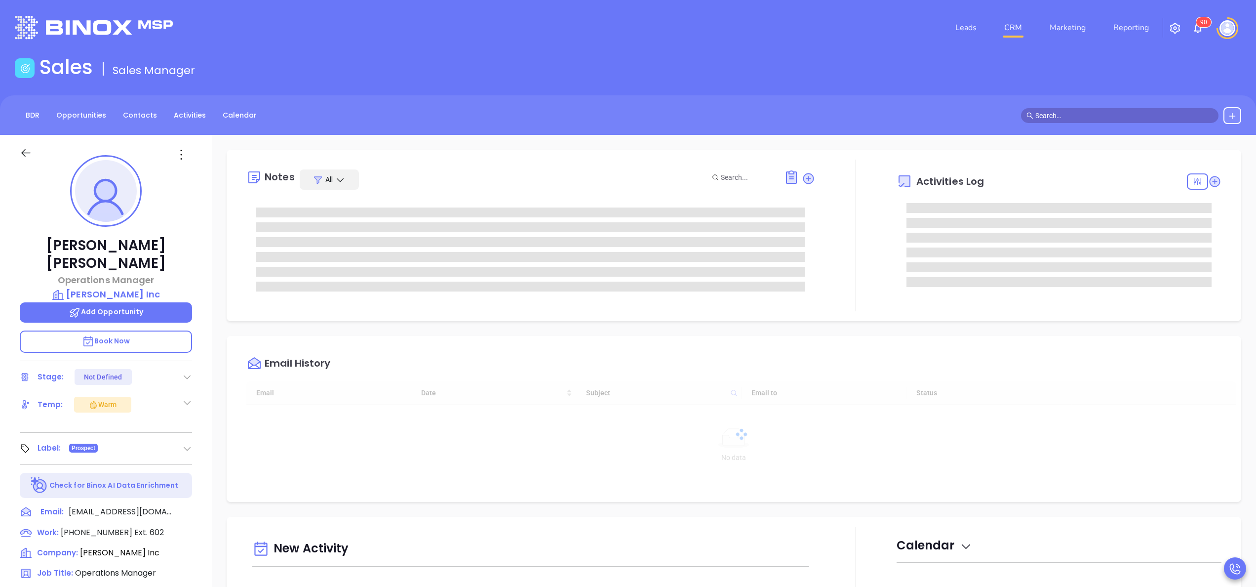
type input "[DATE]"
type input "[PERSON_NAME]"
click at [100, 526] on span "(845) 482-5510" at bounding box center [97, 531] width 72 height 11
type input "(845) 482-5510"
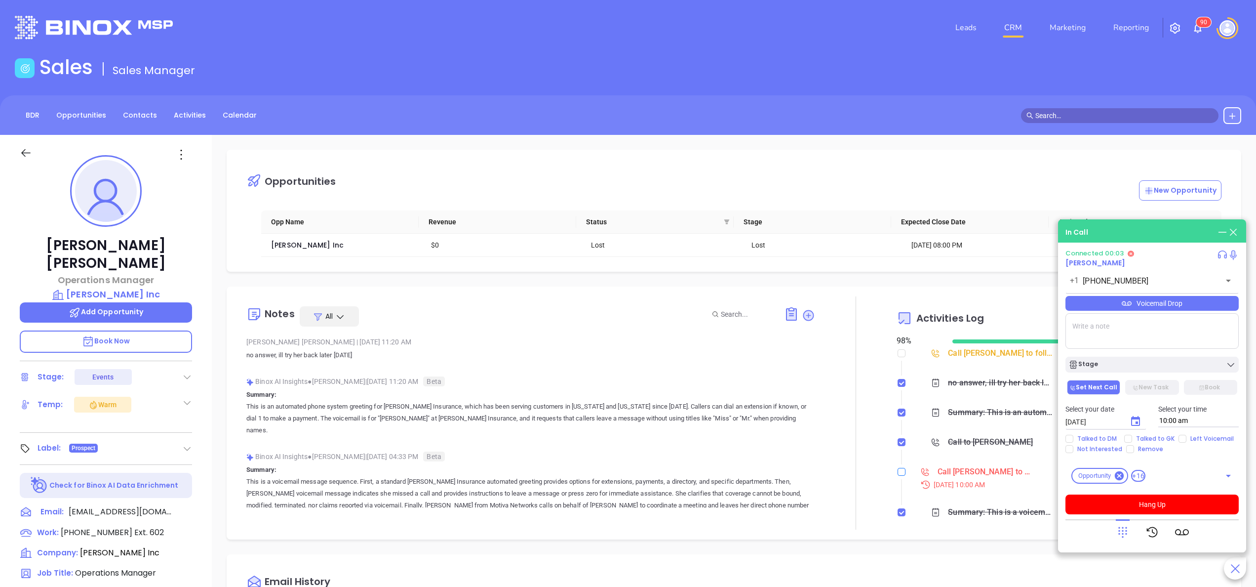
click at [898, 474] on input "checkbox" at bounding box center [902, 472] width 8 height 8
checkbox input "true"
click at [1127, 531] on icon at bounding box center [1123, 532] width 14 height 14
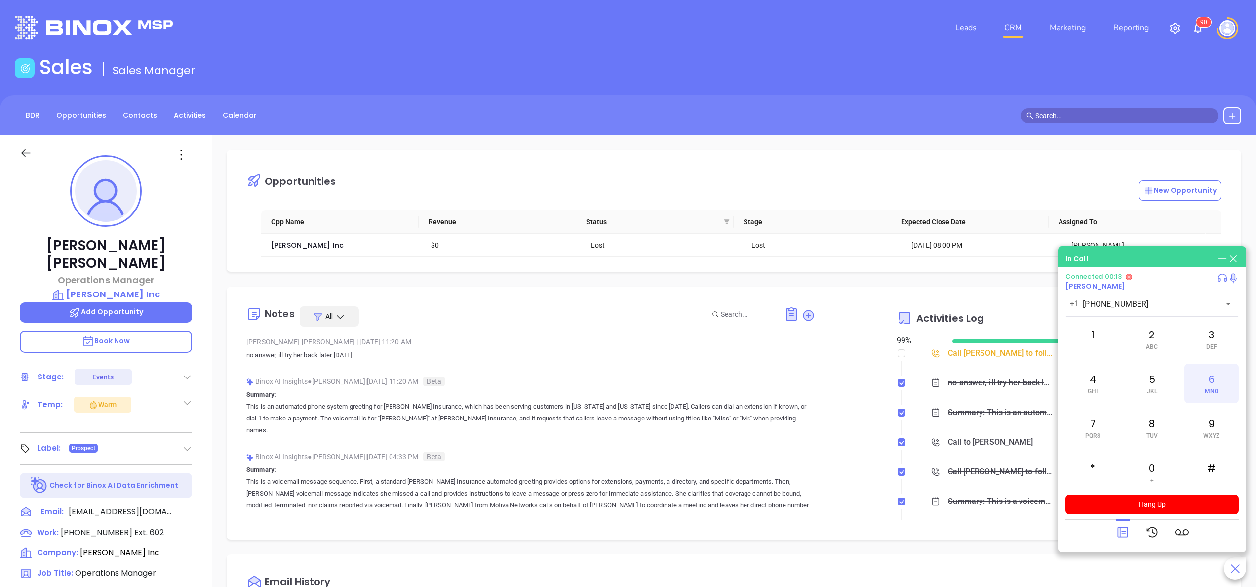
click at [1221, 387] on div "6 MNO" at bounding box center [1211, 382] width 54 height 39
click at [1157, 467] on div "0 +" at bounding box center [1152, 471] width 54 height 39
click at [1153, 343] on span "ABC" at bounding box center [1152, 346] width 12 height 7
click at [1183, 508] on button "Hang Up" at bounding box center [1151, 504] width 173 height 20
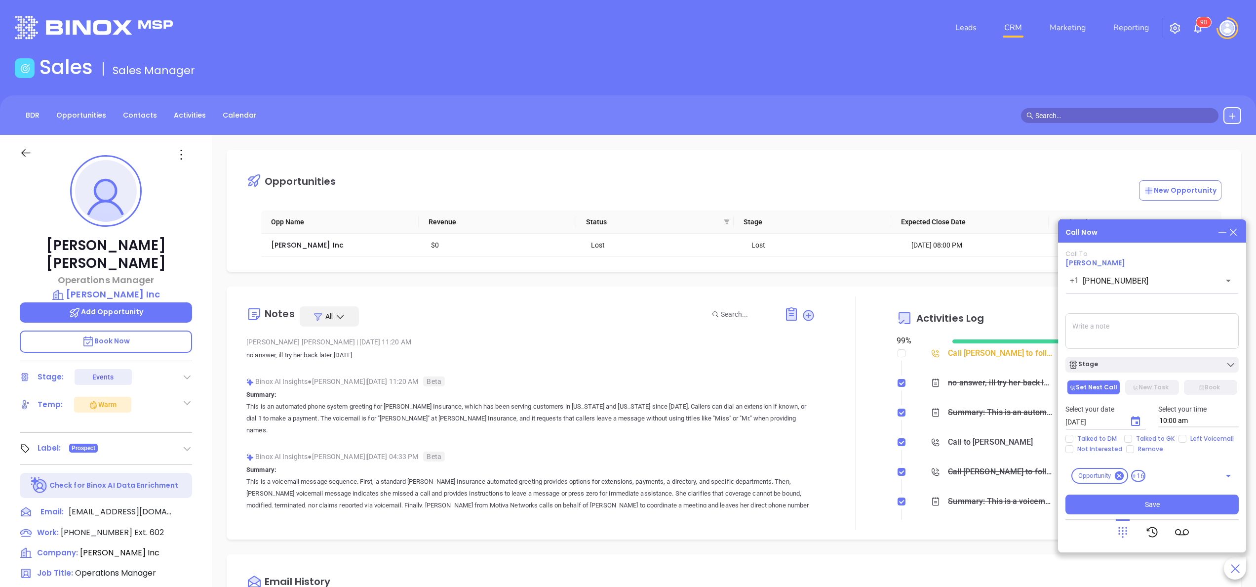
click at [1114, 323] on textarea at bounding box center [1151, 331] width 173 height 36
type textarea "S"
type textarea "no answer left vm"
click at [1130, 366] on div "Stage" at bounding box center [1151, 364] width 167 height 10
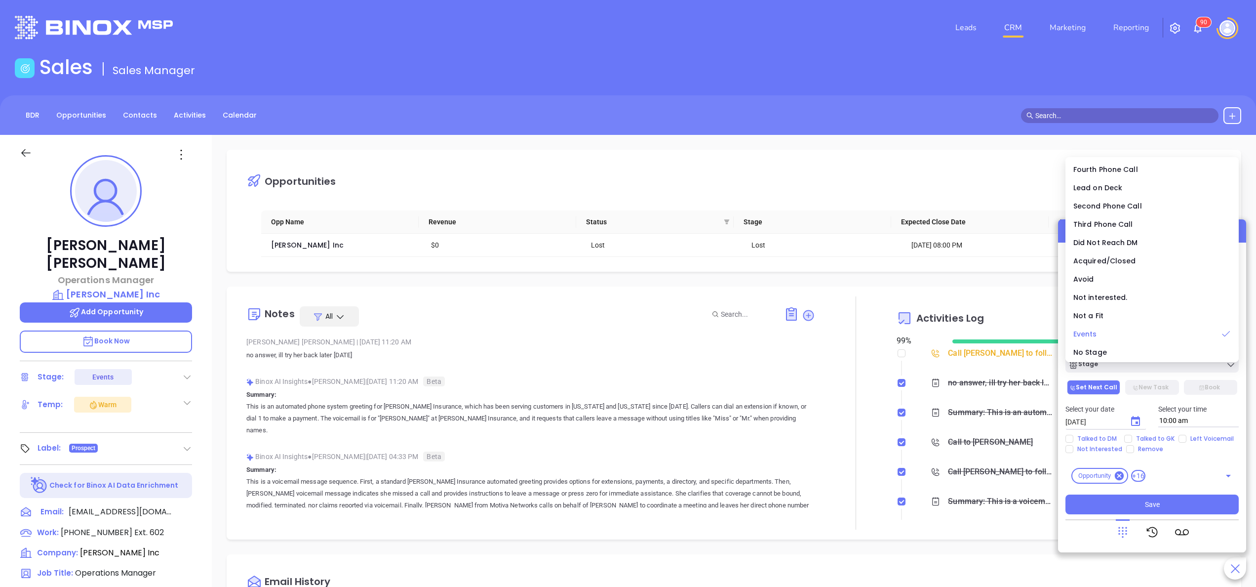
click at [1101, 335] on div "Events" at bounding box center [1152, 333] width 158 height 11
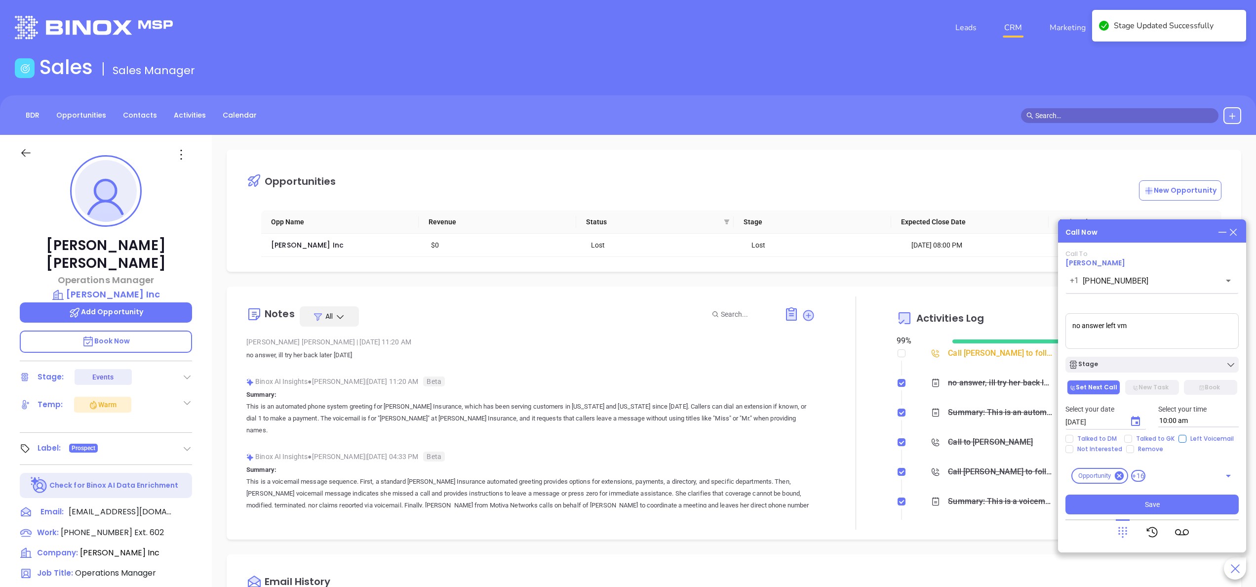
click at [1187, 435] on span "Left Voicemail" at bounding box center [1211, 438] width 51 height 8
click at [1186, 435] on input "Left Voicemail" at bounding box center [1183, 438] width 8 height 8
checkbox input "true"
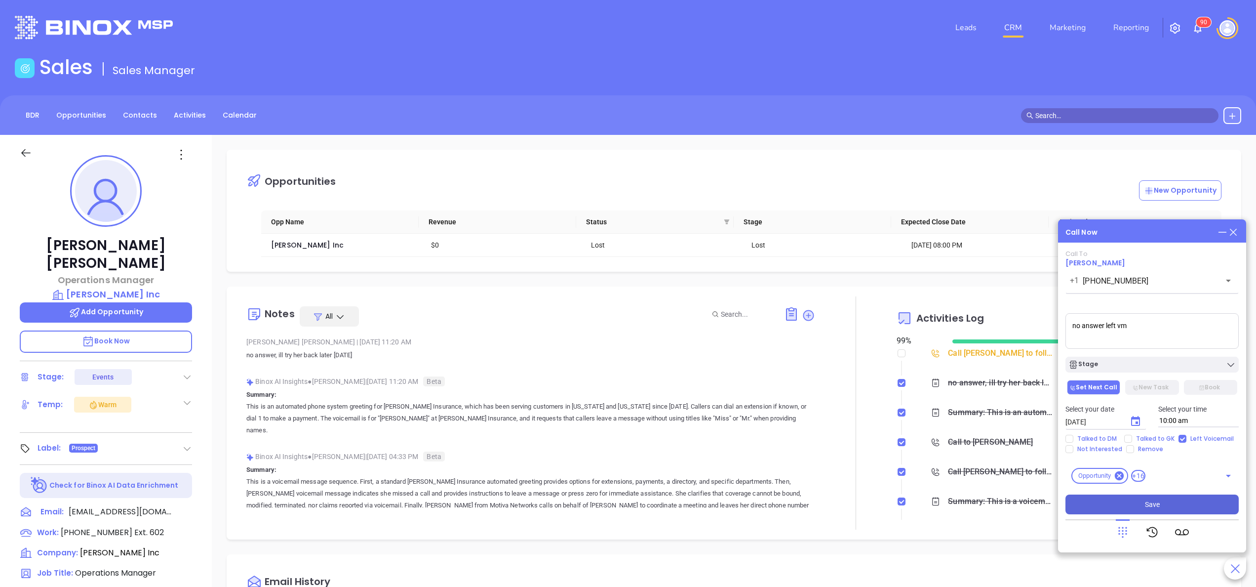
click at [1138, 510] on button "Save" at bounding box center [1151, 504] width 173 height 20
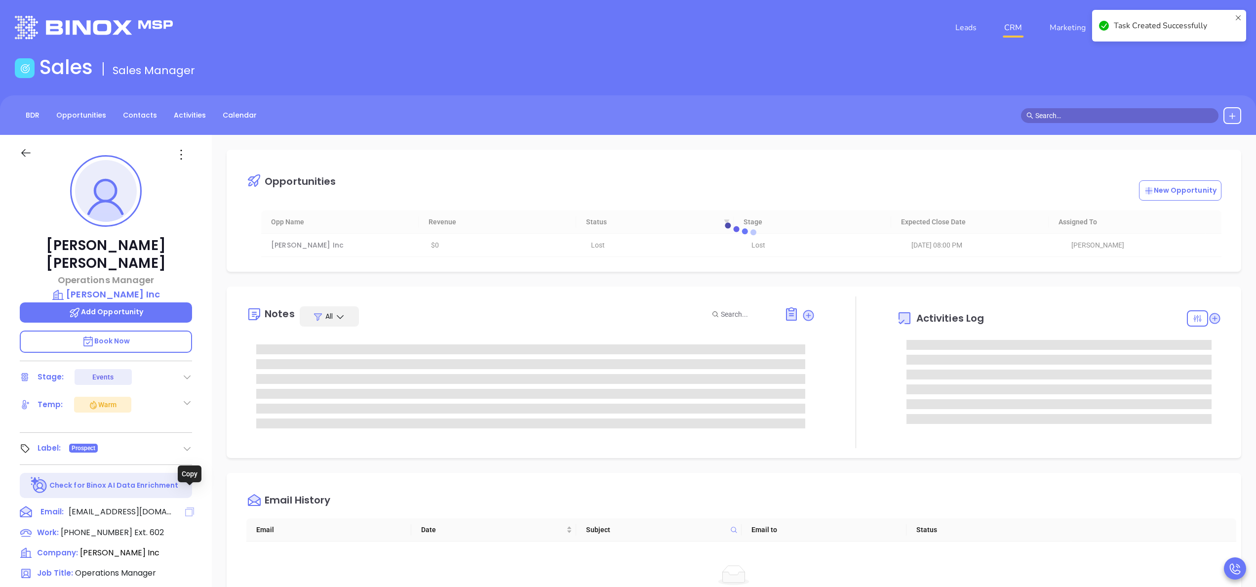
click at [186, 507] on icon at bounding box center [189, 511] width 9 height 9
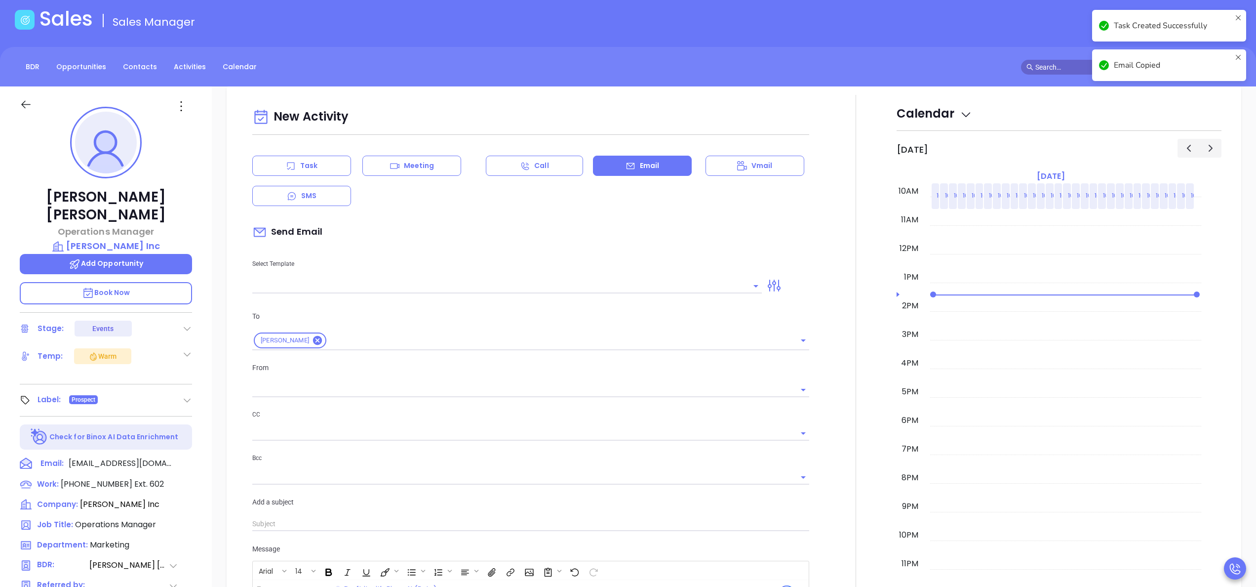
scroll to position [135, 0]
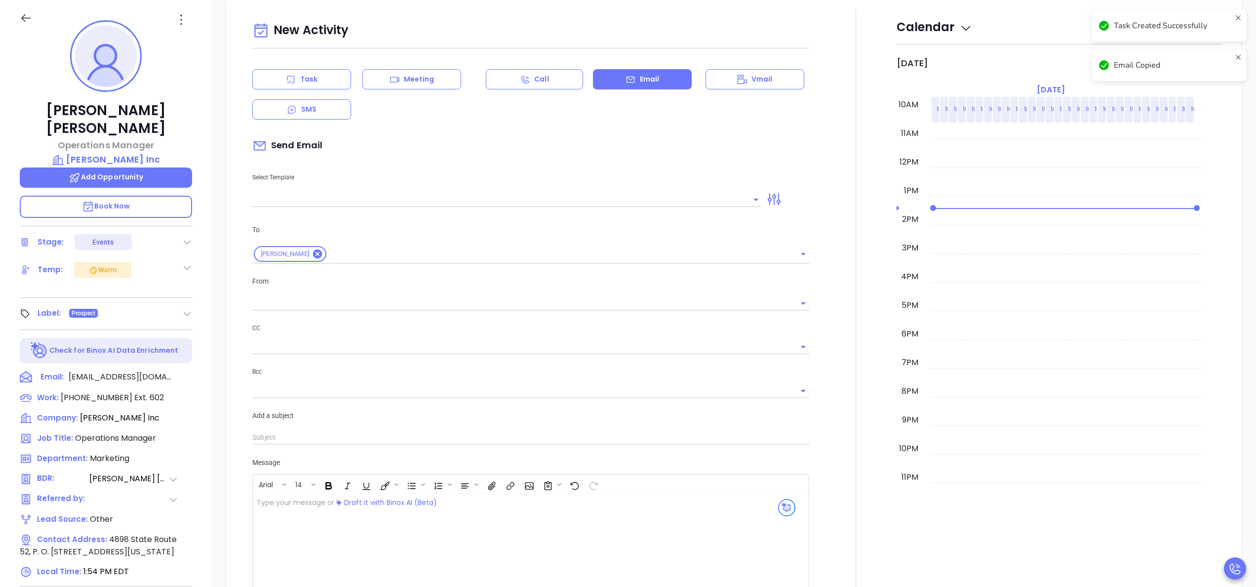
type input "[PERSON_NAME]"
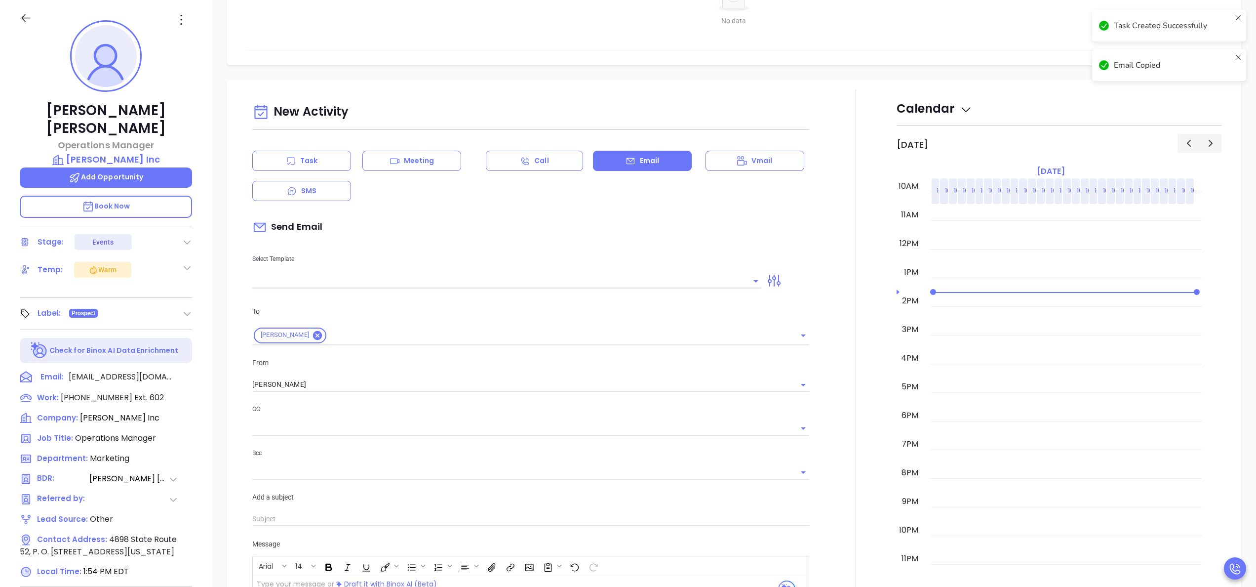
scroll to position [601, 0]
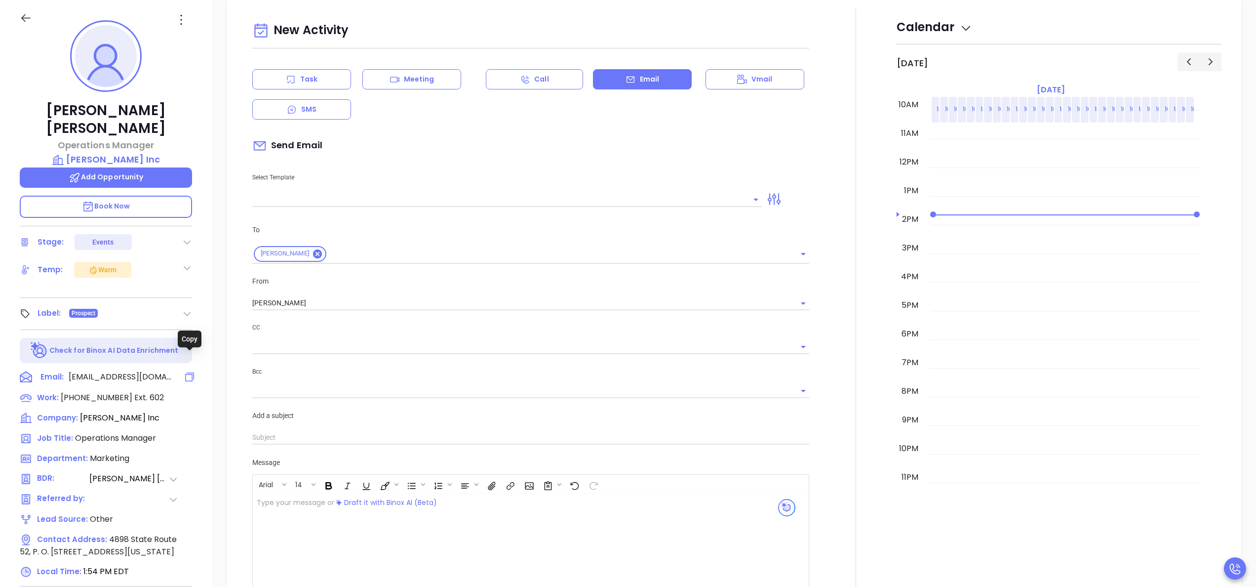
click at [195, 371] on icon at bounding box center [190, 377] width 12 height 12
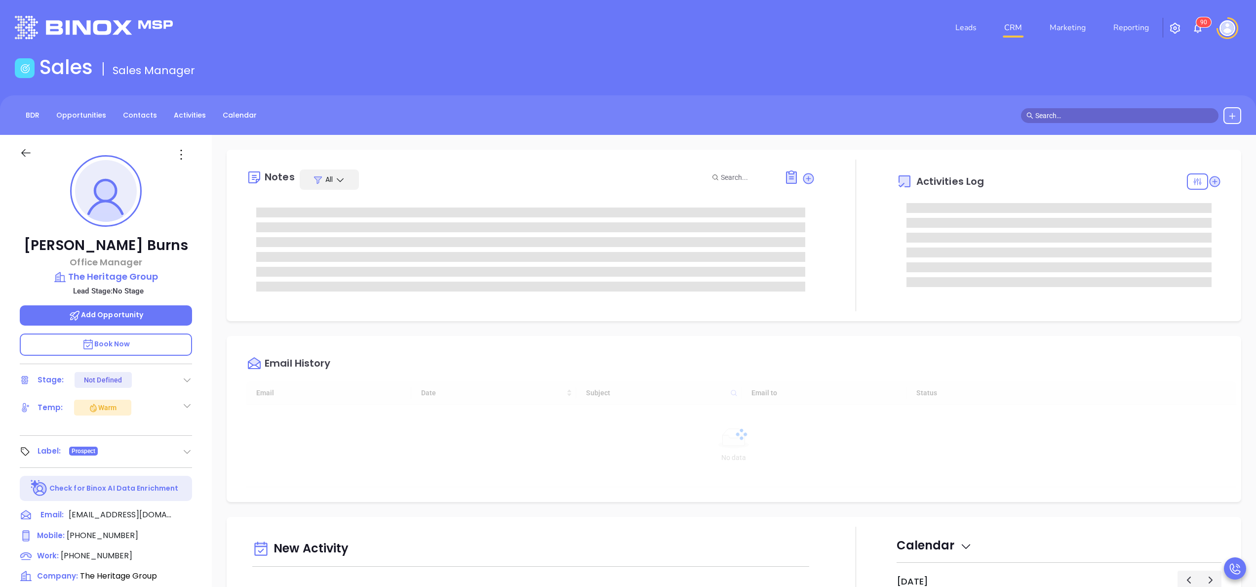
type input "[DATE]"
type input "[PERSON_NAME]"
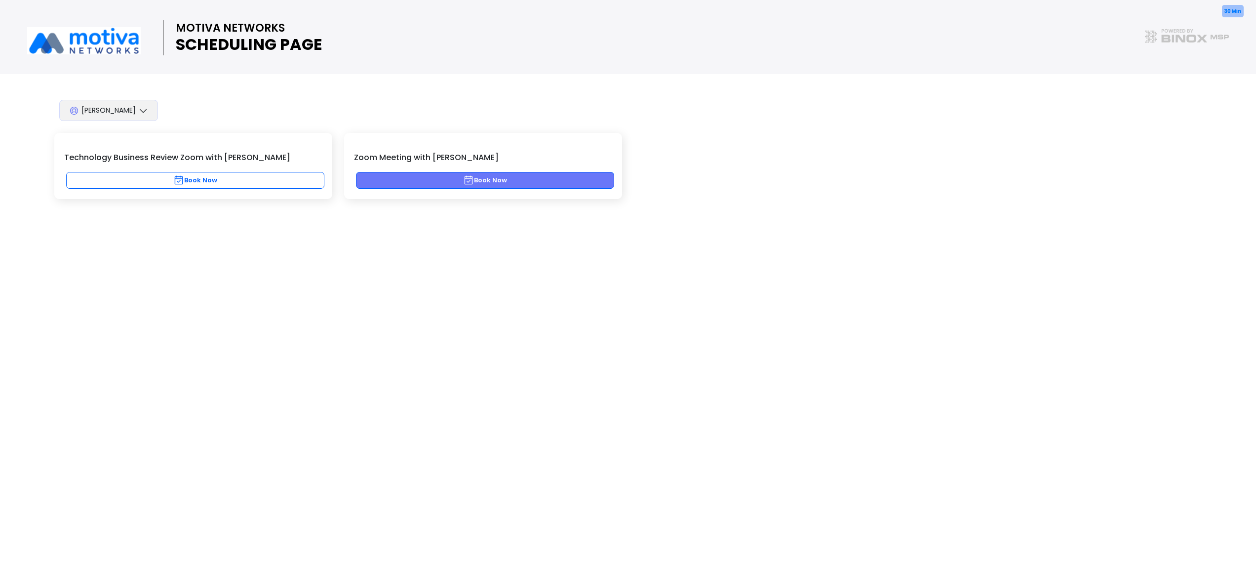
click at [524, 180] on button "Book Now" at bounding box center [485, 180] width 258 height 17
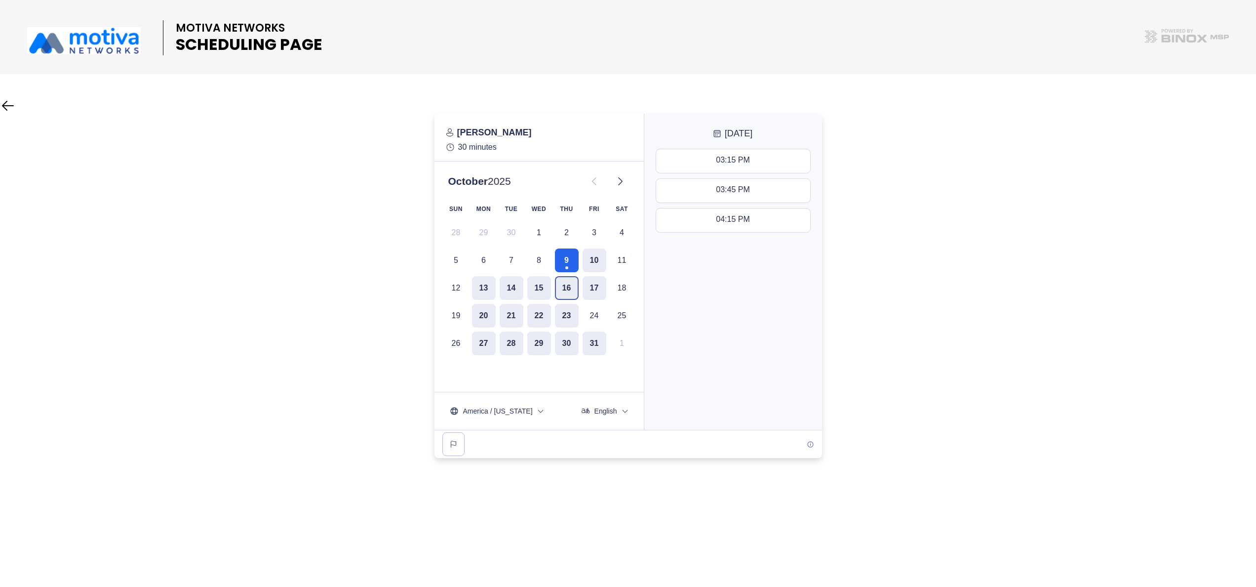
click at [565, 285] on button "16" at bounding box center [567, 288] width 24 height 24
click at [508, 294] on button "14" at bounding box center [512, 288] width 24 height 24
click at [571, 283] on button "16" at bounding box center [567, 288] width 24 height 24
